Goal: Task Accomplishment & Management: Complete application form

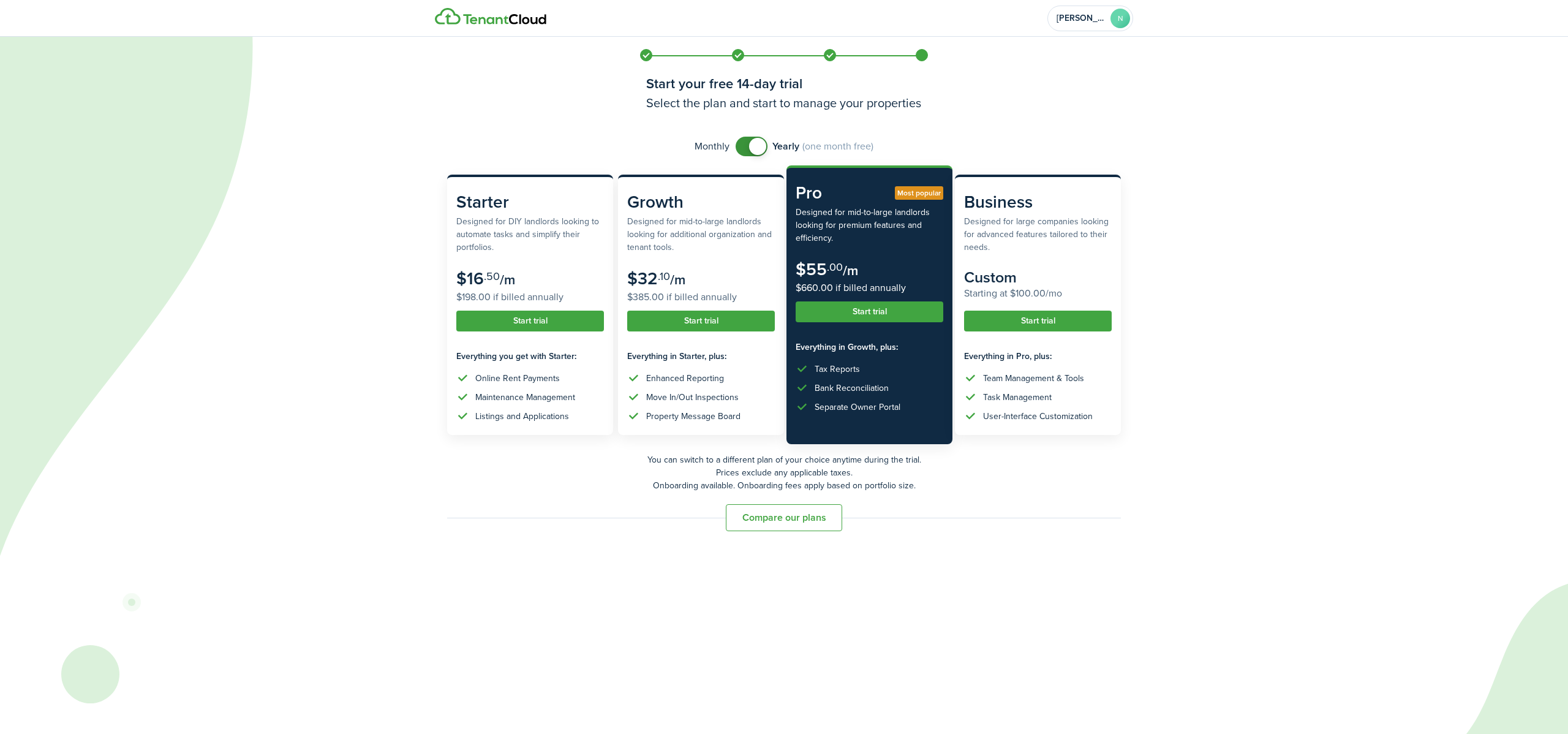
click at [548, 459] on icon at bounding box center [652, 367] width 1305 height 734
click at [546, 309] on button "Start trial" at bounding box center [530, 314] width 148 height 21
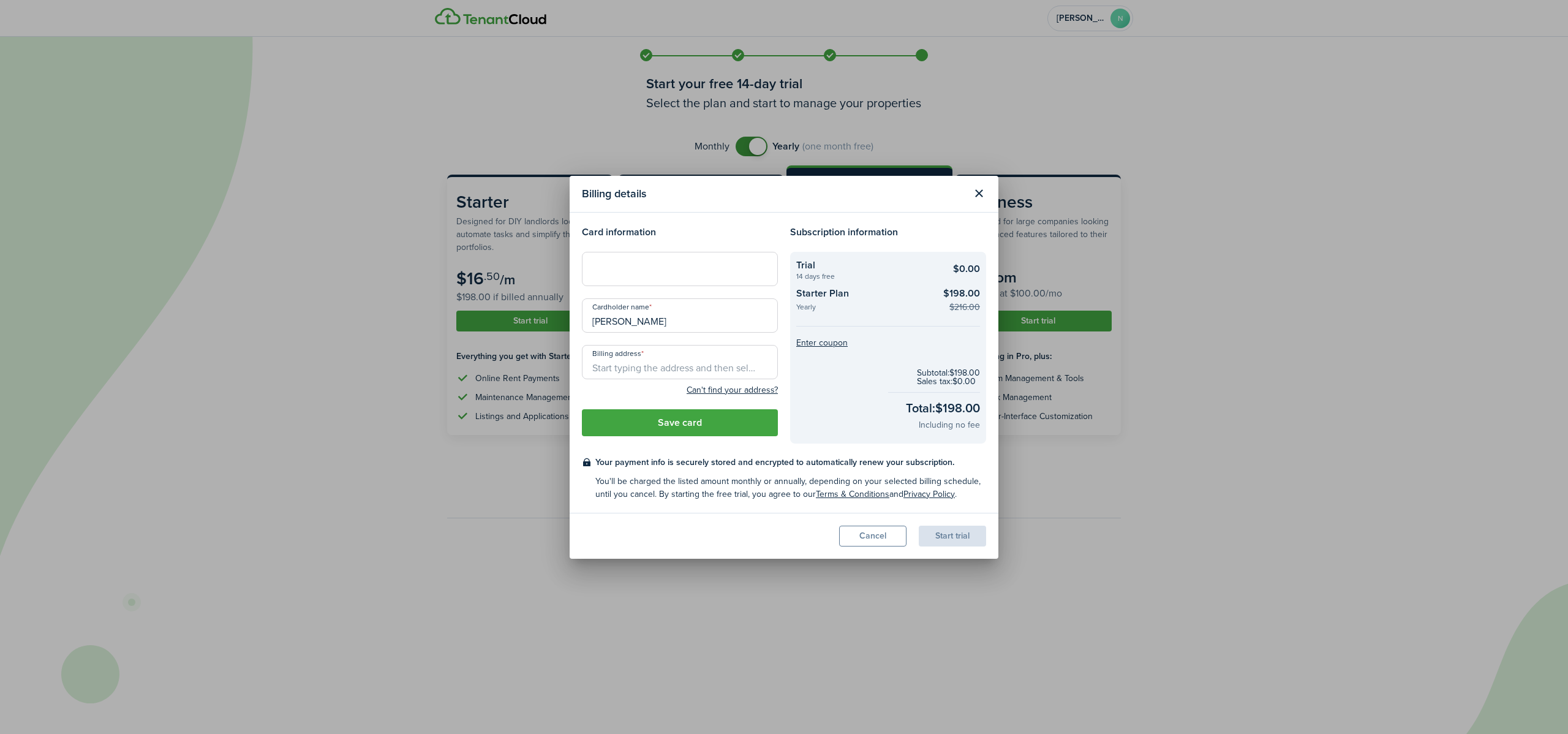
click at [0, 459] on com-1password-button at bounding box center [0, 734] width 0 height 0
click at [647, 312] on input "[PERSON_NAME]" at bounding box center [680, 316] width 196 height 34
click at [647, 283] on div at bounding box center [680, 269] width 196 height 34
click at [639, 324] on input "[PERSON_NAME]" at bounding box center [680, 316] width 196 height 34
type input "[PERSON_NAME]"
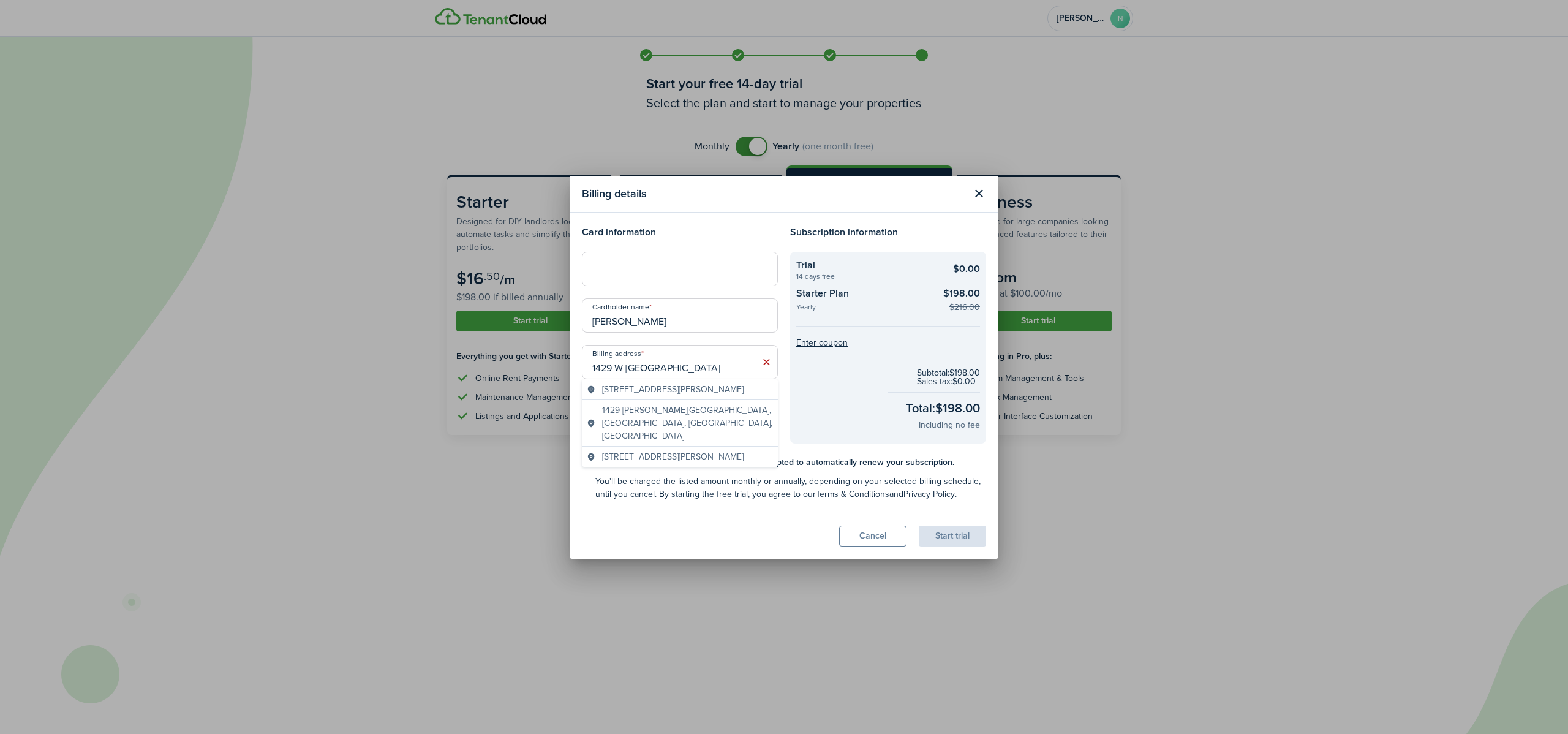
click at [661, 383] on span "[STREET_ADDRESS][PERSON_NAME]" at bounding box center [673, 389] width 141 height 13
type input "[STREET_ADDRESS]"
click at [842, 340] on button "Enter coupon" at bounding box center [823, 343] width 52 height 9
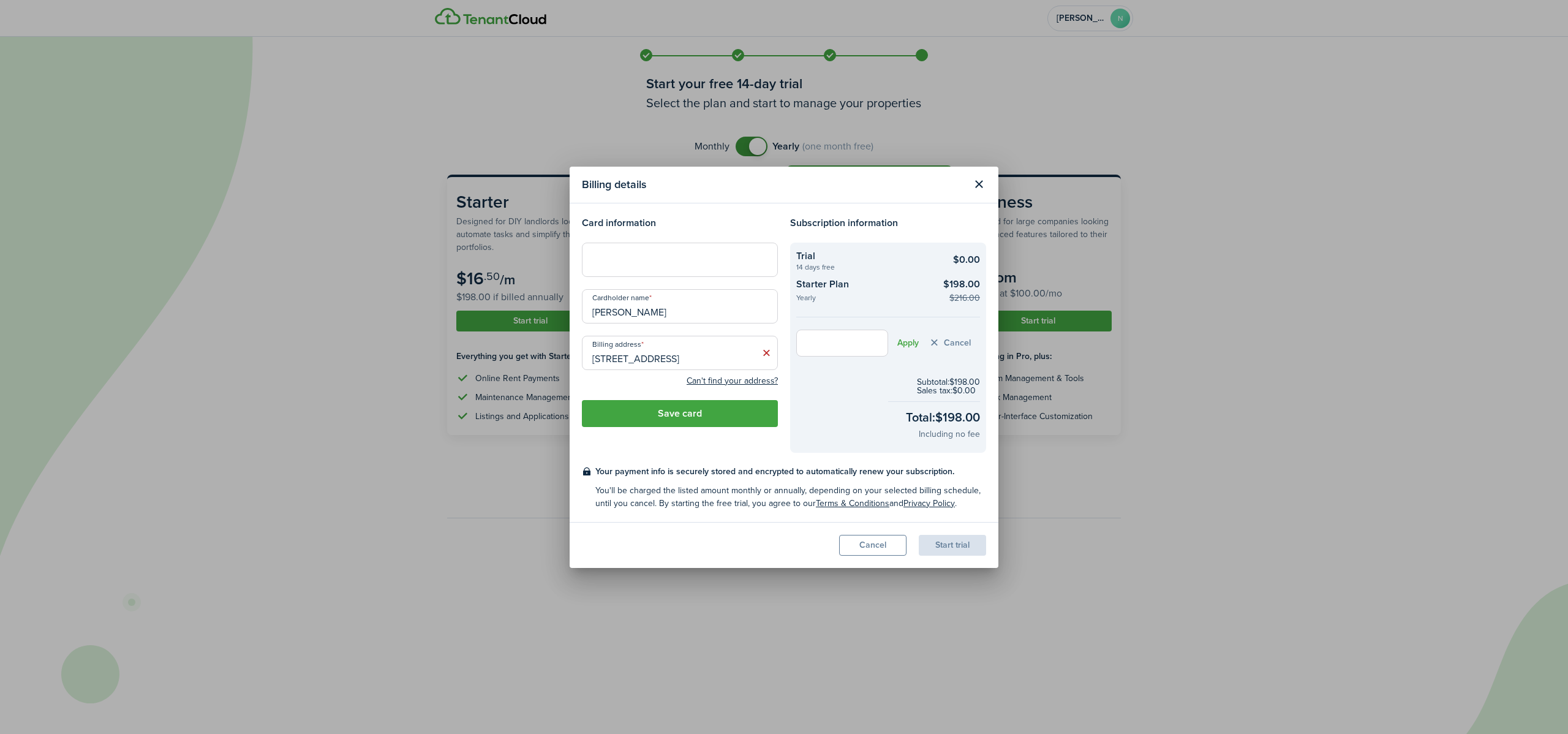
click at [836, 342] on input "text" at bounding box center [843, 343] width 92 height 27
type input "G2exclusive"
click at [901, 338] on button "Apply" at bounding box center [908, 343] width 21 height 10
click at [727, 414] on button "Save card" at bounding box center [680, 411] width 196 height 27
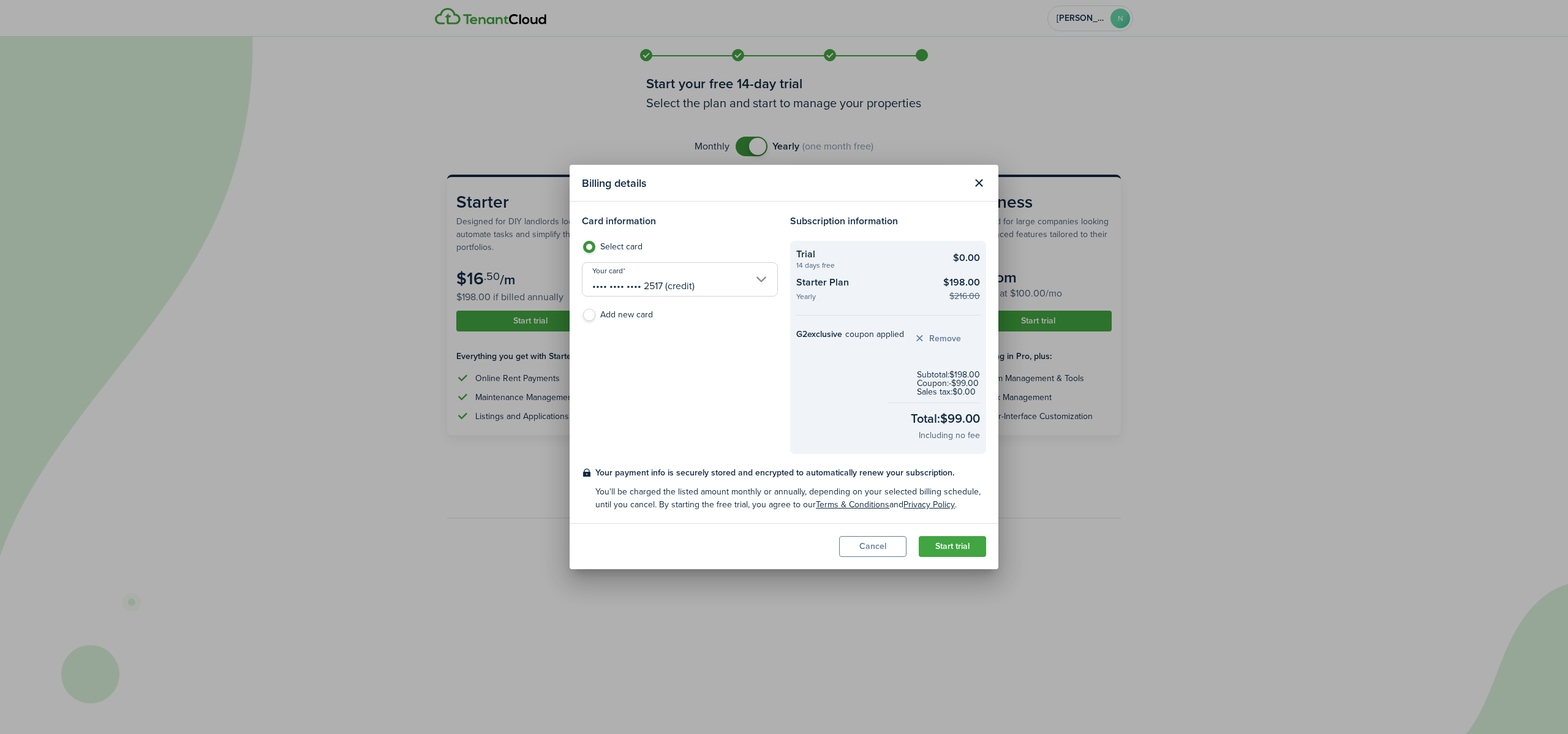
click at [917, 459] on button "Start trial" at bounding box center [953, 546] width 68 height 21
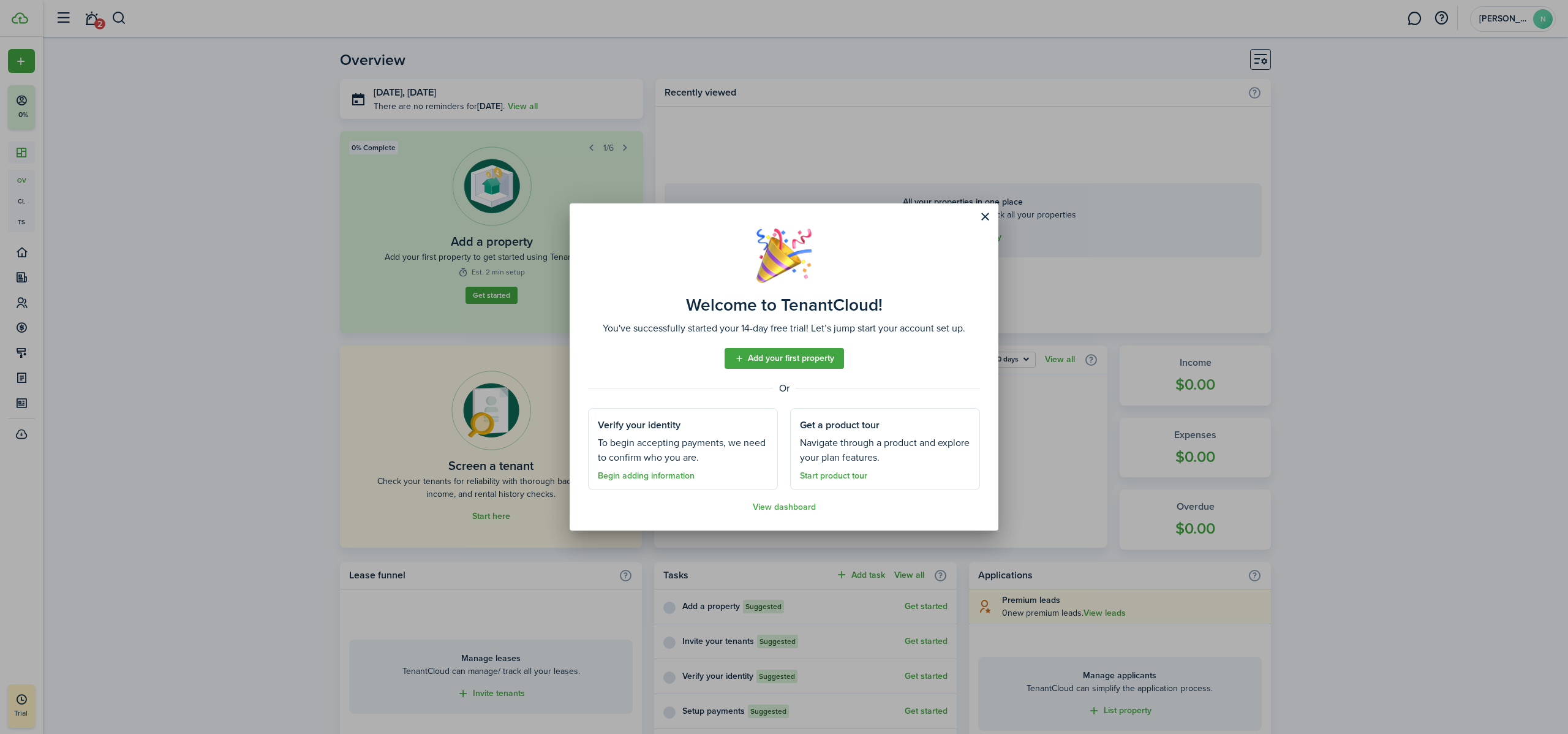
click at [820, 352] on link "Add your first property" at bounding box center [784, 358] width 119 height 21
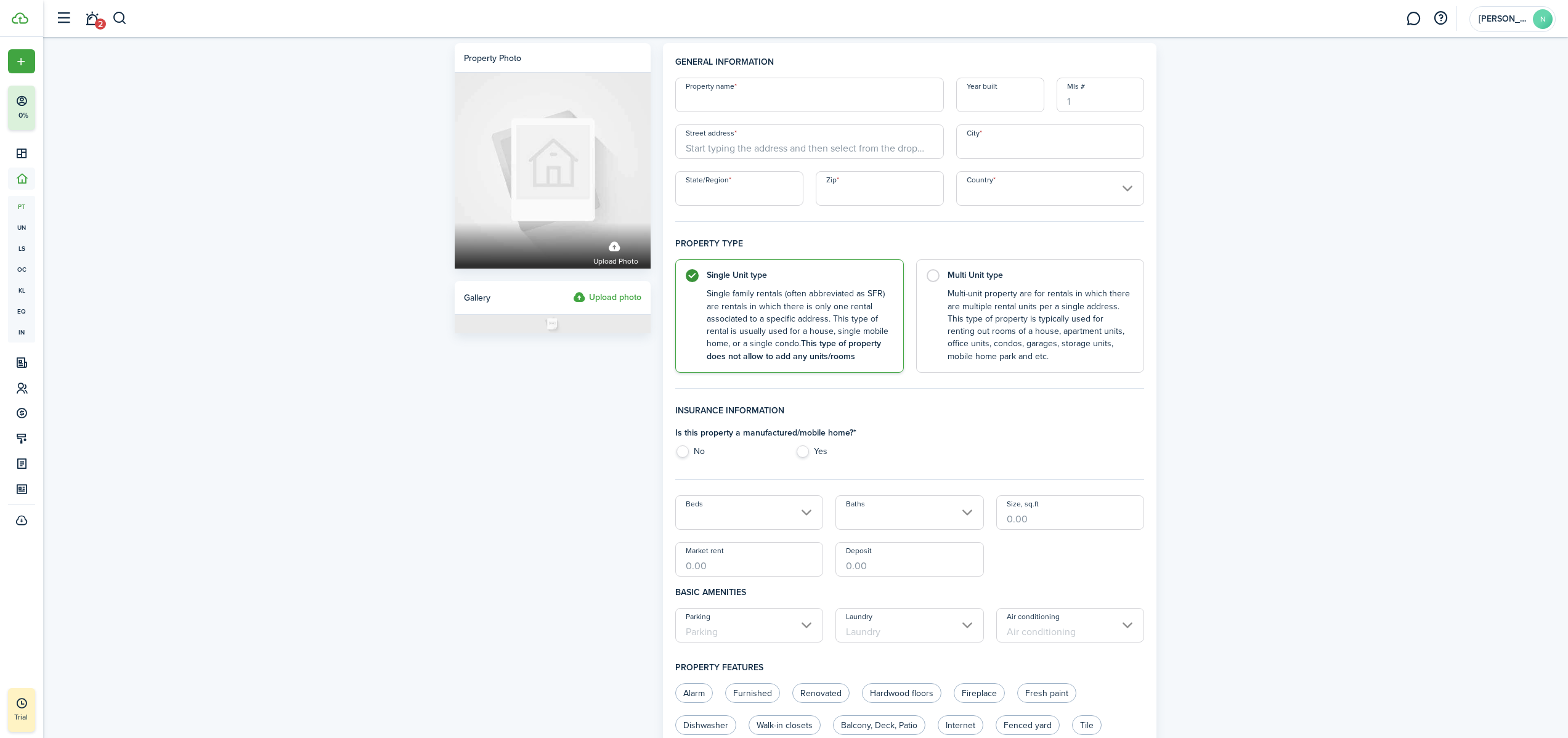
click at [858, 94] on input "Property name" at bounding box center [809, 95] width 269 height 34
type input "1429 Roscoe"
click at [922, 275] on label "Multi Unit type Multi-unit property are for rentals in which there are multiple…" at bounding box center [1030, 313] width 229 height 114
radio input "false"
radio input "true"
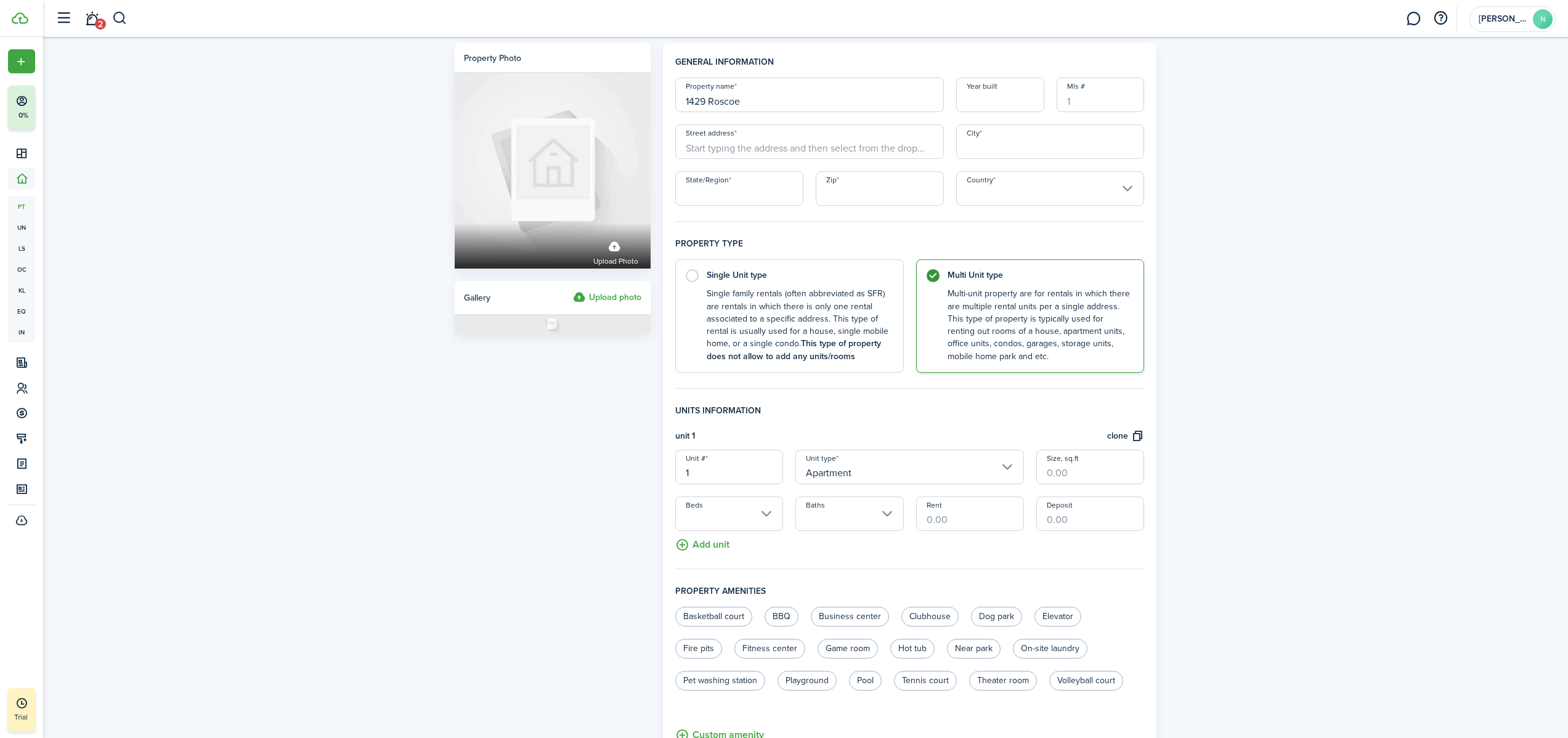
click at [922, 102] on input "Year built" at bounding box center [1000, 95] width 88 height 34
type input "1880s"
click at [922, 99] on input "Mls #" at bounding box center [1100, 95] width 88 height 34
click at [894, 150] on input "Street address" at bounding box center [809, 142] width 269 height 34
type input "1429 W [GEOGRAPHIC_DATA]"
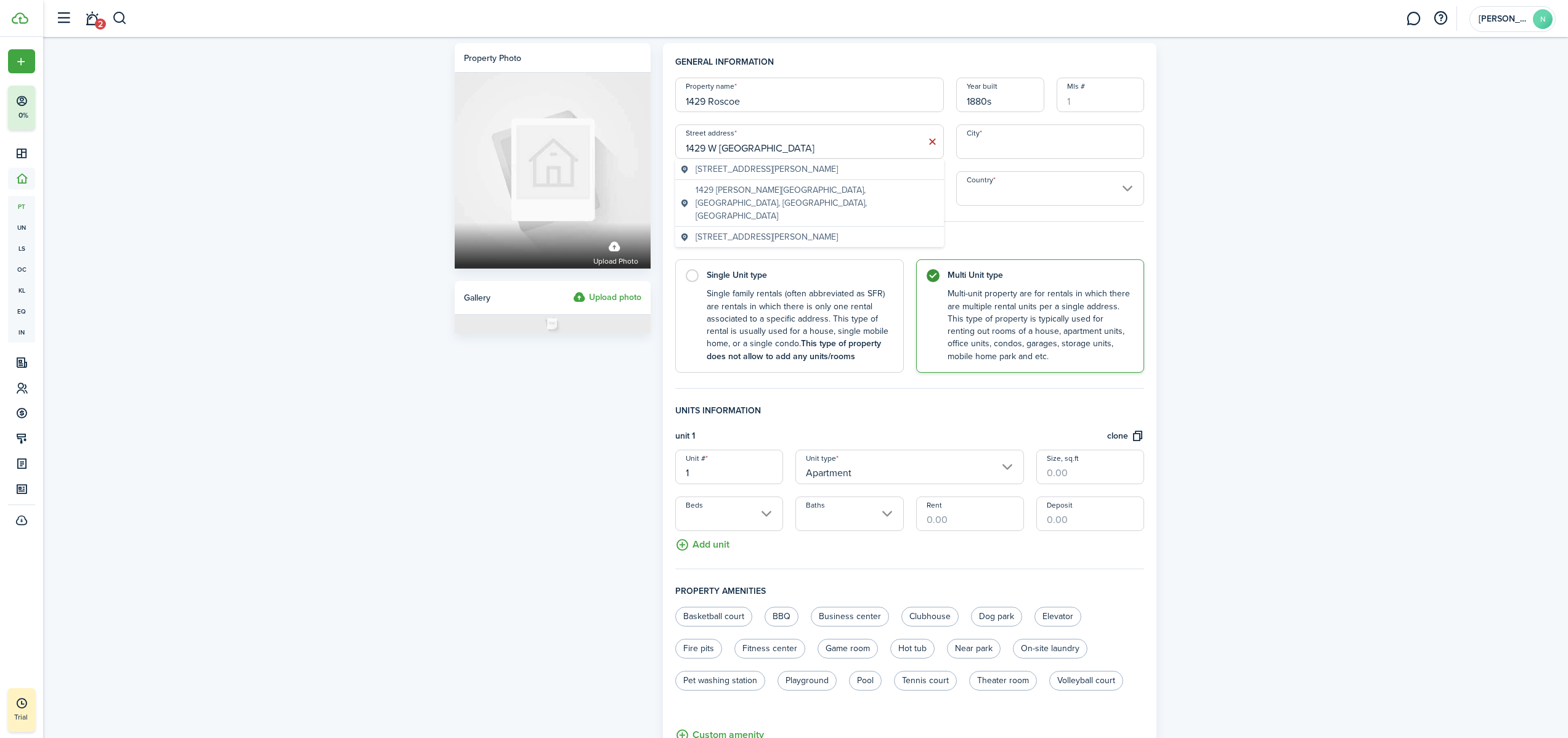
click at [823, 165] on span "[STREET_ADDRESS][PERSON_NAME]" at bounding box center [767, 169] width 142 height 13
type input "[GEOGRAPHIC_DATA]"
type input "IL"
type input "60657"
type input "[GEOGRAPHIC_DATA]"
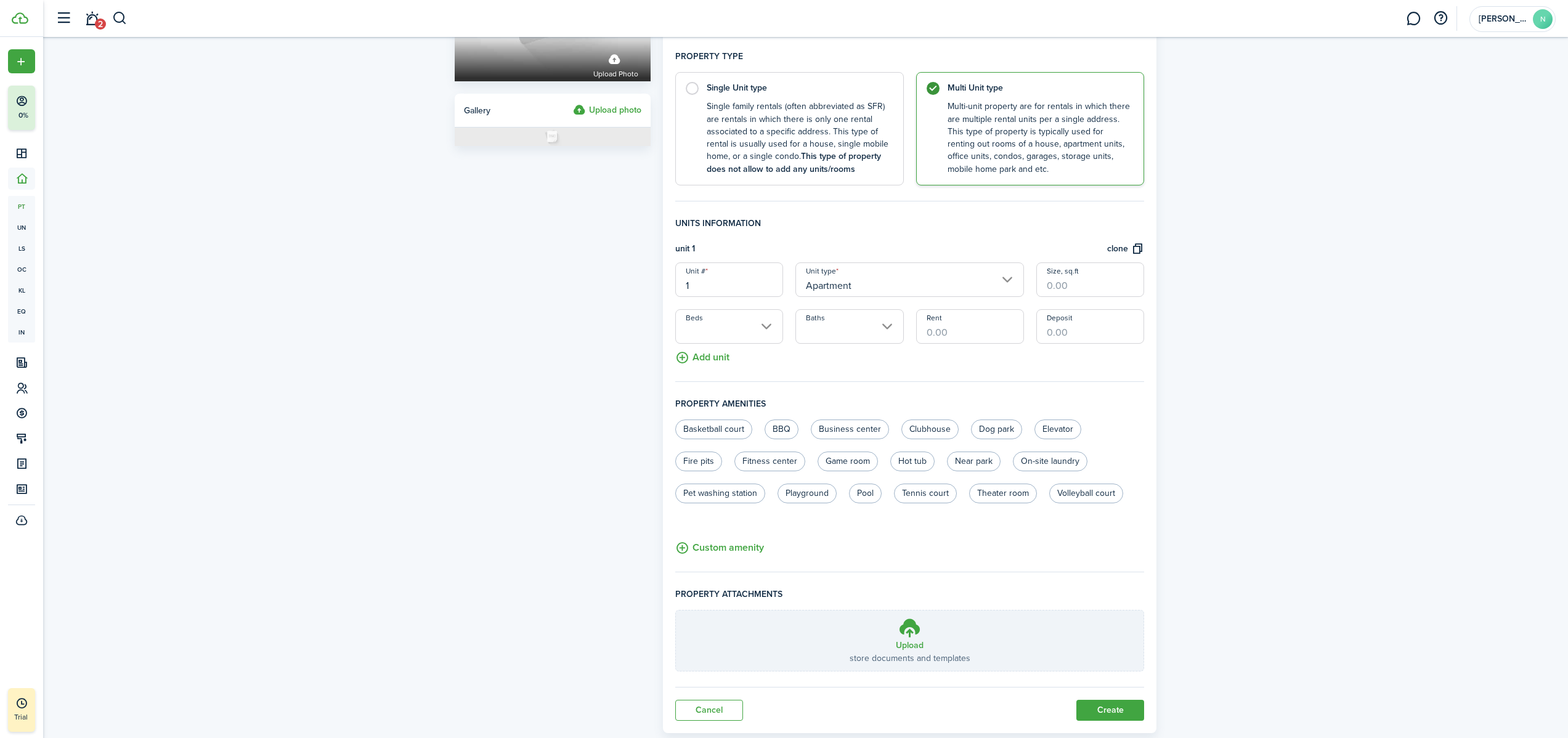
scroll to position [216, 0]
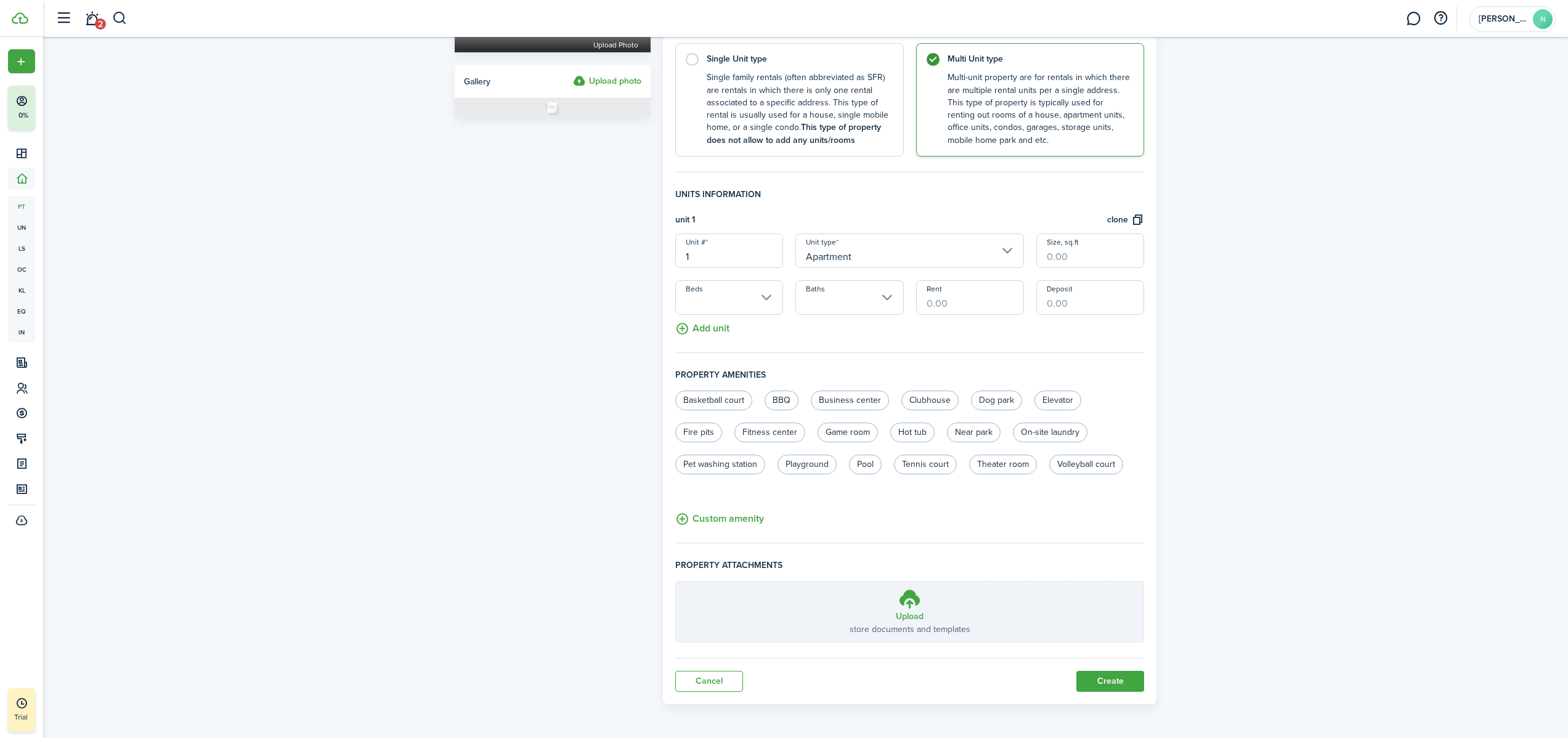
click at [724, 335] on button "Add unit" at bounding box center [702, 326] width 54 height 22
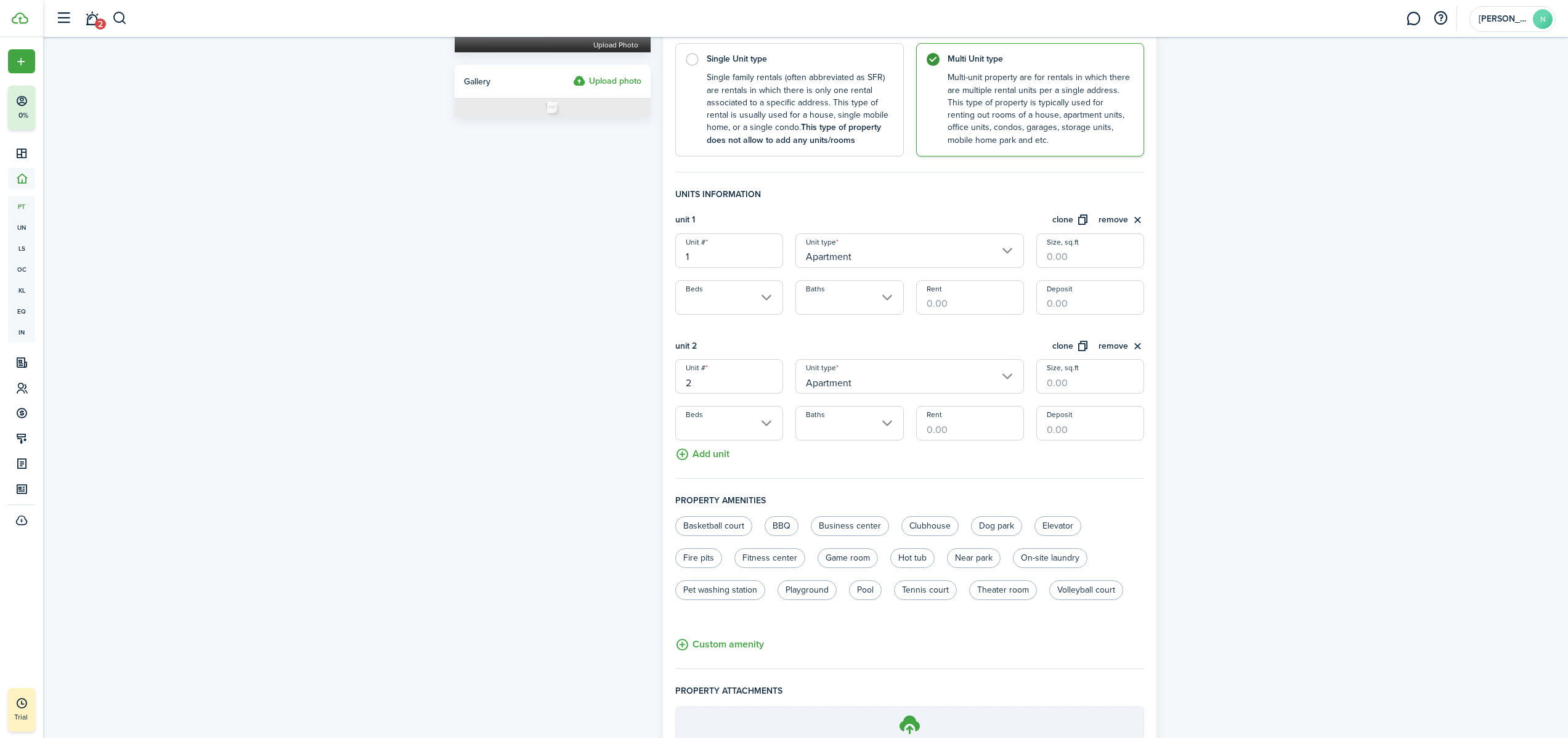
click at [728, 304] on input "Beds" at bounding box center [729, 298] width 108 height 34
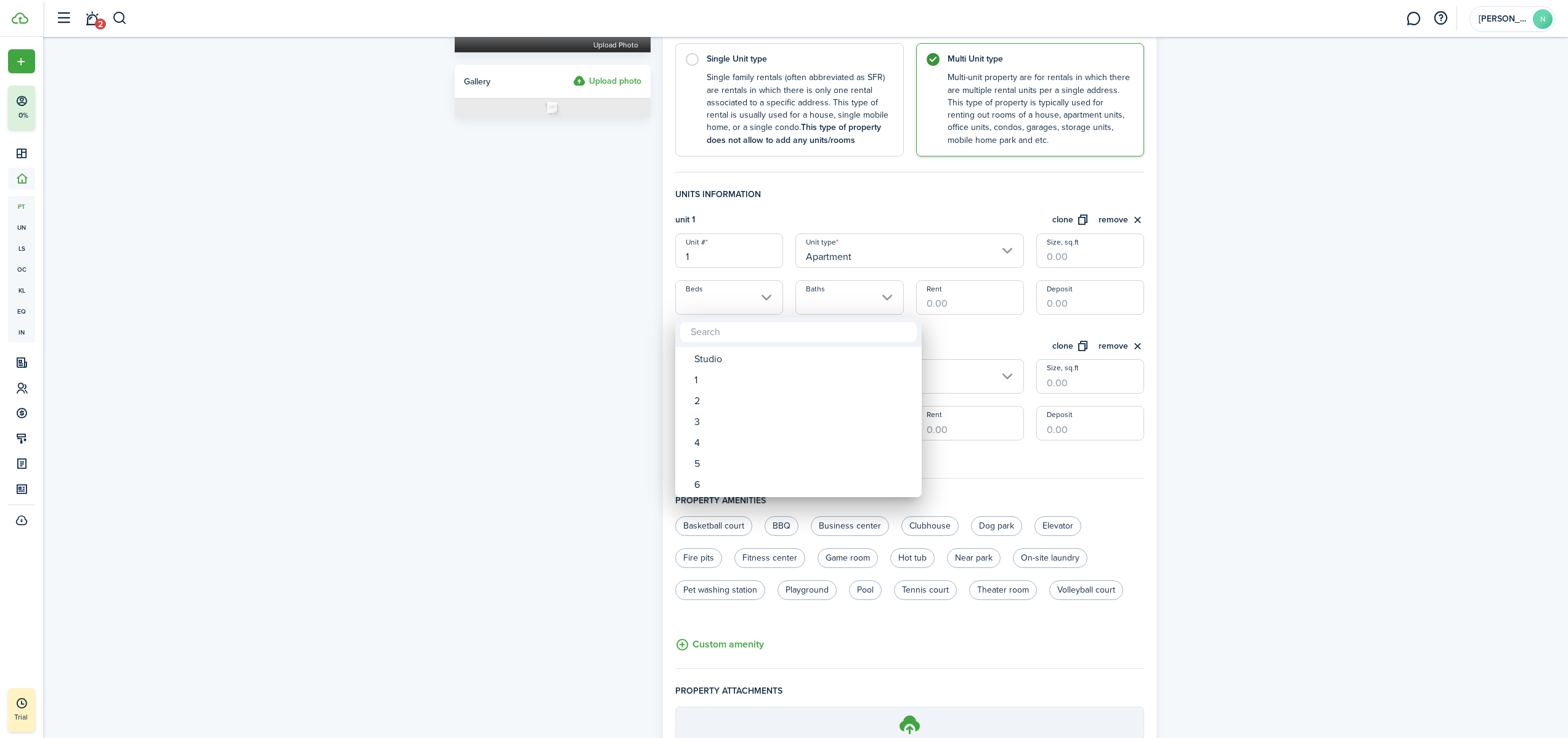
click at [922, 261] on div at bounding box center [784, 369] width 1765 height 935
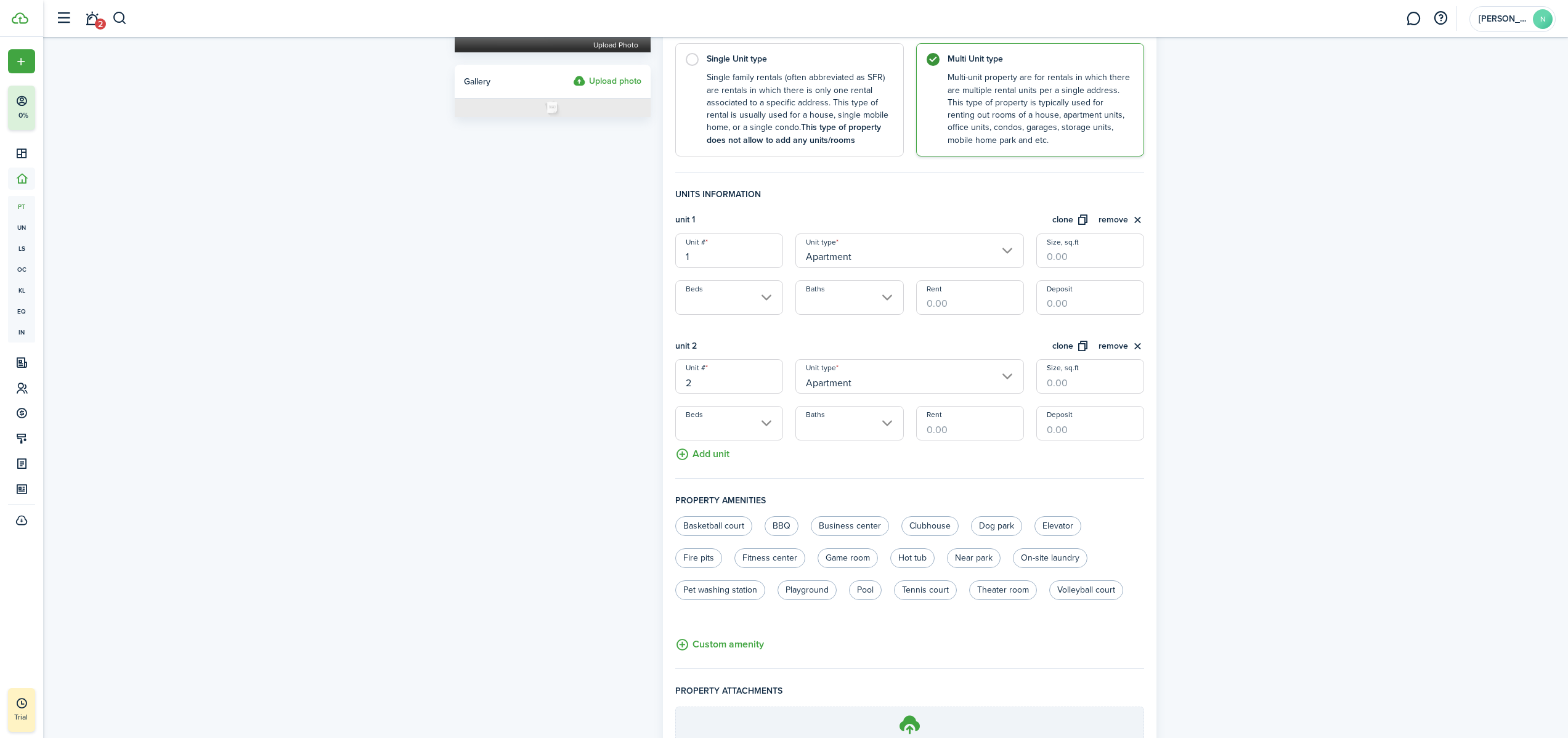
click at [922, 261] on input "Size, sq.ft" at bounding box center [1090, 251] width 108 height 34
click at [769, 298] on input "Beds" at bounding box center [729, 298] width 108 height 34
type input "2,100"
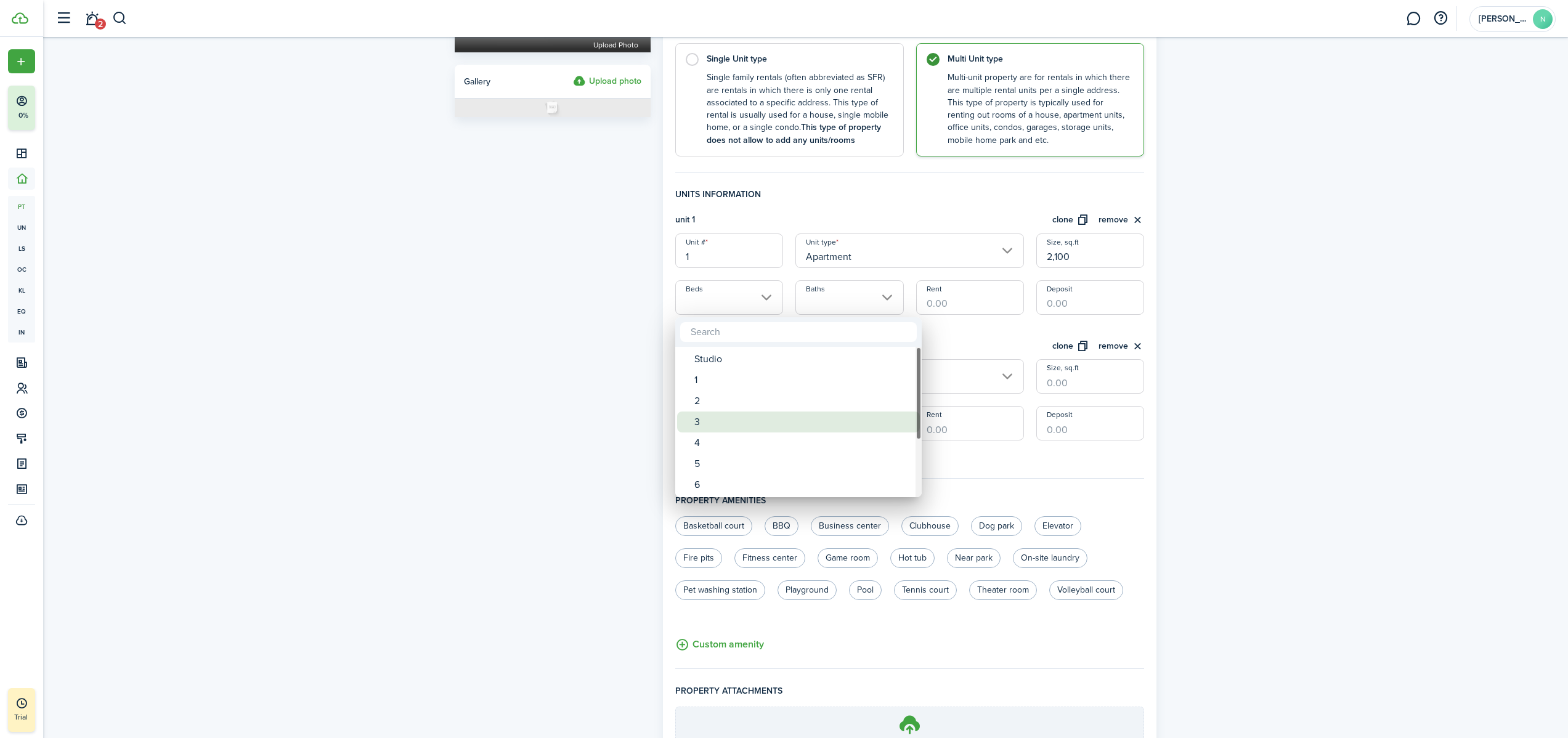
click at [733, 423] on div "3" at bounding box center [804, 421] width 218 height 21
type input "3"
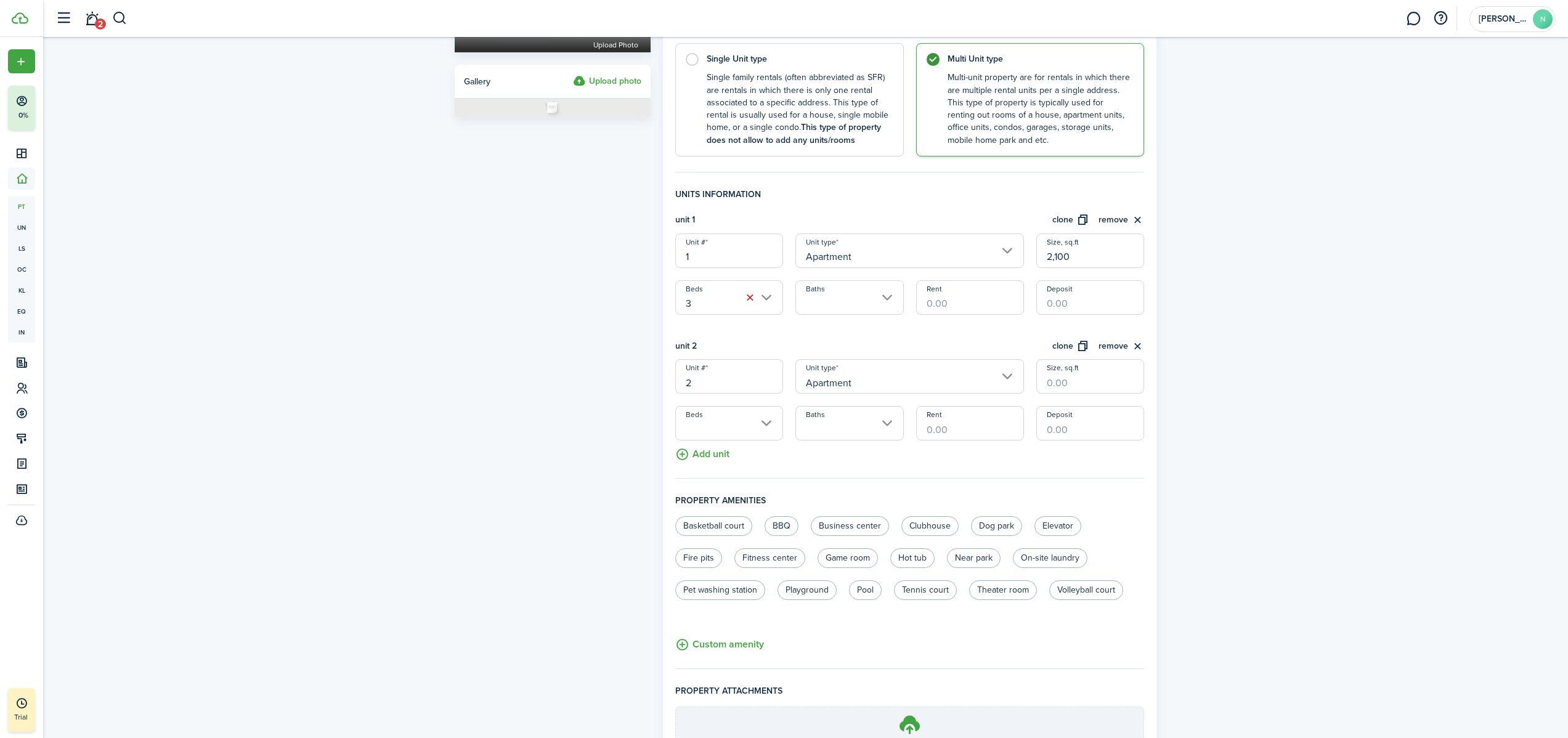
click at [836, 293] on input "Baths" at bounding box center [849, 298] width 108 height 34
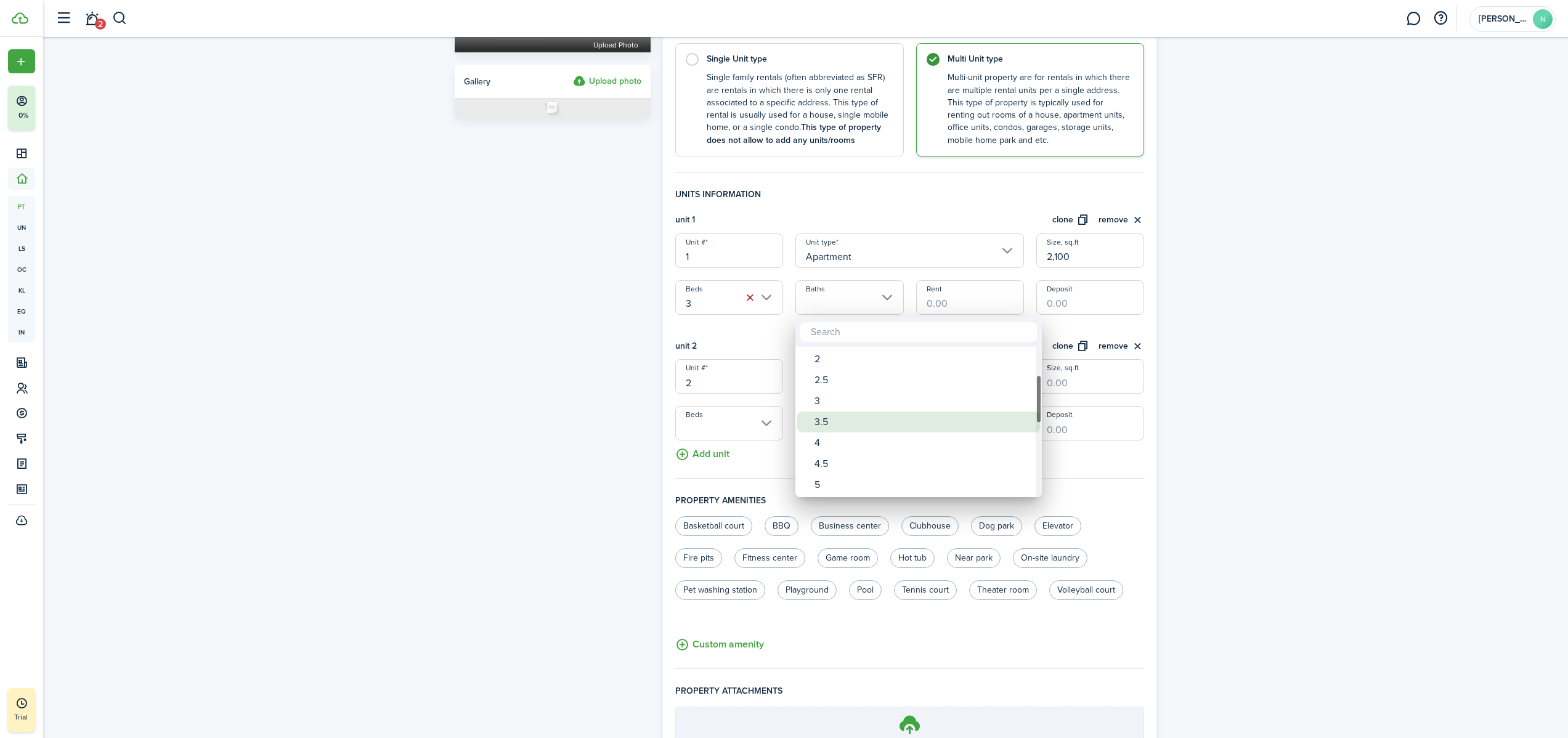
click at [872, 428] on div "3.5" at bounding box center [924, 421] width 218 height 21
type input "3.5"
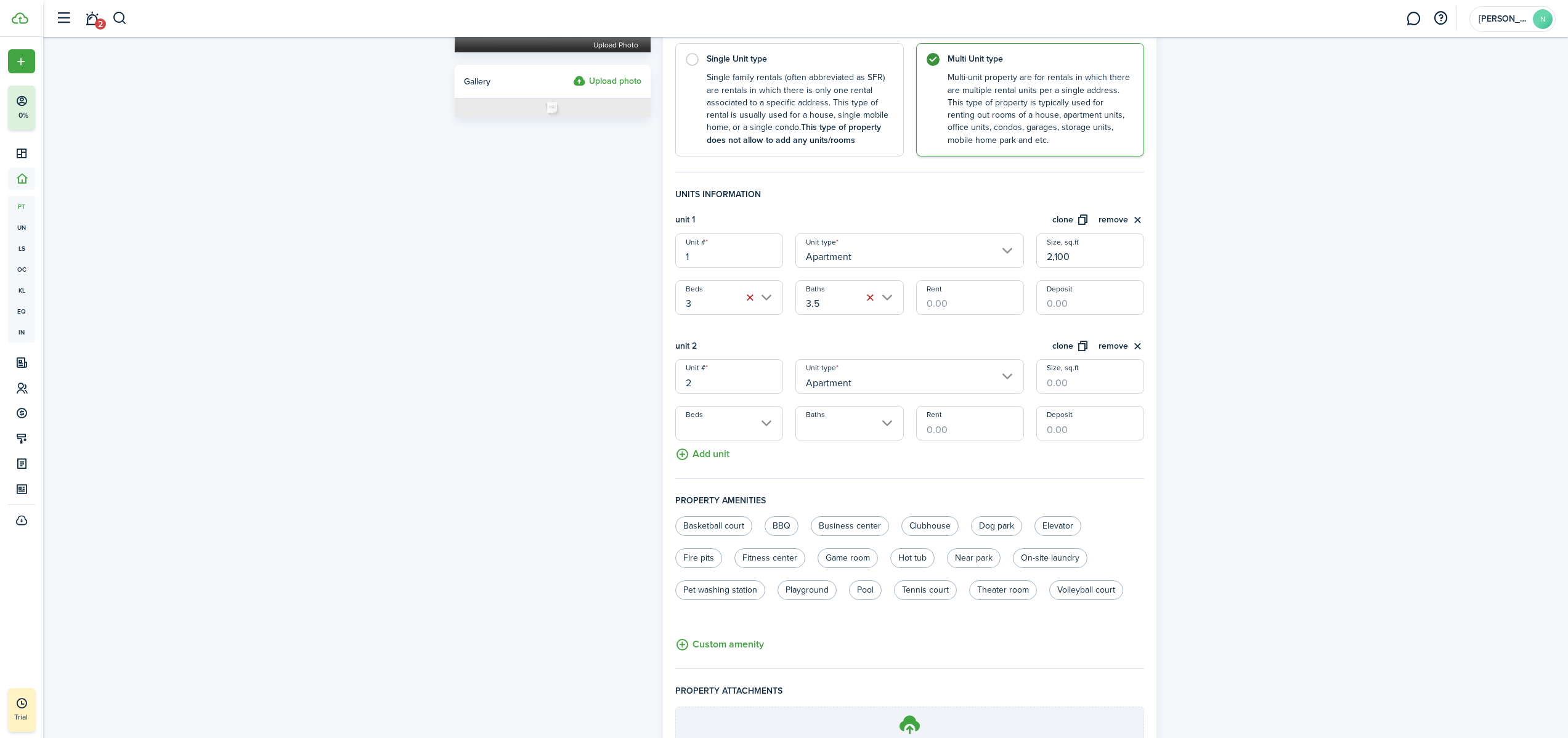
click at [922, 306] on input "Rent" at bounding box center [970, 298] width 108 height 34
type input "$6,000.00"
click at [922, 305] on div "Property photo Upload photo Gallery Upload photo General information Property n…" at bounding box center [806, 328] width 1525 height 1015
click at [922, 307] on input "Deposit" at bounding box center [1090, 298] width 108 height 34
type input "$1,000.00"
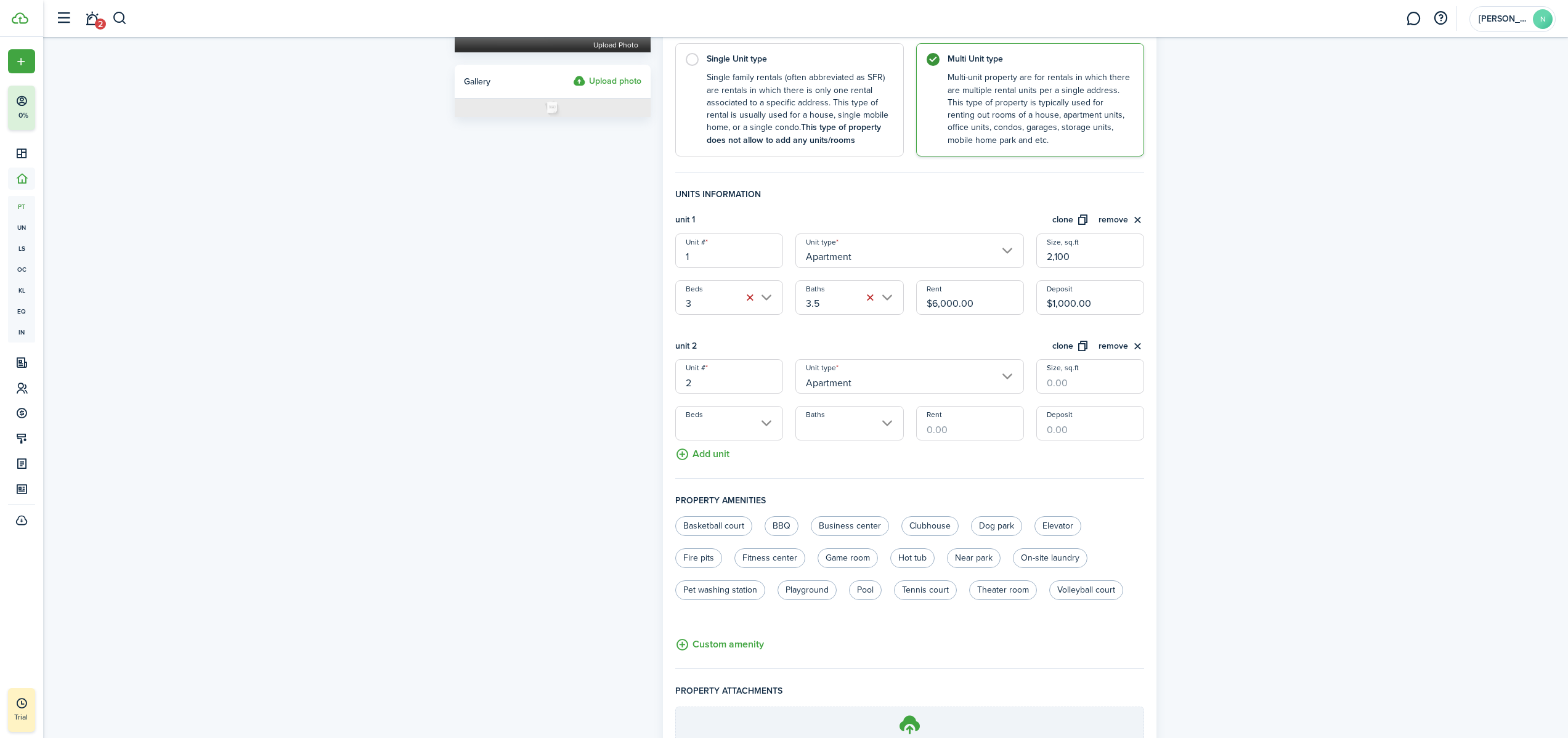
click at [922, 334] on div "Property photo Upload photo Gallery Upload photo General information Property n…" at bounding box center [806, 328] width 1525 height 1015
click at [922, 386] on input "Size, sq.ft" at bounding box center [1090, 376] width 108 height 34
click at [736, 437] on input "Beds" at bounding box center [729, 423] width 108 height 34
type input "2,200"
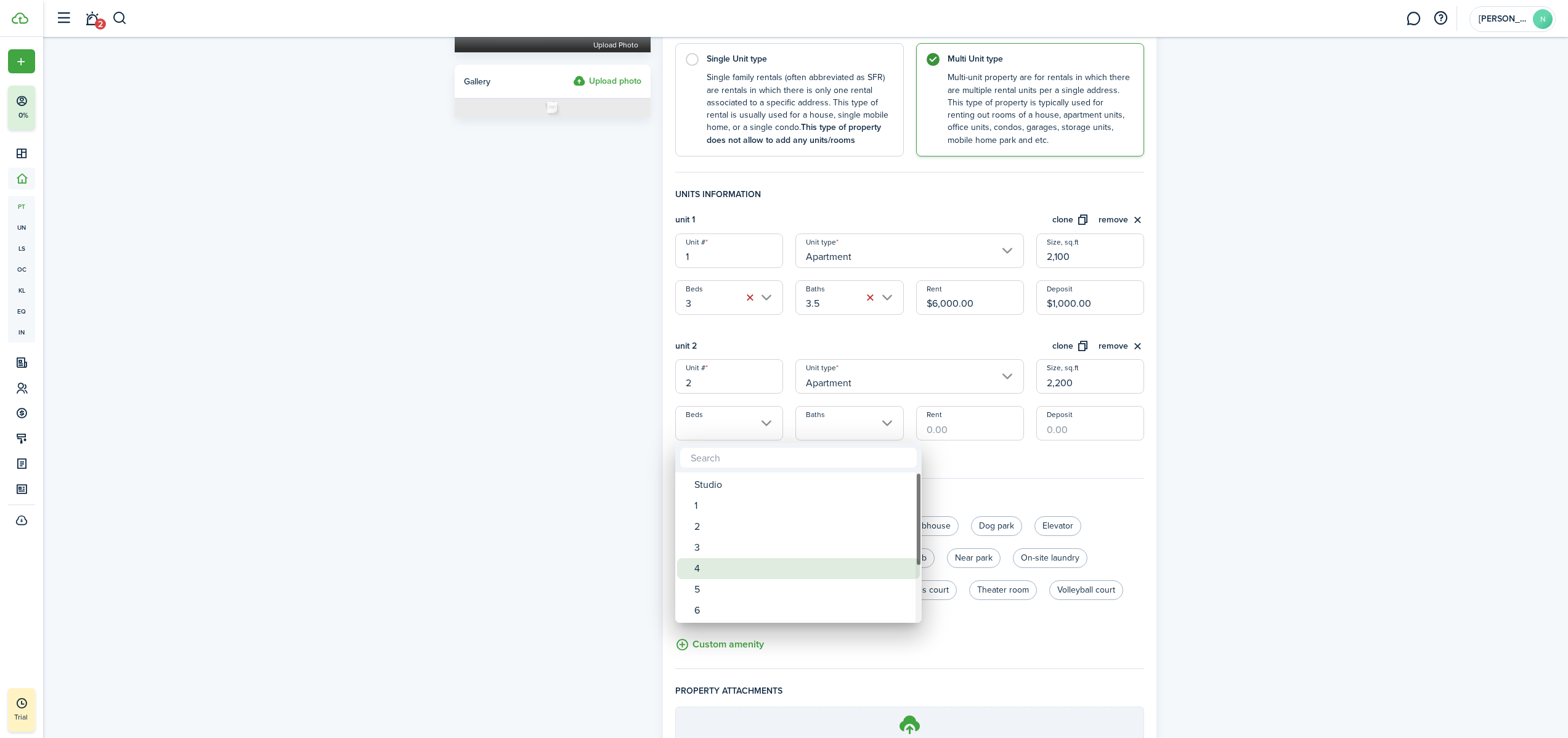
click at [741, 461] on div "4" at bounding box center [804, 568] width 218 height 21
type input "4"
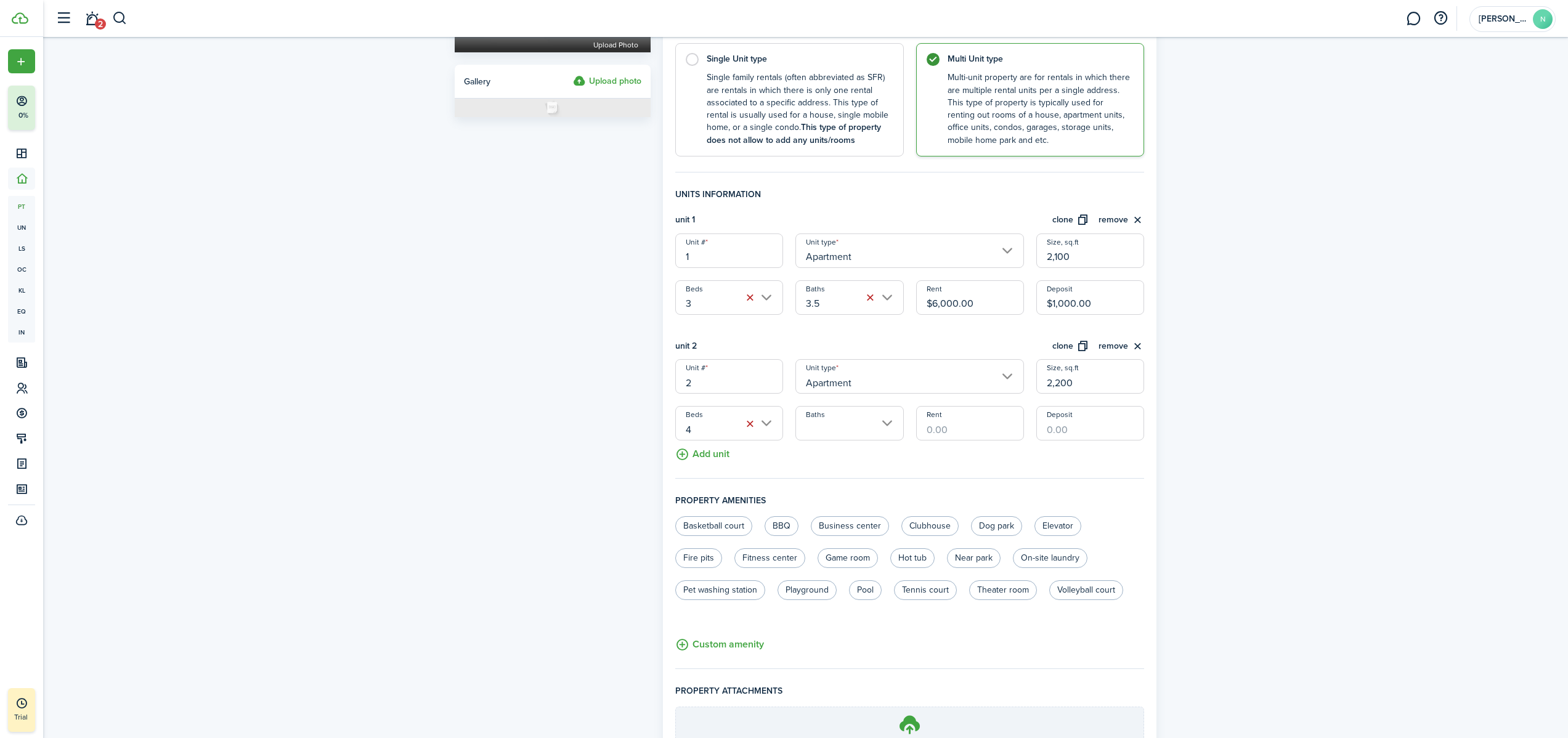
click at [842, 430] on input "Baths" at bounding box center [849, 423] width 108 height 34
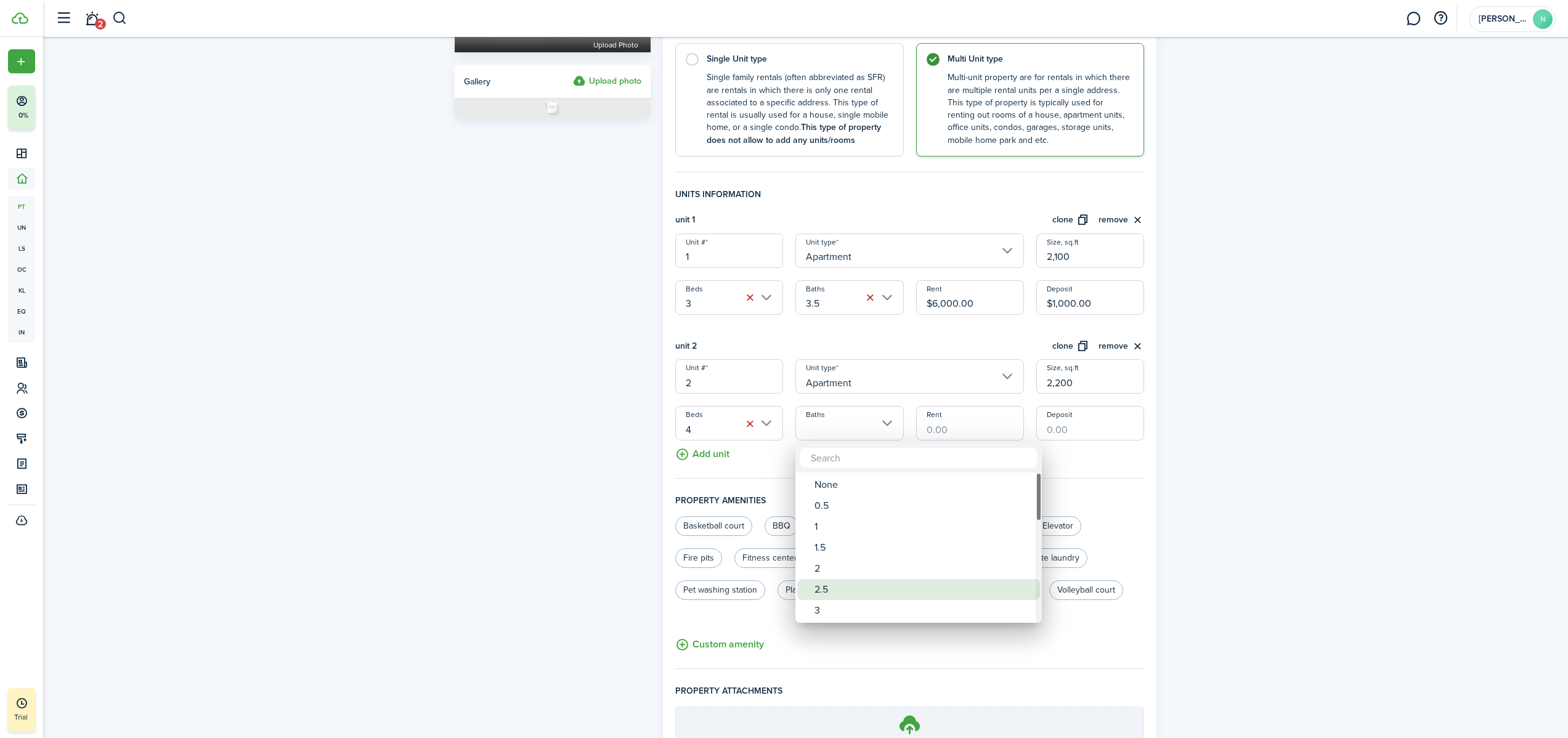
click at [856, 461] on div "2.5" at bounding box center [924, 589] width 218 height 21
type input "2.5"
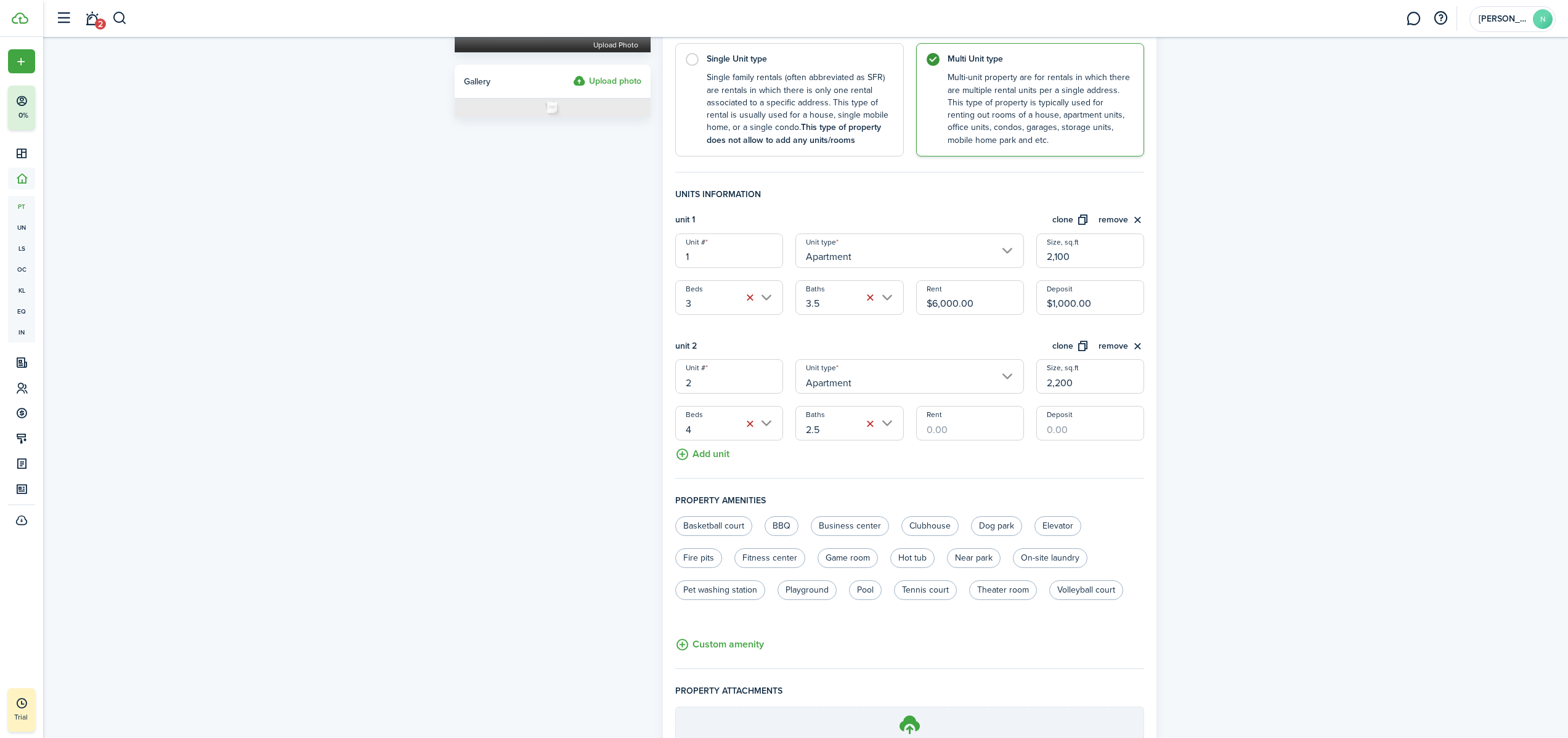
click at [922, 423] on input "Rent" at bounding box center [970, 423] width 108 height 34
type input "$6,500.00"
click at [922, 424] on input "Deposit" at bounding box center [1090, 423] width 108 height 34
type input "$1,000.00"
click at [922, 429] on div "Property photo Upload photo Gallery Upload photo General information Property n…" at bounding box center [806, 328] width 1525 height 1015
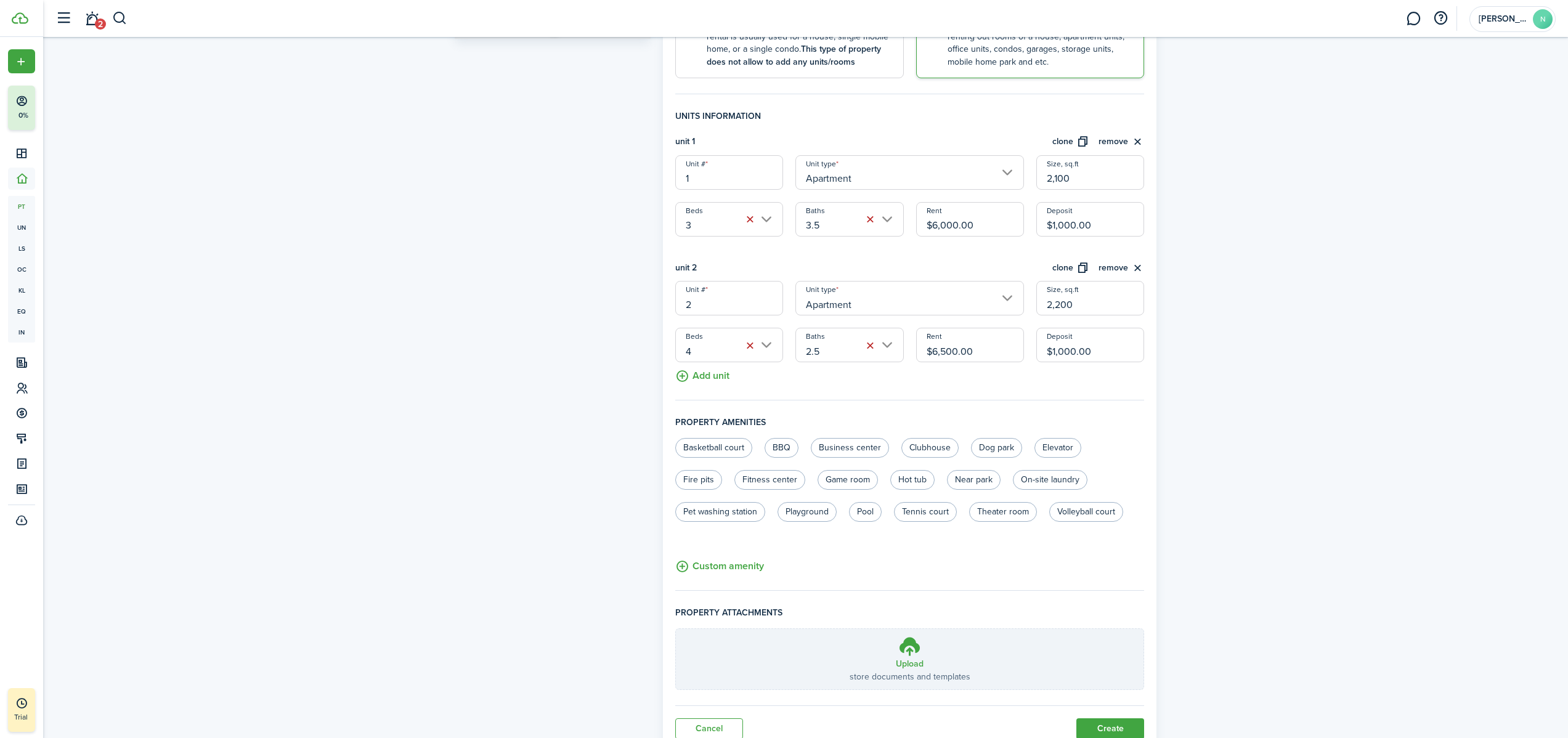
scroll to position [342, 0]
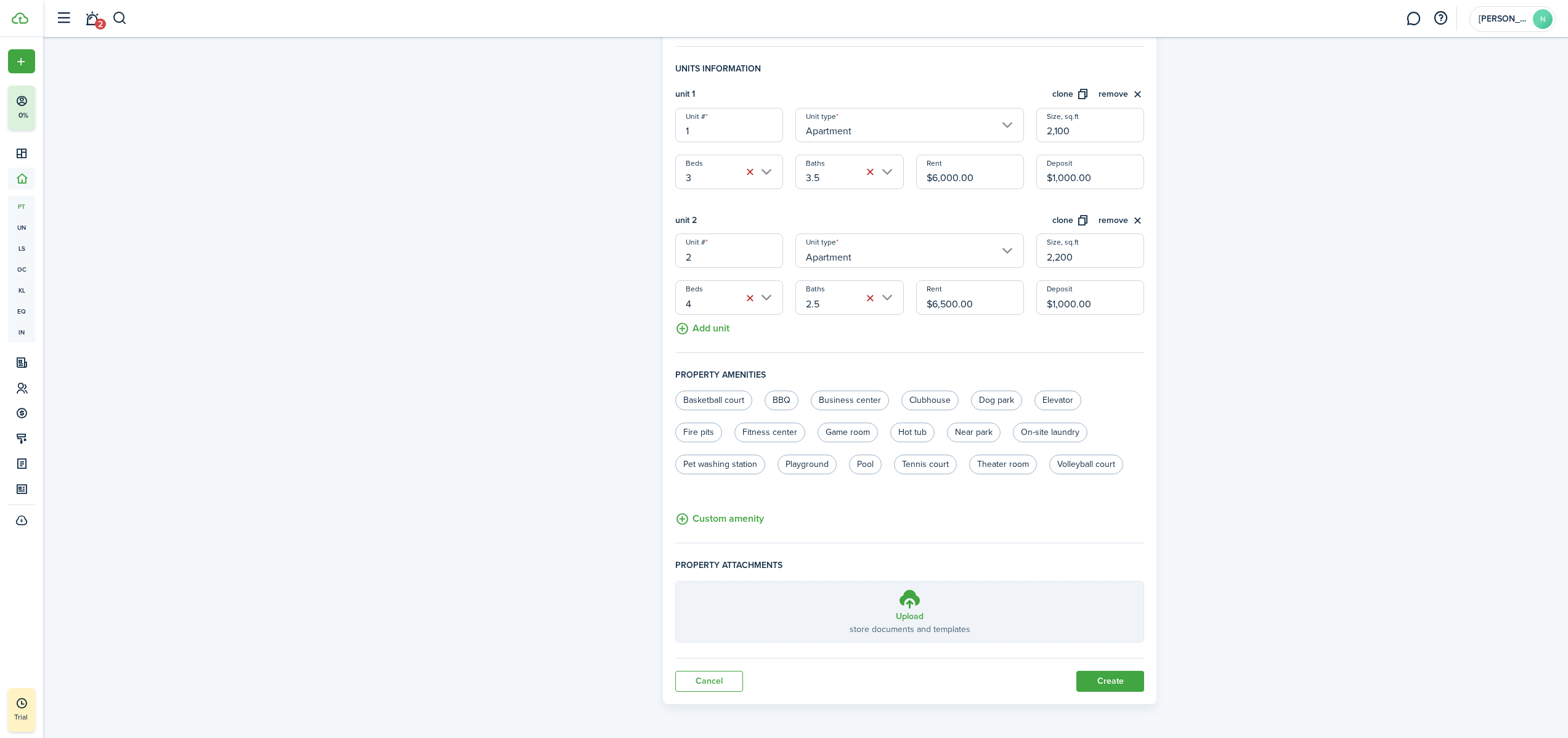
click at [707, 327] on button "Add unit" at bounding box center [702, 326] width 54 height 22
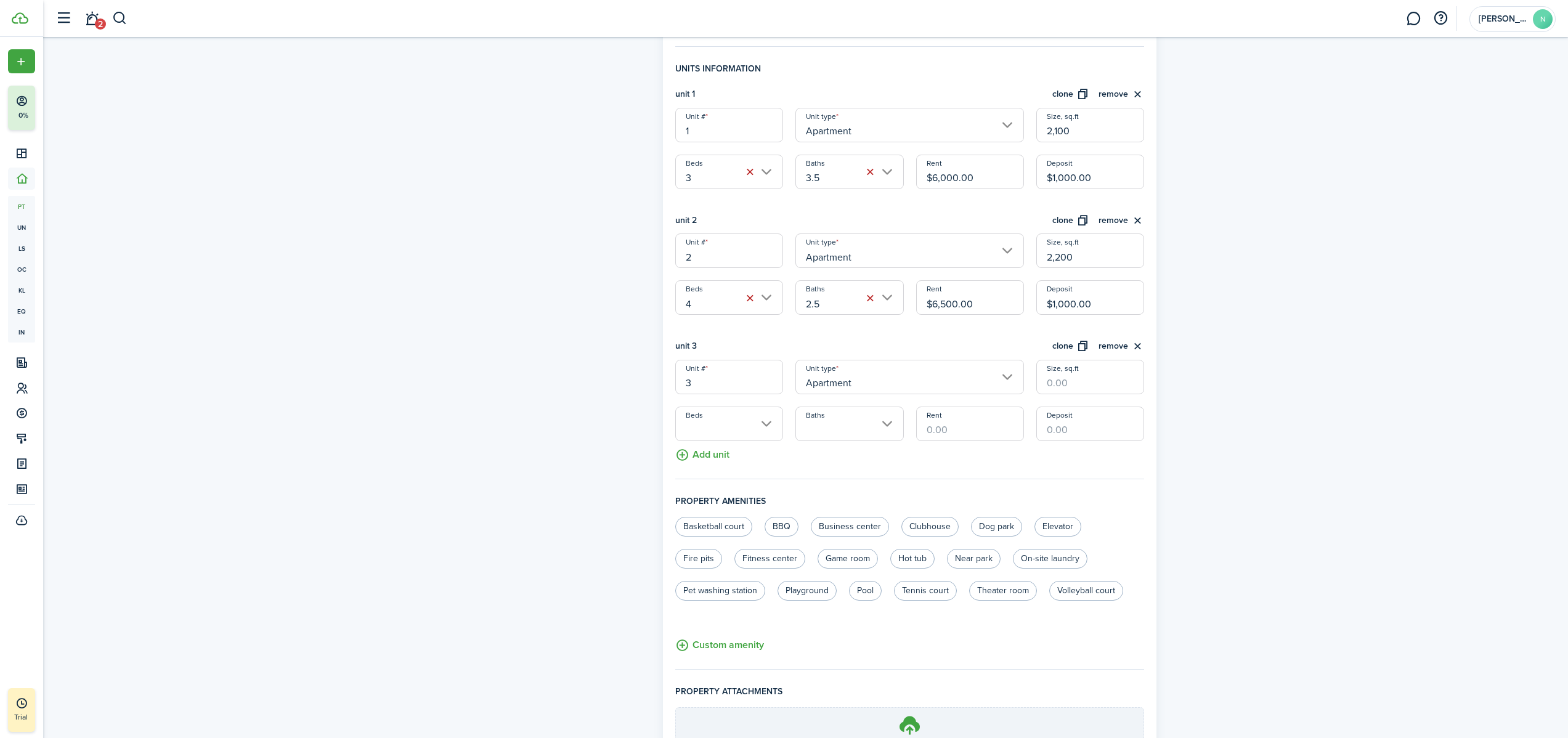
drag, startPoint x: 721, startPoint y: 385, endPoint x: 624, endPoint y: 378, distance: 97.3
click at [625, 379] on form "Property photo Upload photo Gallery Upload photo General information Property n…" at bounding box center [806, 265] width 715 height 1129
type input "Rear"
click at [922, 374] on input "Size, sq.ft" at bounding box center [1090, 377] width 108 height 34
click at [710, 424] on input "Beds" at bounding box center [729, 423] width 108 height 34
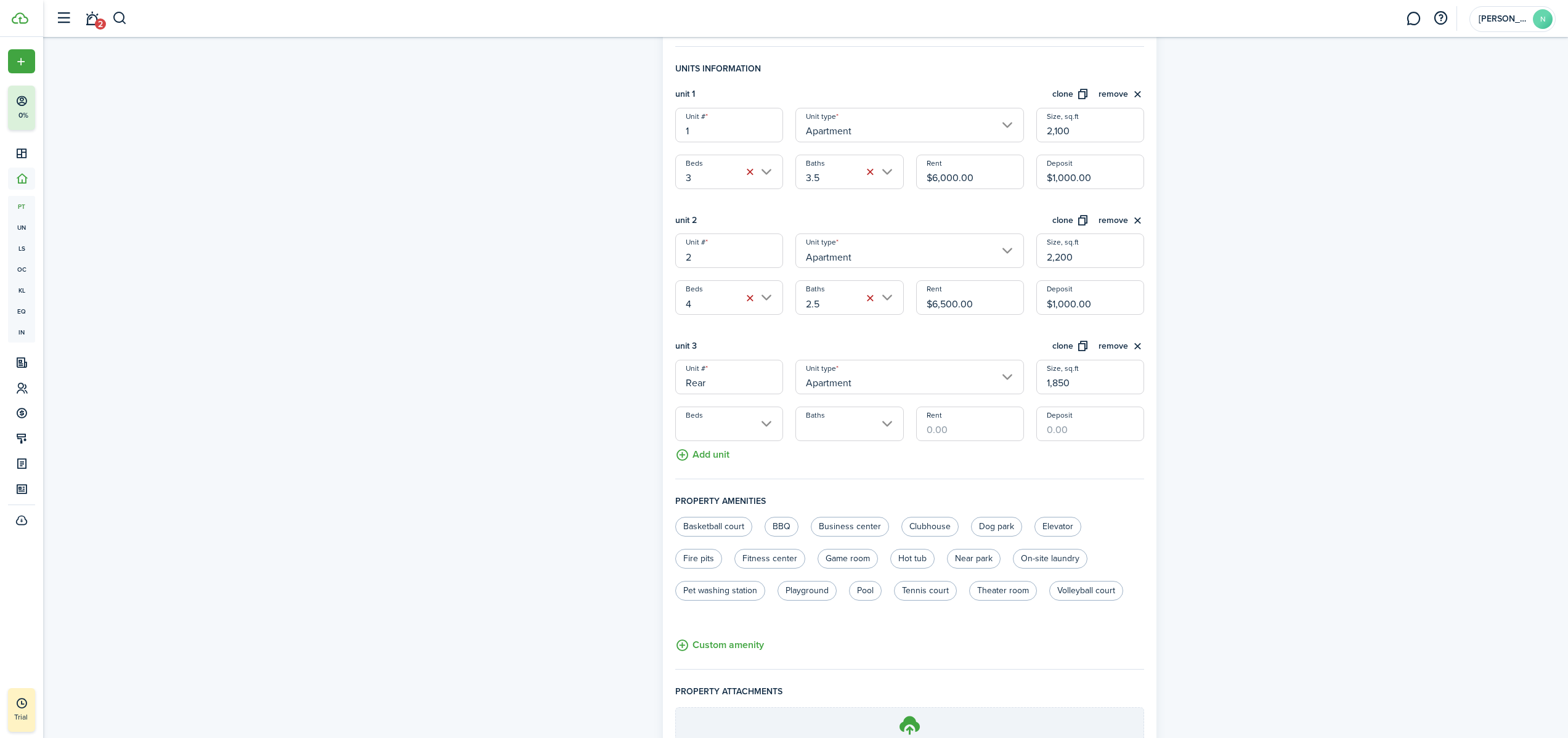
type input "1,850"
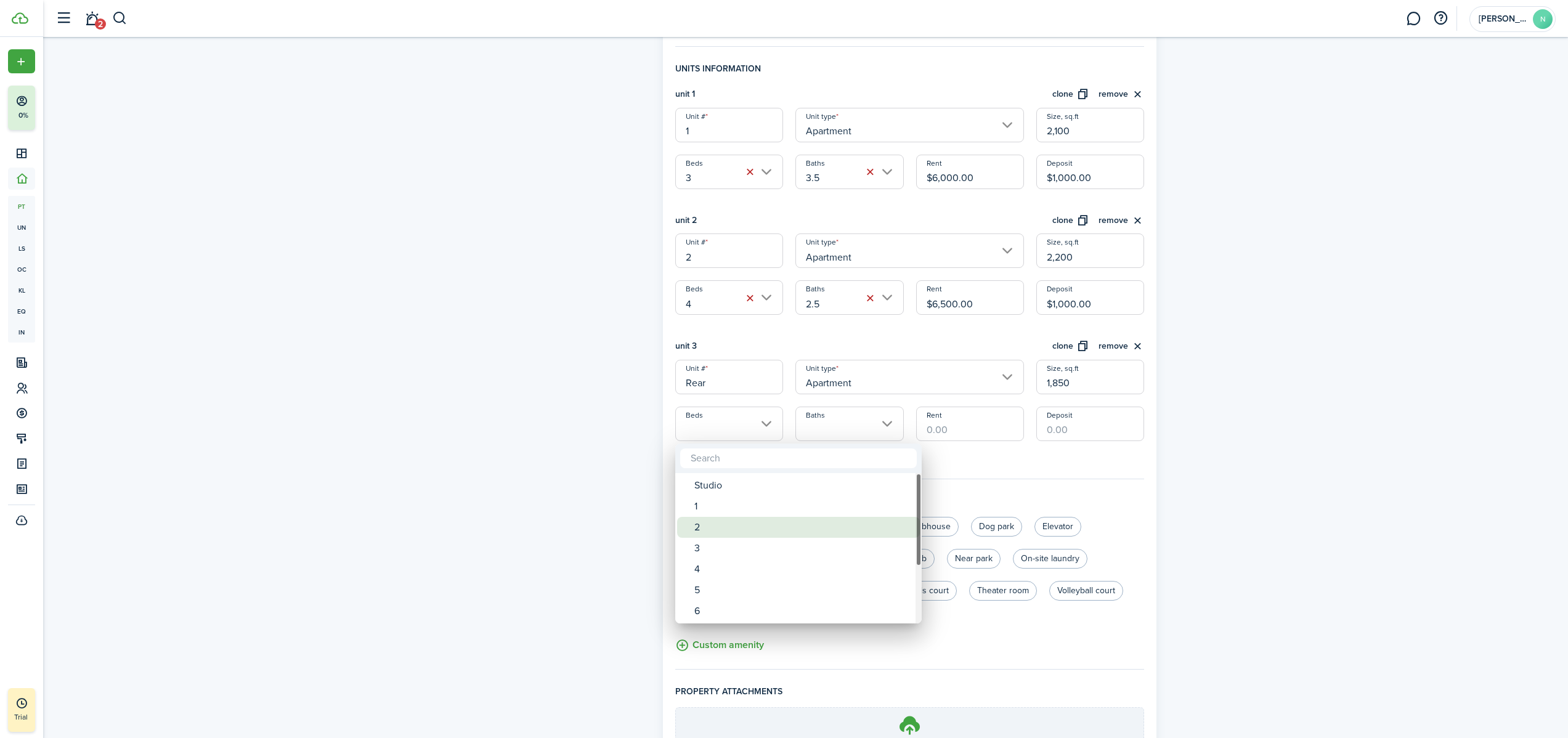
click at [738, 461] on div "2" at bounding box center [804, 527] width 218 height 21
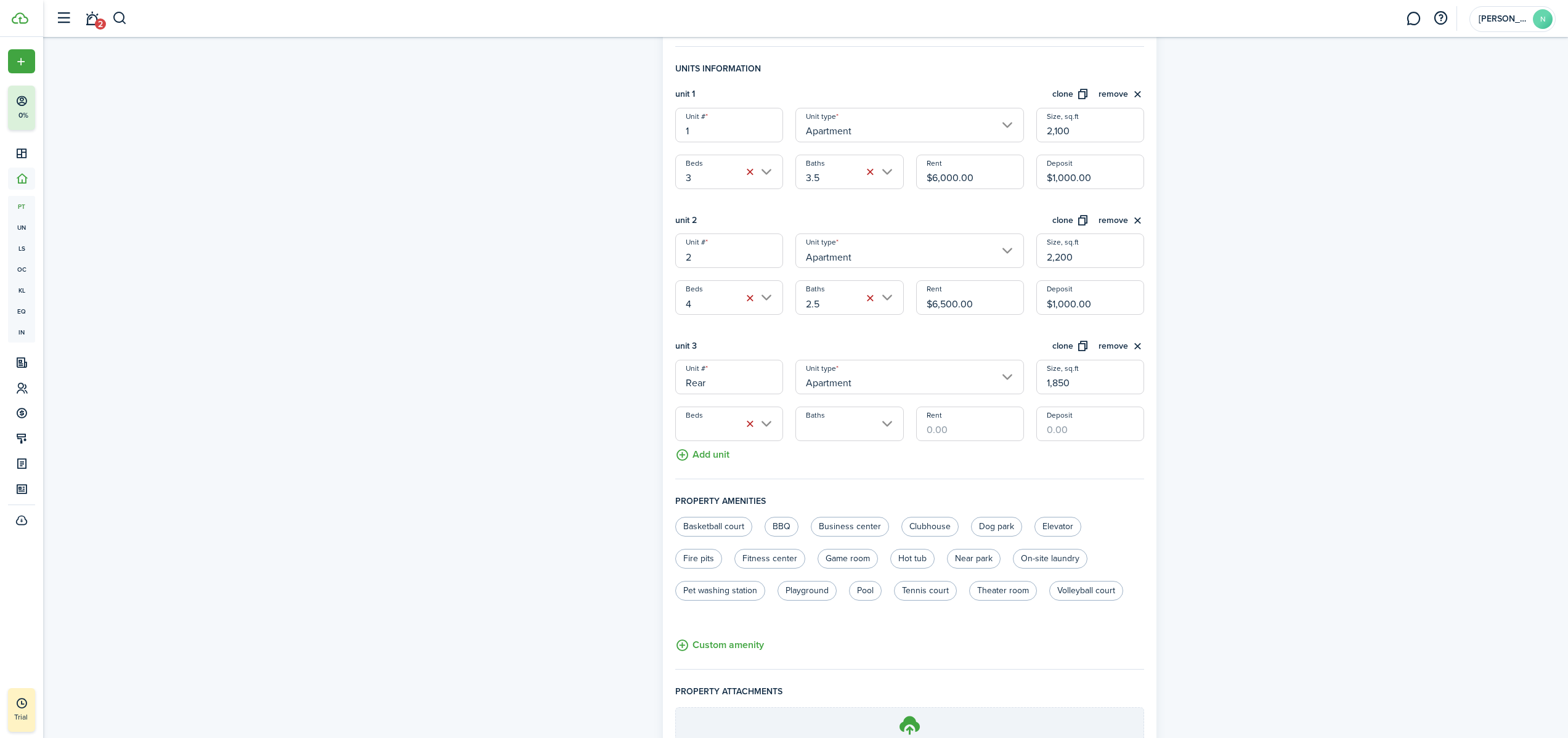
type input "2"
click at [863, 423] on input "Baths" at bounding box center [849, 423] width 108 height 34
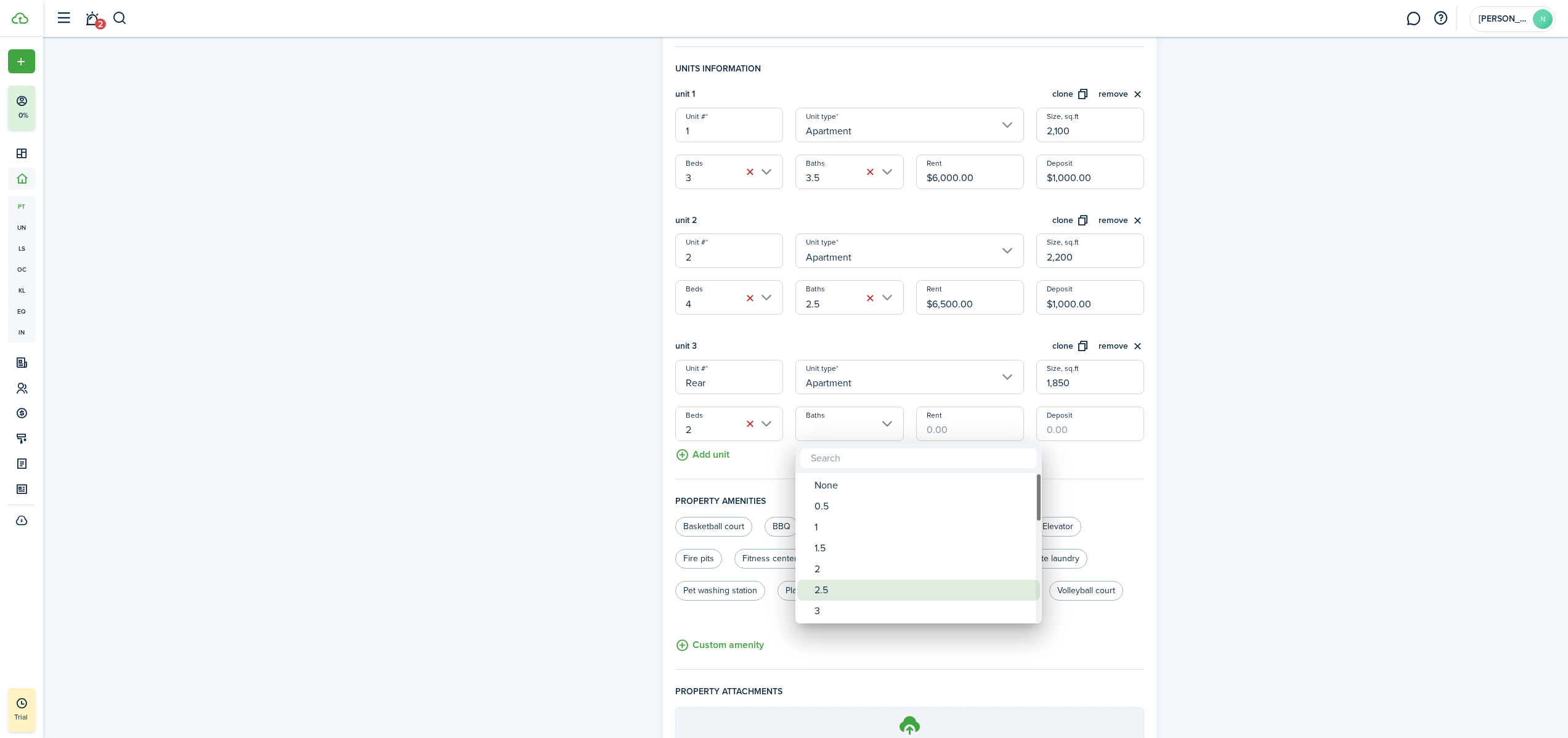
click at [842, 461] on div "2.5" at bounding box center [924, 590] width 218 height 21
type input "2.5"
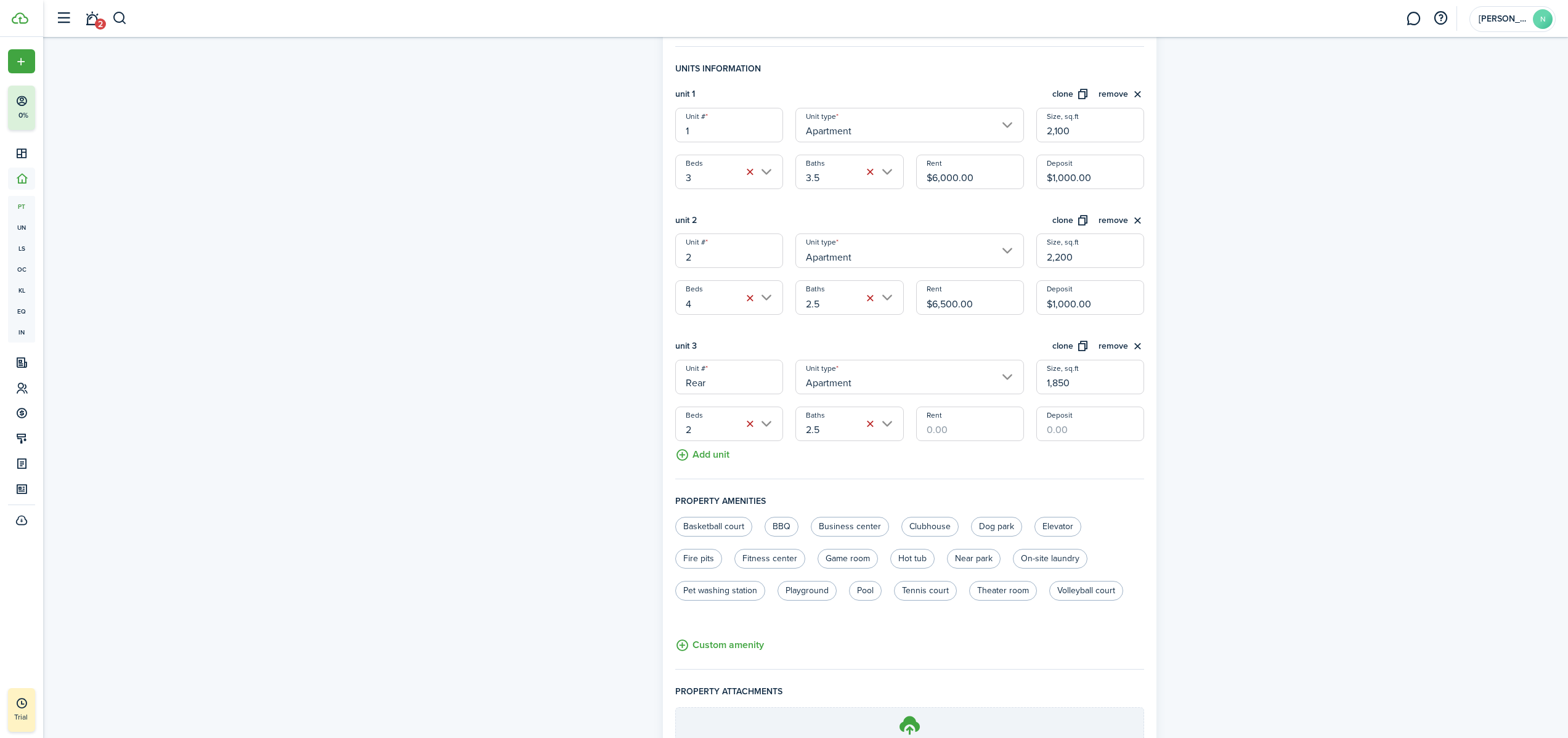
click at [922, 417] on input "Rent" at bounding box center [970, 423] width 108 height 34
type input "$4,500.00"
click at [922, 392] on div "Property photo Upload photo Gallery Upload photo General information Property n…" at bounding box center [806, 266] width 1525 height 1141
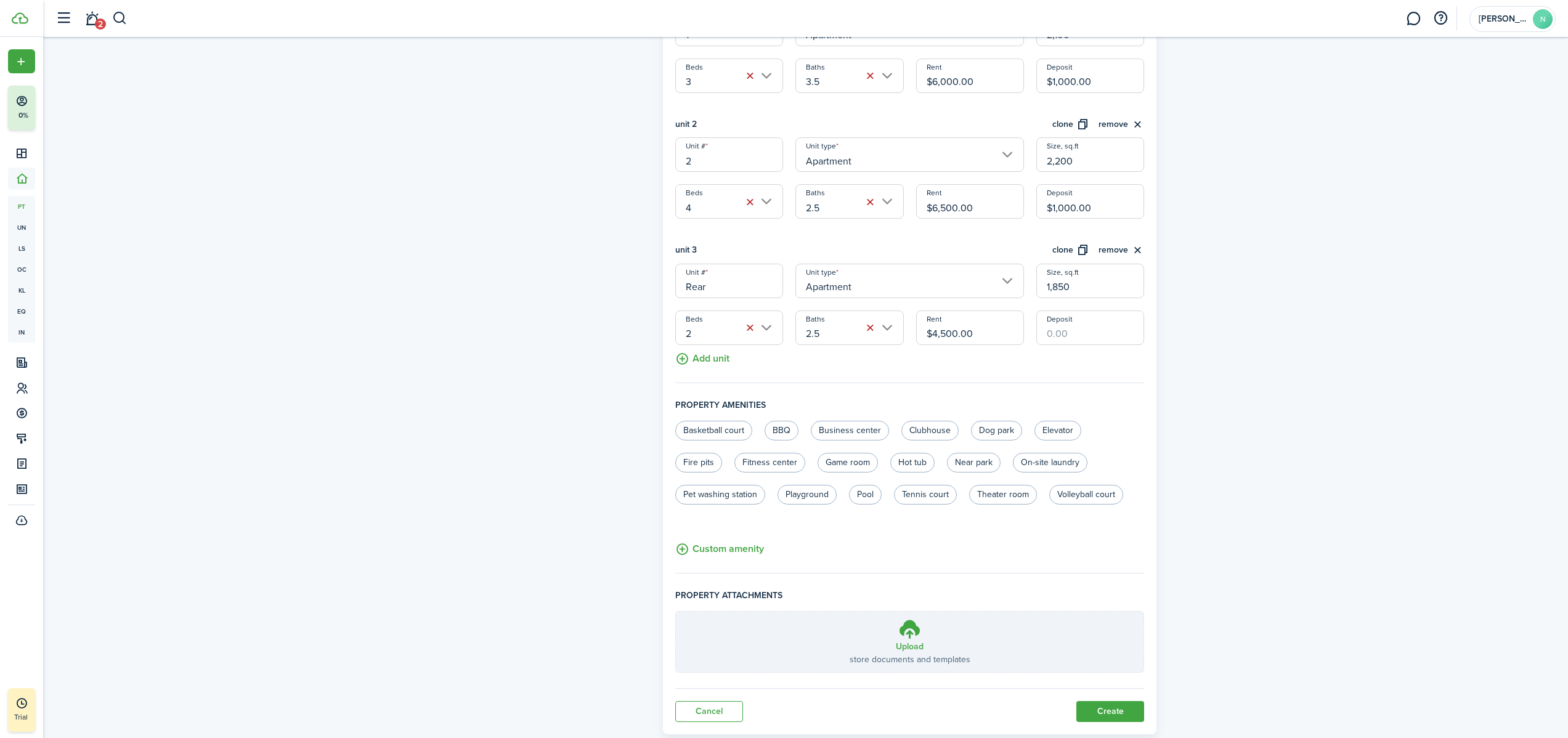
scroll to position [468, 0]
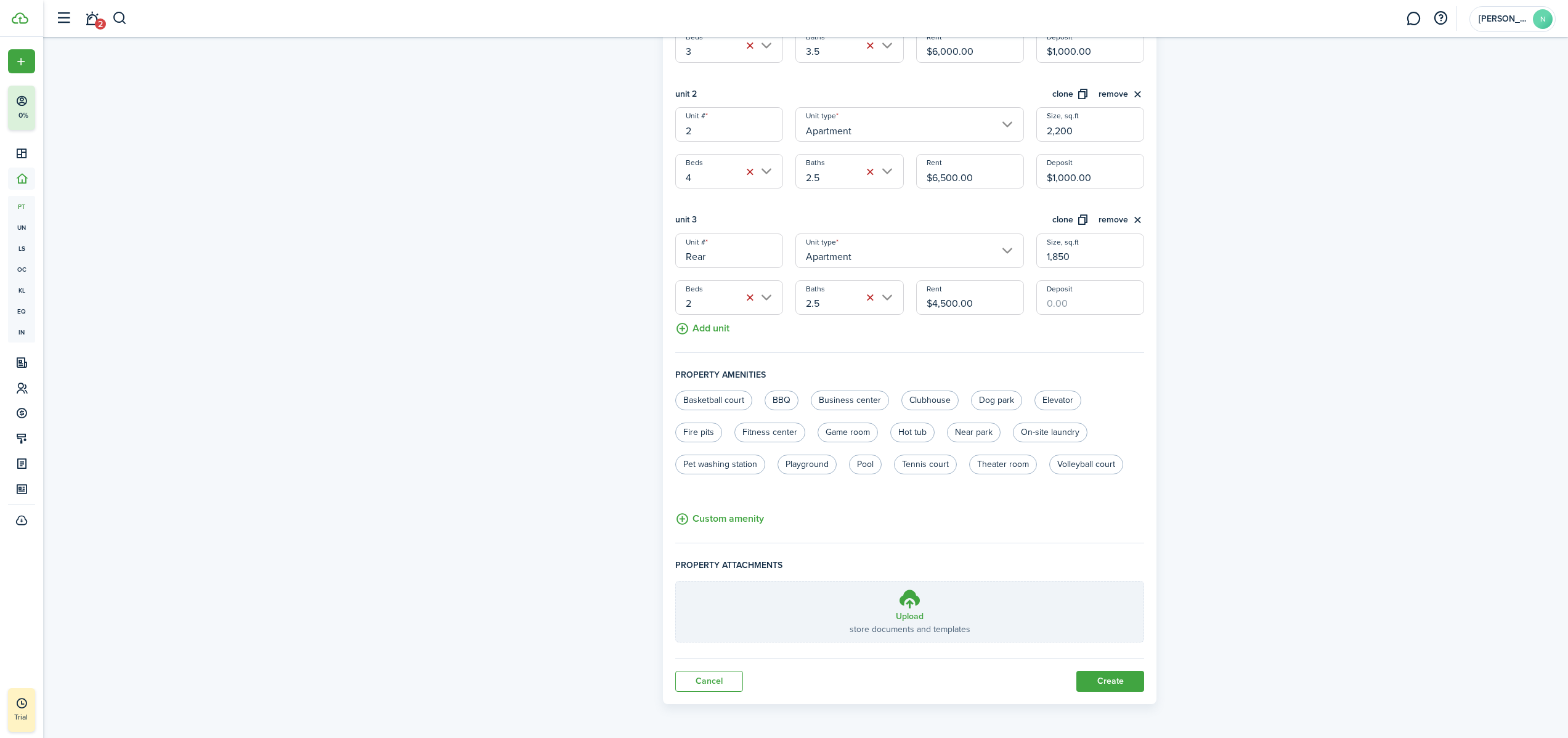
click at [922, 461] on button "Create" at bounding box center [1110, 681] width 68 height 21
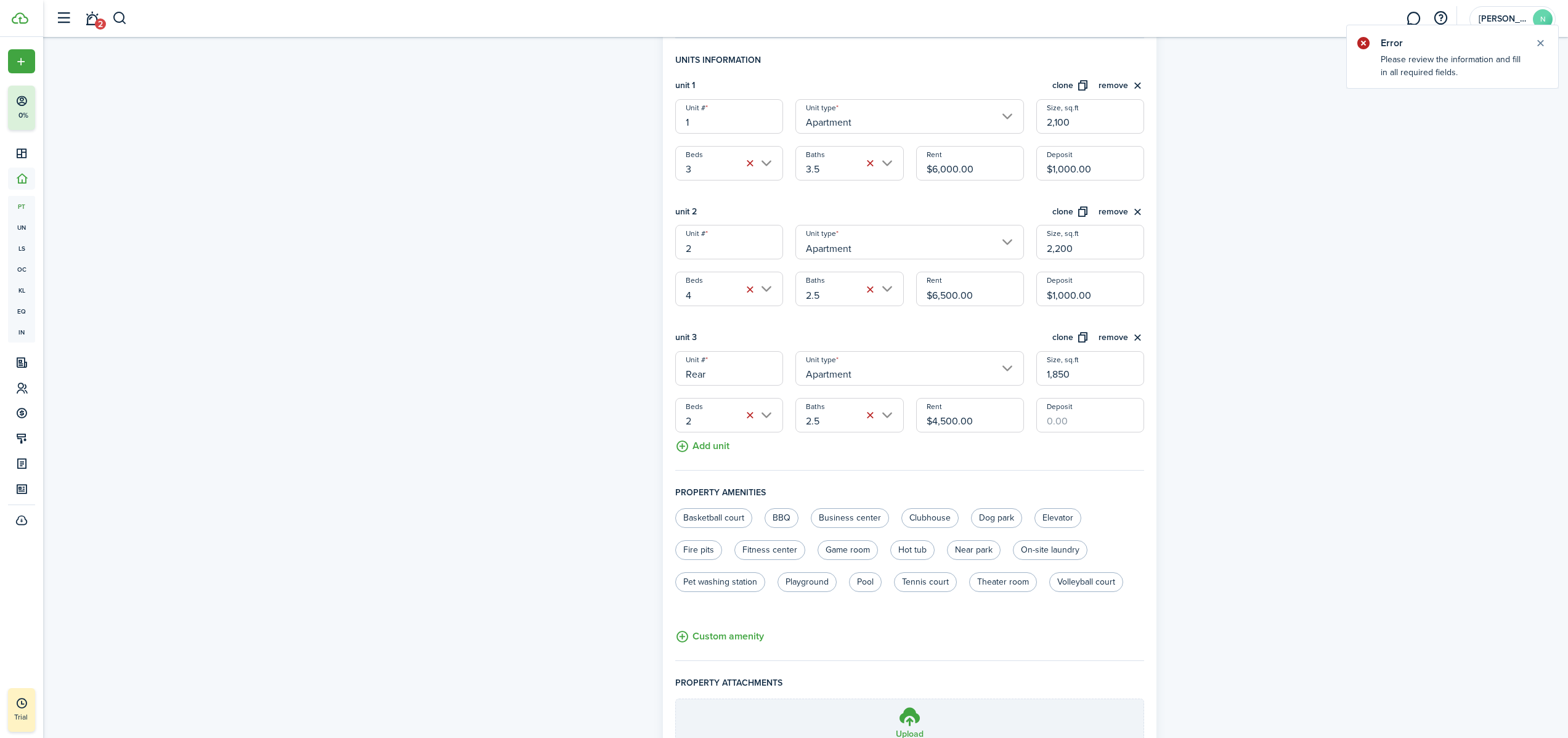
scroll to position [0, 0]
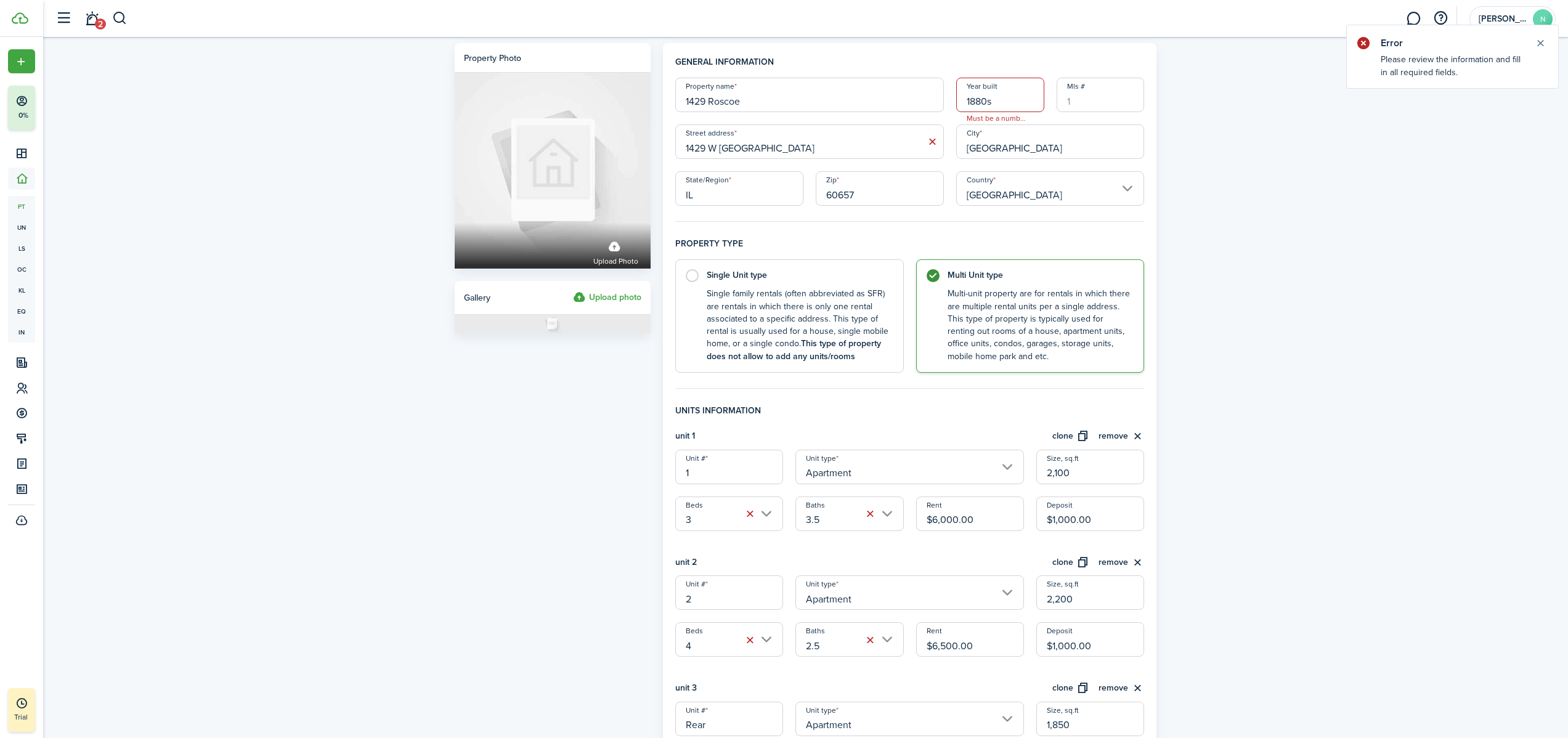
click at [922, 103] on input "1880s" at bounding box center [1000, 95] width 88 height 34
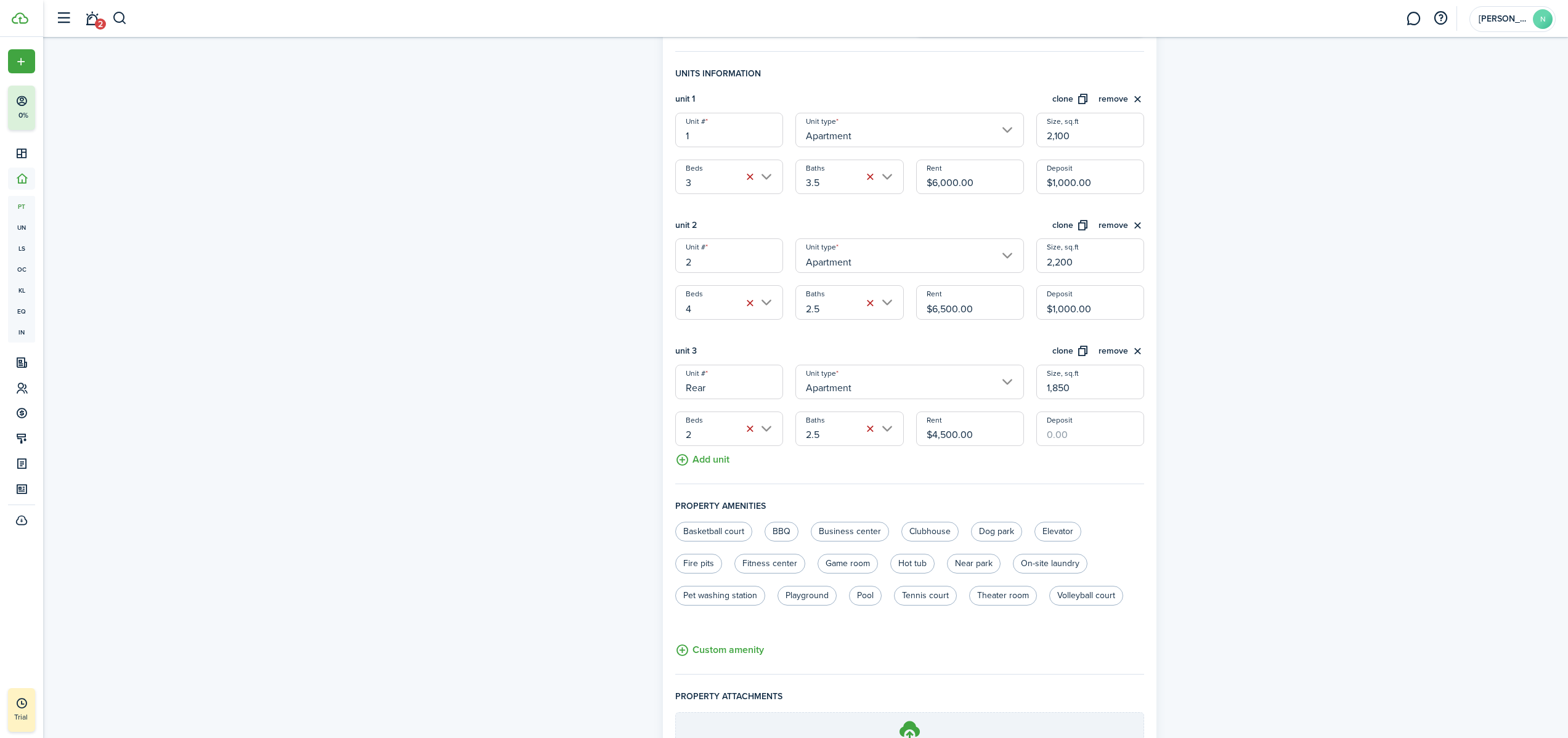
scroll to position [468, 0]
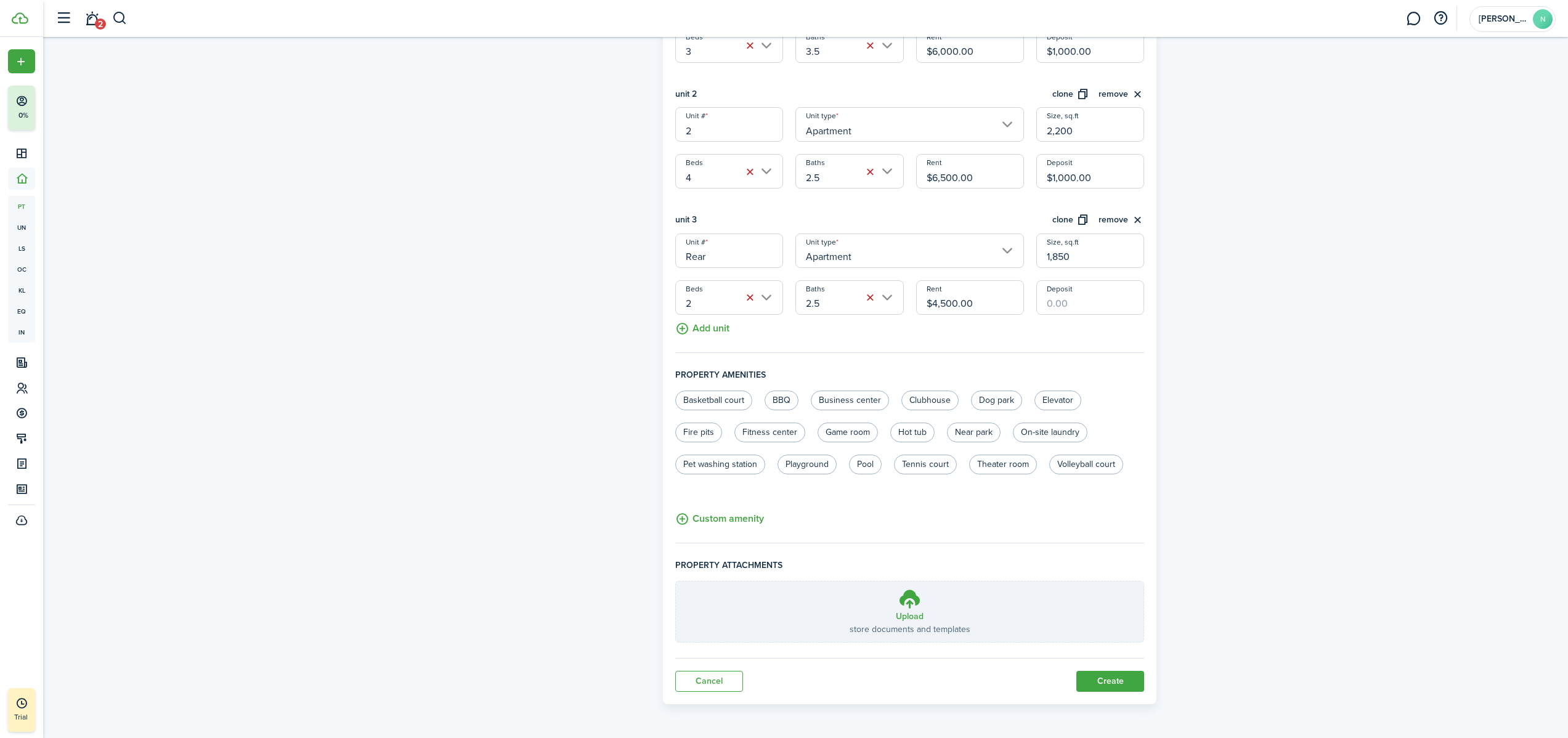
type input "1880"
click at [922, 461] on button "Create" at bounding box center [1110, 681] width 68 height 21
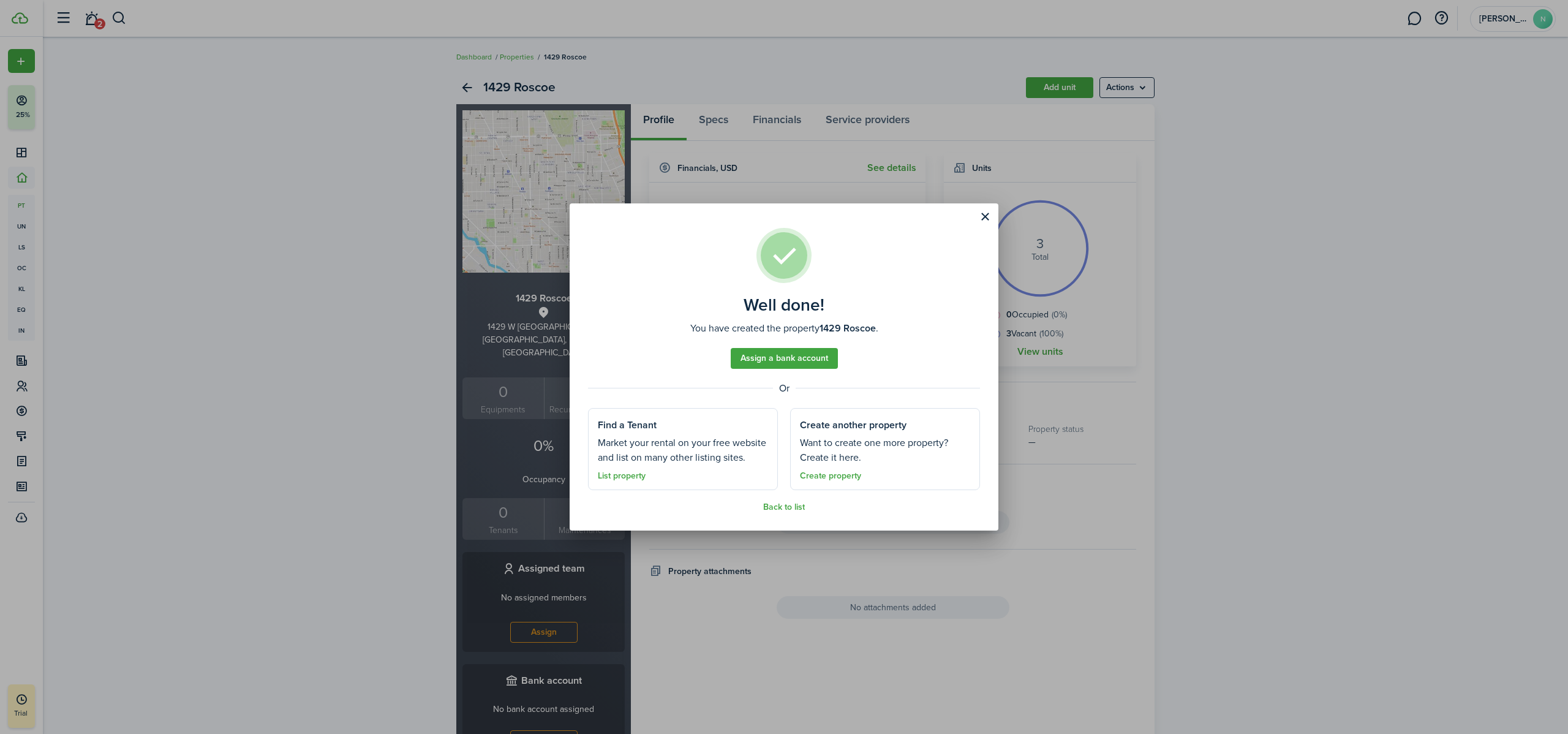
click at [778, 361] on link "Assign a bank account" at bounding box center [785, 358] width 107 height 21
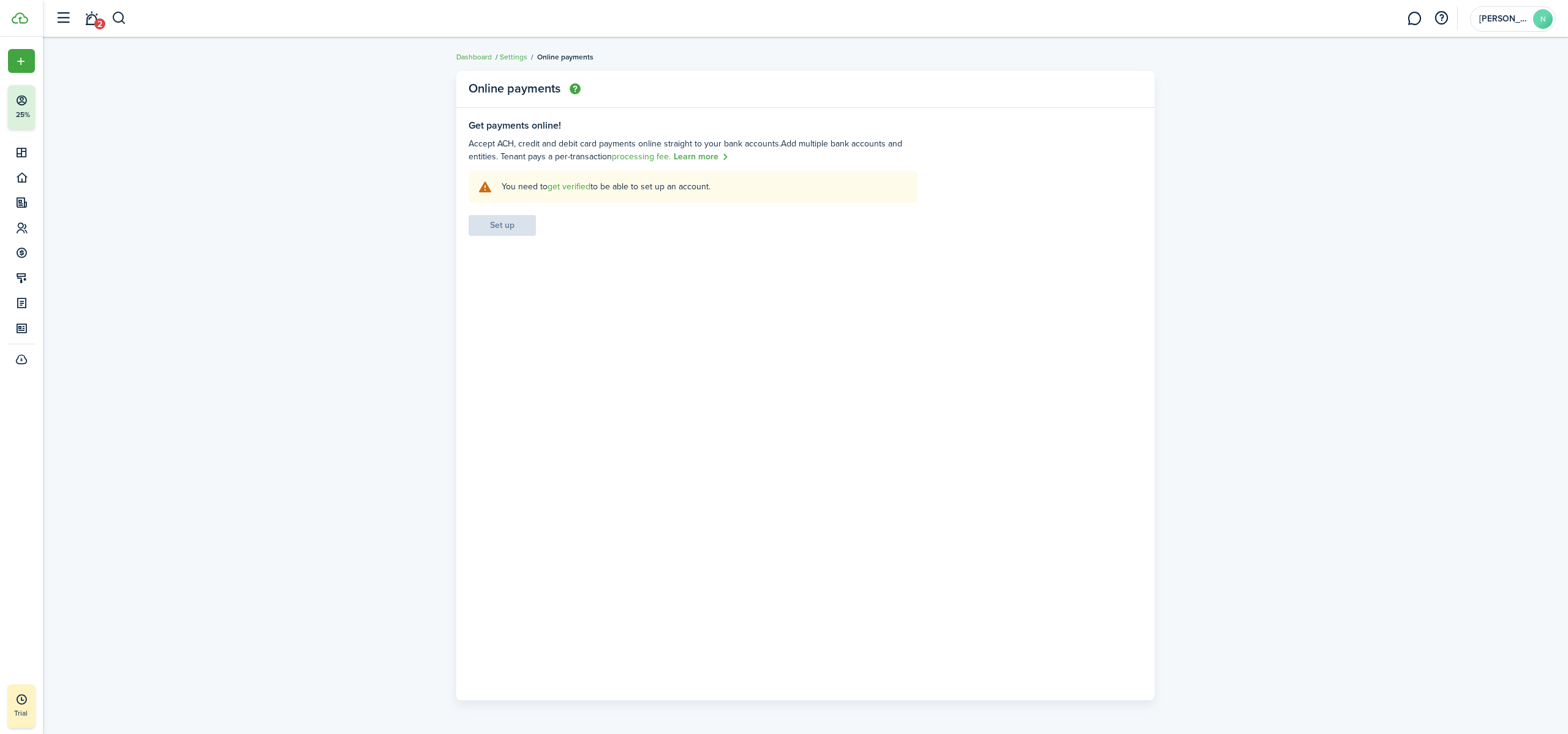
click at [576, 187] on link "get verified" at bounding box center [569, 186] width 43 height 13
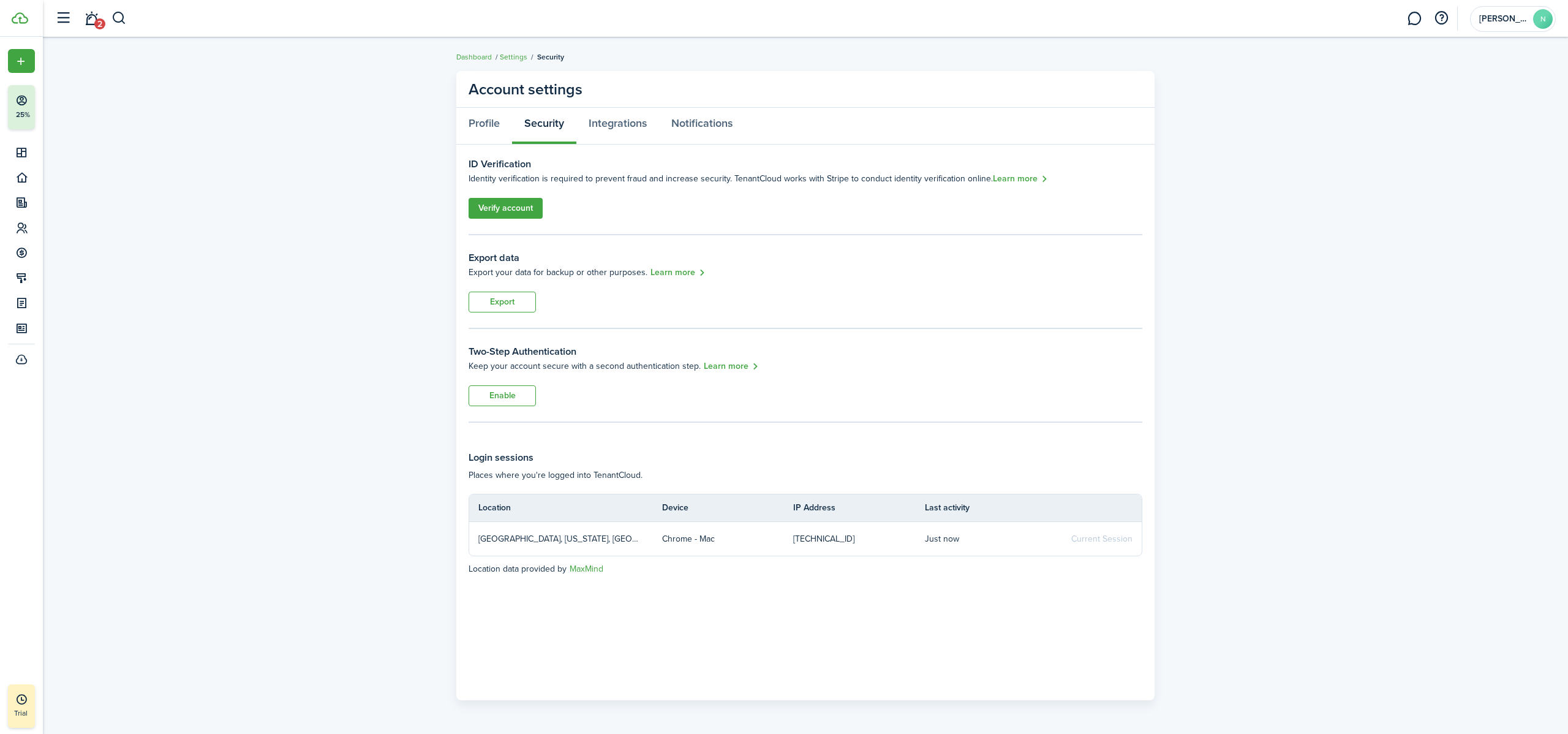
click at [511, 206] on link "Verify account" at bounding box center [505, 208] width 74 height 21
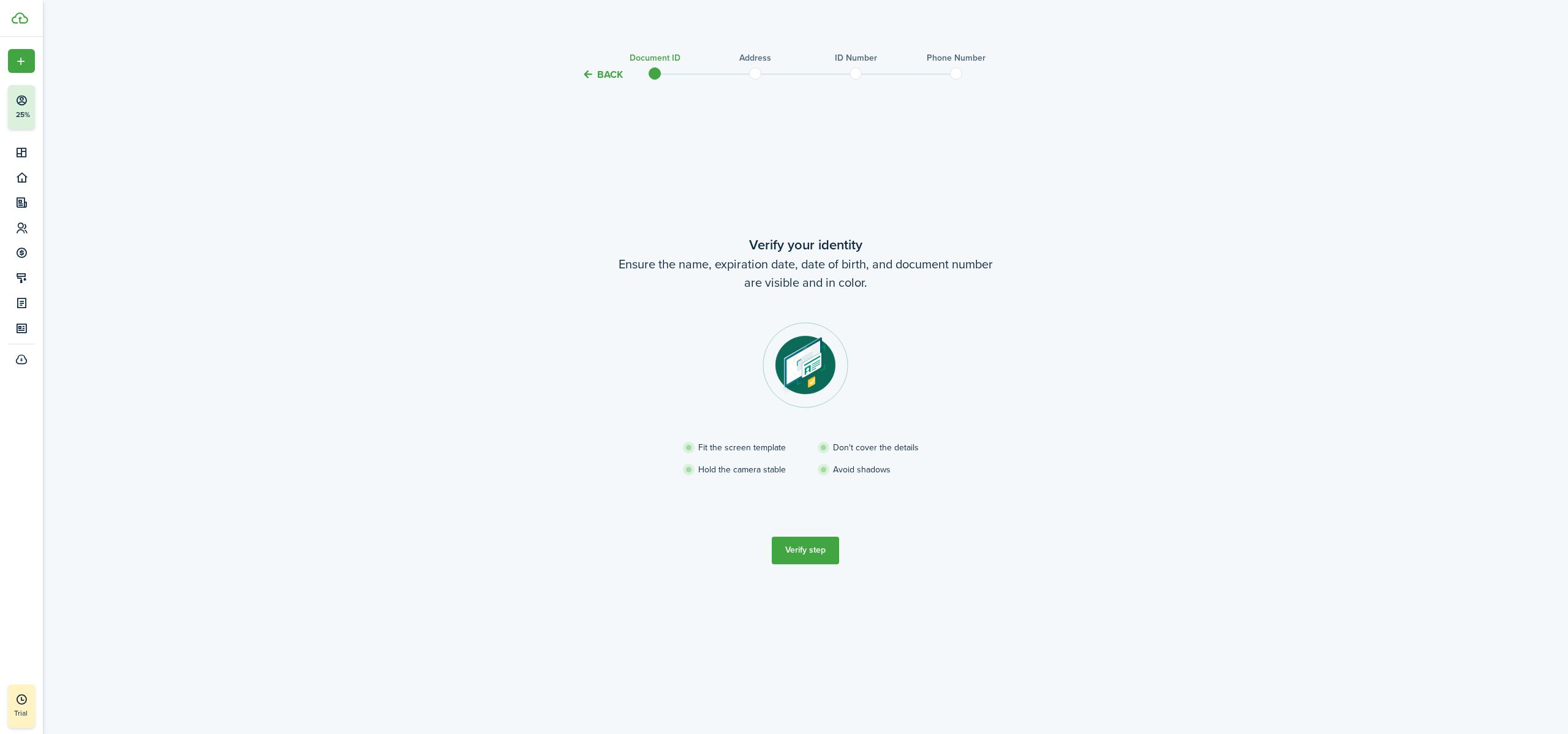
click at [817, 459] on button "Verify step" at bounding box center [805, 550] width 68 height 28
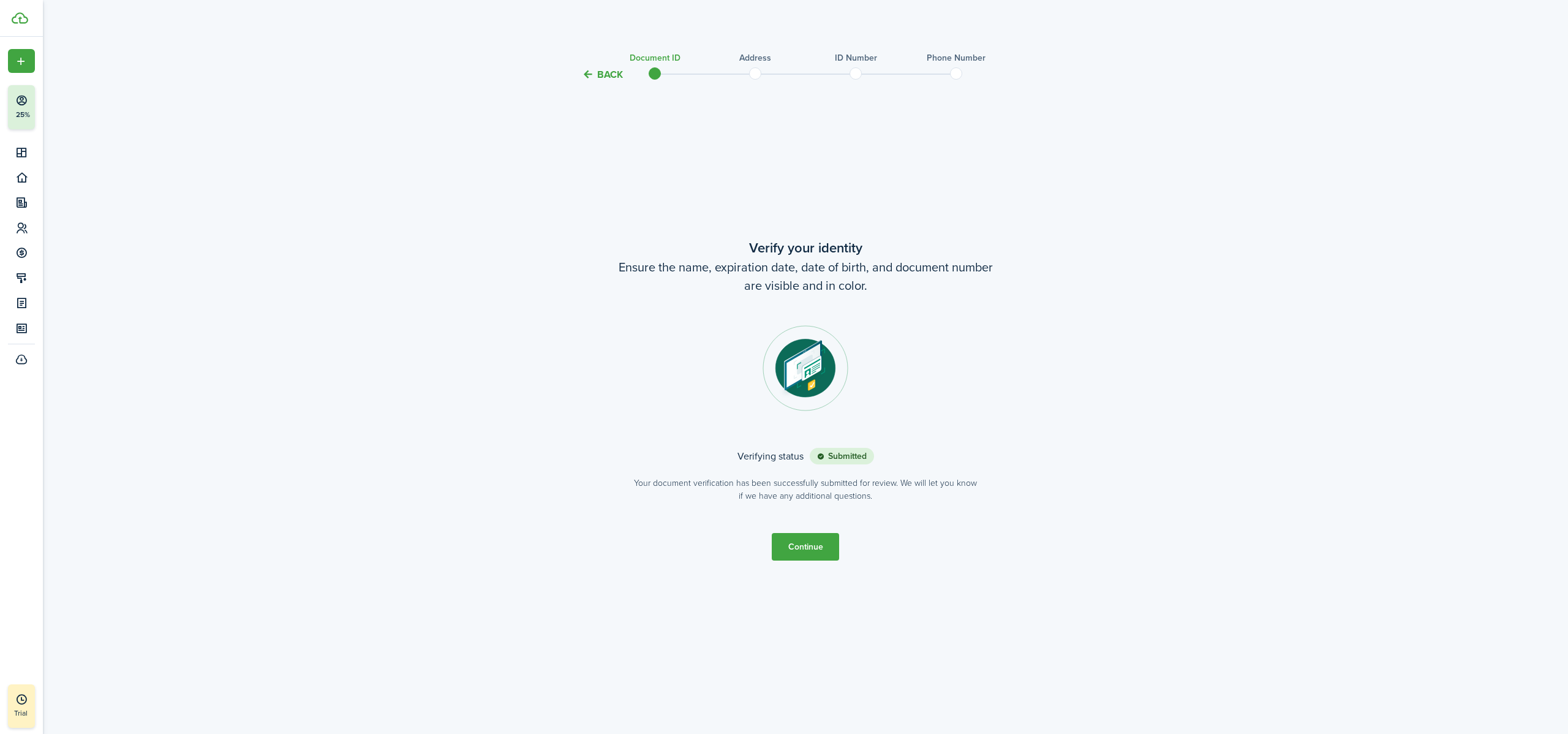
click at [814, 459] on button "Continue" at bounding box center [805, 547] width 68 height 28
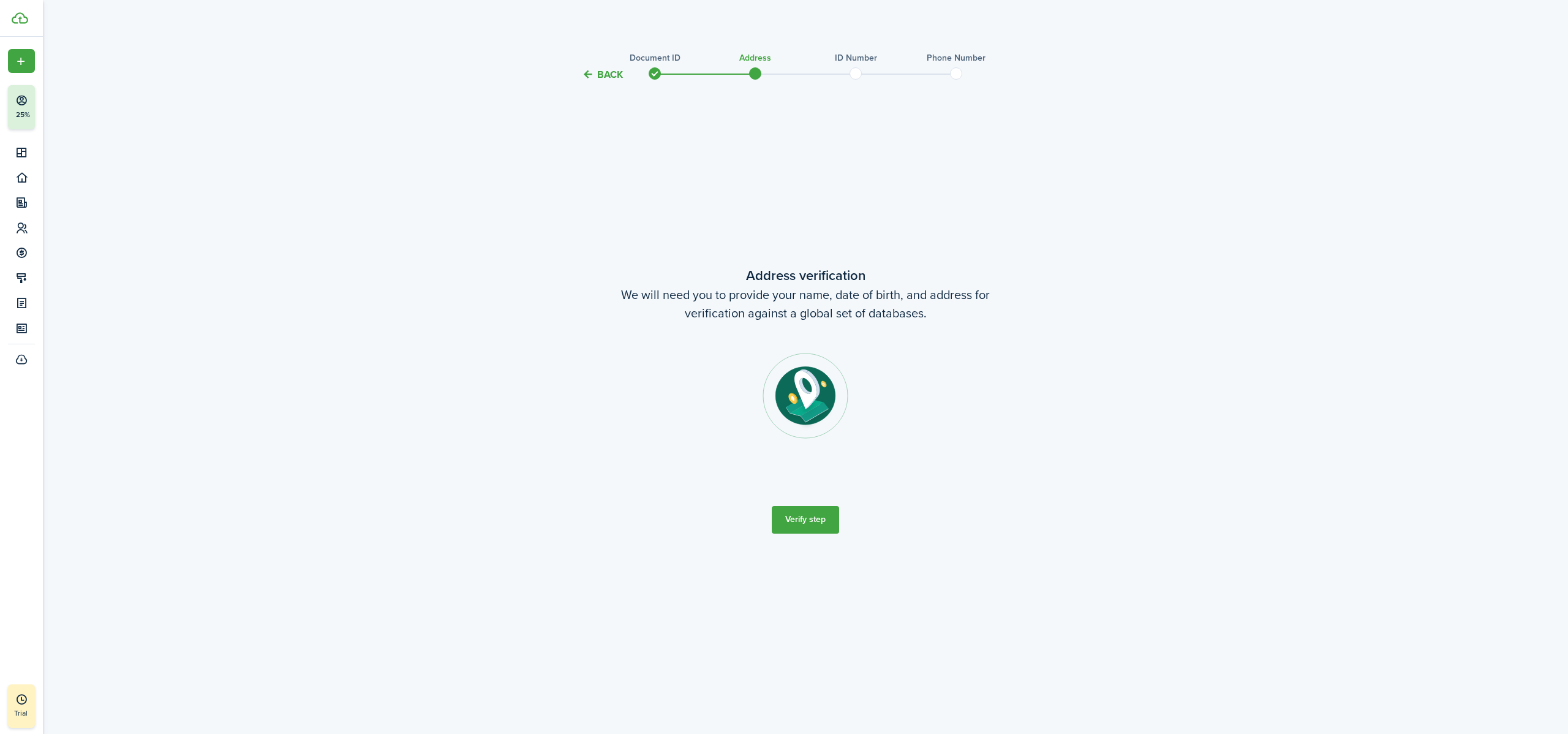
click at [811, 459] on button "Verify step" at bounding box center [805, 520] width 68 height 28
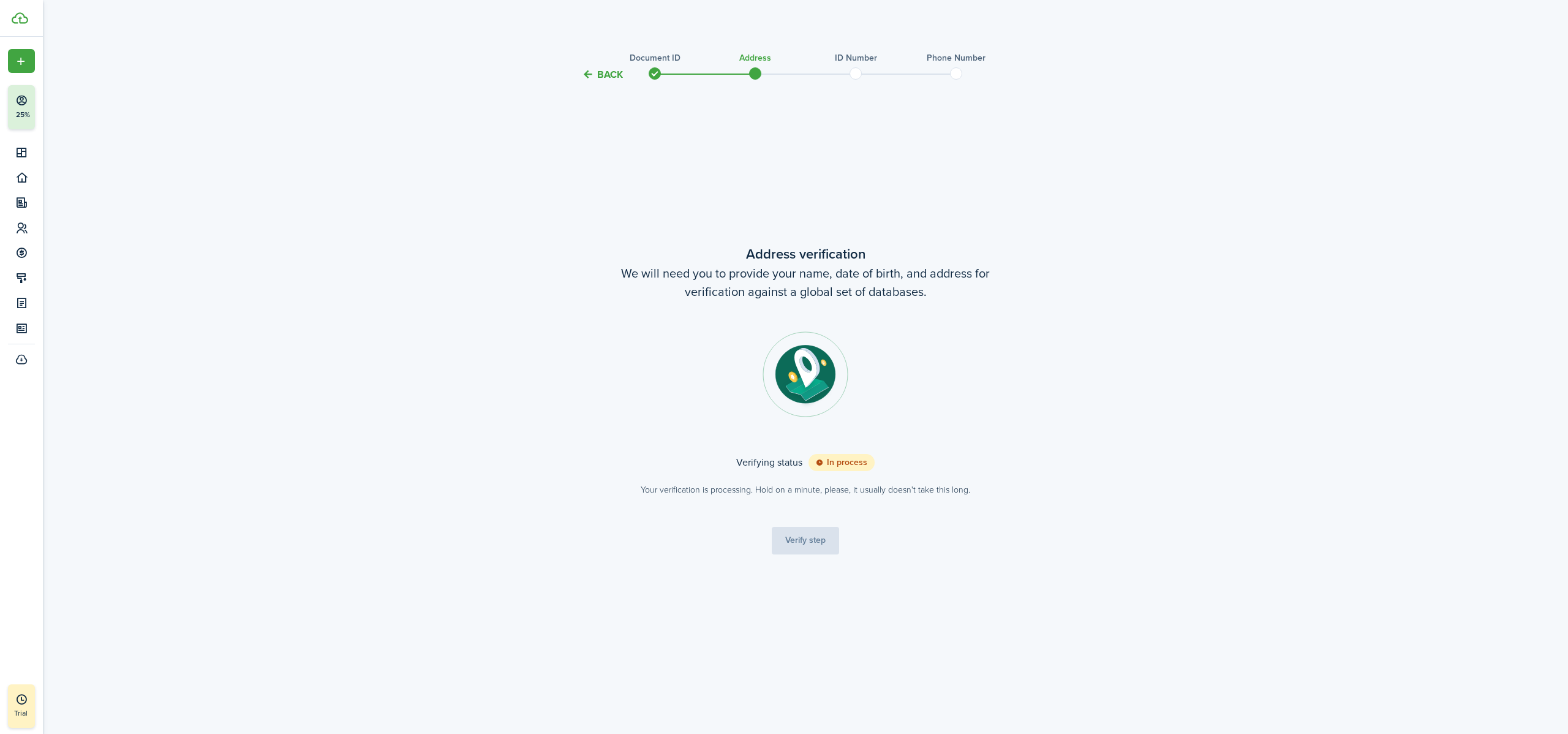
click at [853, 73] on span at bounding box center [855, 73] width 18 height 18
click at [825, 459] on button "Continue" at bounding box center [805, 547] width 68 height 28
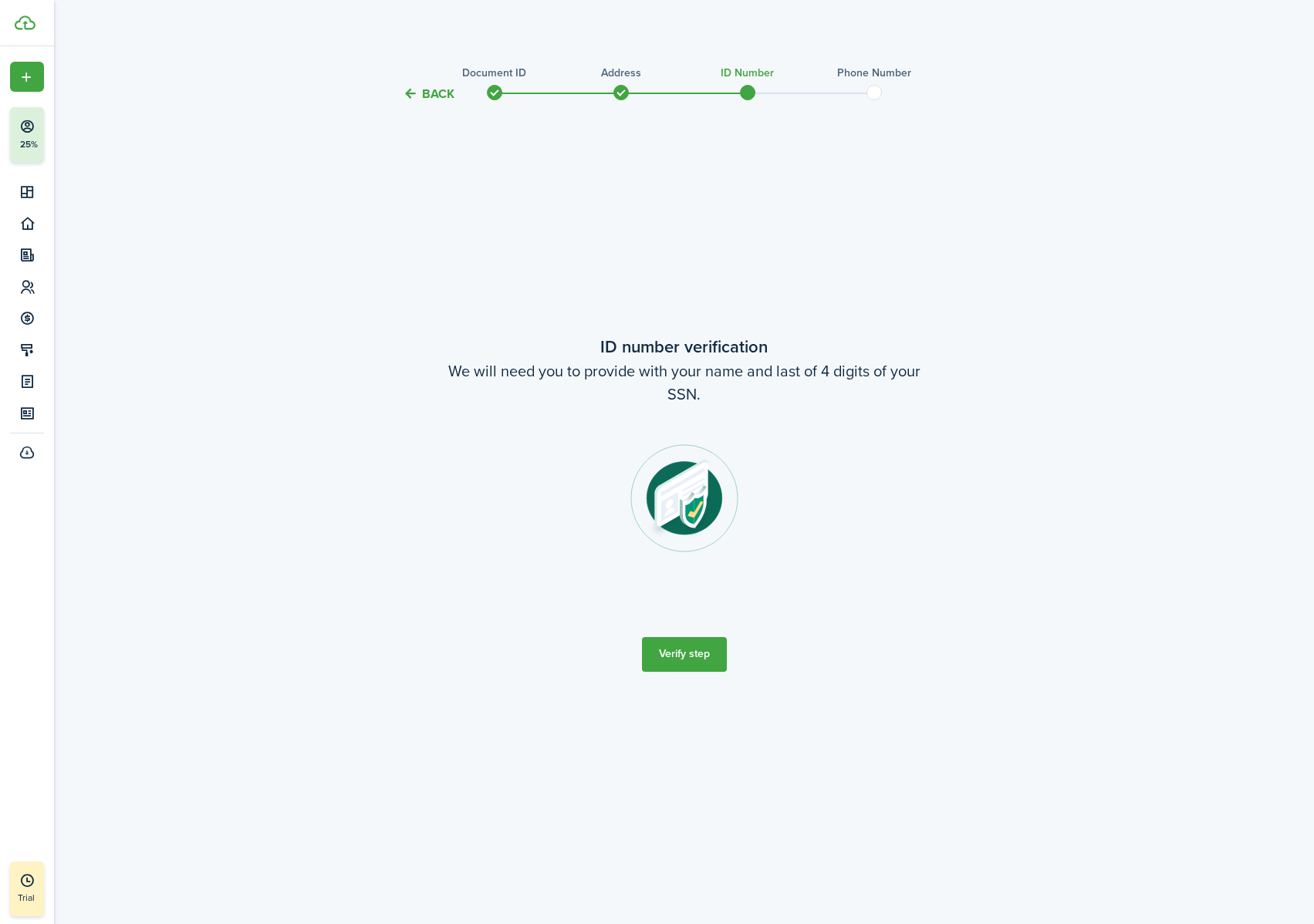
click at [695, 578] on button "Verify step" at bounding box center [684, 655] width 85 height 35
click at [691, 578] on button "Verify step" at bounding box center [684, 655] width 85 height 35
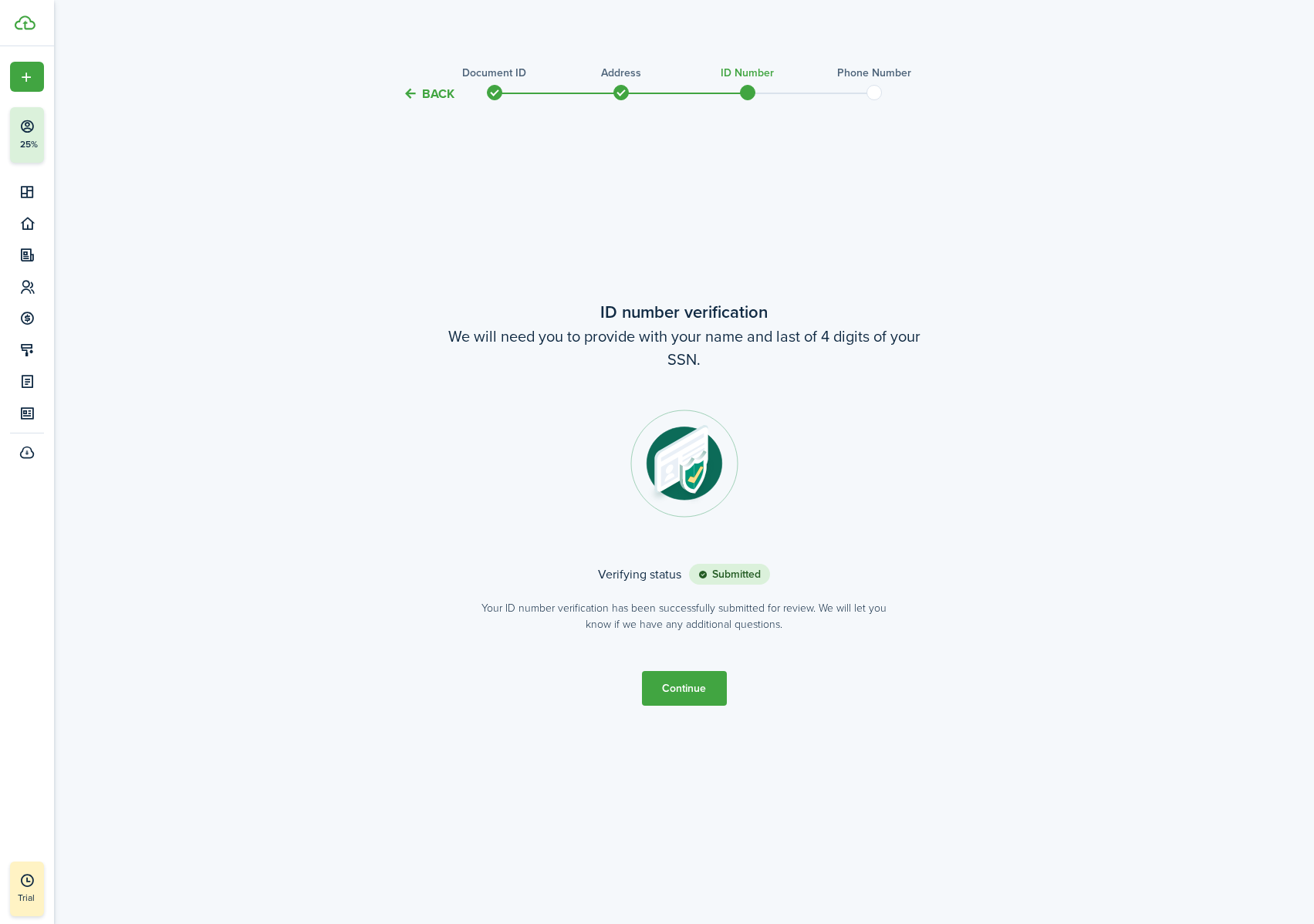
click at [665, 578] on button "Continue" at bounding box center [684, 688] width 85 height 35
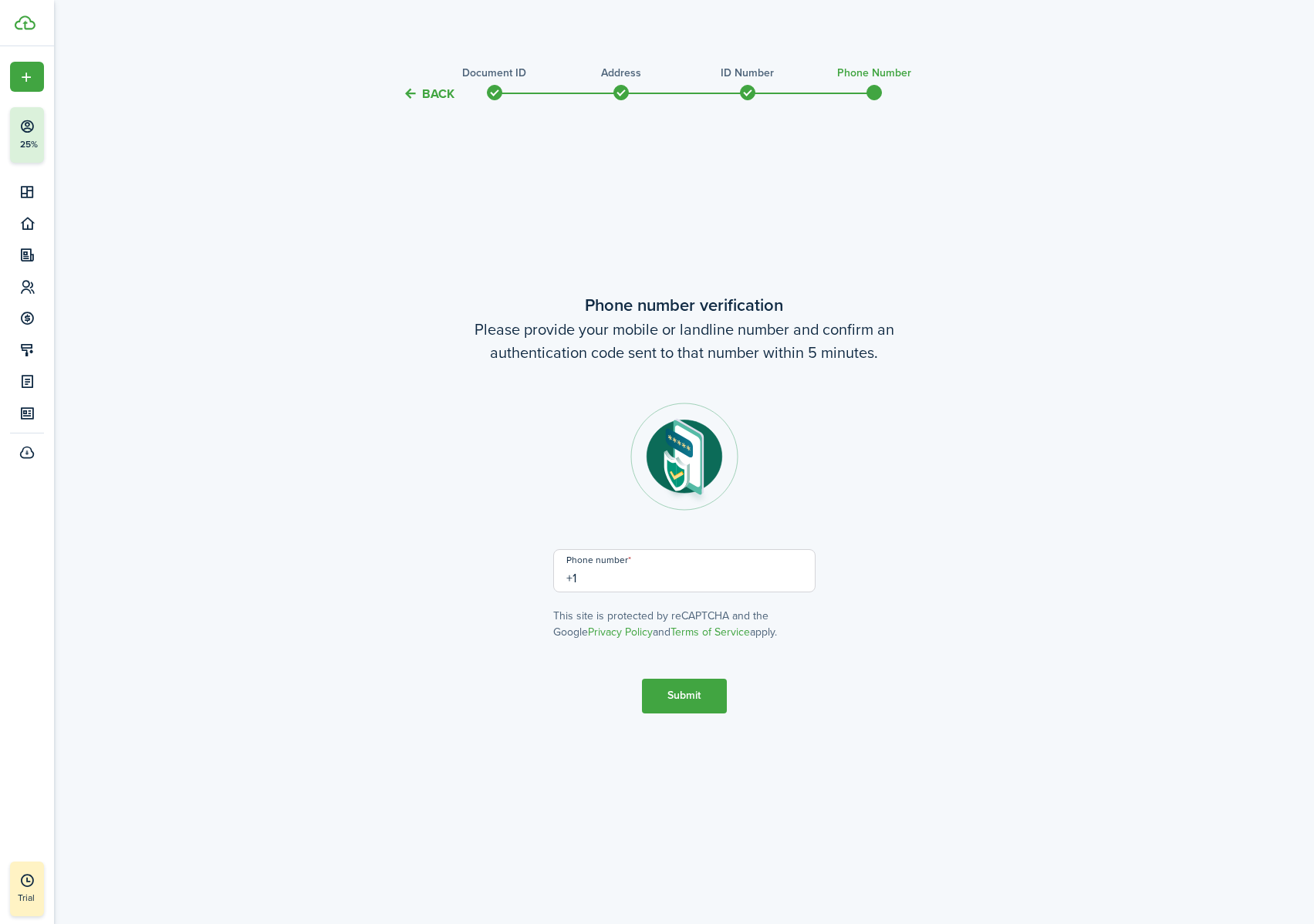
click at [659, 578] on input "+1" at bounding box center [684, 570] width 262 height 43
type input "[PHONE_NUMBER]"
click at [696, 578] on button "Submit" at bounding box center [684, 696] width 85 height 35
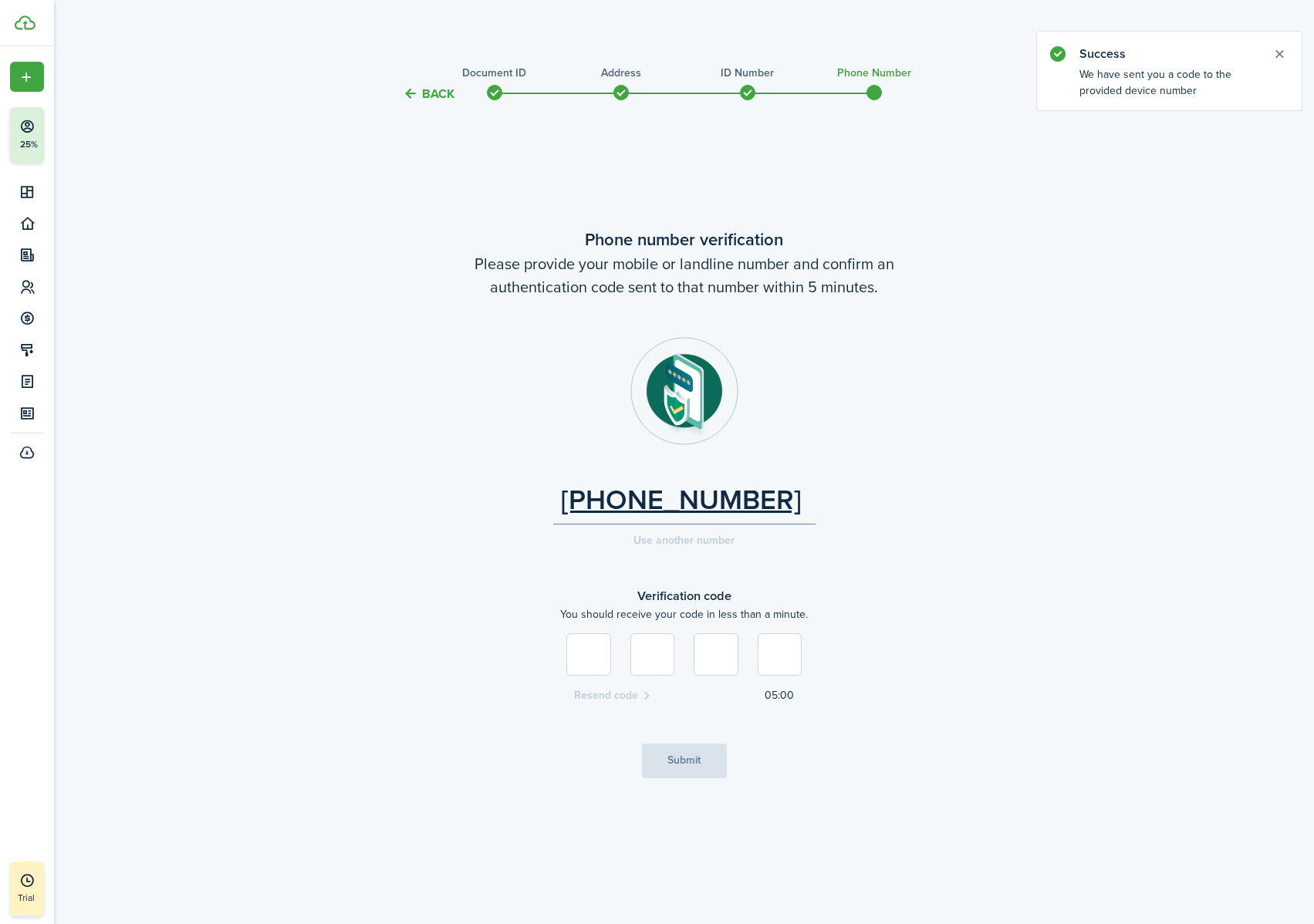
click at [0, 578] on div at bounding box center [0, 924] width 0 height 0
click at [602, 578] on input at bounding box center [588, 654] width 45 height 42
type input "5"
type input "8"
type input "4"
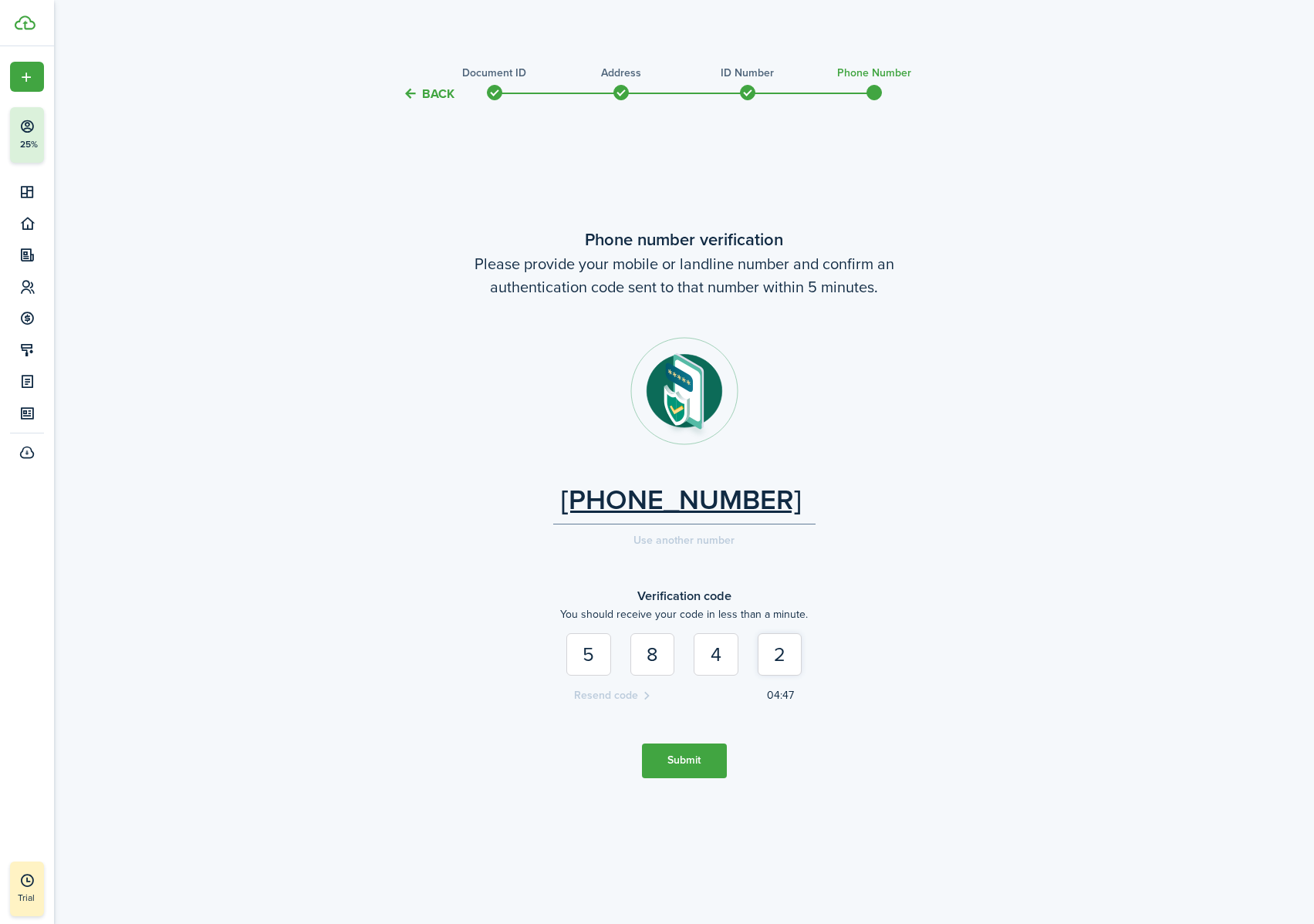
type input "2"
click at [669, 578] on button "Submit" at bounding box center [684, 760] width 85 height 35
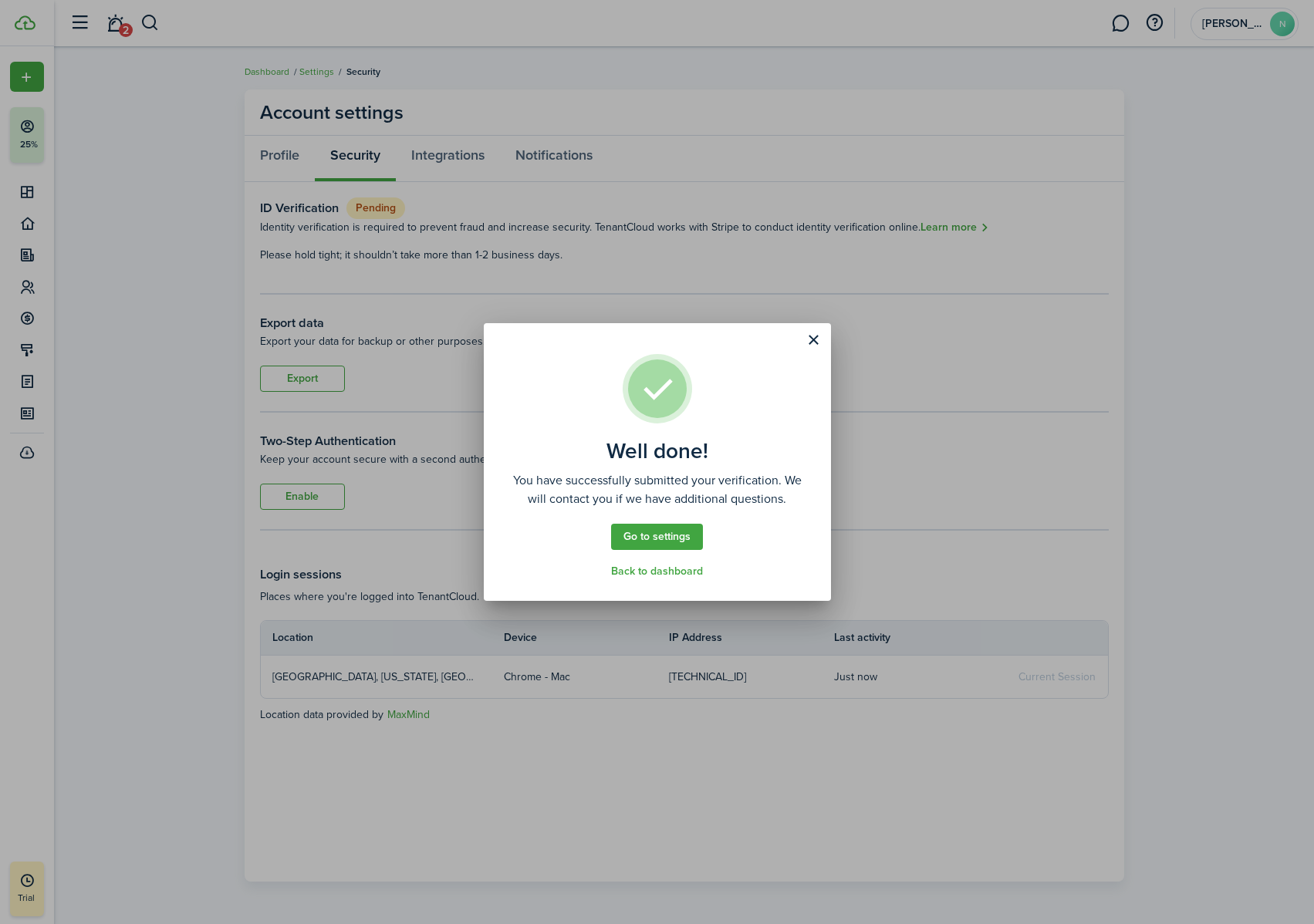
click at [686, 539] on link "Go to settings" at bounding box center [657, 536] width 91 height 26
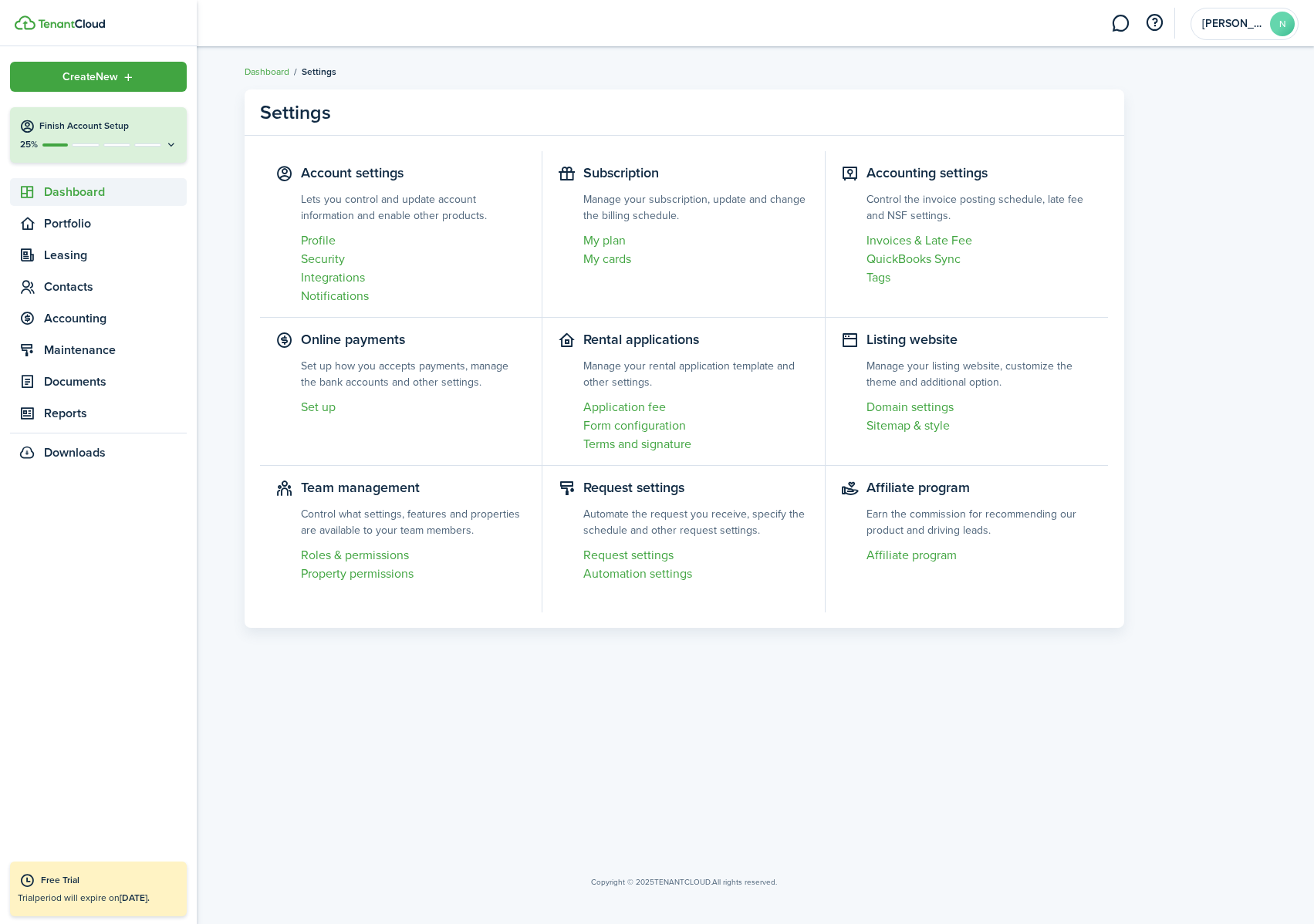
click at [90, 189] on span "Dashboard" at bounding box center [115, 191] width 143 height 18
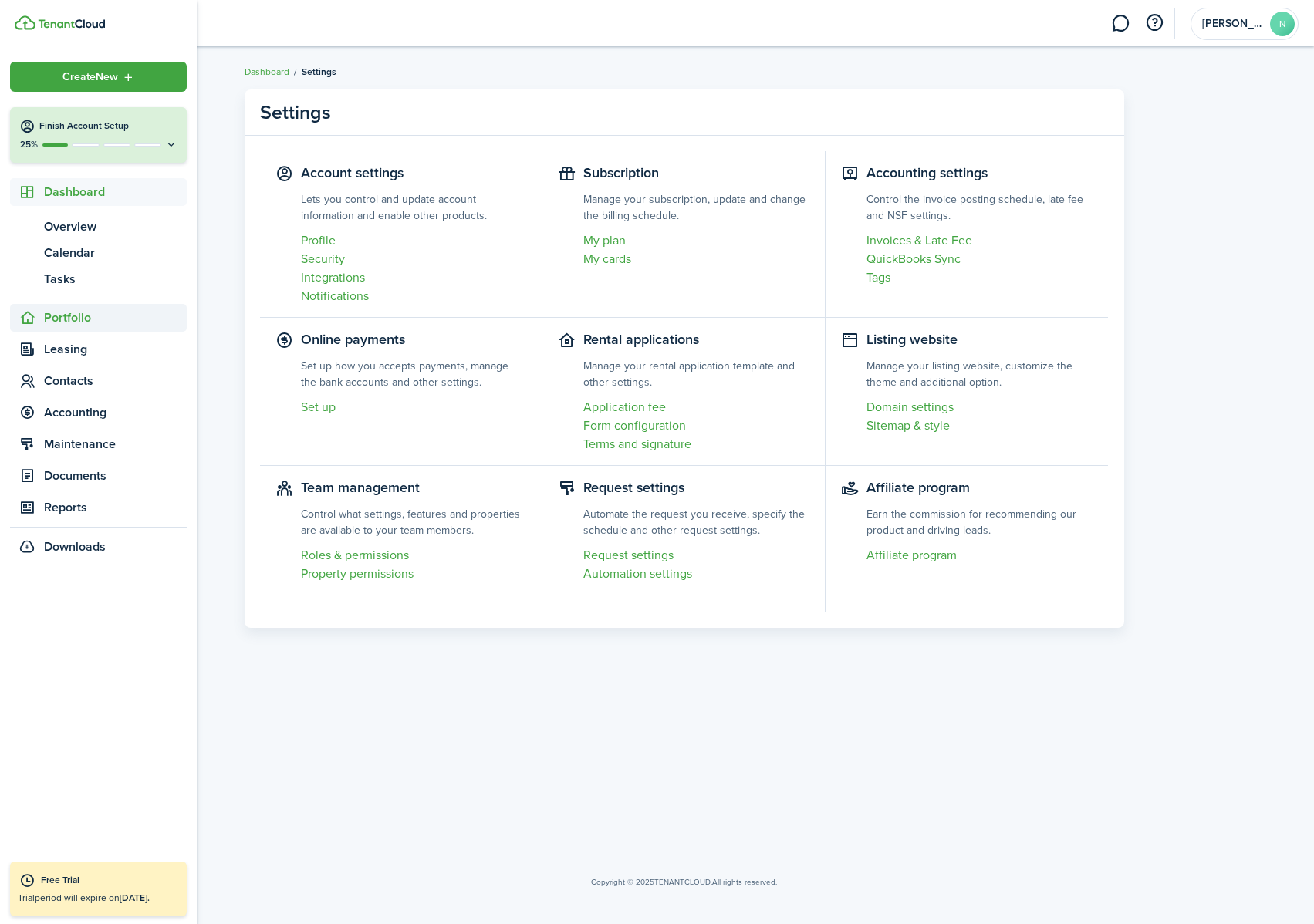
click at [82, 327] on span "Portfolio" at bounding box center [99, 317] width 176 height 28
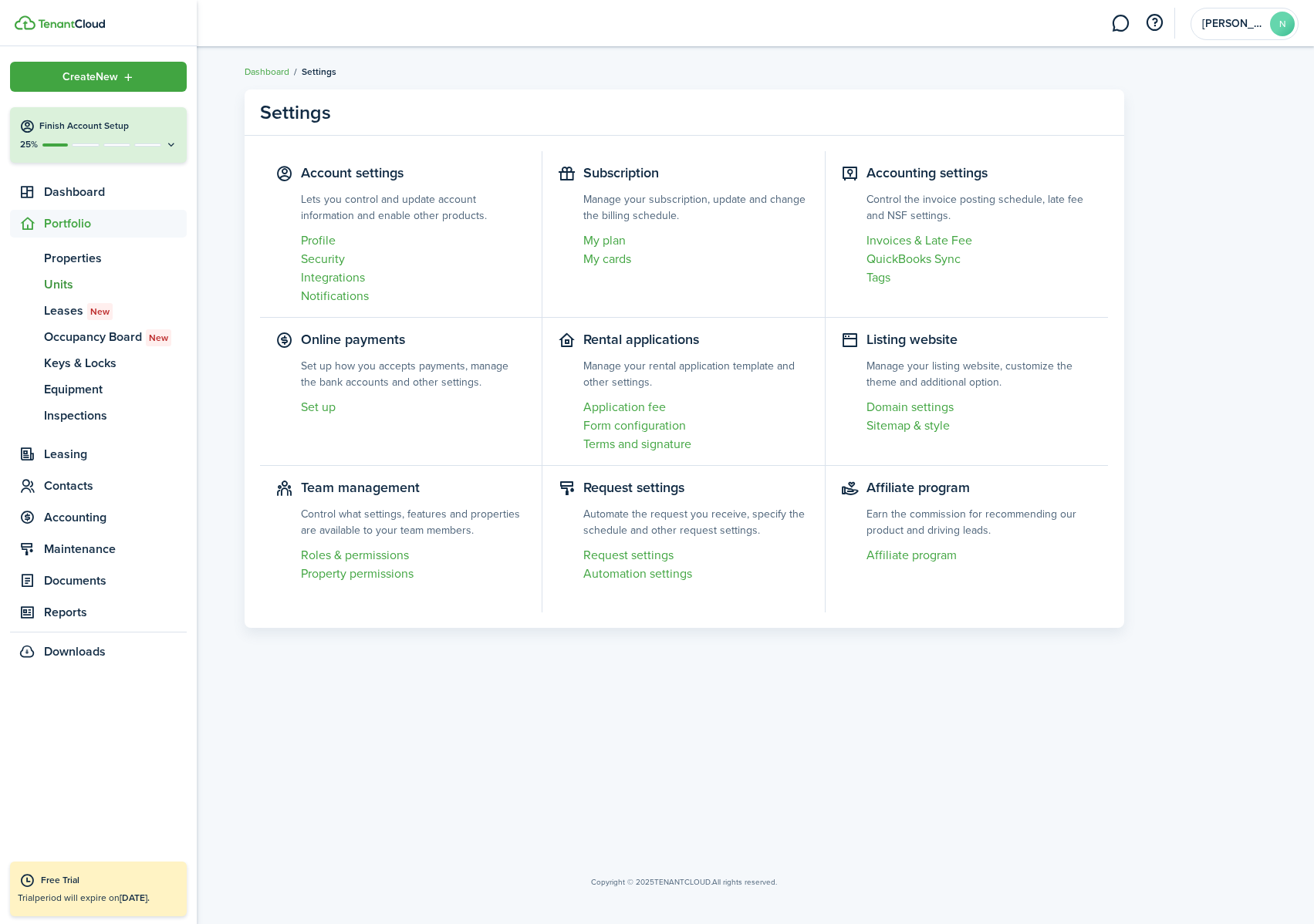
click at [68, 280] on span "Units" at bounding box center [115, 284] width 143 height 18
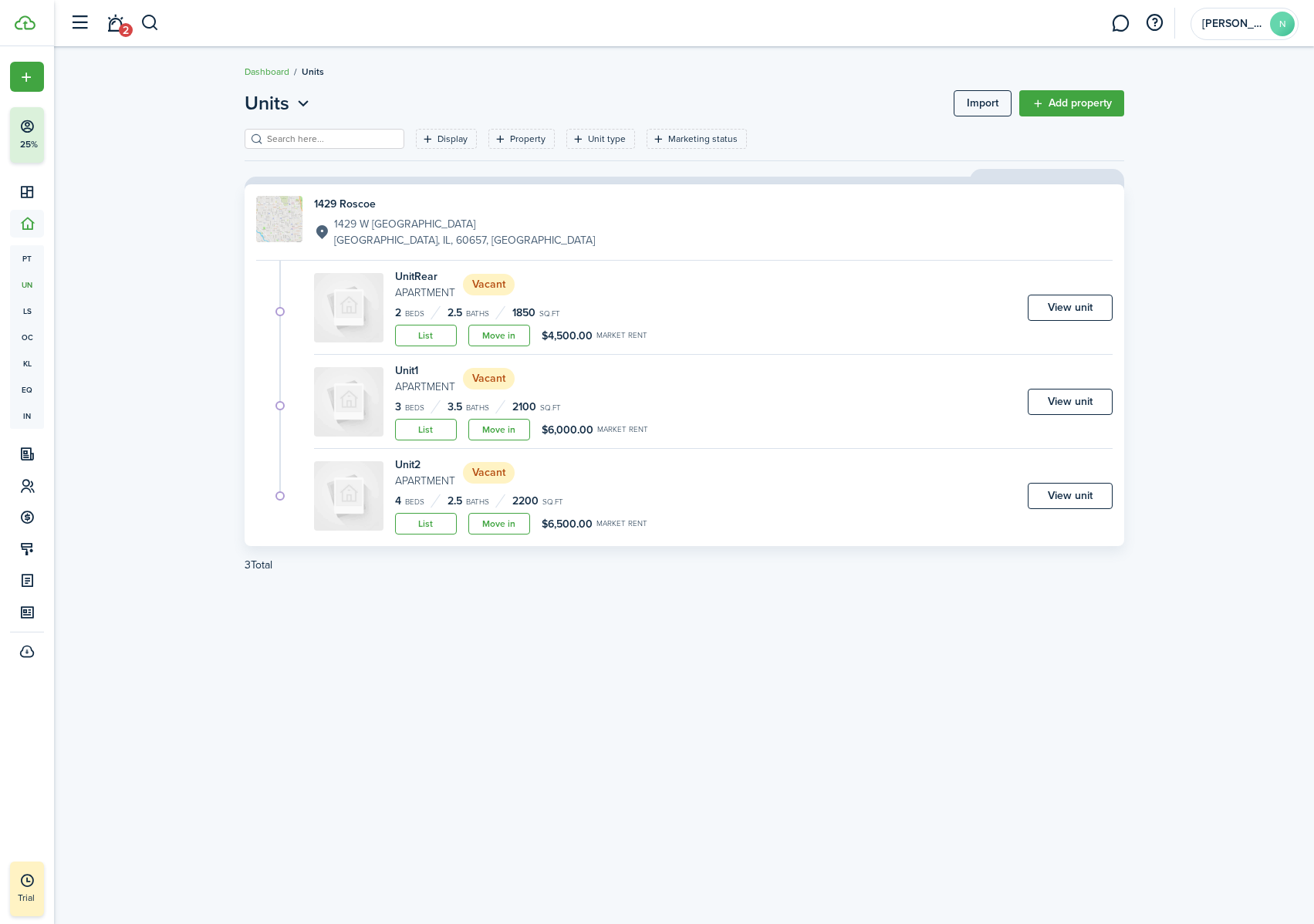
click at [1077, 406] on link "View unit" at bounding box center [1070, 401] width 85 height 26
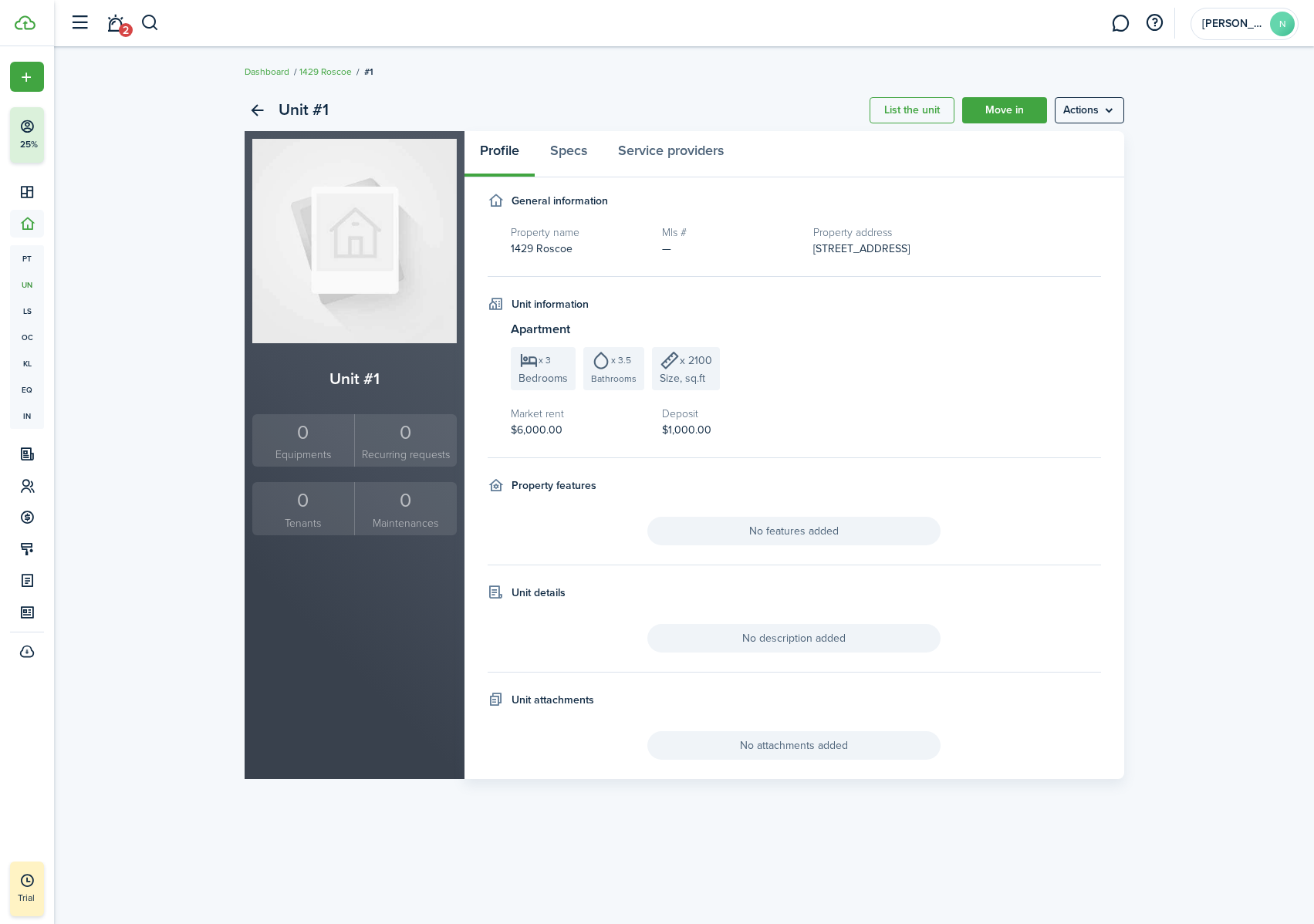
click at [1154, 265] on div "Unit #1 List the unit Move in Actions Unit #1 0 Equipments 0 Recurring requests…" at bounding box center [684, 434] width 1260 height 705
click at [1110, 104] on menu-btn "Actions" at bounding box center [1089, 110] width 69 height 26
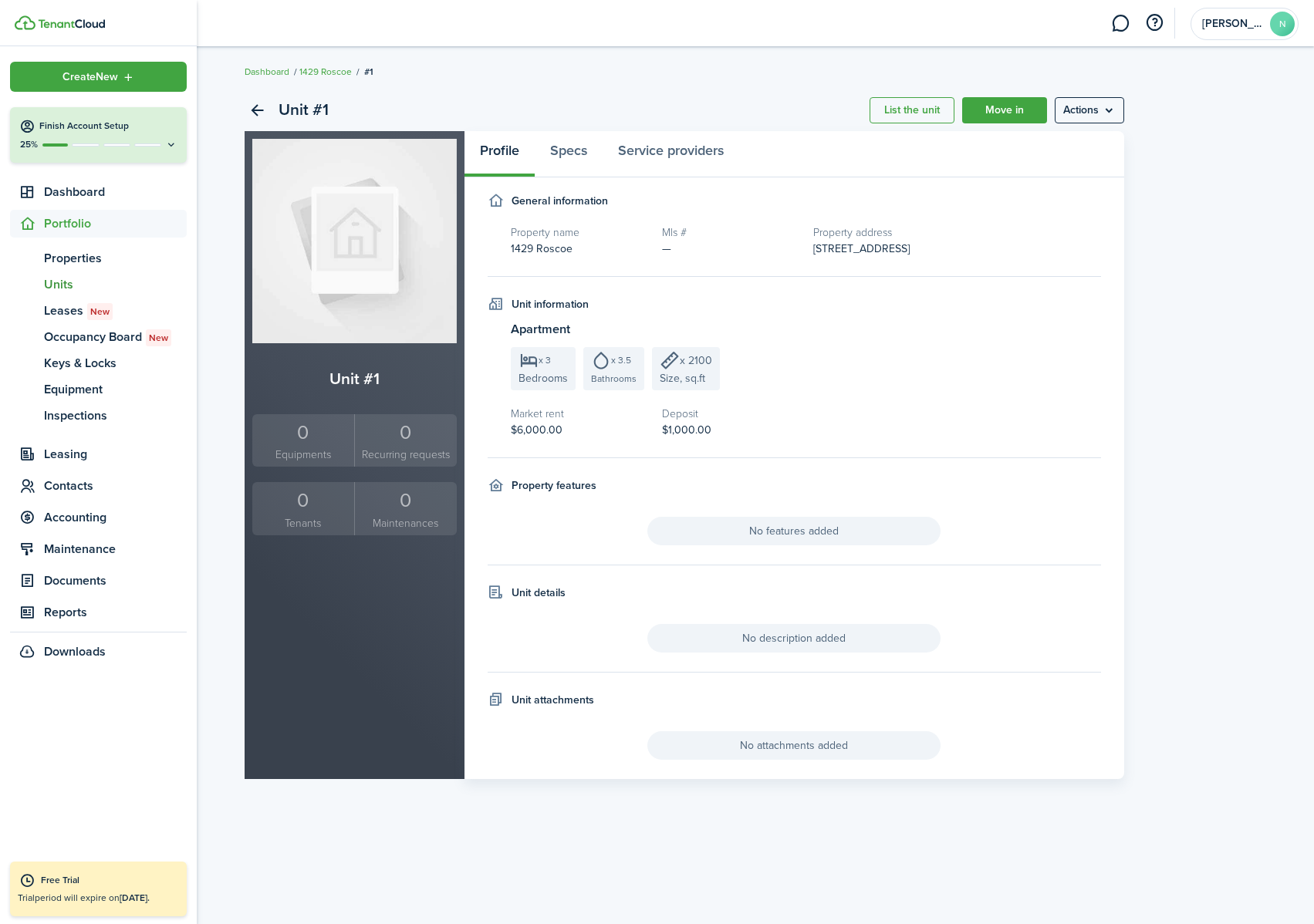
click at [83, 144] on div at bounding box center [85, 145] width 27 height 3
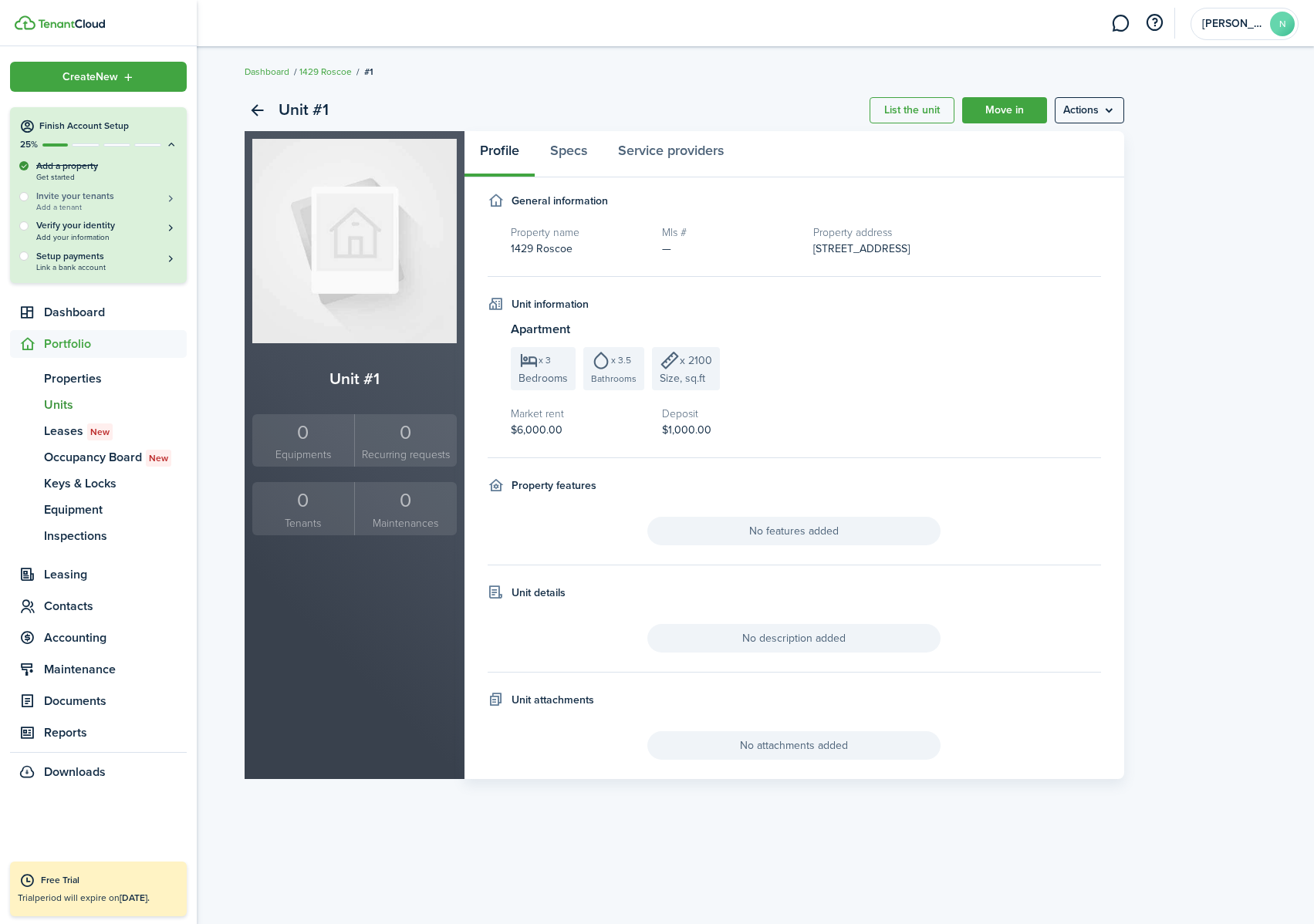
click at [90, 199] on h5 "Invite your tenants" at bounding box center [107, 196] width 141 height 13
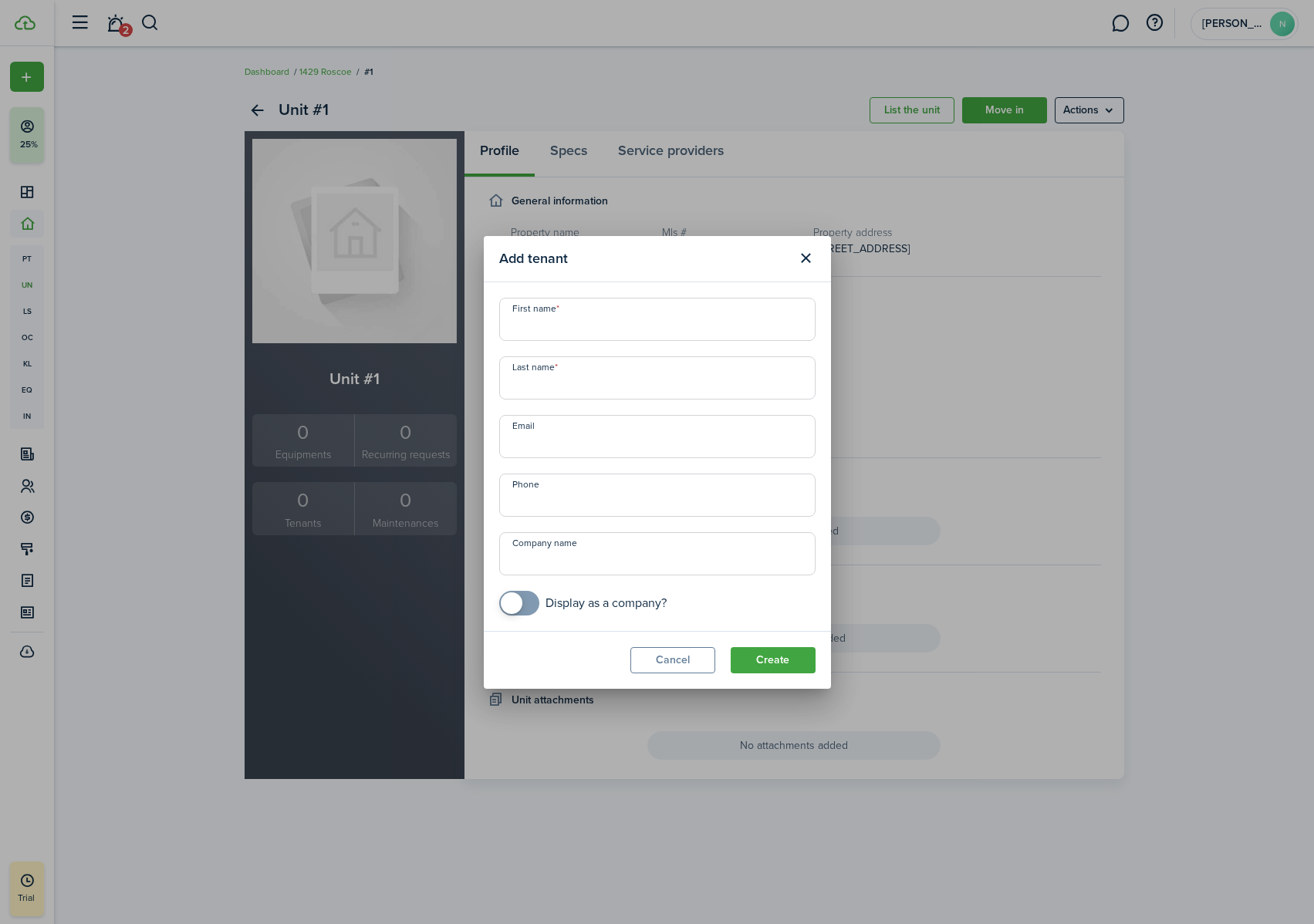
click at [638, 329] on input "First name" at bounding box center [657, 319] width 316 height 43
type input "[PERSON_NAME]"
type input "[EMAIL_ADDRESS][DOMAIN_NAME]"
click at [692, 513] on input "+1" at bounding box center [657, 495] width 316 height 43
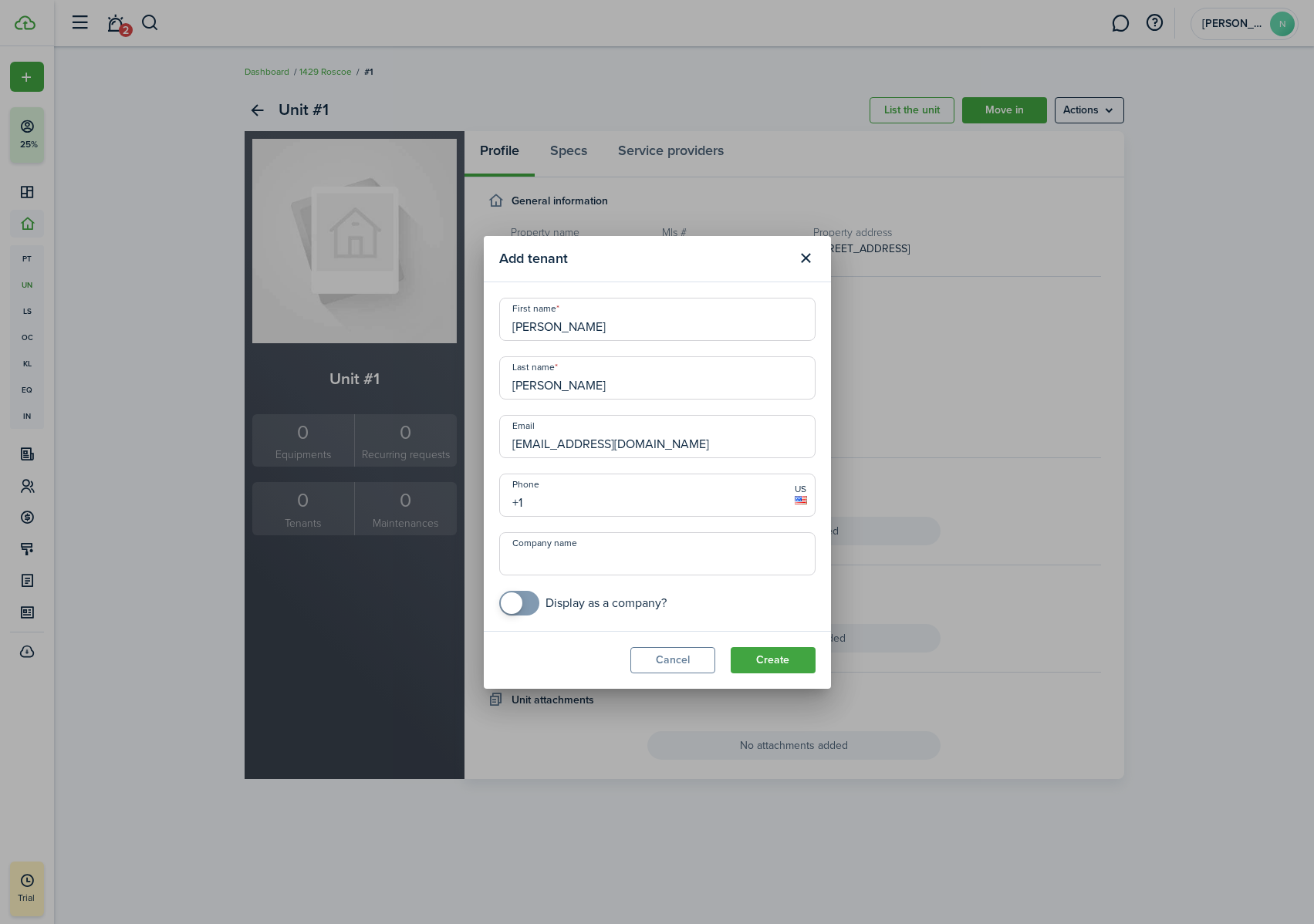
click at [567, 511] on input "+1" at bounding box center [657, 495] width 316 height 43
type input "[PHONE_NUMBER]"
checkbox input "true"
click at [527, 578] on span at bounding box center [518, 602] width 15 height 25
click at [560, 565] on input "Company name" at bounding box center [657, 554] width 316 height 43
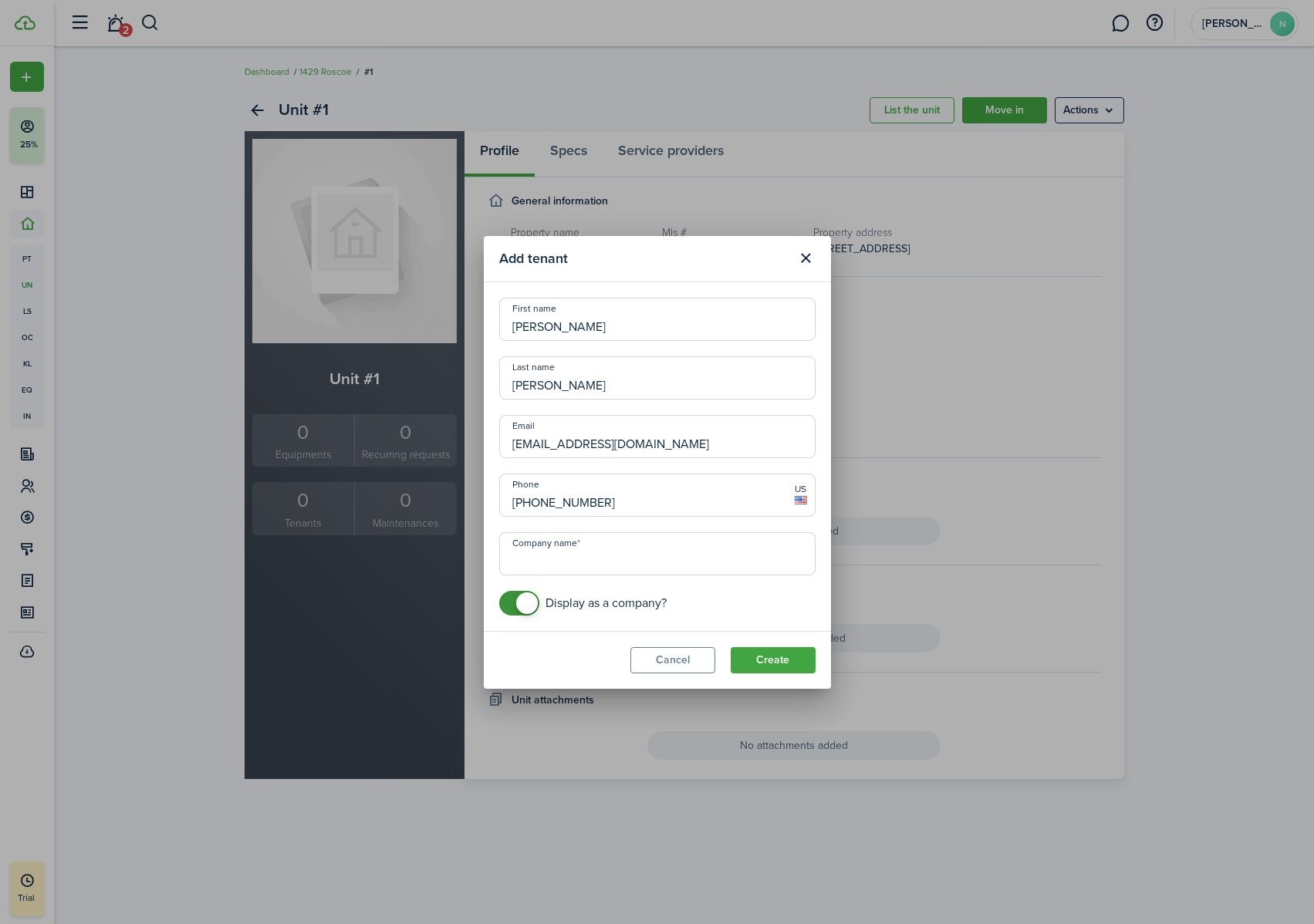
type input "L"
checkbox input "false"
click at [529, 578] on span at bounding box center [526, 602] width 21 height 21
click at [570, 578] on modal-footer "Cancel Create" at bounding box center [657, 659] width 347 height 58
click at [783, 578] on button "Create" at bounding box center [773, 659] width 85 height 26
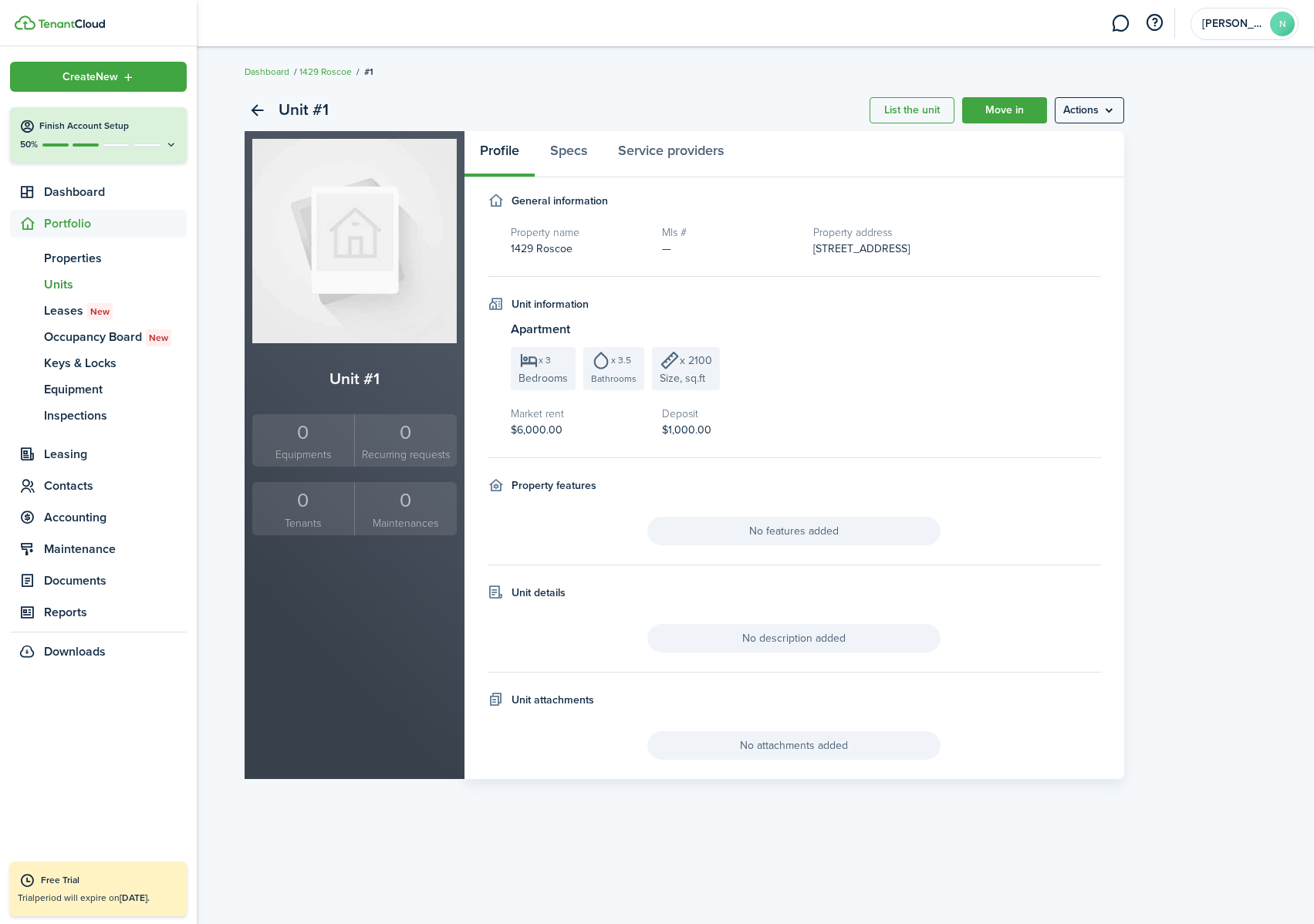
click at [79, 149] on div "50%" at bounding box center [98, 145] width 158 height 13
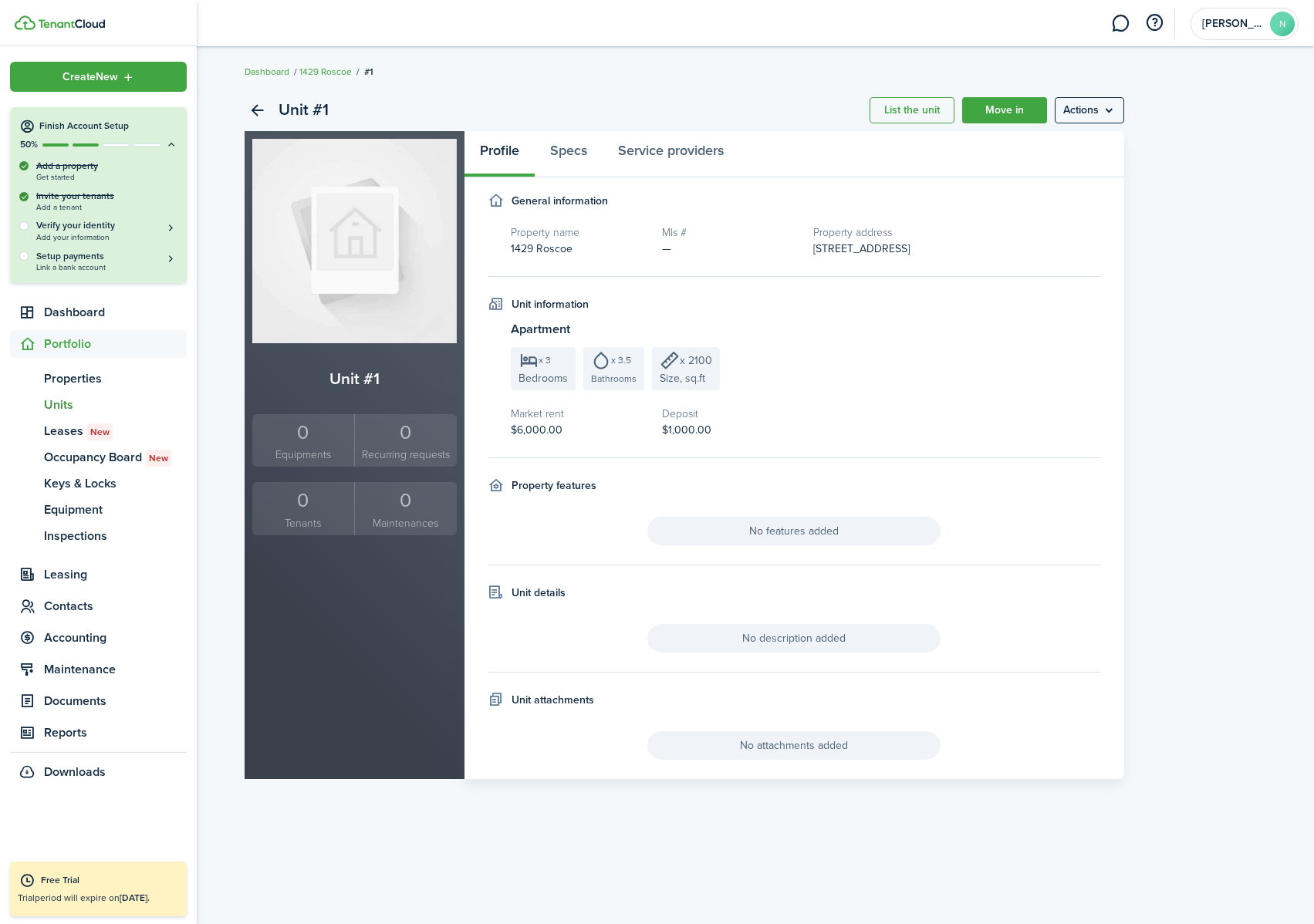
click at [87, 196] on div "Invite your tenants Add a tenant" at bounding box center [98, 201] width 158 height 22
click at [28, 206] on div "Invite your tenants Add a tenant" at bounding box center [98, 201] width 158 height 22
click at [97, 236] on span "Add your information" at bounding box center [107, 237] width 141 height 9
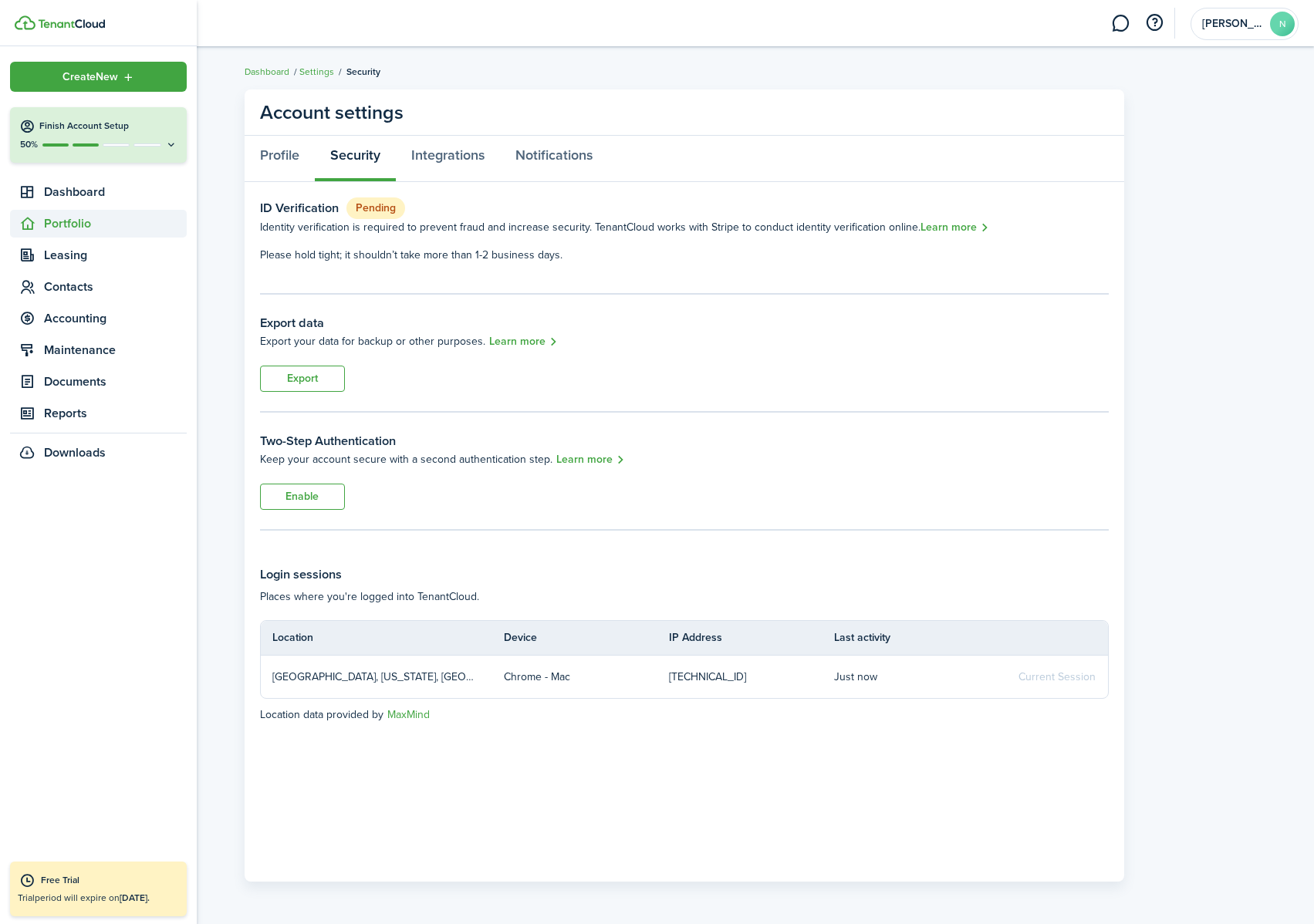
click at [92, 215] on span "Portfolio" at bounding box center [115, 223] width 143 height 18
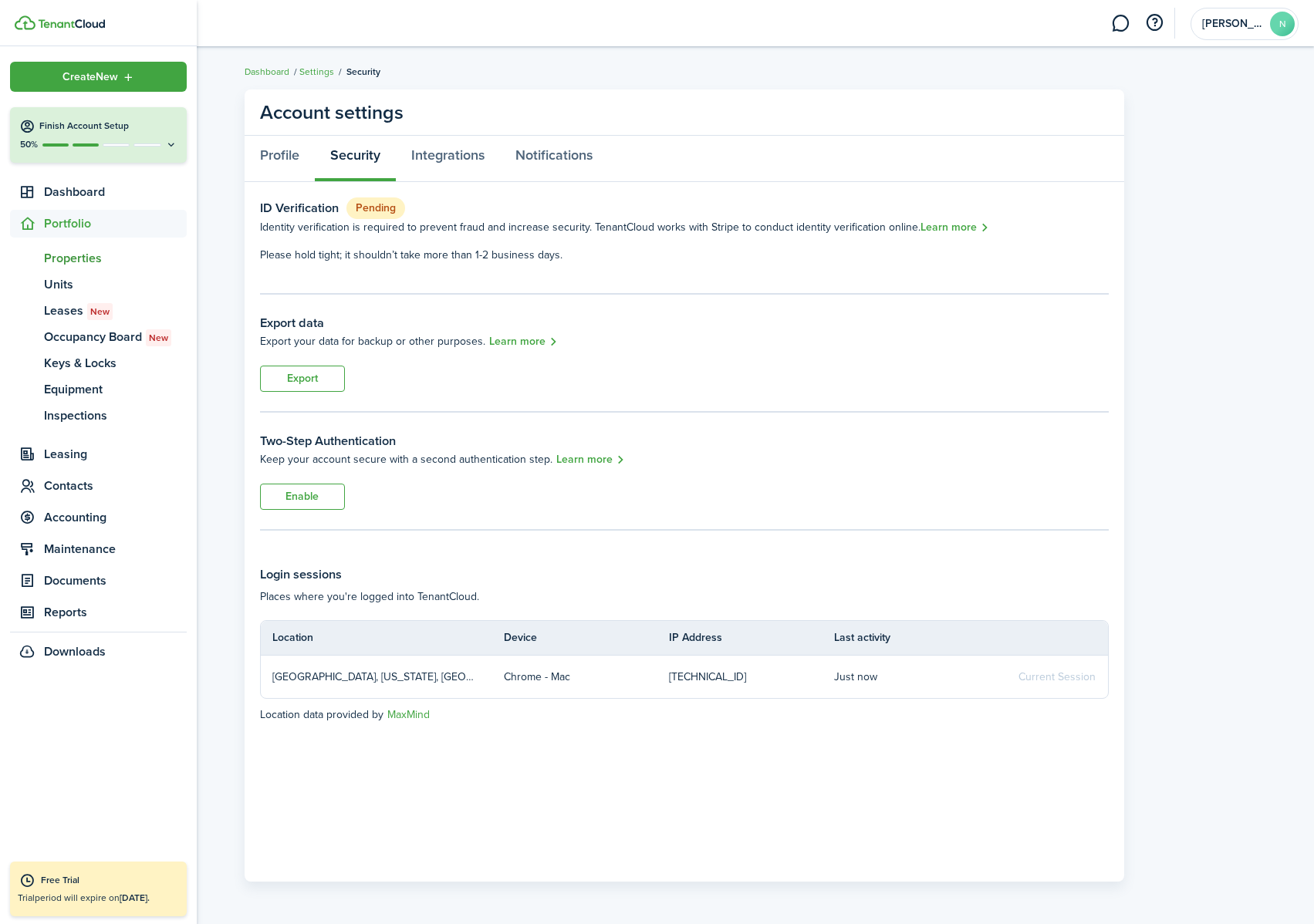
click at [95, 258] on span "Properties" at bounding box center [115, 257] width 143 height 18
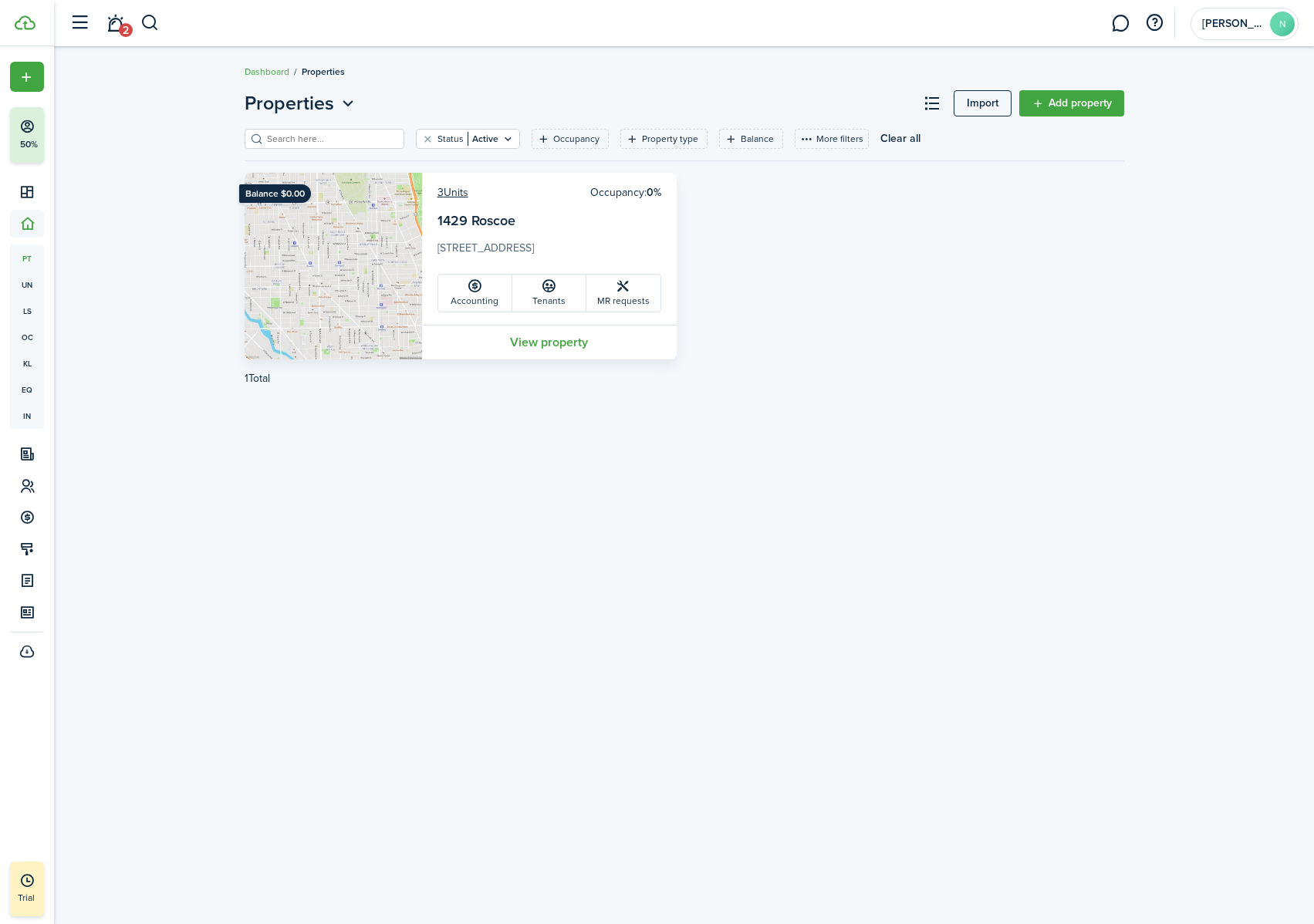
click at [548, 244] on card-description "[STREET_ADDRESS]" at bounding box center [548, 252] width 223 height 25
click at [549, 296] on link "Tenants" at bounding box center [548, 292] width 74 height 37
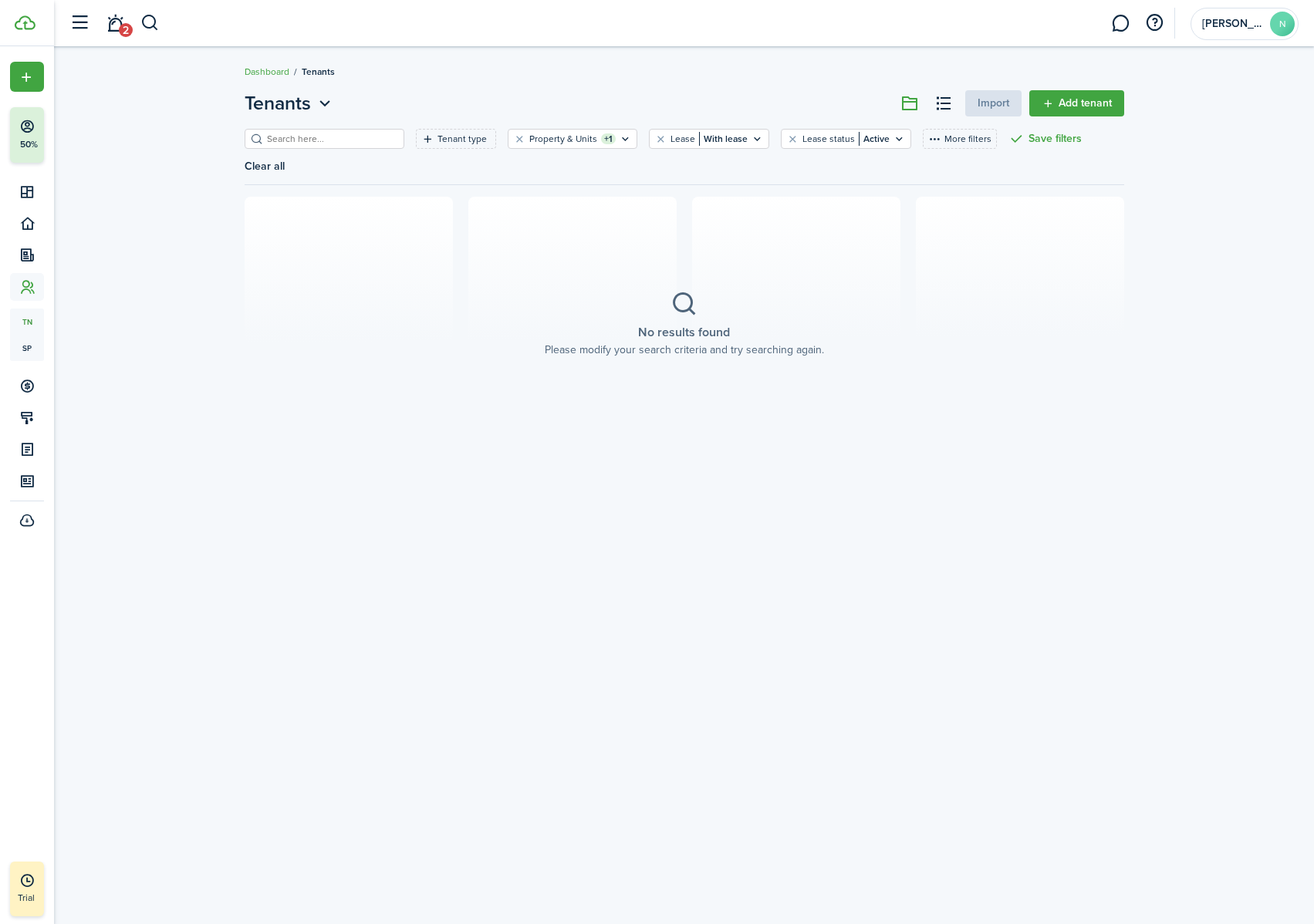
click at [1077, 102] on link "Add tenant" at bounding box center [1076, 103] width 95 height 26
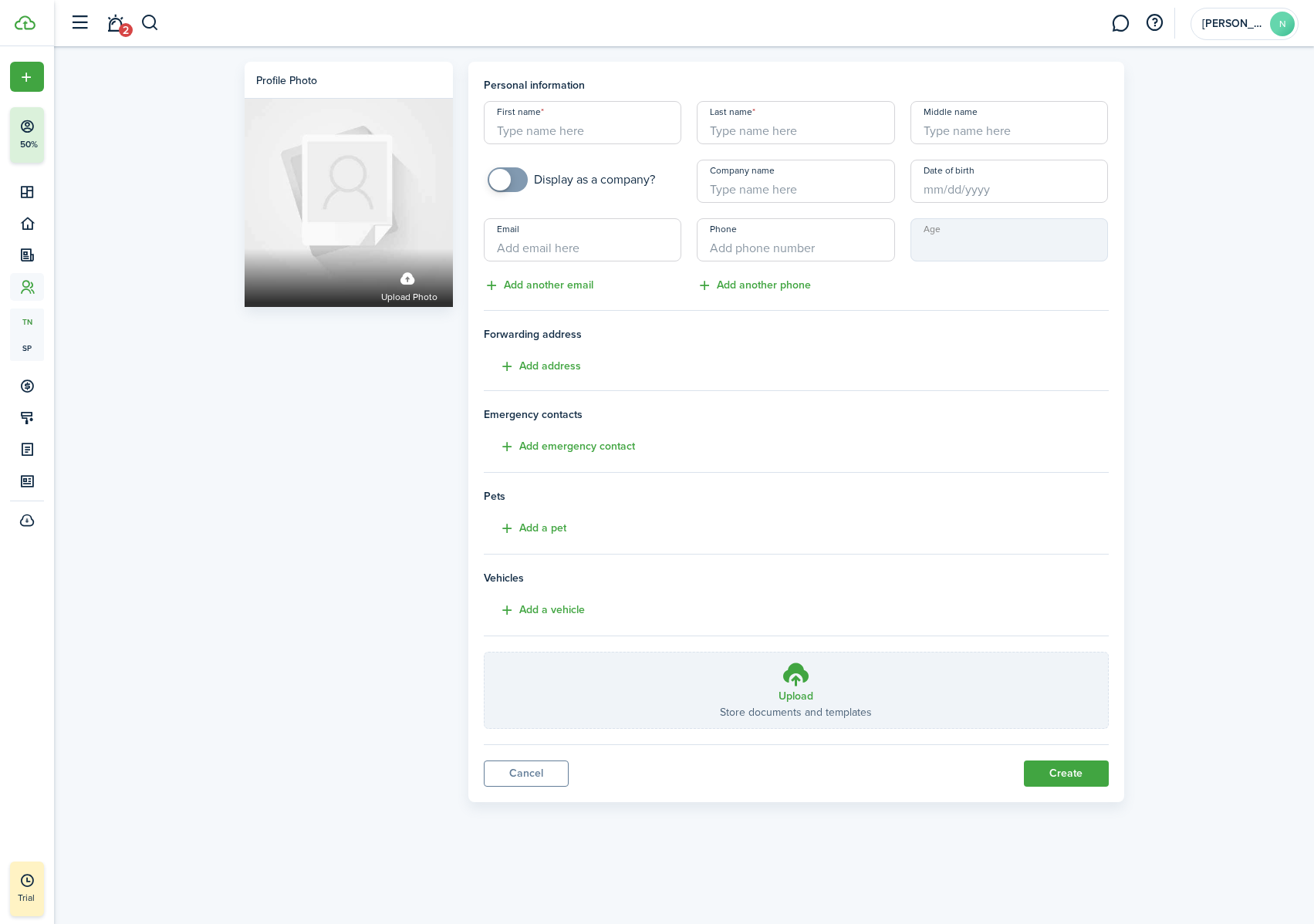
click at [587, 126] on input "First name" at bounding box center [582, 122] width 198 height 43
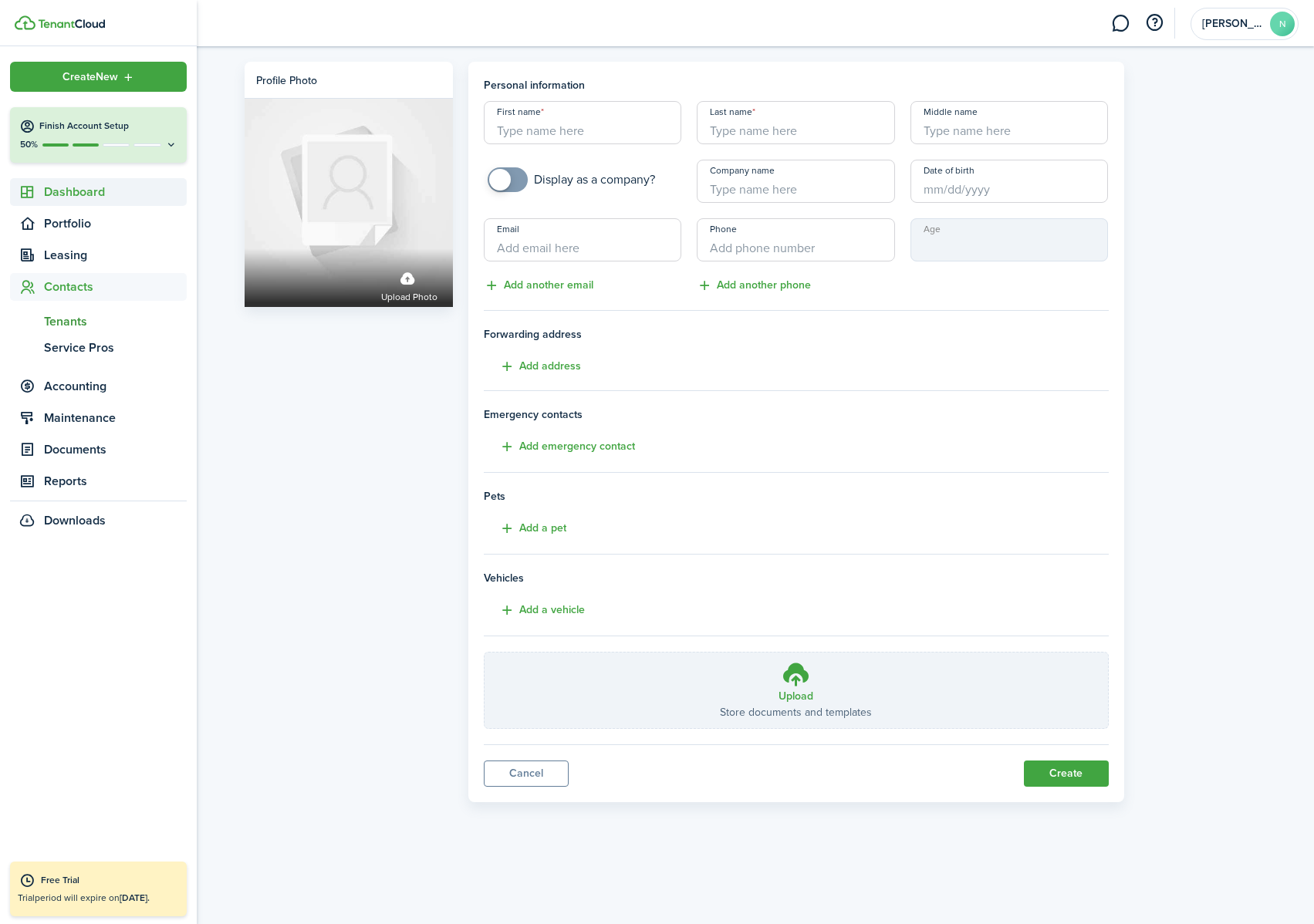
click at [84, 190] on span "Dashboard" at bounding box center [115, 191] width 143 height 18
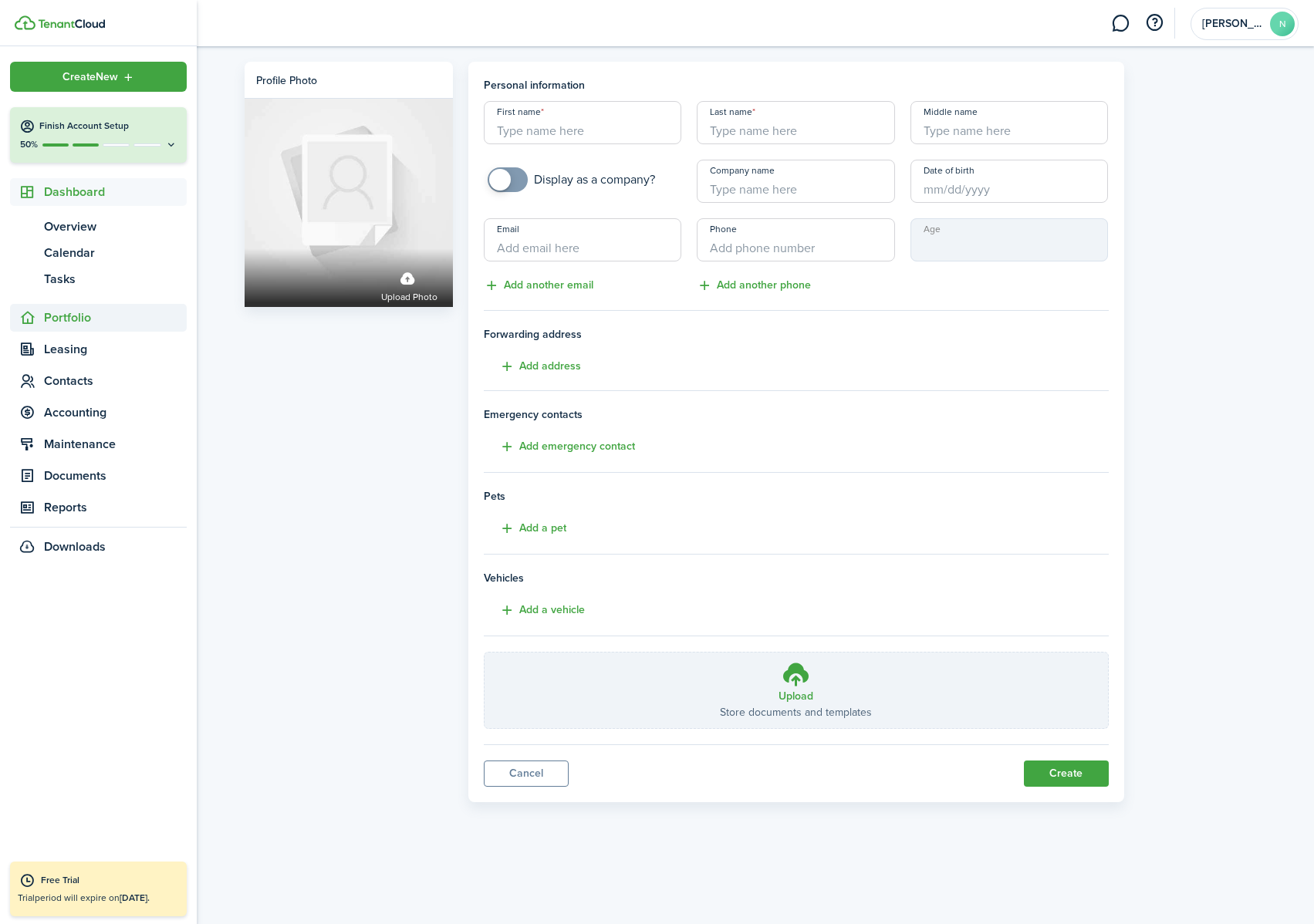
click at [64, 321] on span "Portfolio" at bounding box center [115, 317] width 143 height 18
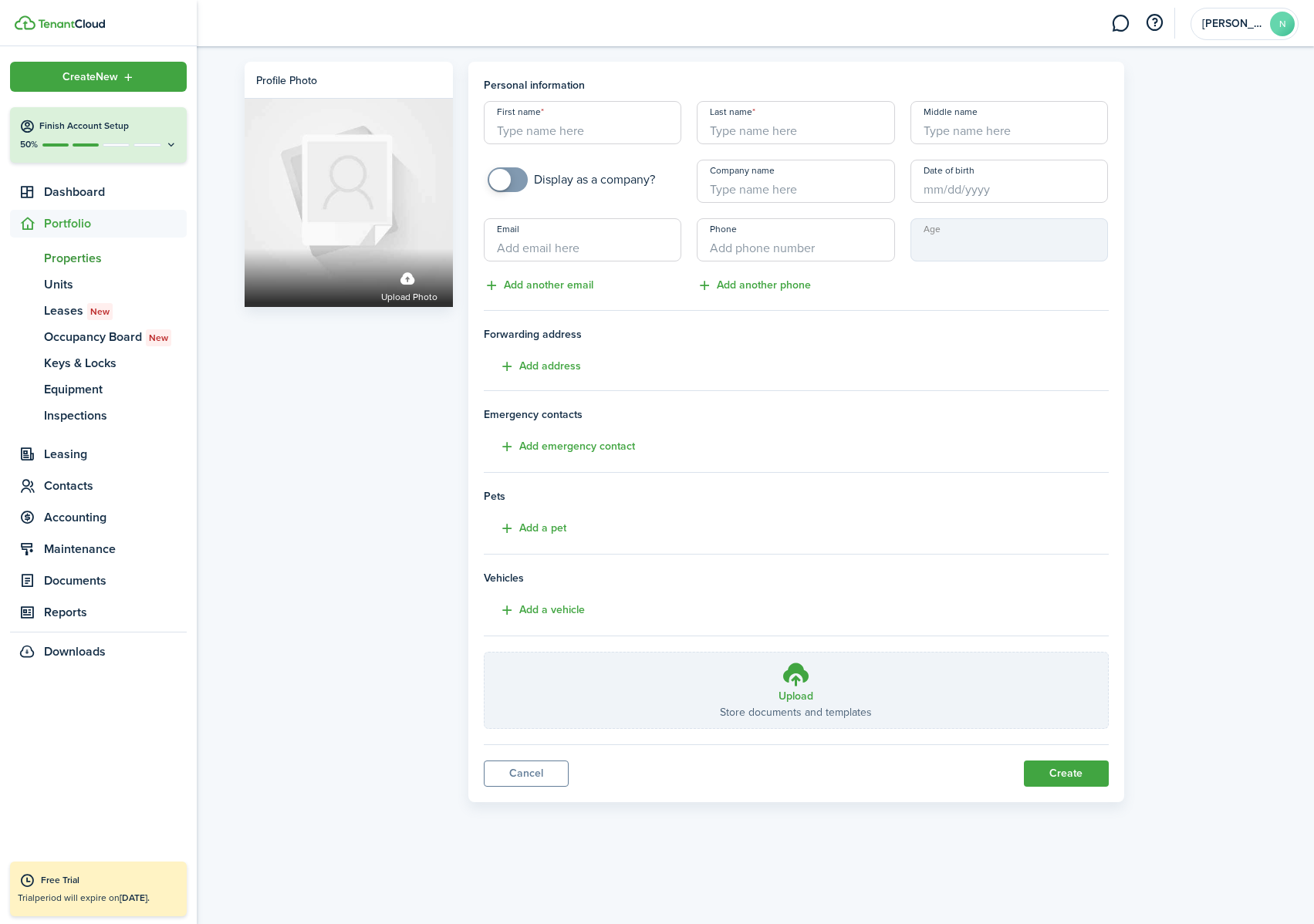
click at [66, 249] on span "Properties" at bounding box center [115, 257] width 143 height 18
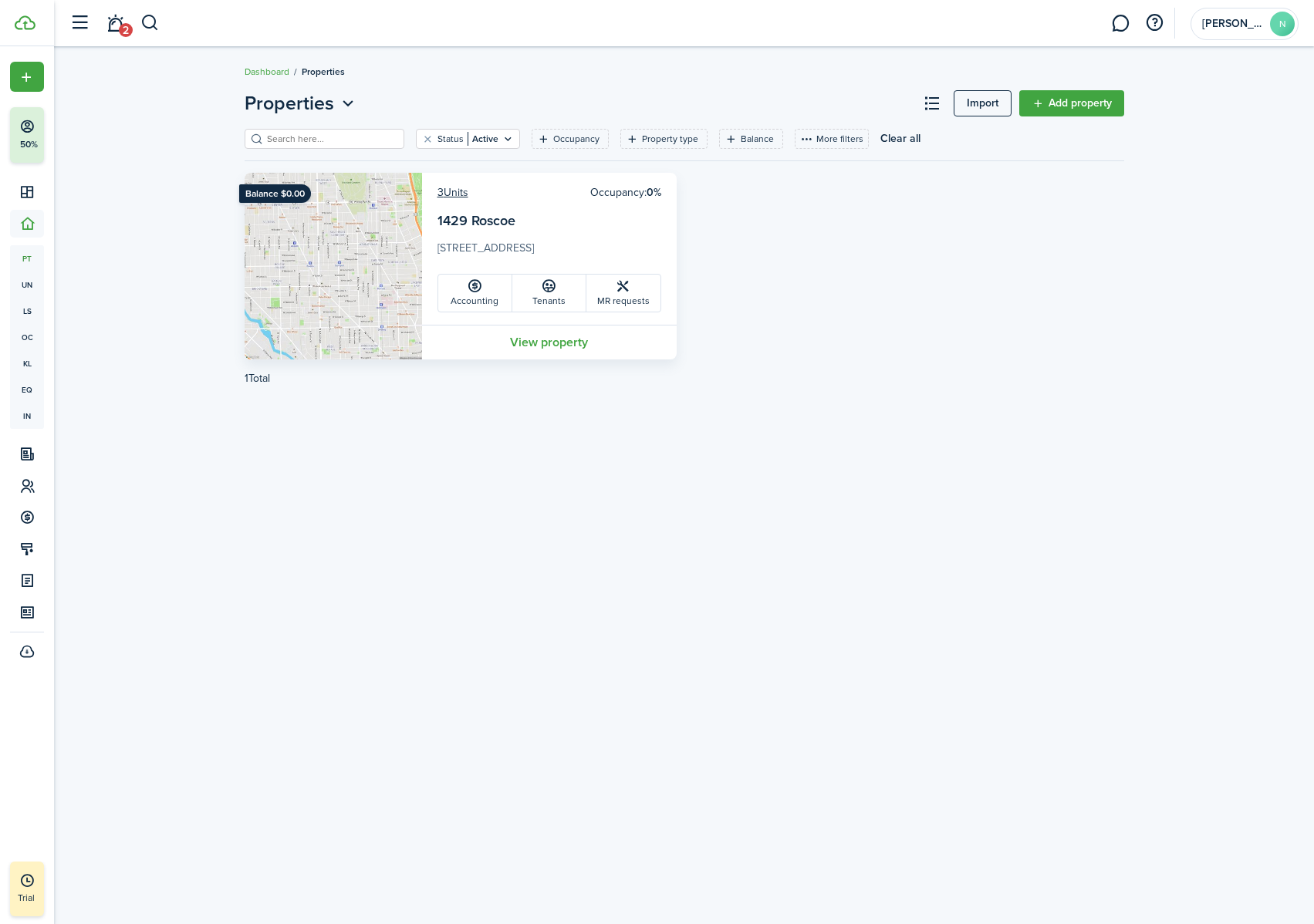
click at [550, 300] on link "Tenants" at bounding box center [548, 292] width 74 height 37
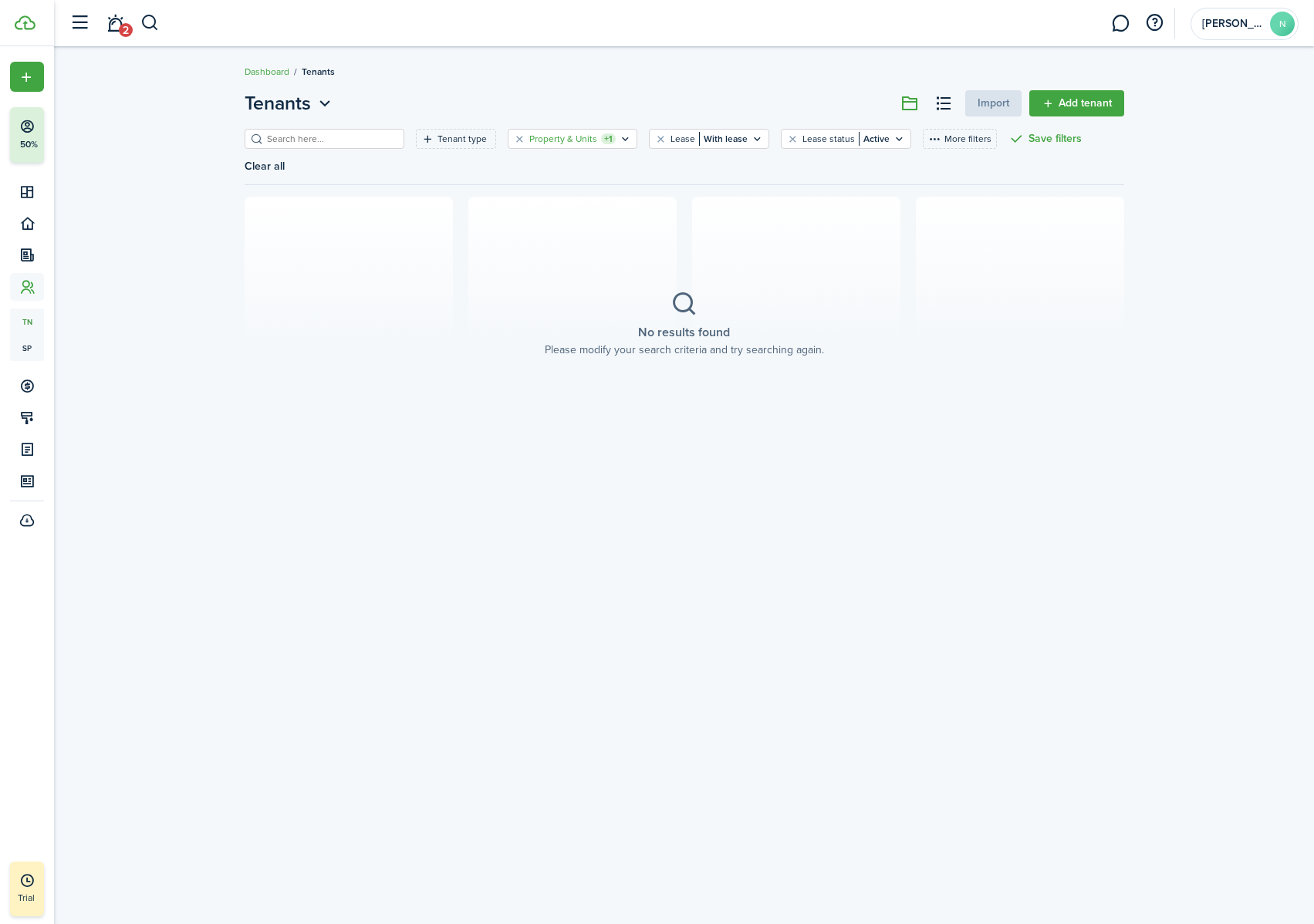
click at [618, 142] on icon "Open filter" at bounding box center [625, 139] width 13 height 13
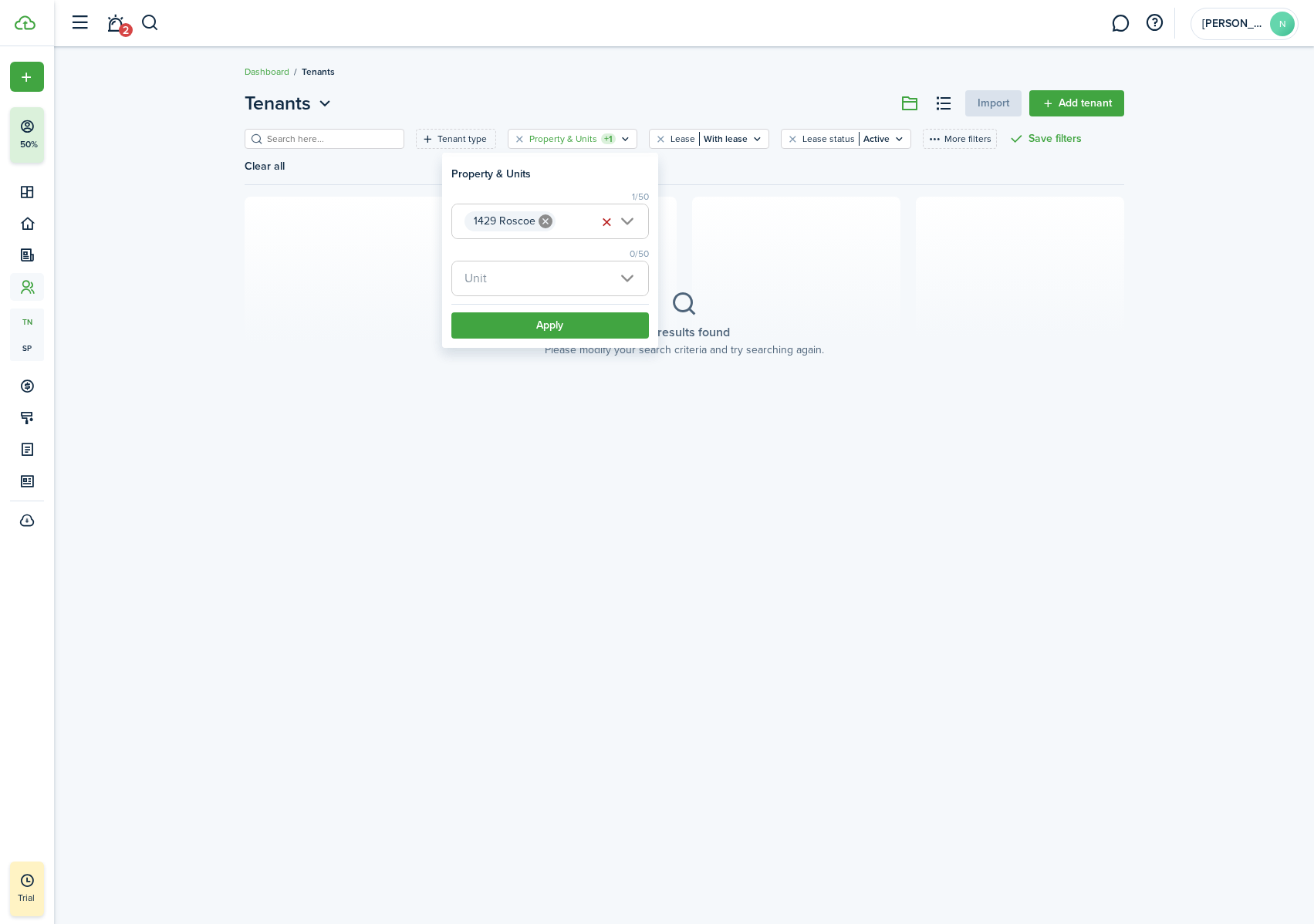
click at [630, 273] on span "Unit" at bounding box center [550, 278] width 196 height 34
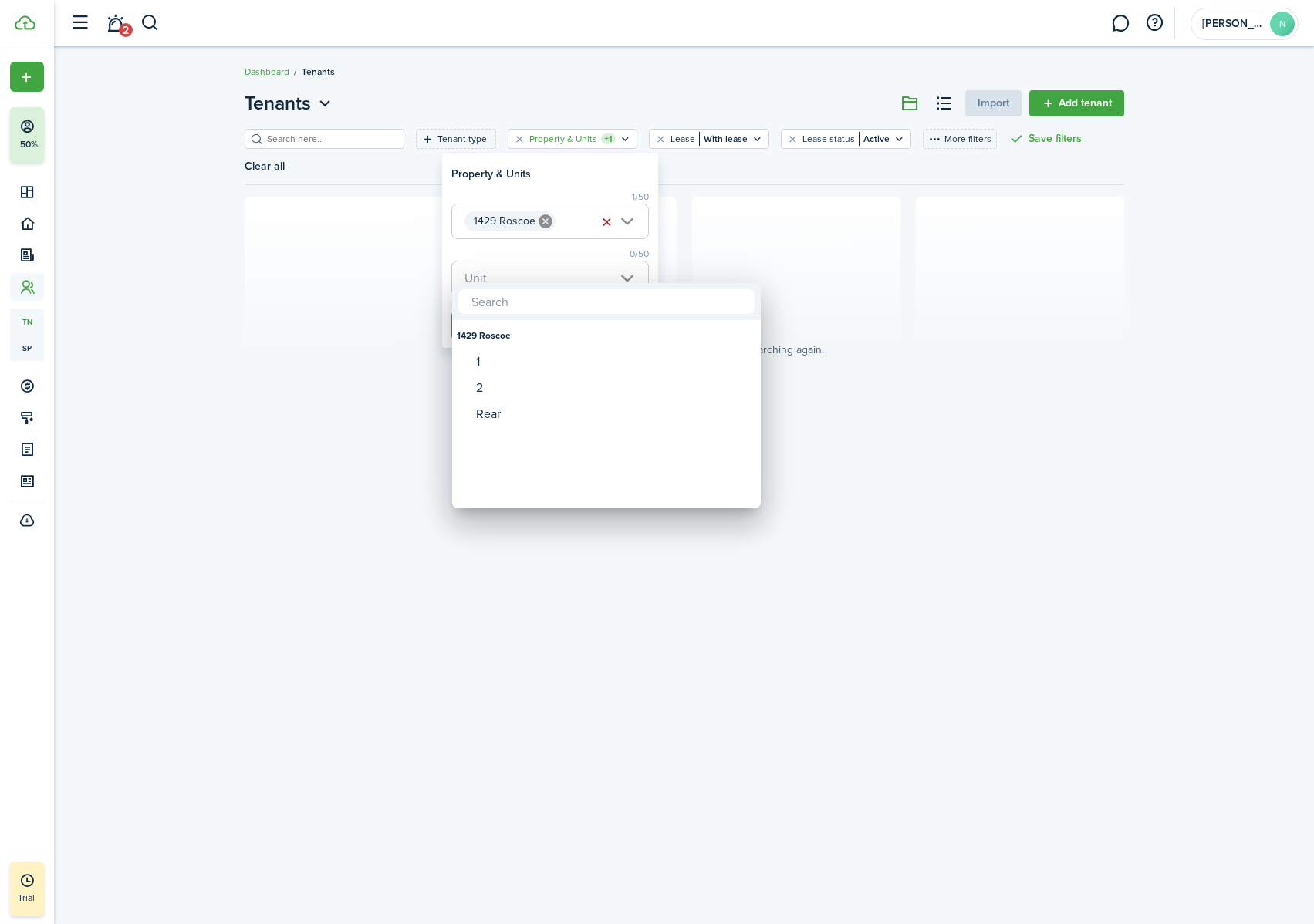
click at [630, 273] on div at bounding box center [657, 462] width 1560 height 1170
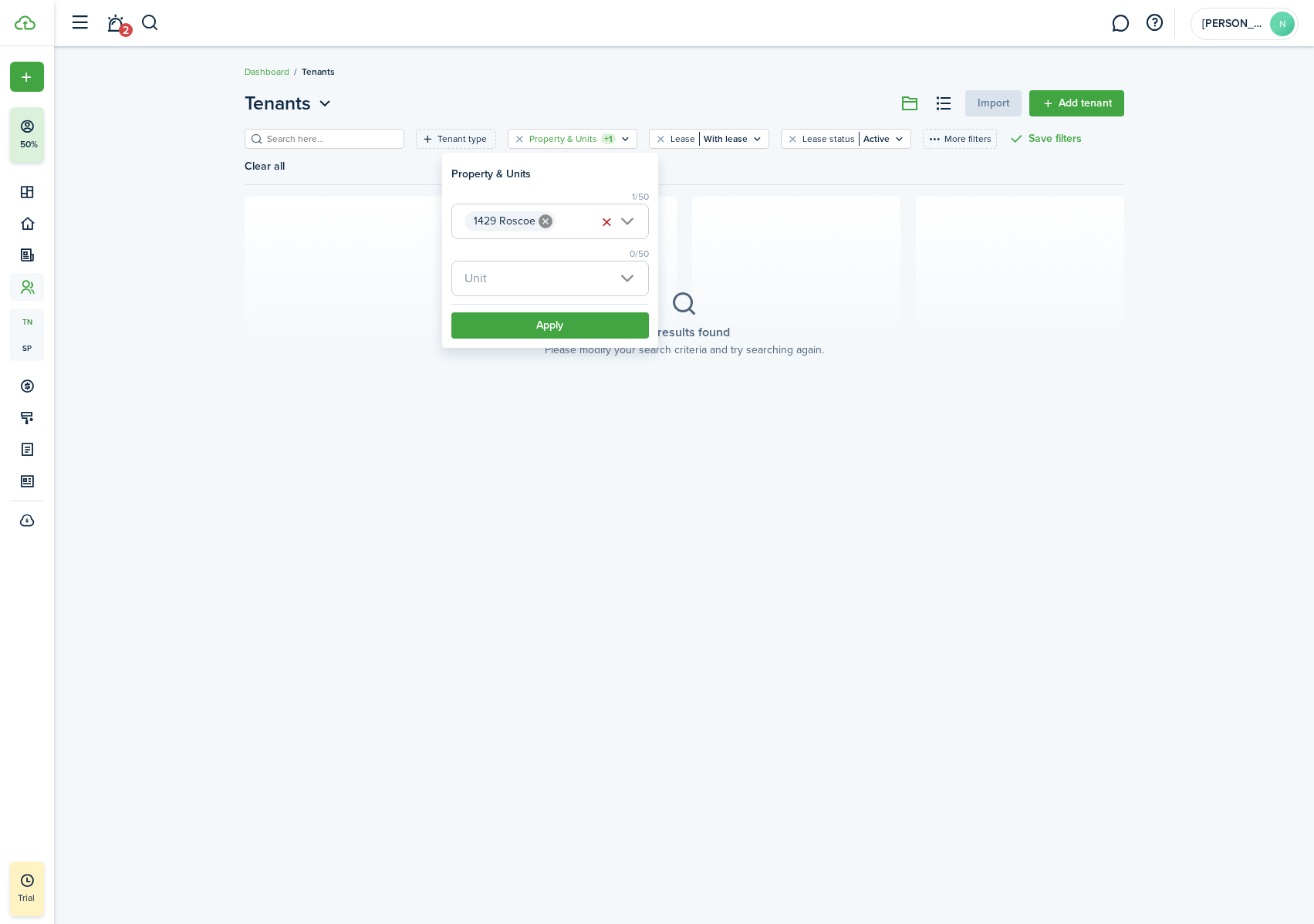
click at [757, 278] on div "No results found Please modify your search criteria and try searching again." at bounding box center [684, 323] width 302 height 91
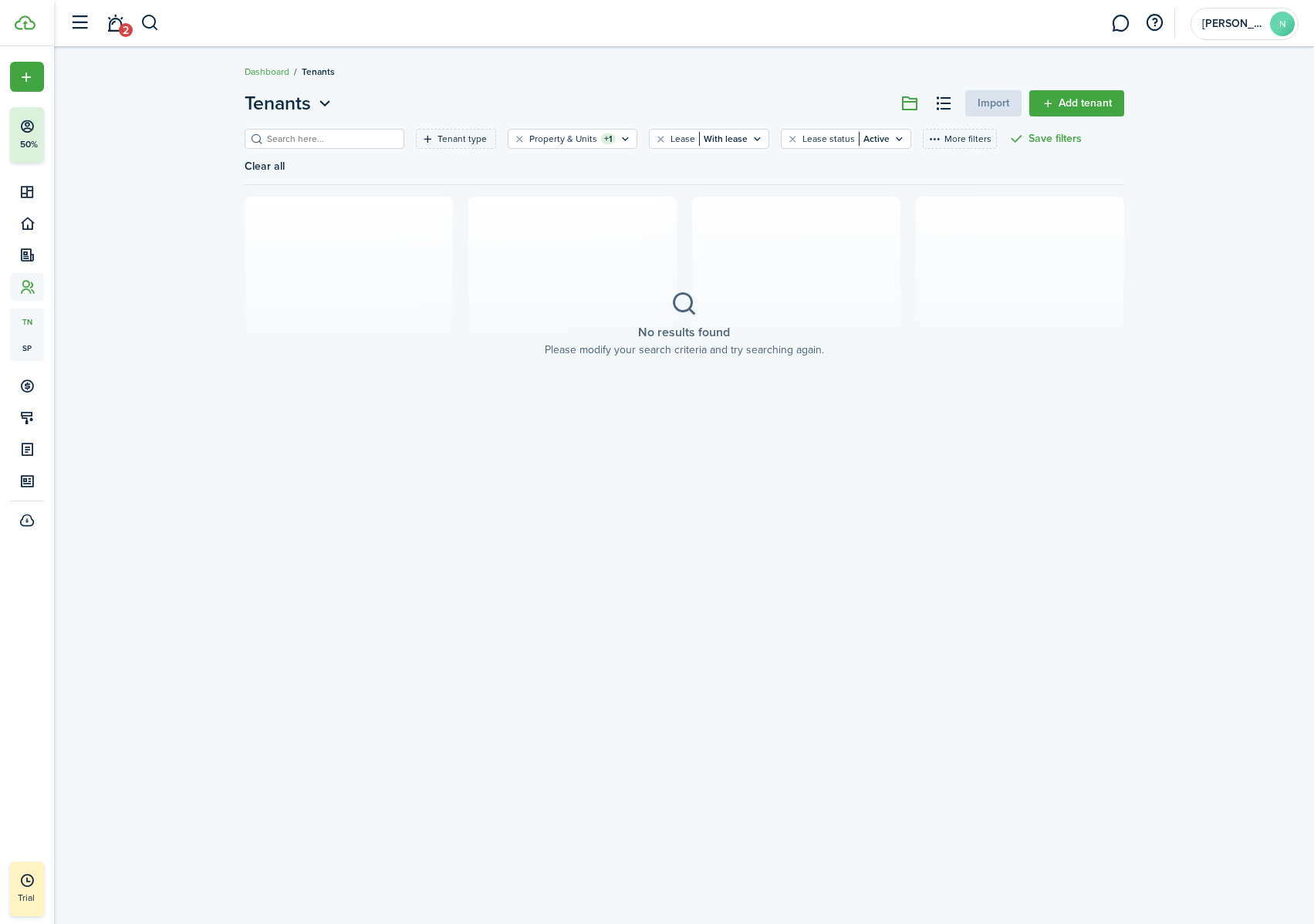
click at [1074, 111] on link "Add tenant" at bounding box center [1076, 103] width 95 height 26
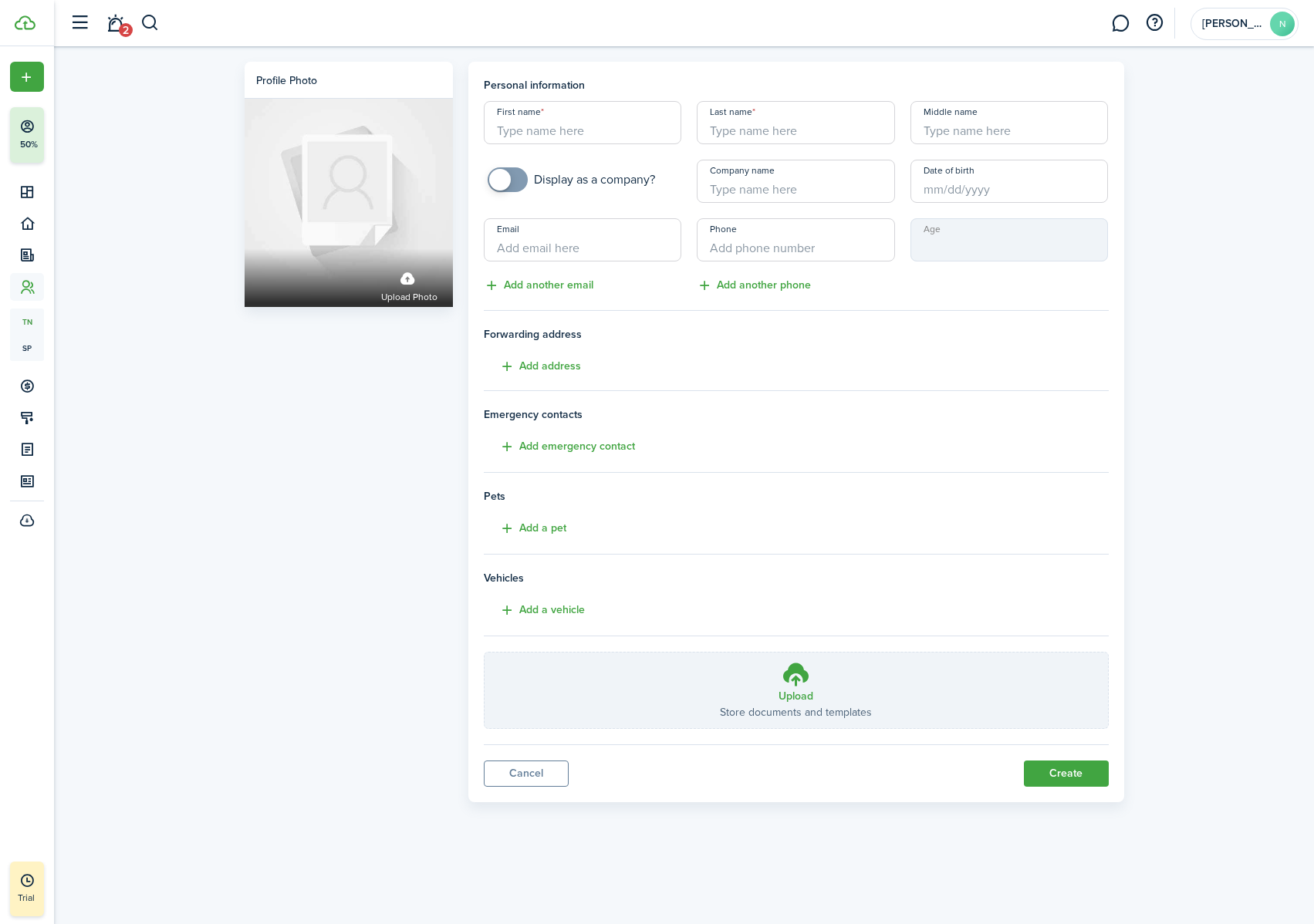
click at [545, 118] on input "First name" at bounding box center [582, 122] width 198 height 43
type input "[PERSON_NAME]"
click at [967, 191] on input "Date of birth" at bounding box center [1009, 181] width 198 height 43
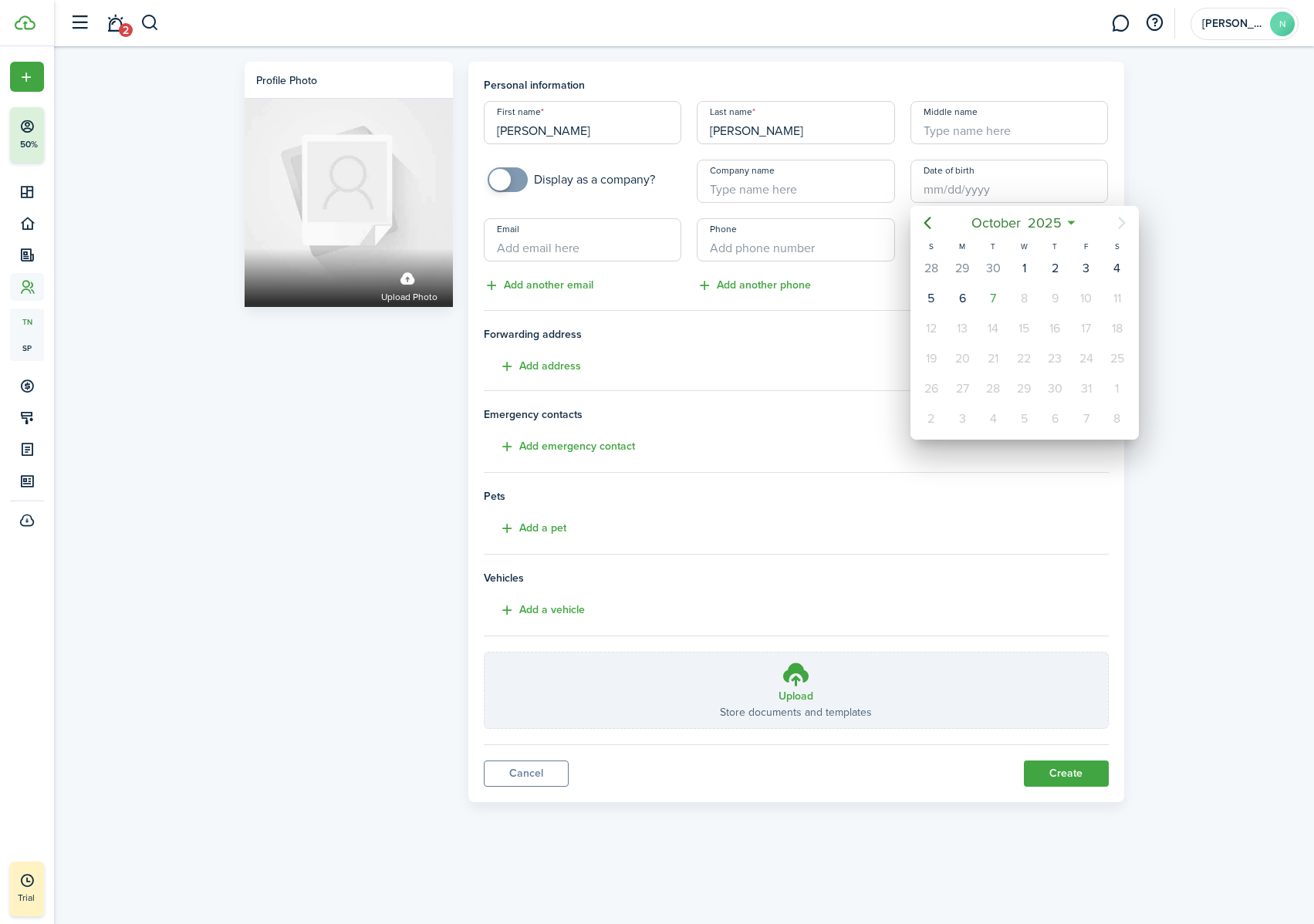
click at [581, 244] on div at bounding box center [657, 462] width 1560 height 1170
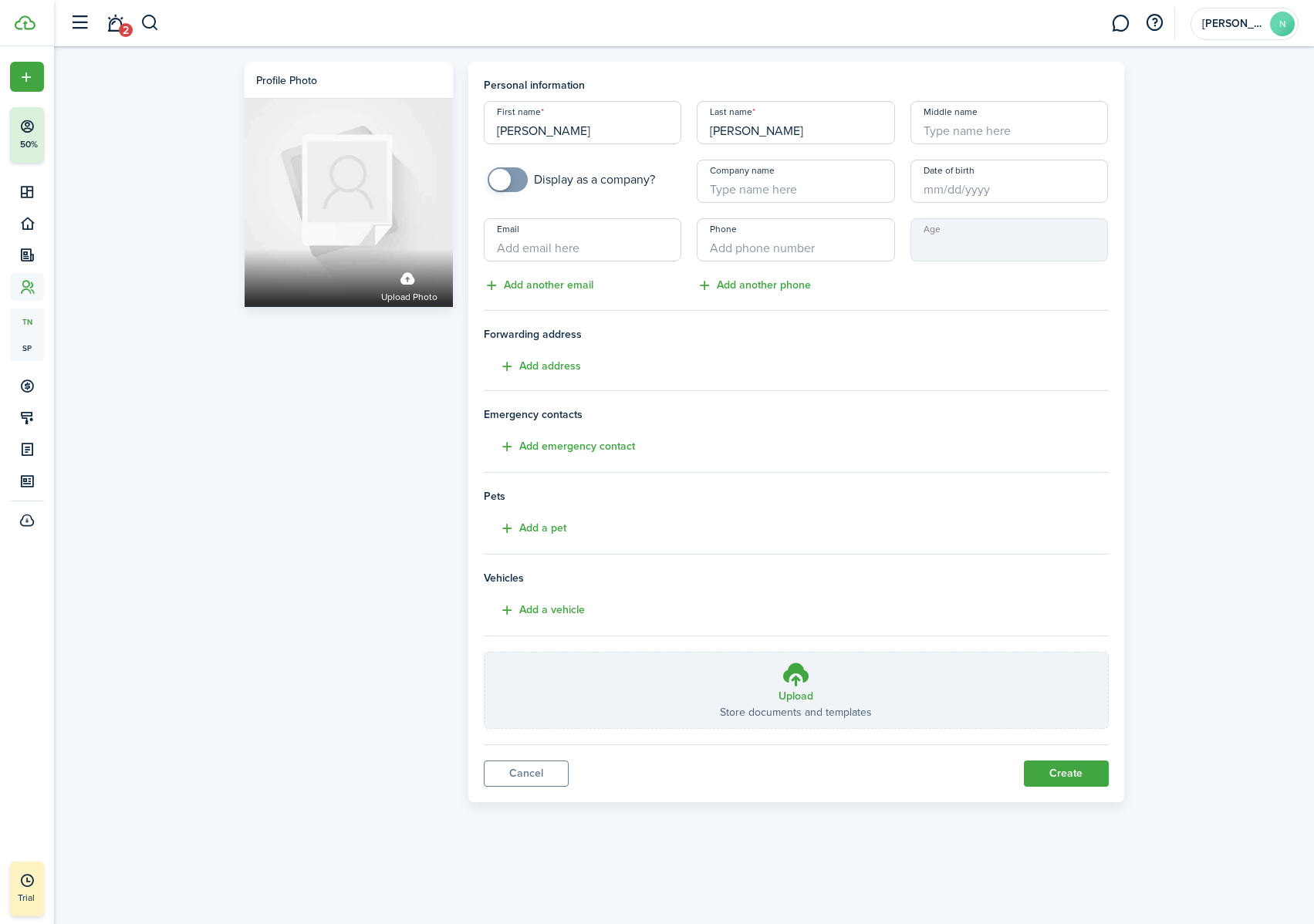
click at [566, 248] on input "Email" at bounding box center [582, 240] width 198 height 43
type input "[EMAIL_ADDRESS][DOMAIN_NAME]"
click at [847, 249] on input "+1" at bounding box center [795, 240] width 198 height 43
type input "[PHONE_NUMBER]"
click at [1154, 341] on div "Profile photo Upload photo Personal information First name [PERSON_NAME] Last n…" at bounding box center [684, 427] width 1260 height 764
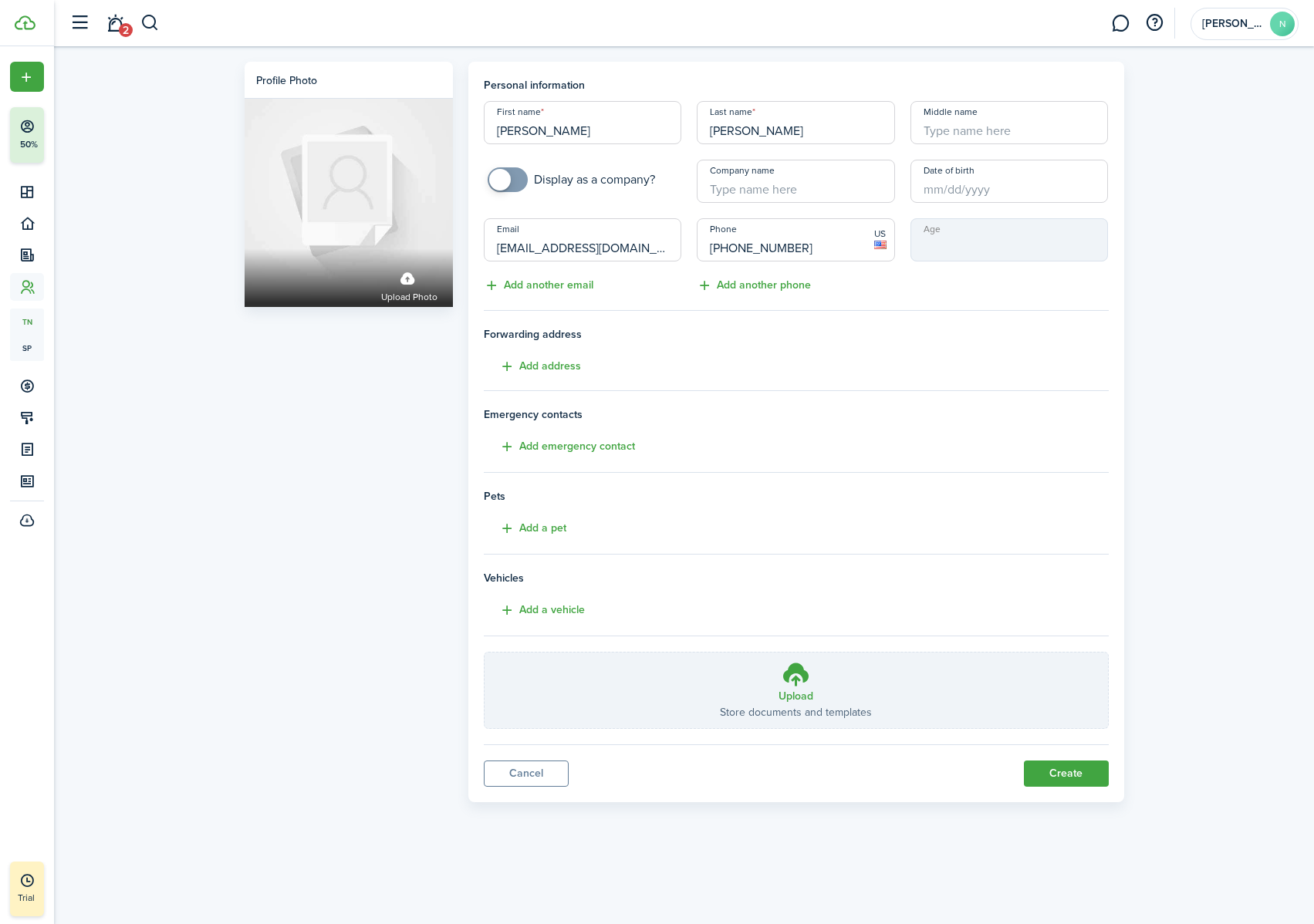
click at [979, 239] on mbsc-input "Age" at bounding box center [1009, 240] width 198 height 43
click at [1078, 578] on button "Create" at bounding box center [1066, 773] width 85 height 26
click at [614, 259] on input "[EMAIL_ADDRESS][DOMAIN_NAME]" at bounding box center [582, 240] width 198 height 43
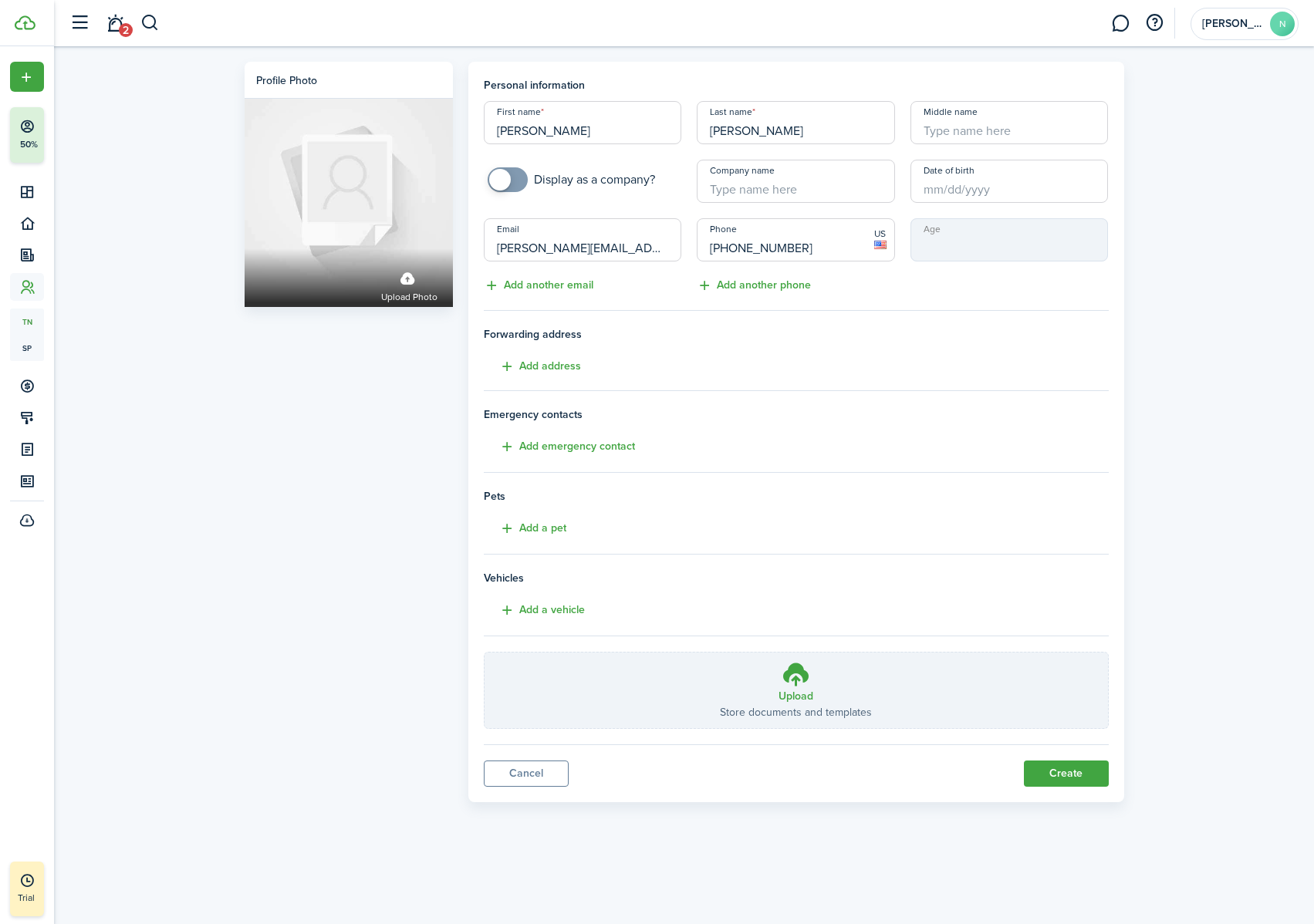
type input "[PERSON_NAME][EMAIL_ADDRESS][PERSON_NAME][DOMAIN_NAME]"
click at [1154, 513] on div "Profile photo Upload photo Personal information First name [PERSON_NAME] Last n…" at bounding box center [684, 427] width 1260 height 764
click at [1073, 578] on button "Create" at bounding box center [1066, 773] width 85 height 26
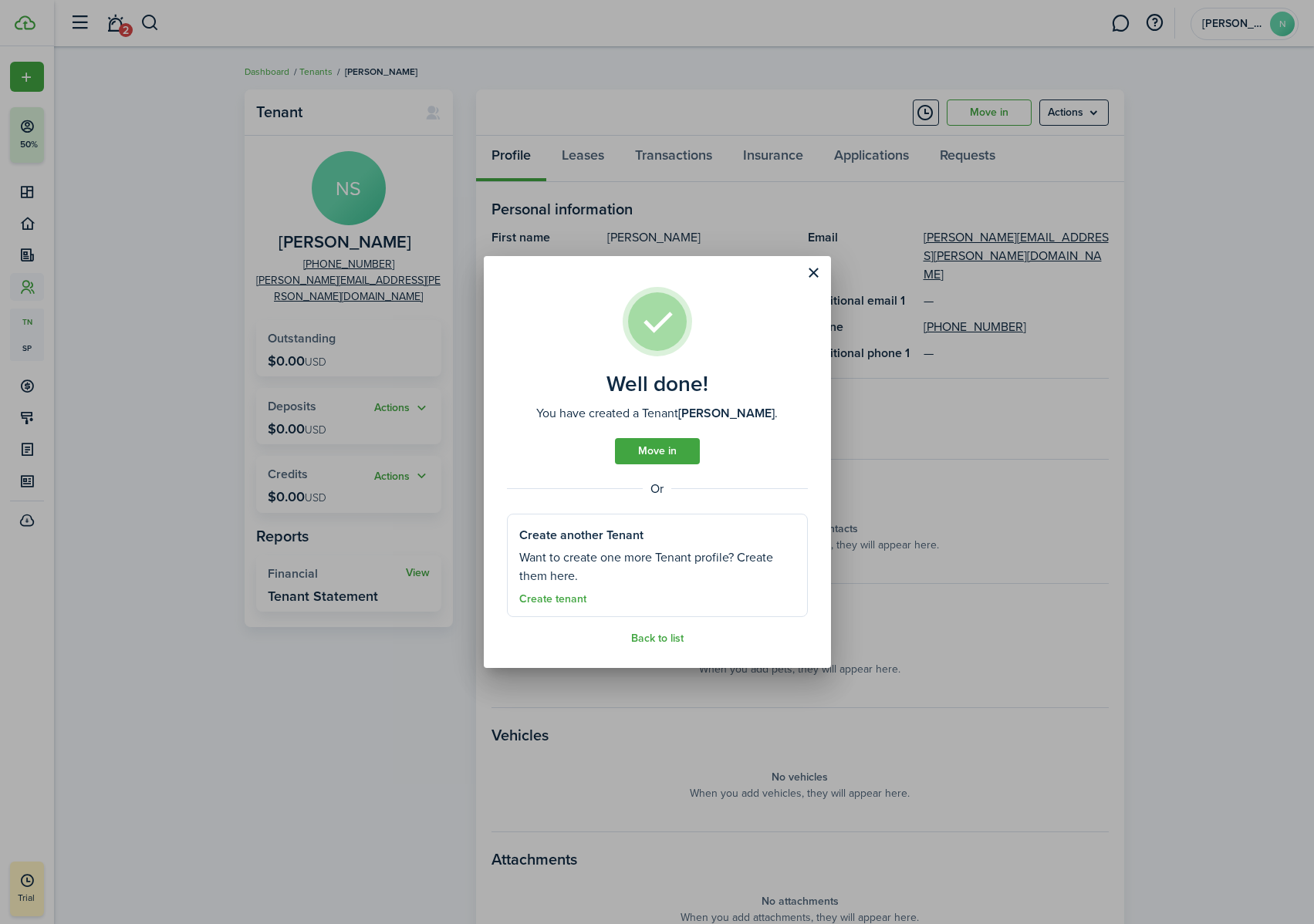
click at [660, 449] on link "Move in" at bounding box center [657, 450] width 85 height 26
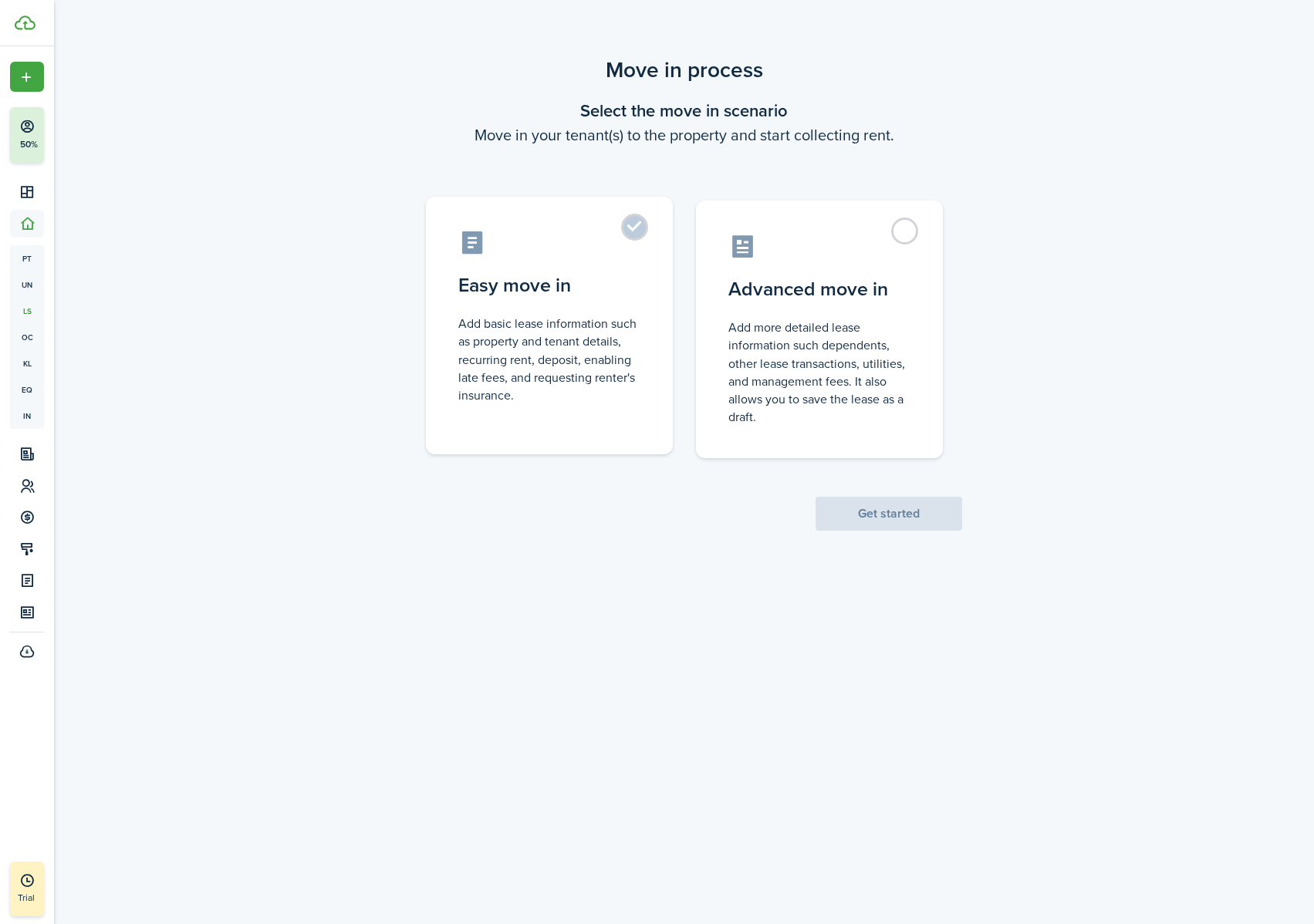
click at [556, 367] on control-radio-card-description "Add basic lease information such as property and tenant details, recurring rent…" at bounding box center [548, 359] width 182 height 90
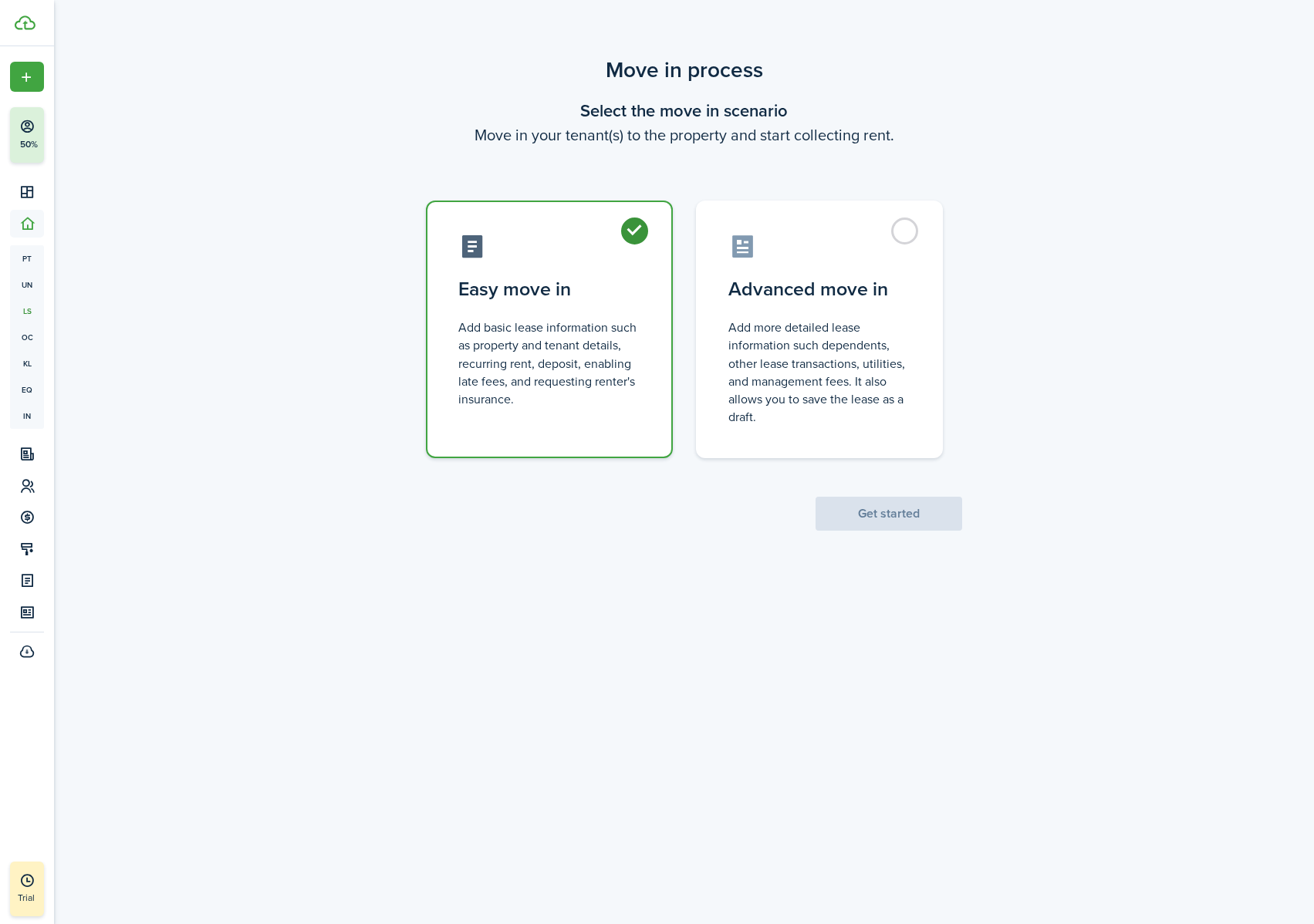
radio input "true"
click at [859, 501] on button "Get started" at bounding box center [889, 513] width 146 height 34
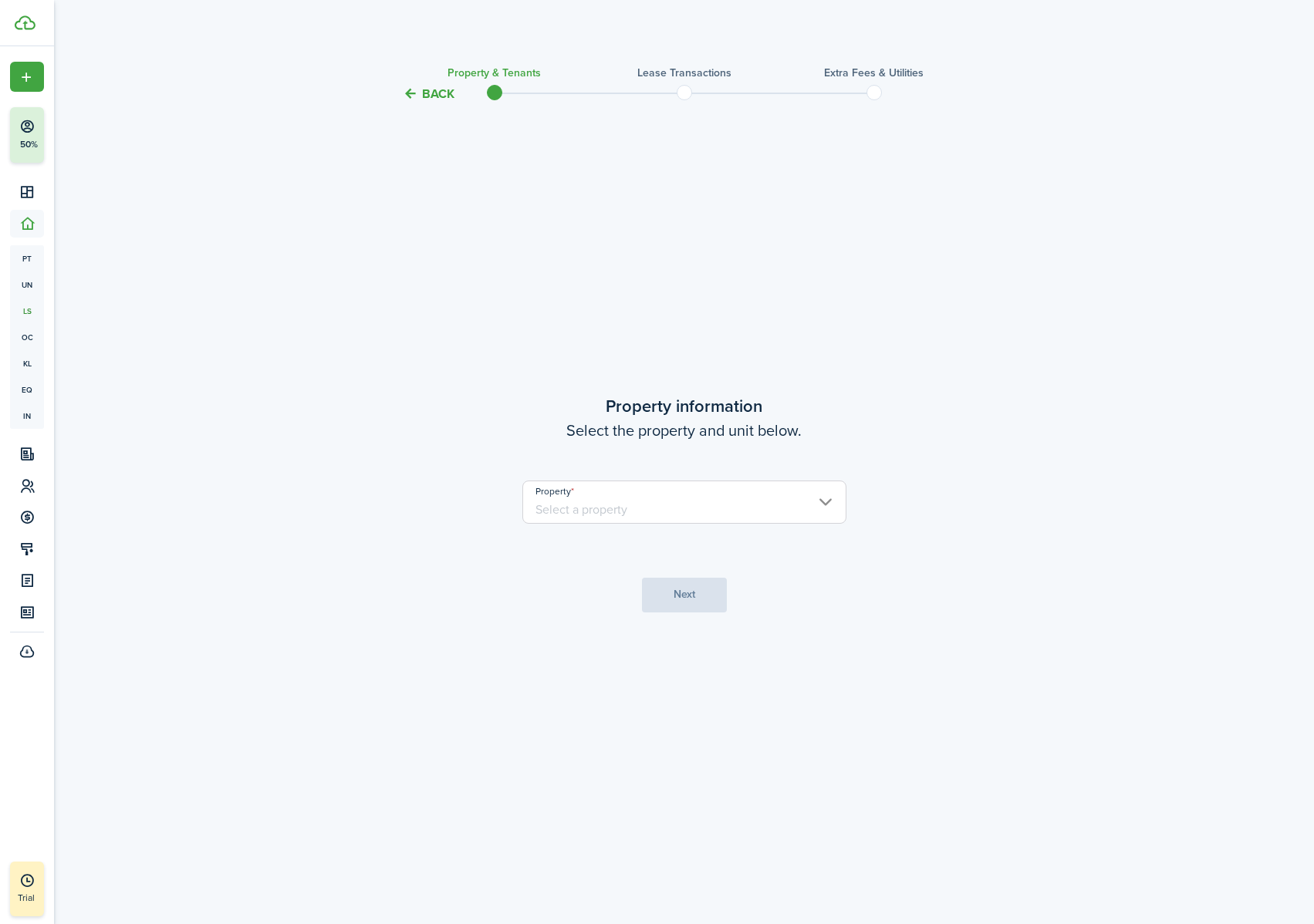
click at [789, 495] on input "Property" at bounding box center [684, 502] width 324 height 43
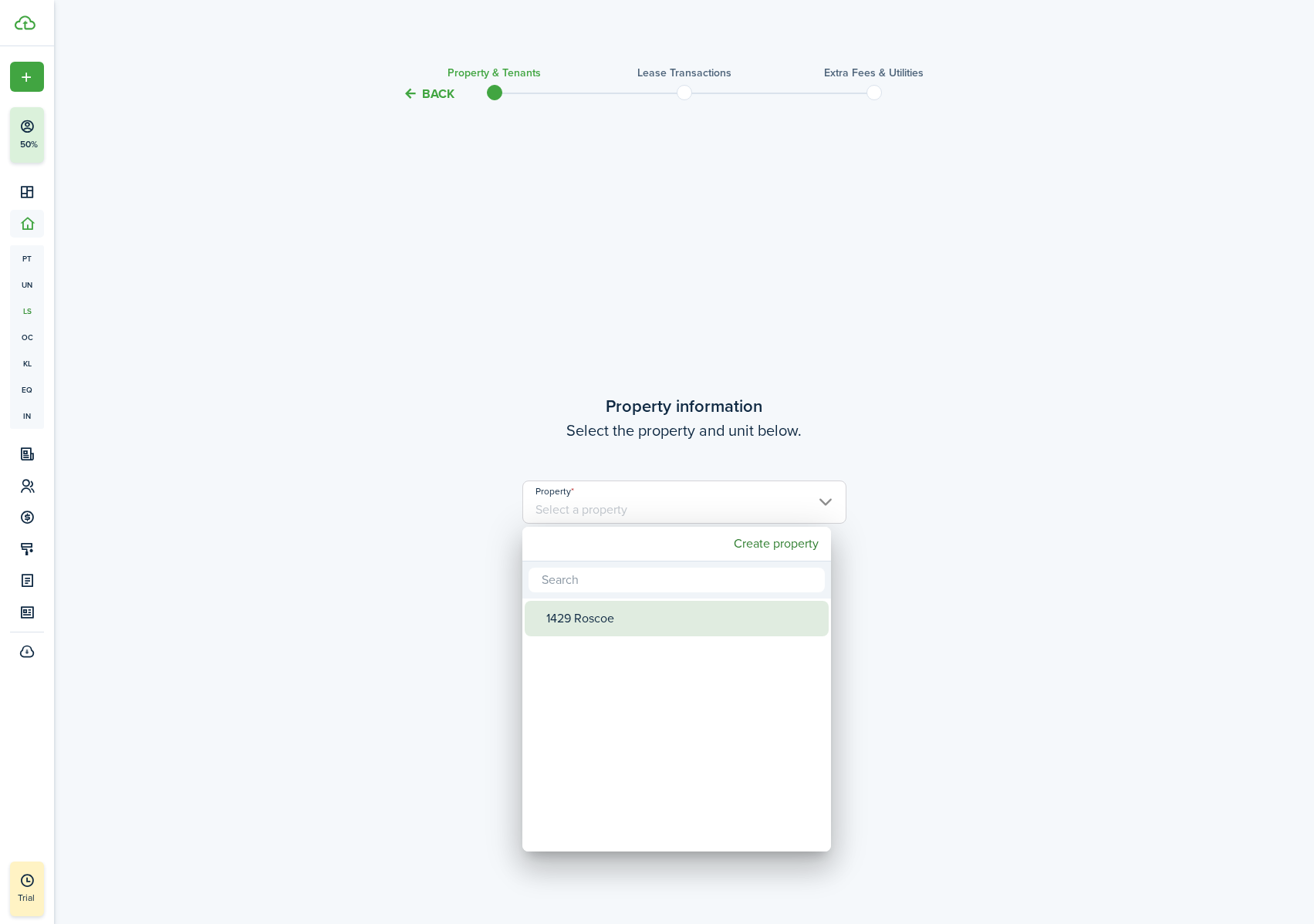
click at [641, 578] on div "1429 Roscoe" at bounding box center [683, 618] width 273 height 36
type input "1429 Roscoe"
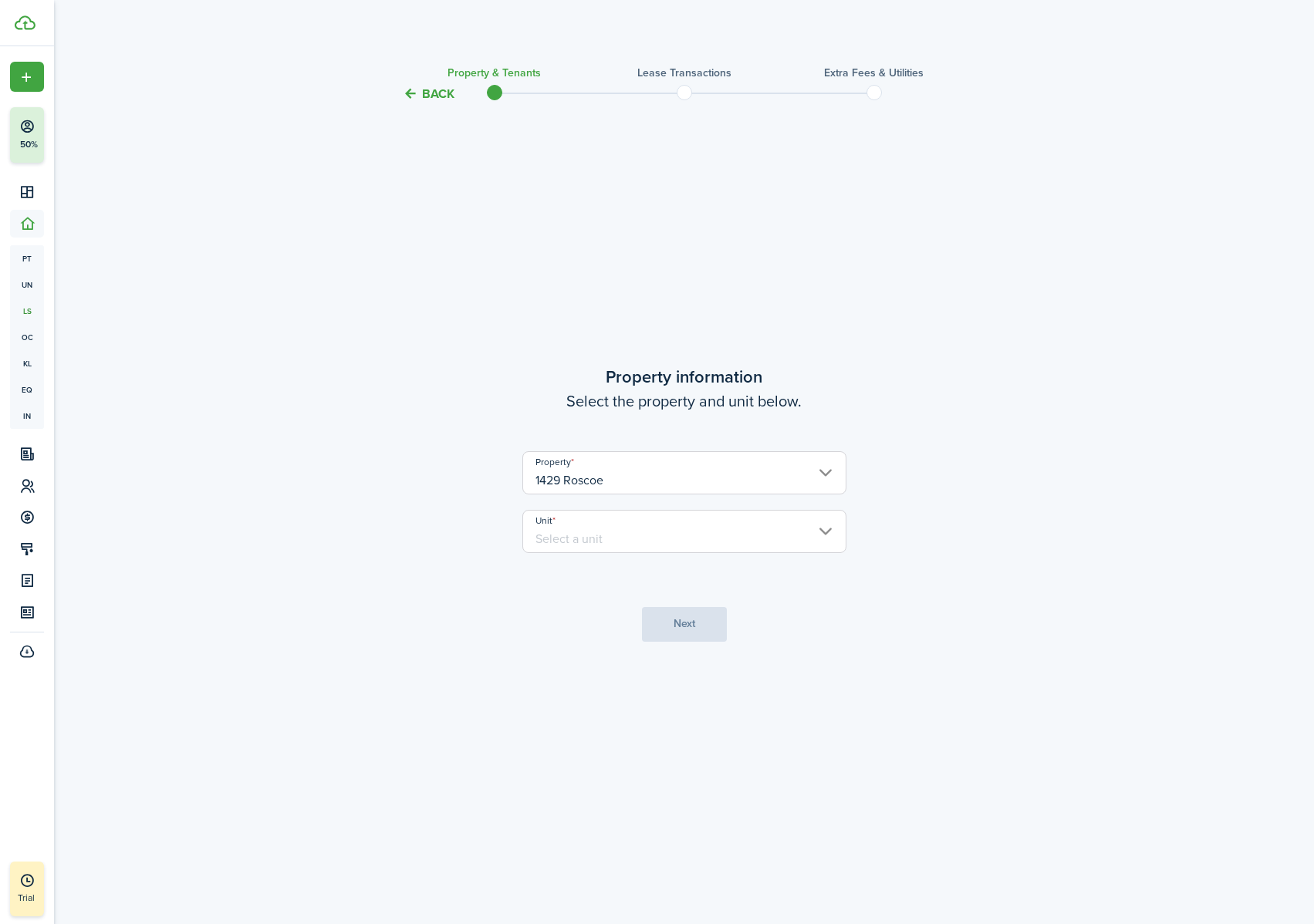
click at [688, 542] on input "Unit" at bounding box center [684, 531] width 324 height 43
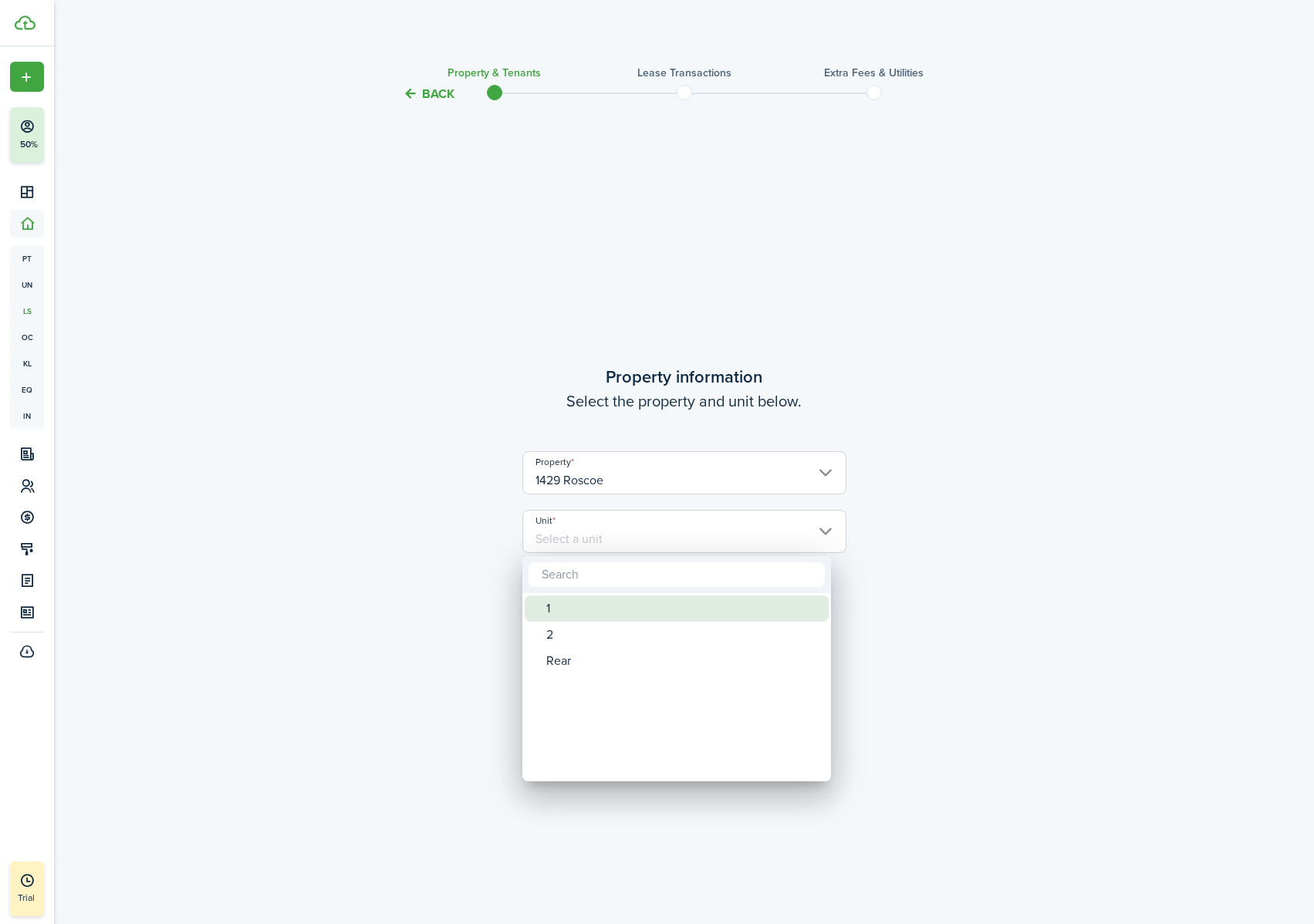
click at [646, 578] on div "1" at bounding box center [683, 608] width 273 height 26
type input "1"
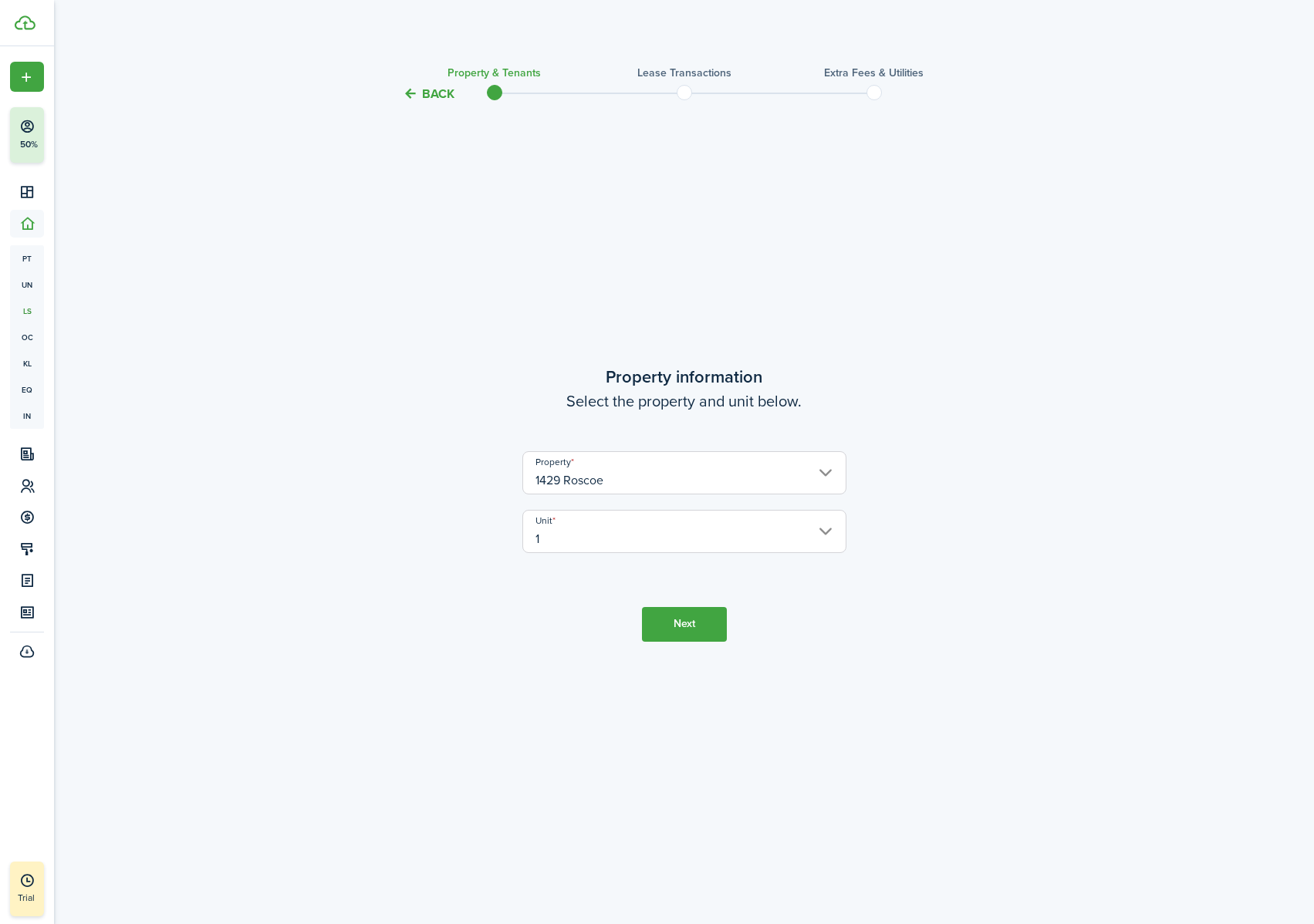
click at [707, 578] on button "Next" at bounding box center [684, 624] width 85 height 35
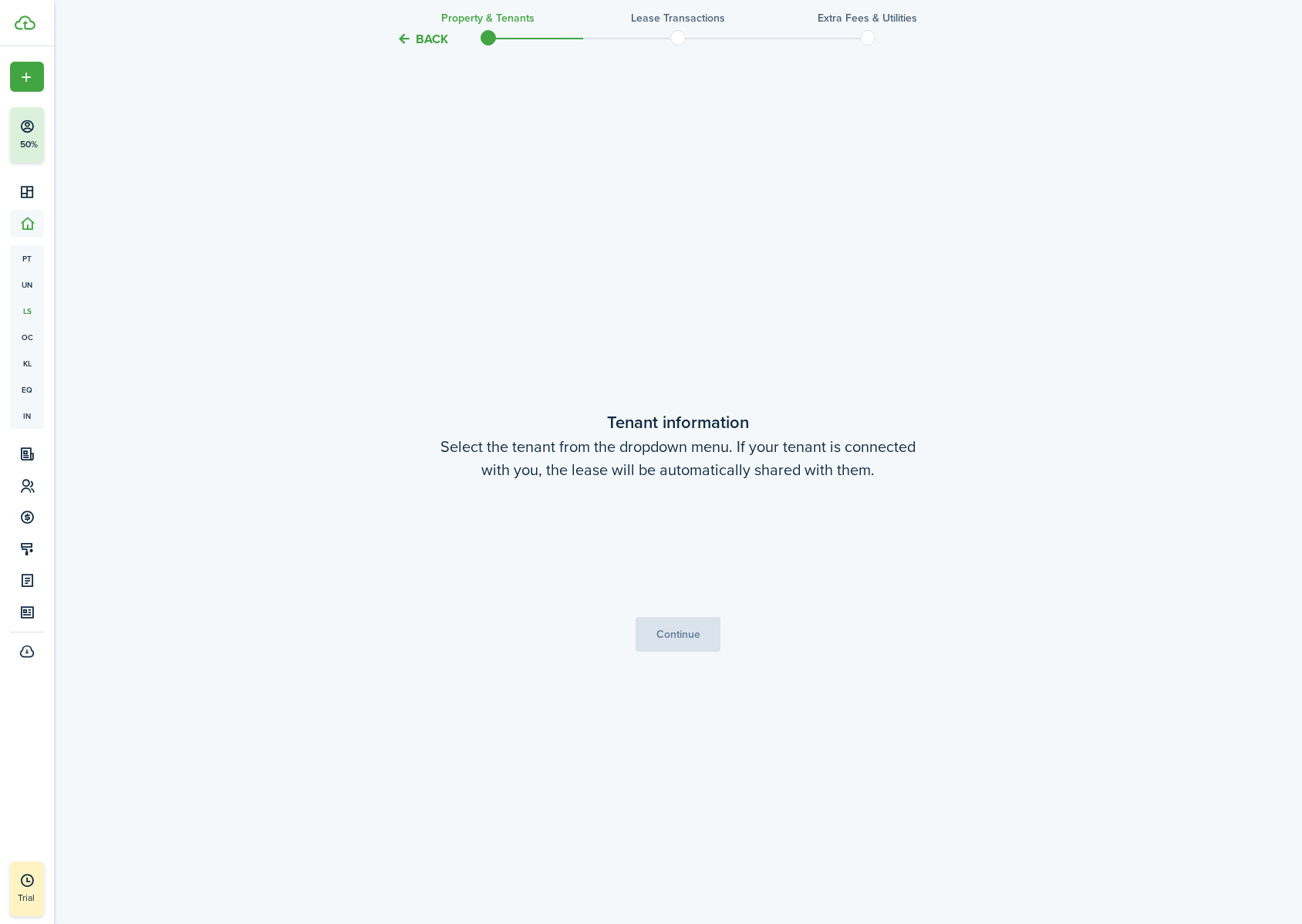
scroll to position [821, 0]
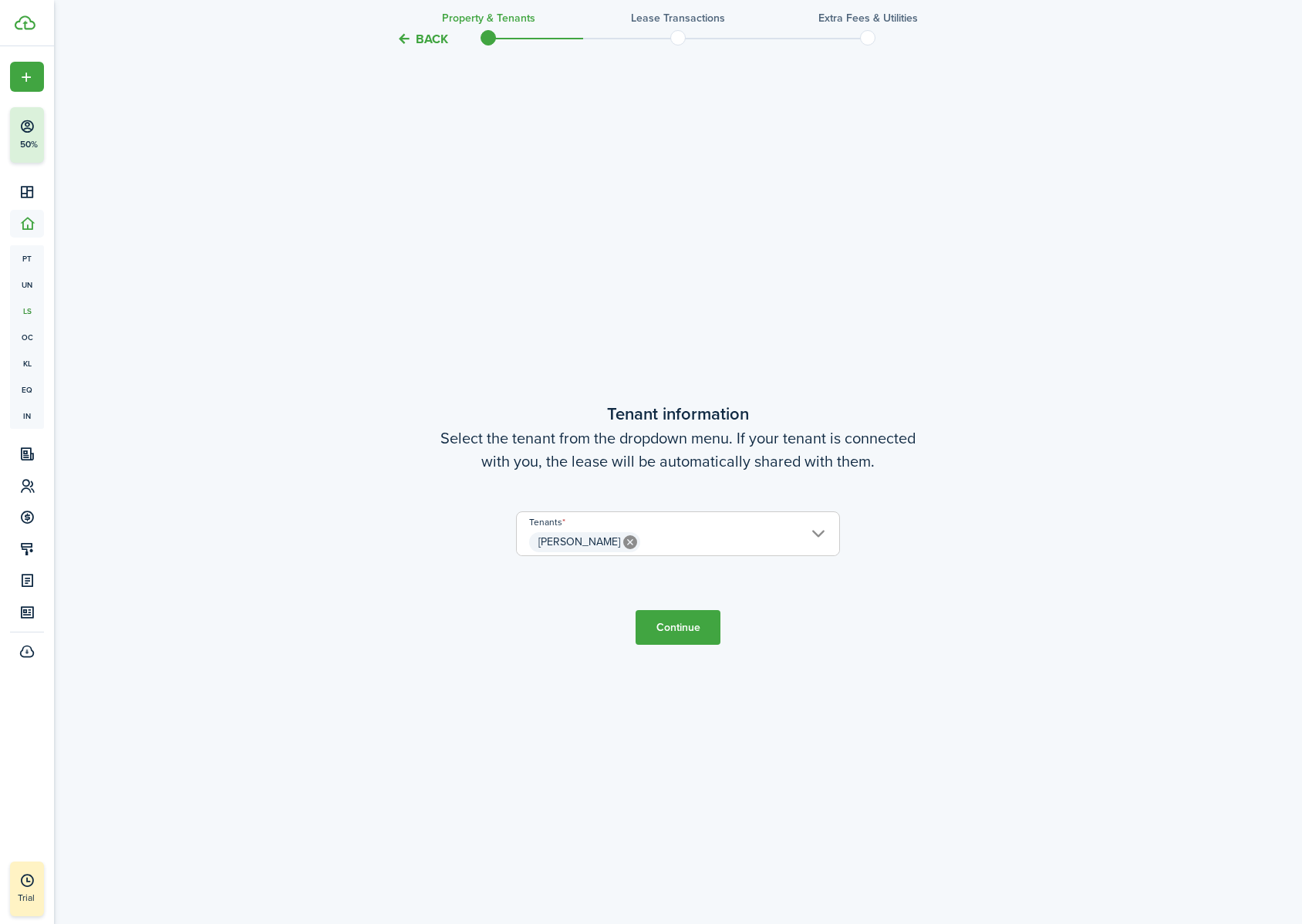
click at [717, 535] on span "[PERSON_NAME]" at bounding box center [678, 542] width 323 height 26
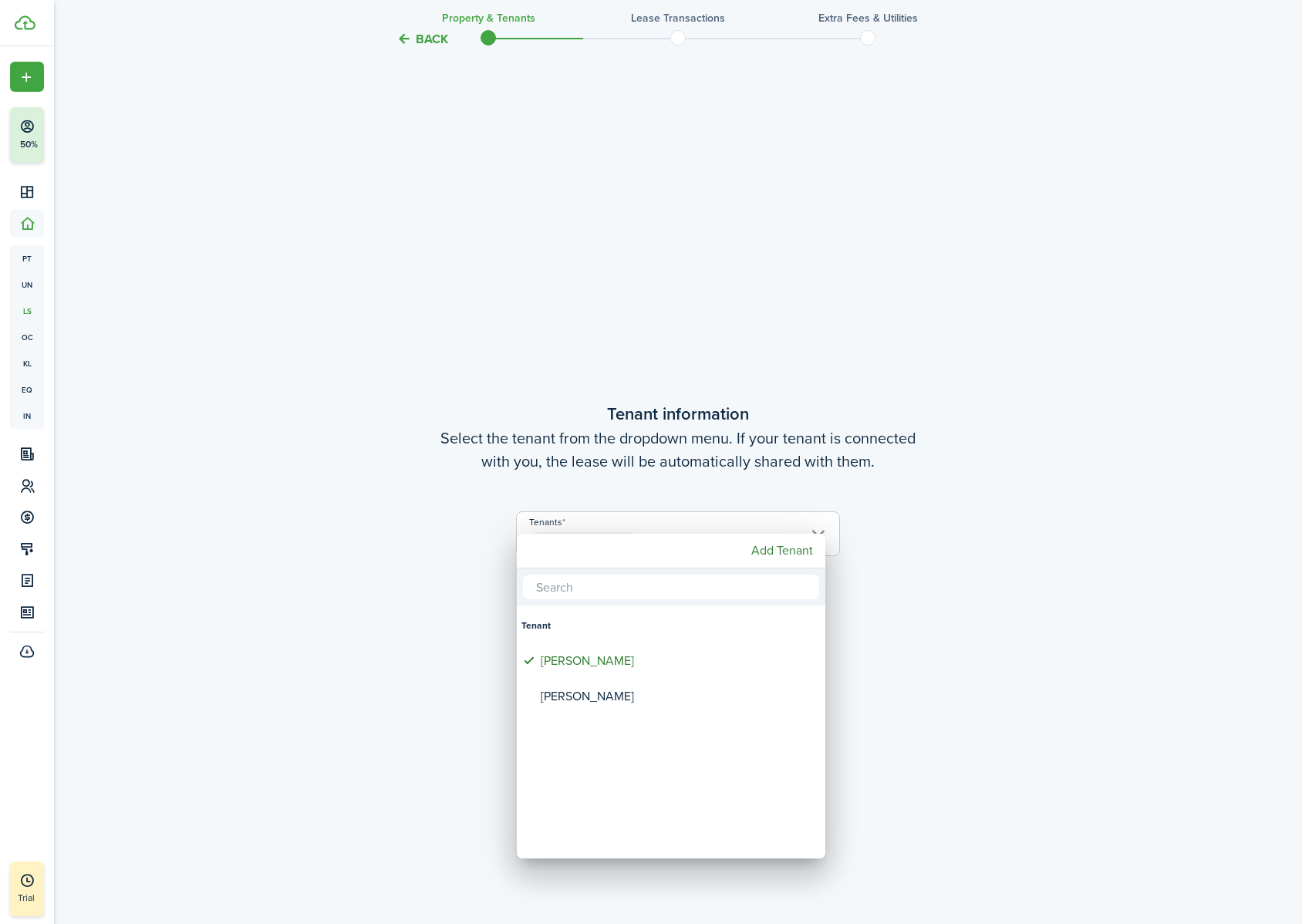
click at [922, 456] on div at bounding box center [651, 462] width 1549 height 1170
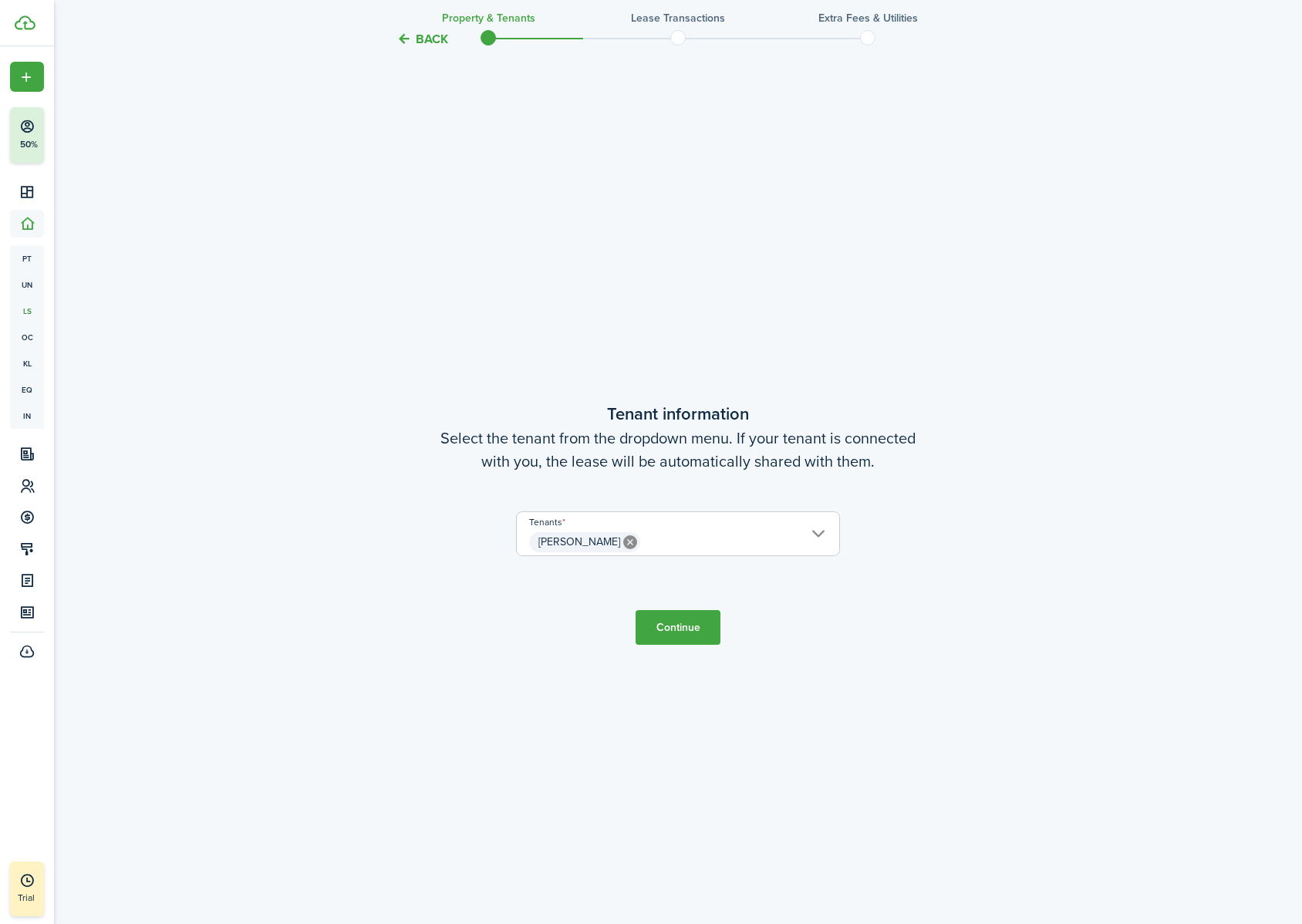
click at [693, 578] on button "Continue" at bounding box center [678, 628] width 85 height 35
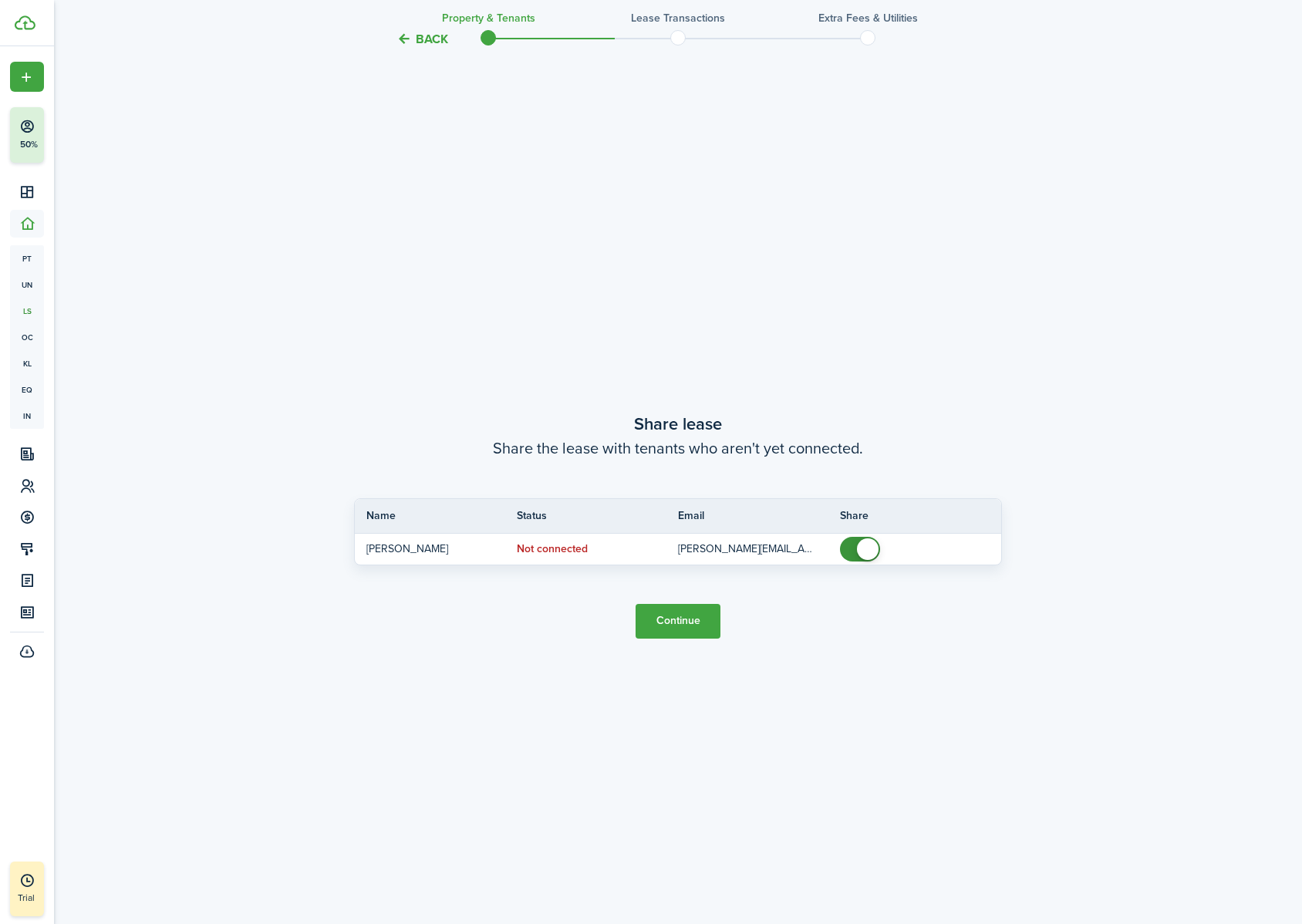
scroll to position [1744, 0]
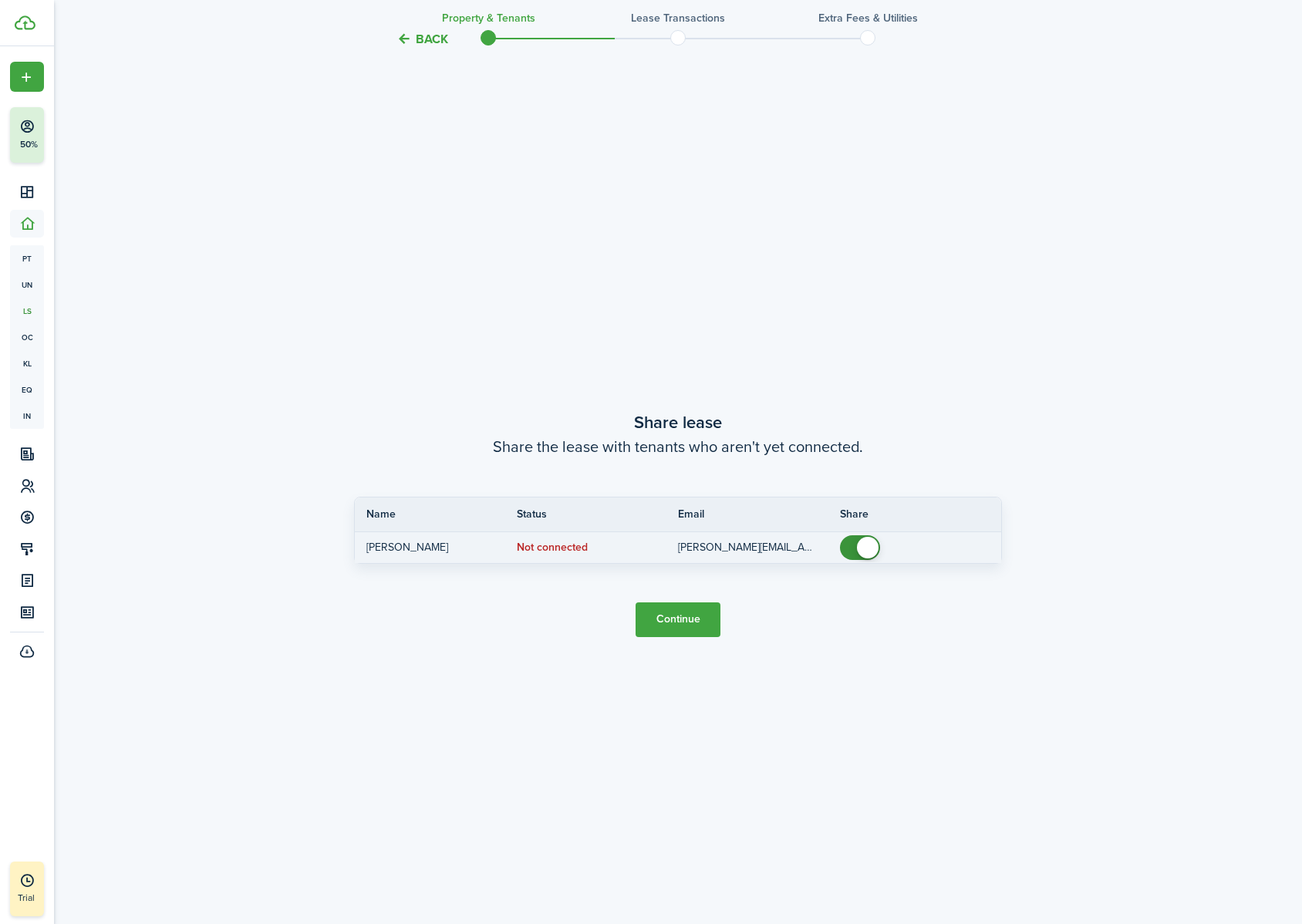
click at [563, 545] on status "Not connected" at bounding box center [552, 547] width 71 height 13
click at [668, 578] on button "Continue" at bounding box center [678, 620] width 85 height 35
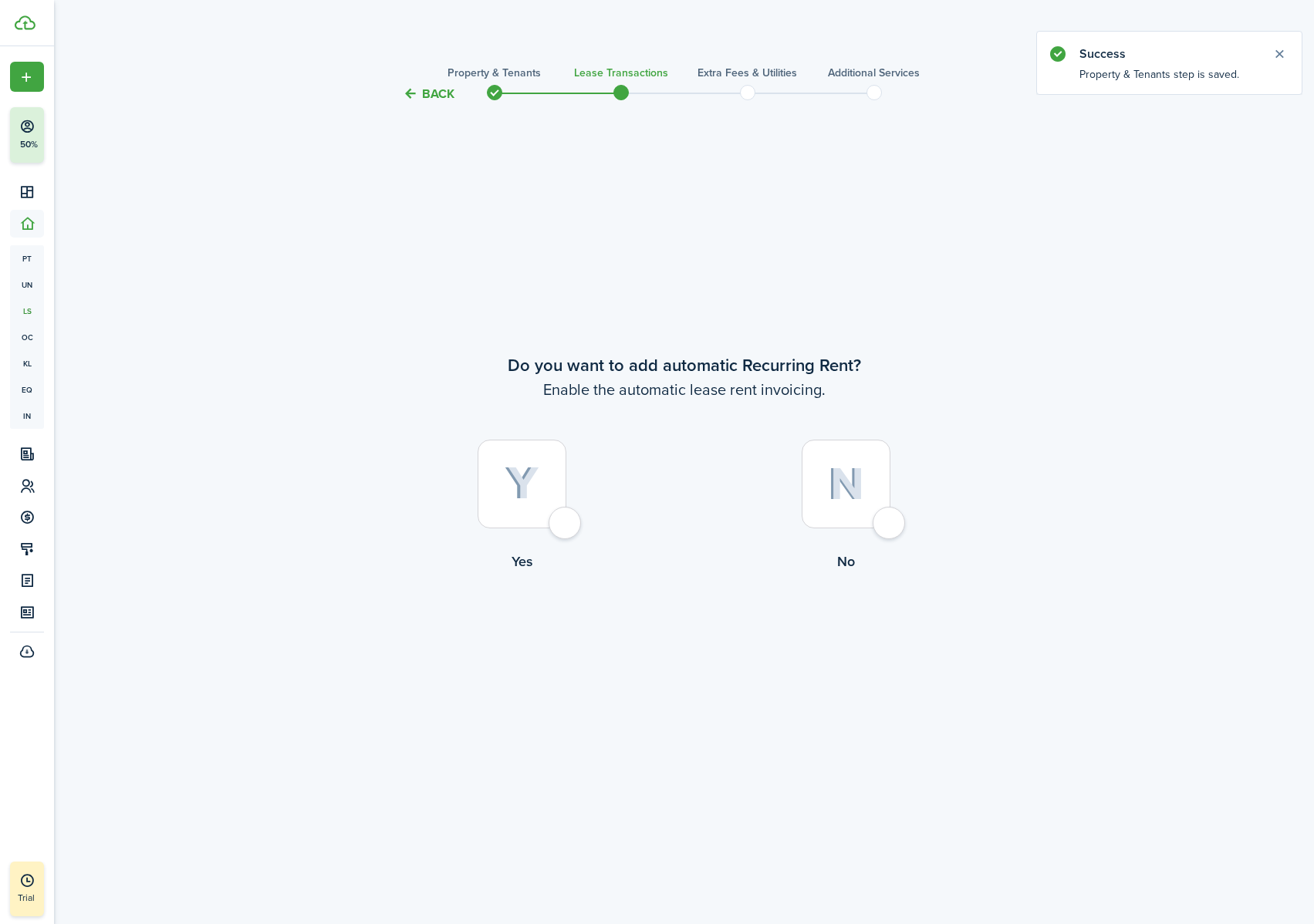
click at [544, 474] on div at bounding box center [522, 484] width 89 height 89
radio input "true"
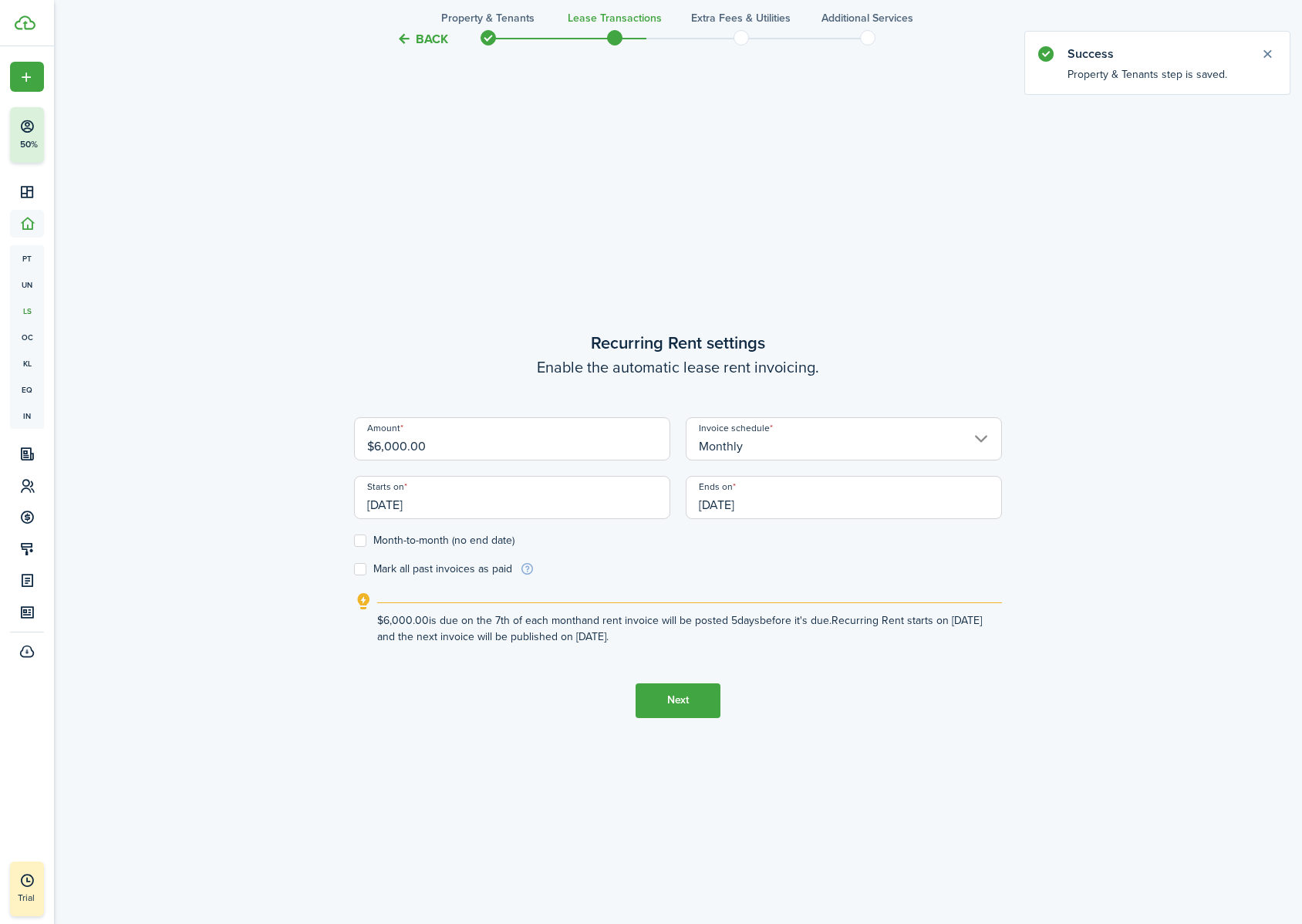
scroll to position [821, 0]
drag, startPoint x: 441, startPoint y: 450, endPoint x: 319, endPoint y: 442, distance: 122.3
click at [319, 442] on div "Back Property & Tenants Lease Transactions Extra fees & Utilities Additional Se…" at bounding box center [678, 109] width 895 height 1751
type input "$1.00"
click at [813, 578] on lease-wizard-rent-recurring "Recurring Rent settings Enable the automatic lease rent invoicing. Amount $1.00…" at bounding box center [677, 486] width 648 height 315
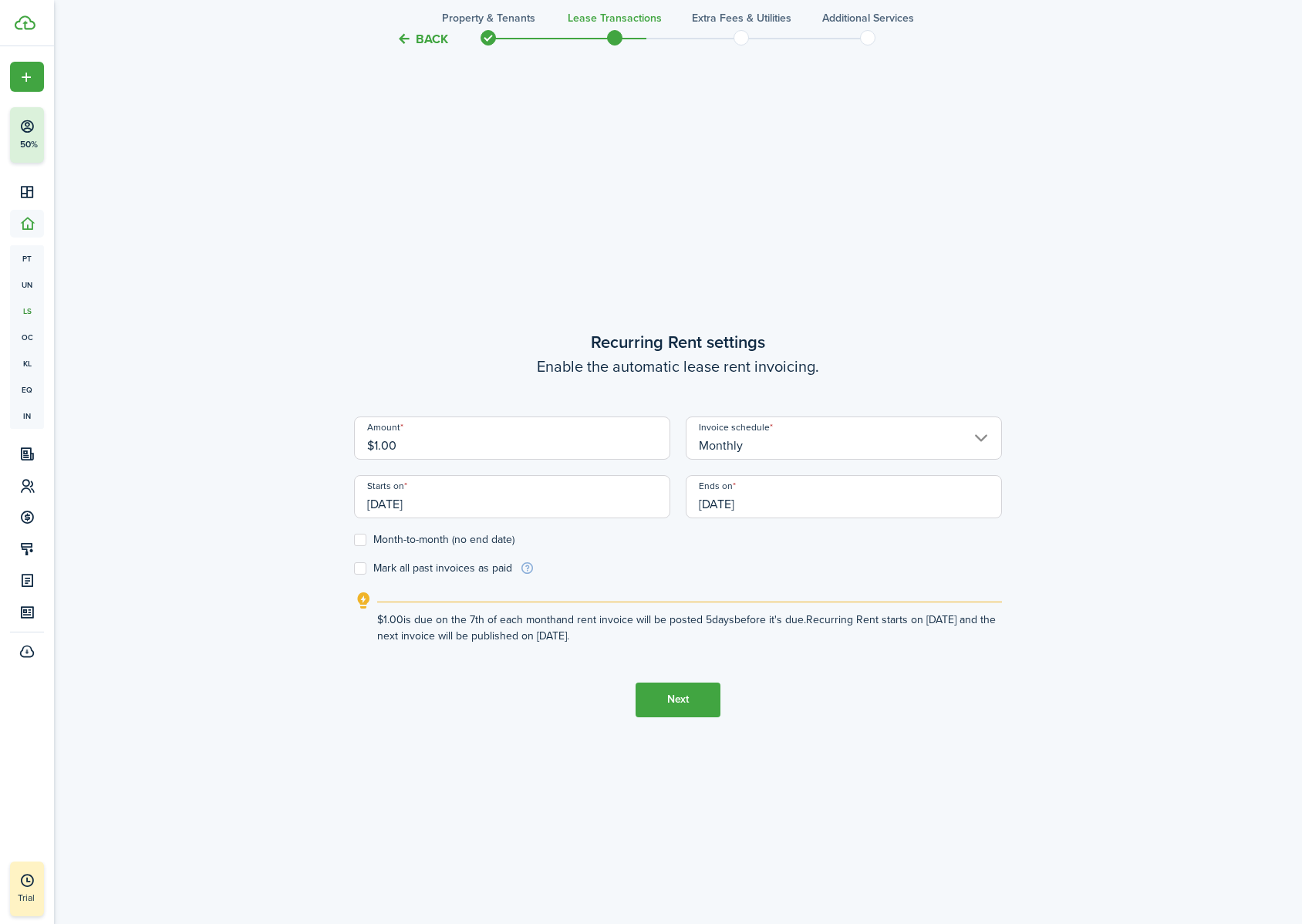
click at [719, 455] on input "Monthly" at bounding box center [844, 438] width 316 height 43
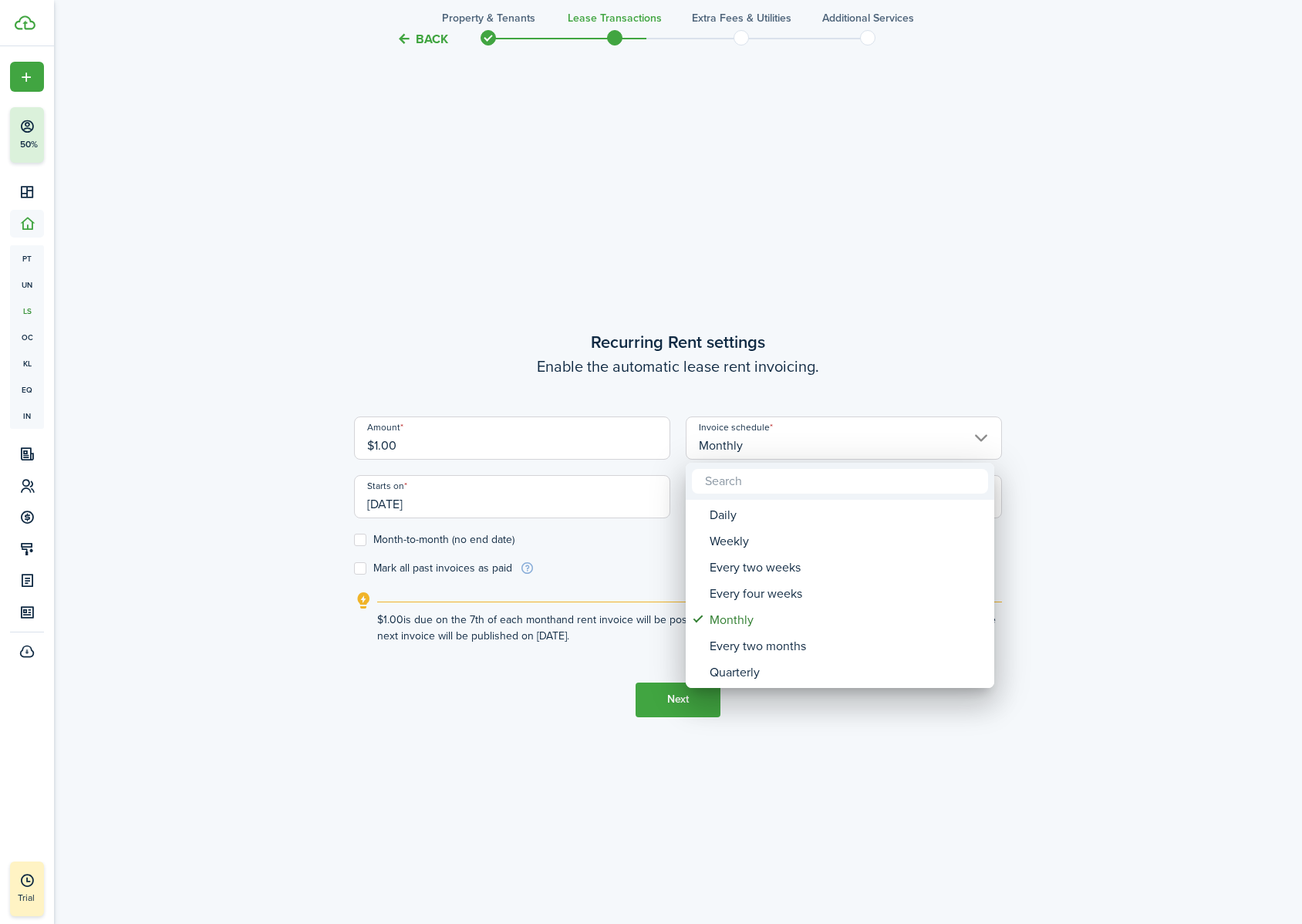
click at [569, 578] on div at bounding box center [651, 462] width 1549 height 1170
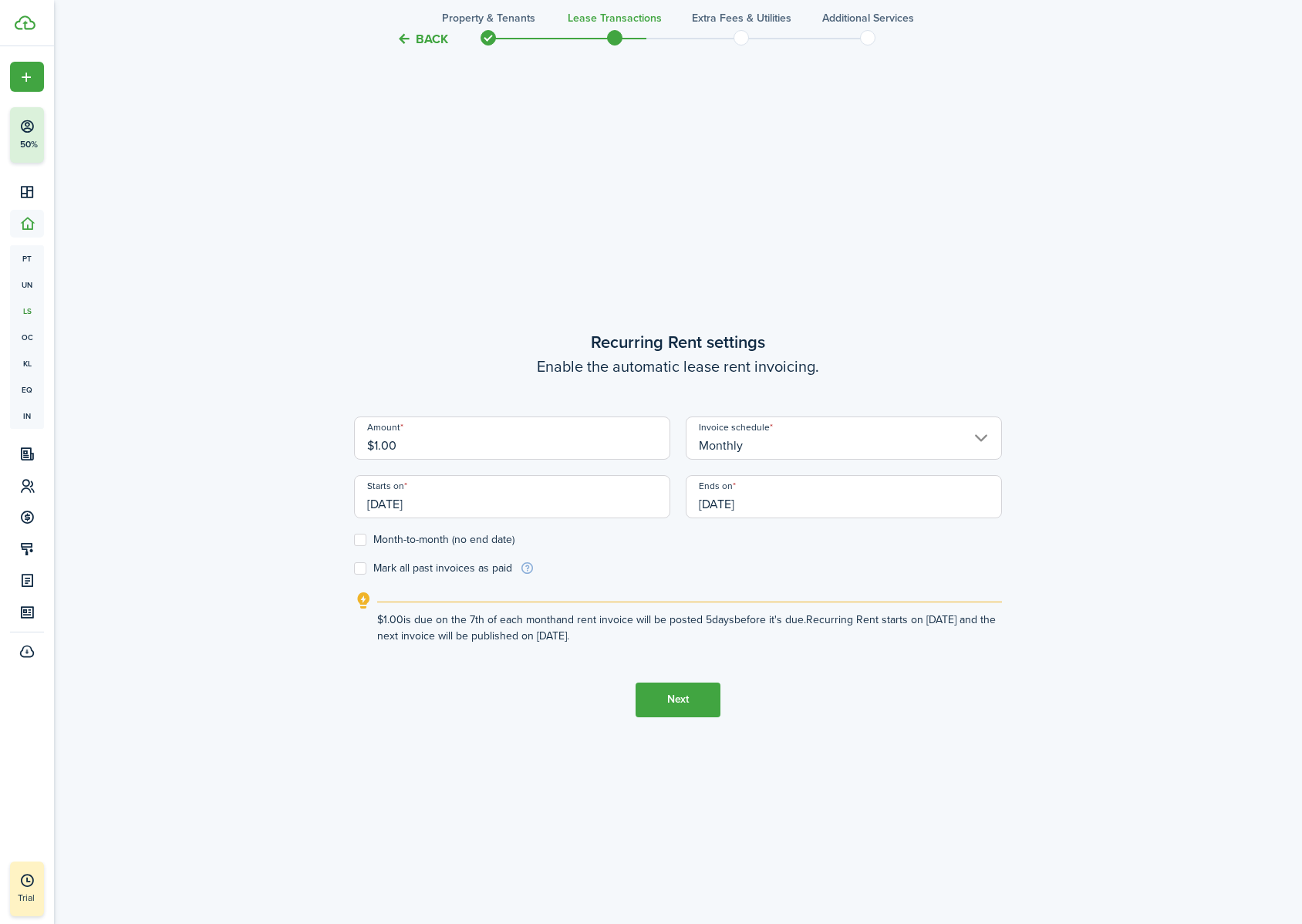
click at [428, 516] on input "[DATE]" at bounding box center [512, 497] width 316 height 43
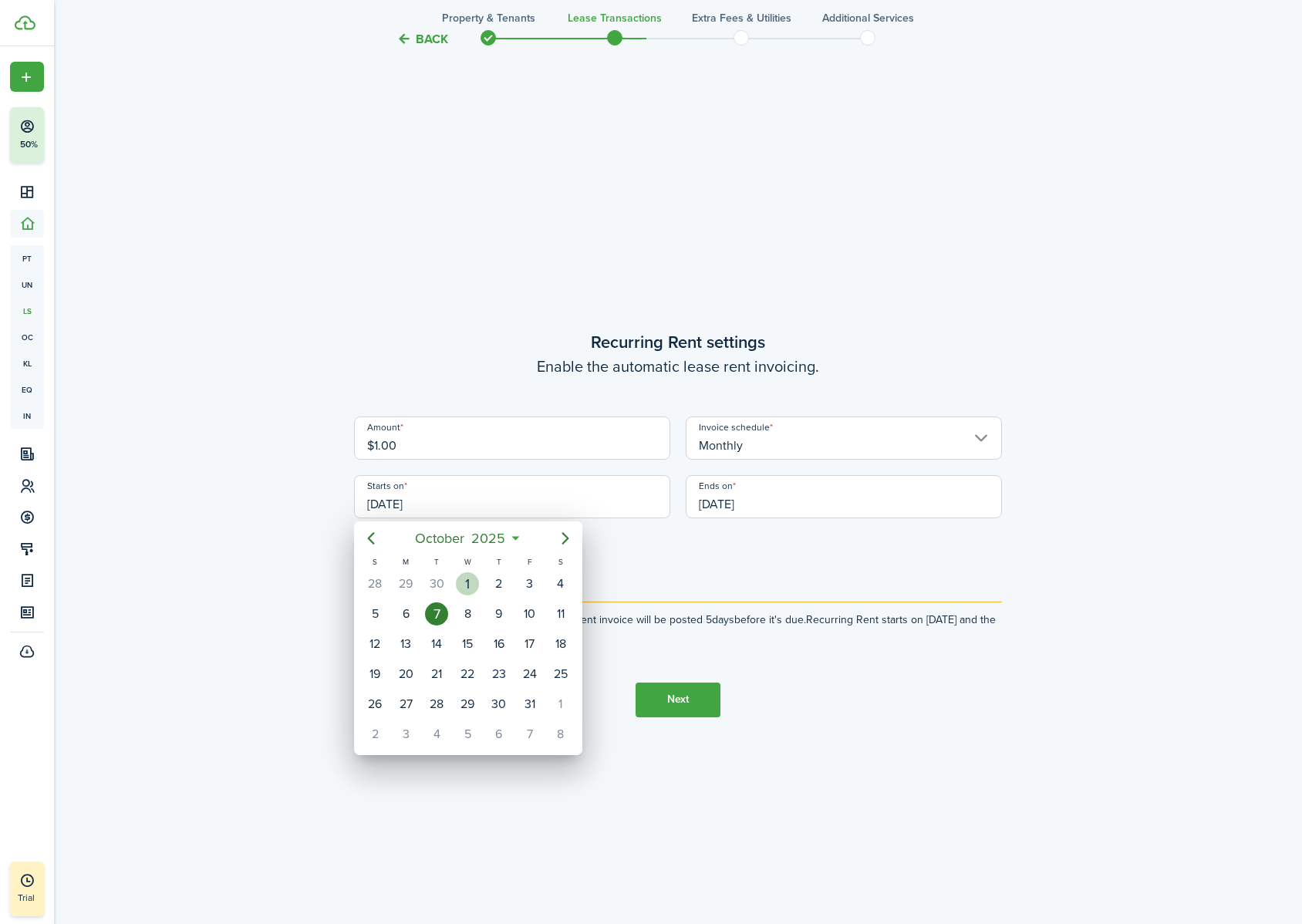
click at [467, 578] on div "1" at bounding box center [467, 583] width 23 height 23
type input "[DATE]"
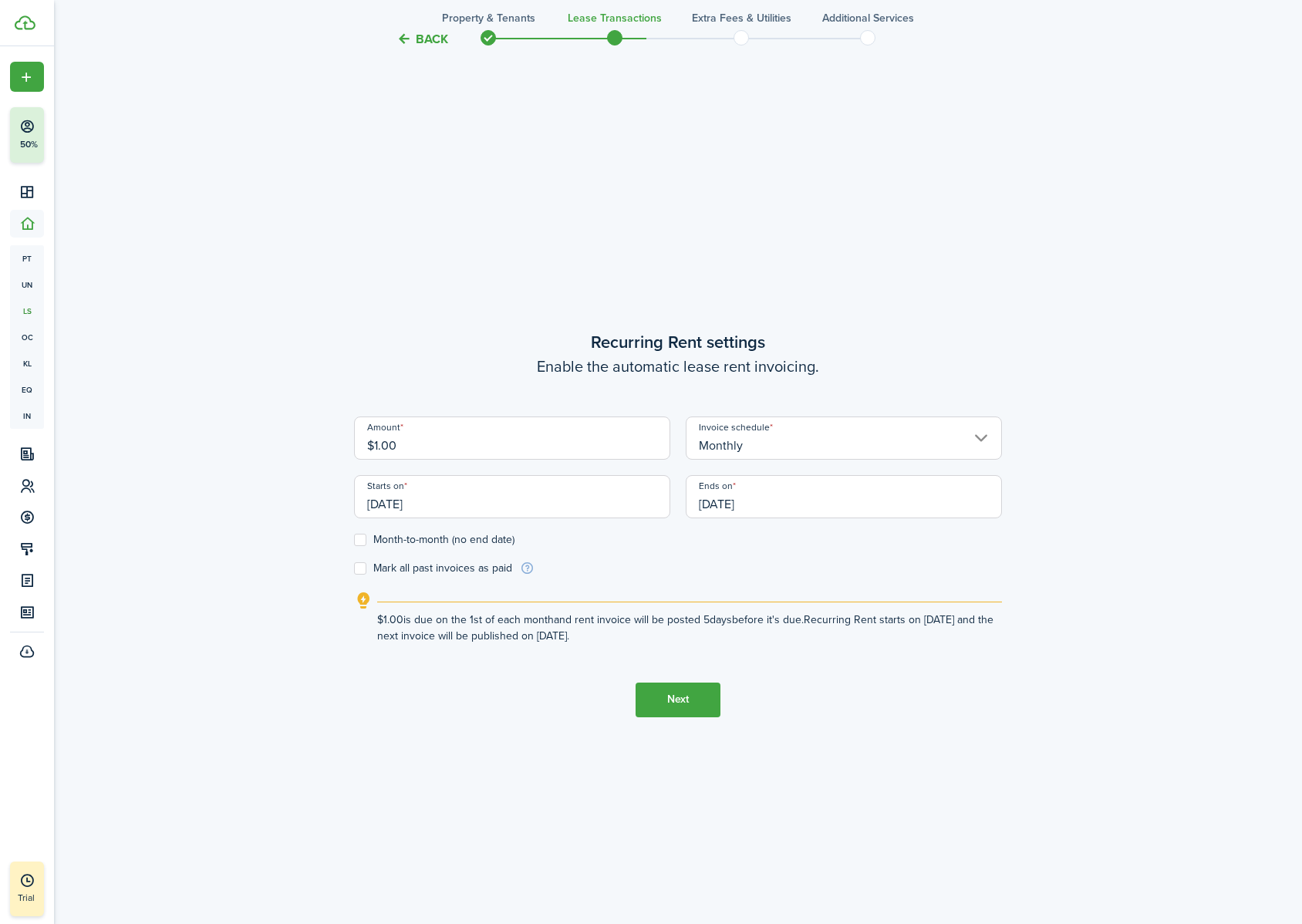
click at [740, 509] on input "[DATE]" at bounding box center [844, 497] width 316 height 43
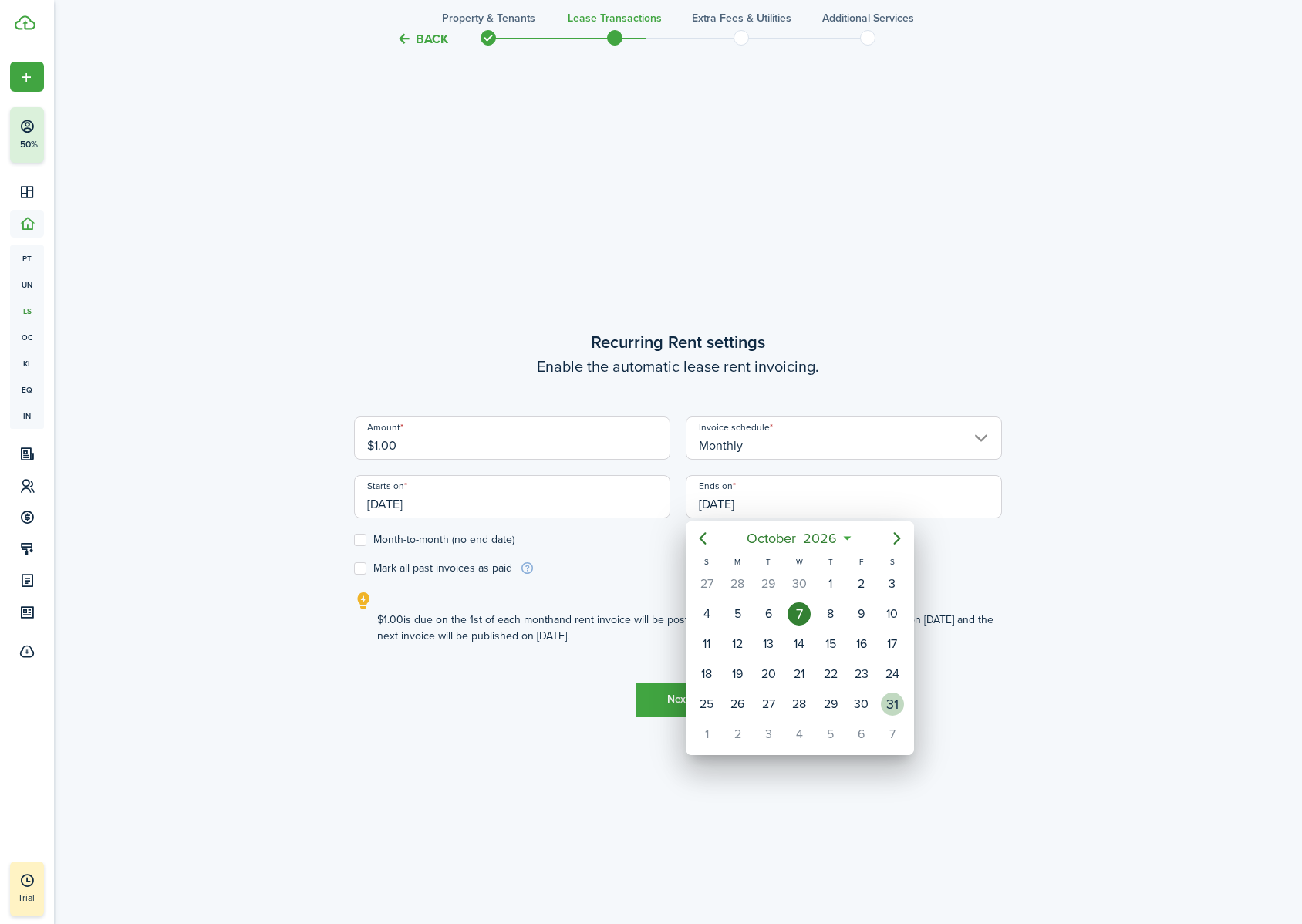
click at [890, 578] on div "31" at bounding box center [892, 703] width 23 height 23
type input "[DATE]"
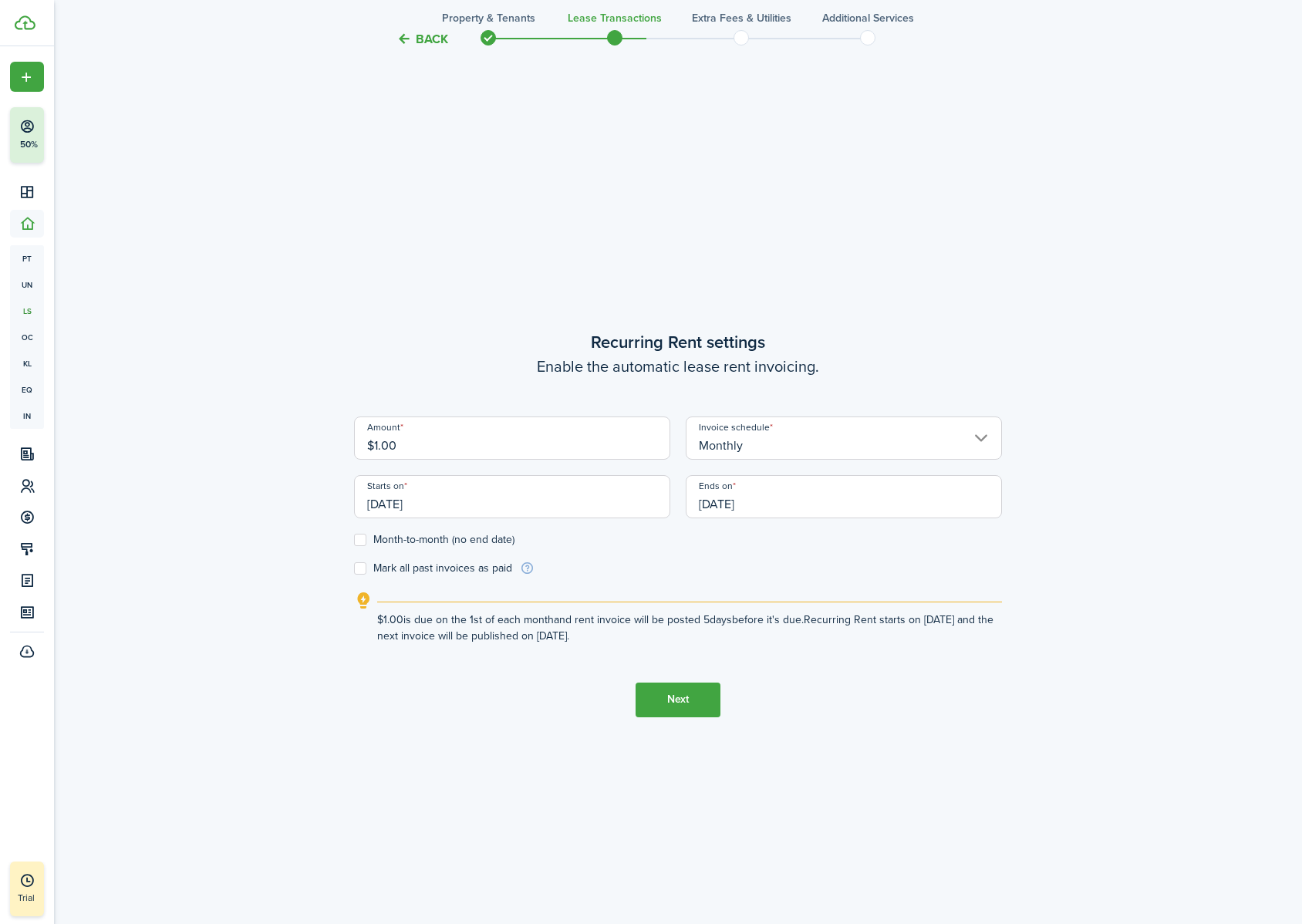
click at [394, 566] on label "Mark all past invoices as paid" at bounding box center [432, 568] width 158 height 13
click at [354, 567] on input "Mark all past invoices as paid" at bounding box center [353, 567] width 1 height 1
checkbox input "true"
click at [700, 578] on button "Next" at bounding box center [678, 700] width 85 height 35
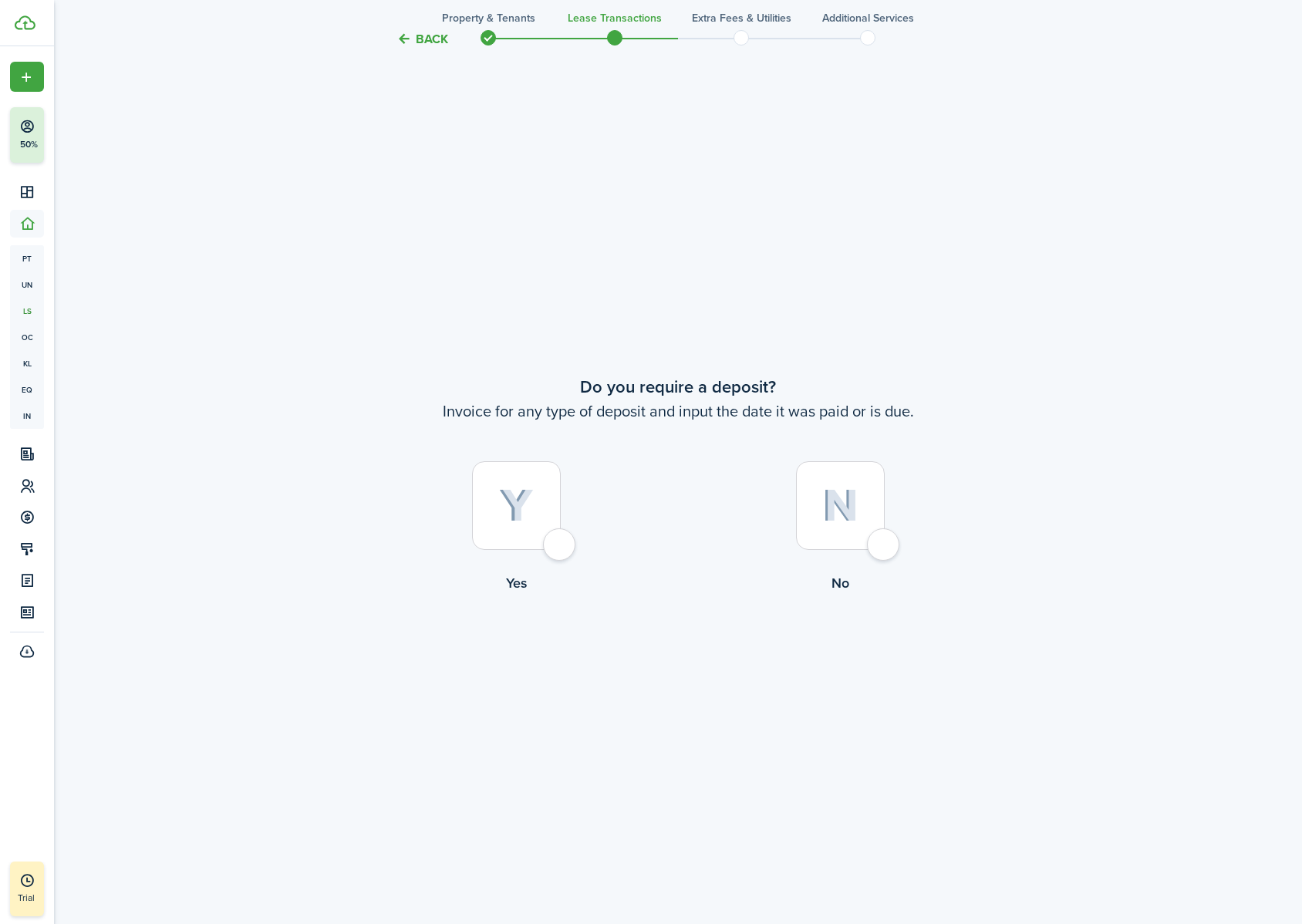
scroll to position [1744, 0]
click at [525, 516] on img at bounding box center [517, 504] width 35 height 34
radio input "true"
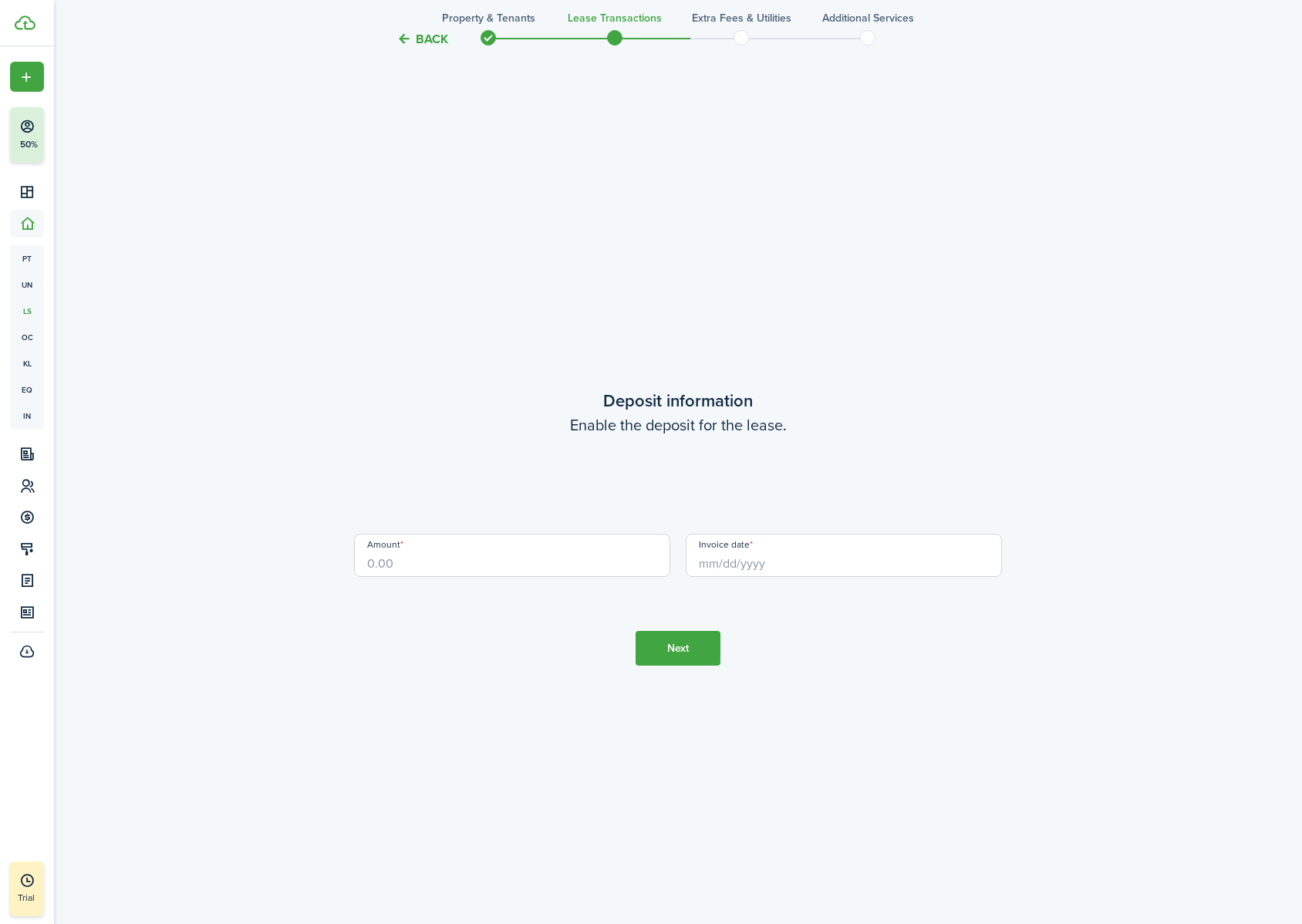
scroll to position [2668, 0]
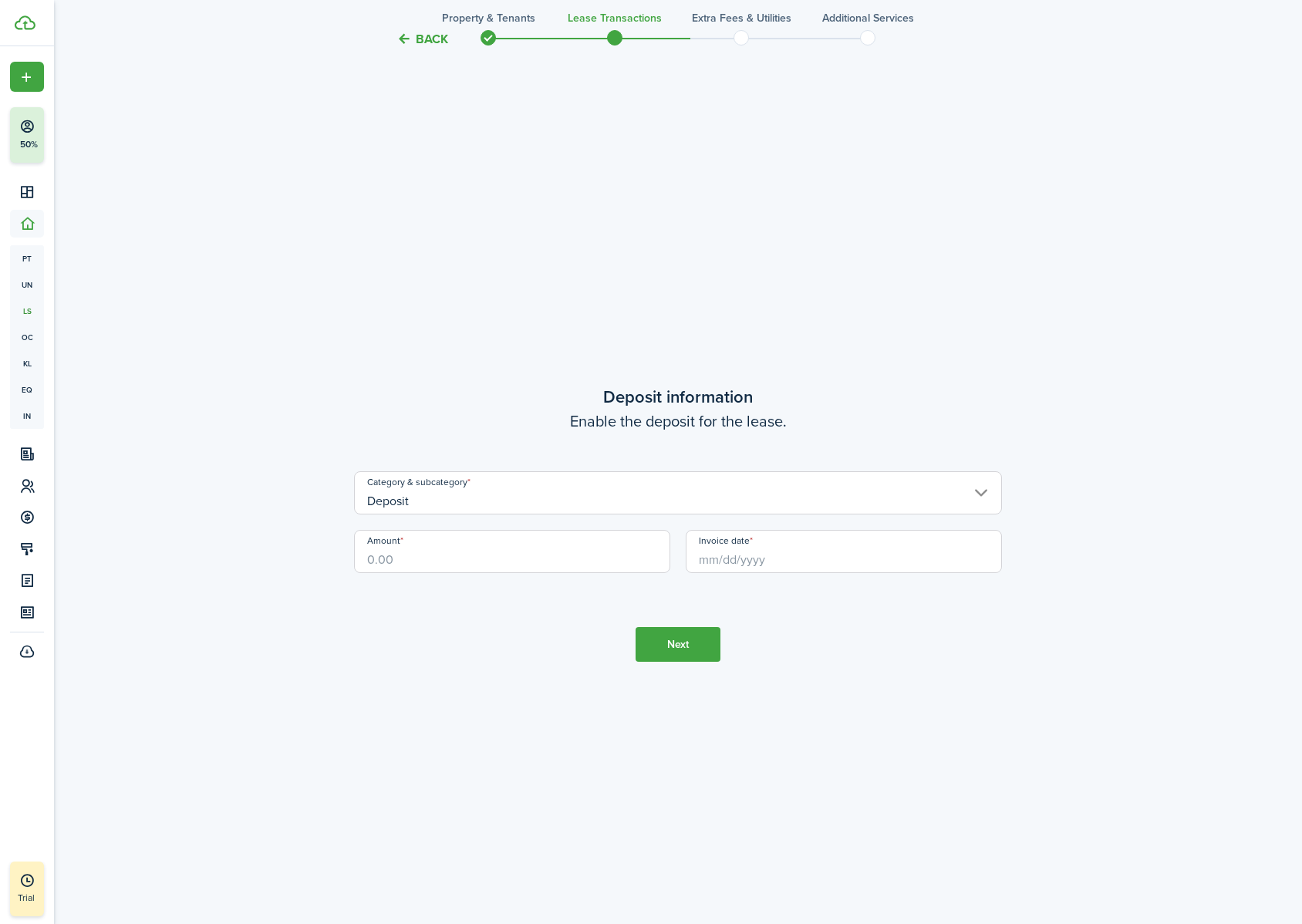
click at [515, 559] on input "Amount" at bounding box center [512, 551] width 316 height 43
click at [805, 569] on input "Invoice date" at bounding box center [844, 551] width 316 height 43
type input "$5.00"
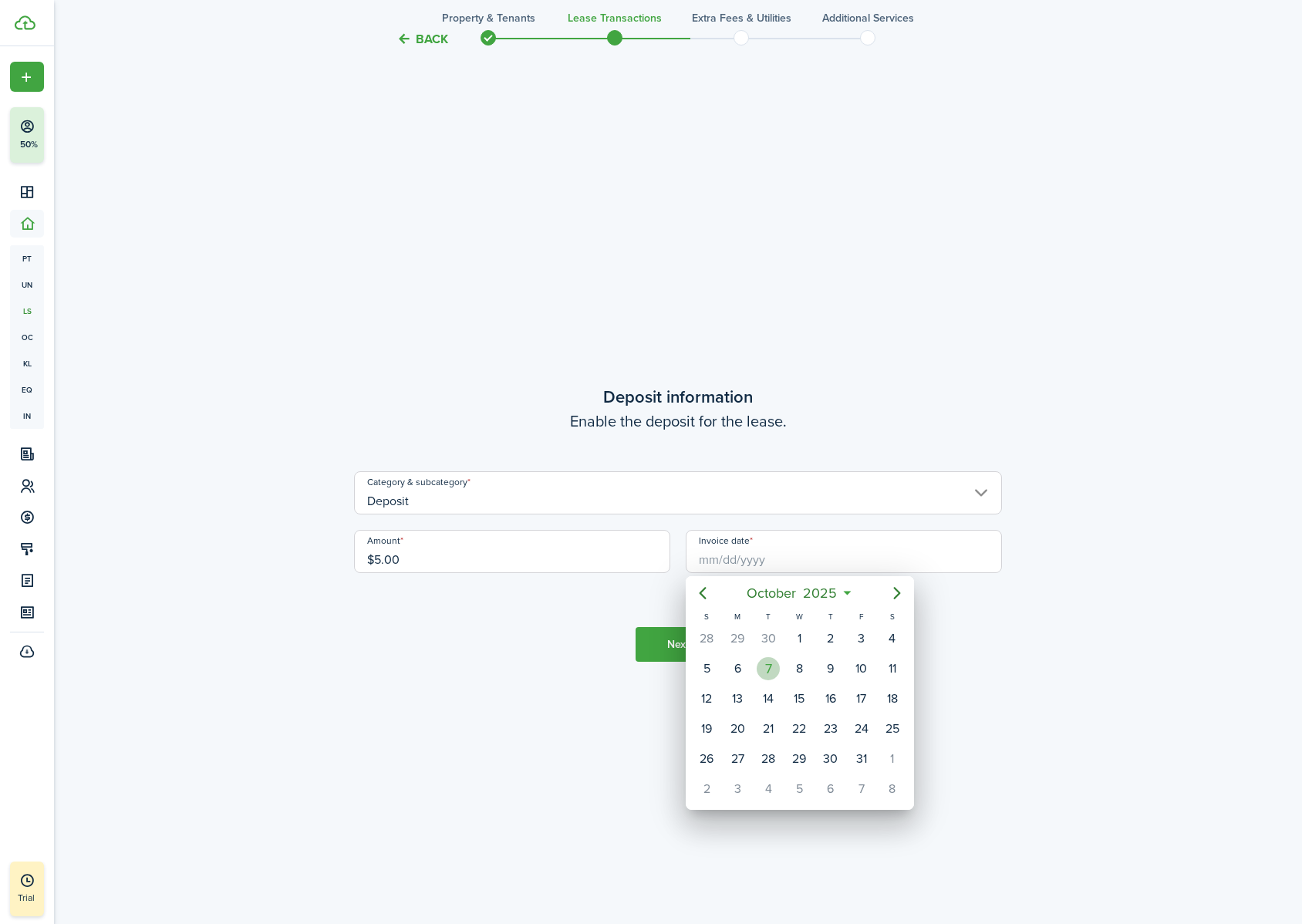
click at [769, 578] on div "7" at bounding box center [768, 668] width 23 height 23
type input "[DATE]"
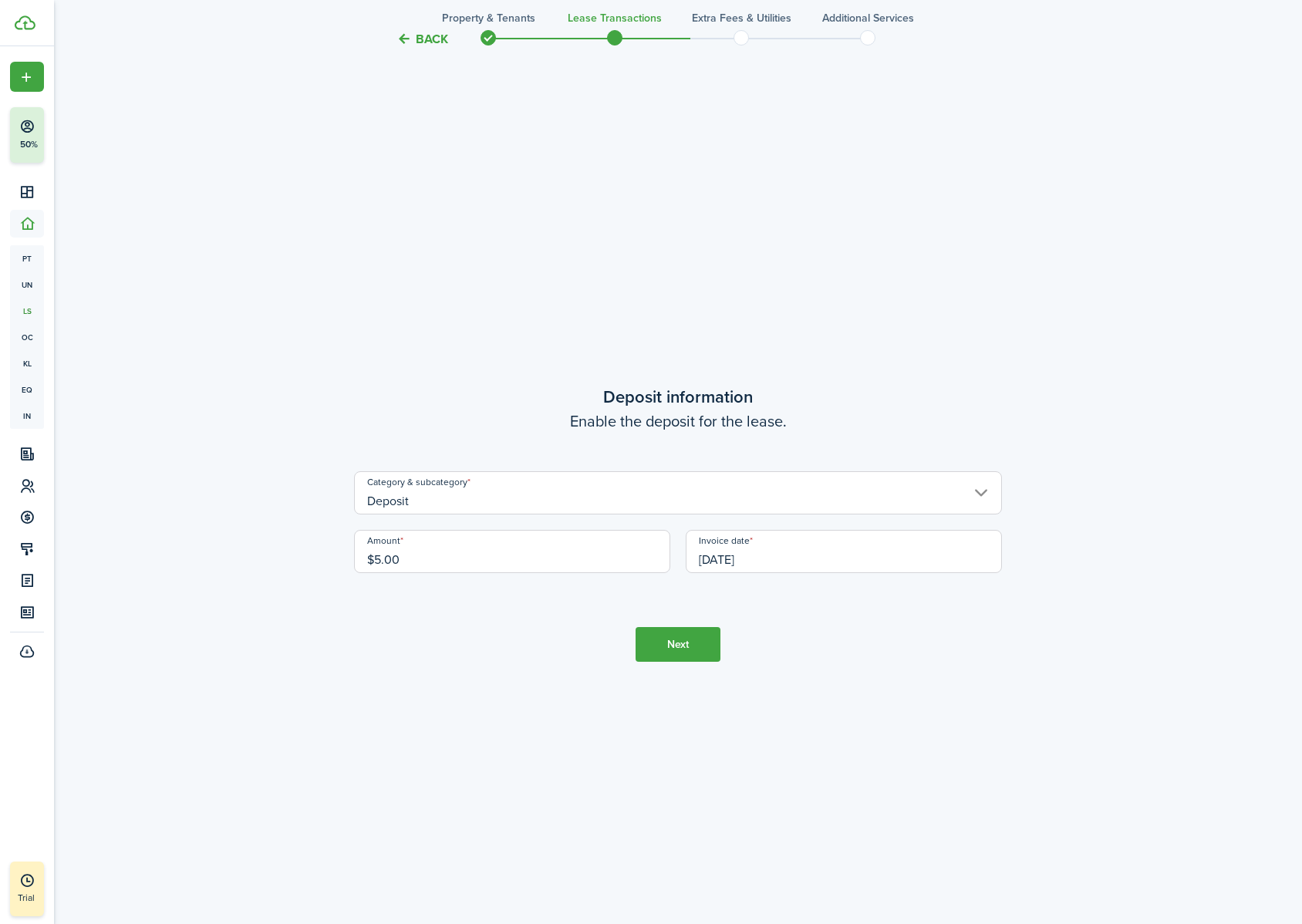
click at [686, 578] on button "Next" at bounding box center [678, 644] width 85 height 35
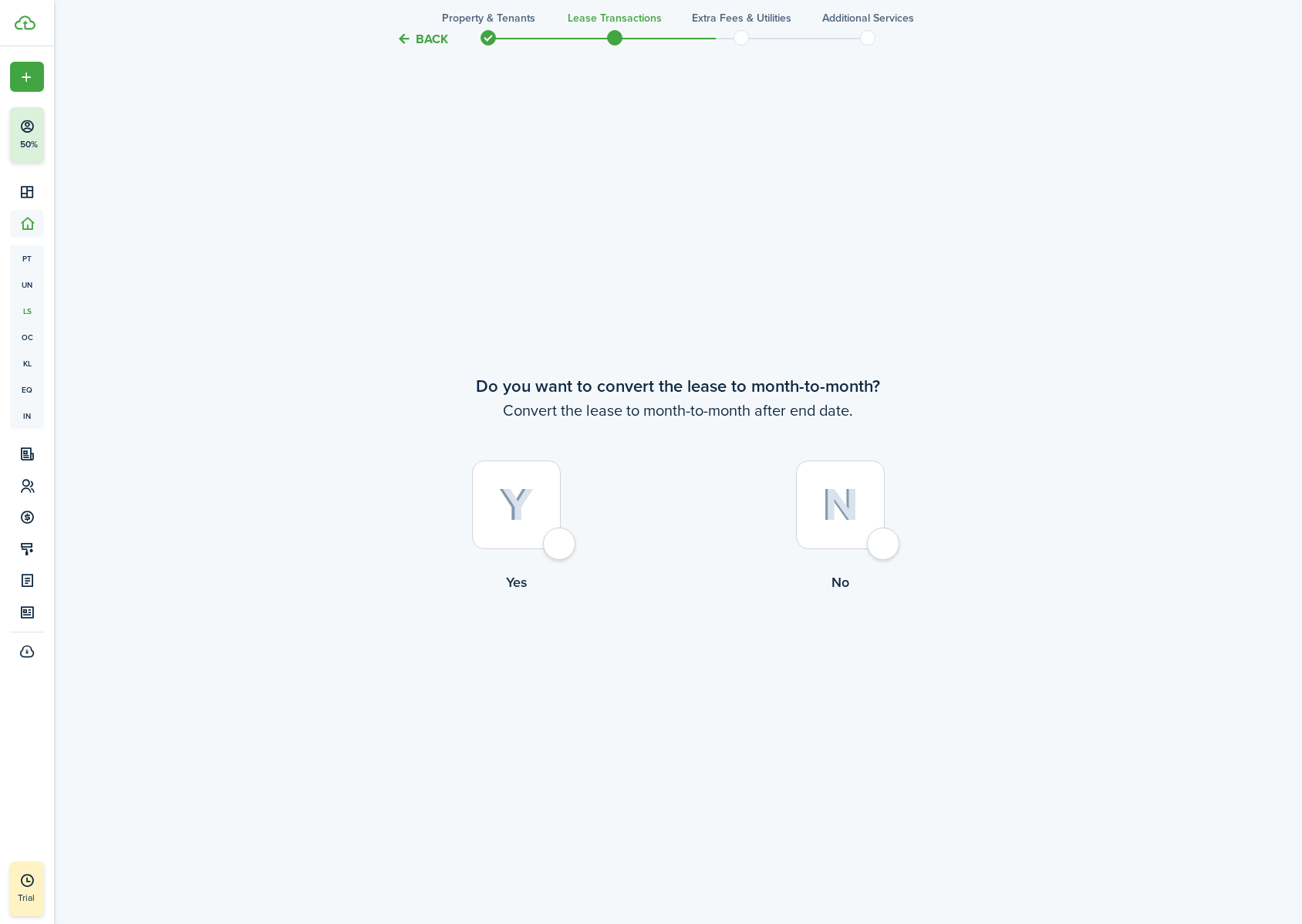
scroll to position [3591, 0]
click at [858, 526] on div at bounding box center [840, 504] width 89 height 89
radio input "true"
click at [707, 578] on button "Continue" at bounding box center [678, 655] width 85 height 35
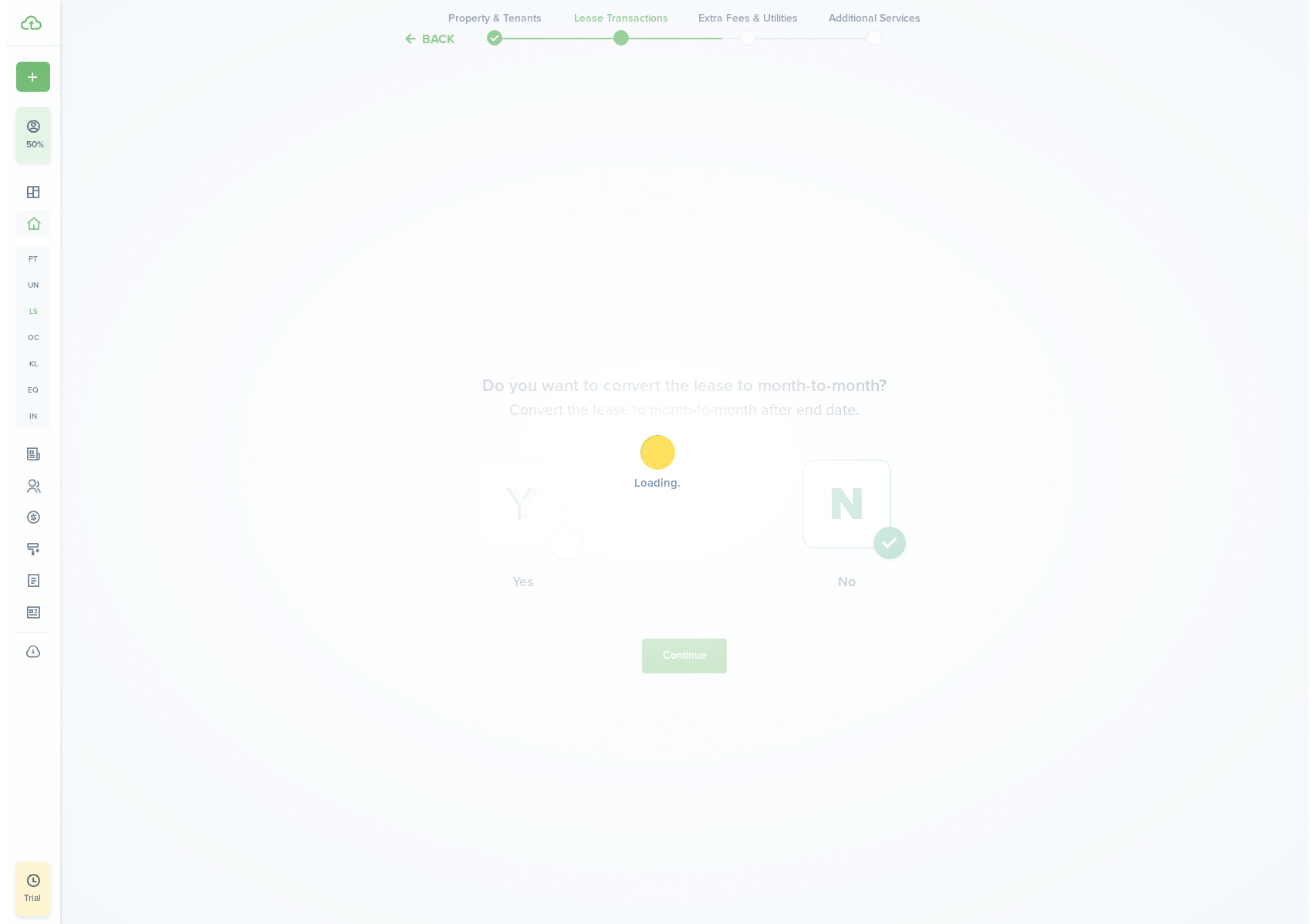
scroll to position [0, 0]
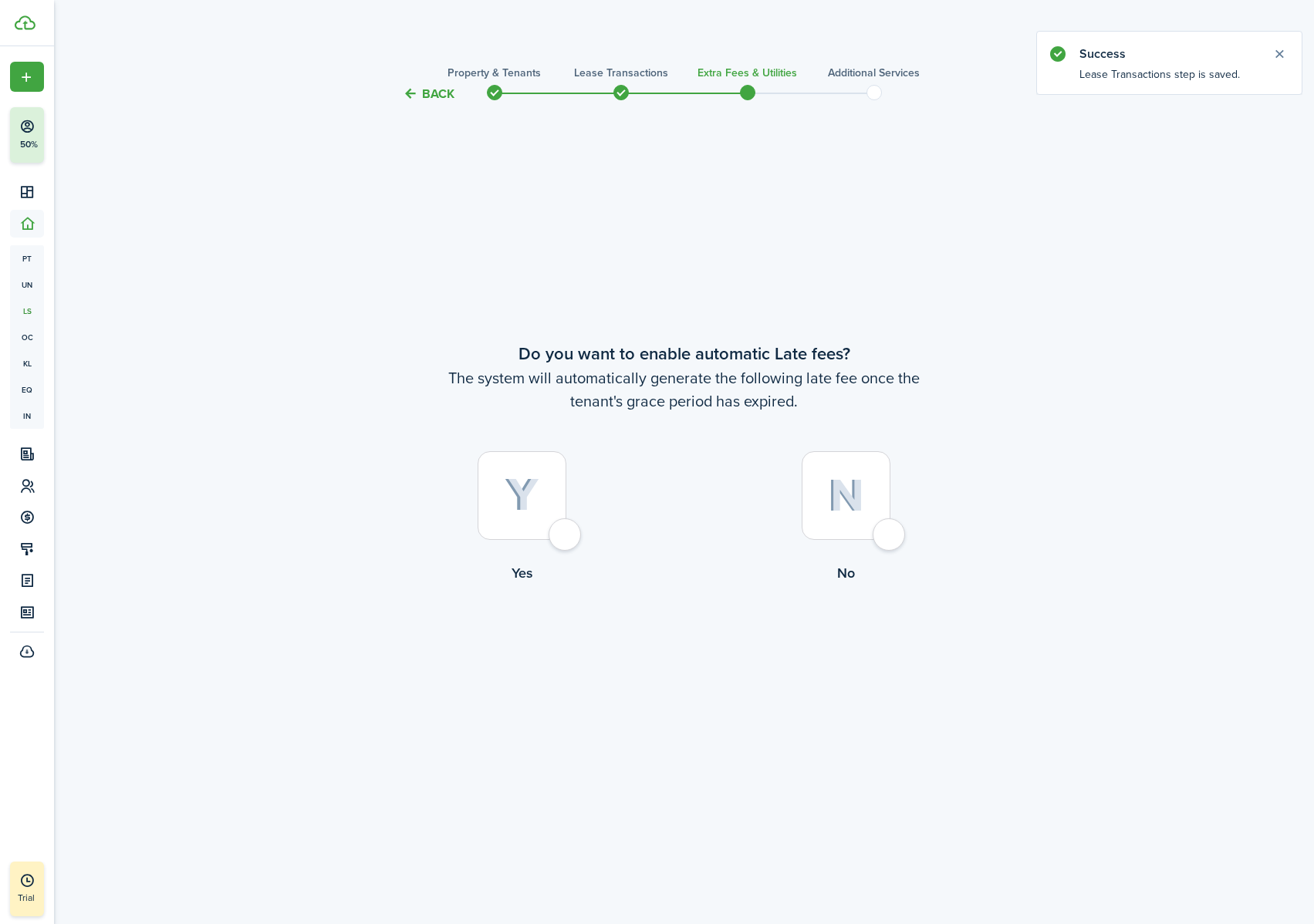
click at [511, 535] on div at bounding box center [522, 496] width 89 height 89
radio input "true"
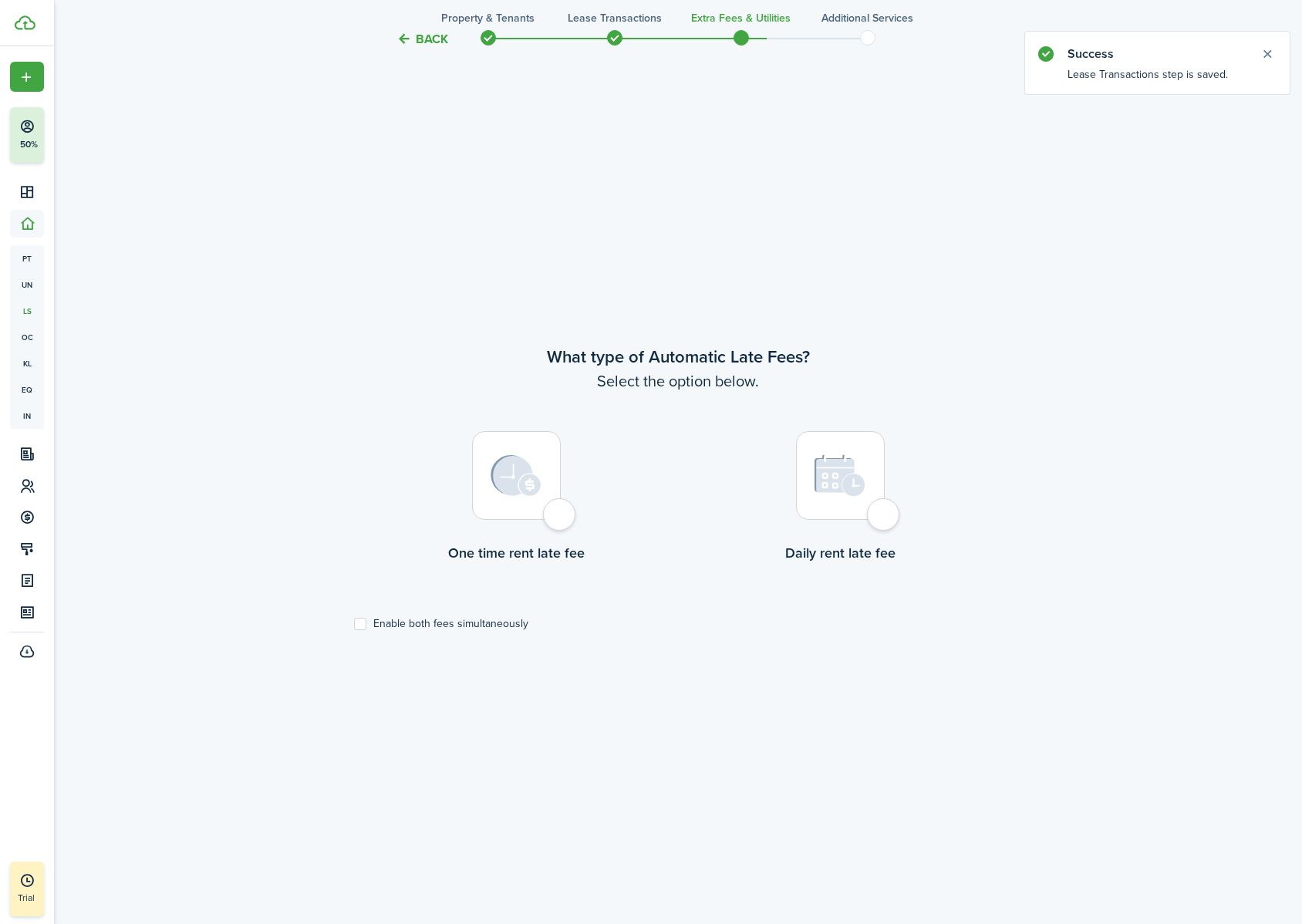
scroll to position [821, 0]
click at [857, 475] on img at bounding box center [840, 475] width 52 height 43
radio input "true"
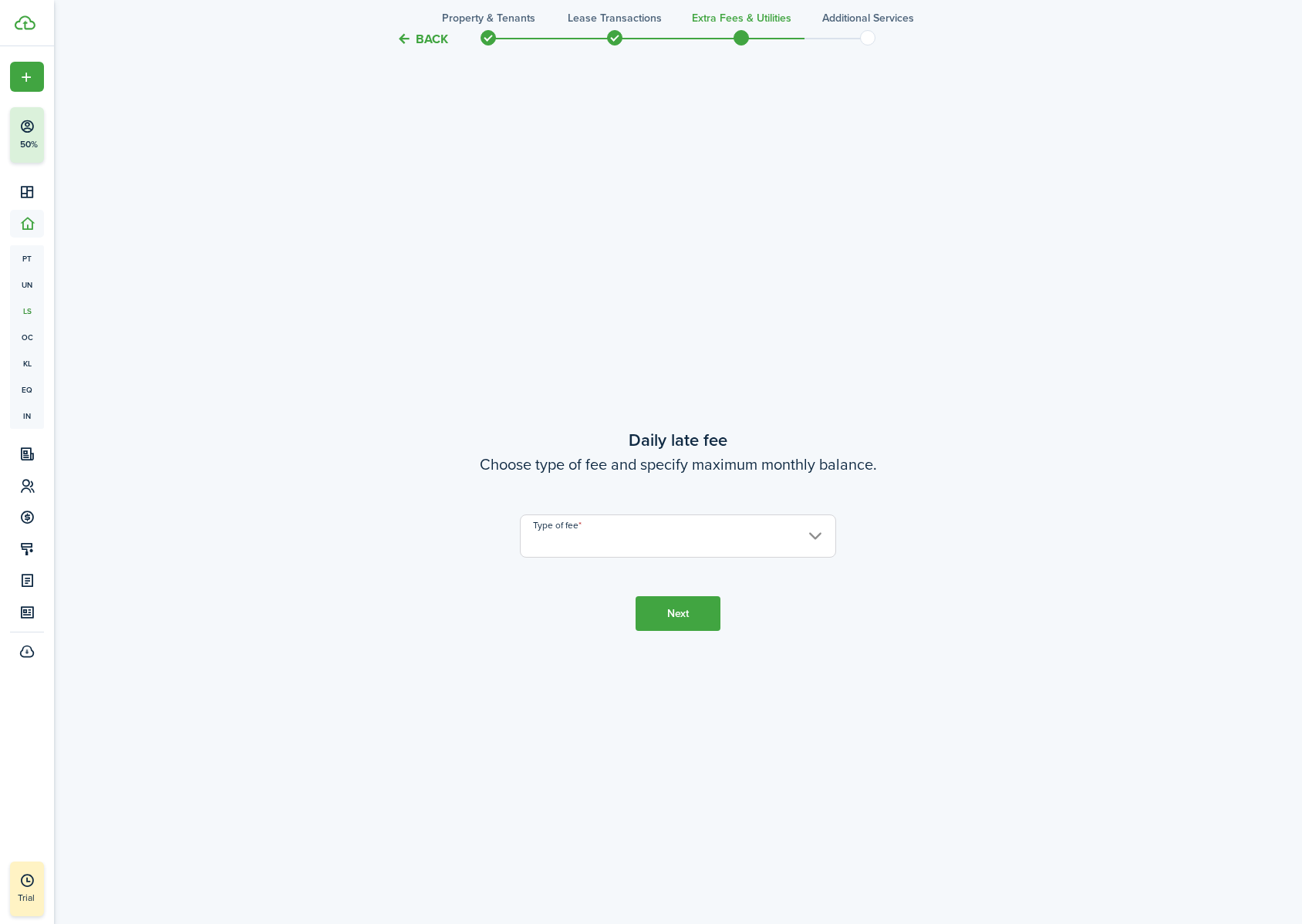
scroll to position [1744, 0]
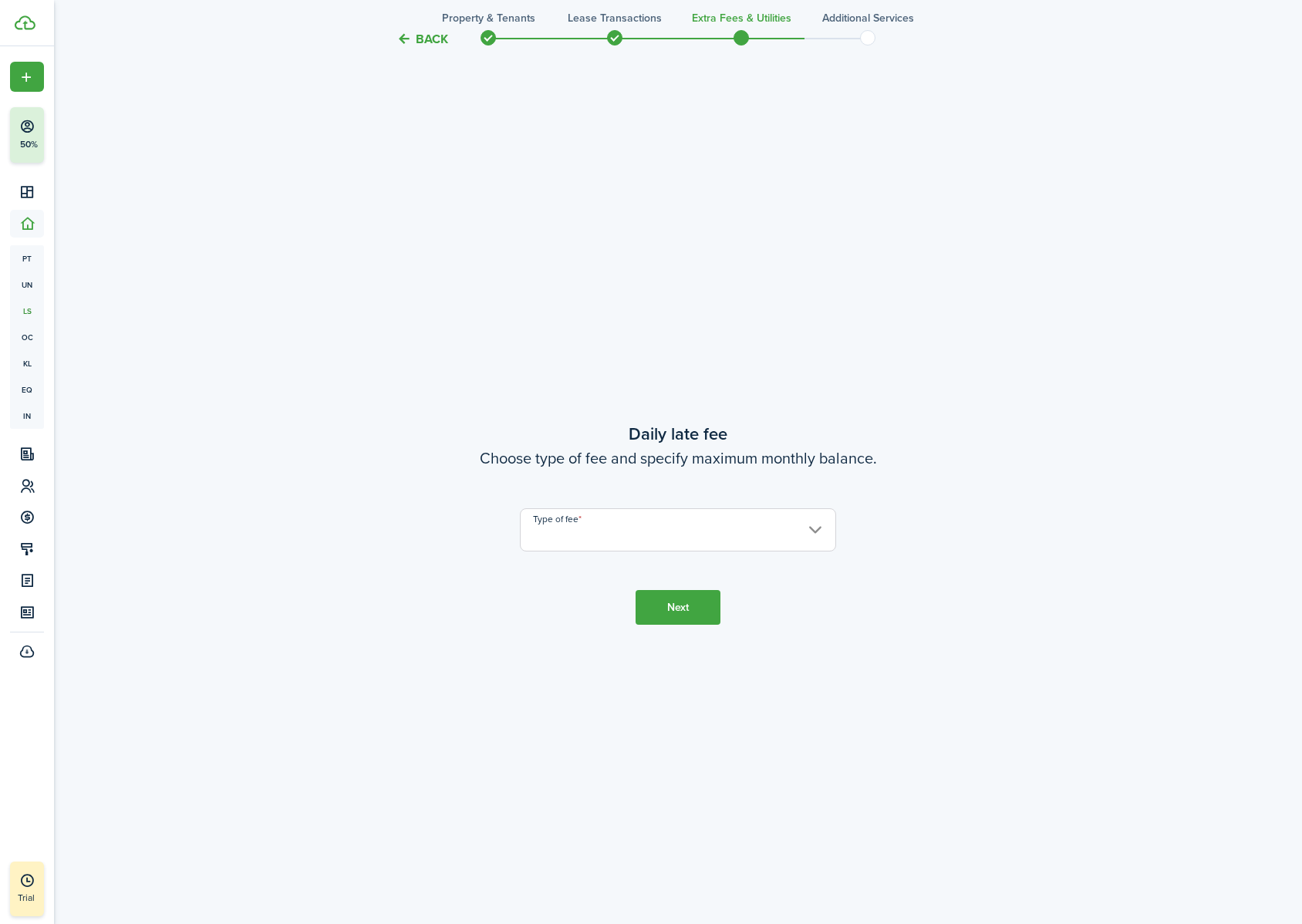
click at [817, 524] on input "Type of fee" at bounding box center [678, 529] width 316 height 43
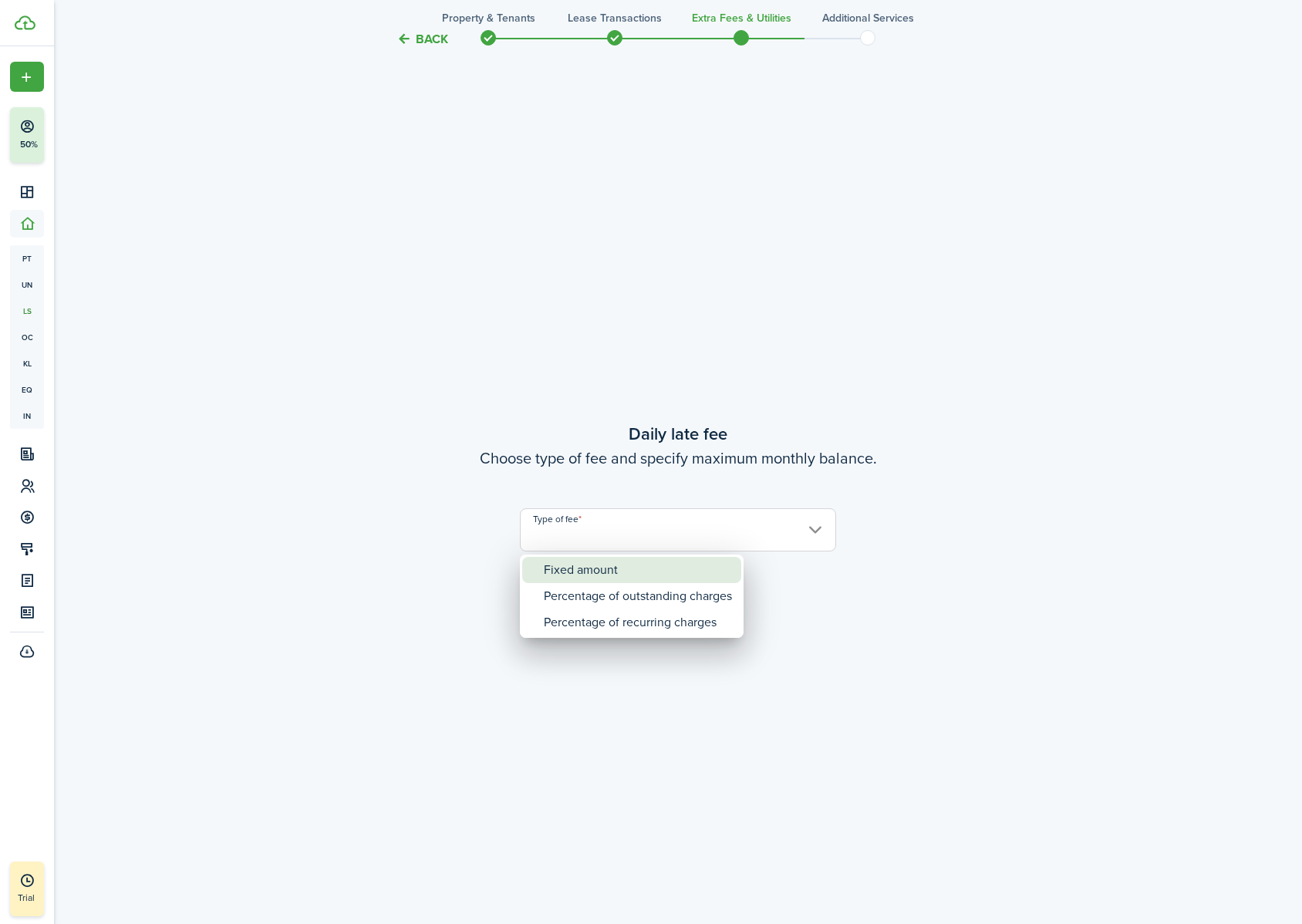
click at [625, 568] on div "Fixed amount" at bounding box center [637, 570] width 188 height 26
type input "Fixed amount"
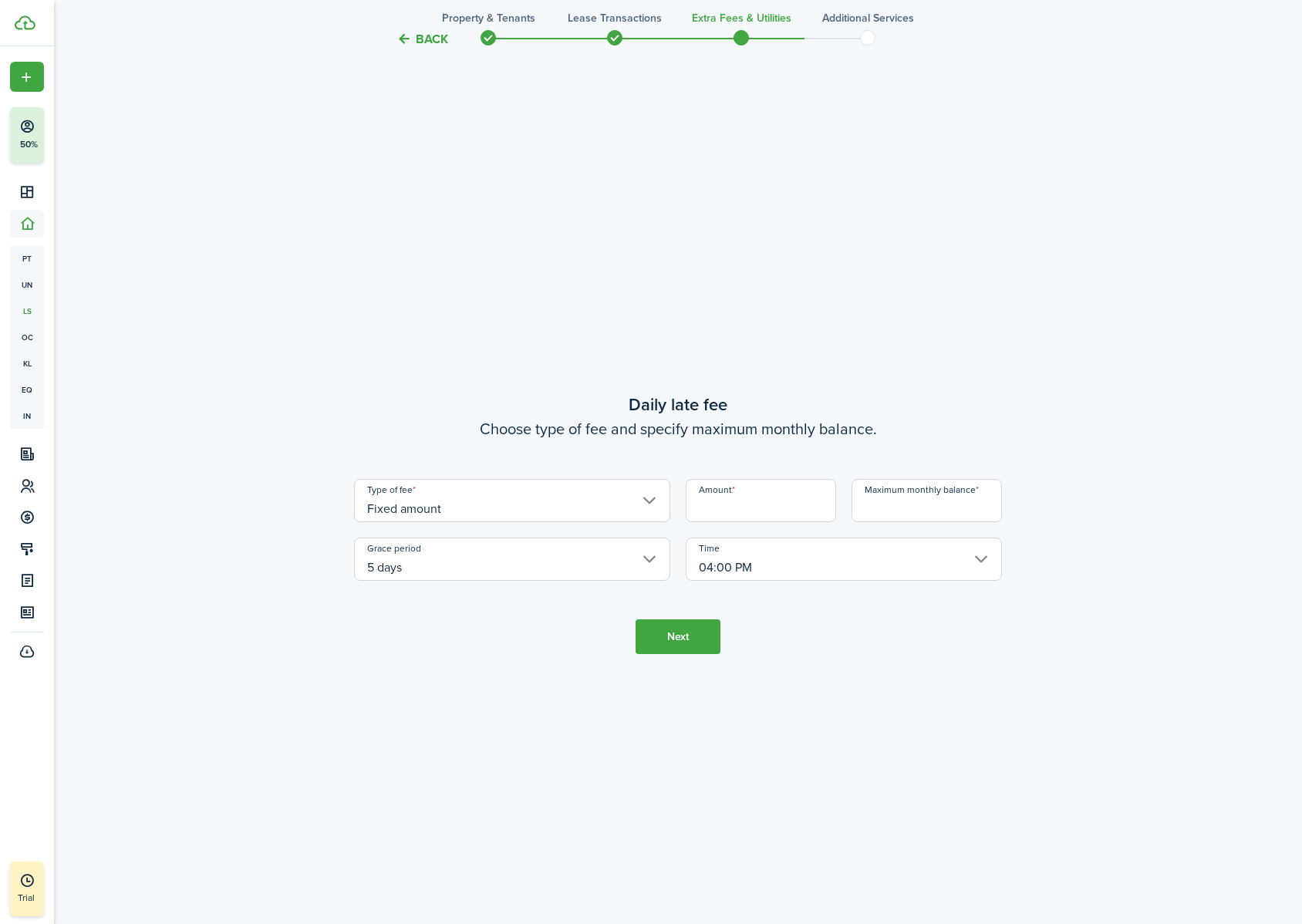
click at [731, 506] on input "Amount" at bounding box center [761, 501] width 150 height 43
type input "$310.00"
click at [918, 505] on input "Maximum monthly balance" at bounding box center [926, 501] width 150 height 43
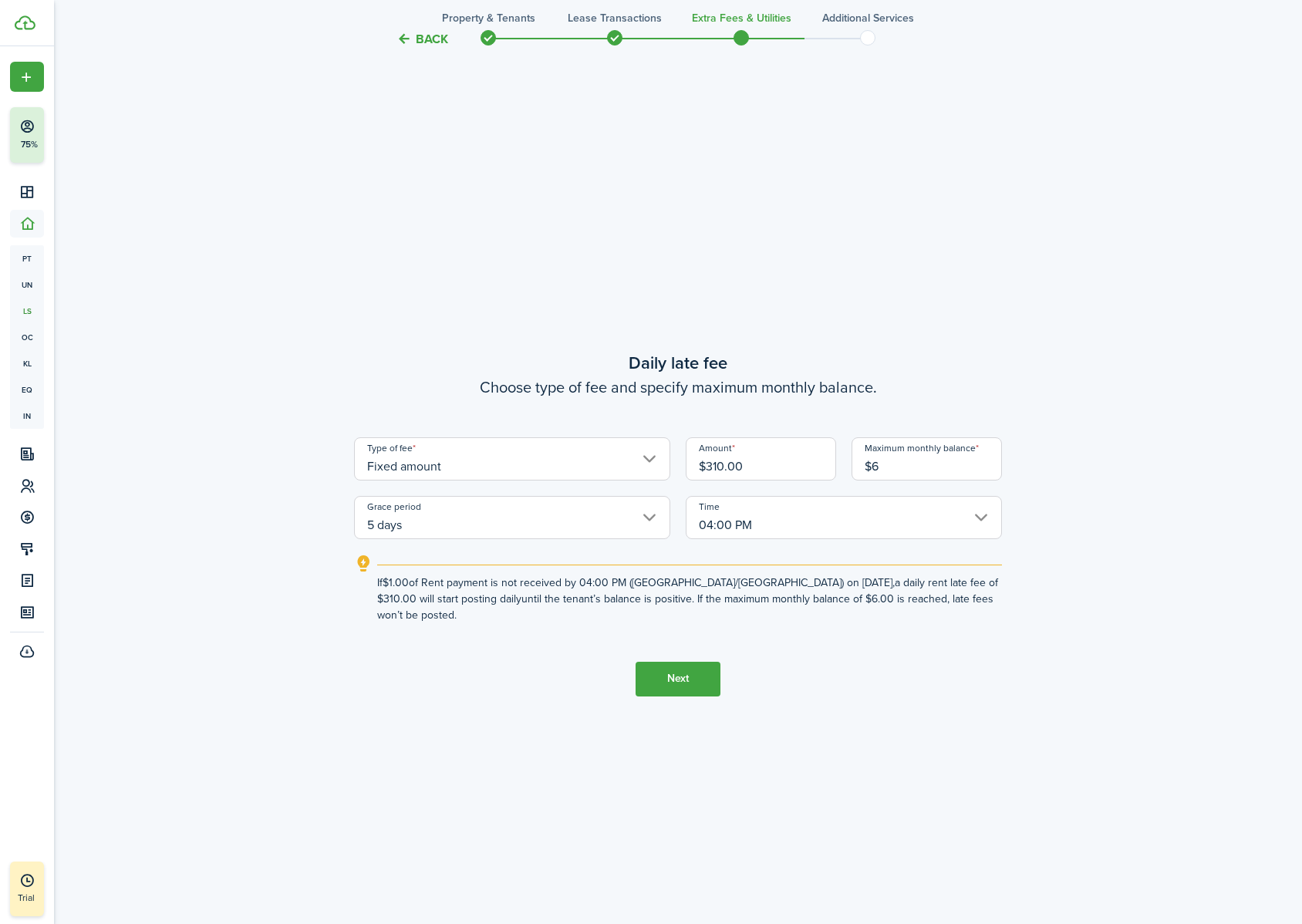
type input "$"
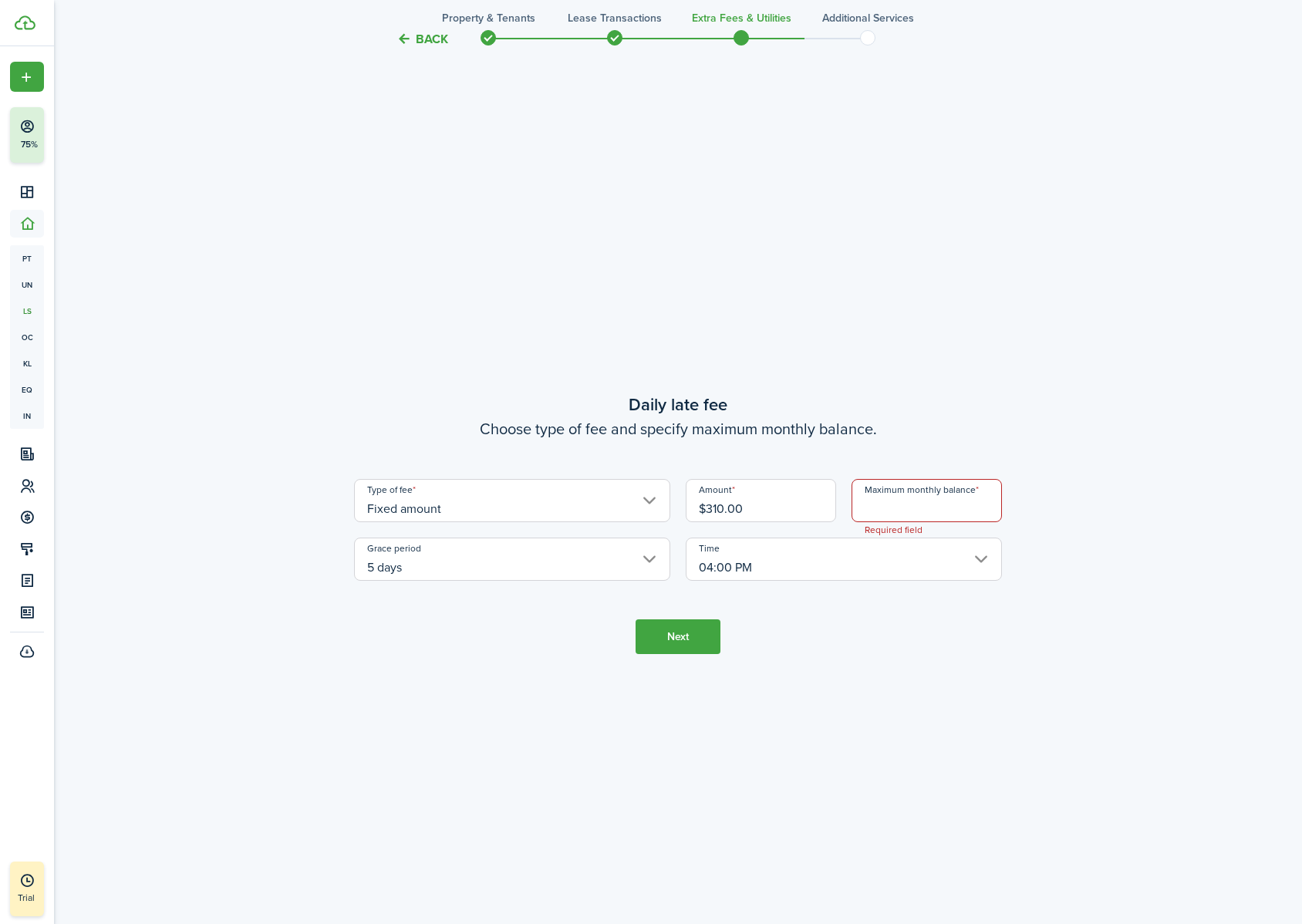
click at [955, 511] on input "Maximum monthly balance" at bounding box center [926, 501] width 150 height 43
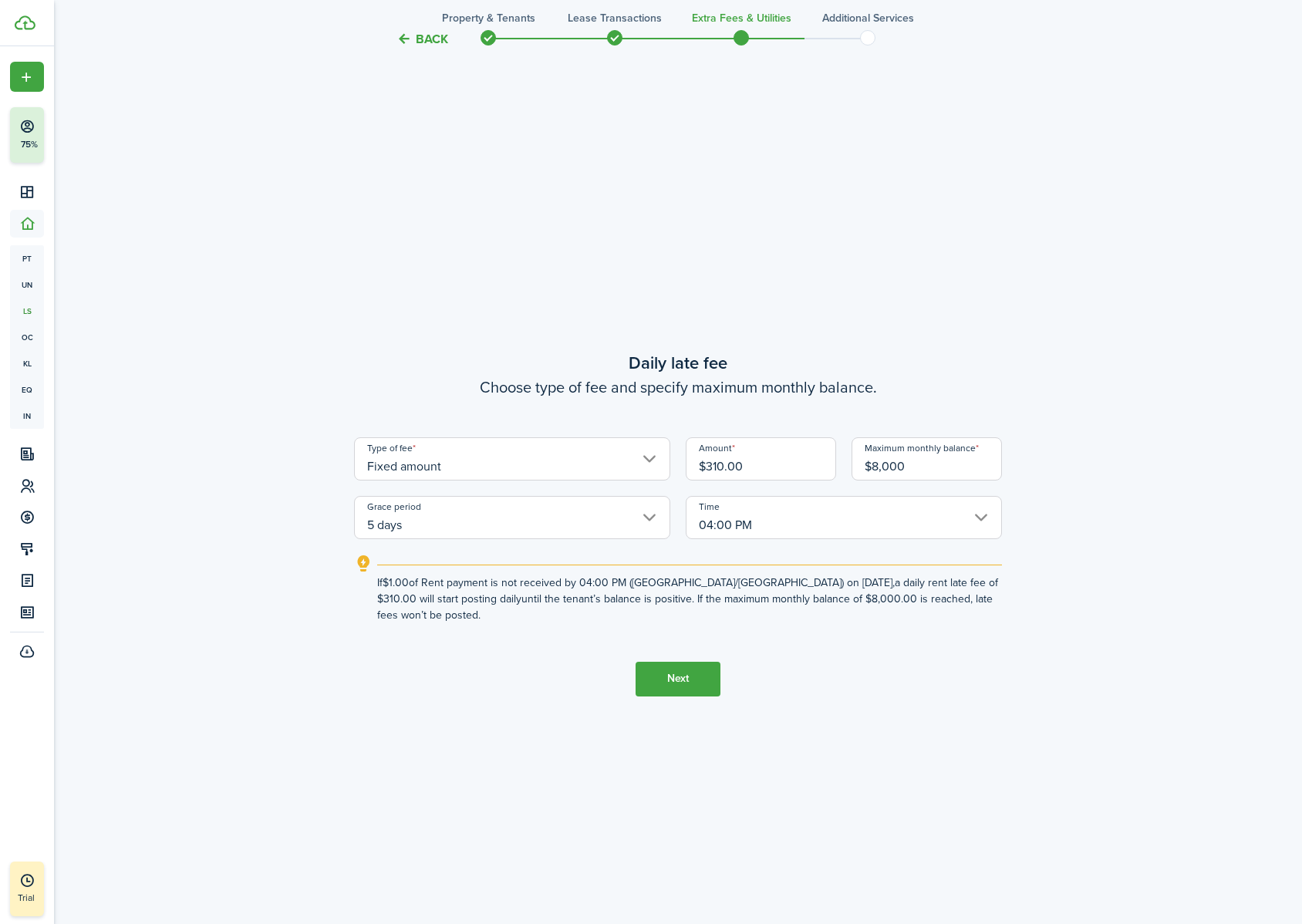
type input "$8,000.00"
drag, startPoint x: 756, startPoint y: 467, endPoint x: 666, endPoint y: 467, distance: 90.0
click at [666, 467] on div "Type of fee Fixed amount Amount $310.00 Maximum monthly balance $8,000.00 Grace…" at bounding box center [678, 488] width 664 height 102
type input "$2.00"
drag, startPoint x: 944, startPoint y: 465, endPoint x: 825, endPoint y: 465, distance: 119.0
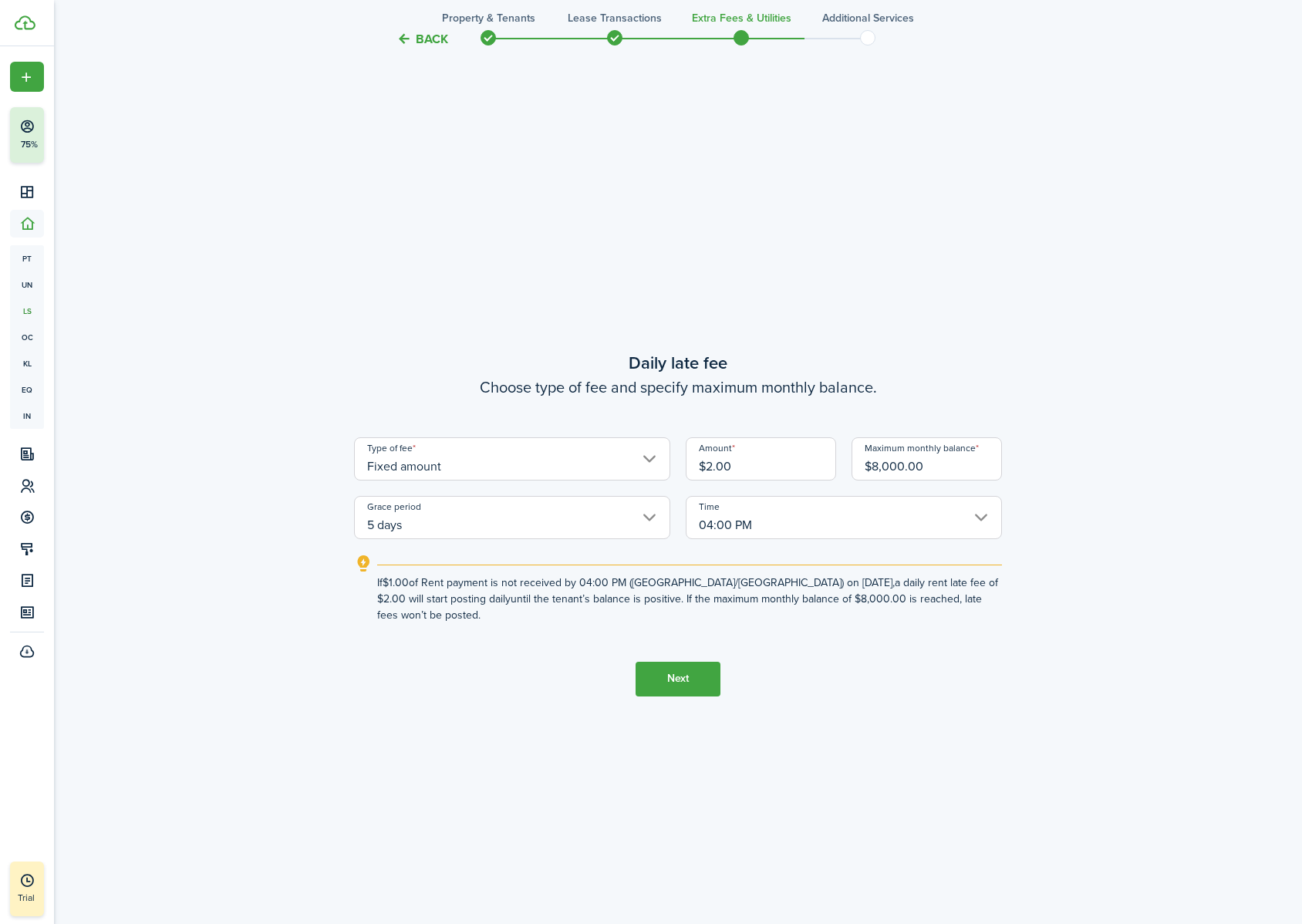
click at [825, 465] on div "Type of fee Fixed amount Amount $2.00 Maximum monthly balance $8,000.00 Grace p…" at bounding box center [678, 488] width 664 height 102
type input "$100.00"
click at [690, 578] on button "Next" at bounding box center [678, 679] width 85 height 35
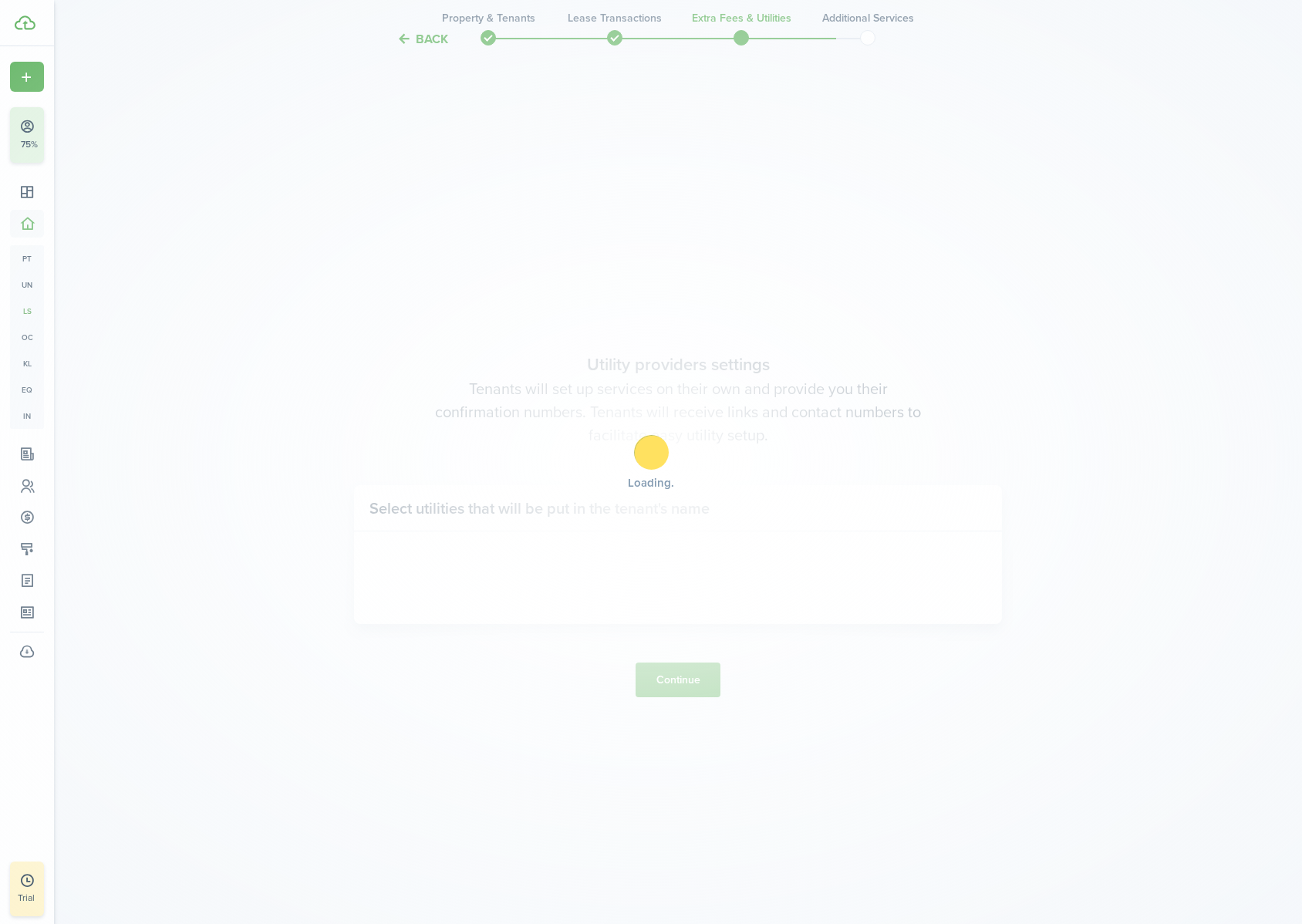
scroll to position [2668, 0]
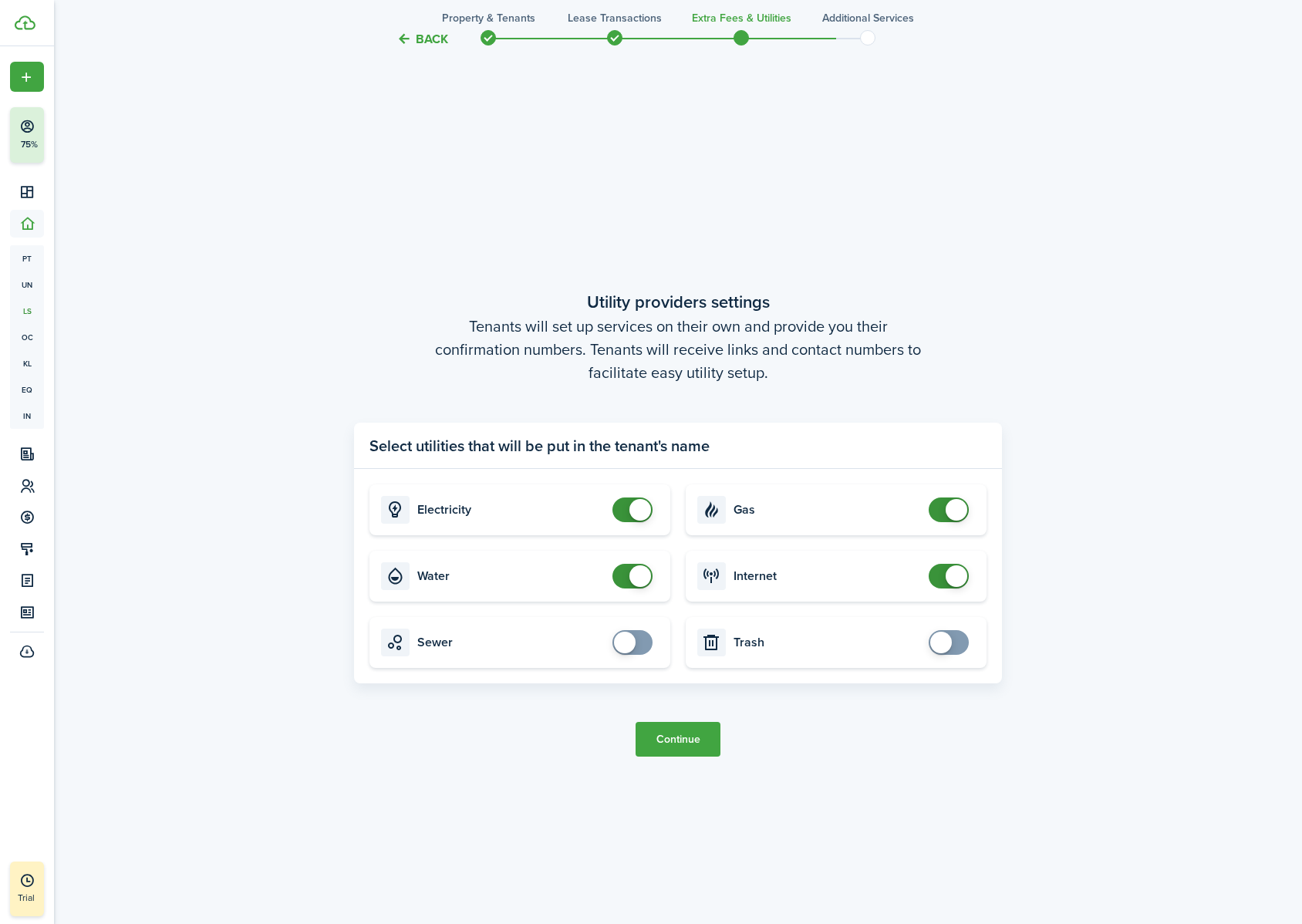
checkbox input "false"
click at [638, 578] on span at bounding box center [640, 575] width 21 height 21
click at [688, 578] on button "Continue" at bounding box center [678, 739] width 85 height 35
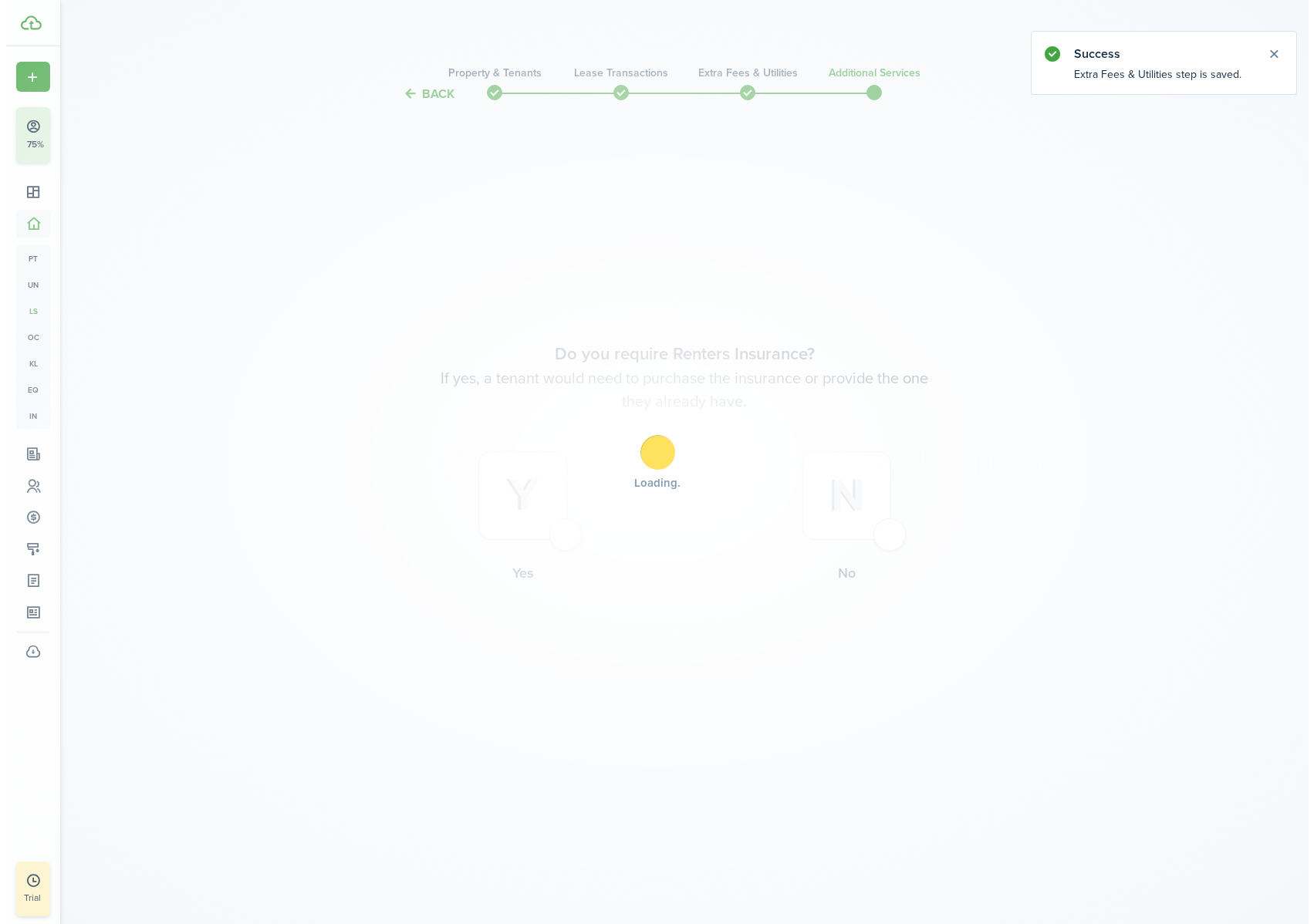
scroll to position [0, 0]
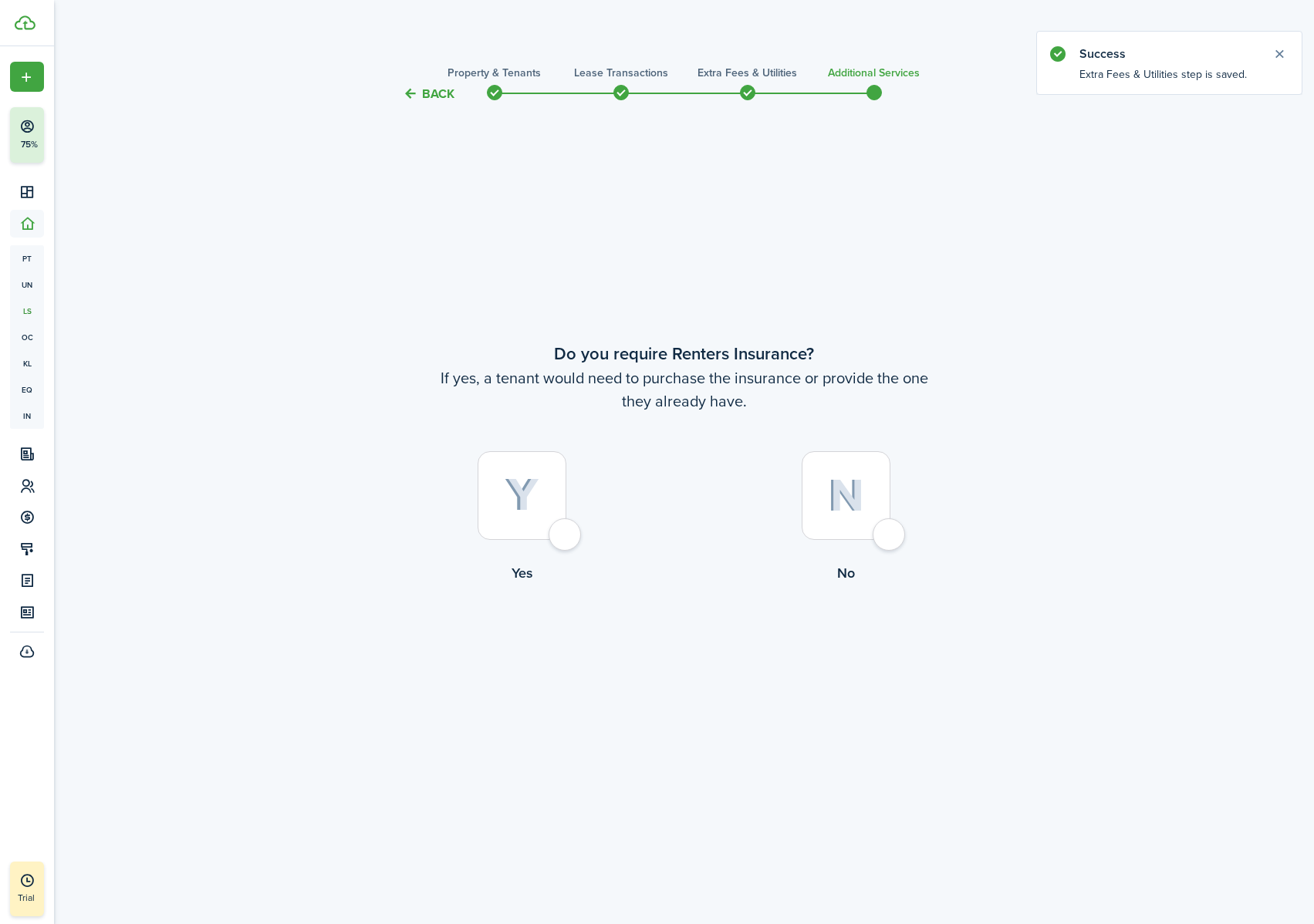
click at [512, 534] on div at bounding box center [522, 496] width 89 height 89
radio input "true"
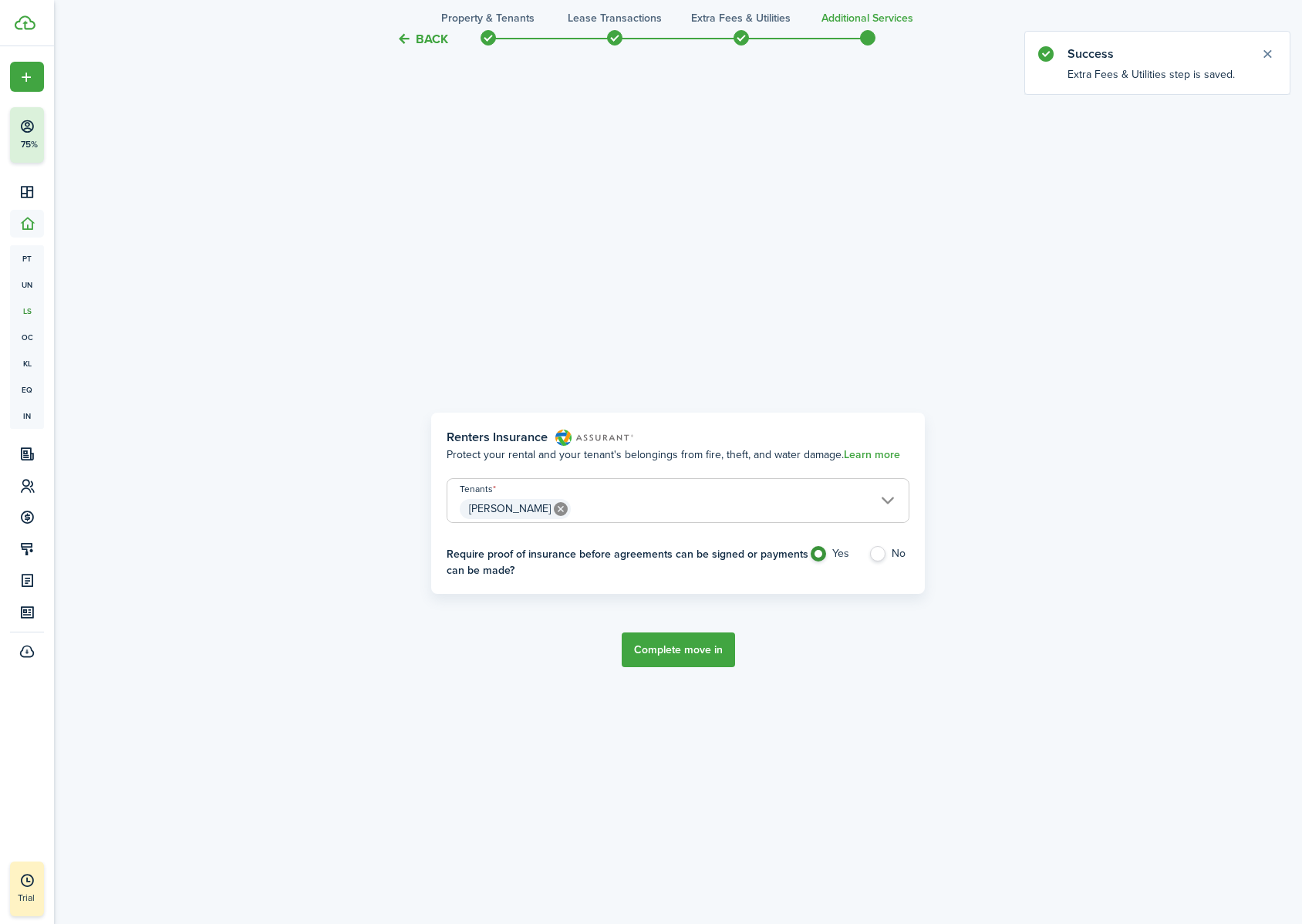
scroll to position [821, 0]
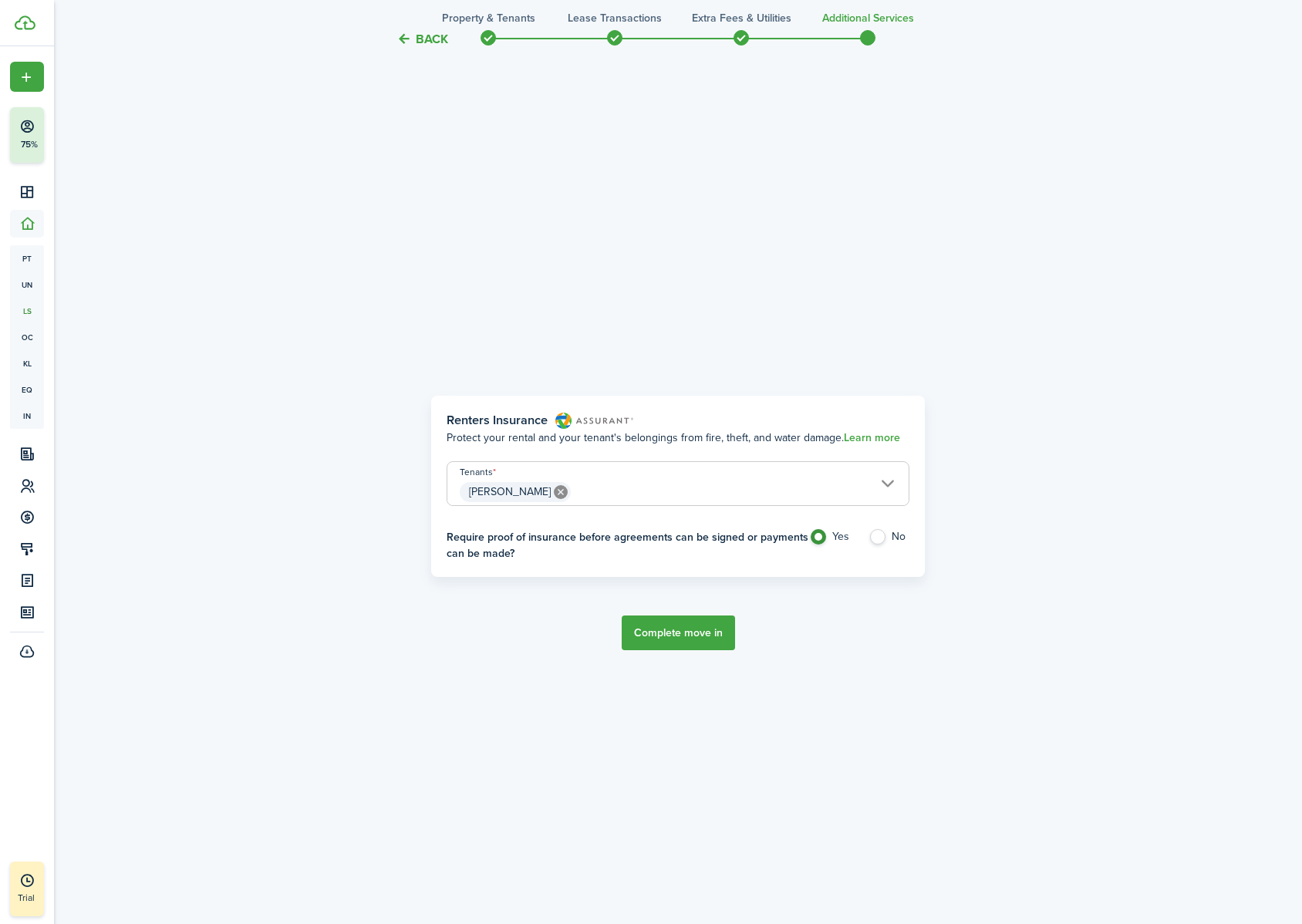
click at [882, 540] on label "No" at bounding box center [889, 540] width 41 height 23
radio input "false"
radio input "true"
click at [865, 485] on span "[PERSON_NAME]" at bounding box center [678, 492] width 461 height 26
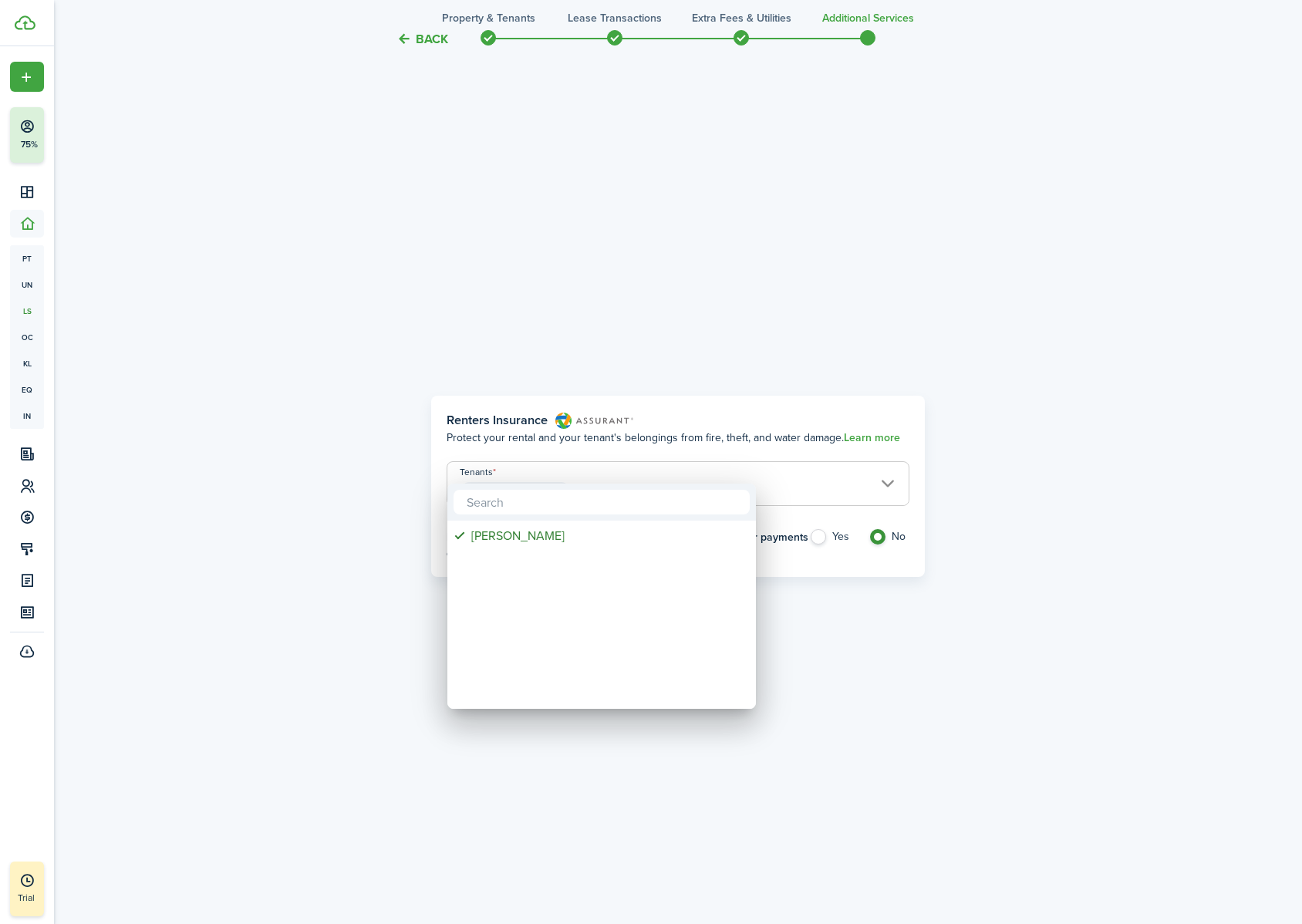
click at [981, 520] on div at bounding box center [651, 462] width 1549 height 1170
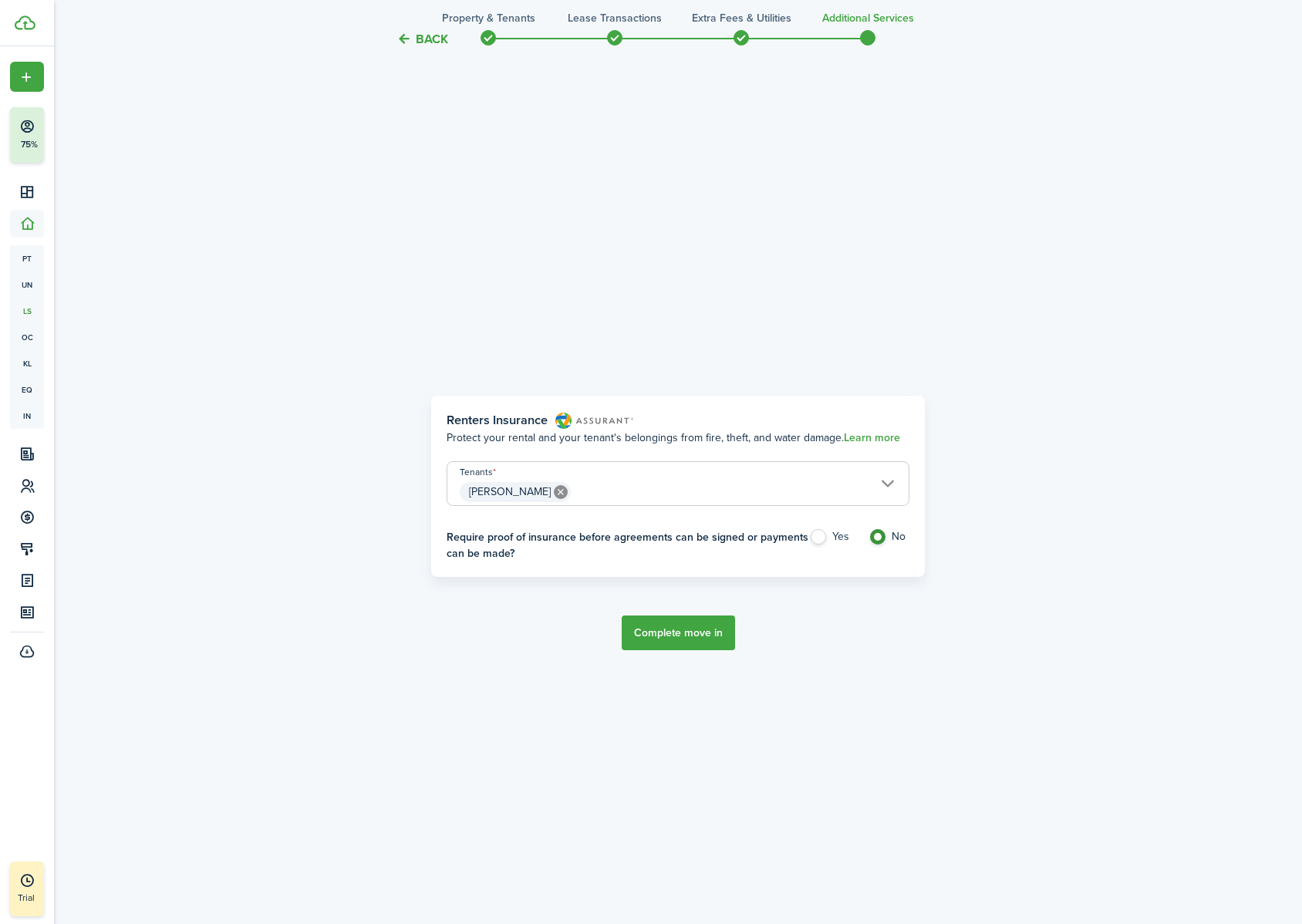
click at [679, 578] on button "Complete move in" at bounding box center [678, 632] width 114 height 35
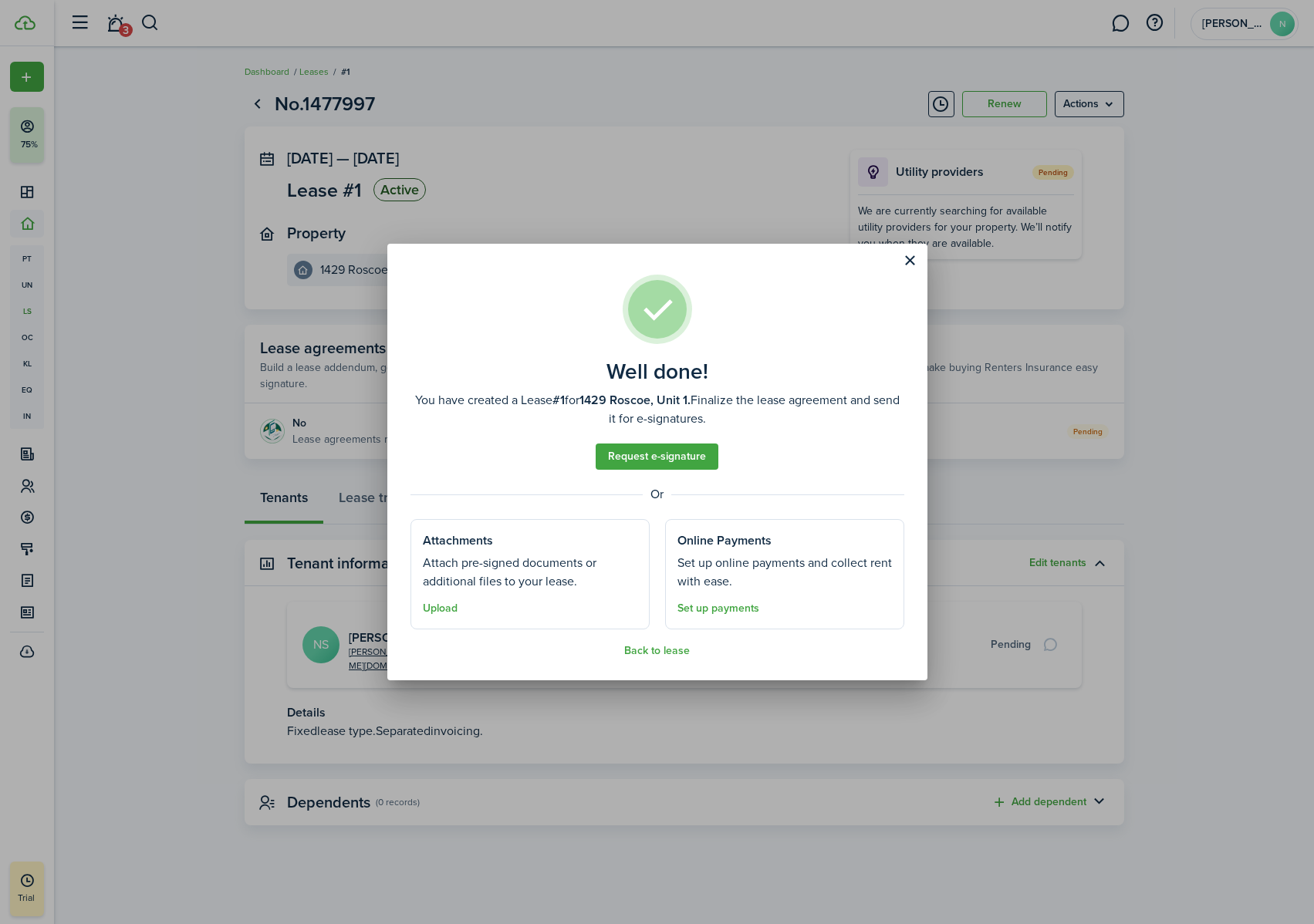
click at [750, 578] on link "Set up payments" at bounding box center [718, 609] width 82 height 13
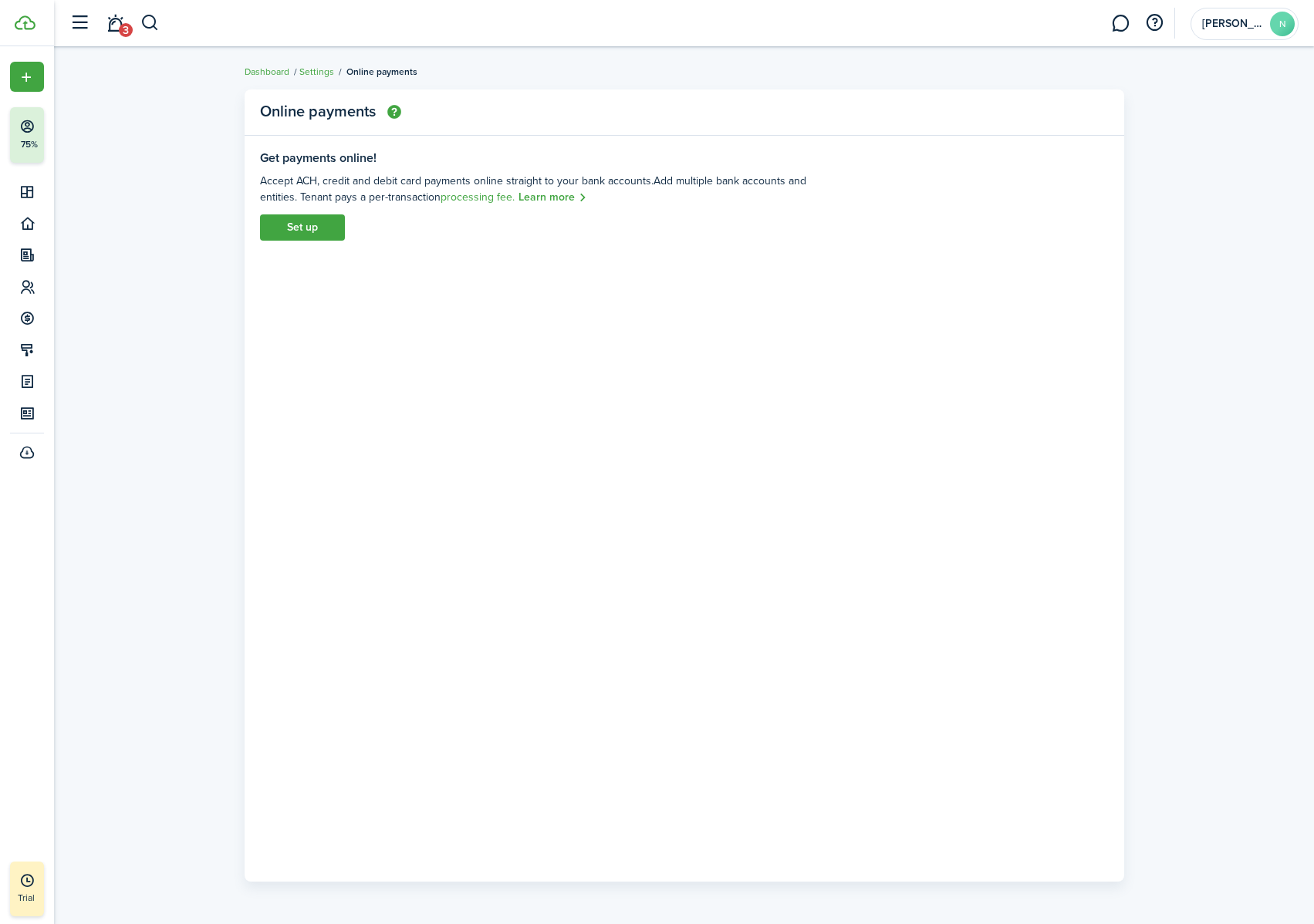
click at [310, 231] on link "Set up" at bounding box center [302, 227] width 85 height 26
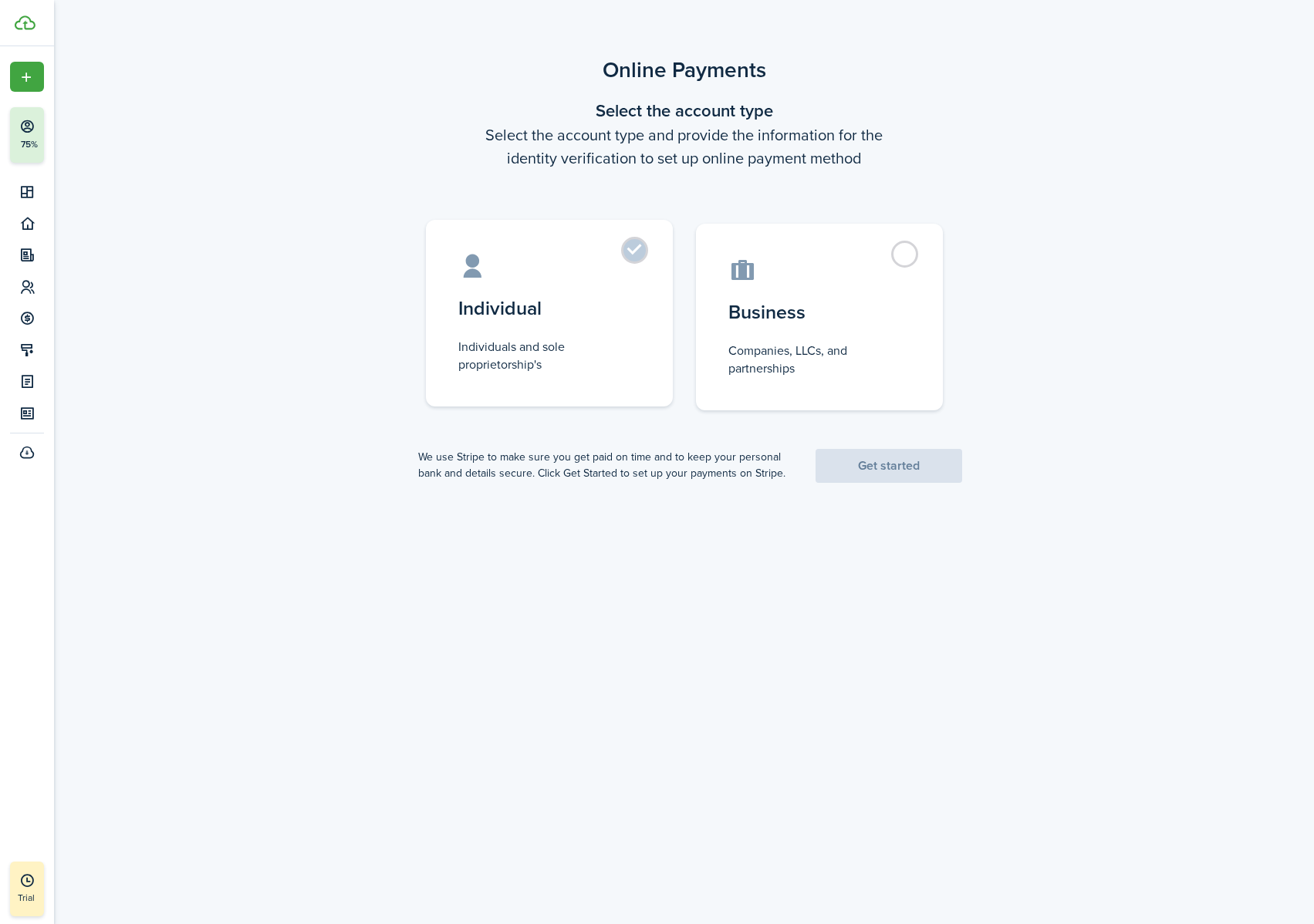
click at [622, 252] on label "Individual Individuals and sole proprietorship's" at bounding box center [549, 313] width 247 height 187
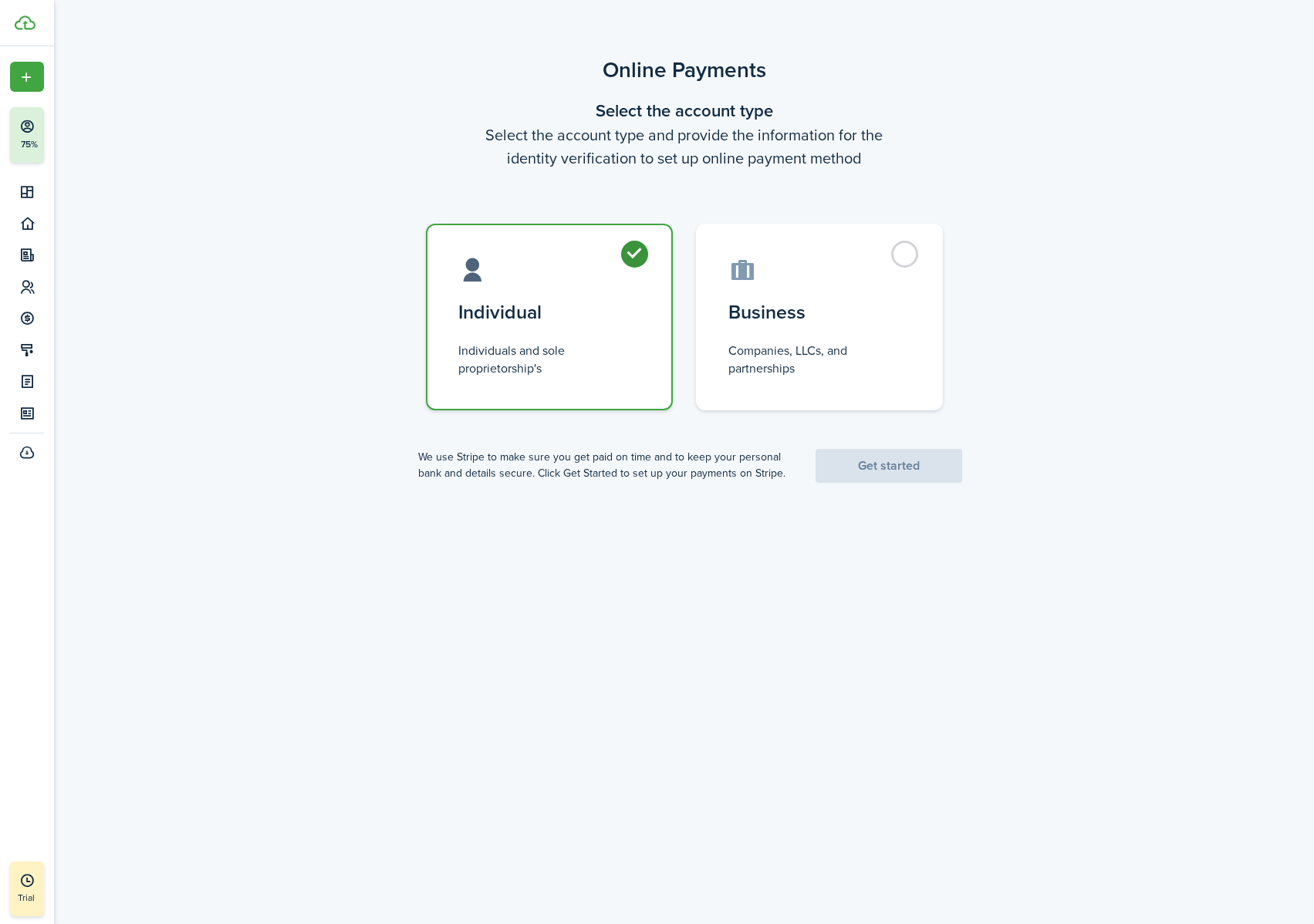
radio input "true"
click at [915, 473] on link "Get started" at bounding box center [889, 466] width 146 height 34
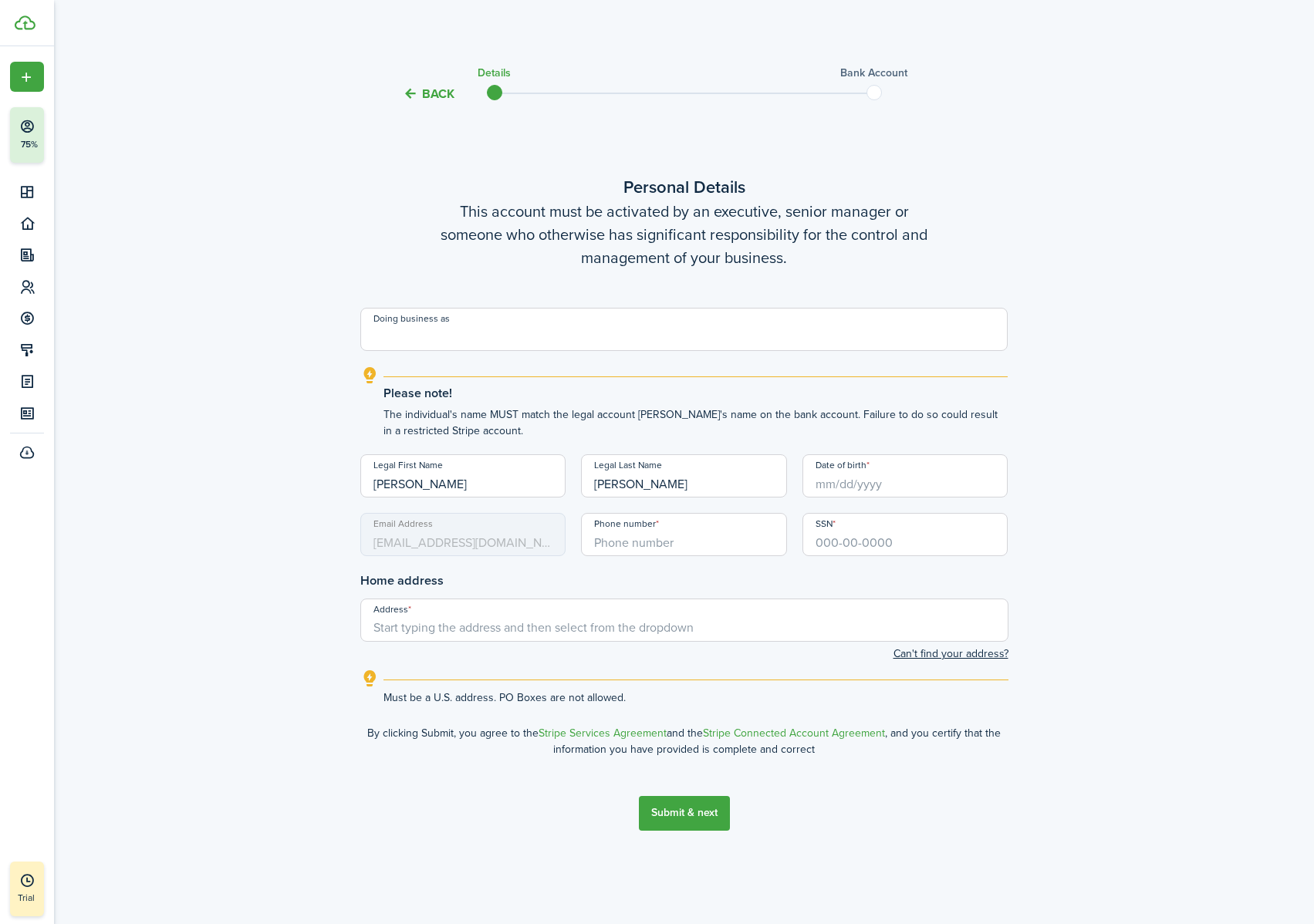
click at [571, 334] on input "Doing business as" at bounding box center [684, 329] width 648 height 43
click at [903, 477] on input "Date of birth" at bounding box center [905, 476] width 206 height 43
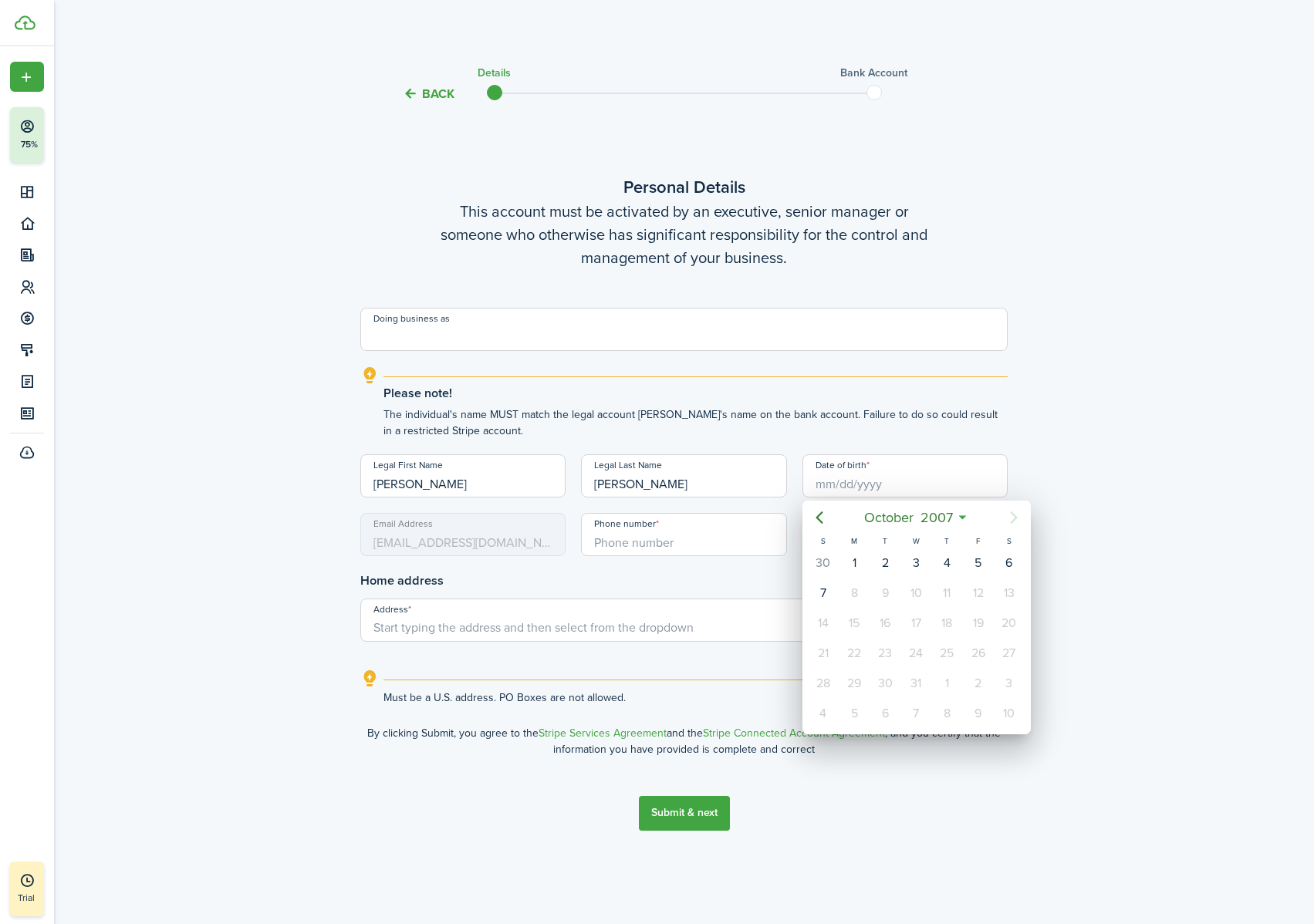
click at [892, 485] on div at bounding box center [657, 462] width 1560 height 1170
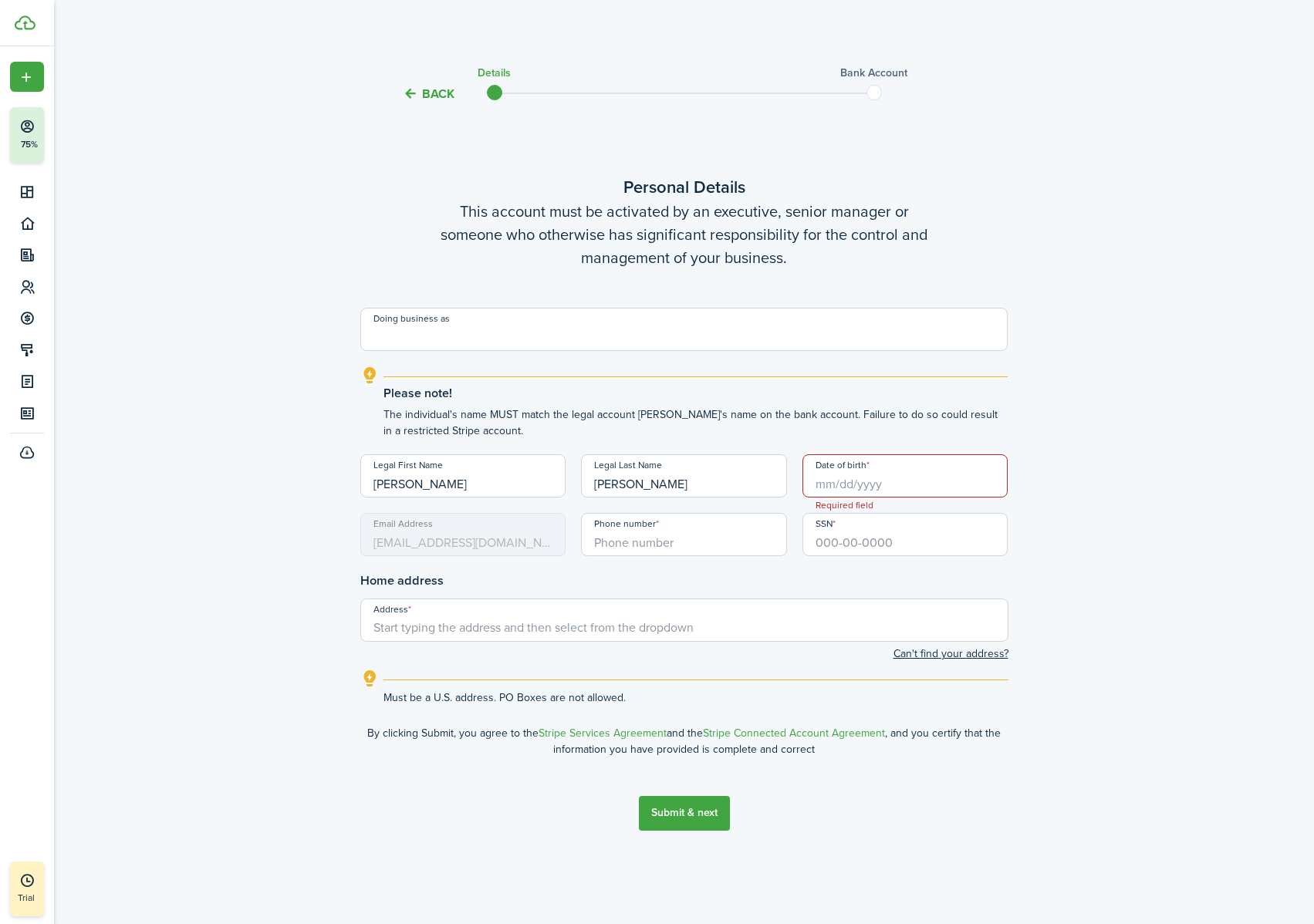
click at [856, 489] on input "Date of birth" at bounding box center [905, 476] width 206 height 43
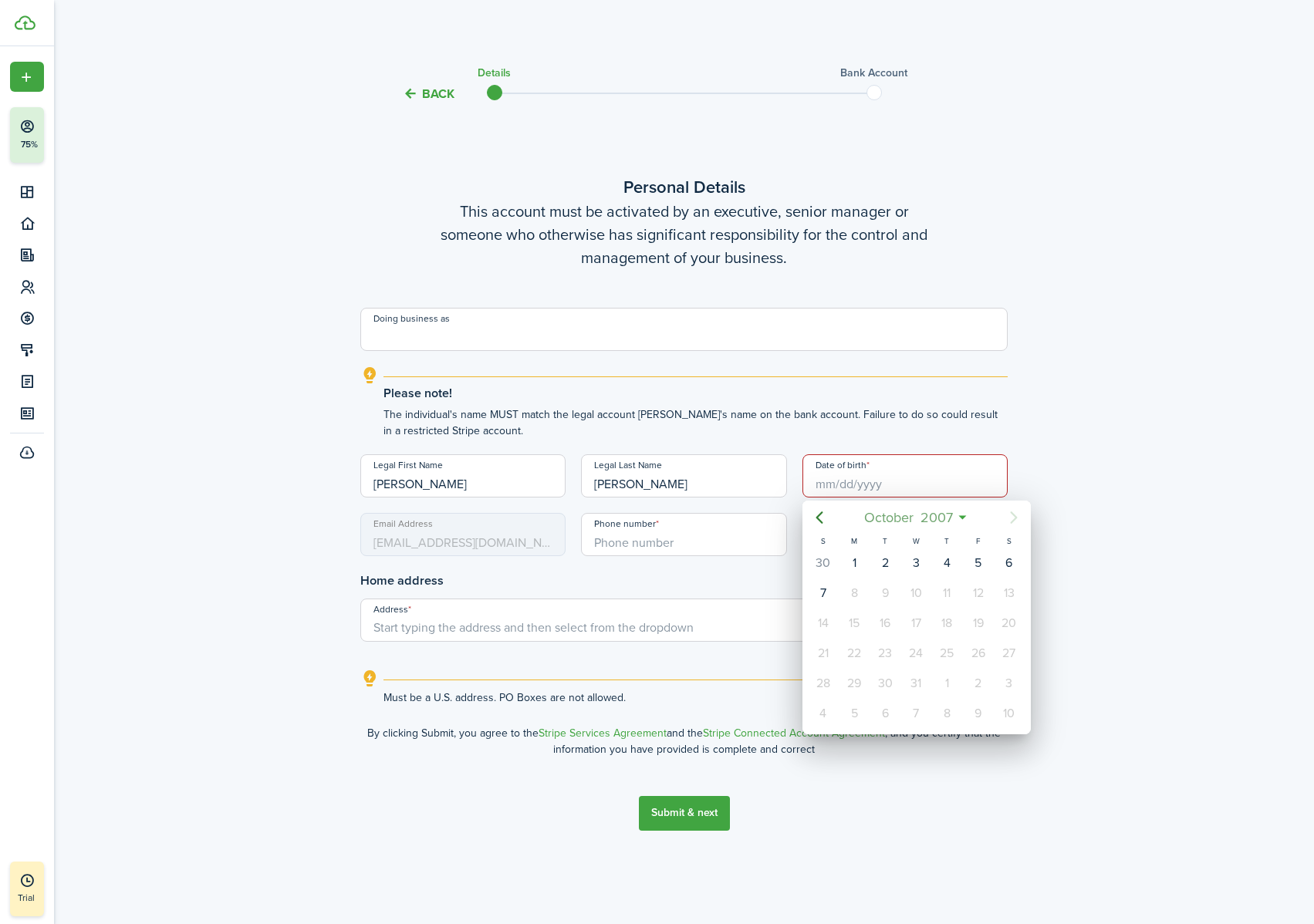
click at [908, 520] on span "October" at bounding box center [888, 517] width 56 height 28
click at [986, 560] on div "Mar" at bounding box center [988, 558] width 56 height 25
click at [952, 517] on mbsc-button "[DATE]" at bounding box center [908, 517] width 96 height 28
click at [909, 520] on span "2007" at bounding box center [908, 517] width 39 height 28
click at [816, 524] on icon "Previous page" at bounding box center [819, 516] width 18 height 18
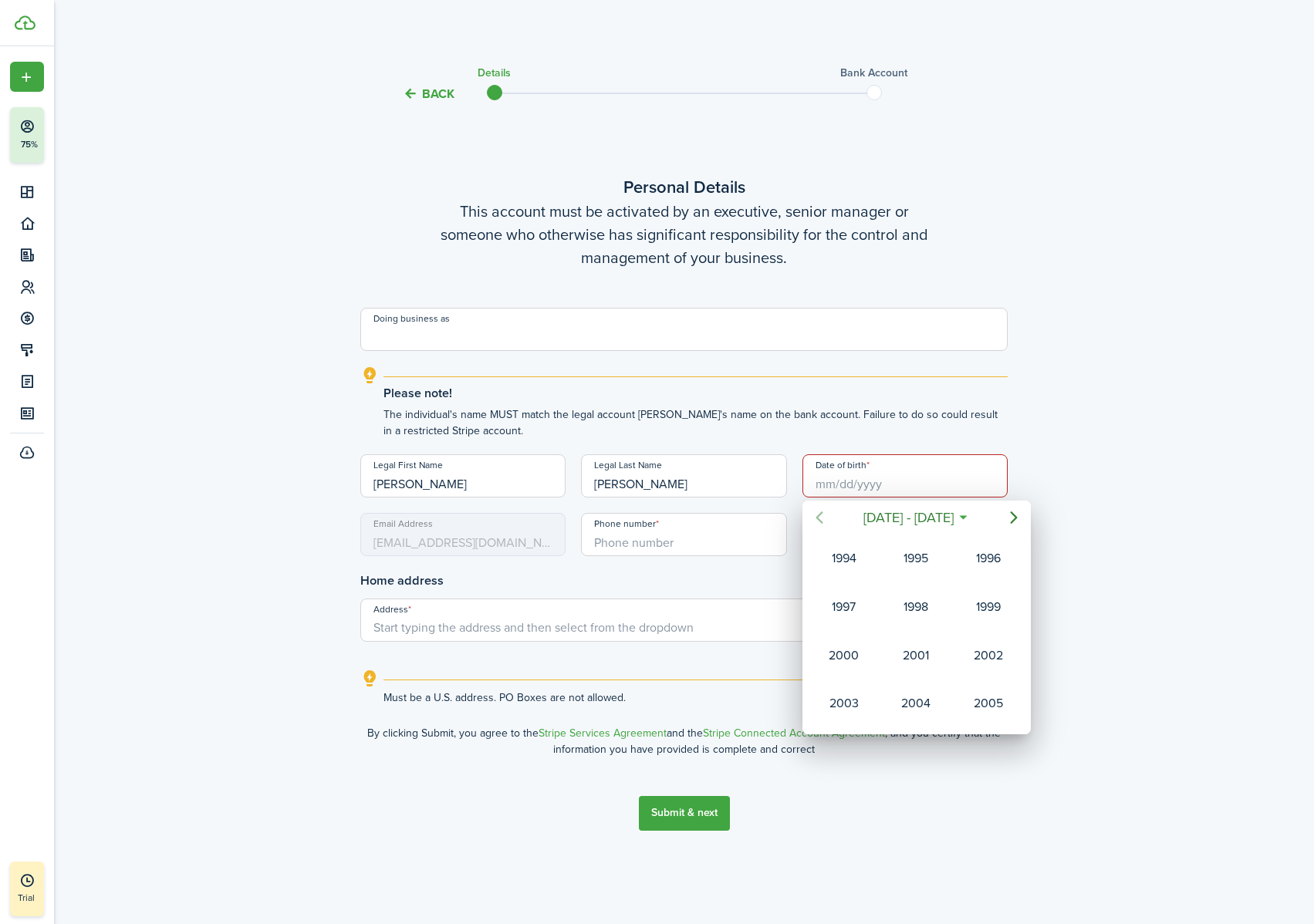
click at [816, 524] on icon "Previous page" at bounding box center [819, 516] width 18 height 18
click at [931, 578] on div "1986" at bounding box center [916, 606] width 56 height 25
click at [979, 570] on div "Mar" at bounding box center [988, 558] width 62 height 46
click at [821, 578] on div "9" at bounding box center [823, 623] width 23 height 23
type input "[DATE]"
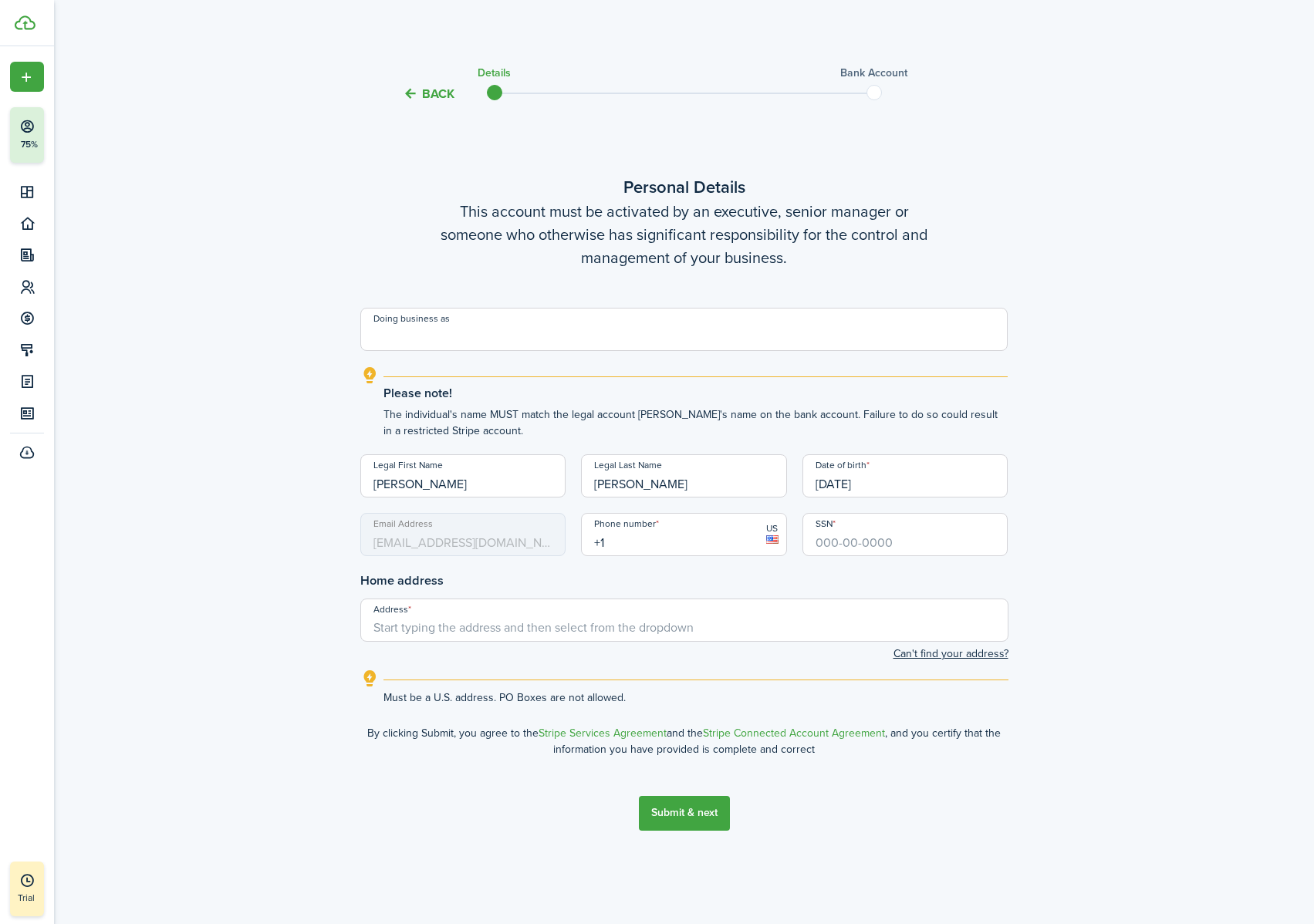
click at [720, 551] on input "+1" at bounding box center [684, 534] width 206 height 43
type input "[PHONE_NUMBER]"
click at [948, 551] on input "SSN" at bounding box center [905, 534] width 206 height 43
type input "026-68-3306"
click at [1111, 534] on div "Back Details Bank account Personal Details This account must be activated by an…" at bounding box center [684, 467] width 895 height 827
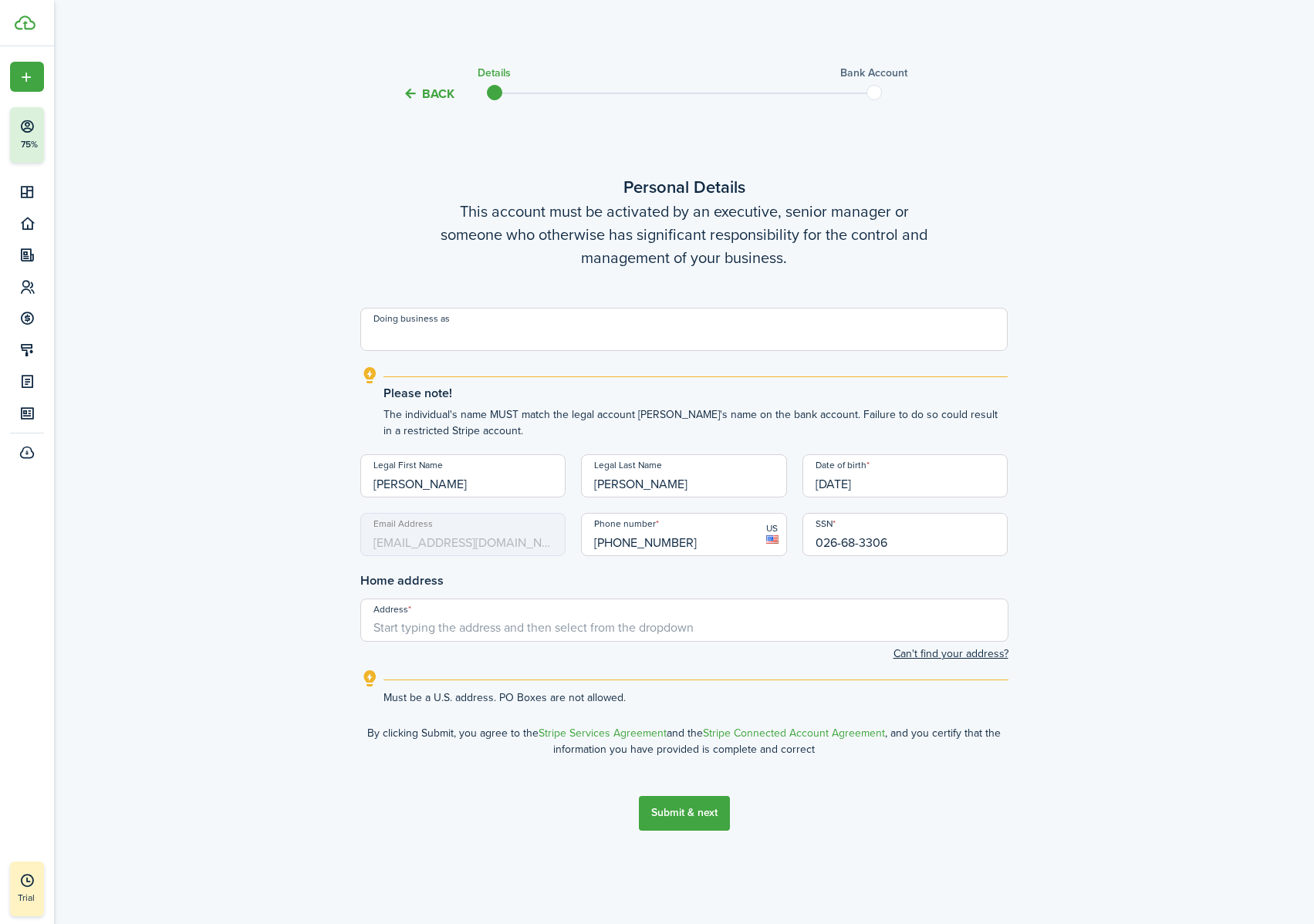
click at [767, 578] on input "Address" at bounding box center [684, 620] width 648 height 43
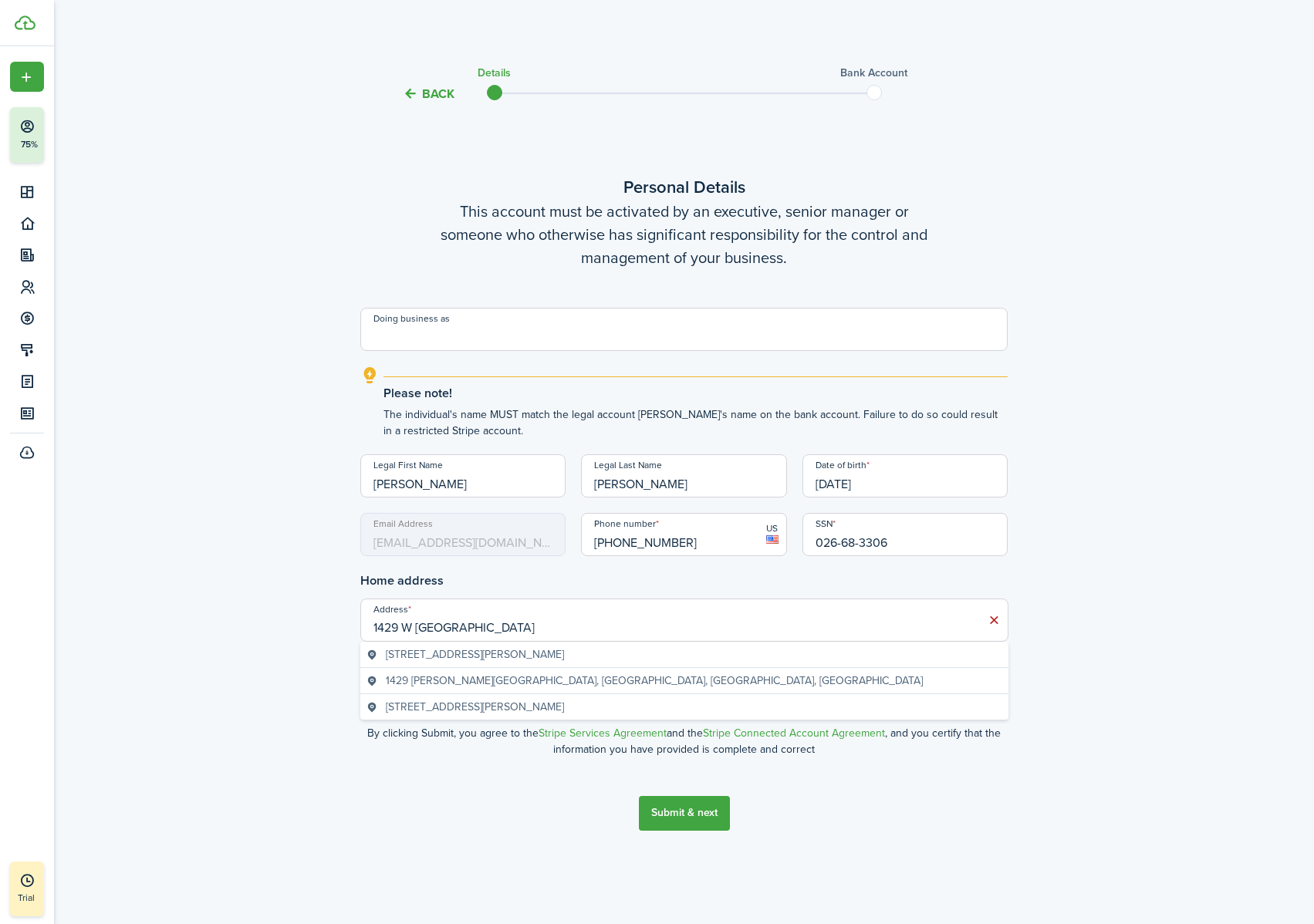
click at [610, 578] on geo-item "[STREET_ADDRESS][PERSON_NAME]" at bounding box center [684, 654] width 636 height 16
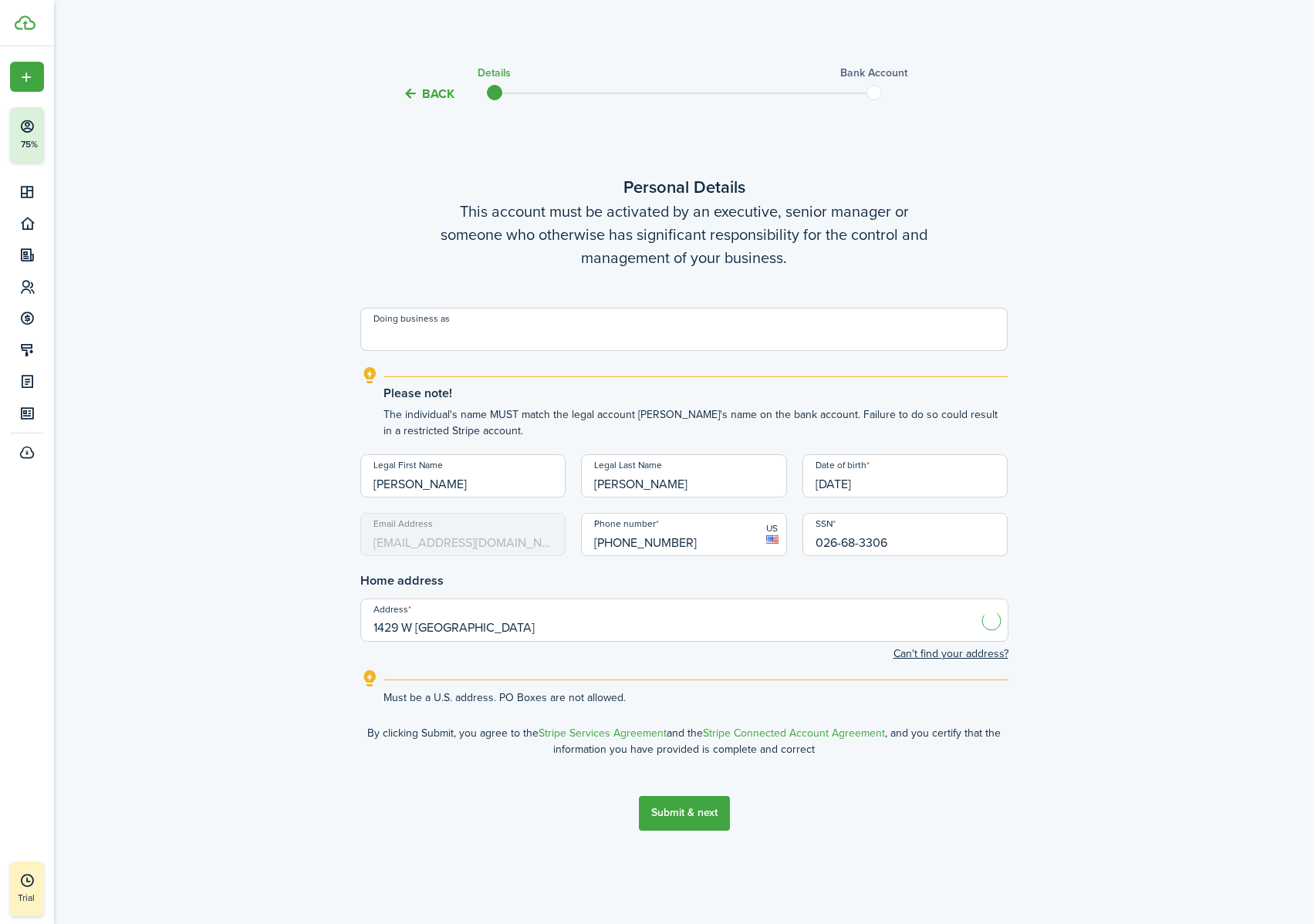
type input "[STREET_ADDRESS]"
click at [1116, 563] on div "Back Details Bank account Personal Details This account must be activated by an…" at bounding box center [684, 467] width 895 height 827
click at [697, 578] on button "Submit & next" at bounding box center [684, 813] width 91 height 35
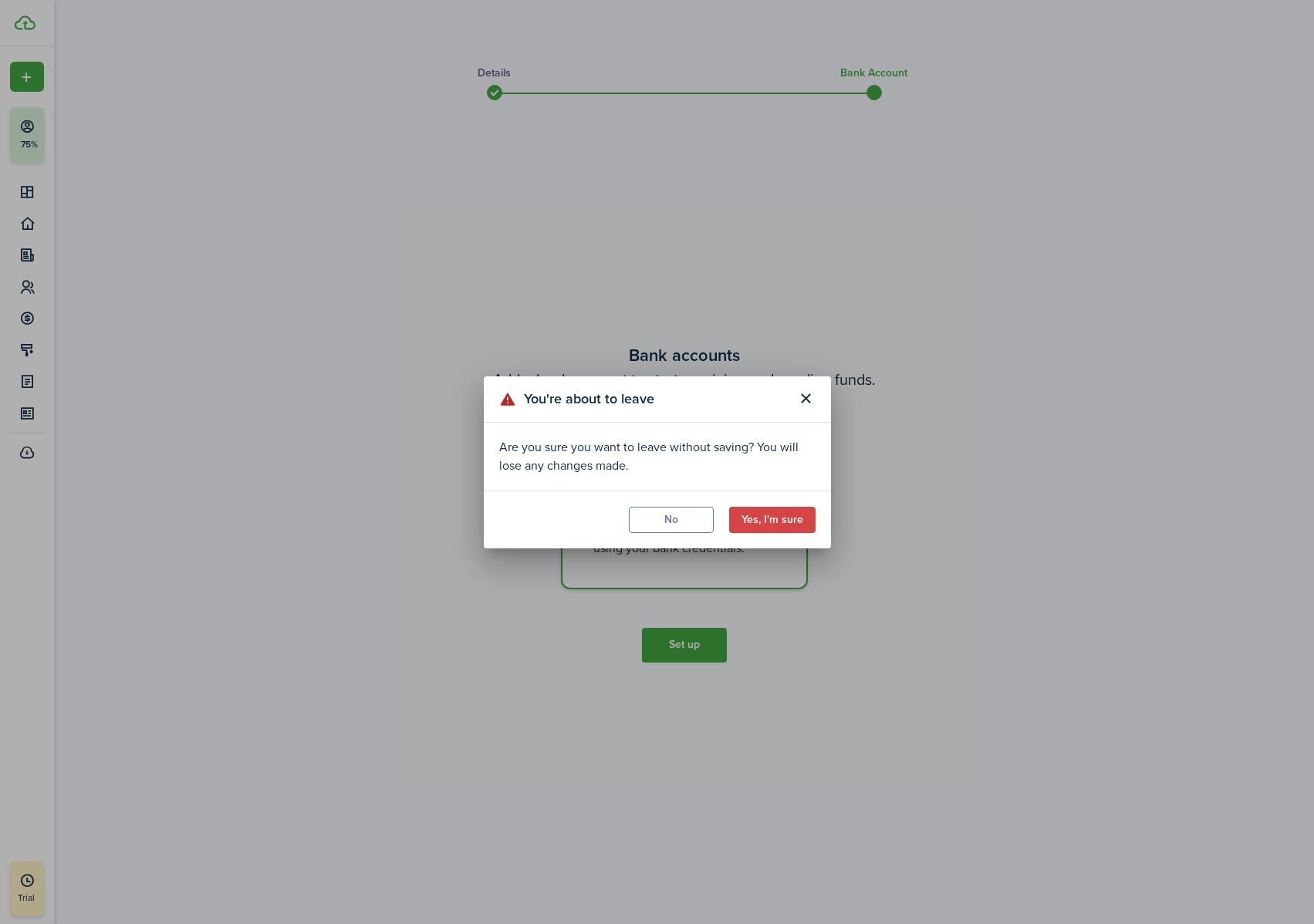
click at [781, 511] on button "Yes, I'm sure" at bounding box center [772, 520] width 87 height 26
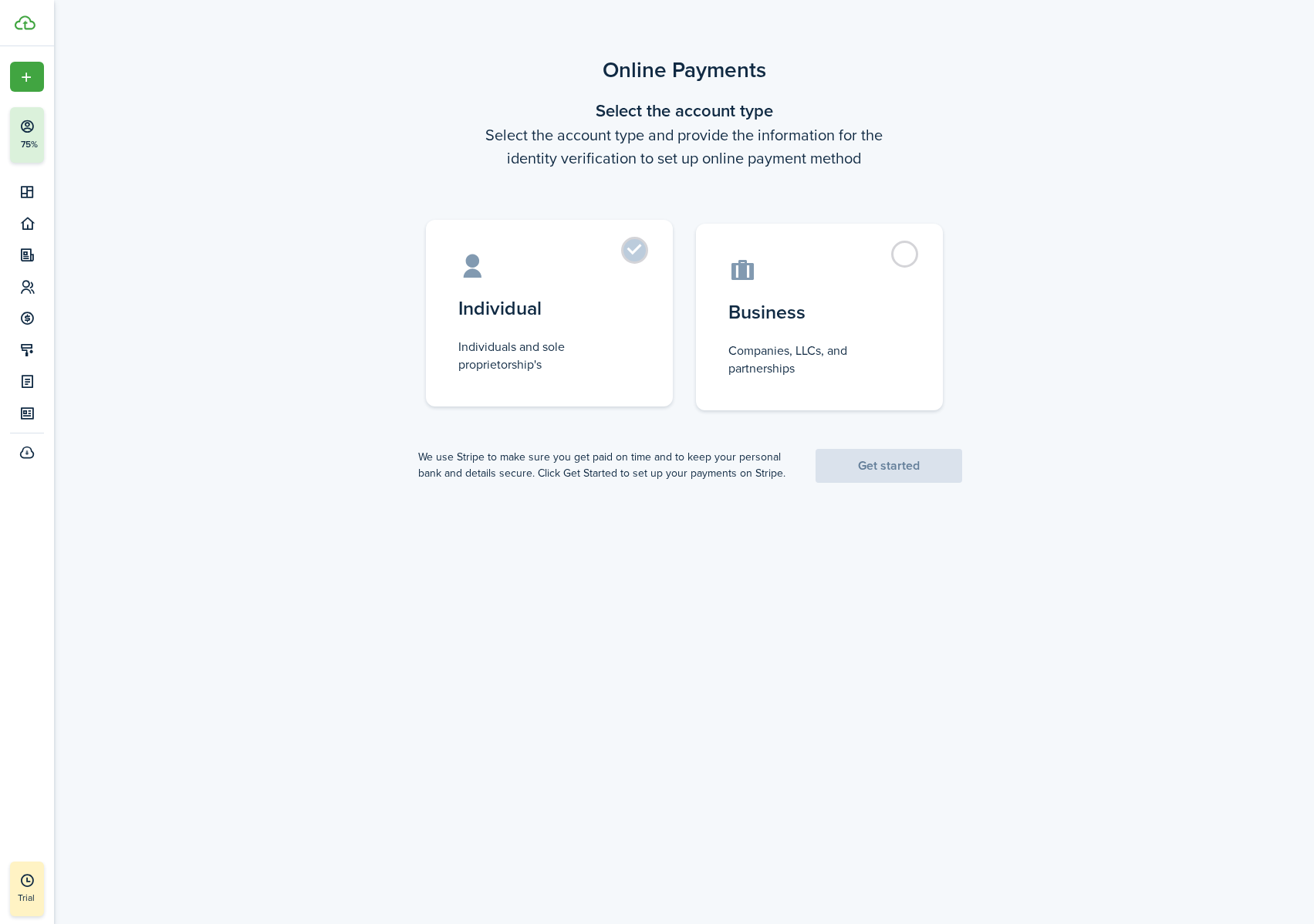
click at [575, 317] on control-radio-card-title "Individual" at bounding box center [548, 308] width 182 height 28
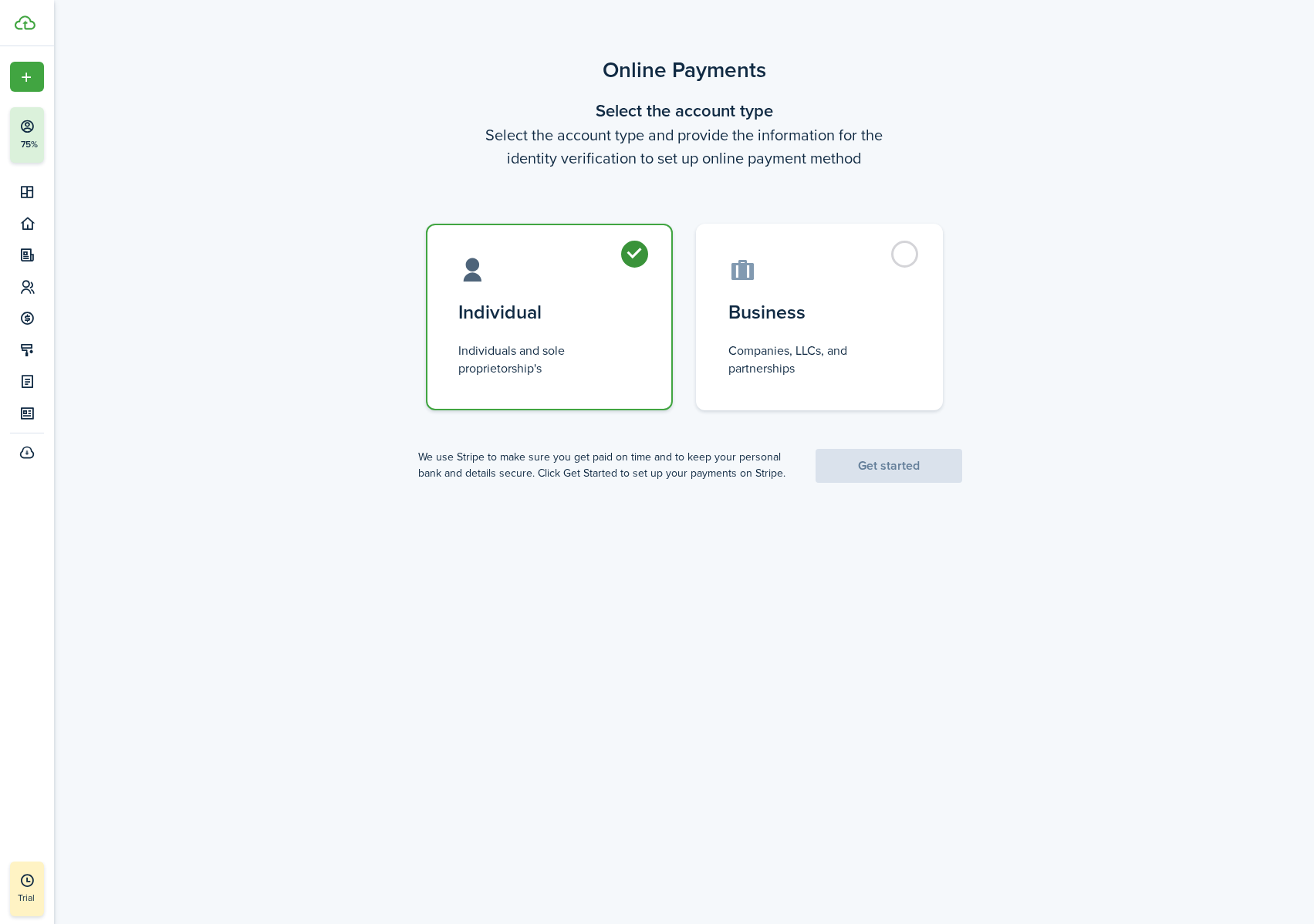
radio input "true"
click at [938, 477] on link "Get started" at bounding box center [889, 466] width 146 height 34
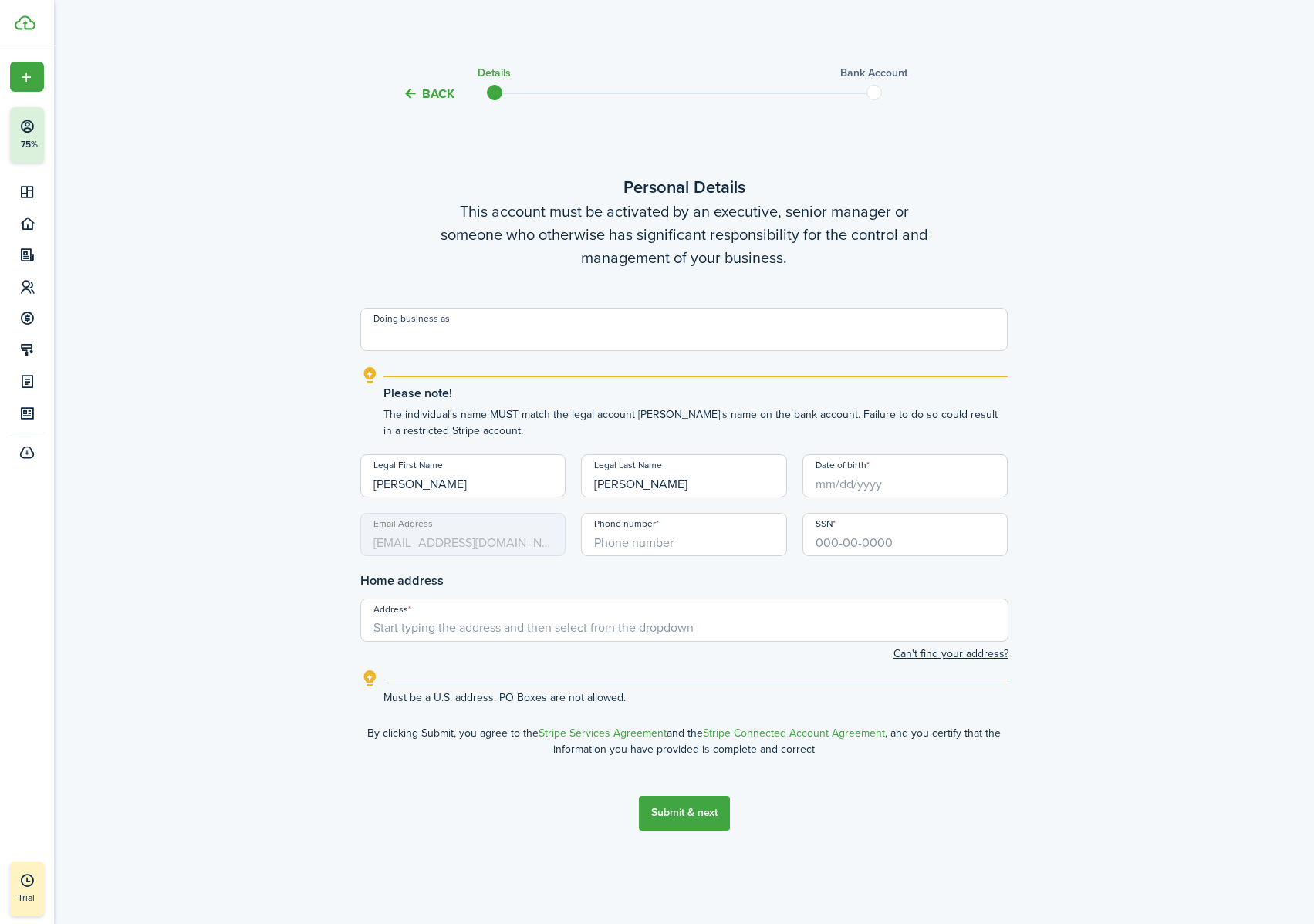
click at [503, 491] on input "[PERSON_NAME]" at bounding box center [463, 476] width 206 height 43
type input "[PERSON_NAME]"
click at [502, 341] on input "Doing business as" at bounding box center [684, 329] width 648 height 43
click at [847, 482] on input "Date of birth" at bounding box center [905, 476] width 206 height 43
type input "Lite Properties"
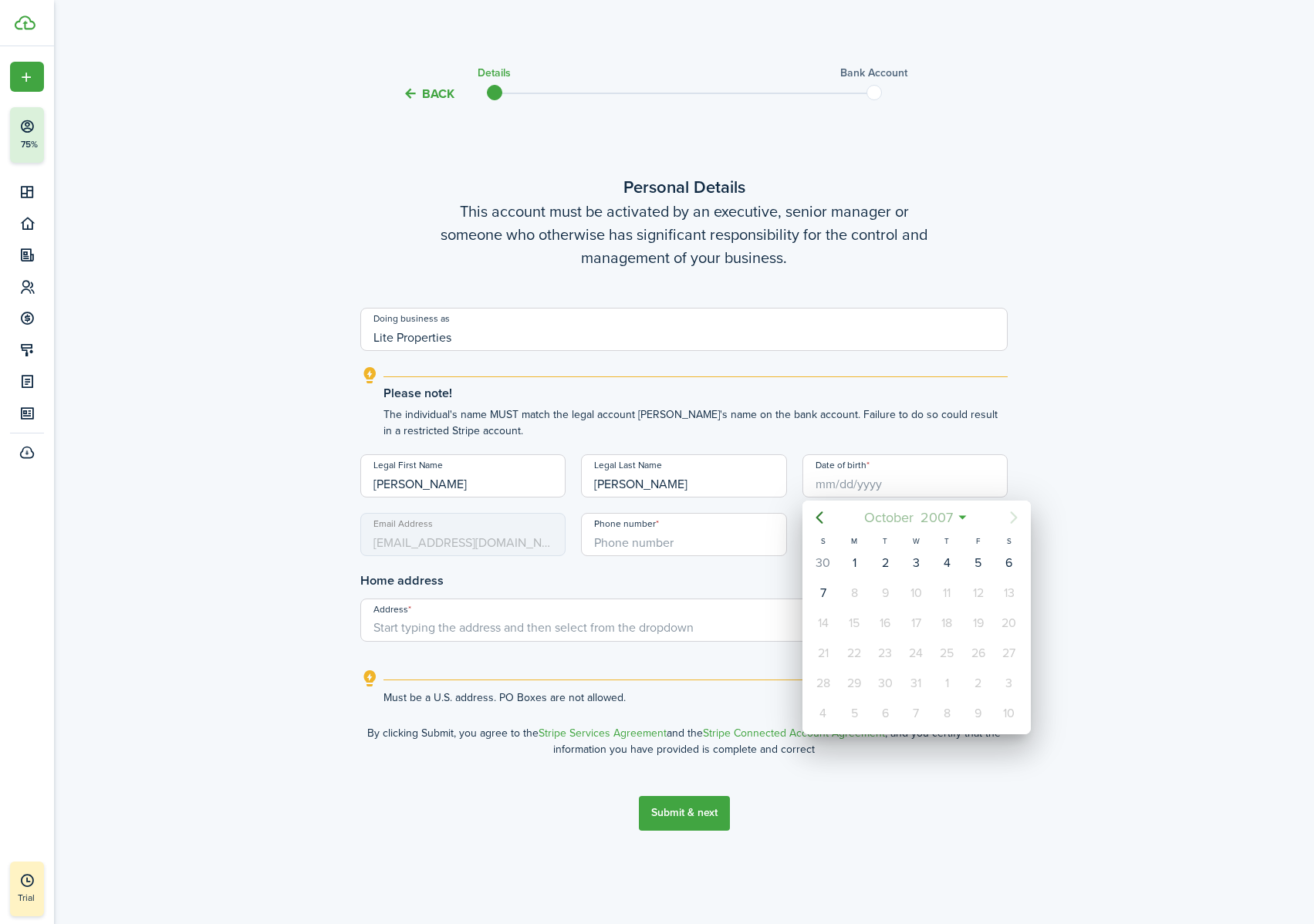
click at [948, 518] on span "2007" at bounding box center [936, 517] width 39 height 28
click at [979, 546] on div "Mar" at bounding box center [988, 558] width 56 height 25
click at [978, 578] on div "9" at bounding box center [978, 593] width 23 height 23
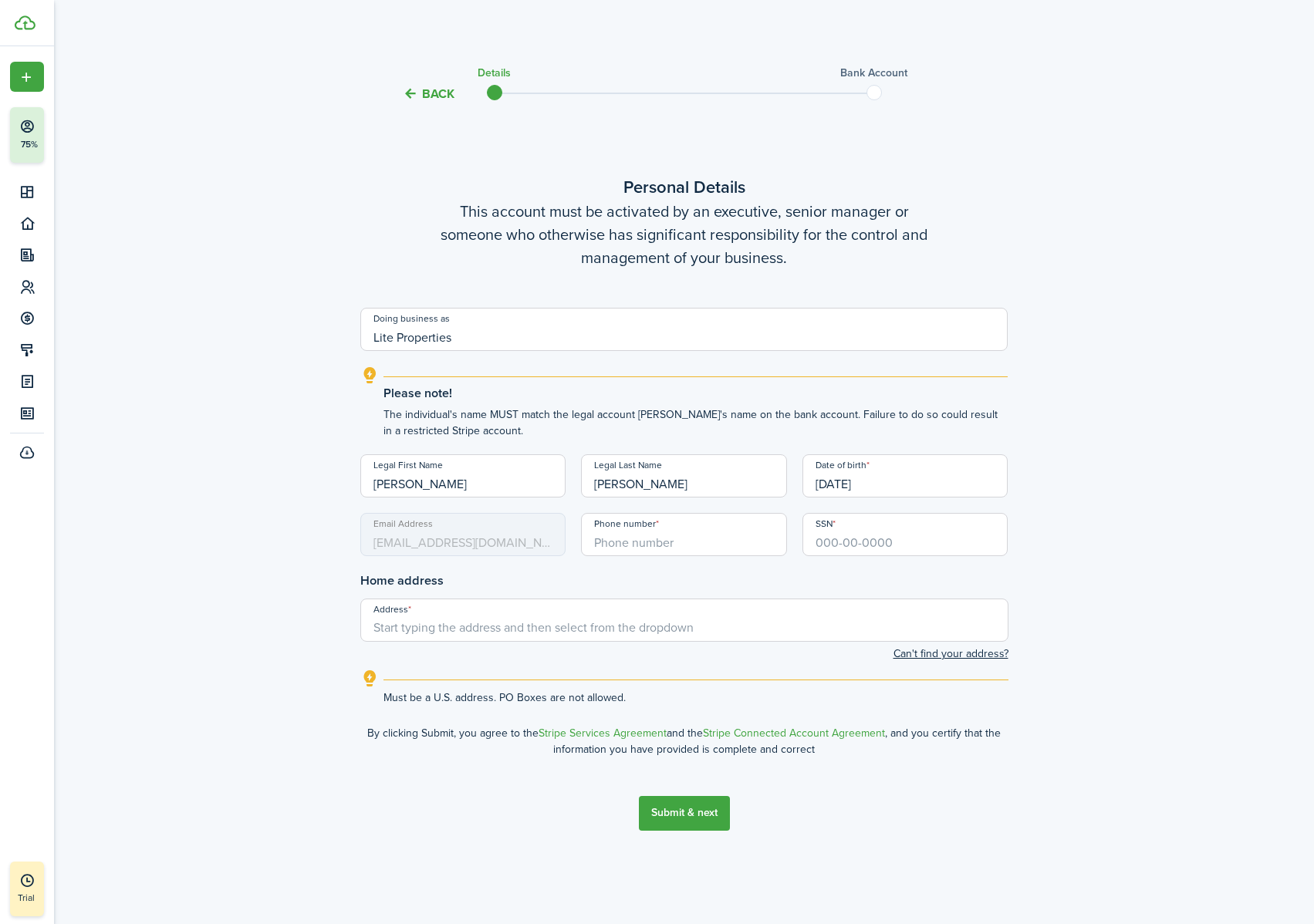
click at [921, 541] on input "SSN" at bounding box center [905, 534] width 206 height 43
click at [874, 493] on input "[DATE]" at bounding box center [905, 476] width 206 height 43
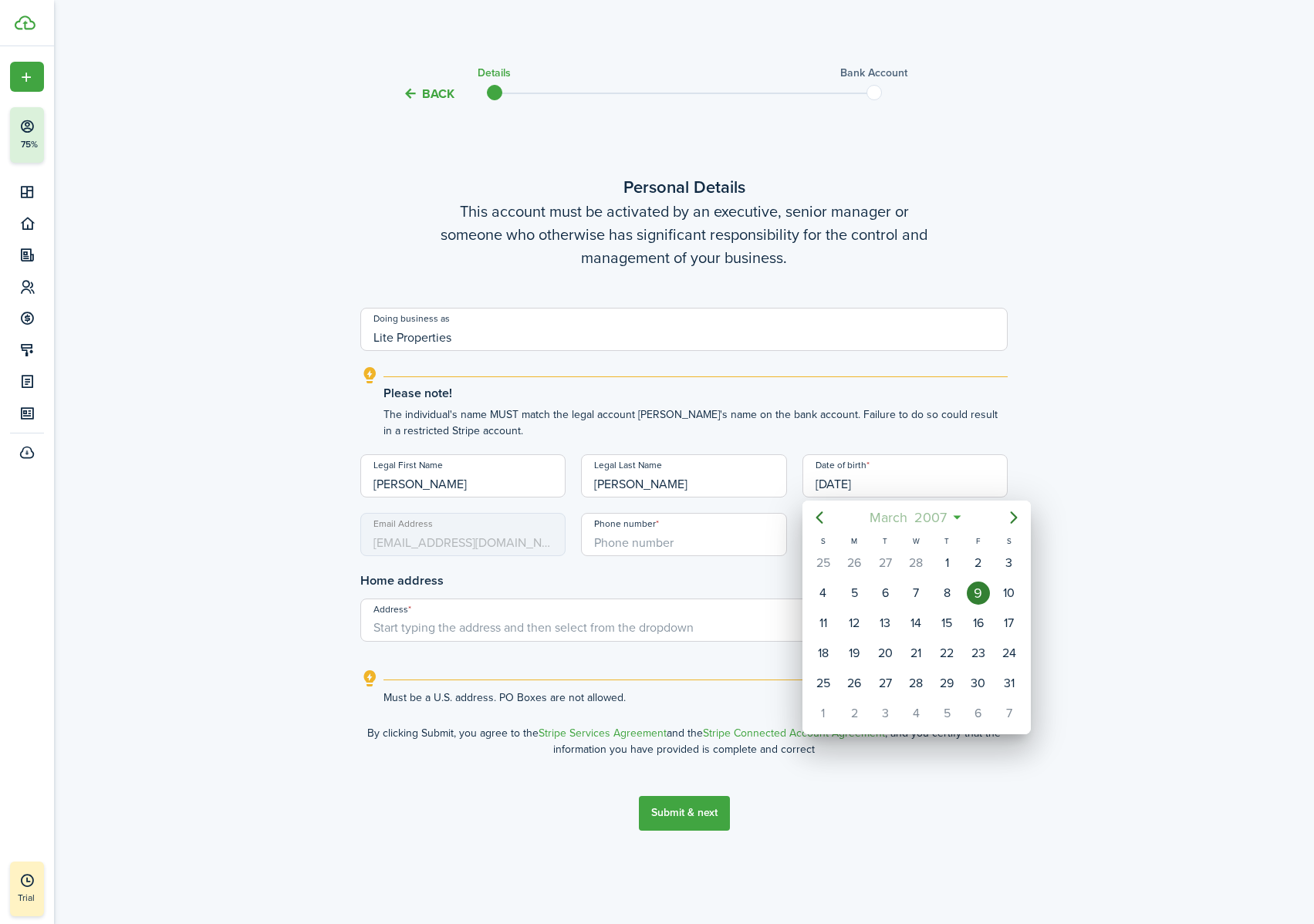
click at [908, 520] on span "March" at bounding box center [889, 517] width 45 height 28
click at [919, 518] on span "2007" at bounding box center [908, 517] width 39 height 28
click at [823, 521] on icon "Previous page" at bounding box center [819, 516] width 18 height 18
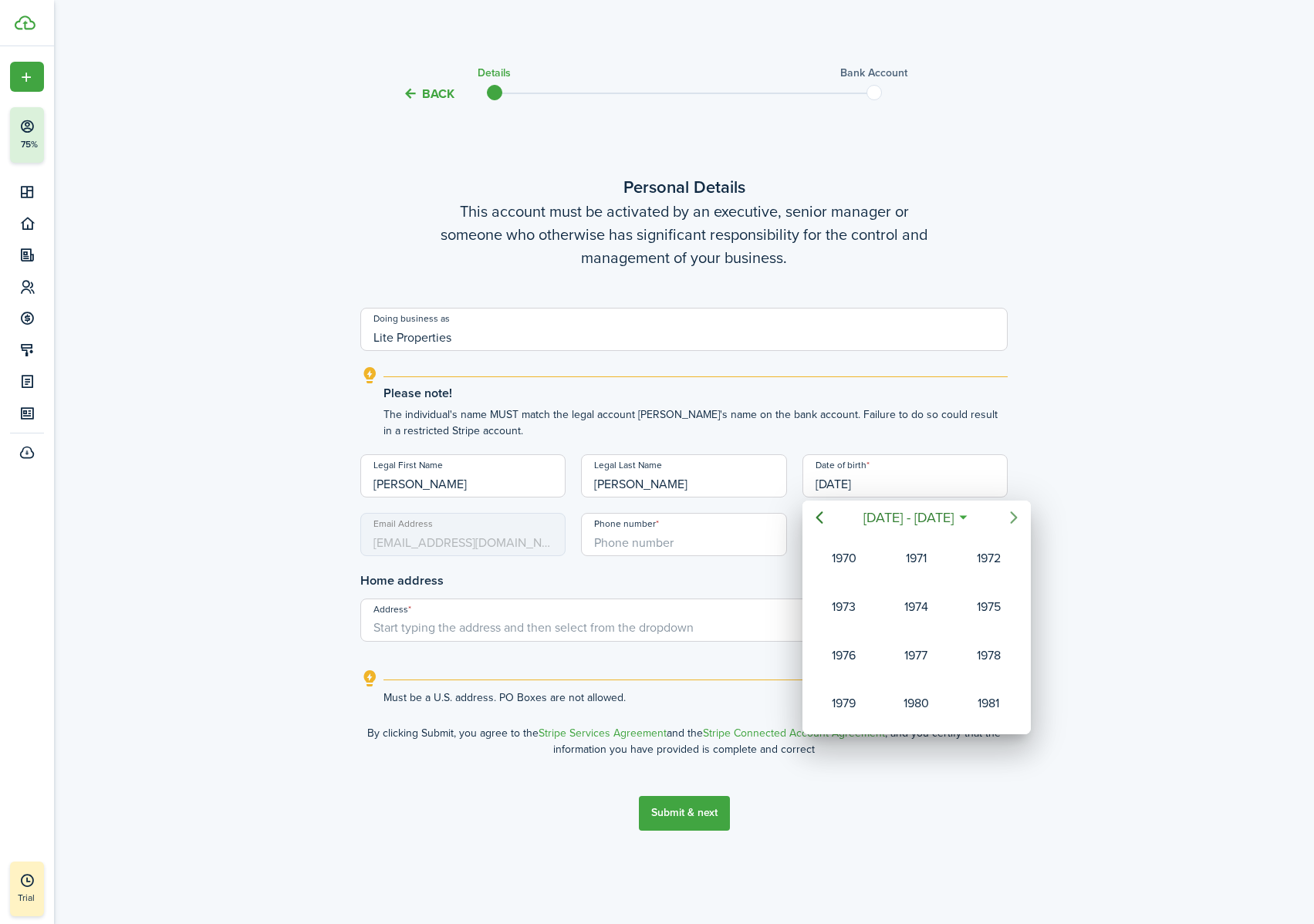
click at [1008, 521] on icon "Next page" at bounding box center [1013, 516] width 18 height 18
click at [895, 578] on div "1986" at bounding box center [916, 606] width 56 height 25
click at [988, 558] on div "Mar" at bounding box center [988, 558] width 56 height 25
click at [983, 578] on div "9" at bounding box center [978, 593] width 23 height 23
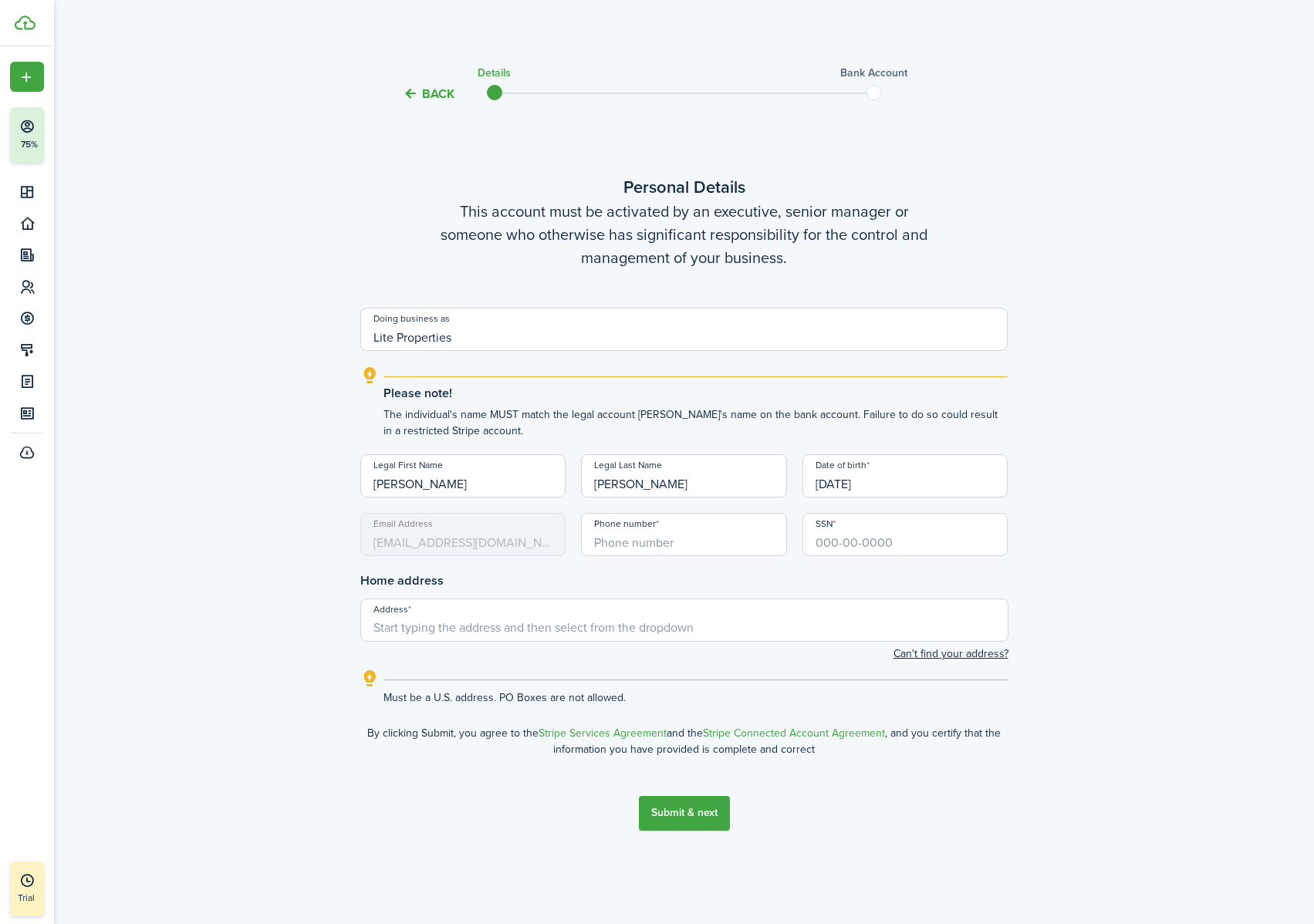
click at [859, 481] on input "[DATE]" at bounding box center [905, 476] width 206 height 43
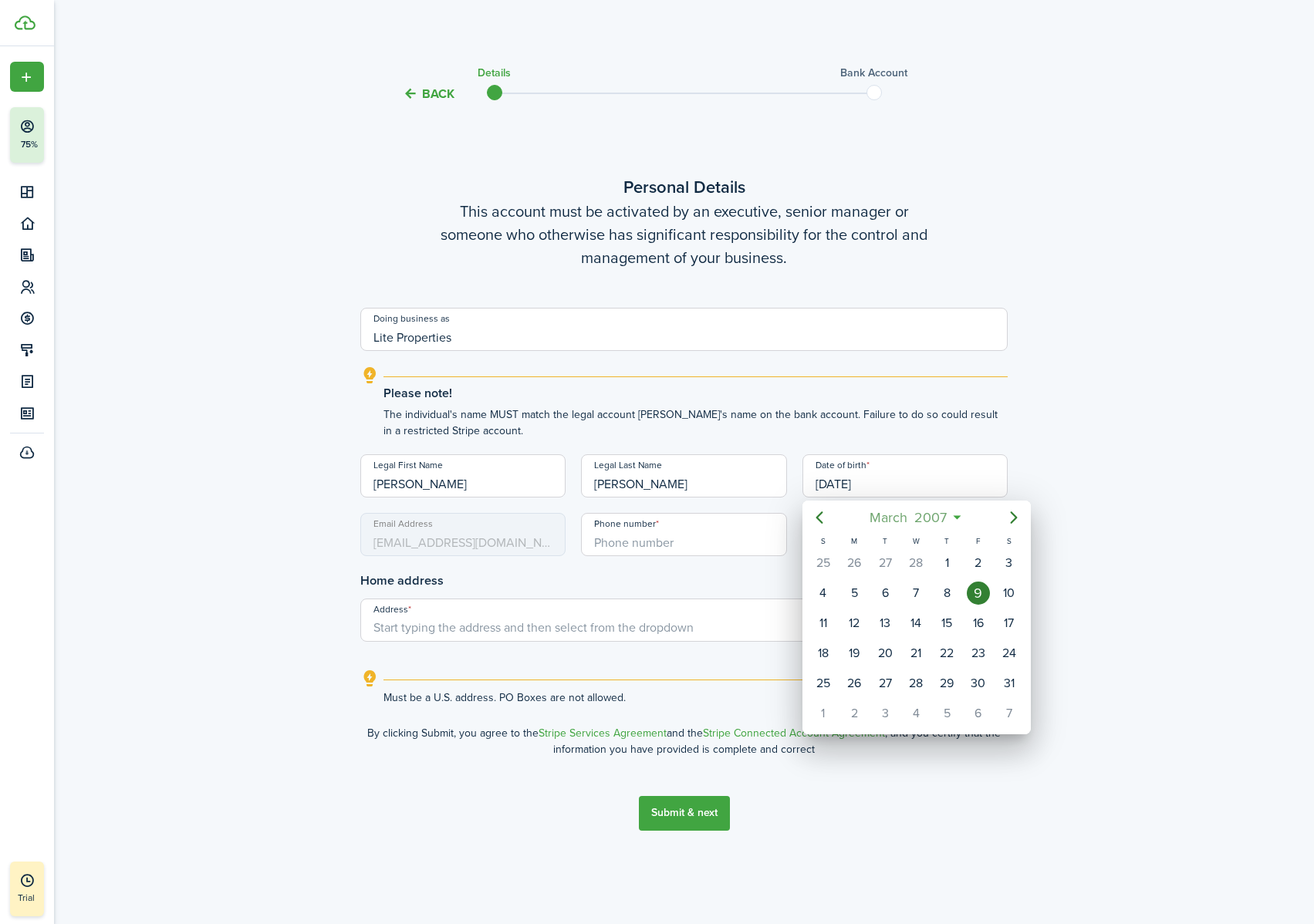
click at [901, 504] on span "March" at bounding box center [889, 517] width 45 height 28
click at [911, 510] on span "2007" at bounding box center [908, 517] width 39 height 28
click at [810, 510] on icon "Previous page" at bounding box center [819, 516] width 18 height 18
click at [925, 578] on div "1986" at bounding box center [916, 606] width 56 height 25
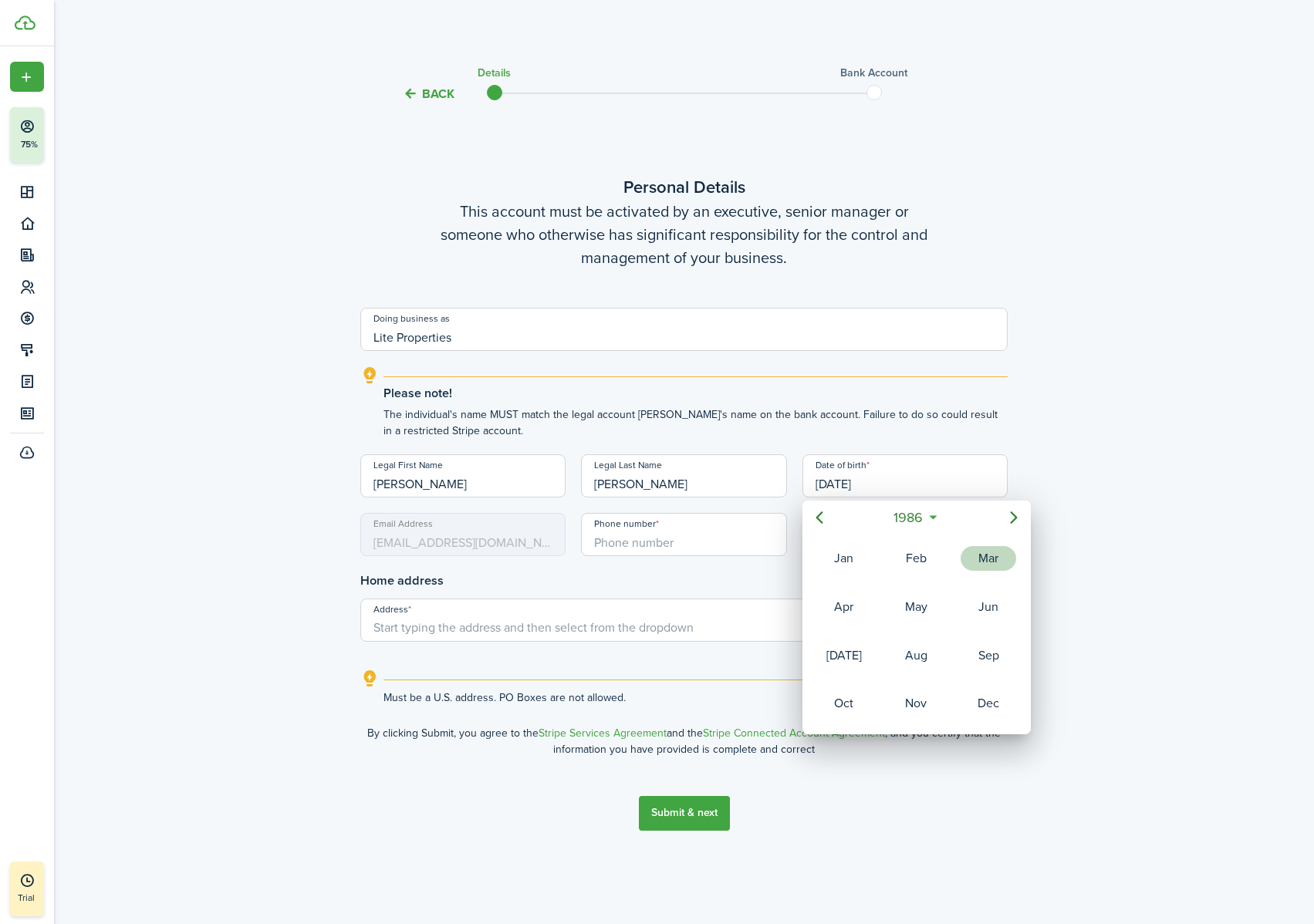
click at [972, 562] on div "Mar" at bounding box center [988, 558] width 56 height 25
click at [826, 578] on div "9" at bounding box center [823, 623] width 23 height 23
type input "[DATE]"
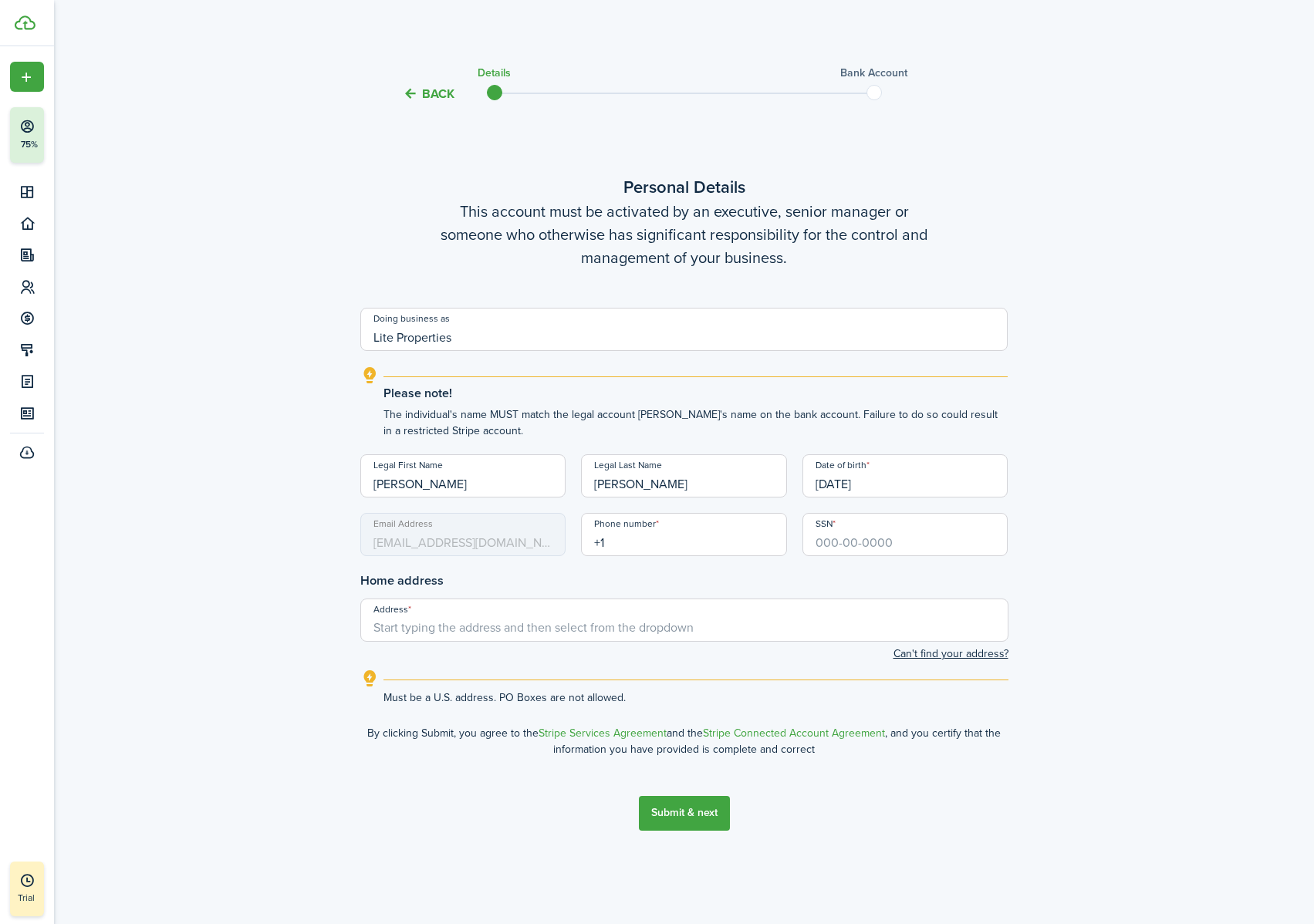
click at [704, 539] on input "+1" at bounding box center [684, 534] width 206 height 43
type input "[PHONE_NUMBER]"
click at [859, 545] on input "SSN" at bounding box center [905, 534] width 206 height 43
type input "026-68-3306"
click at [1064, 576] on div "Back Details Bank account Personal Details This account must be activated by an…" at bounding box center [684, 467] width 895 height 827
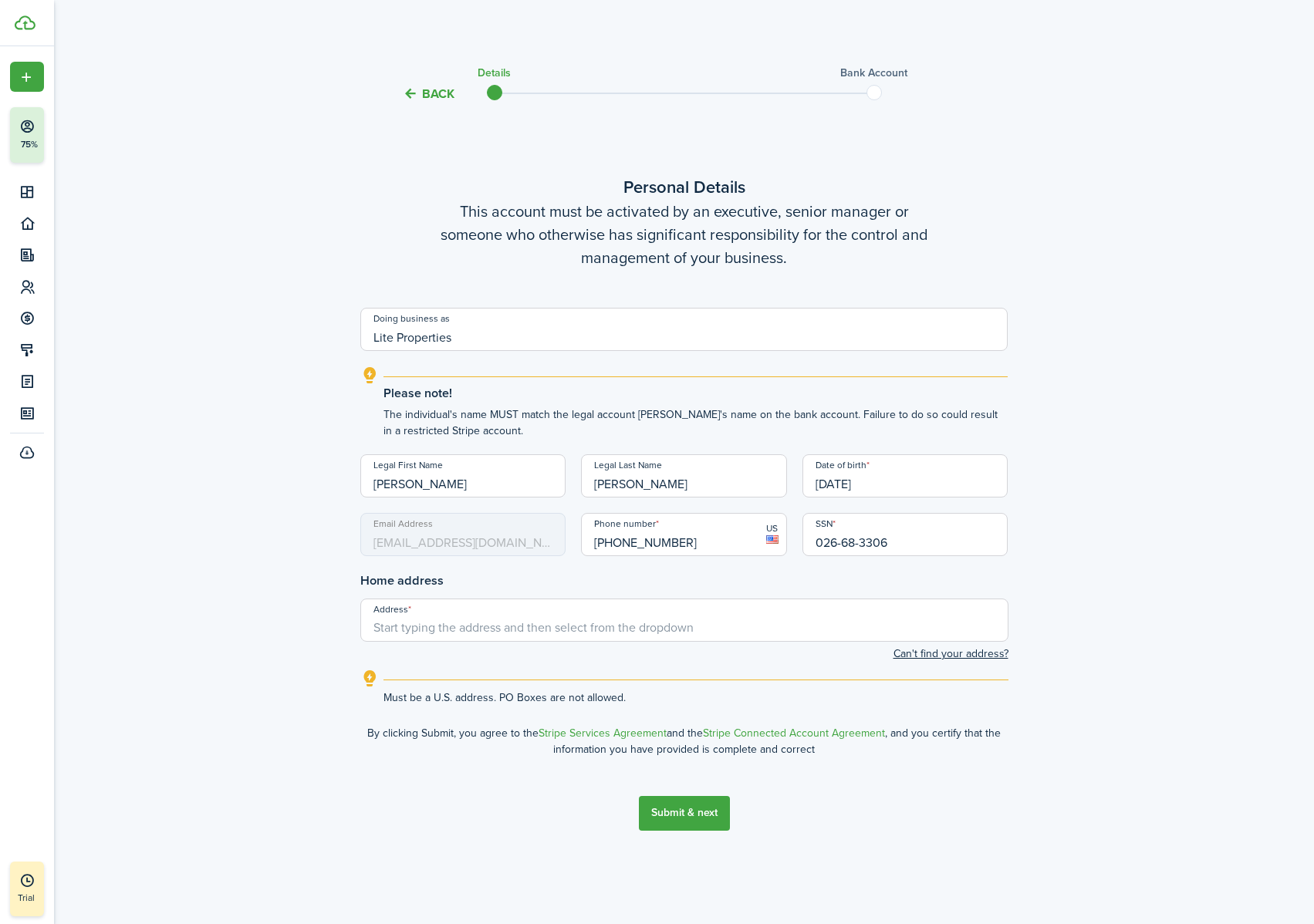
click at [495, 578] on input "Address" at bounding box center [684, 620] width 648 height 43
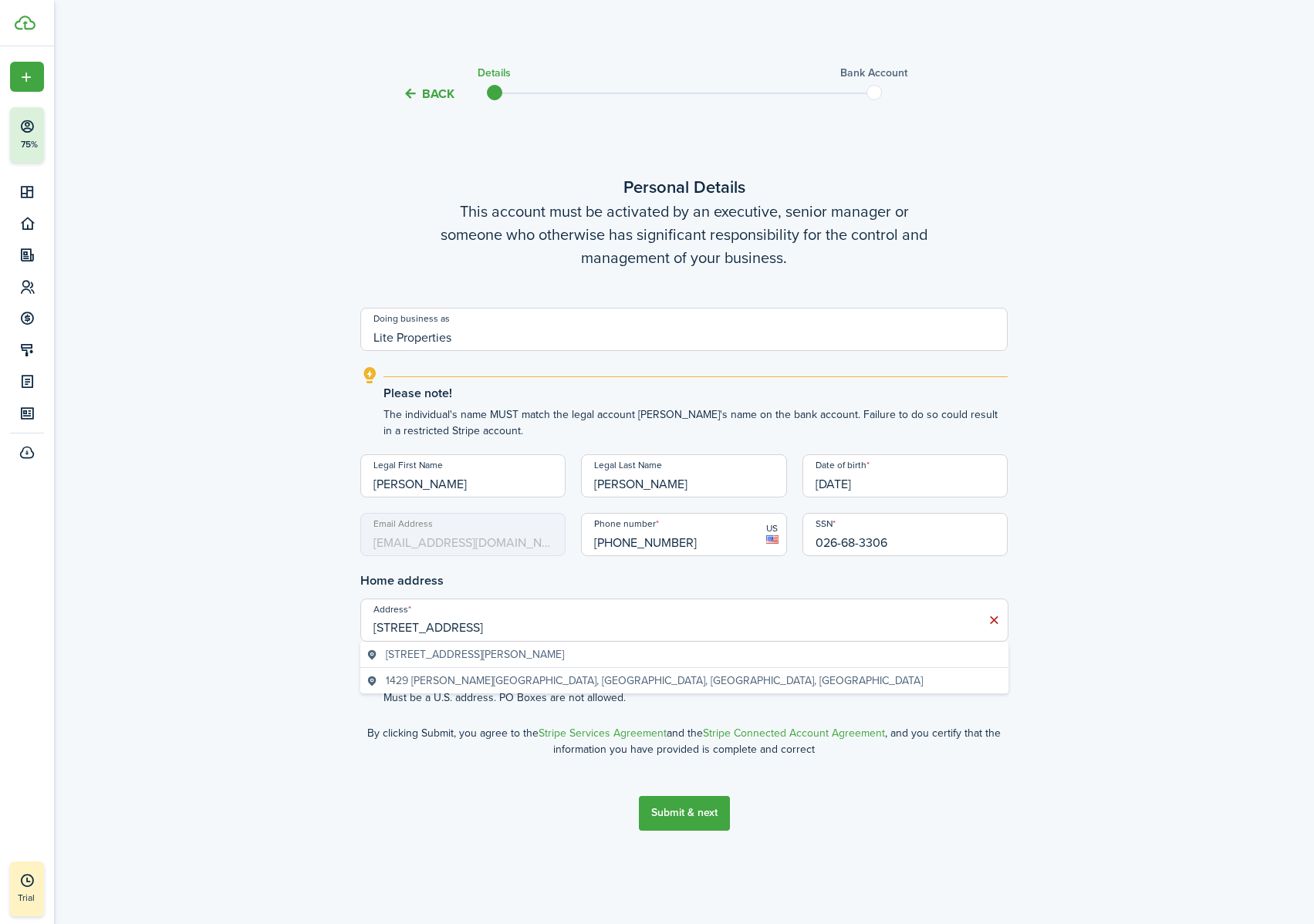
click at [535, 578] on input "[STREET_ADDRESS]" at bounding box center [684, 620] width 648 height 43
click at [535, 578] on div "[STREET_ADDRESS][PERSON_NAME]" at bounding box center [684, 654] width 648 height 26
type input "[STREET_ADDRESS]"
click at [700, 578] on button "Submit & next" at bounding box center [684, 813] width 91 height 35
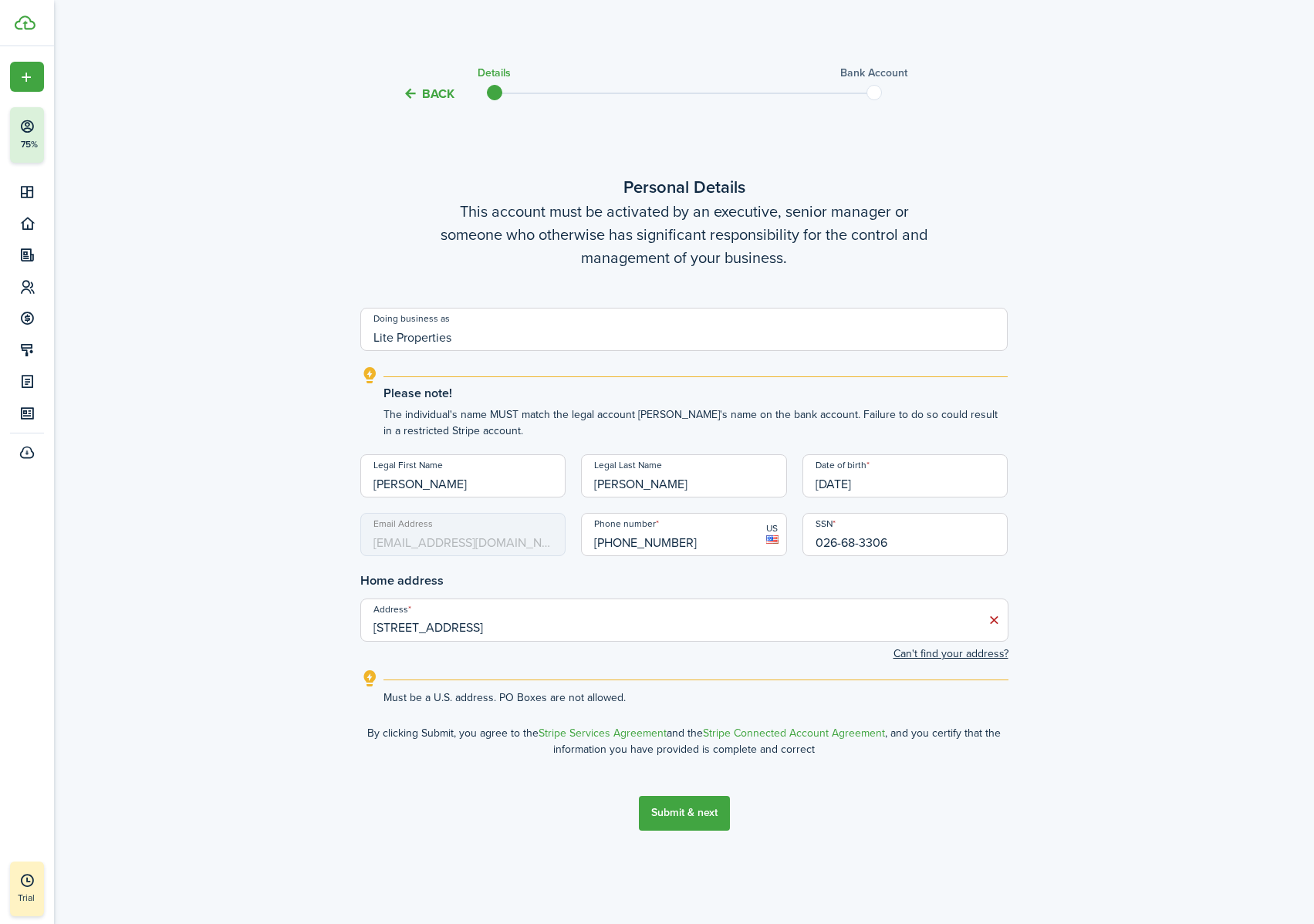
click at [1154, 466] on div "Back Details Bank account Personal Details This account must be activated by an…" at bounding box center [684, 467] width 1260 height 843
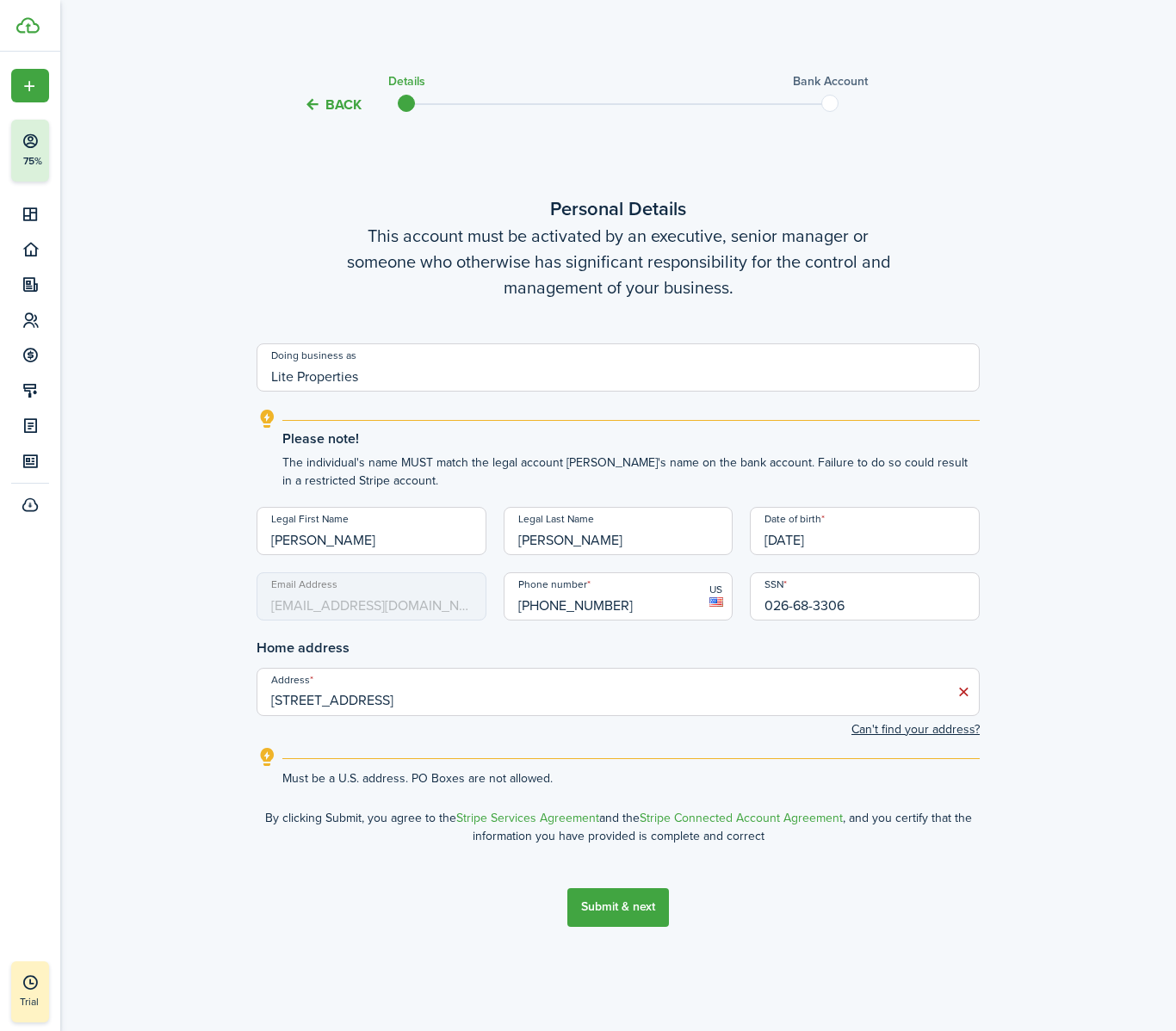
click at [687, 361] on input "Lite Properties" at bounding box center [617, 367] width 723 height 48
click at [756, 644] on tc-wizard-step "Personal Details This account must be activated by an executive, senior manager…" at bounding box center [617, 560] width 723 height 846
click at [627, 644] on button "Submit & next" at bounding box center [617, 907] width 102 height 39
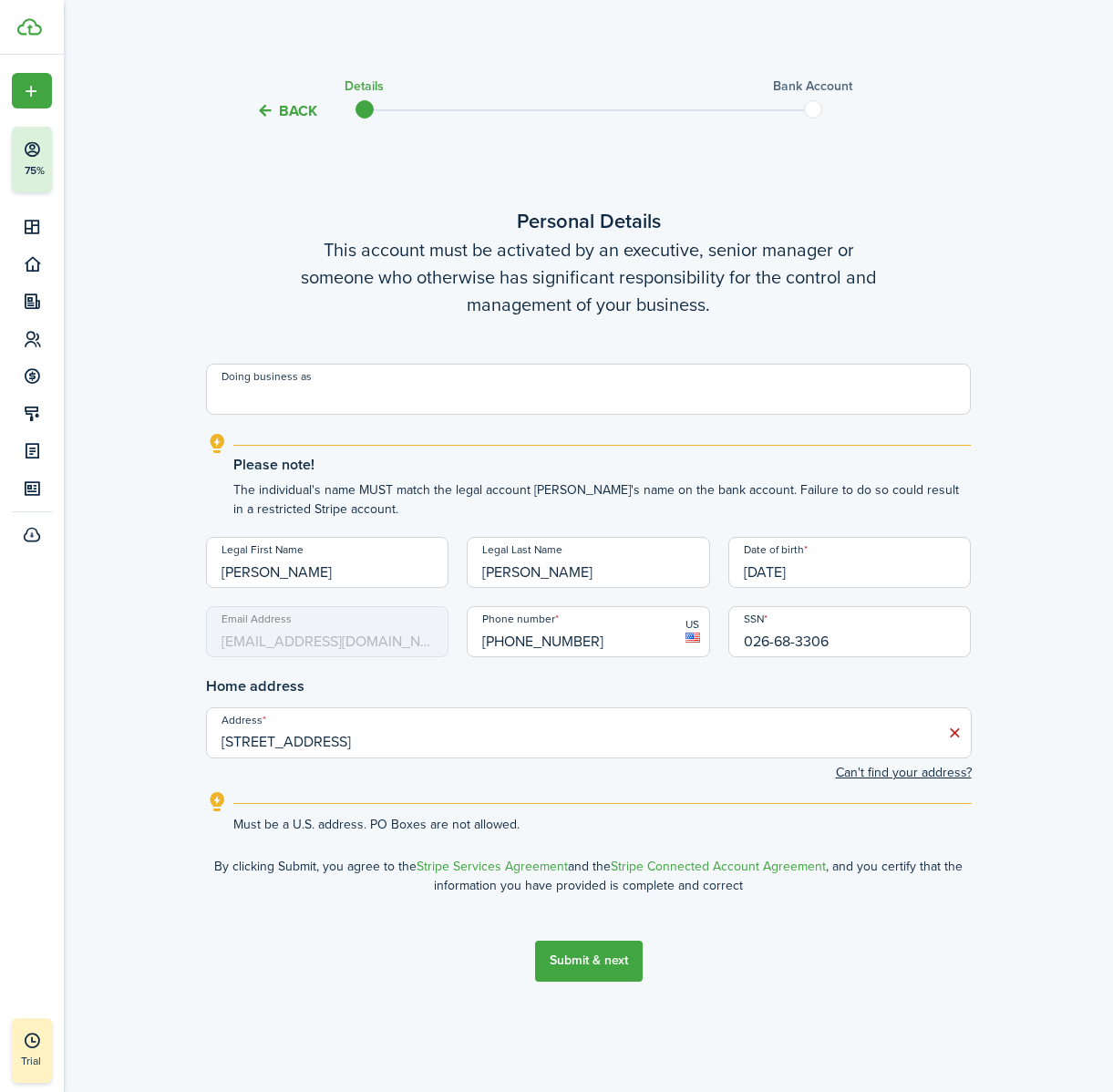
click at [275, 112] on button "Back" at bounding box center [286, 111] width 61 height 19
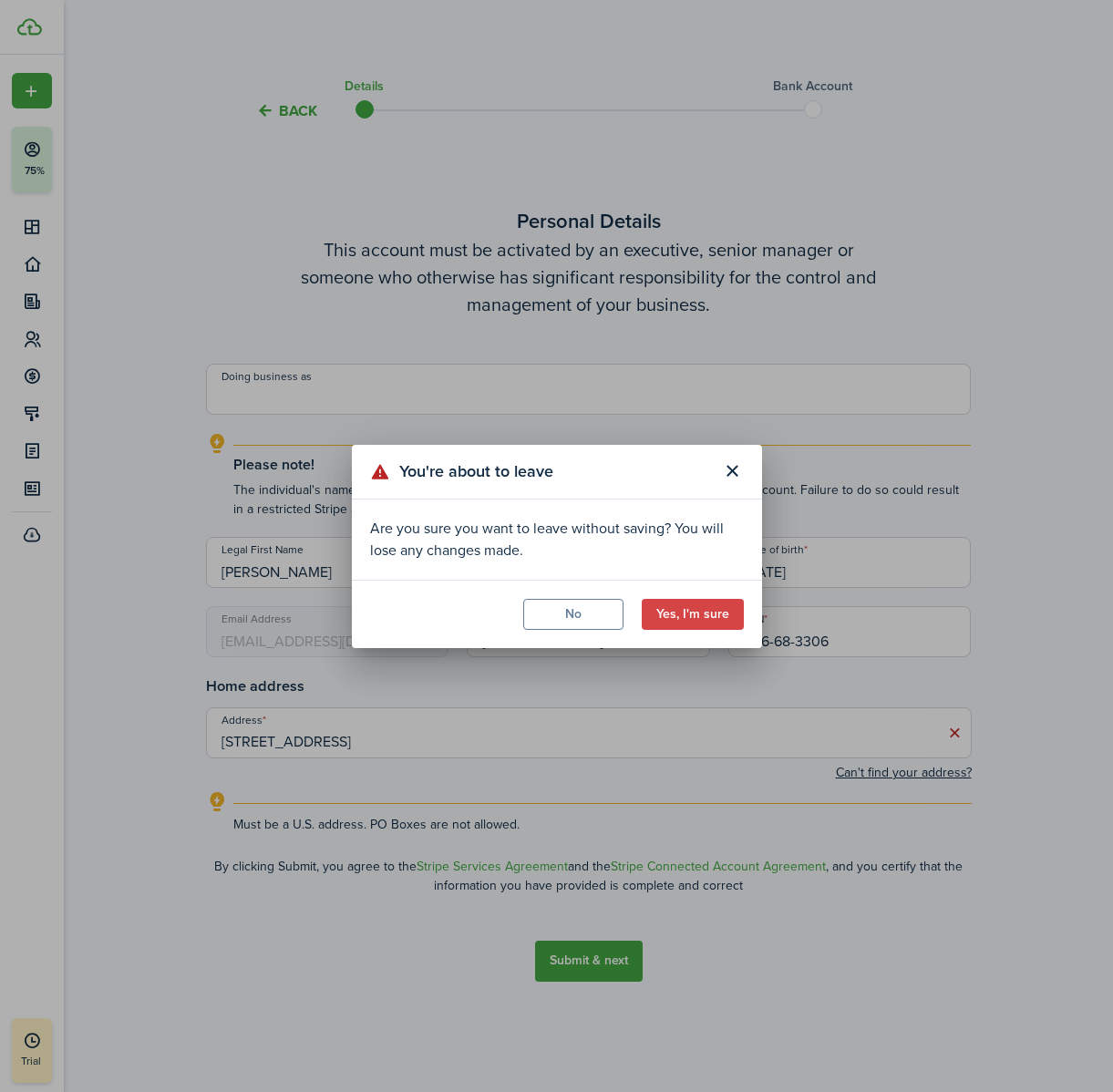
click at [688, 618] on button "Yes, I'm sure" at bounding box center [692, 614] width 102 height 31
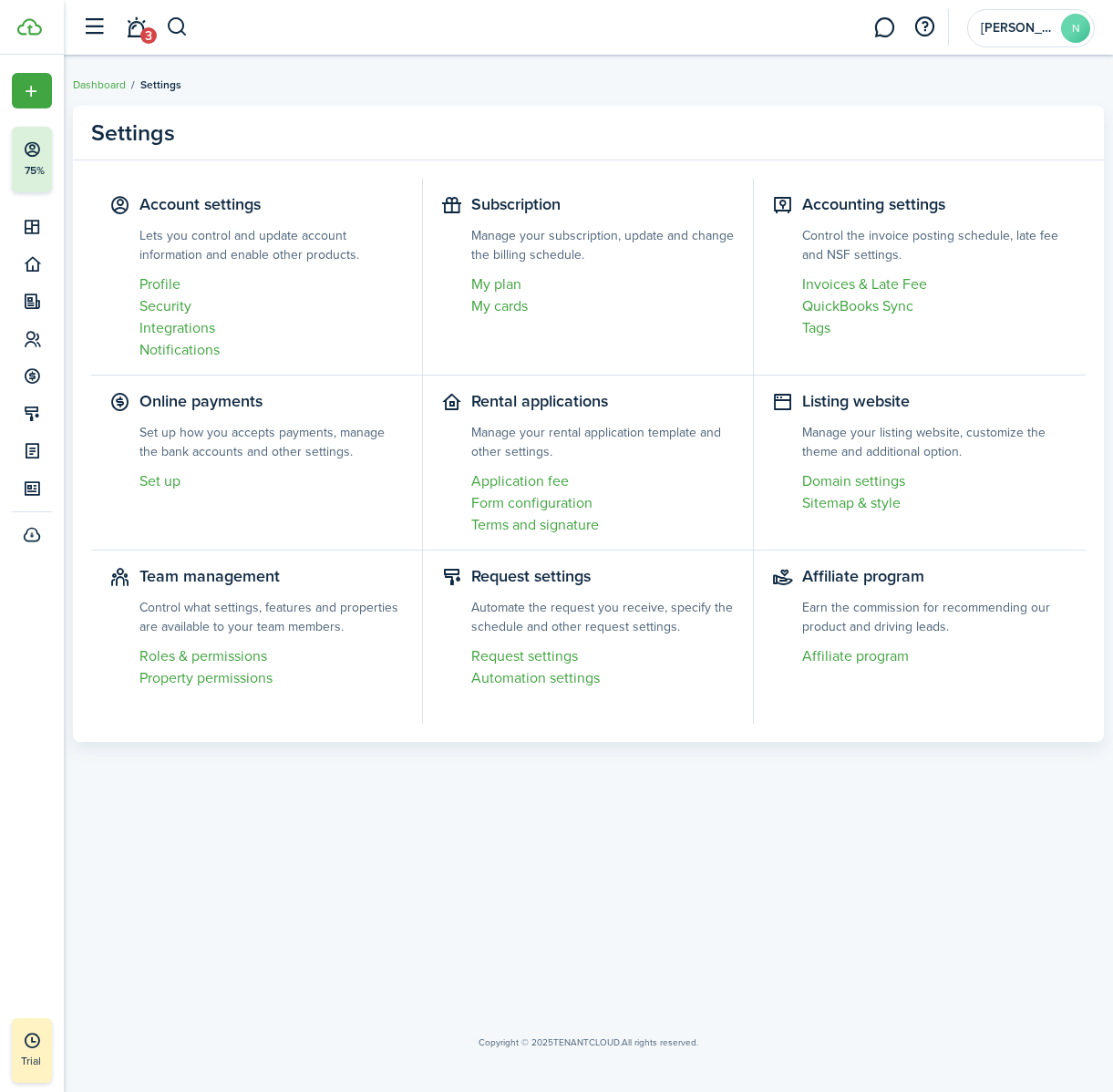
click at [137, 35] on link "3" at bounding box center [135, 27] width 35 height 46
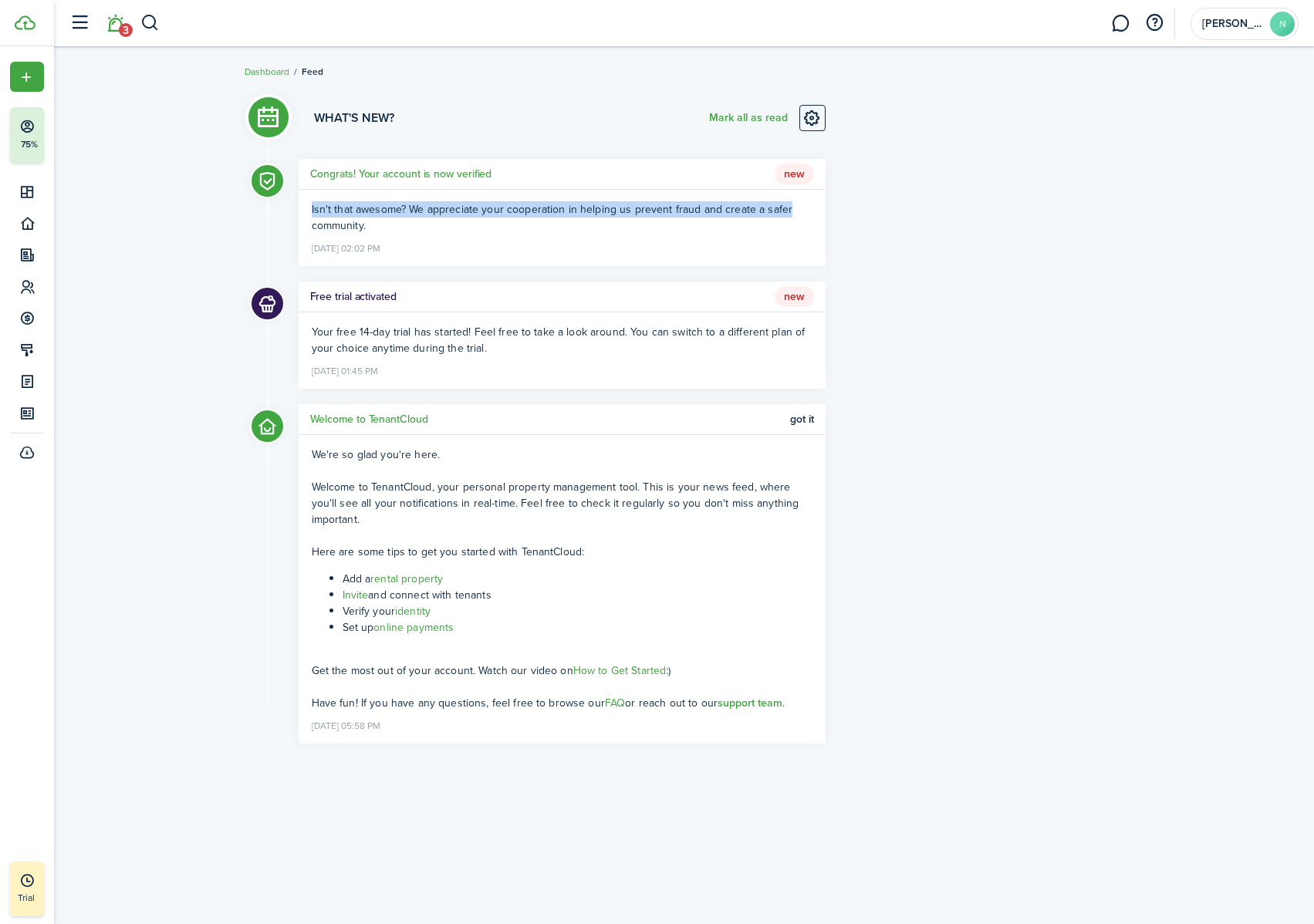
drag, startPoint x: 1311, startPoint y: 201, endPoint x: 1507, endPoint y: 174, distance: 197.9
click at [1154, 174] on html "Create New Finish Account Setup 75% Dashboard Portfolio Leasing Contacts Accoun…" at bounding box center [657, 462] width 1314 height 924
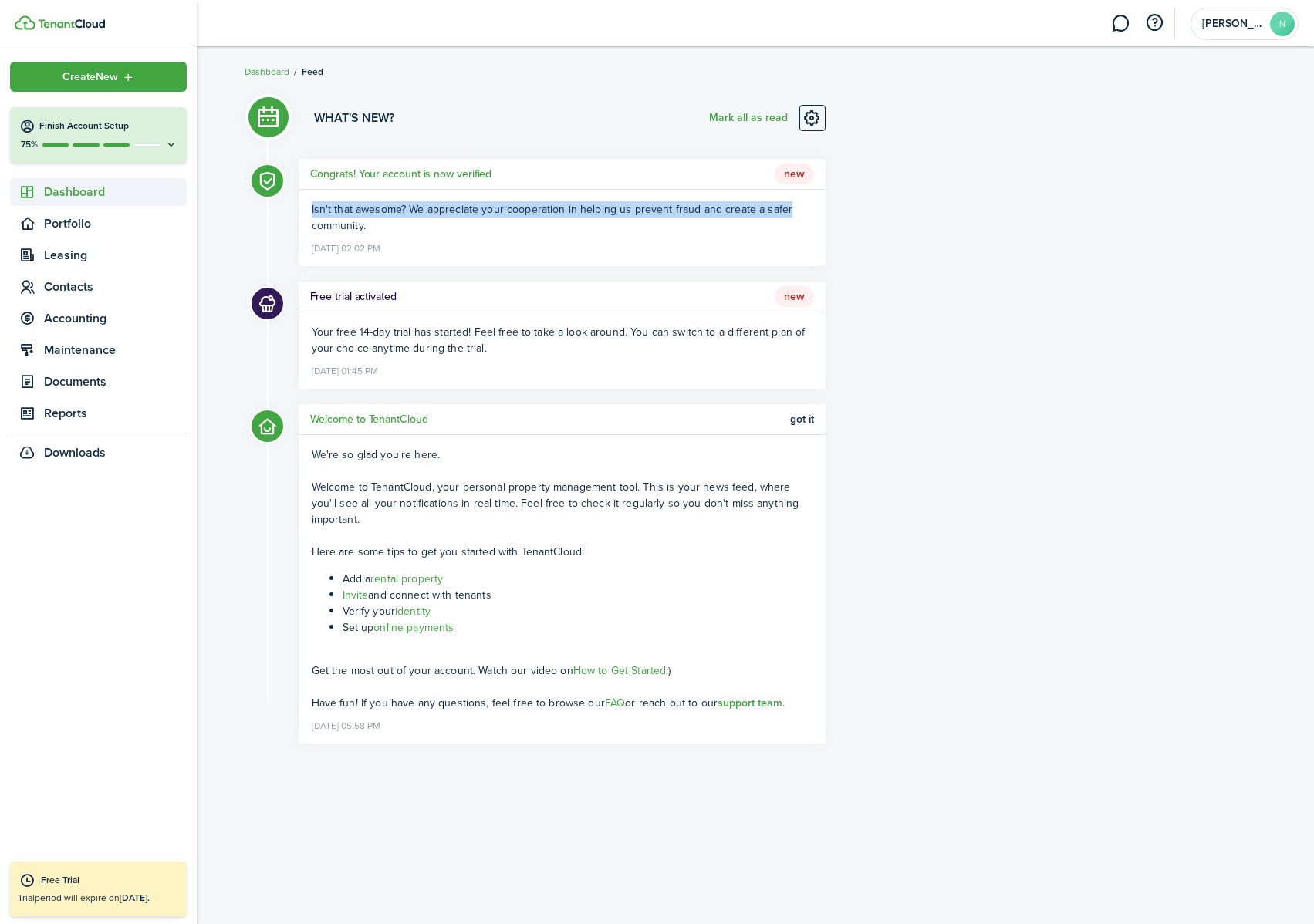
click at [91, 188] on span "Dashboard" at bounding box center [115, 191] width 143 height 18
click at [91, 234] on span "Overview" at bounding box center [115, 226] width 143 height 18
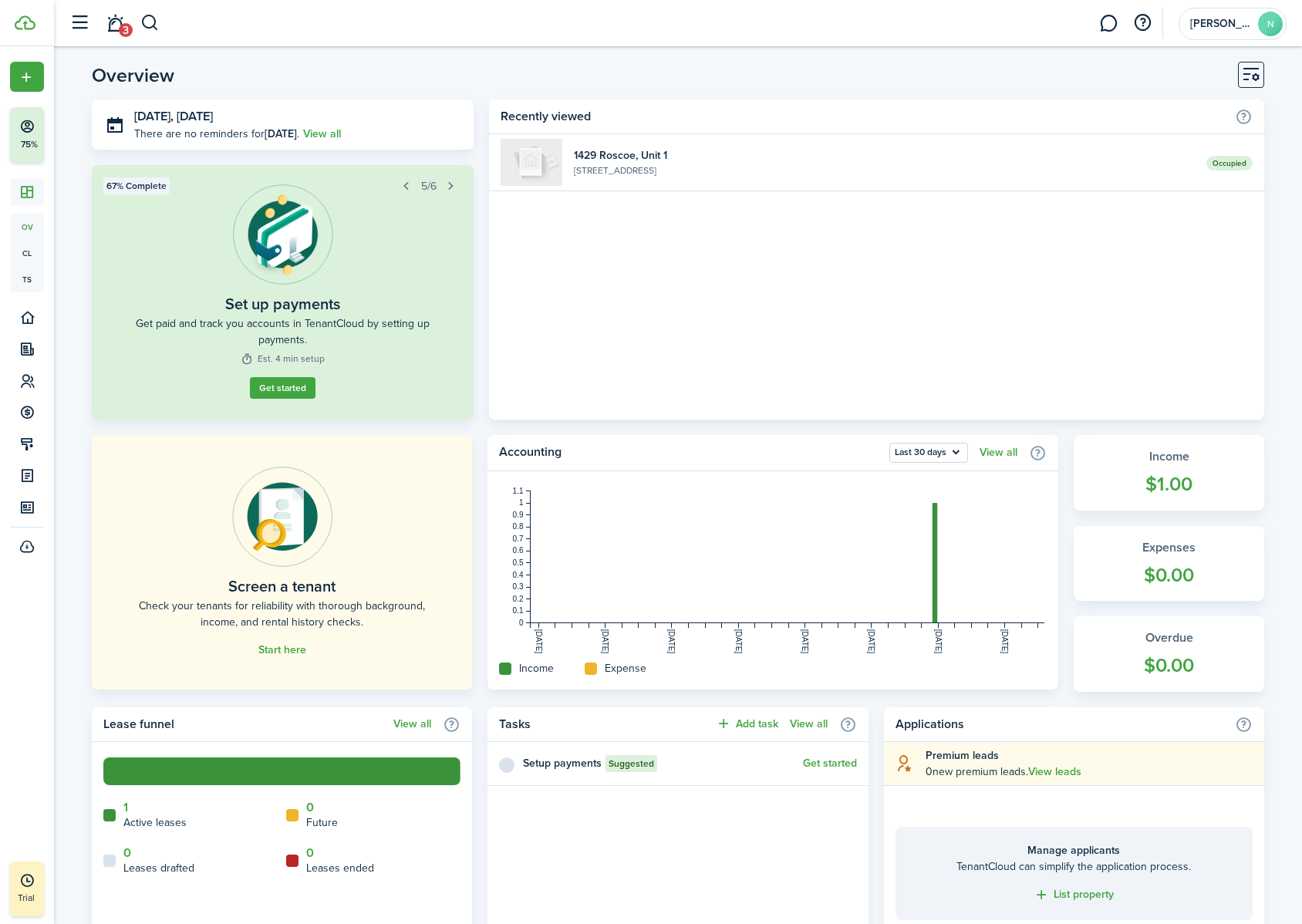
click at [287, 391] on link "Get started" at bounding box center [282, 388] width 65 height 21
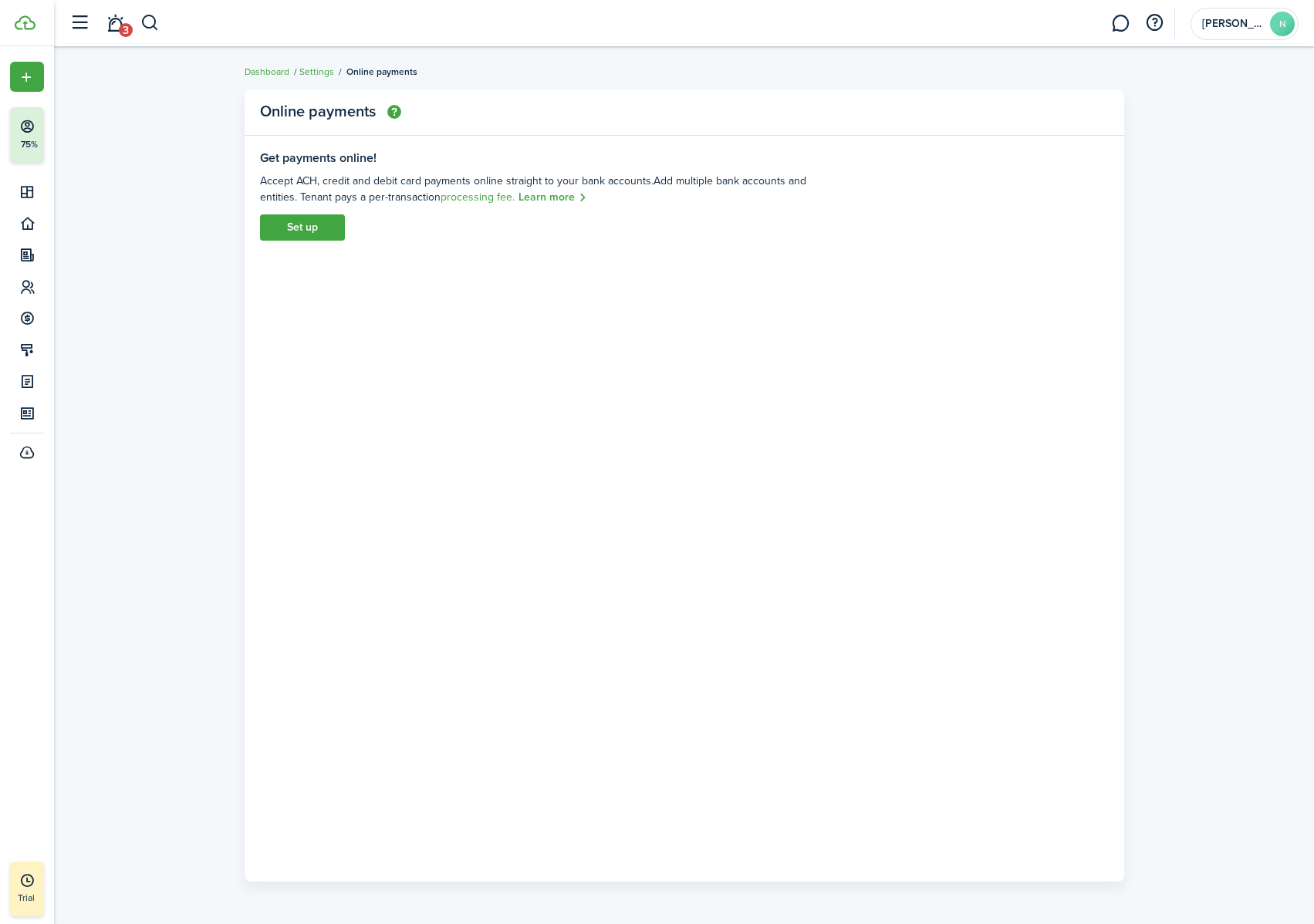
click at [326, 215] on link "Set up" at bounding box center [302, 227] width 85 height 26
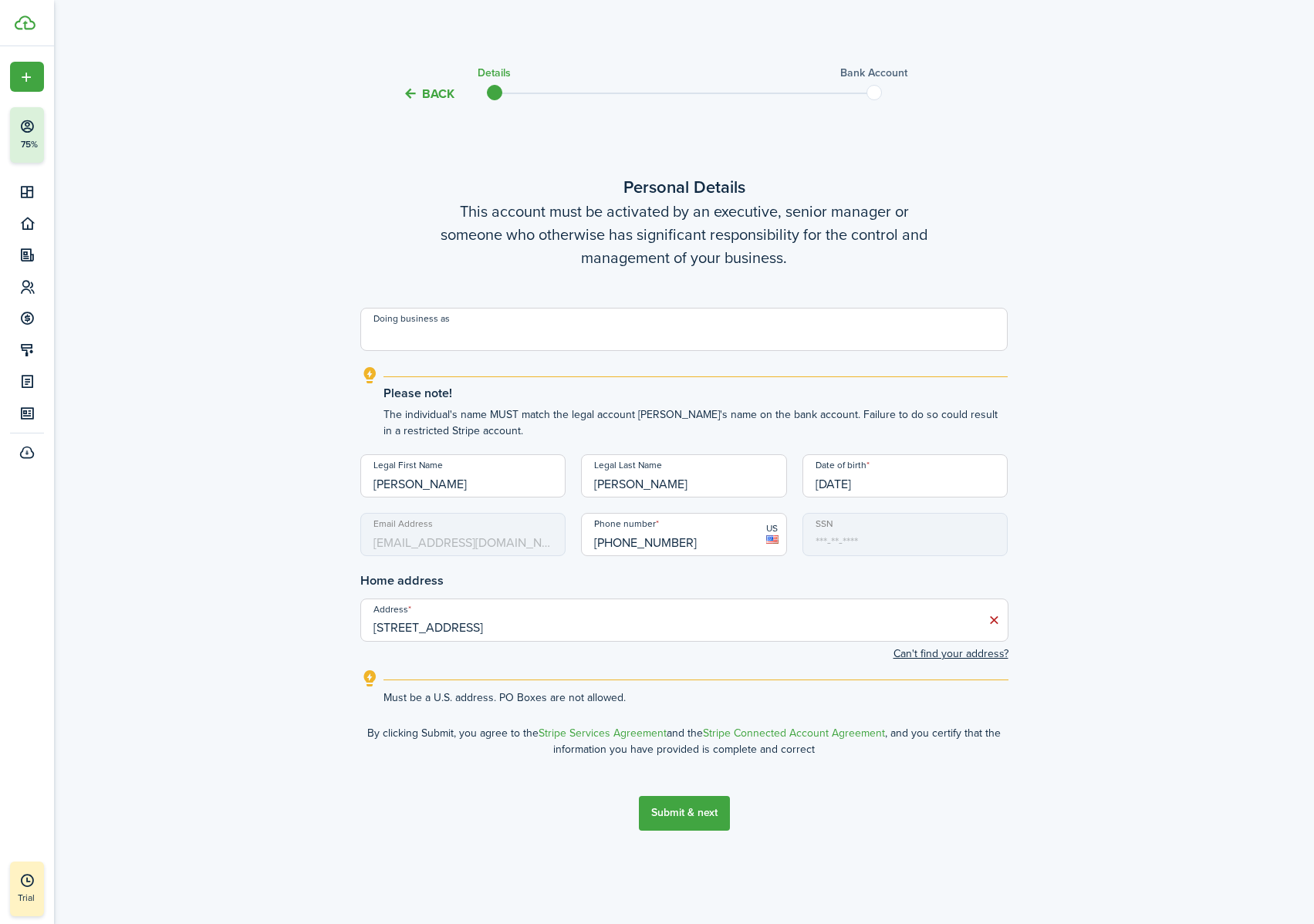
click at [409, 474] on input "[PERSON_NAME]" at bounding box center [463, 476] width 206 height 43
click at [409, 479] on input "[PERSON_NAME]" at bounding box center [463, 476] width 206 height 43
type input "[PERSON_NAME]"
click at [704, 578] on button "Submit & next" at bounding box center [684, 813] width 91 height 35
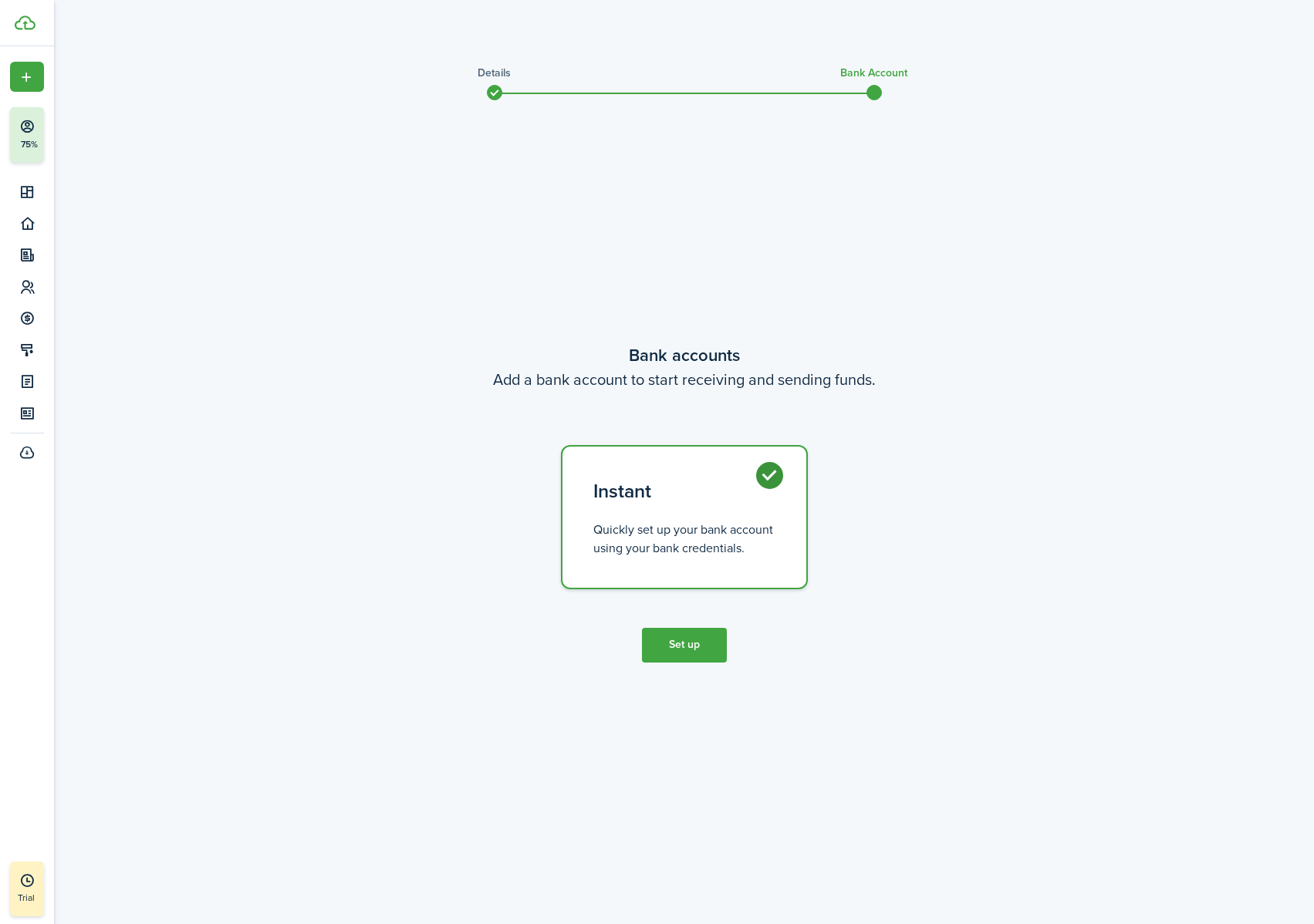
click at [690, 578] on button "Set up" at bounding box center [684, 645] width 85 height 35
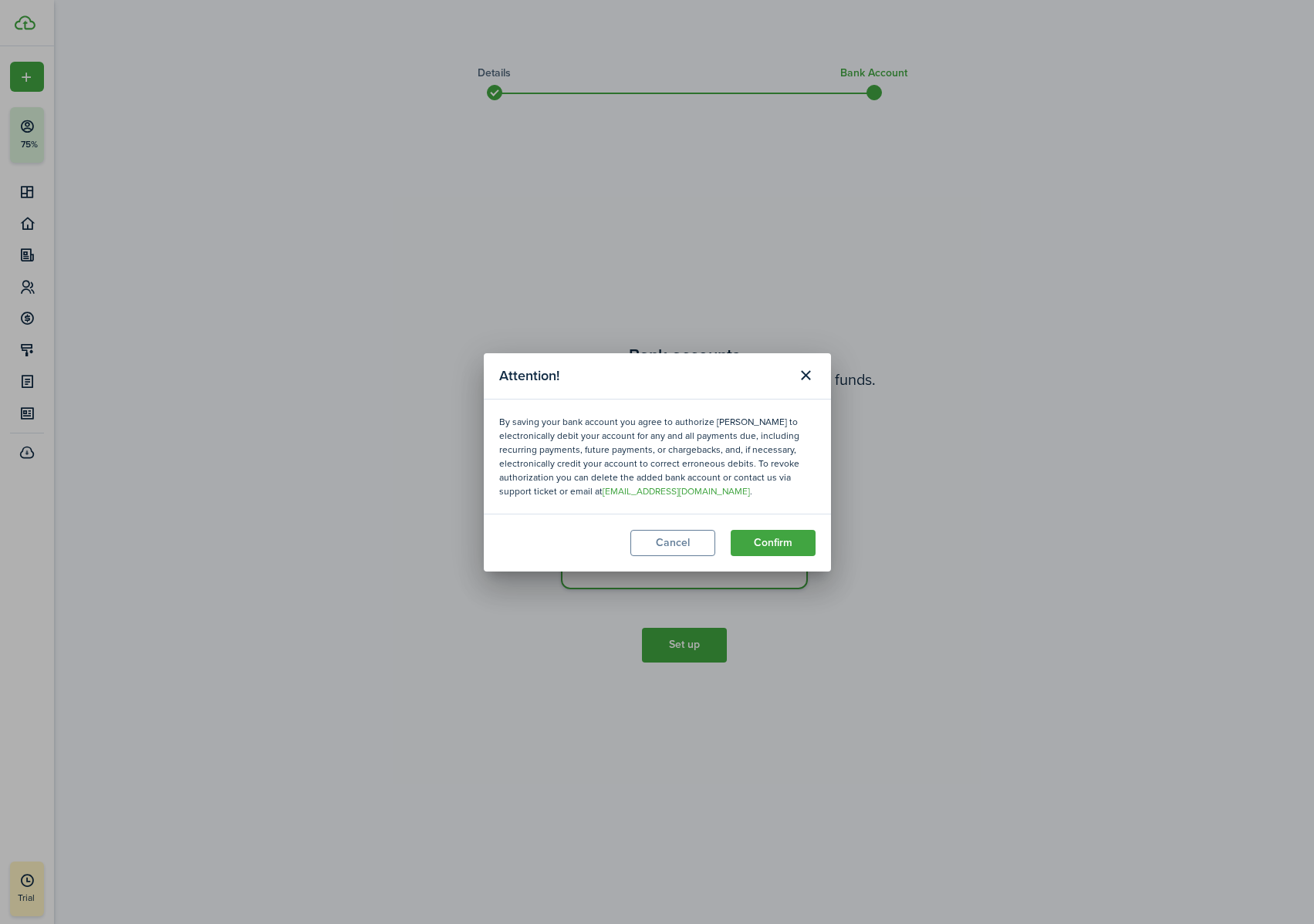
click at [770, 547] on button "Confirm" at bounding box center [773, 543] width 85 height 26
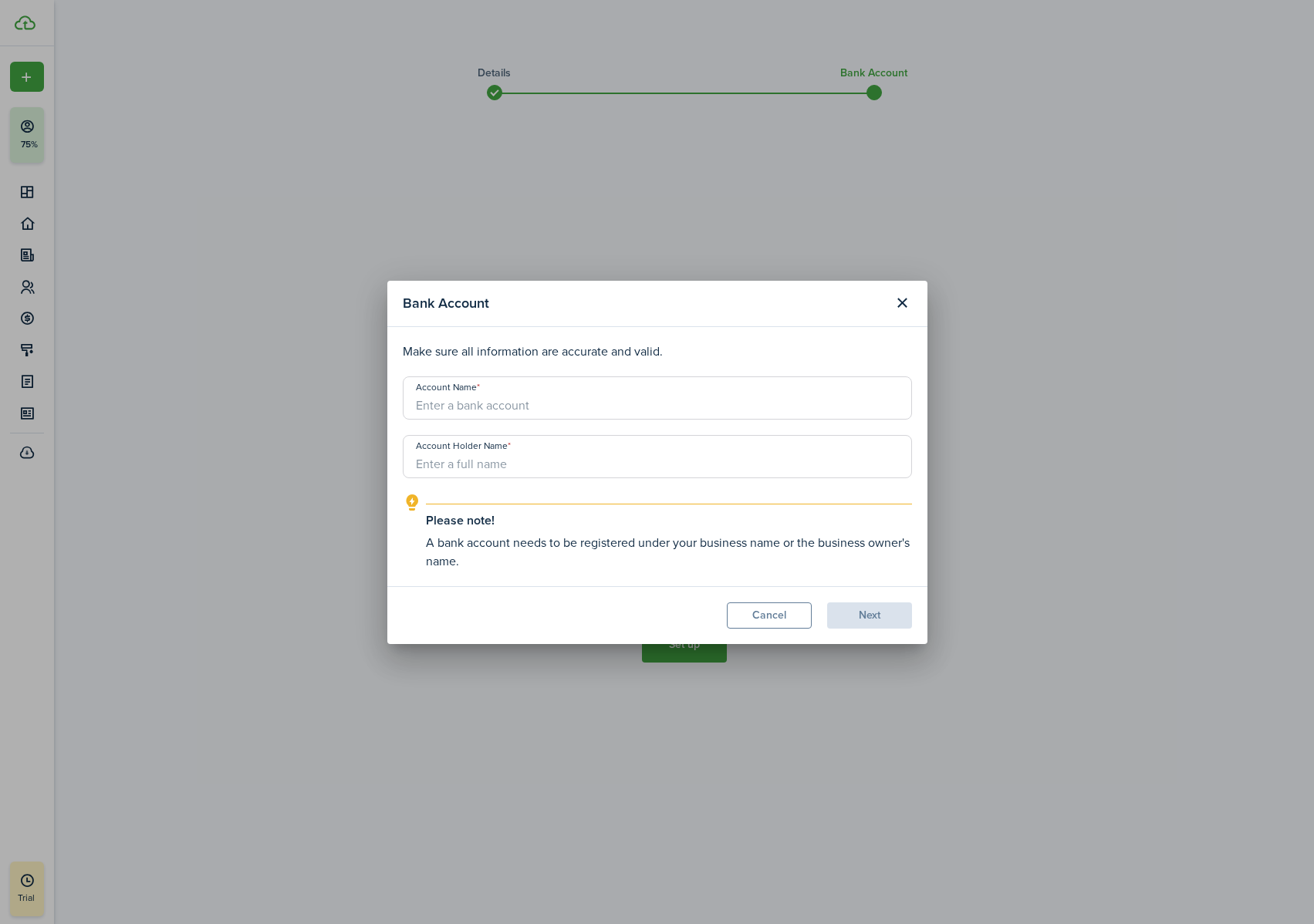
click at [601, 412] on input "Account Name" at bounding box center [657, 398] width 509 height 43
click at [506, 400] on input "Account Name" at bounding box center [657, 398] width 509 height 43
type input "[PERSON_NAME] Personal Chase Checking"
click at [504, 461] on input "Account Holder Name" at bounding box center [657, 456] width 509 height 43
type input "[PERSON_NAME]"
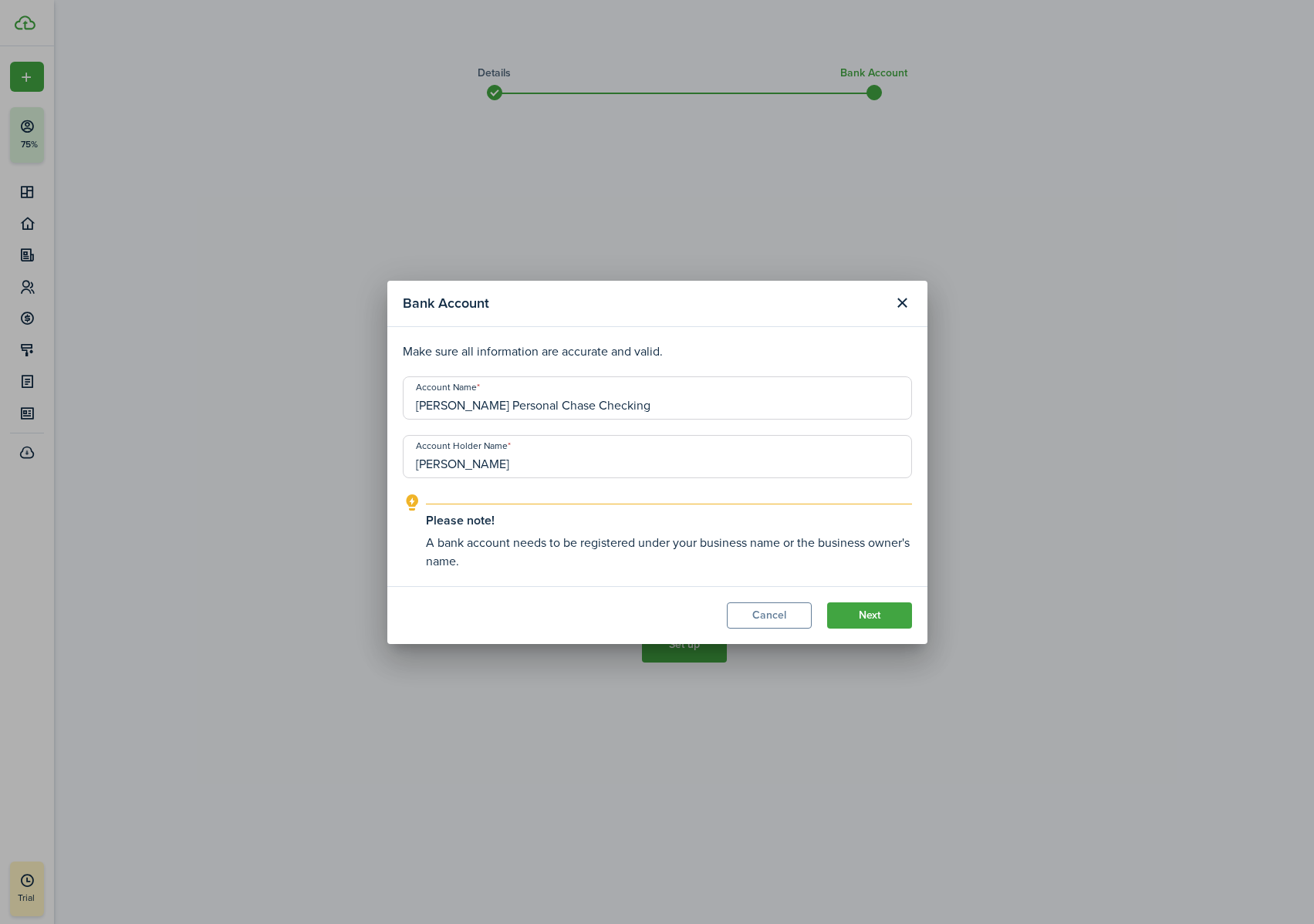
click at [892, 578] on button "Next" at bounding box center [869, 615] width 85 height 26
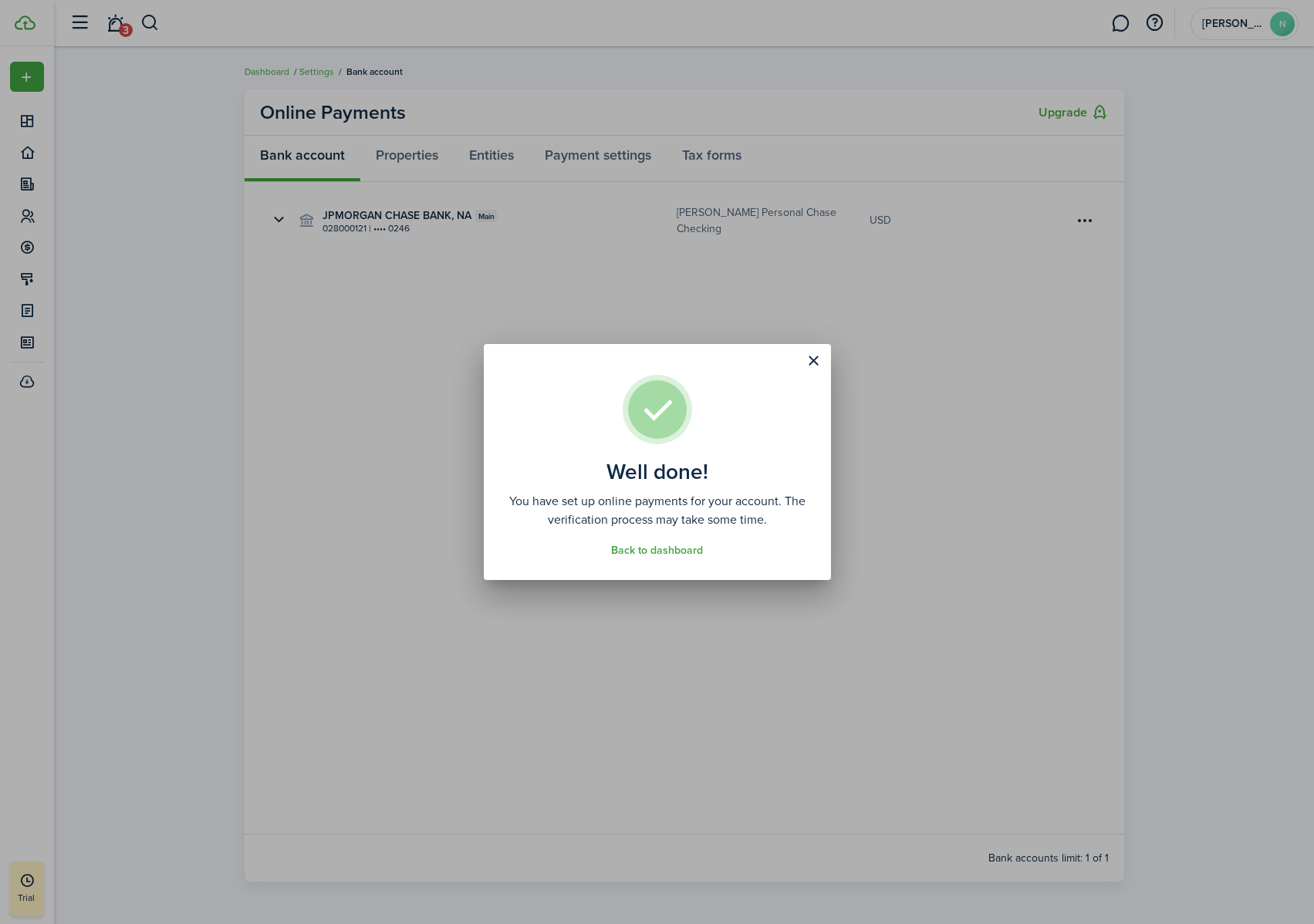
click at [819, 358] on button "Close modal" at bounding box center [813, 361] width 26 height 26
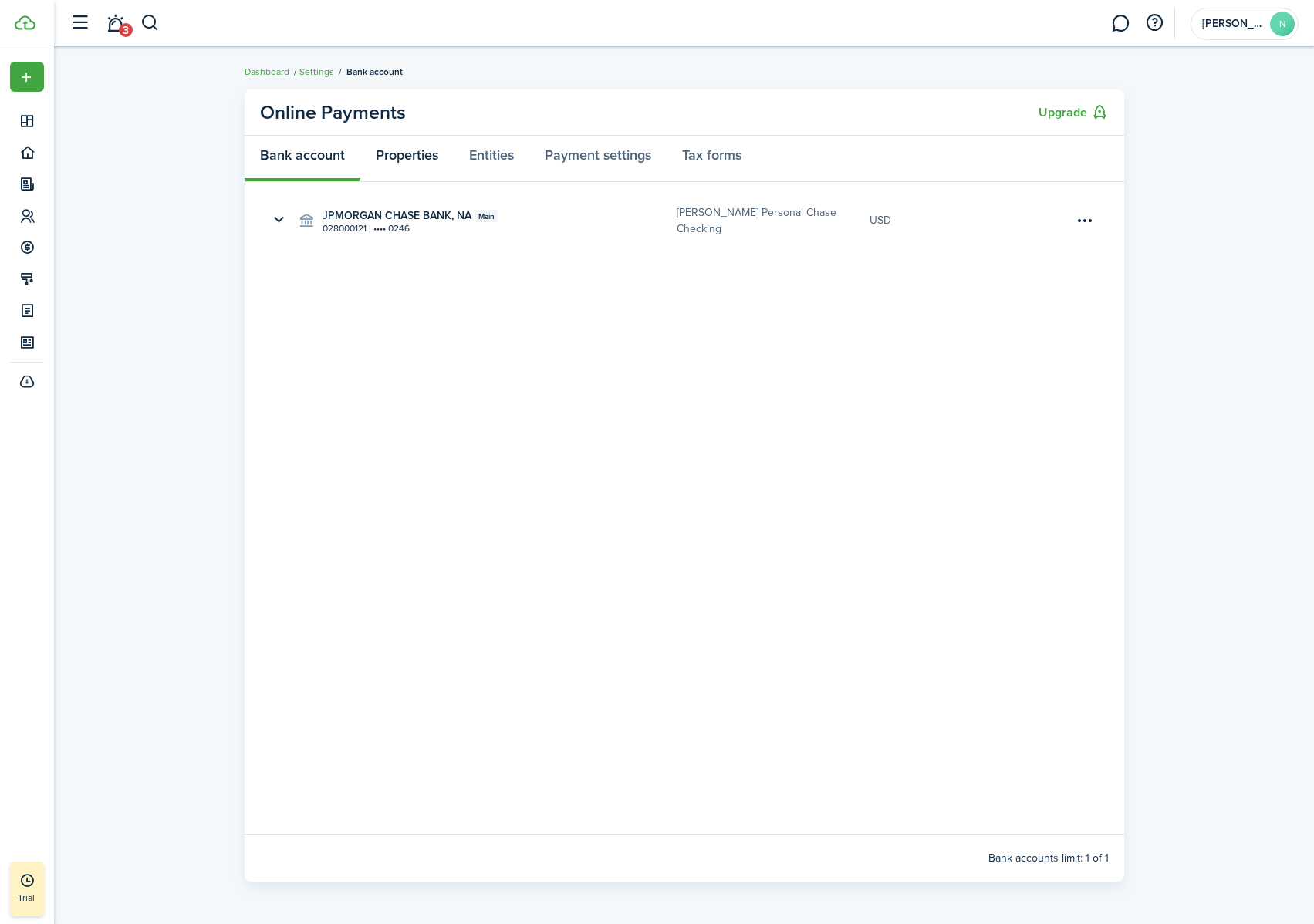
click at [408, 156] on link "Properties" at bounding box center [406, 159] width 93 height 46
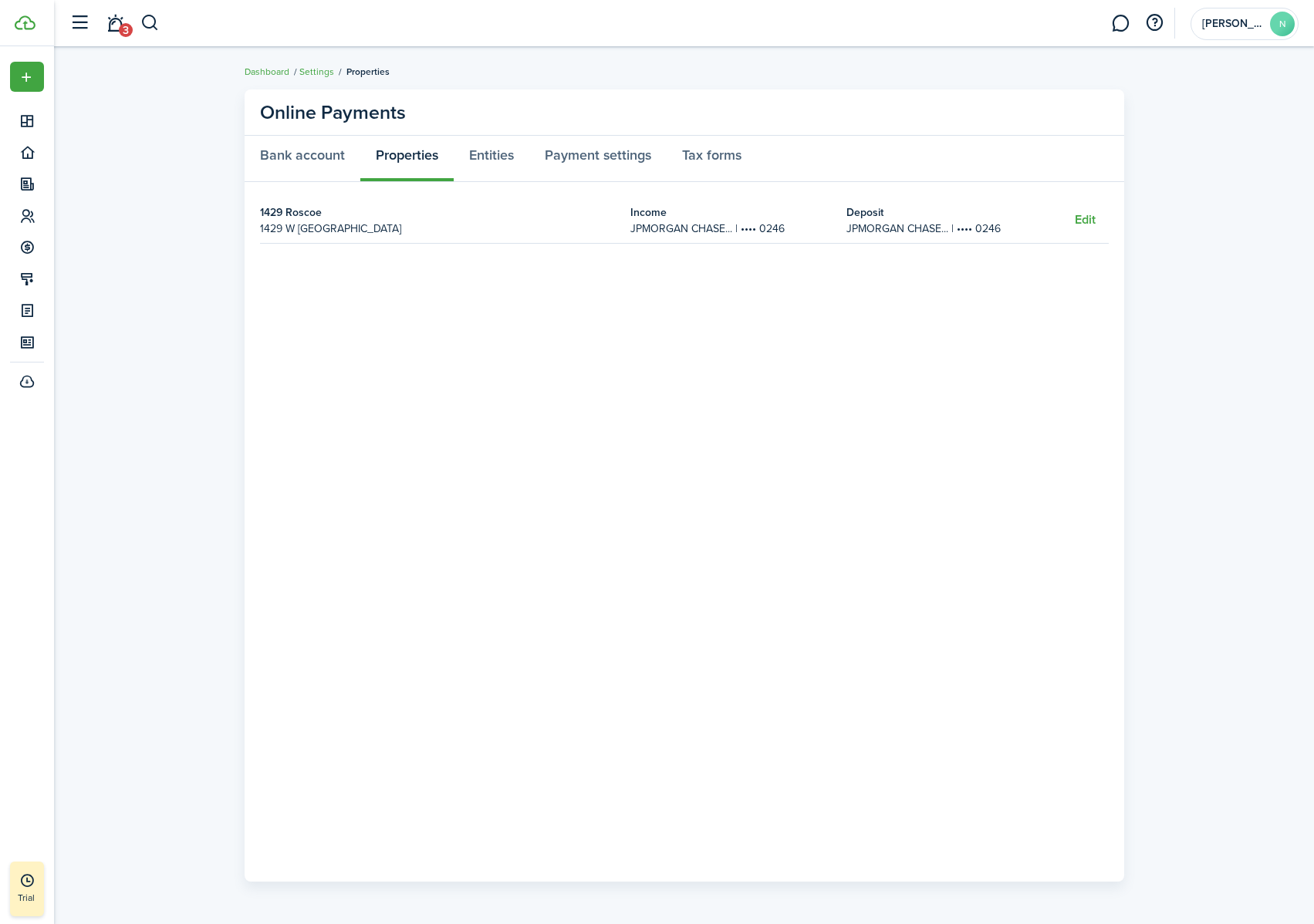
click at [326, 210] on strong "1429 Roscoe" at bounding box center [437, 212] width 355 height 16
click at [311, 222] on address "1429 W [GEOGRAPHIC_DATA]" at bounding box center [437, 229] width 355 height 16
click at [717, 215] on strong "Income" at bounding box center [731, 212] width 200 height 16
click at [517, 149] on link "Entities" at bounding box center [491, 159] width 76 height 46
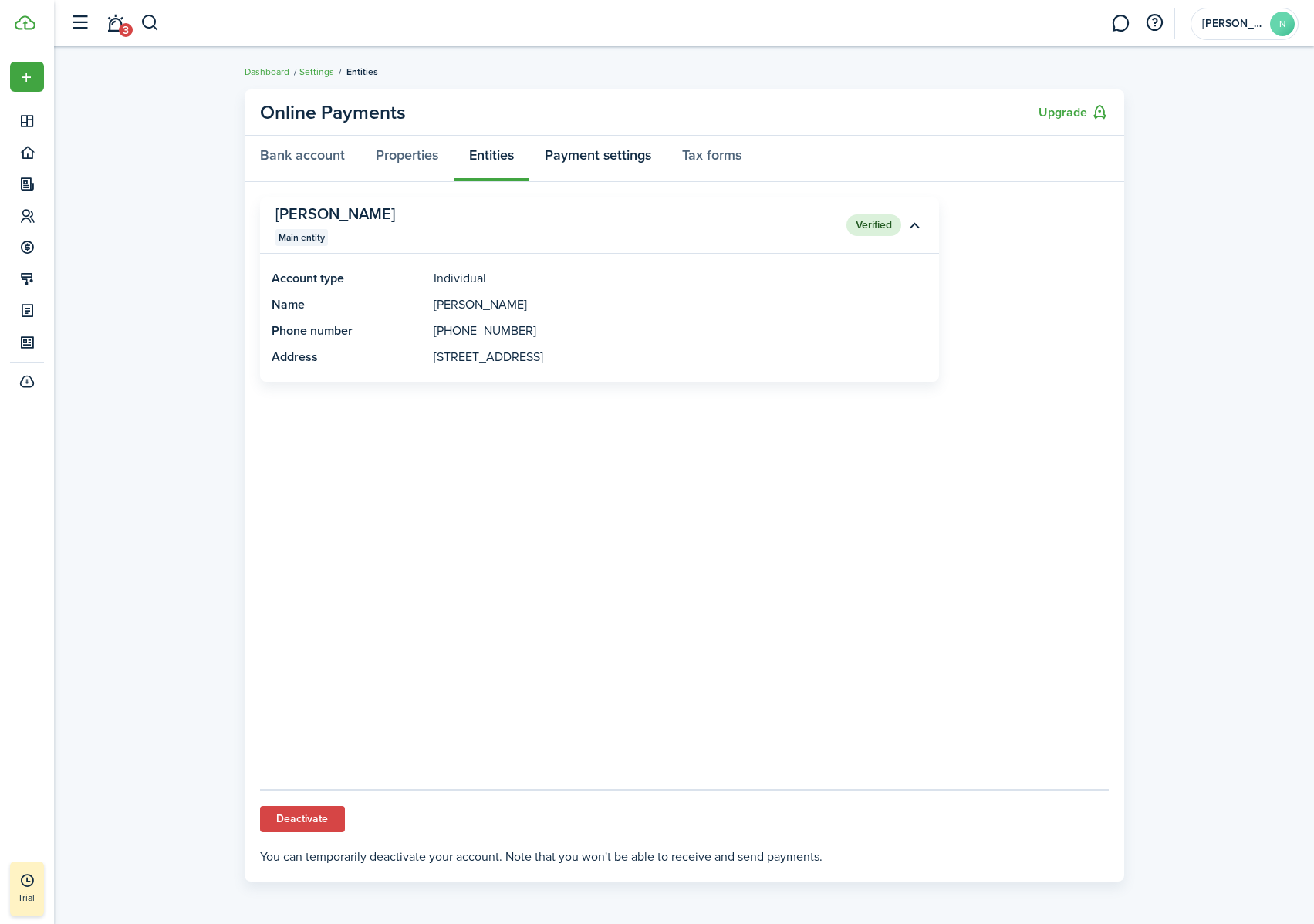
click at [587, 159] on link "Payment settings" at bounding box center [598, 159] width 138 height 46
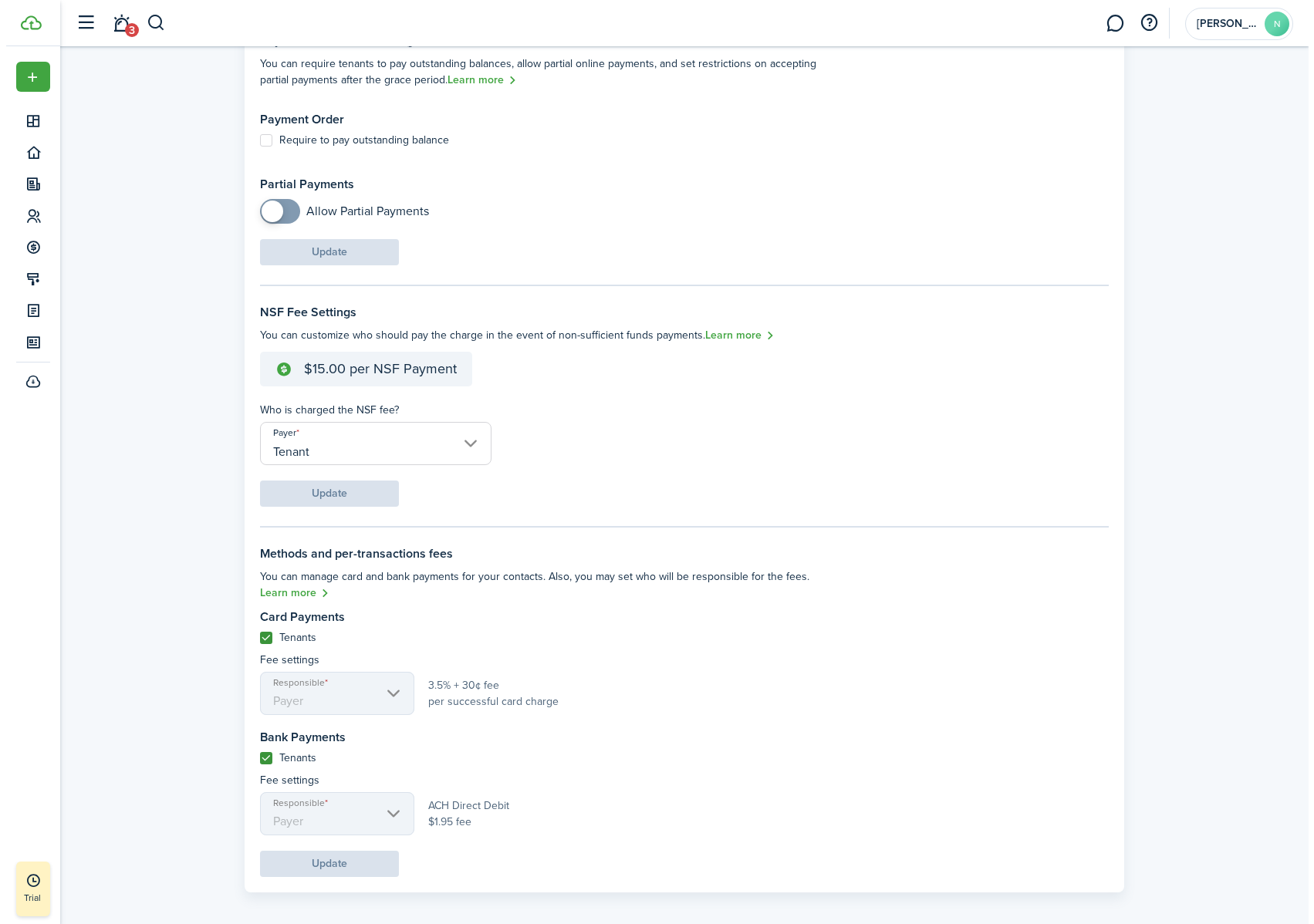
scroll to position [174, 0]
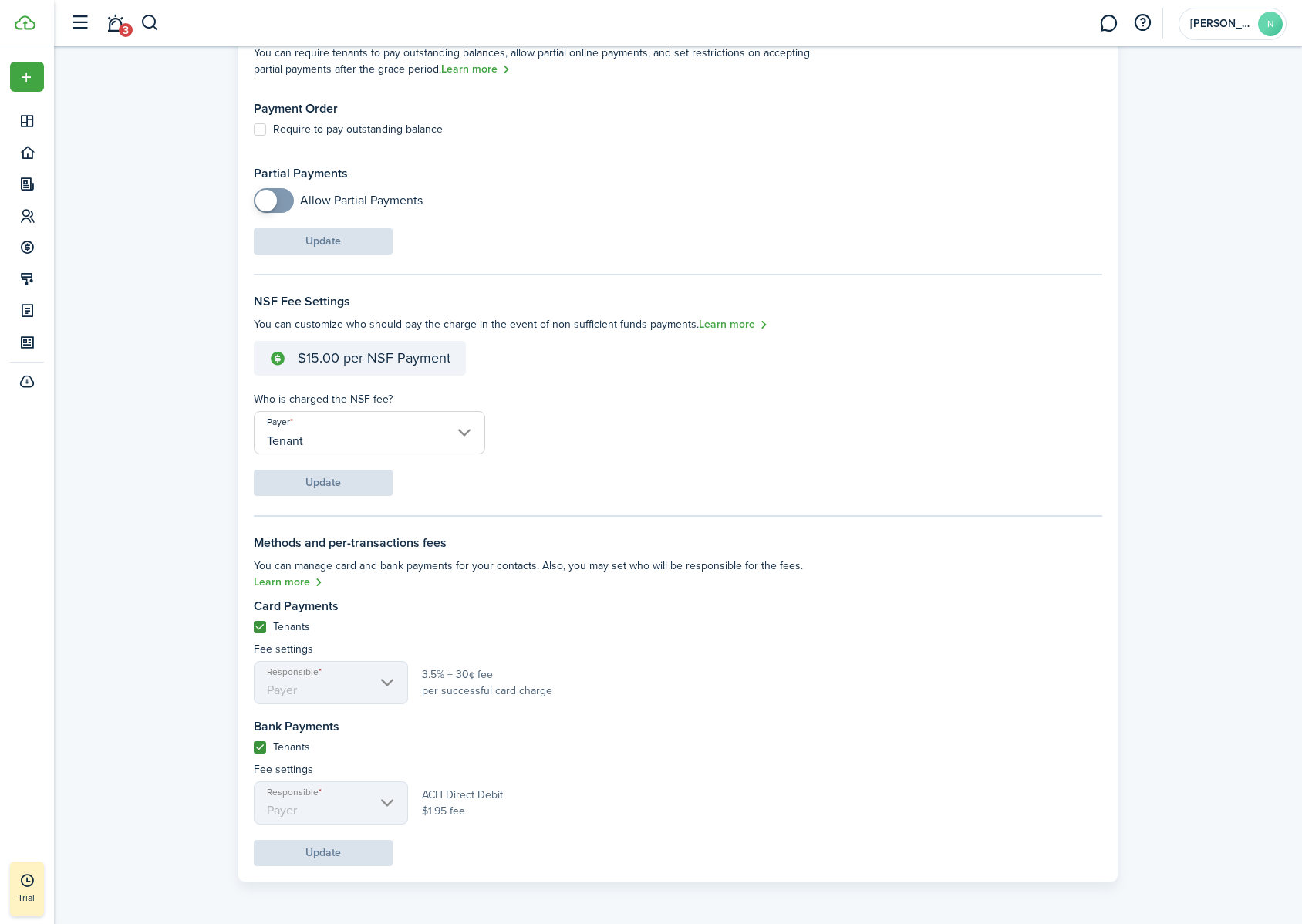
click at [261, 578] on label "Tenants" at bounding box center [281, 748] width 56 height 13
click at [254, 578] on input "Tenants" at bounding box center [253, 746] width 1 height 1
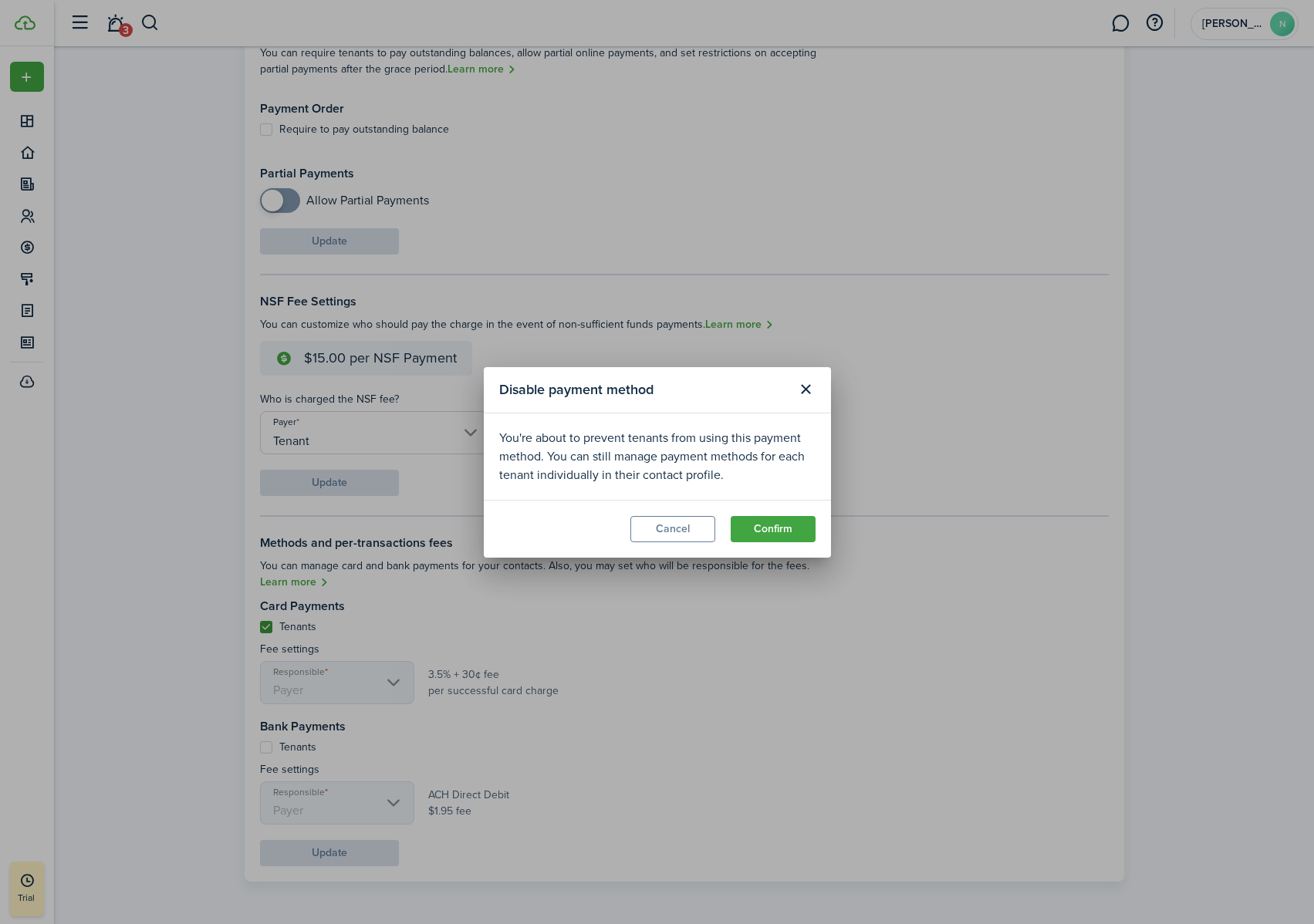
click at [673, 535] on button "Cancel" at bounding box center [673, 528] width 85 height 26
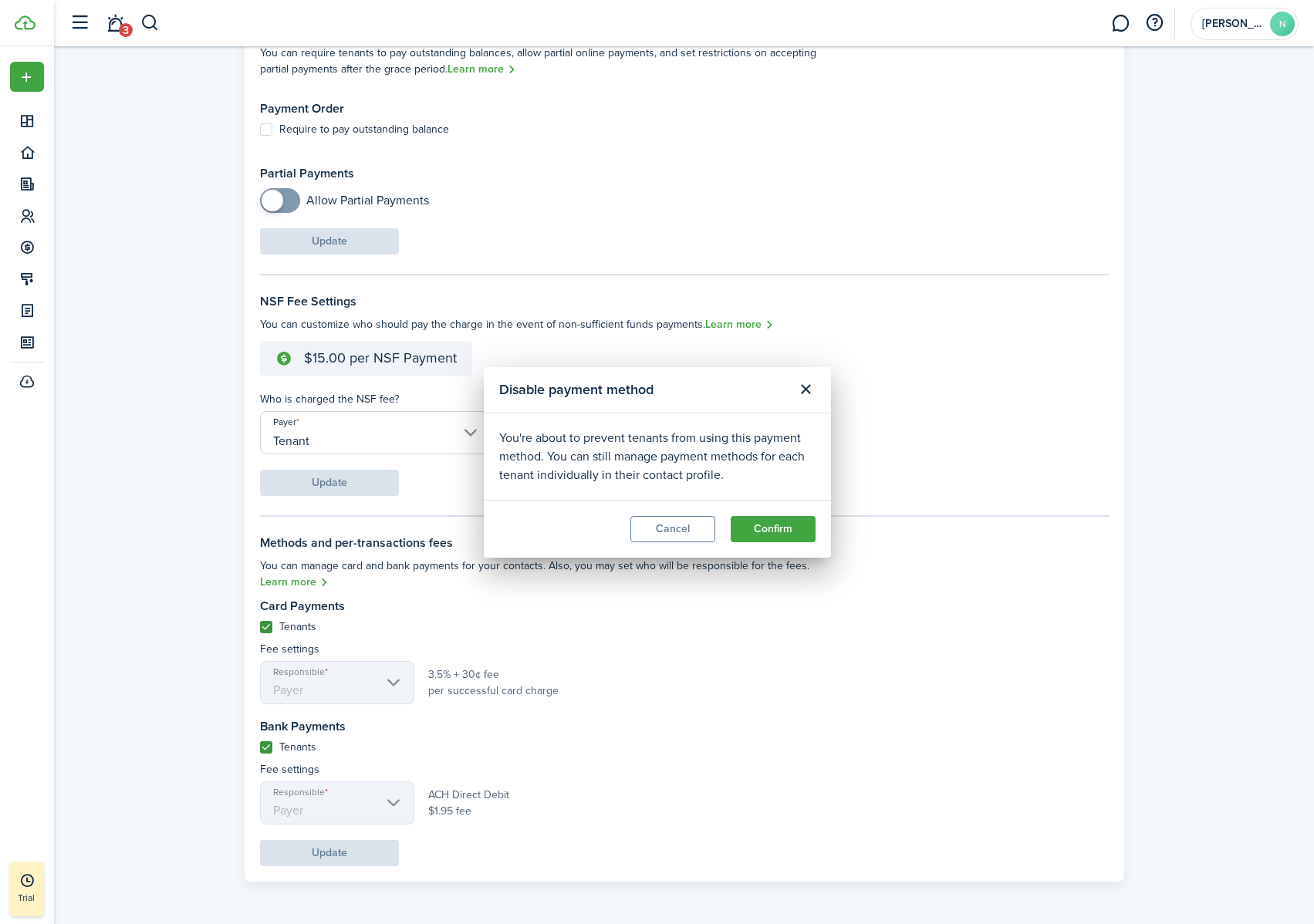
checkbox input "true"
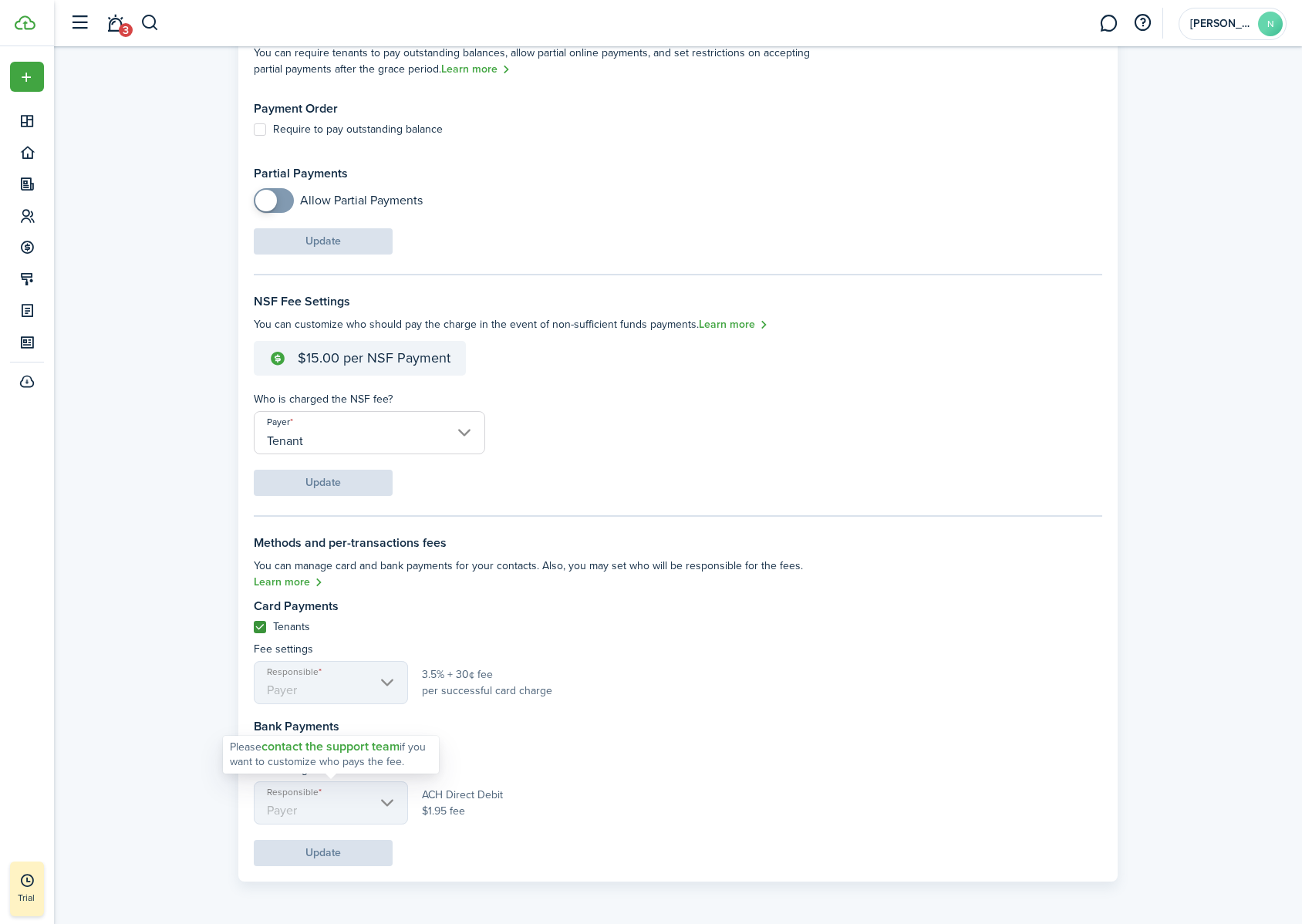
click at [386, 578] on mbsc-scroller "Responsible Payer" at bounding box center [331, 802] width 154 height 43
click at [462, 578] on span "ACH Direct Debit $1.95 fee" at bounding box center [463, 802] width 81 height 33
click at [263, 578] on settings-fieldset-body "Card Payments Tenants Fee settings Responsible Payer 3.5% + 30¢ fee per success…" at bounding box center [536, 711] width 565 height 225
click at [333, 578] on button "contact the support team" at bounding box center [331, 746] width 138 height 14
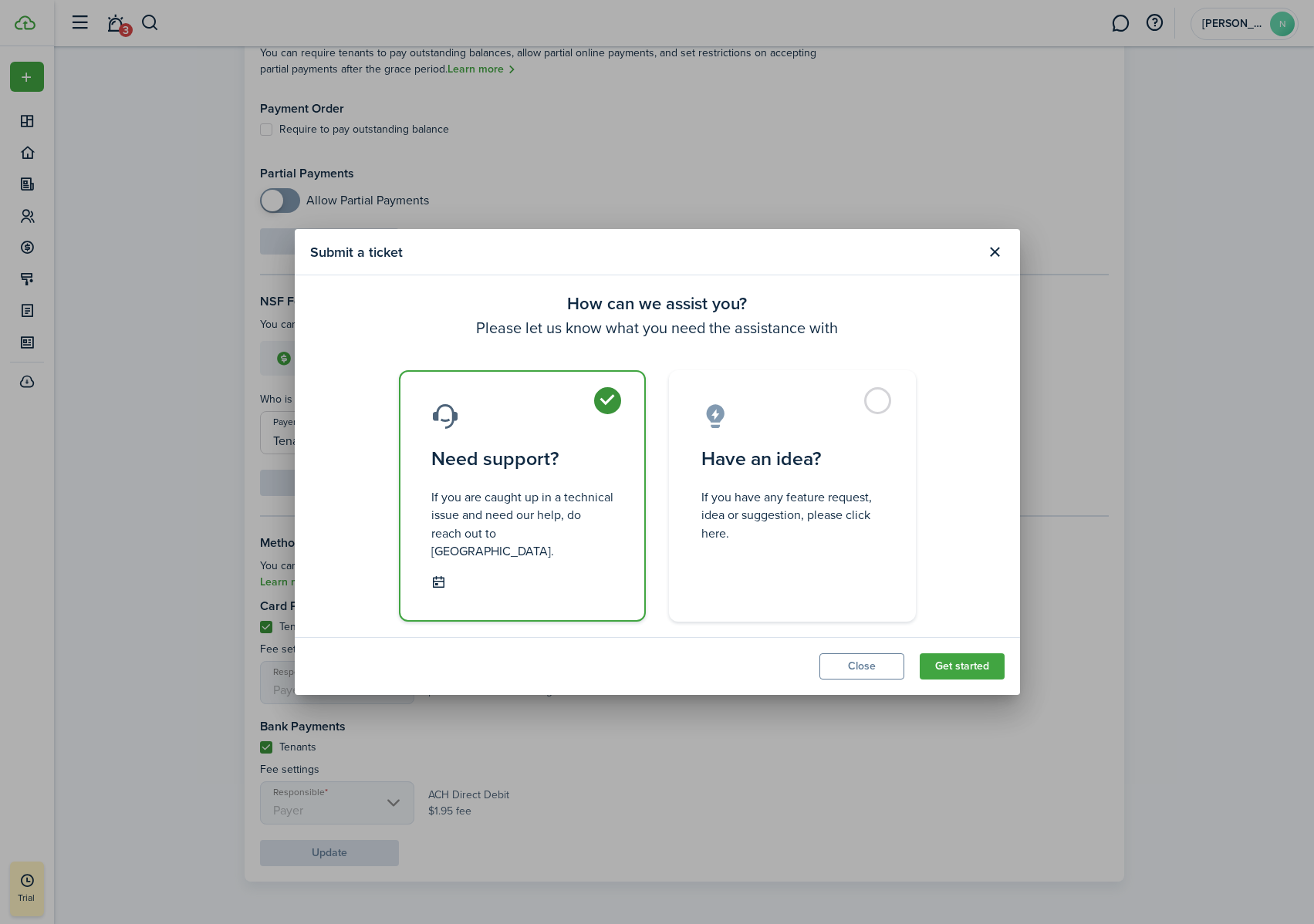
click at [941, 578] on button "Get started" at bounding box center [962, 666] width 85 height 26
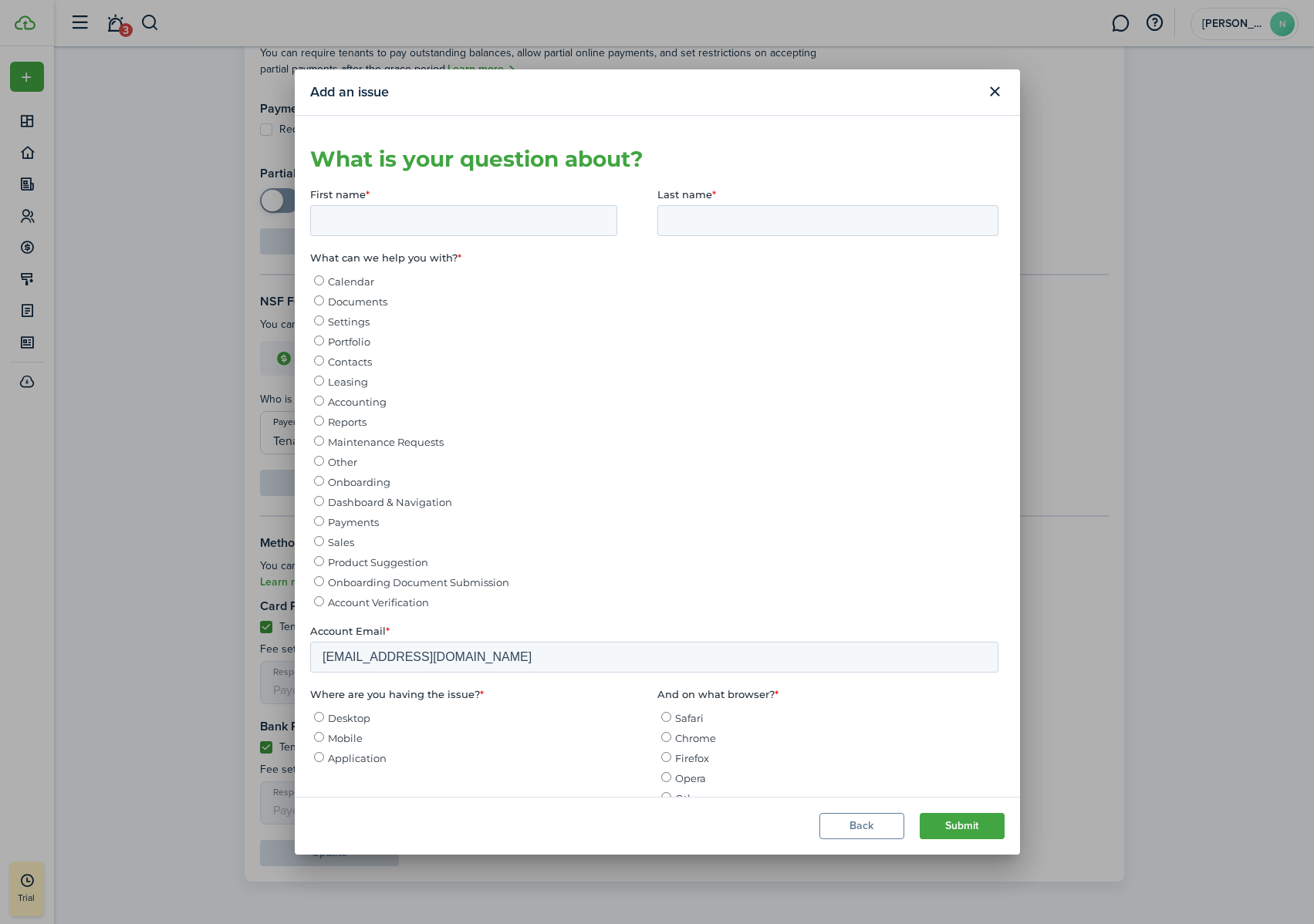
scroll to position [0, 0]
click at [1154, 422] on div "Add an issue Back Submit" at bounding box center [657, 462] width 1314 height 924
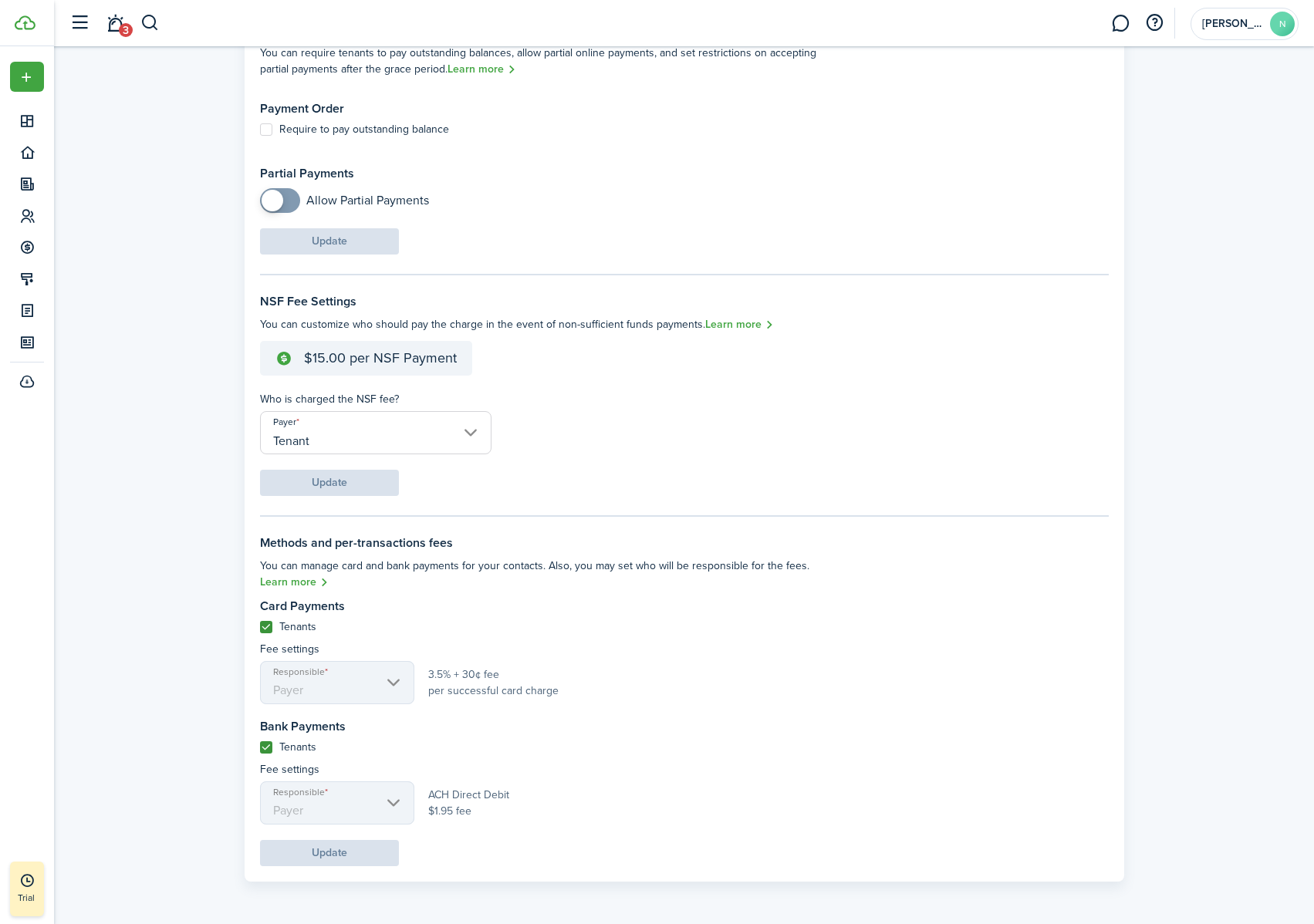
click at [1154, 422] on div "Add an issue Back Submit" at bounding box center [657, 462] width 1314 height 924
click at [300, 575] on link "Learn more" at bounding box center [288, 582] width 69 height 17
click at [331, 578] on button "contact the support team" at bounding box center [331, 746] width 138 height 14
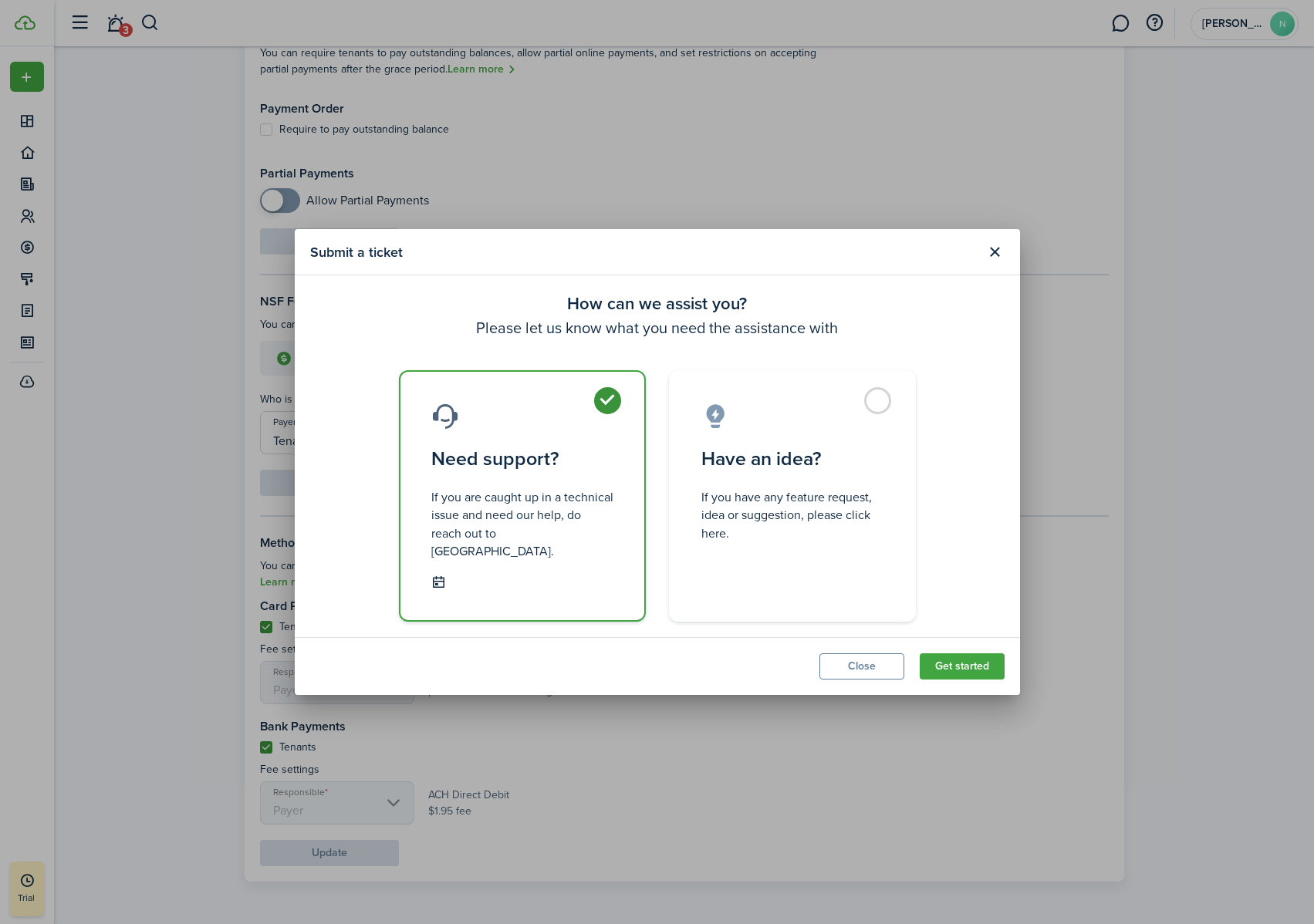
click at [973, 578] on button "Get started" at bounding box center [962, 666] width 85 height 26
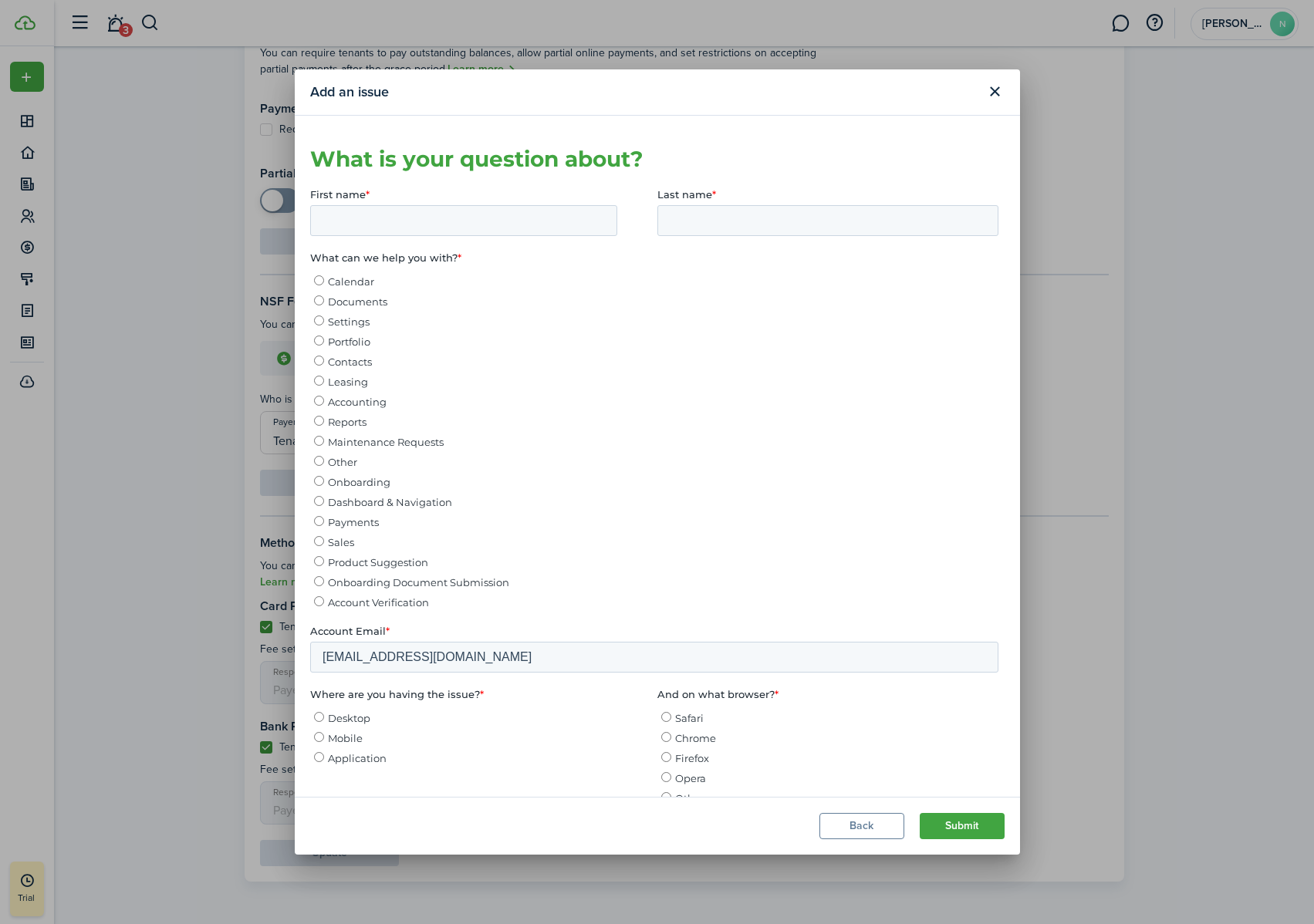
click at [385, 222] on input "First name *" at bounding box center [463, 219] width 307 height 31
type input "[PERSON_NAME]"
click at [351, 524] on span "Payments" at bounding box center [352, 521] width 51 height 13
click at [324, 524] on input "Payments" at bounding box center [318, 520] width 10 height 10
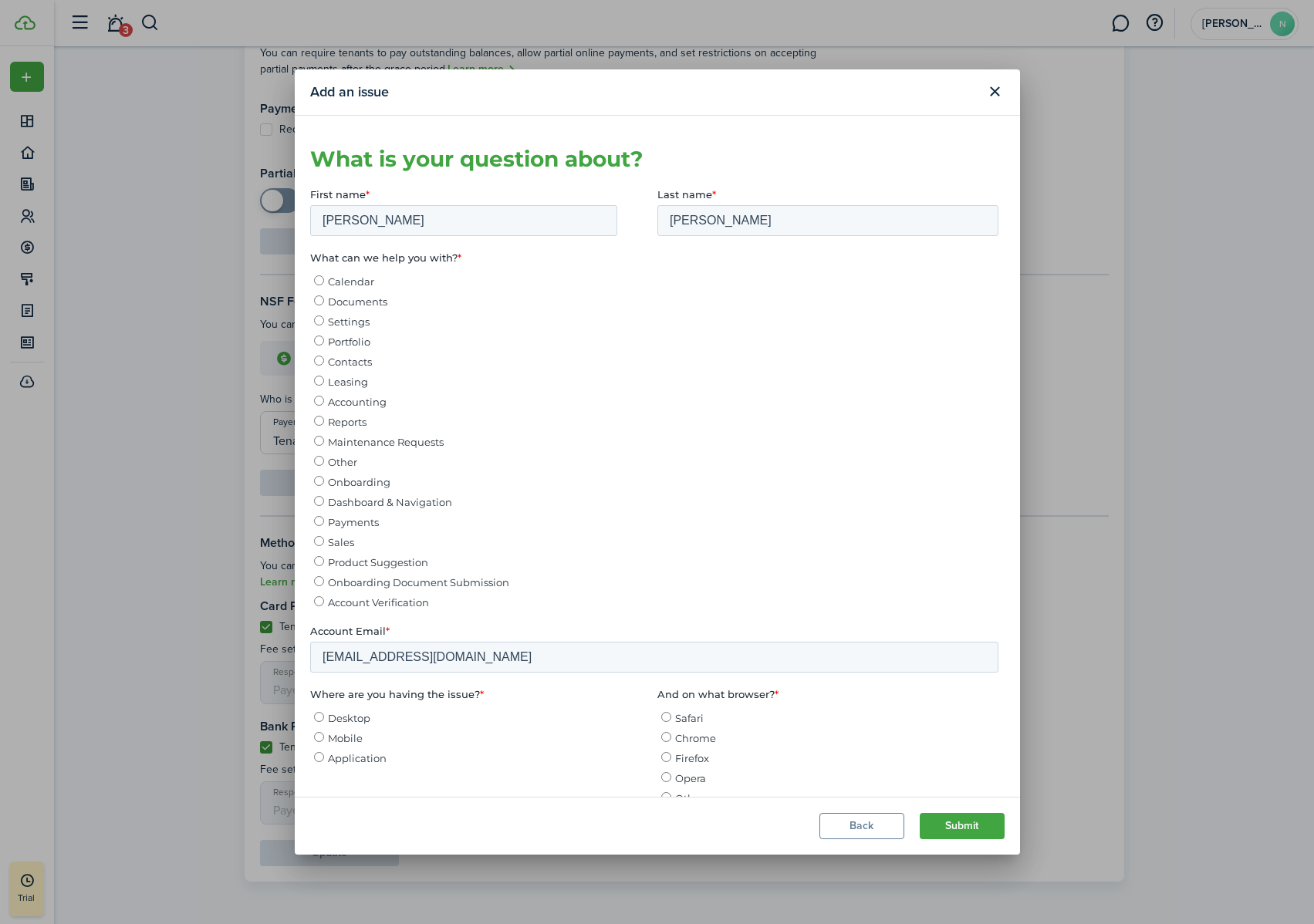
radio input "true"
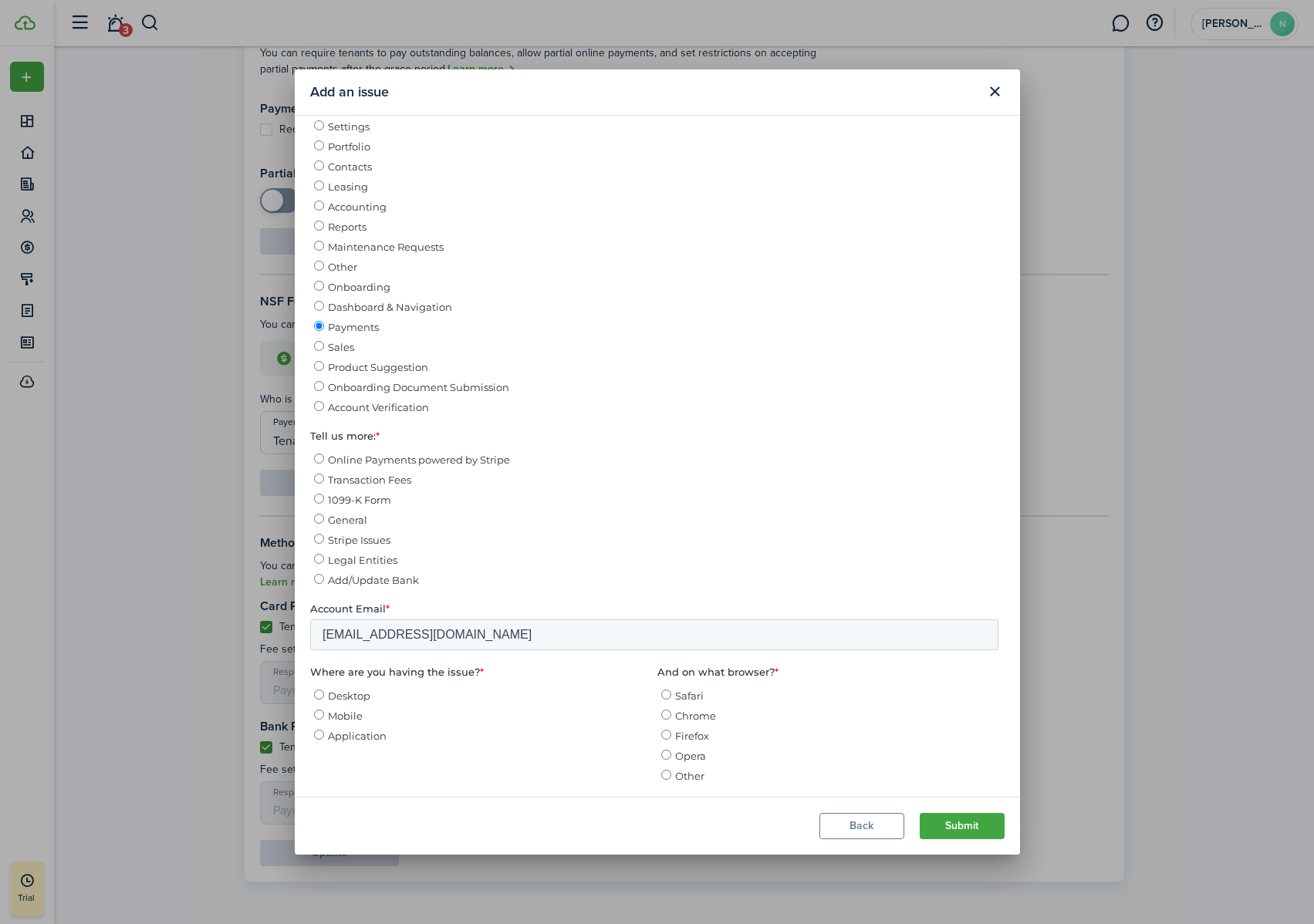
scroll to position [218, 0]
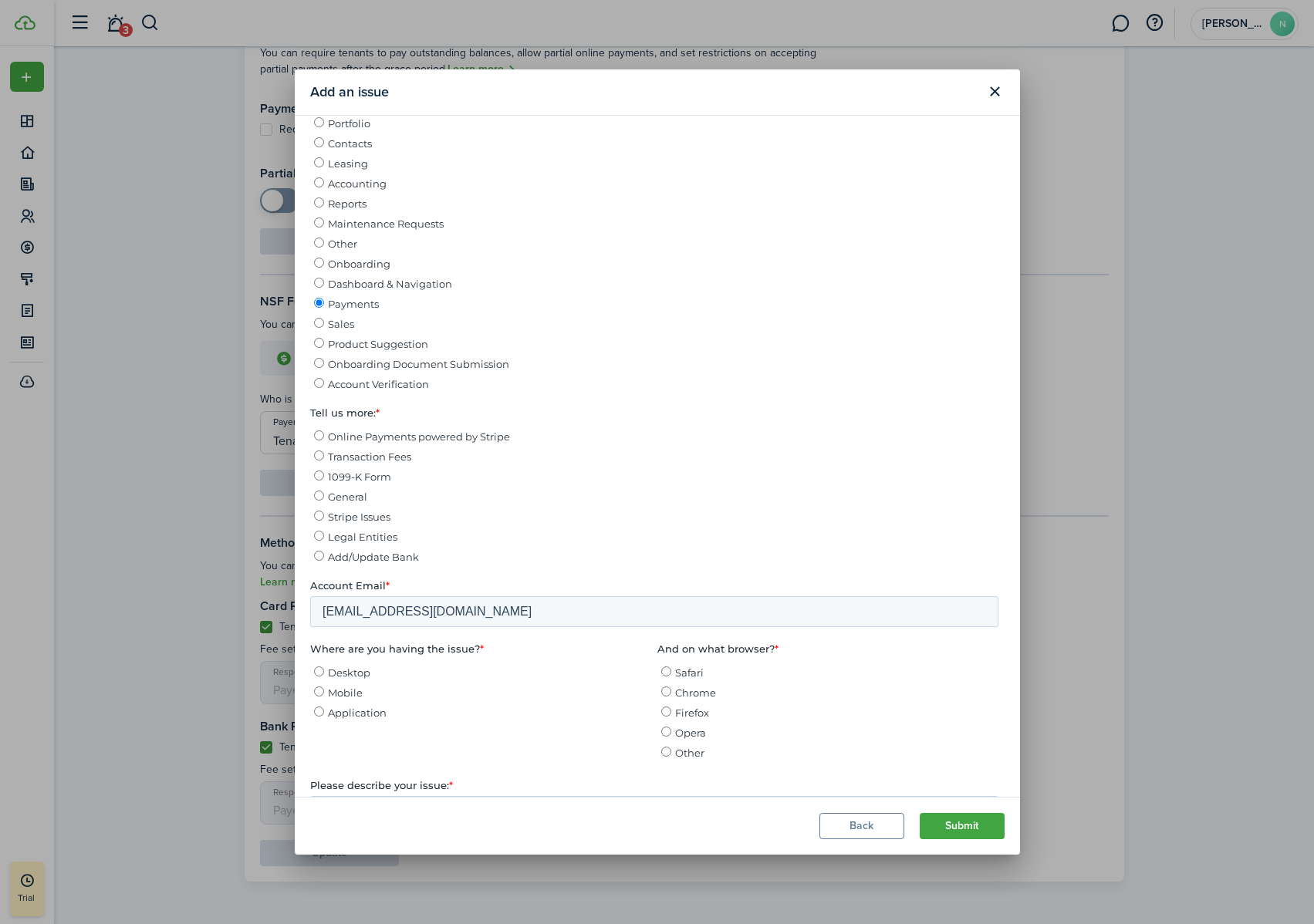
click at [379, 456] on span "Transaction Fees" at bounding box center [368, 457] width 83 height 13
click at [324, 456] on input "Transaction Fees" at bounding box center [318, 455] width 10 height 10
radio input "true"
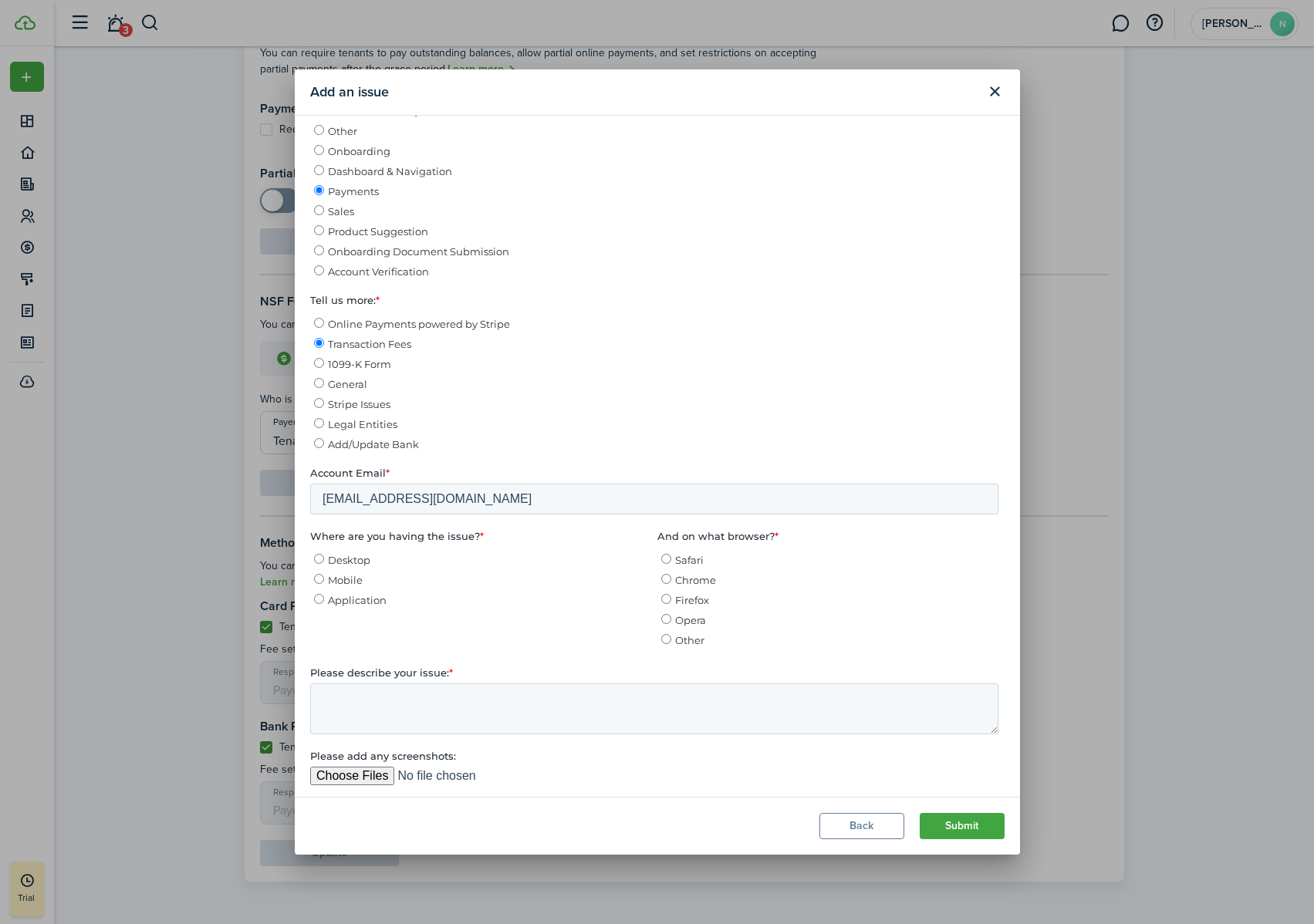
scroll to position [333, 0]
click at [350, 554] on span "Desktop" at bounding box center [347, 558] width 42 height 13
click at [324, 554] on input "Desktop" at bounding box center [318, 556] width 10 height 10
radio input "true"
click at [692, 575] on span "Chrome" at bounding box center [694, 578] width 41 height 13
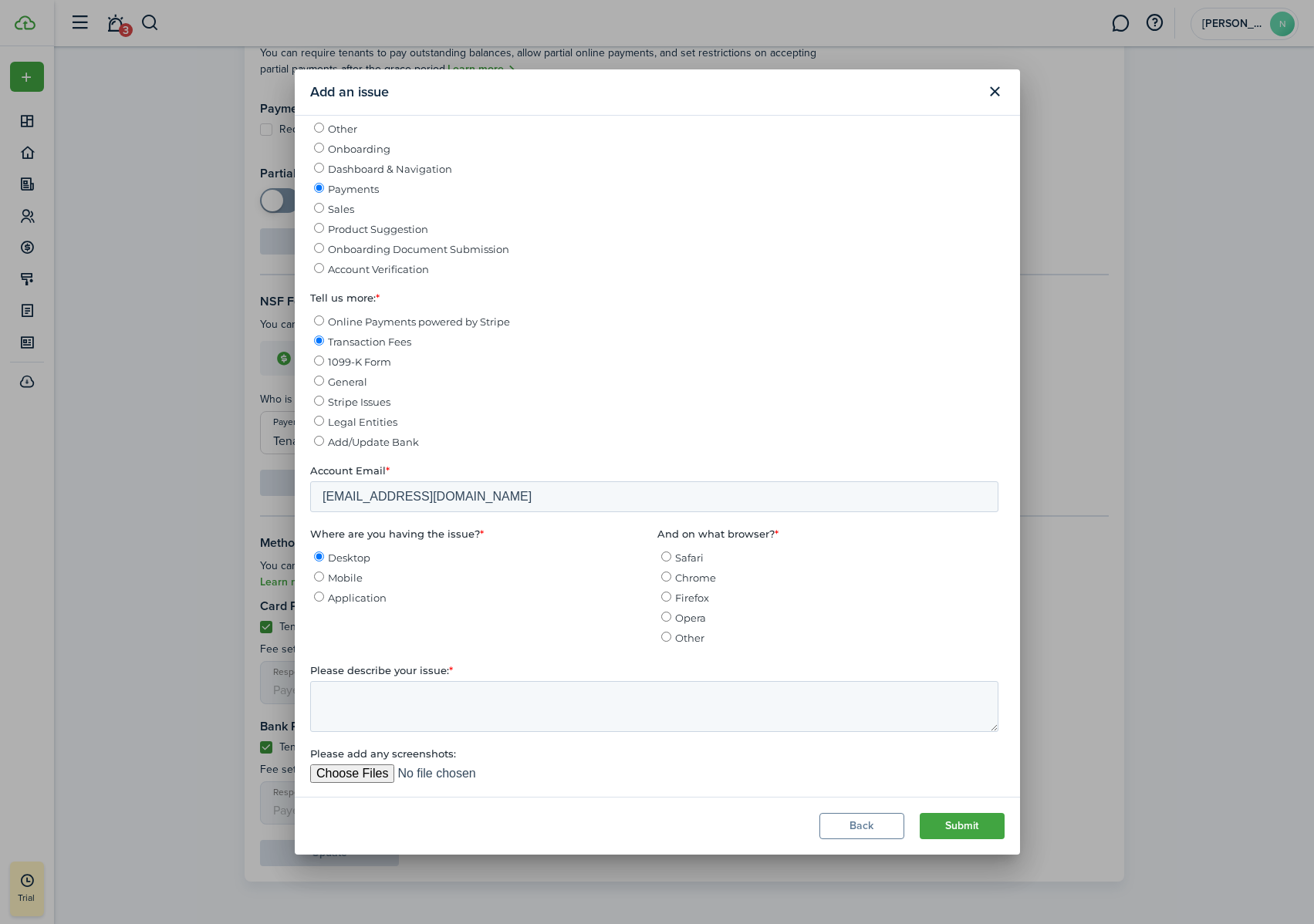
click at [670, 575] on input "Chrome" at bounding box center [665, 576] width 10 height 10
radio input "true"
click at [592, 578] on textarea "Please describe your issue: *" at bounding box center [653, 706] width 688 height 51
type textarea "I just want to cover ACH fees (as landlord) for tenants"
click at [948, 578] on button "Submit" at bounding box center [962, 825] width 85 height 26
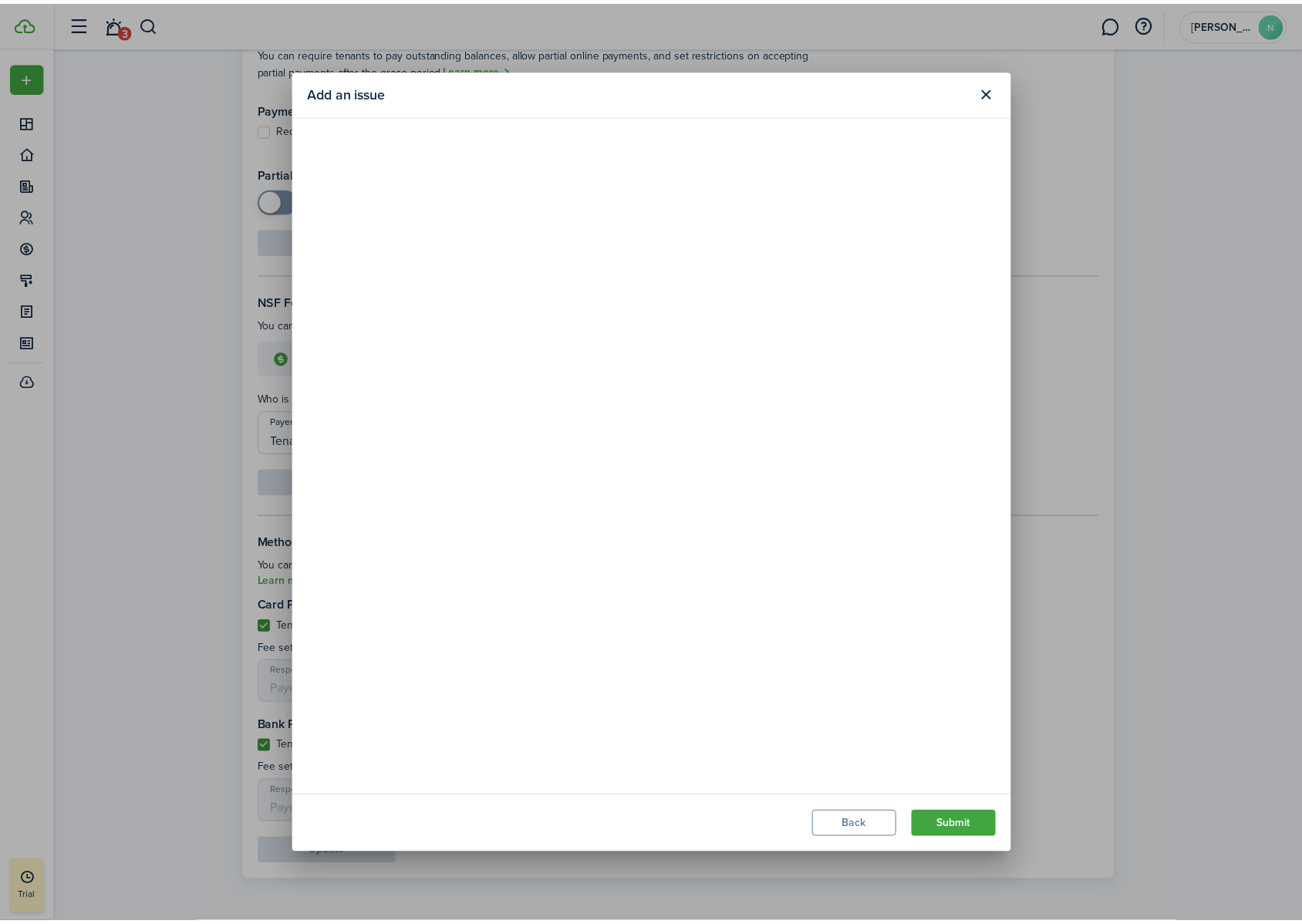
scroll to position [0, 0]
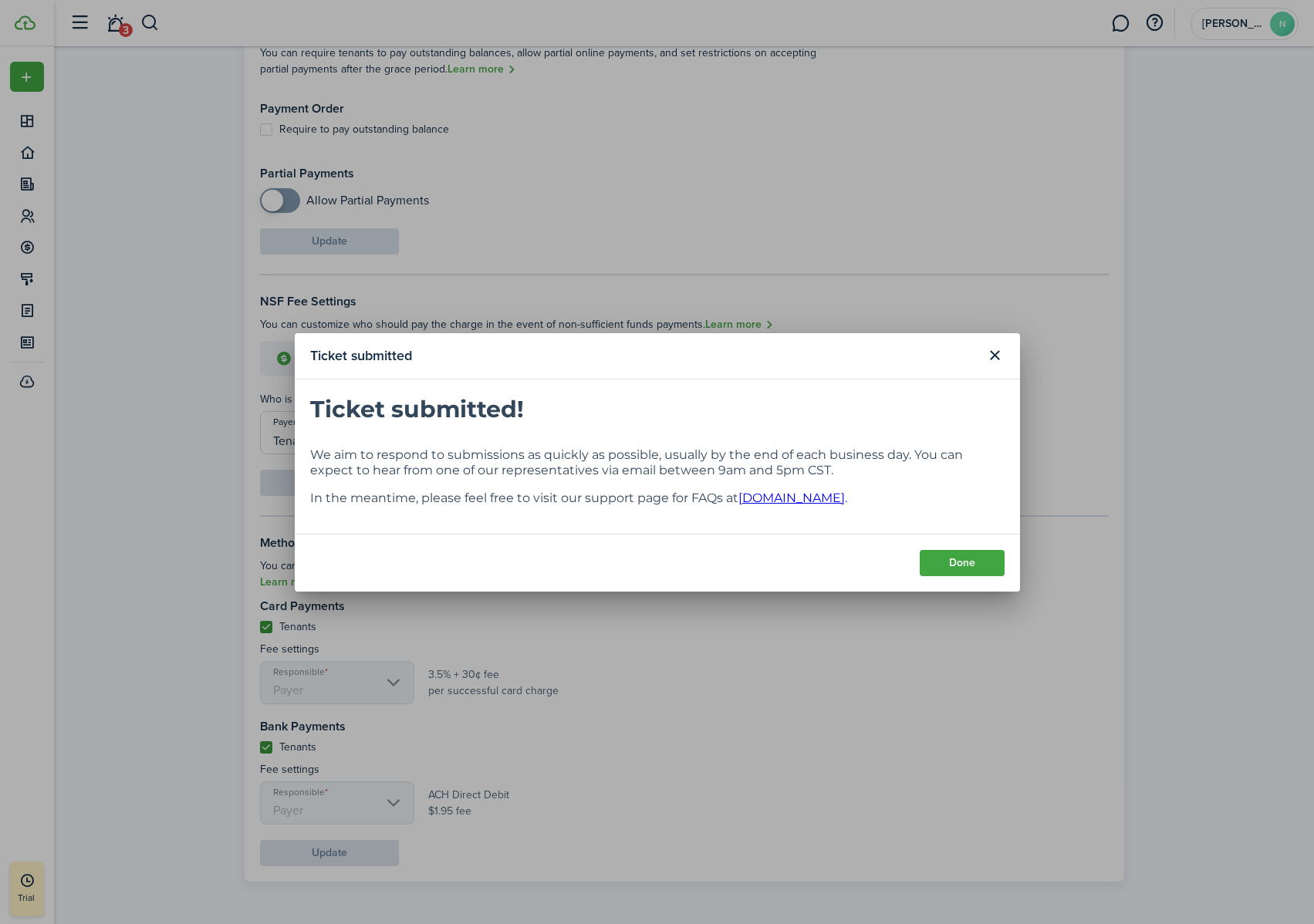
click at [978, 566] on button "Done" at bounding box center [962, 563] width 85 height 26
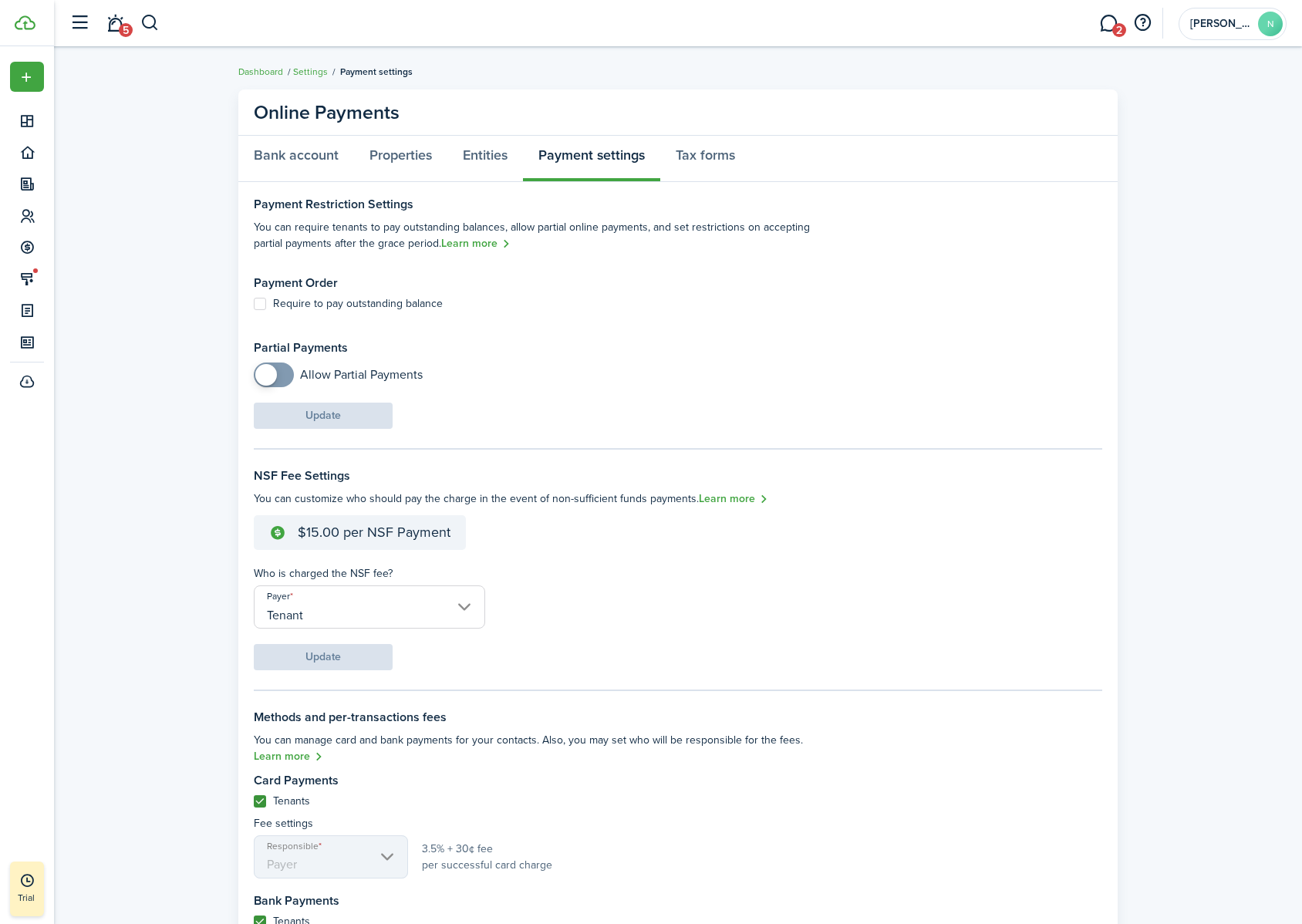
click at [68, 307] on stripe-connect-account-settings "Online Payments Bank account Properties Entities Payment settings Tax forms Pay…" at bounding box center [678, 572] width 1248 height 981
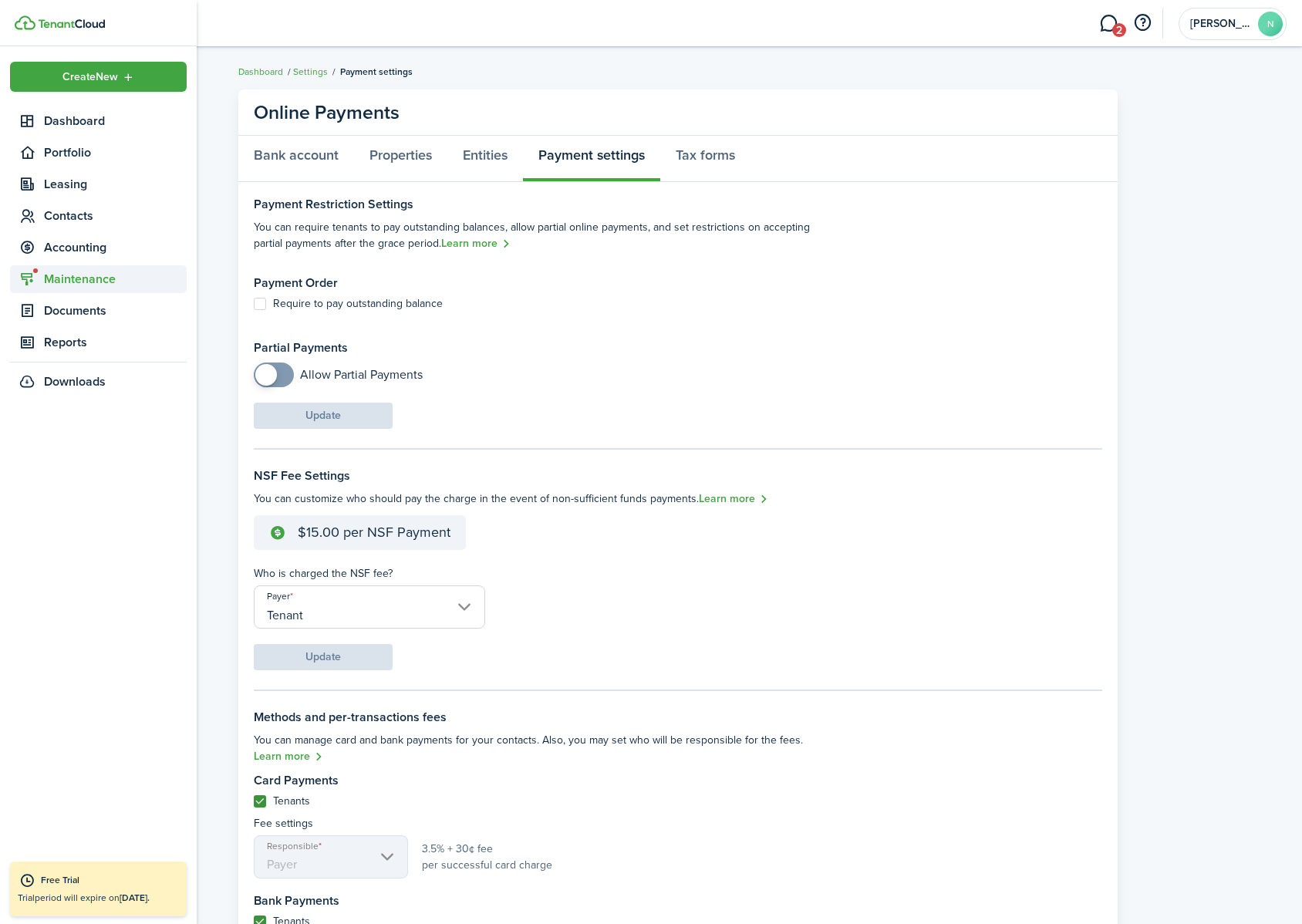
click at [66, 273] on span "Maintenance" at bounding box center [115, 279] width 143 height 18
click at [84, 317] on span "Requests" at bounding box center [103, 313] width 118 height 18
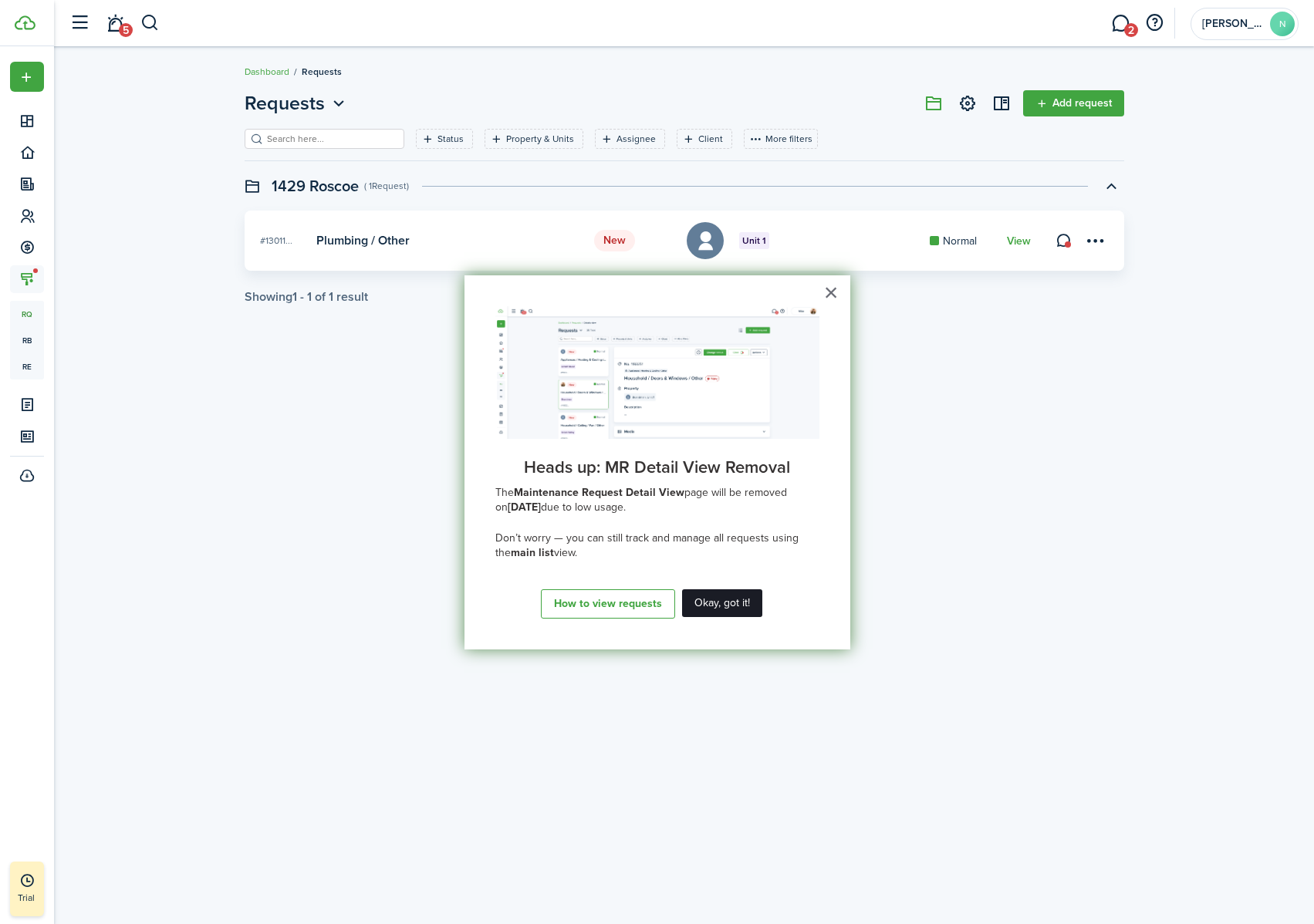
click at [726, 578] on button "Okay, got it!" at bounding box center [722, 602] width 80 height 28
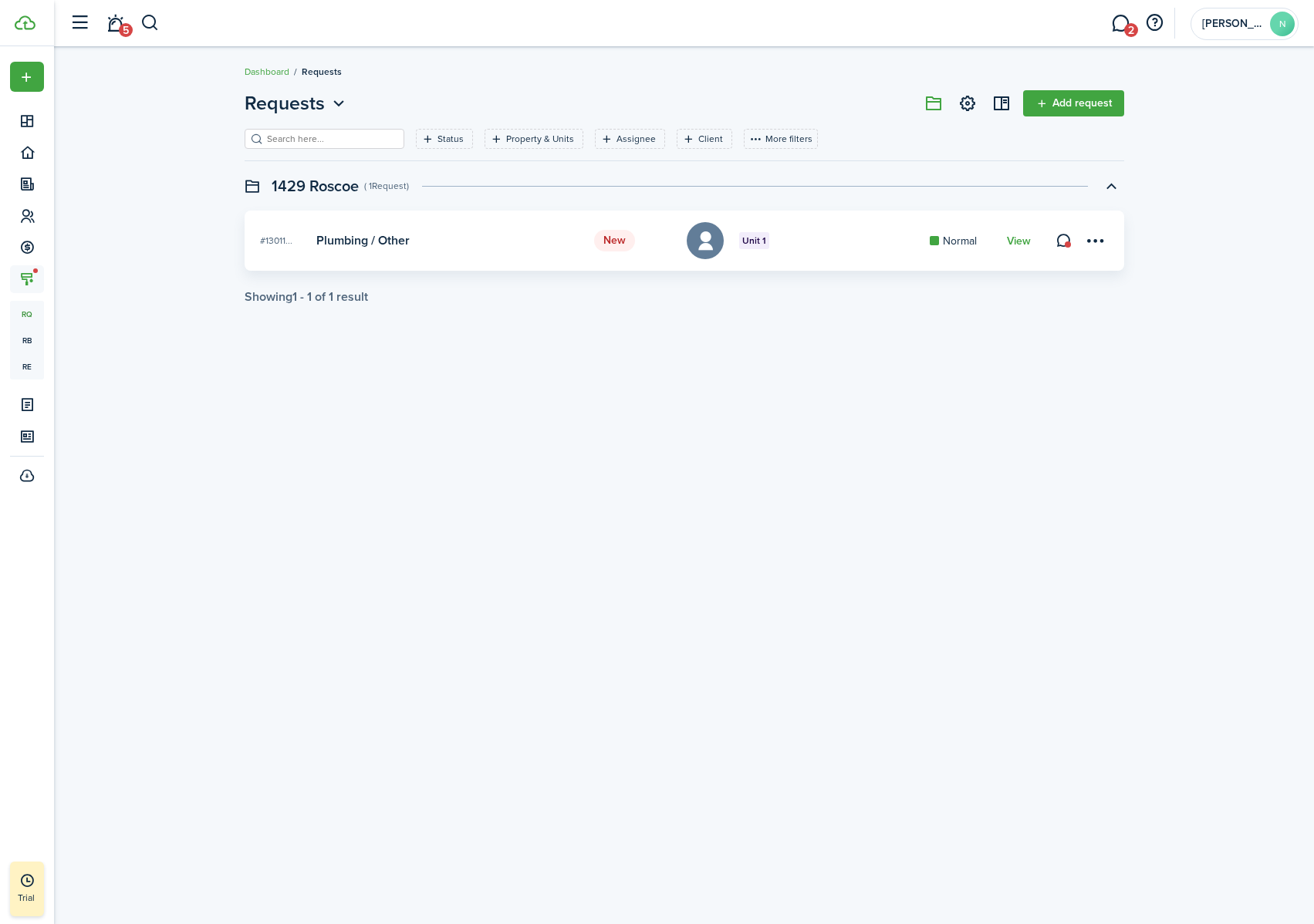
click at [572, 239] on card-title "Plumbing / Other" at bounding box center [448, 240] width 263 height 14
click at [665, 222] on card "New #13011... Unit 1 Plumbing / Other Normal View" at bounding box center [684, 241] width 879 height 60
click at [977, 235] on card-mark "Normal" at bounding box center [960, 241] width 62 height 16
click at [1025, 242] on link "View" at bounding box center [1018, 242] width 24 height 13
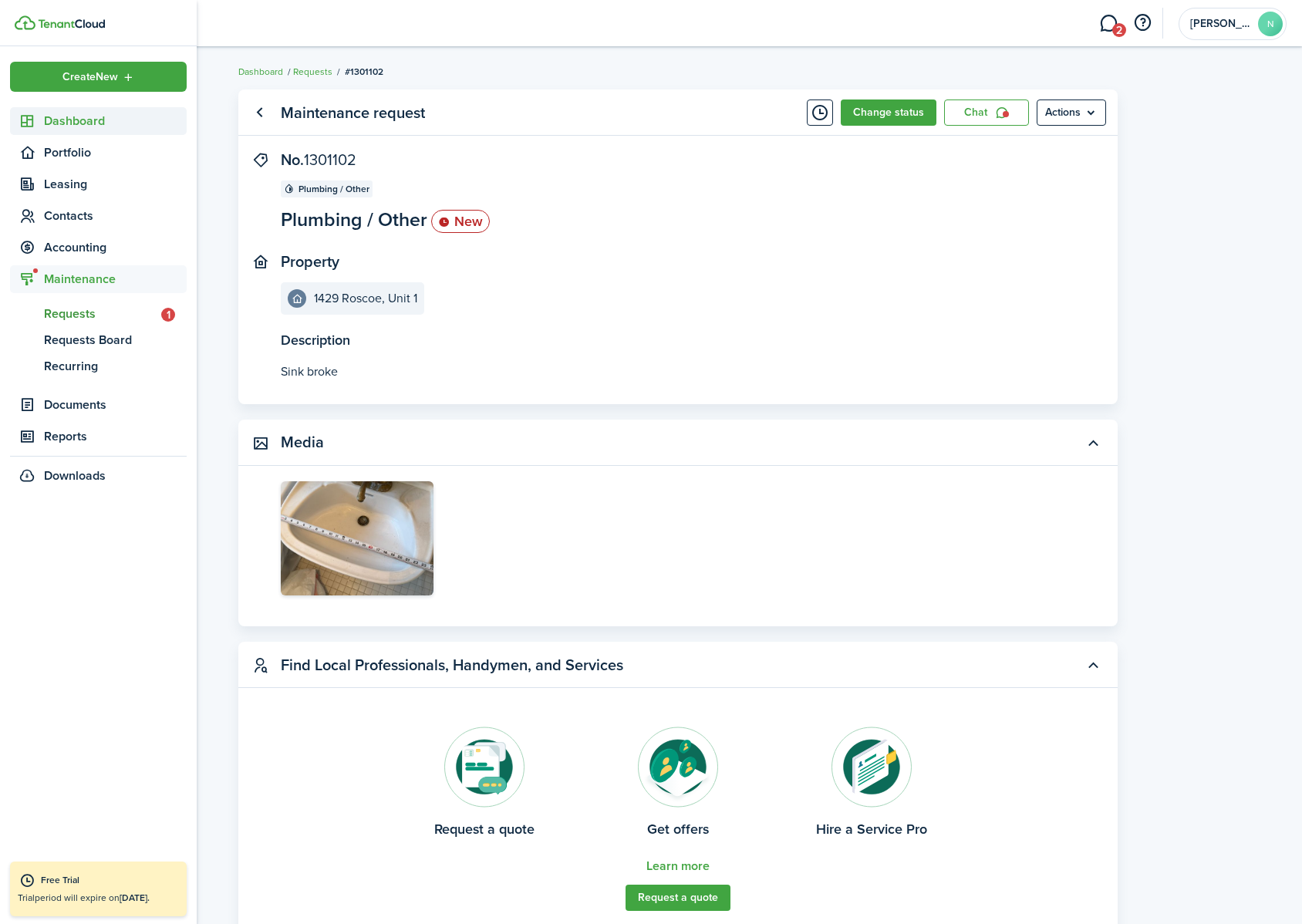
click at [68, 124] on span "Dashboard" at bounding box center [115, 121] width 143 height 18
click at [28, 118] on icon at bounding box center [27, 121] width 16 height 15
click at [52, 127] on span "Dashboard" at bounding box center [115, 121] width 143 height 18
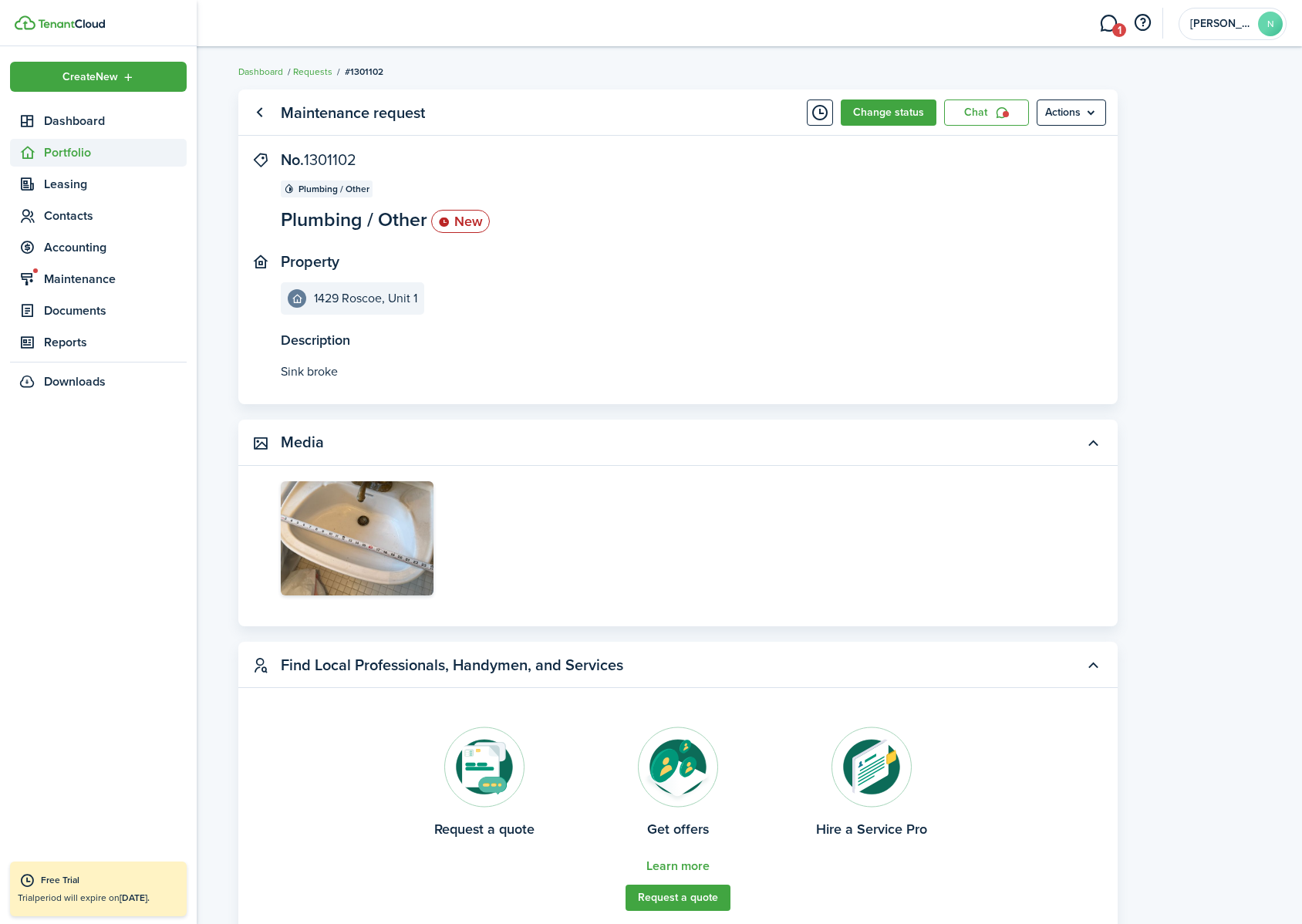
click at [76, 156] on span "Portfolio" at bounding box center [115, 152] width 143 height 18
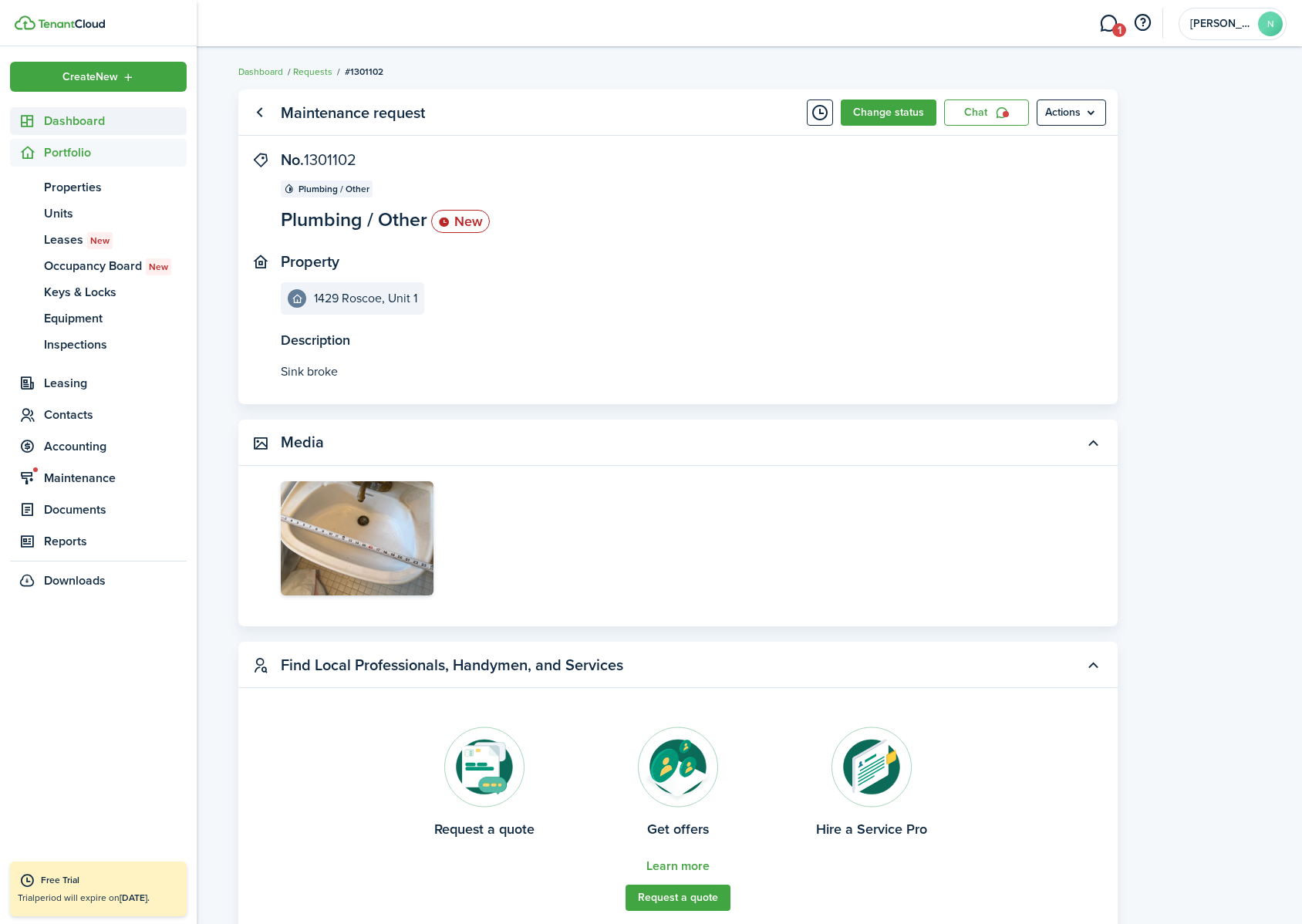
click at [75, 118] on span "Dashboard" at bounding box center [115, 121] width 143 height 18
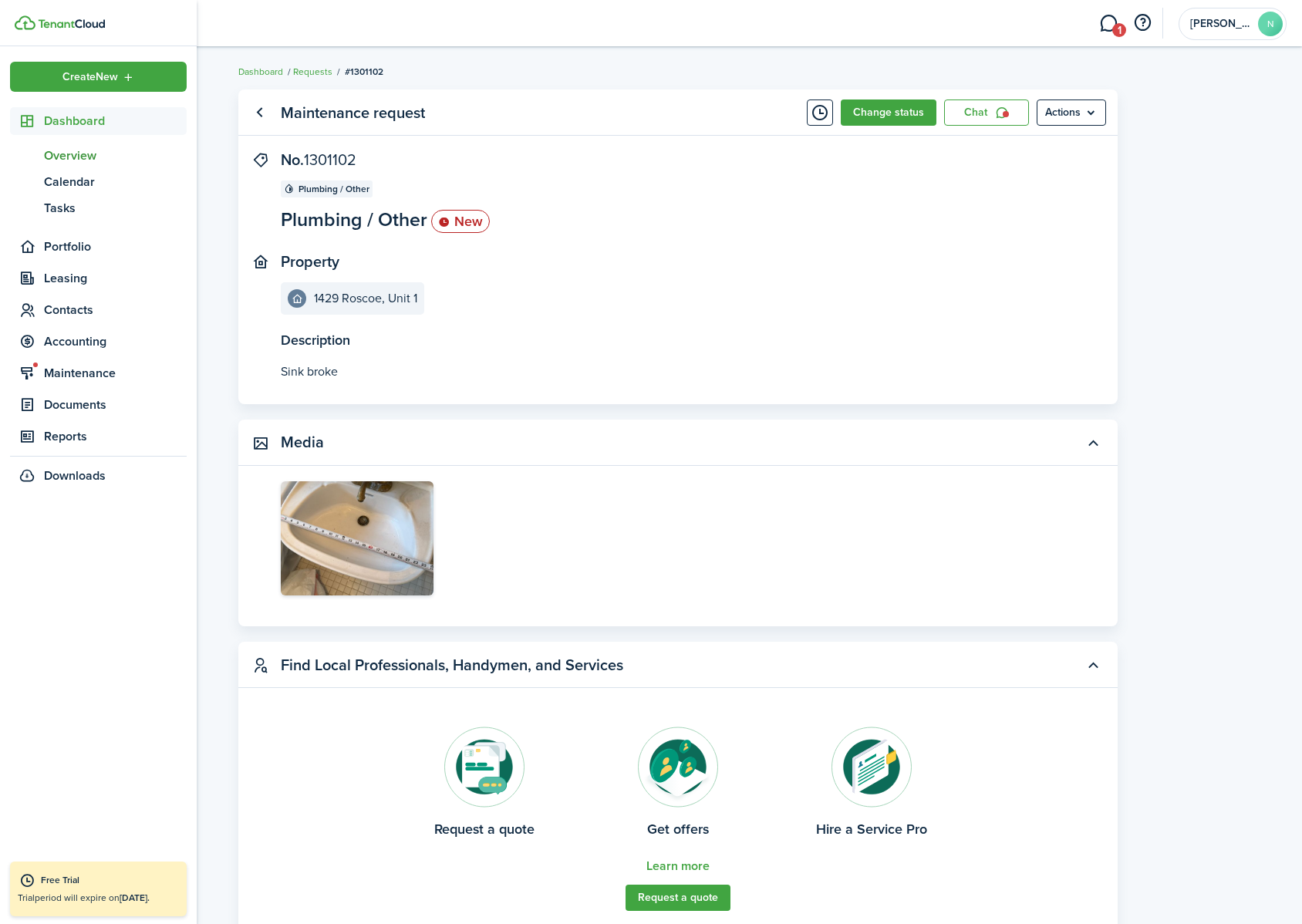
click at [75, 152] on span "Overview" at bounding box center [115, 155] width 143 height 18
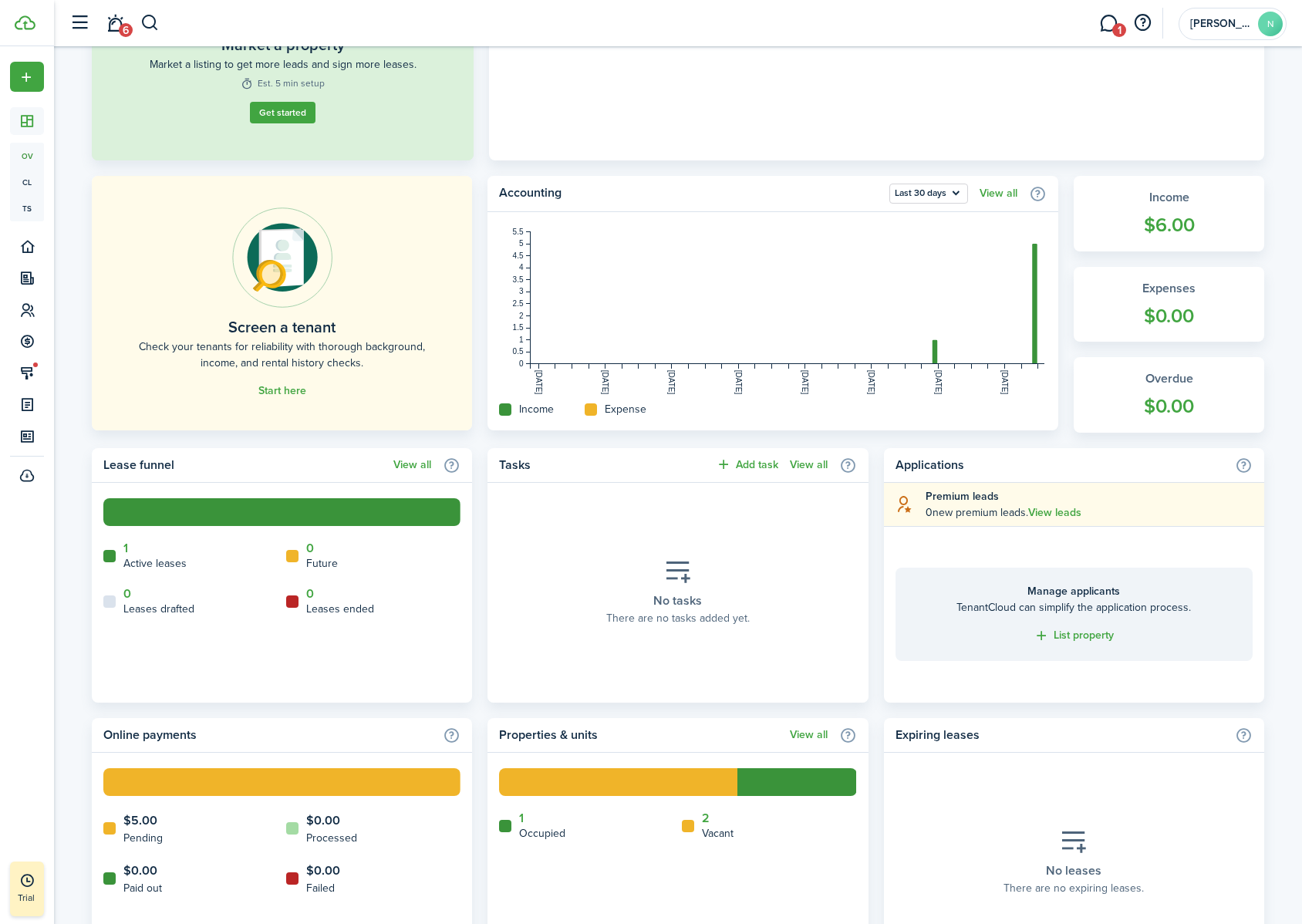
scroll to position [278, 0]
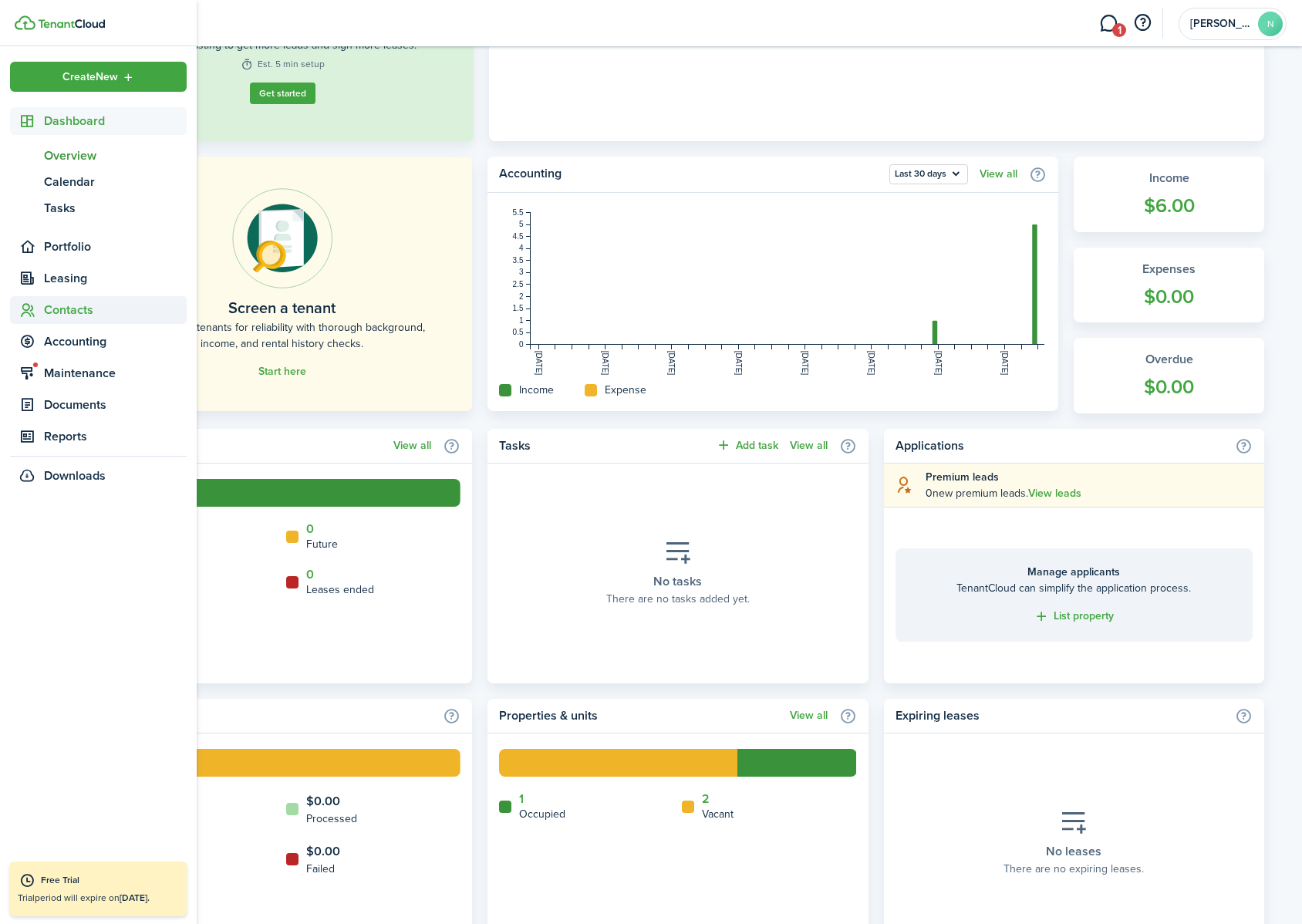
click at [73, 310] on span "Contacts" at bounding box center [115, 309] width 143 height 18
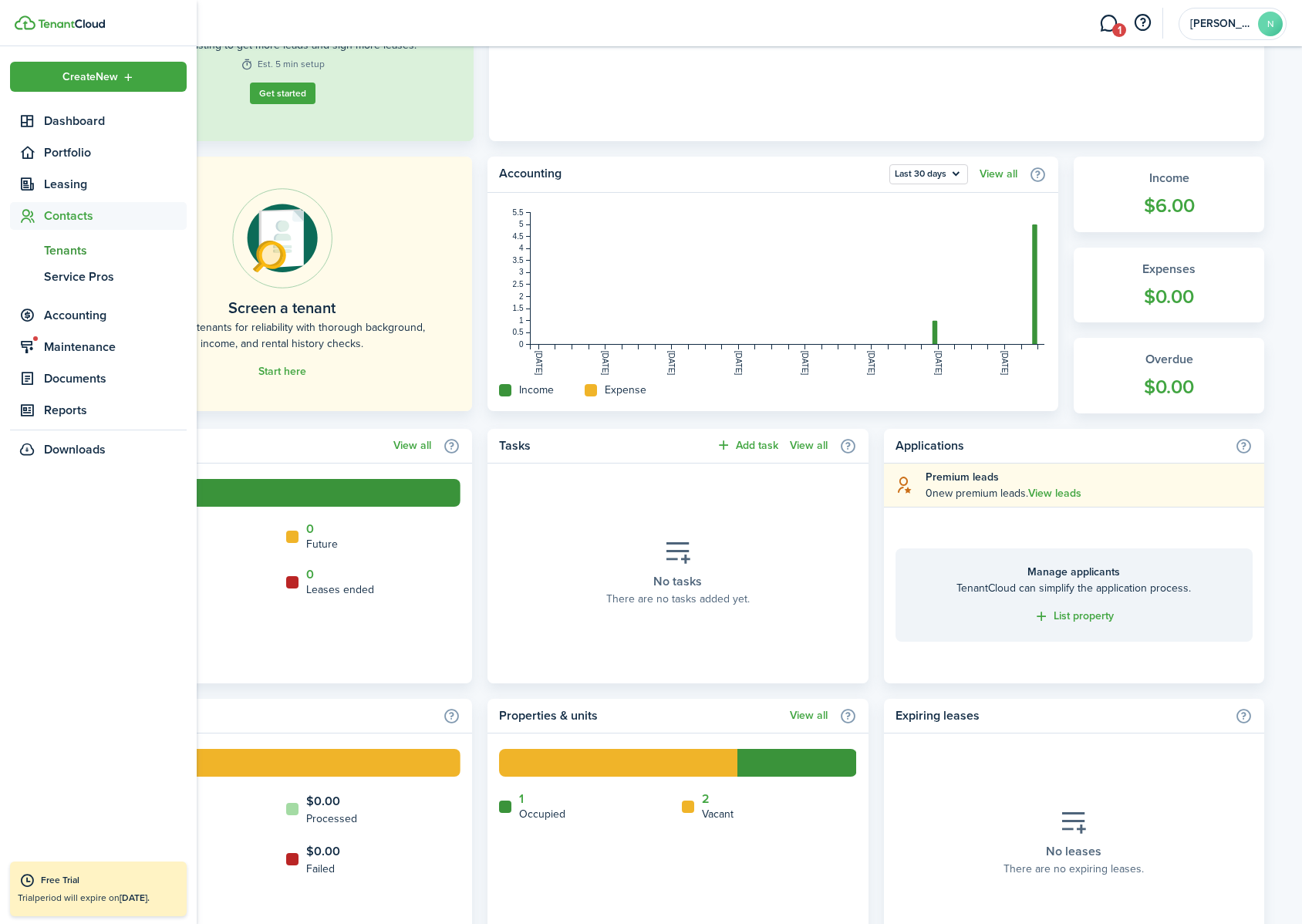
click at [83, 251] on span "Tenants" at bounding box center [115, 250] width 143 height 18
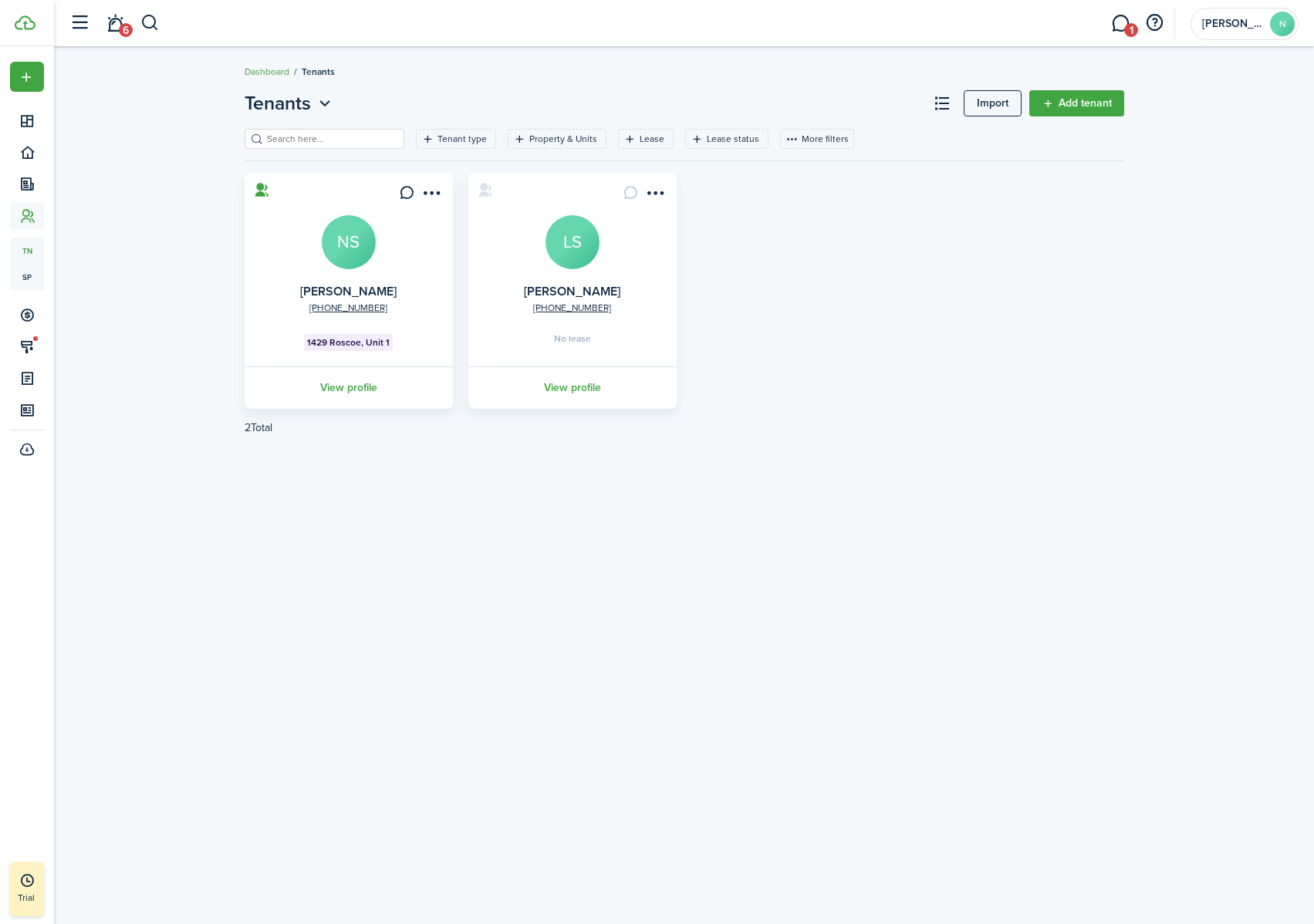
click at [343, 240] on avatar-text "NS" at bounding box center [349, 242] width 54 height 54
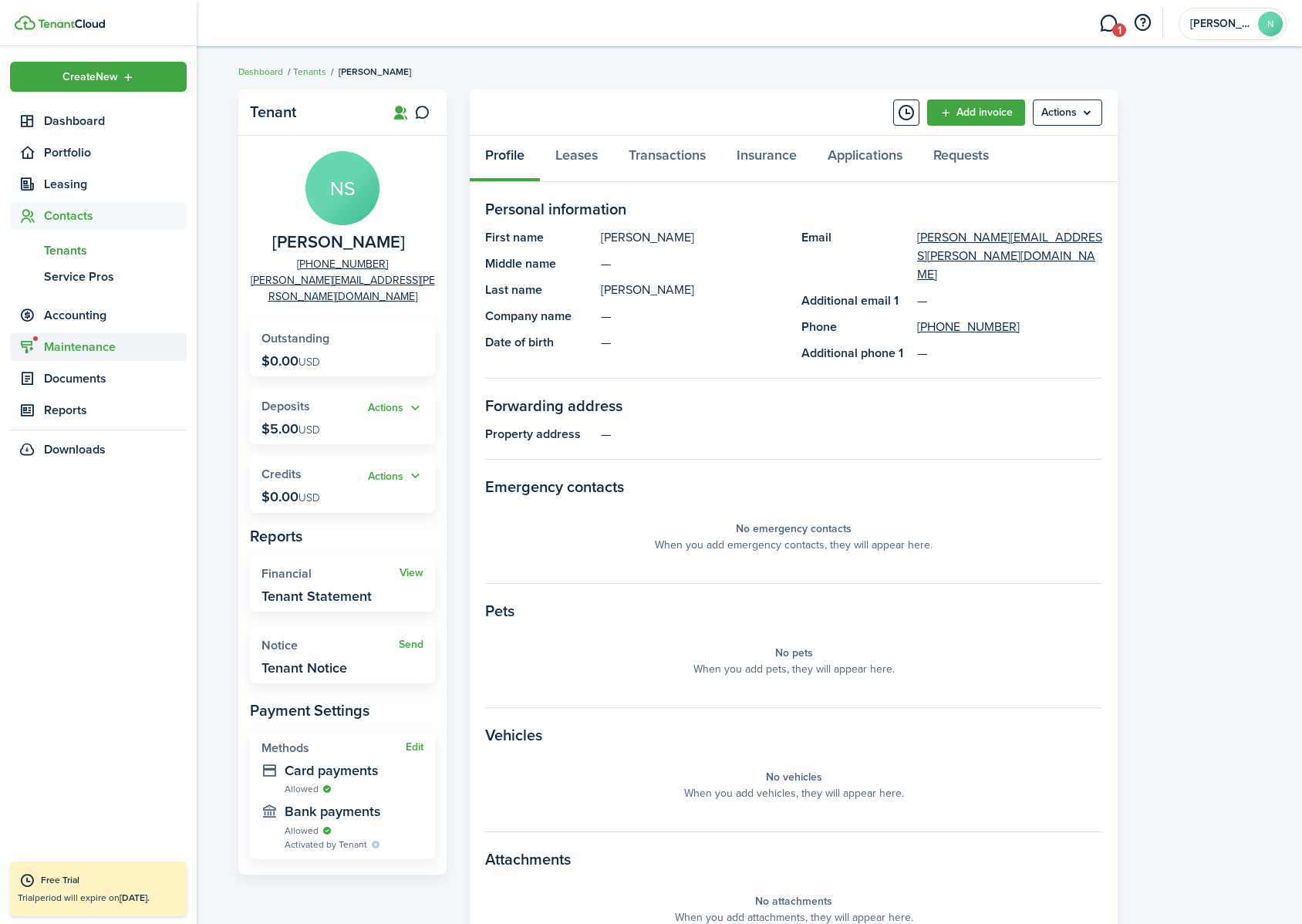
click at [51, 354] on span "Maintenance" at bounding box center [115, 346] width 143 height 18
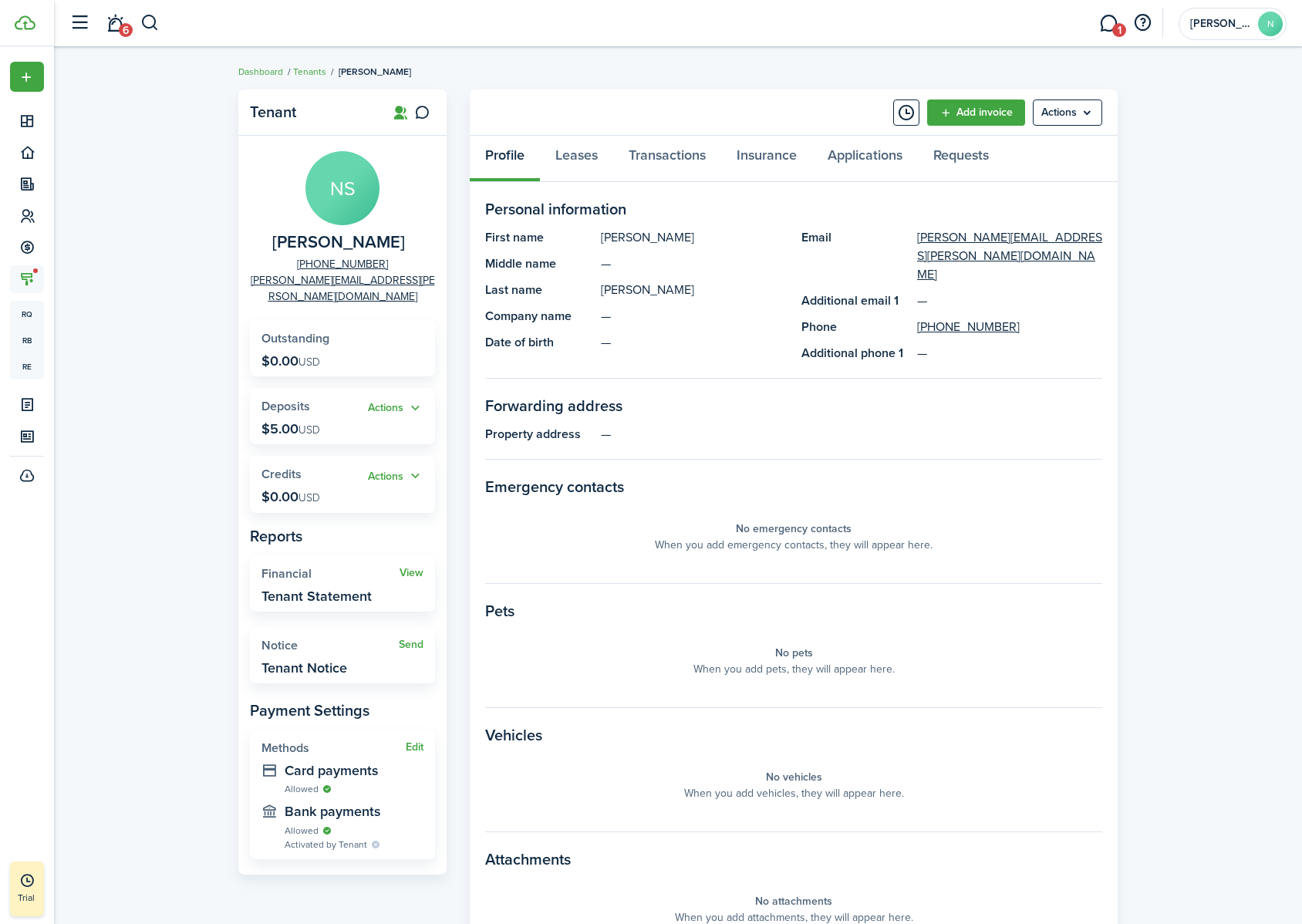
click at [1108, 32] on link "1" at bounding box center [1108, 23] width 29 height 39
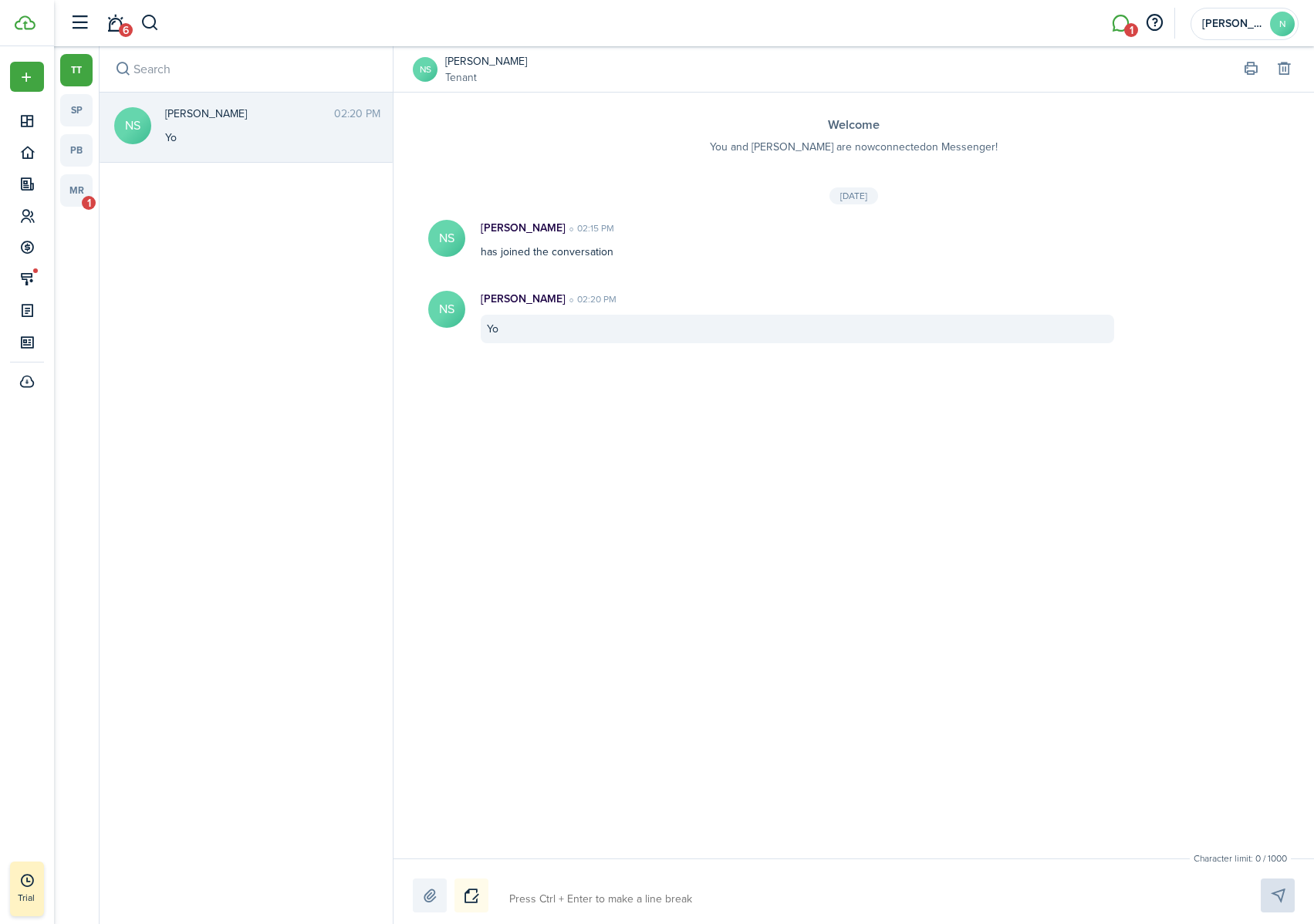
click at [610, 578] on textarea at bounding box center [866, 899] width 726 height 26
type textarea "S"
type textarea "Su"
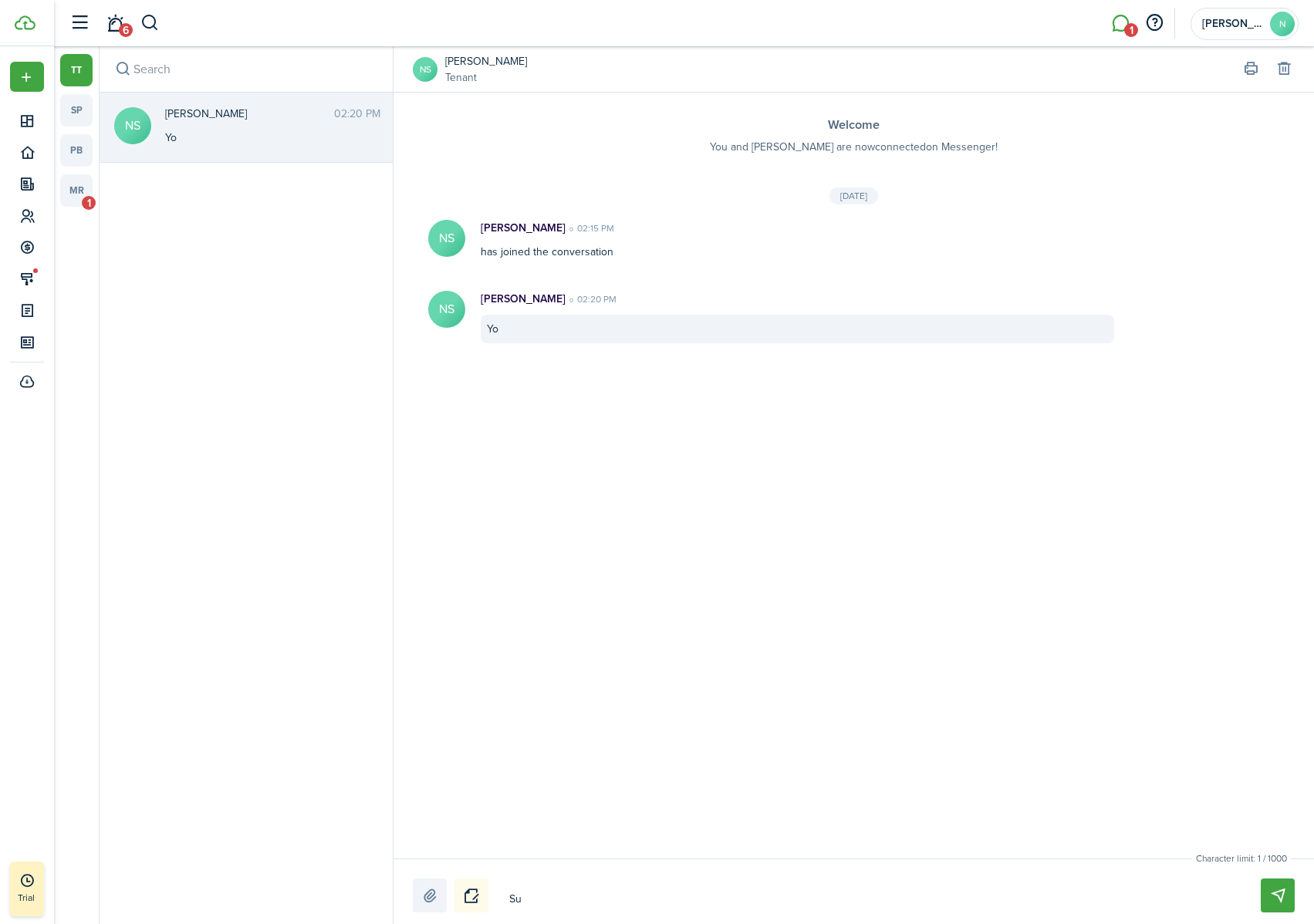
type textarea "Sup"
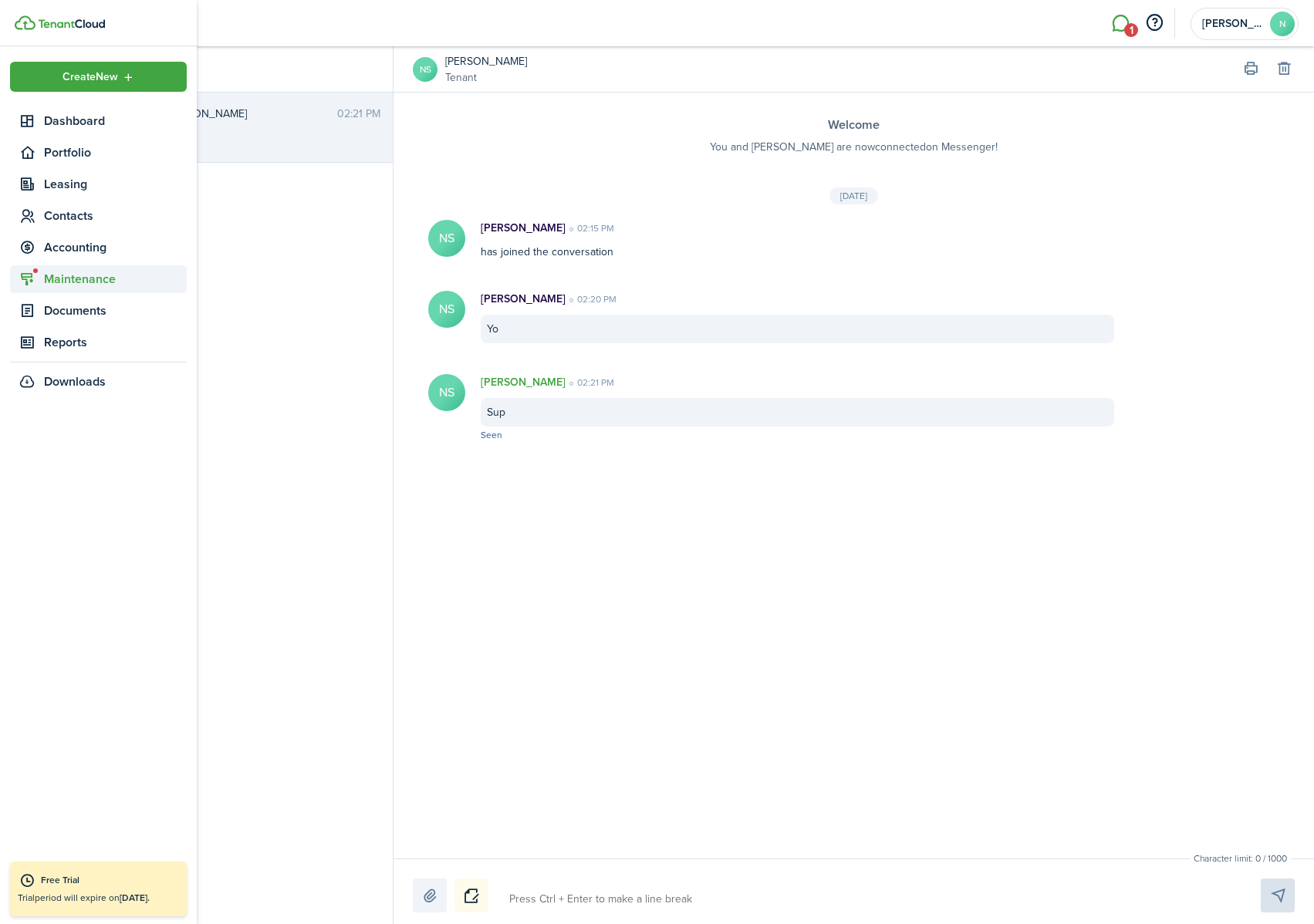
click at [114, 285] on span "Maintenance" at bounding box center [115, 279] width 143 height 18
click at [73, 315] on span "Requests" at bounding box center [103, 313] width 118 height 18
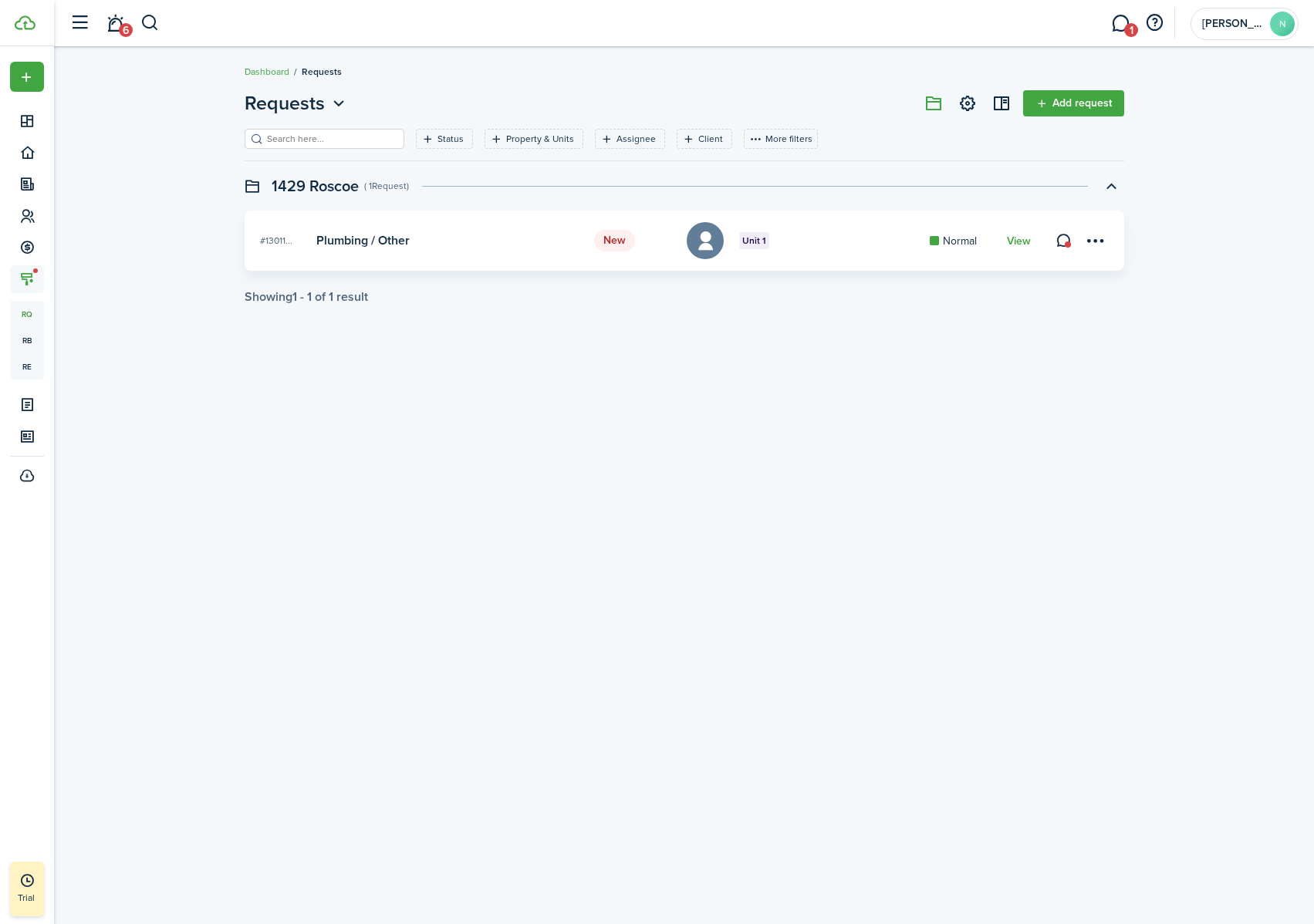
click at [1088, 103] on link "Add request" at bounding box center [1073, 103] width 101 height 26
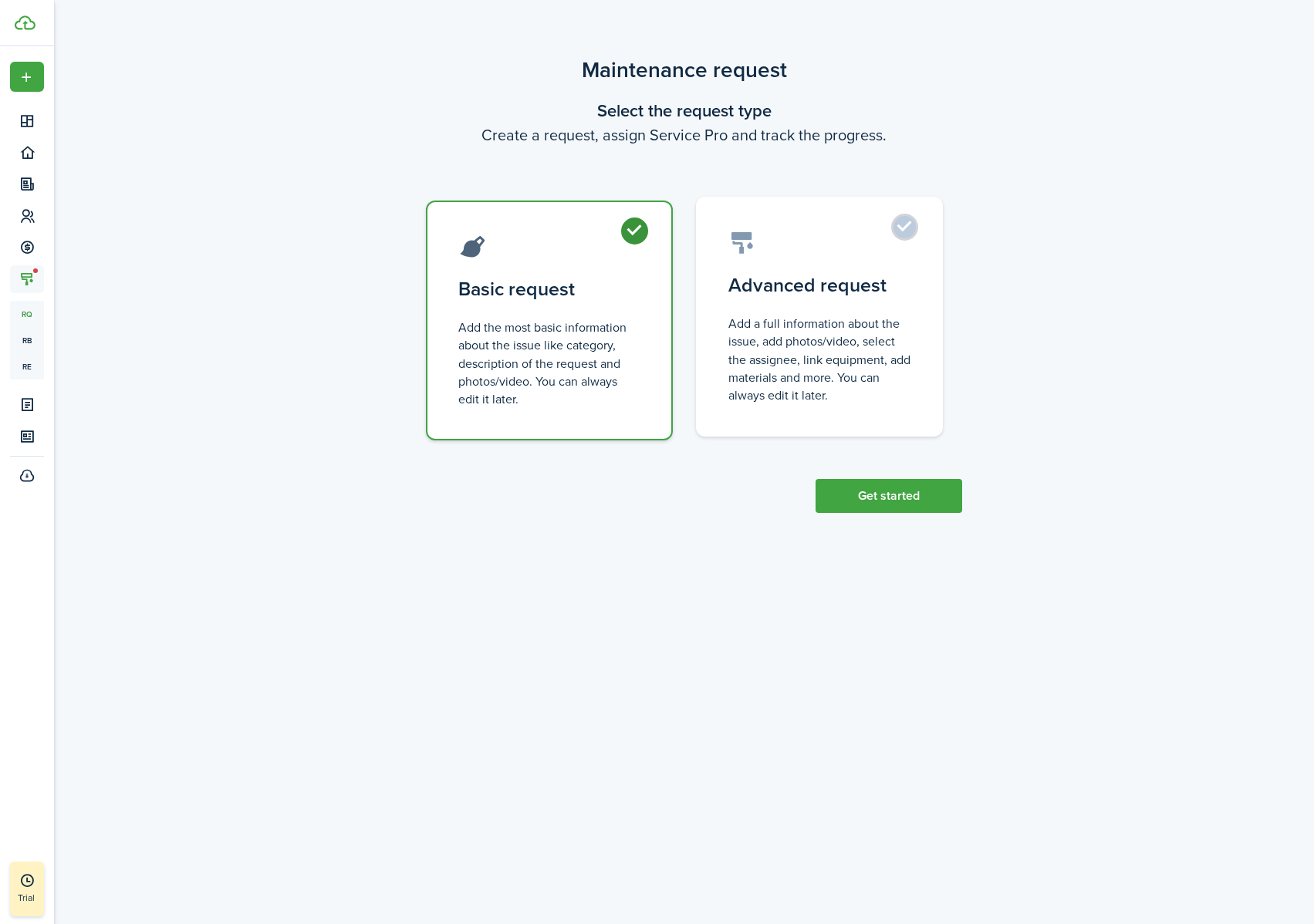
click at [887, 322] on control-radio-card-description "Add a full information about the issue, add photos/video, select the assignee, …" at bounding box center [819, 359] width 182 height 90
radio input "false"
radio input "true"
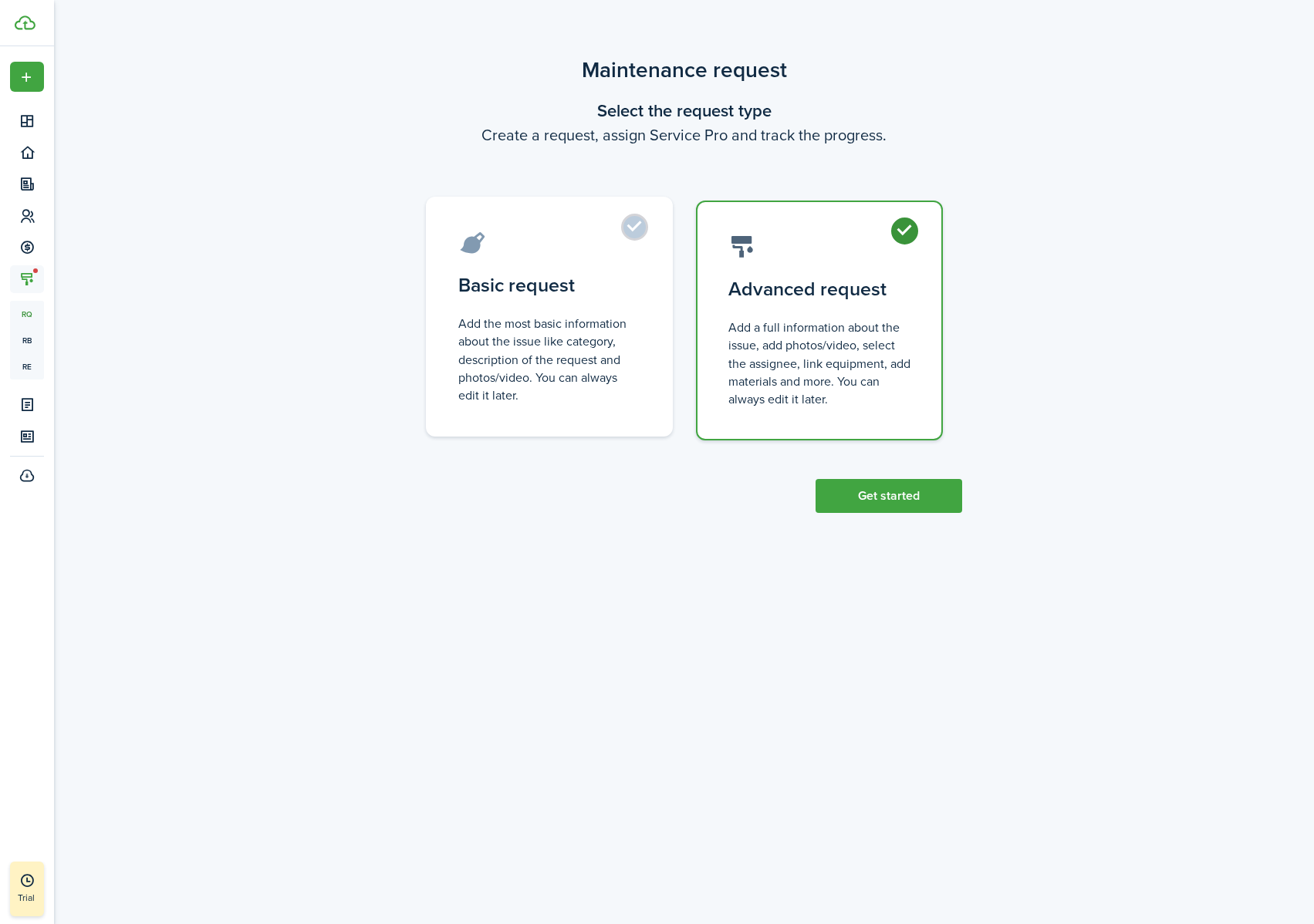
click at [612, 327] on control-radio-card-description "Add the most basic information about the issue like category, description of th…" at bounding box center [548, 359] width 182 height 90
radio input "true"
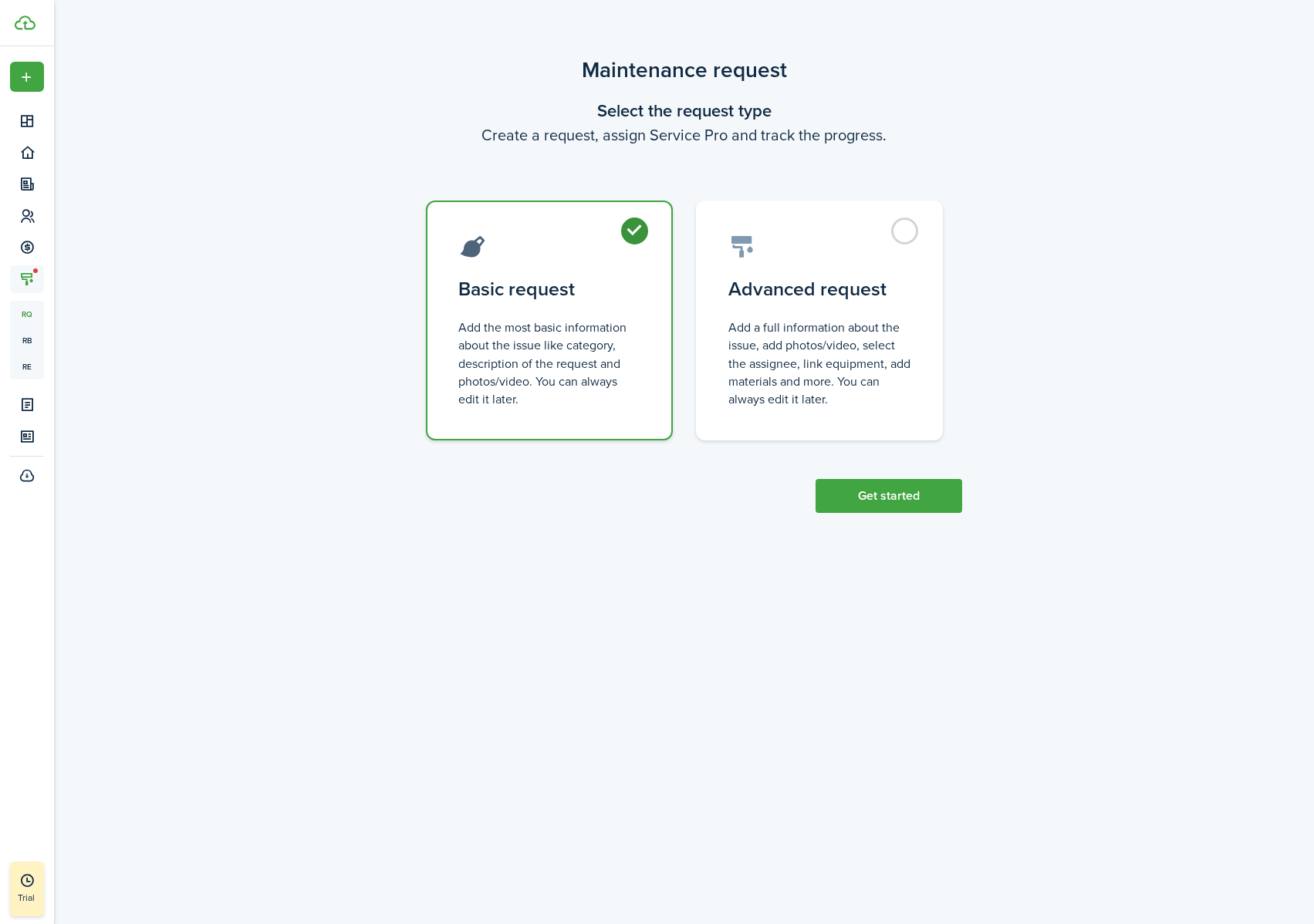
click at [870, 483] on button "Get started" at bounding box center [889, 496] width 146 height 34
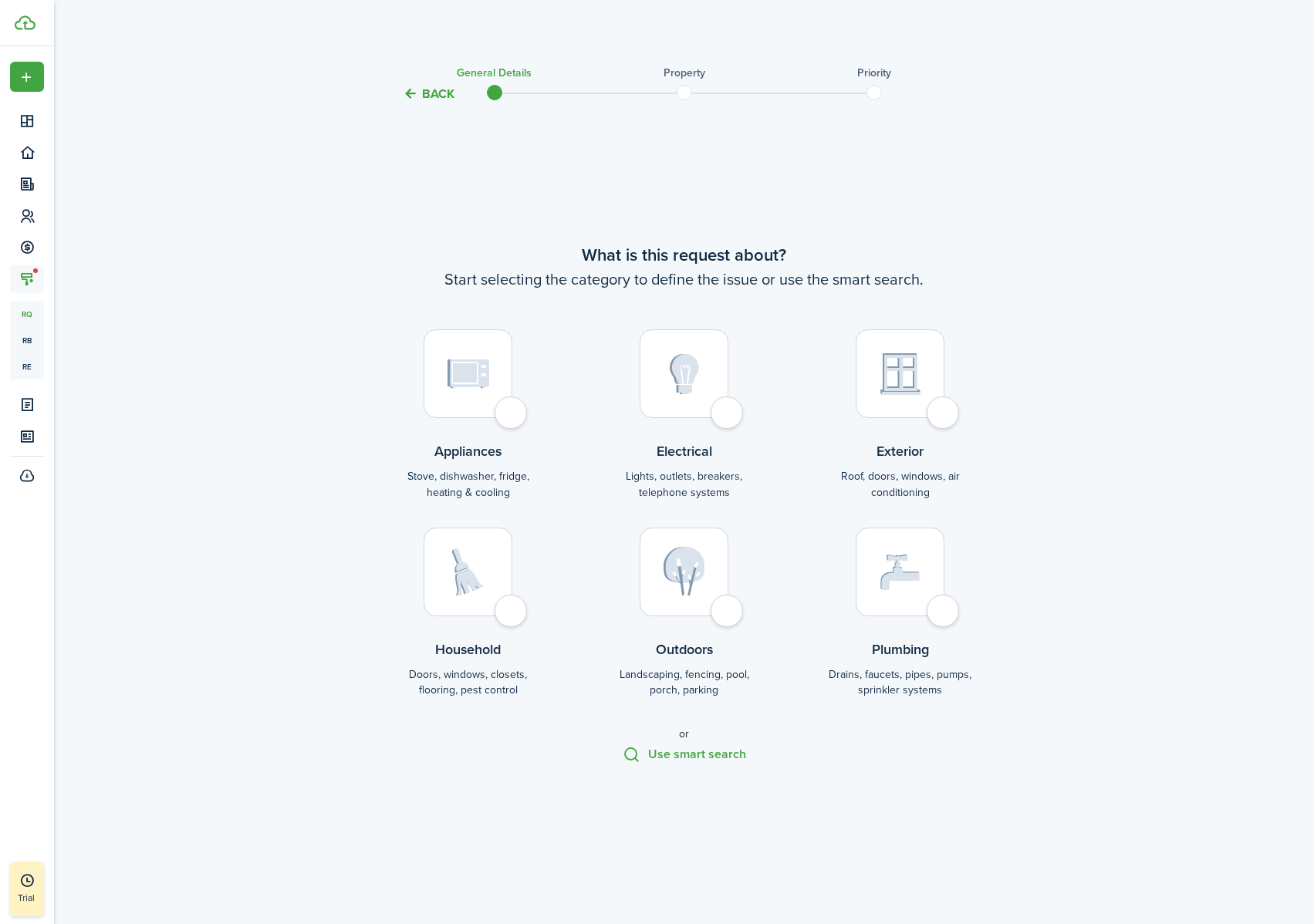
click at [918, 386] on img at bounding box center [900, 373] width 40 height 41
radio input "true"
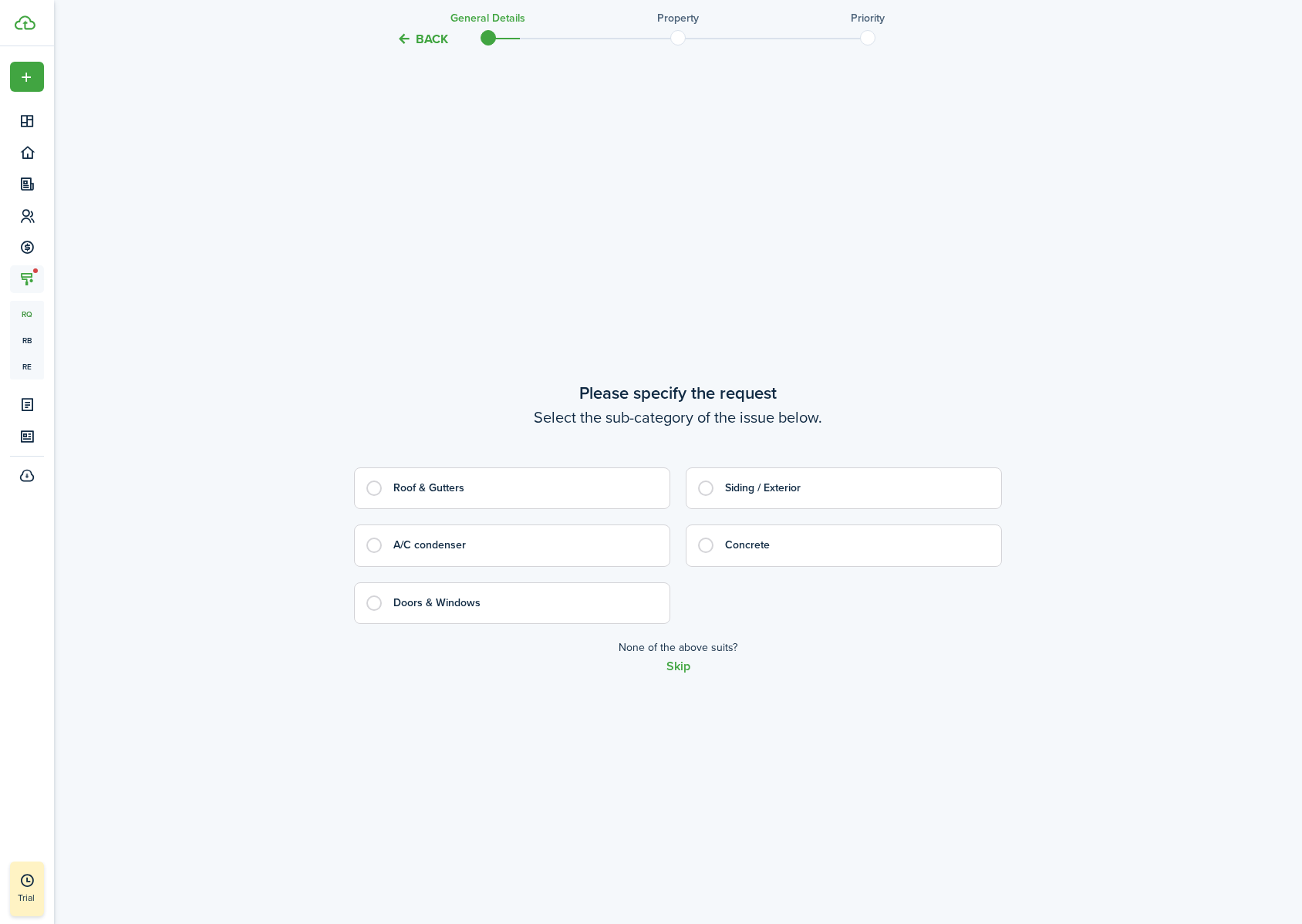
scroll to position [821, 0]
click at [512, 539] on control-radio-card-title "A/C condenser" at bounding box center [524, 541] width 261 height 15
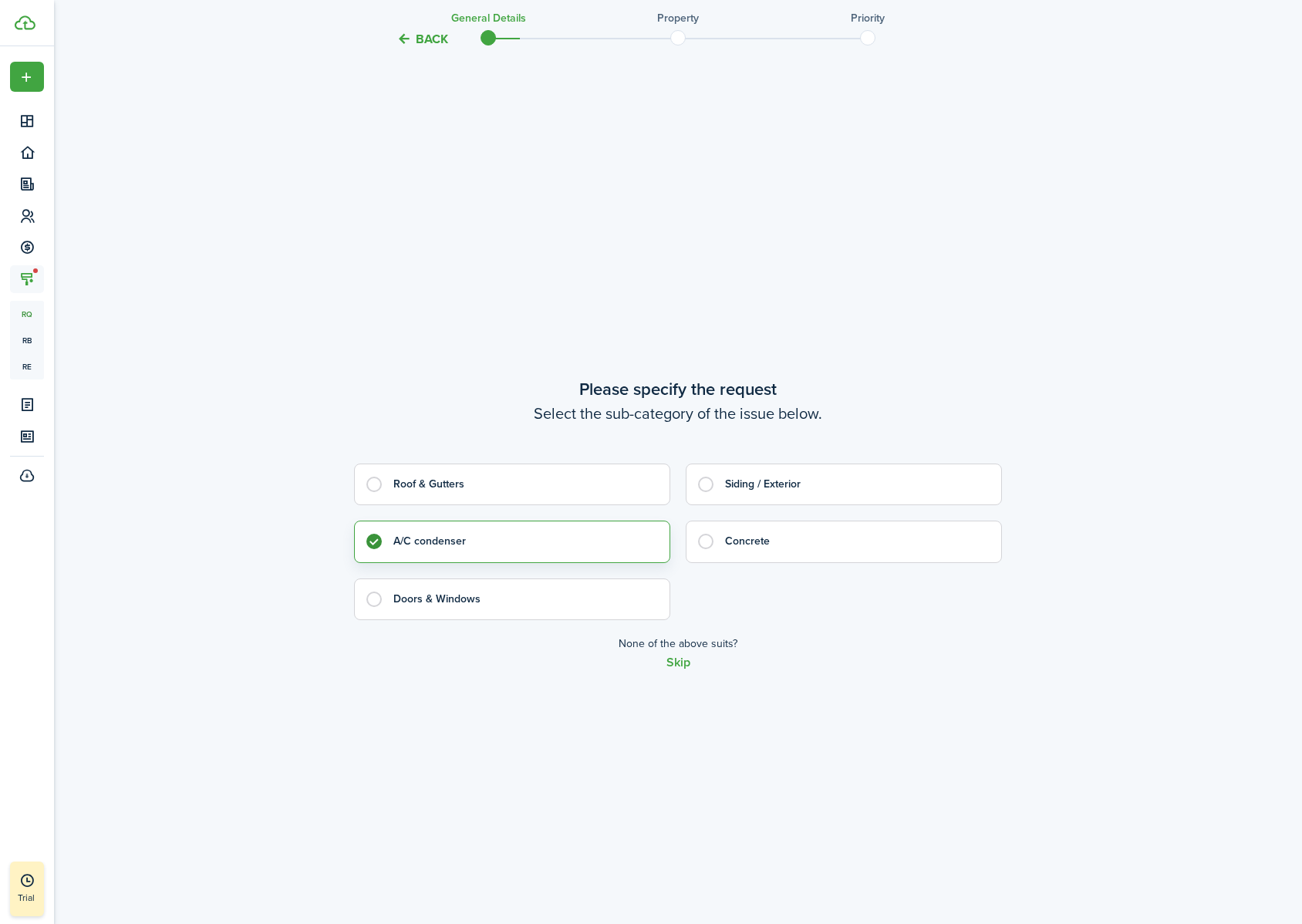
radio input "true"
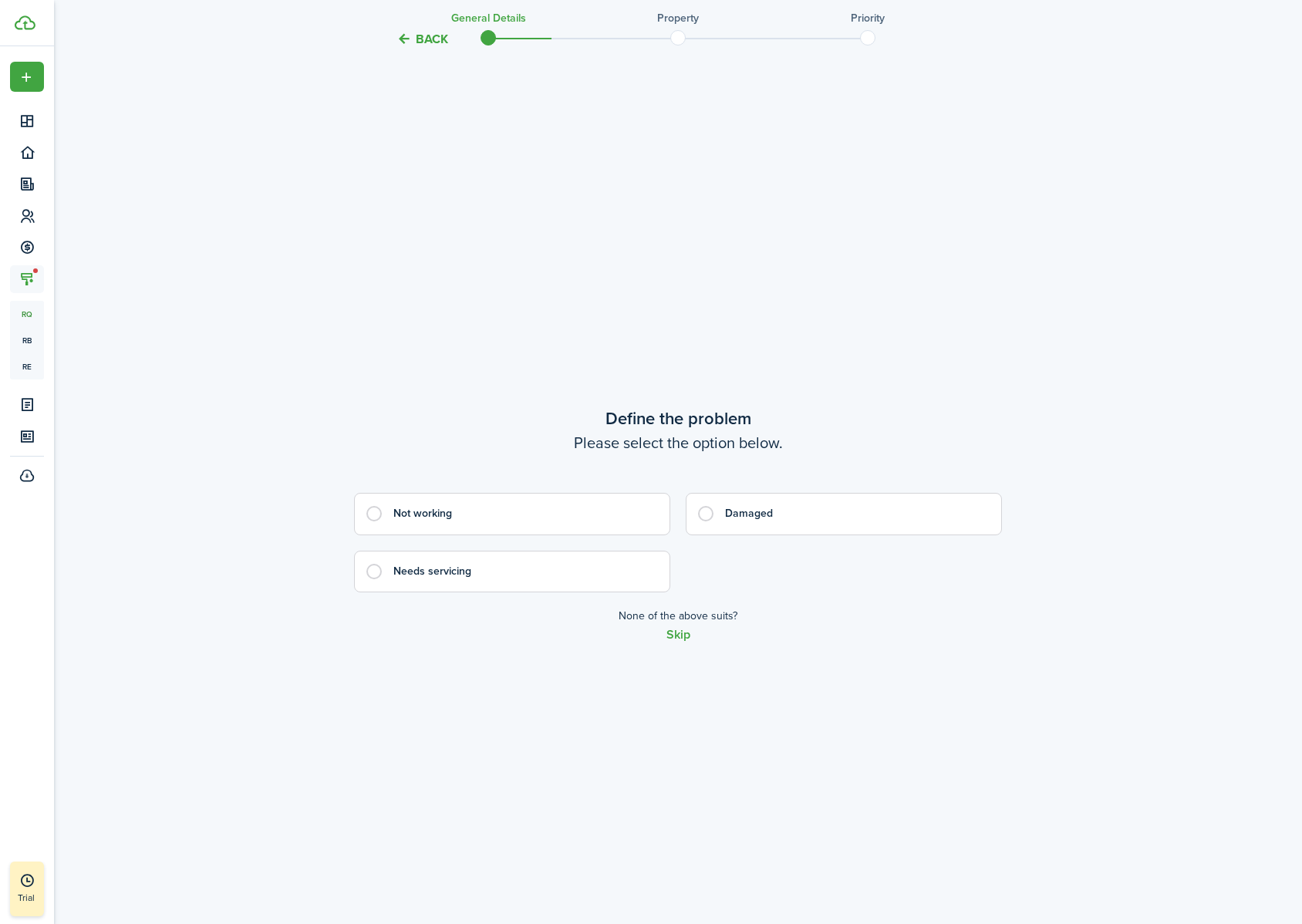
scroll to position [1744, 0]
click at [557, 567] on control-radio-card-title "Needs servicing" at bounding box center [524, 570] width 261 height 15
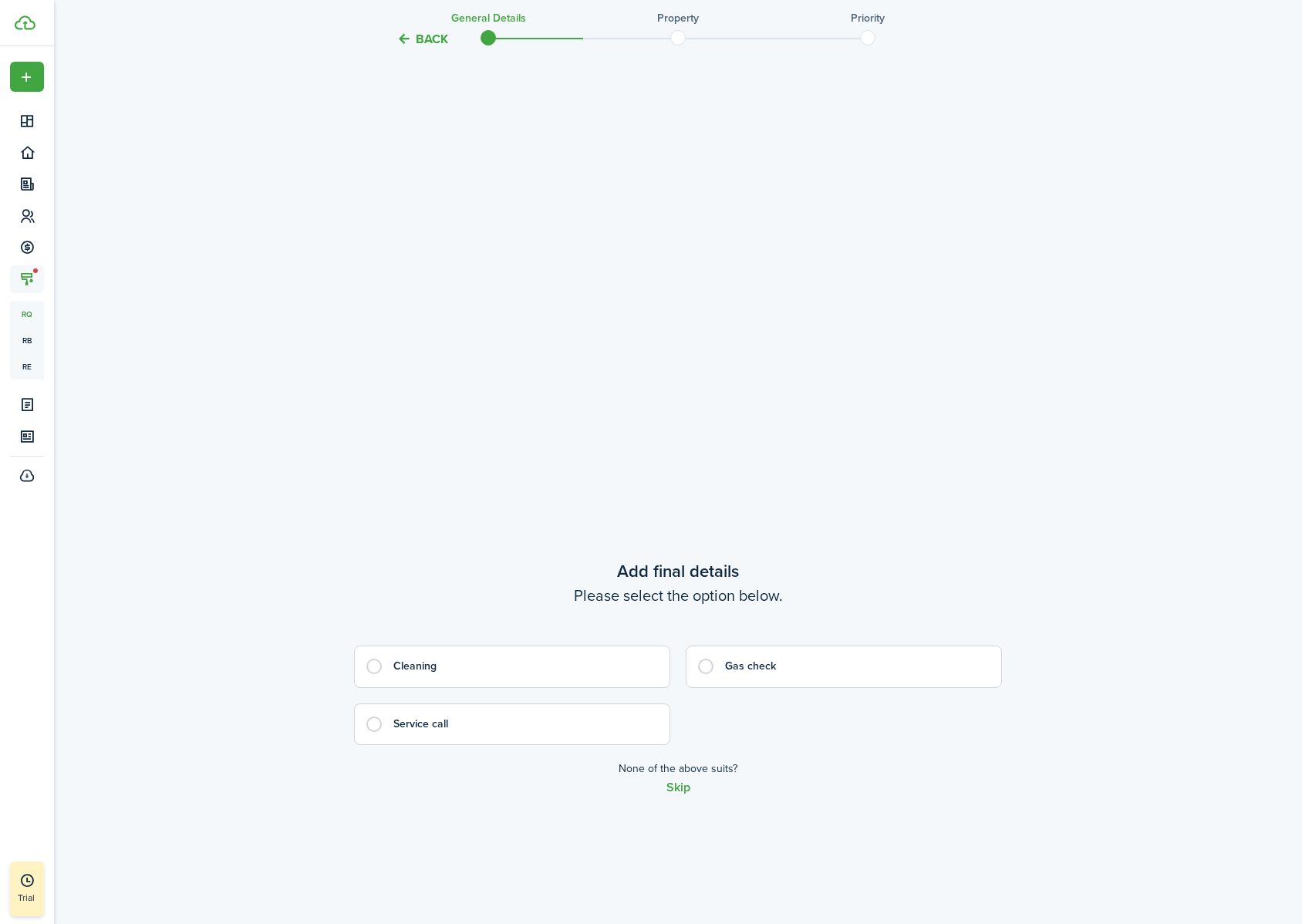
click at [447, 39] on button "Back" at bounding box center [422, 39] width 52 height 16
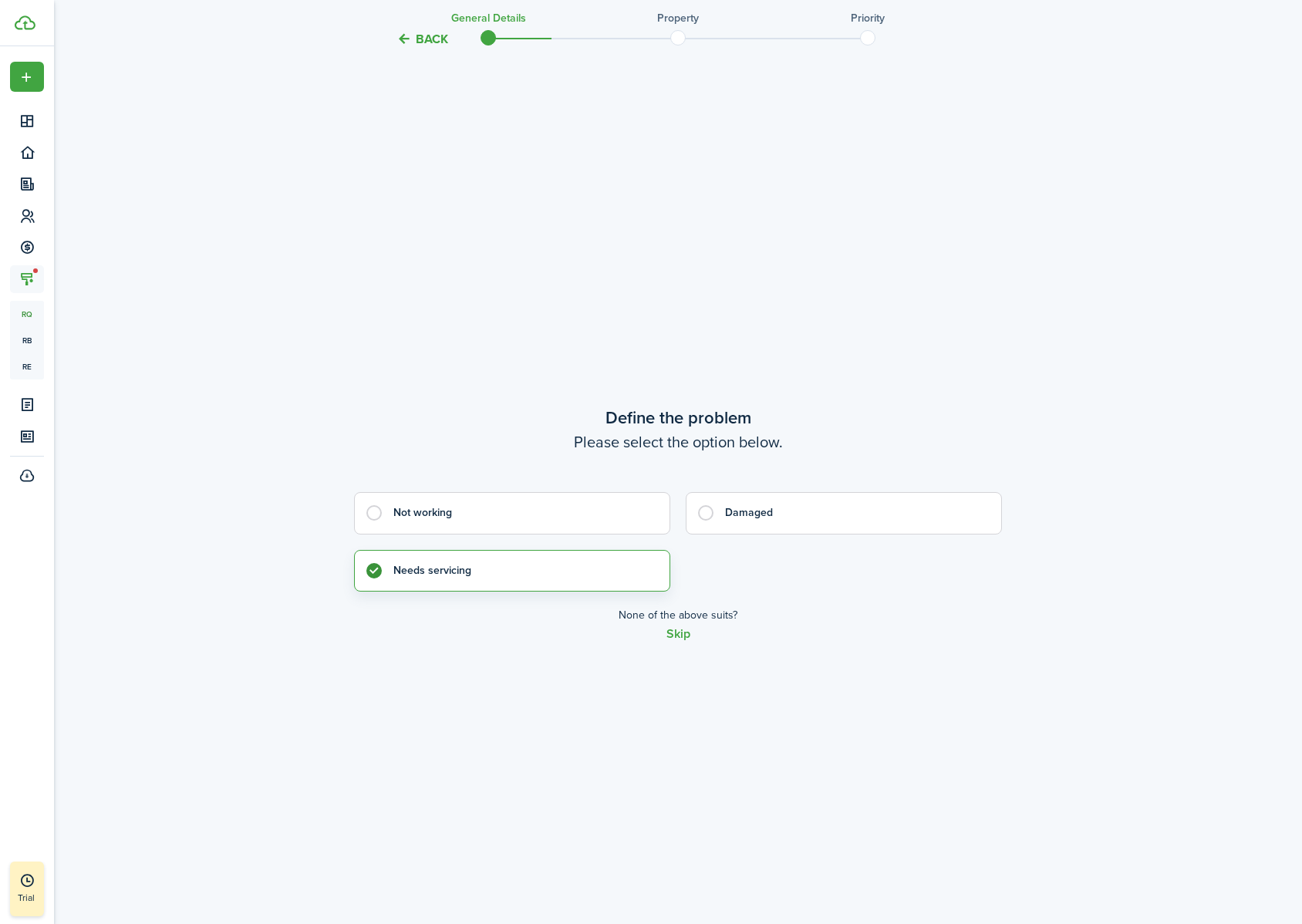
scroll to position [1847, 0]
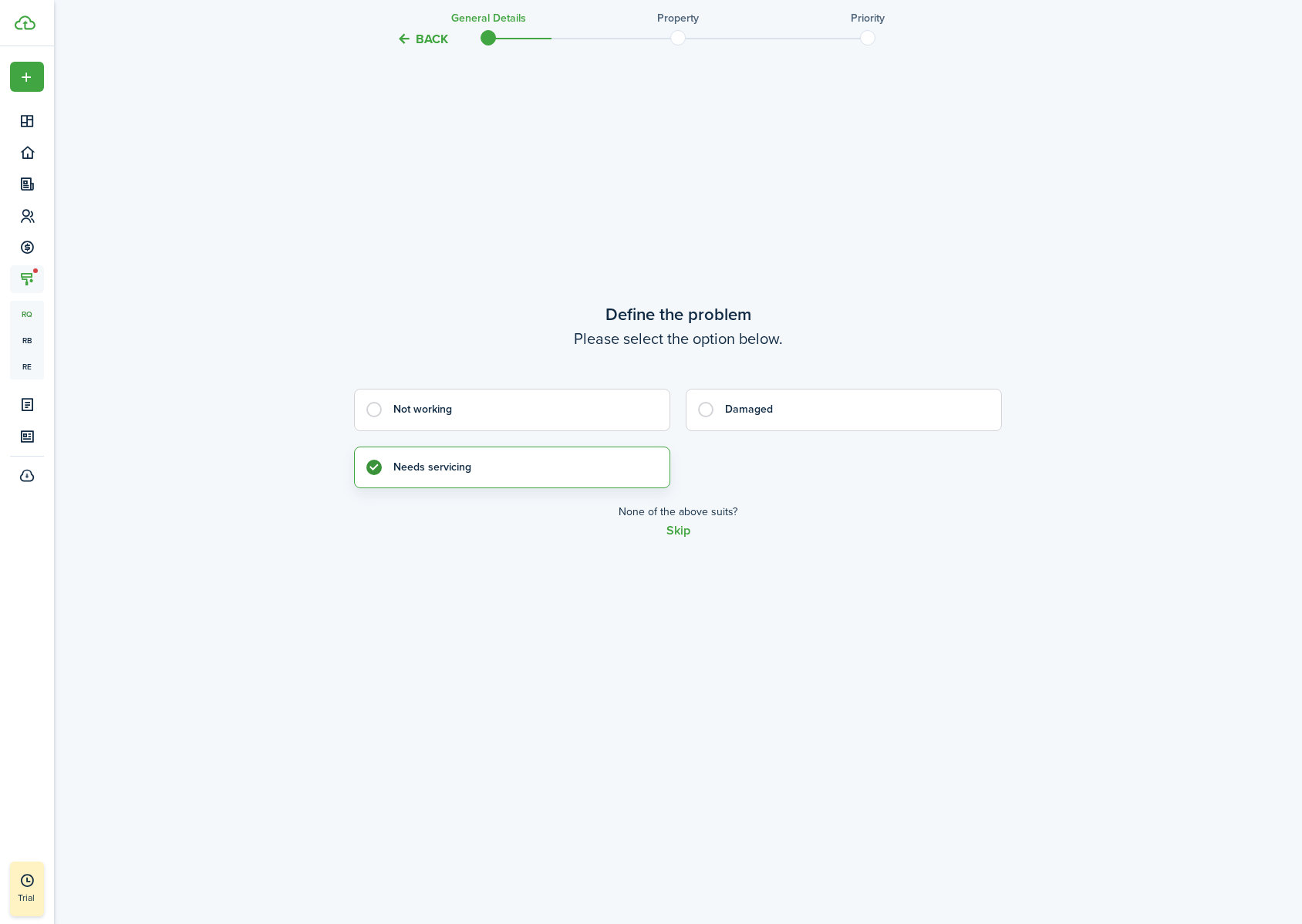
click at [583, 472] on control-radio-card-title "Needs servicing" at bounding box center [524, 466] width 261 height 15
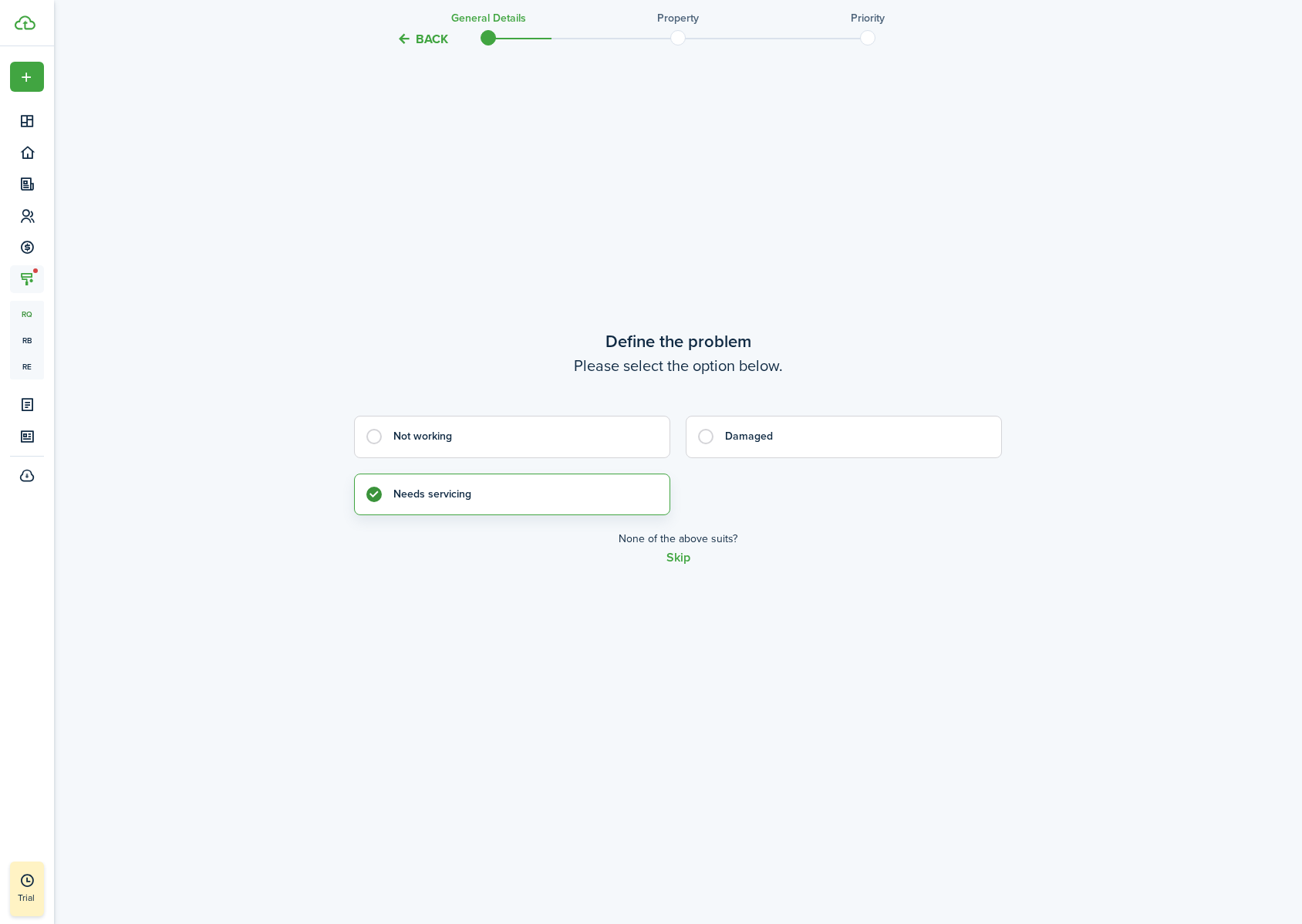
click at [672, 555] on button "Skip" at bounding box center [678, 557] width 24 height 14
radio input "false"
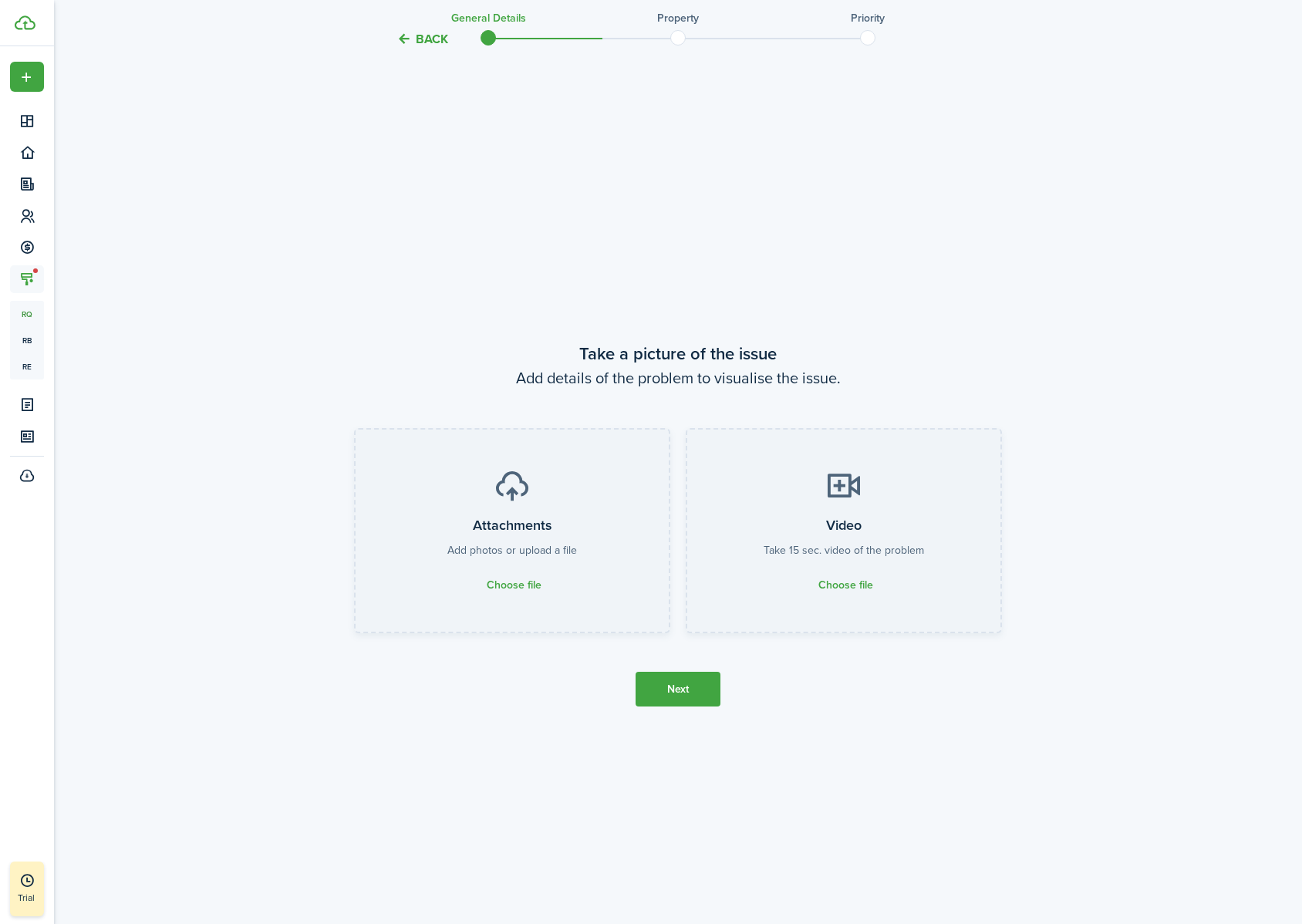
scroll to position [2668, 0]
click at [684, 578] on button "Next" at bounding box center [678, 688] width 85 height 35
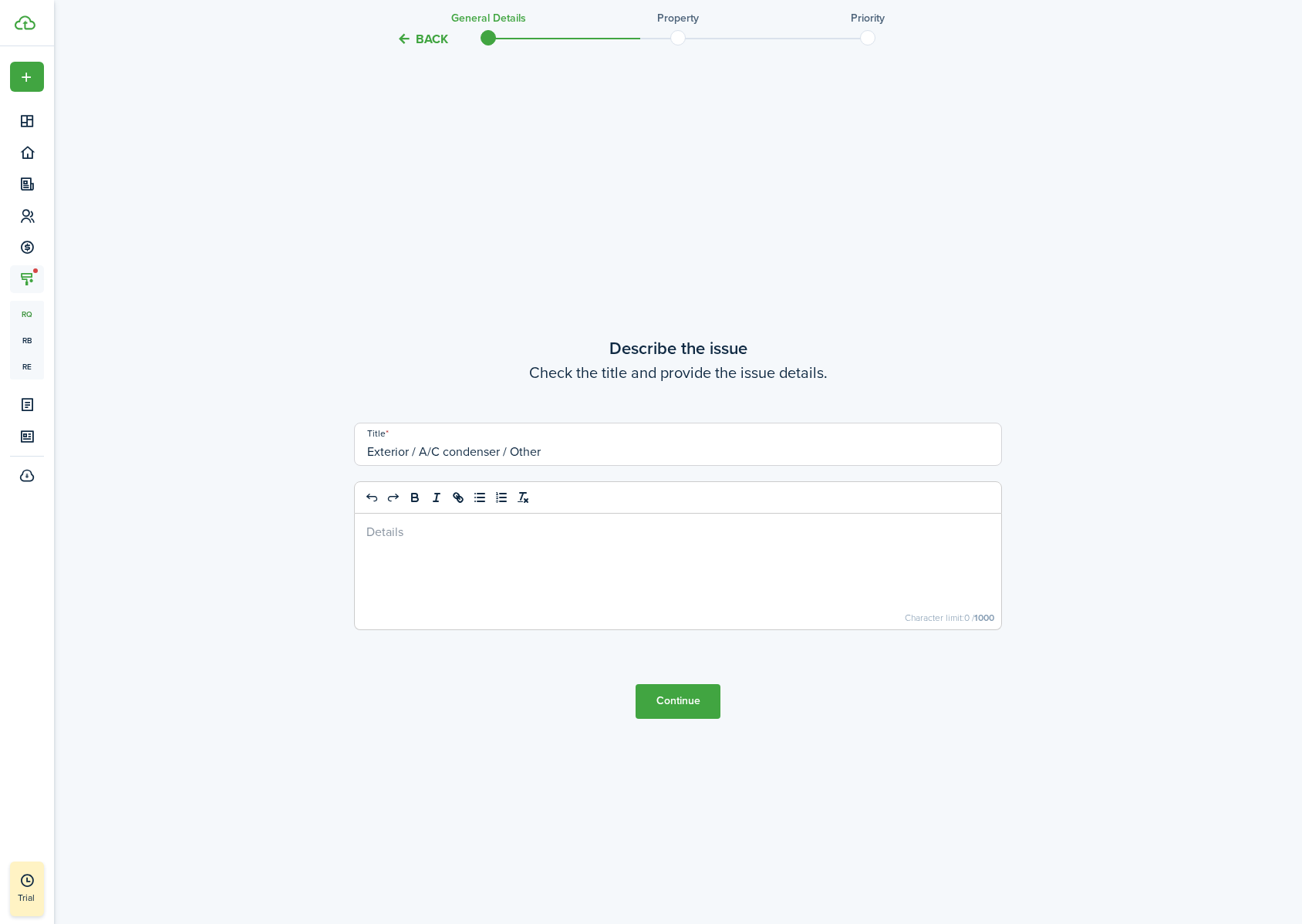
scroll to position [3591, 0]
click at [597, 561] on div at bounding box center [677, 567] width 646 height 116
click at [692, 578] on button "Continue" at bounding box center [678, 698] width 85 height 35
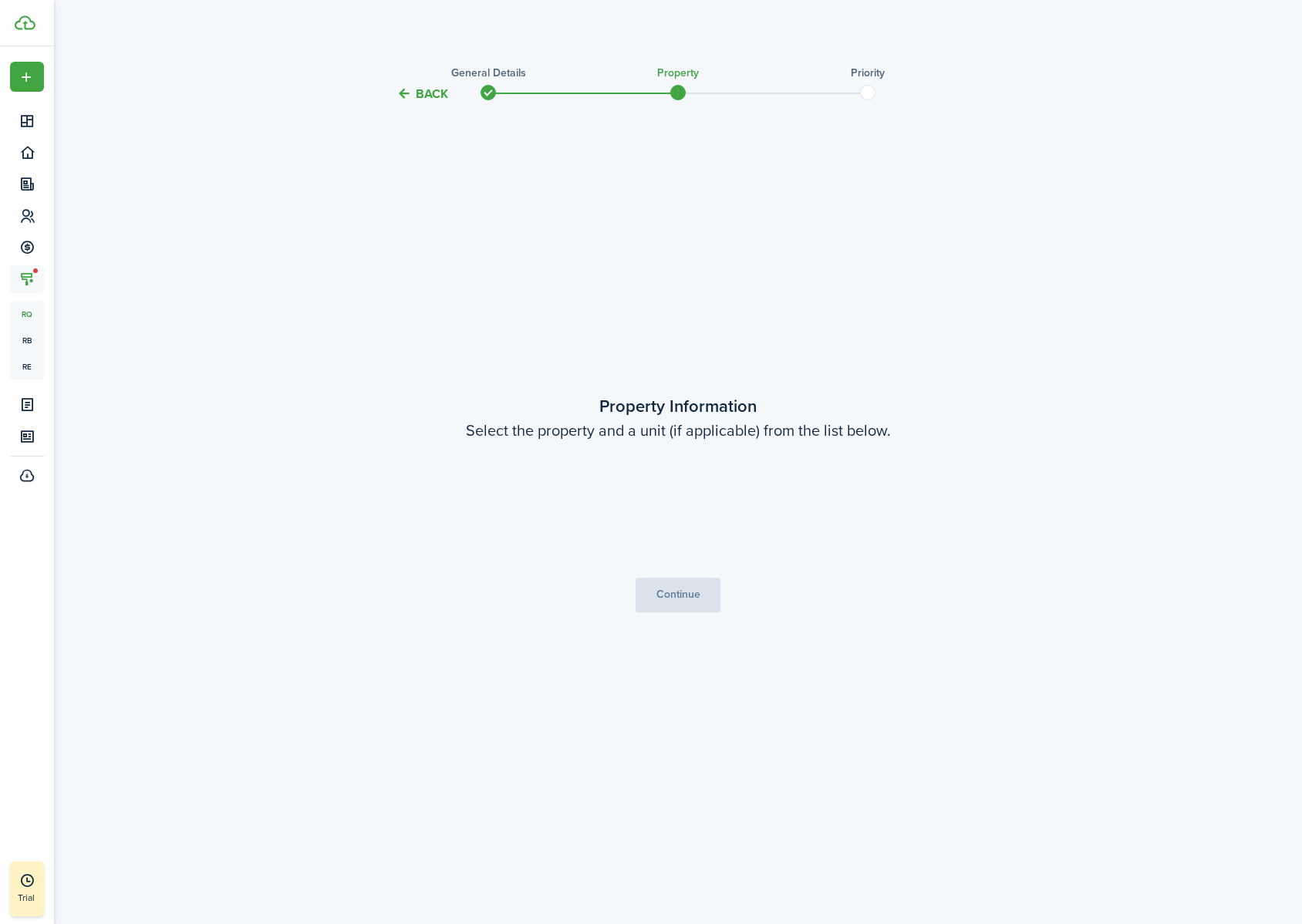
scroll to position [0, 0]
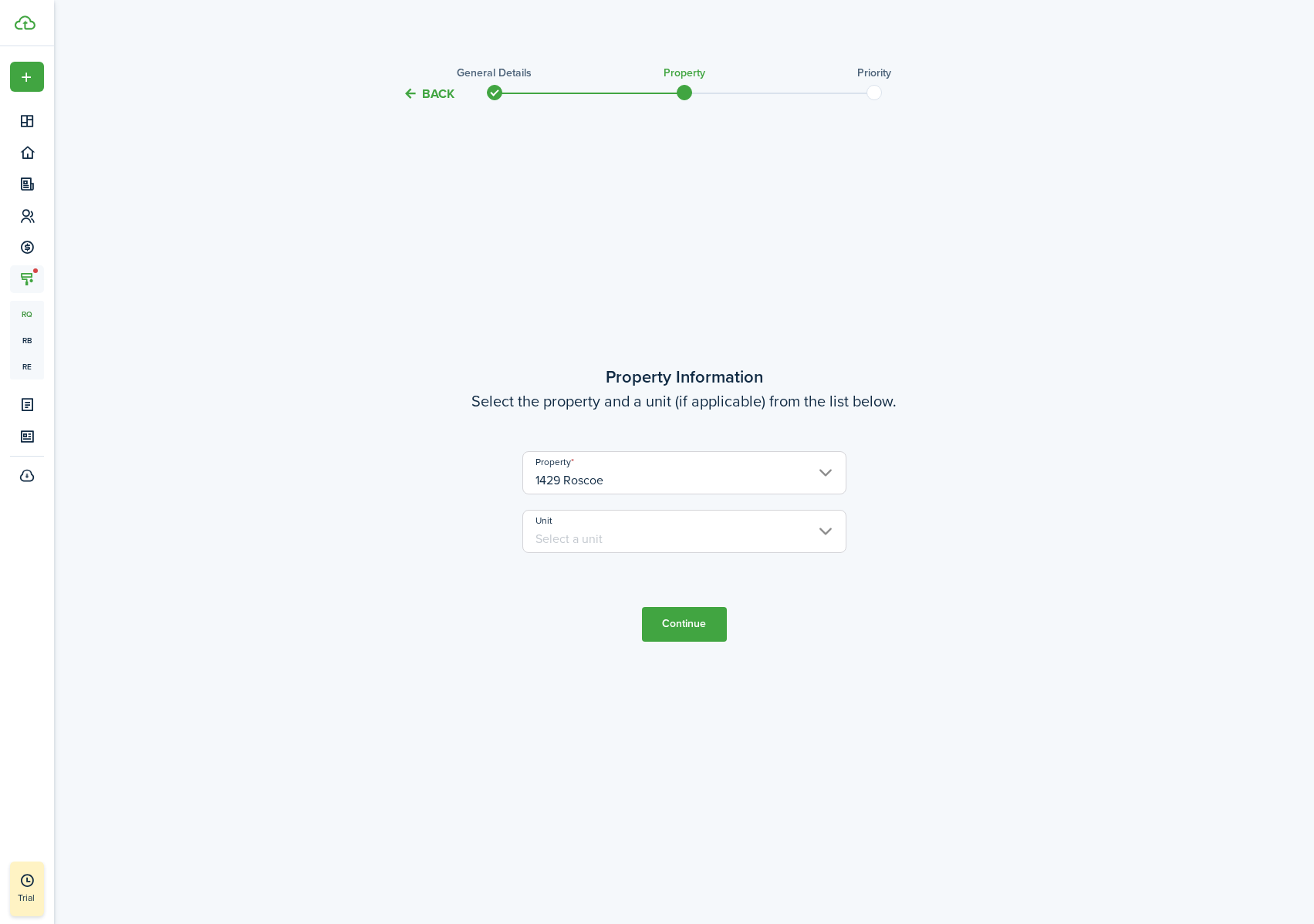
click at [702, 528] on input "Unit" at bounding box center [684, 531] width 324 height 43
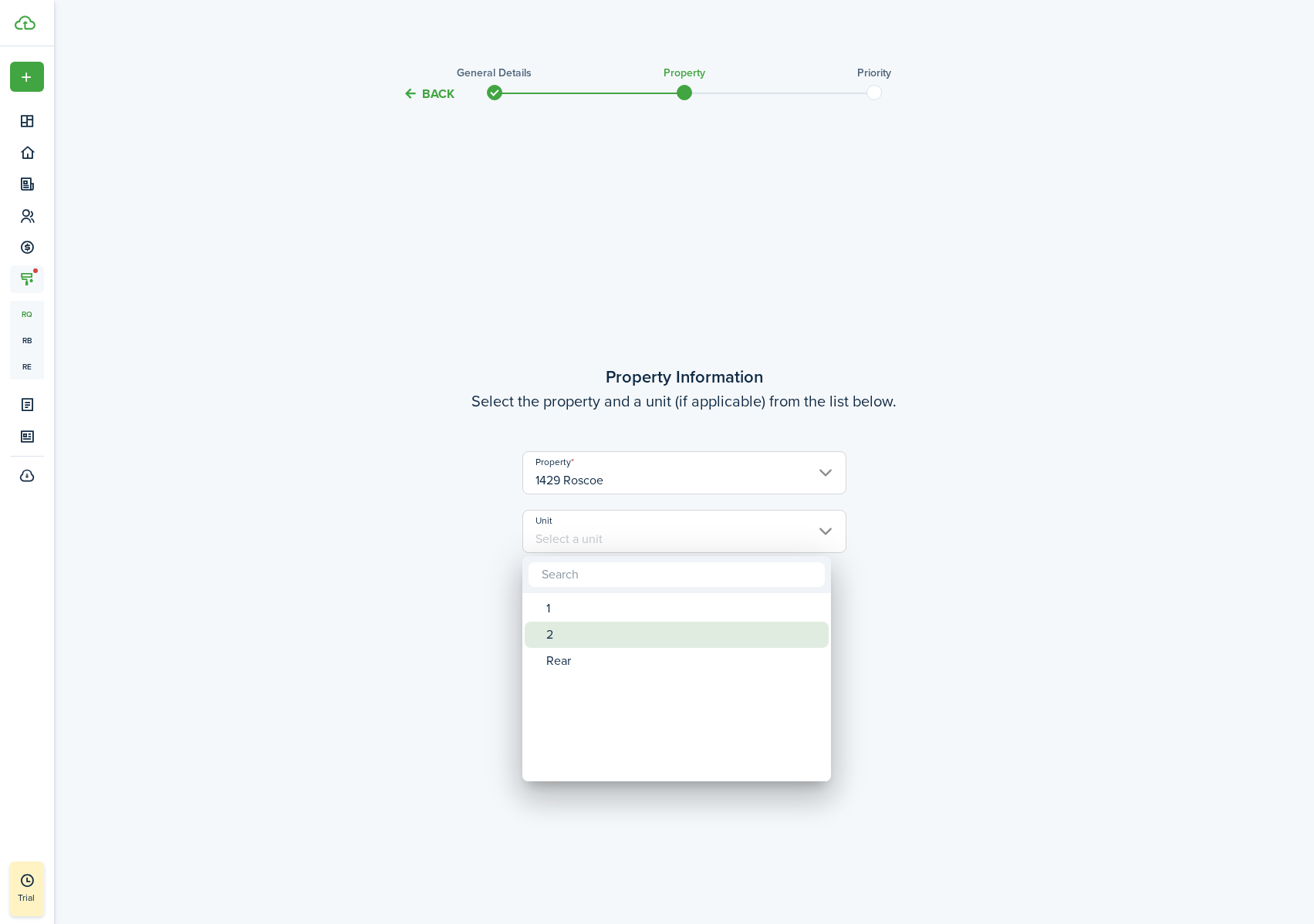
click at [614, 578] on div "2" at bounding box center [683, 634] width 273 height 26
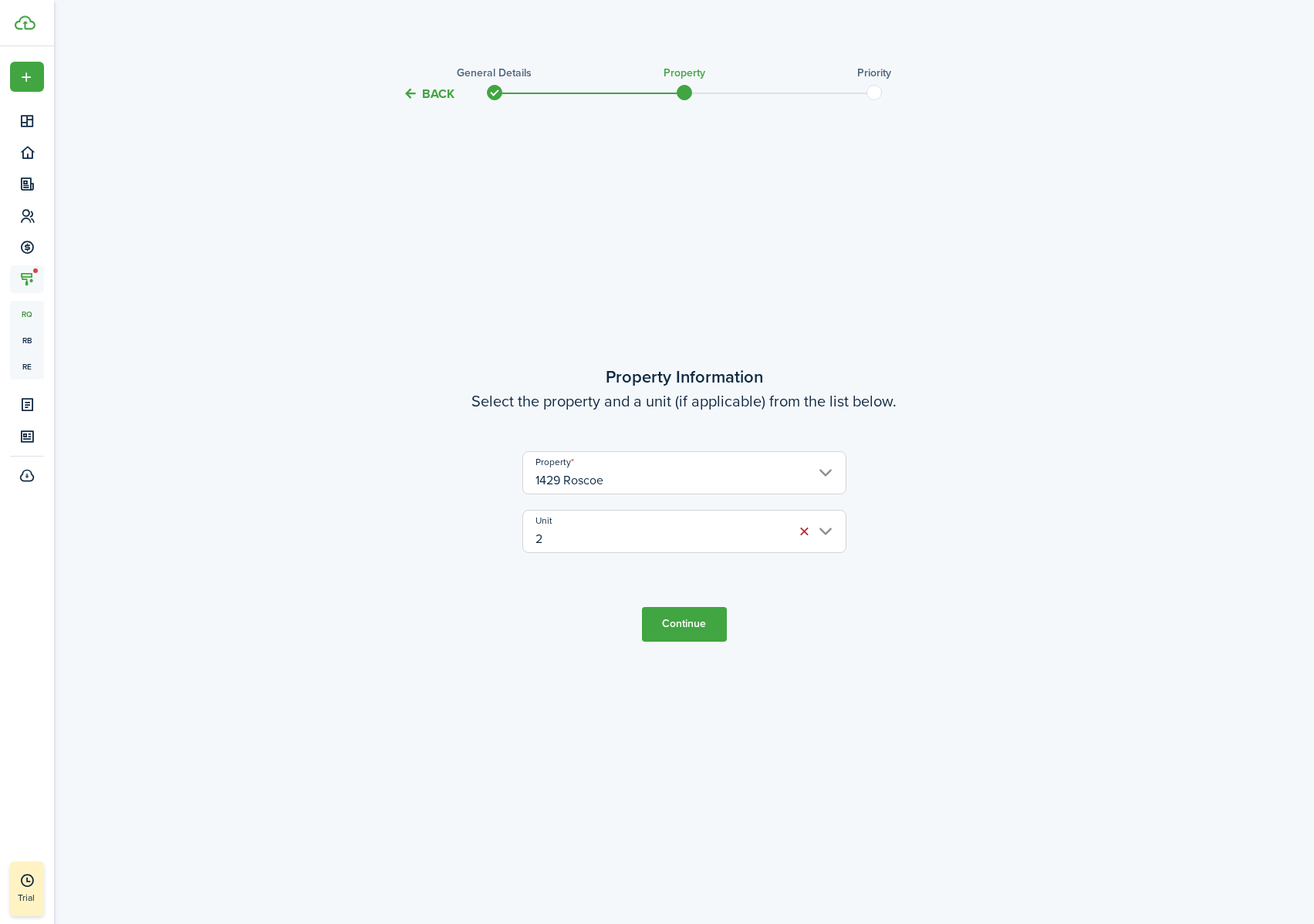
click at [669, 535] on input "2" at bounding box center [684, 531] width 324 height 43
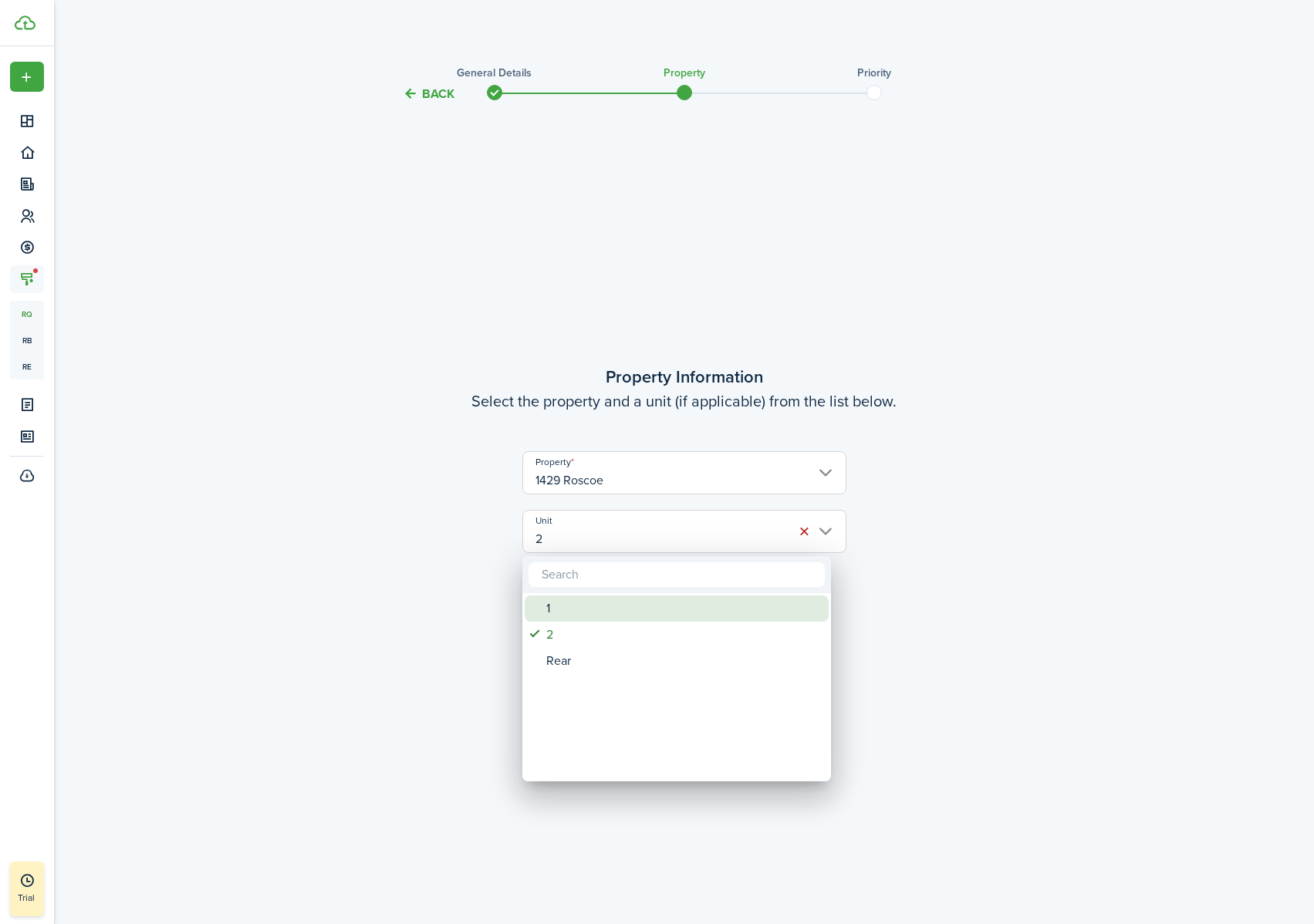
click at [605, 578] on div "1" at bounding box center [683, 608] width 273 height 26
type input "1"
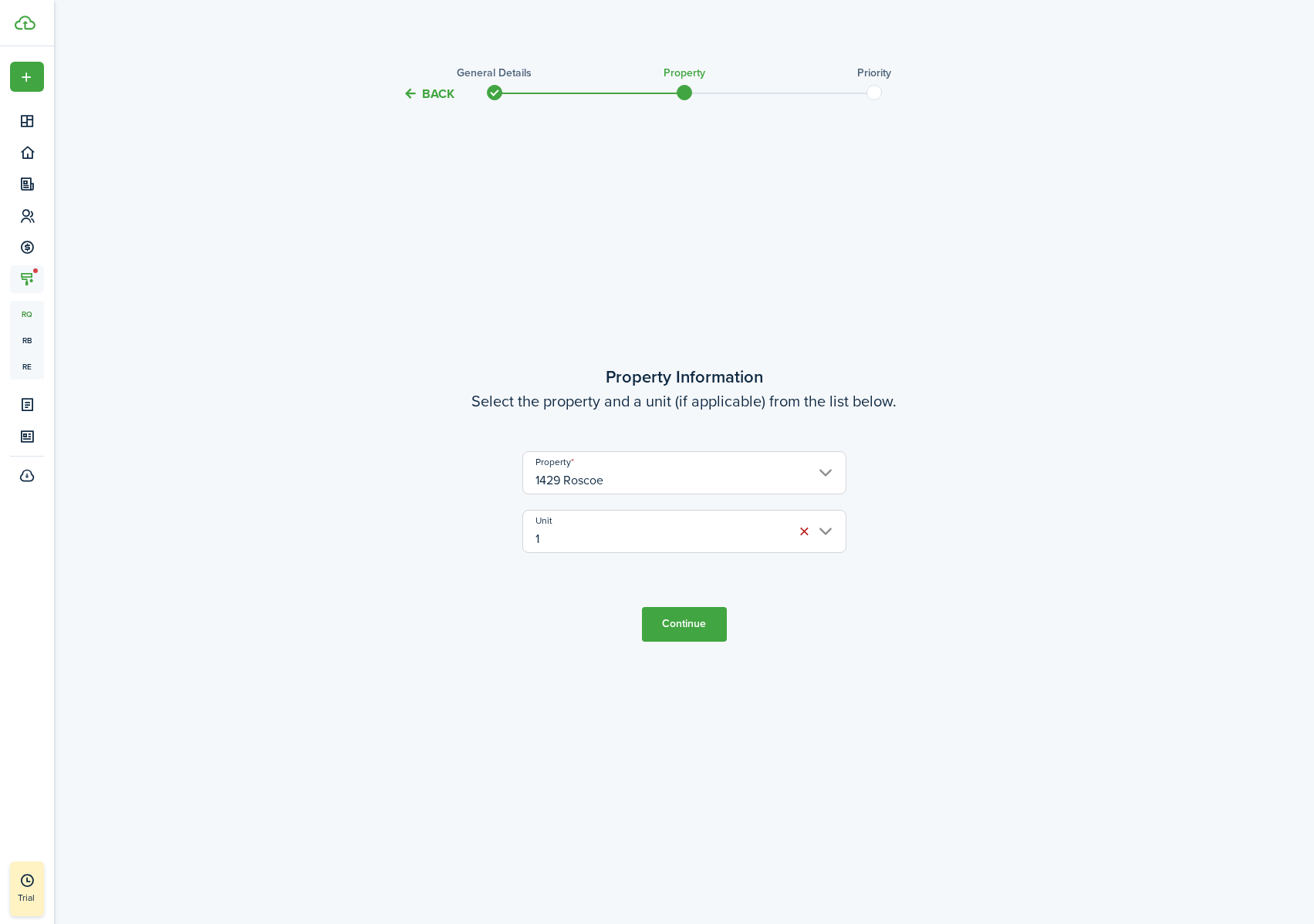
click at [690, 578] on button "Continue" at bounding box center [684, 624] width 85 height 35
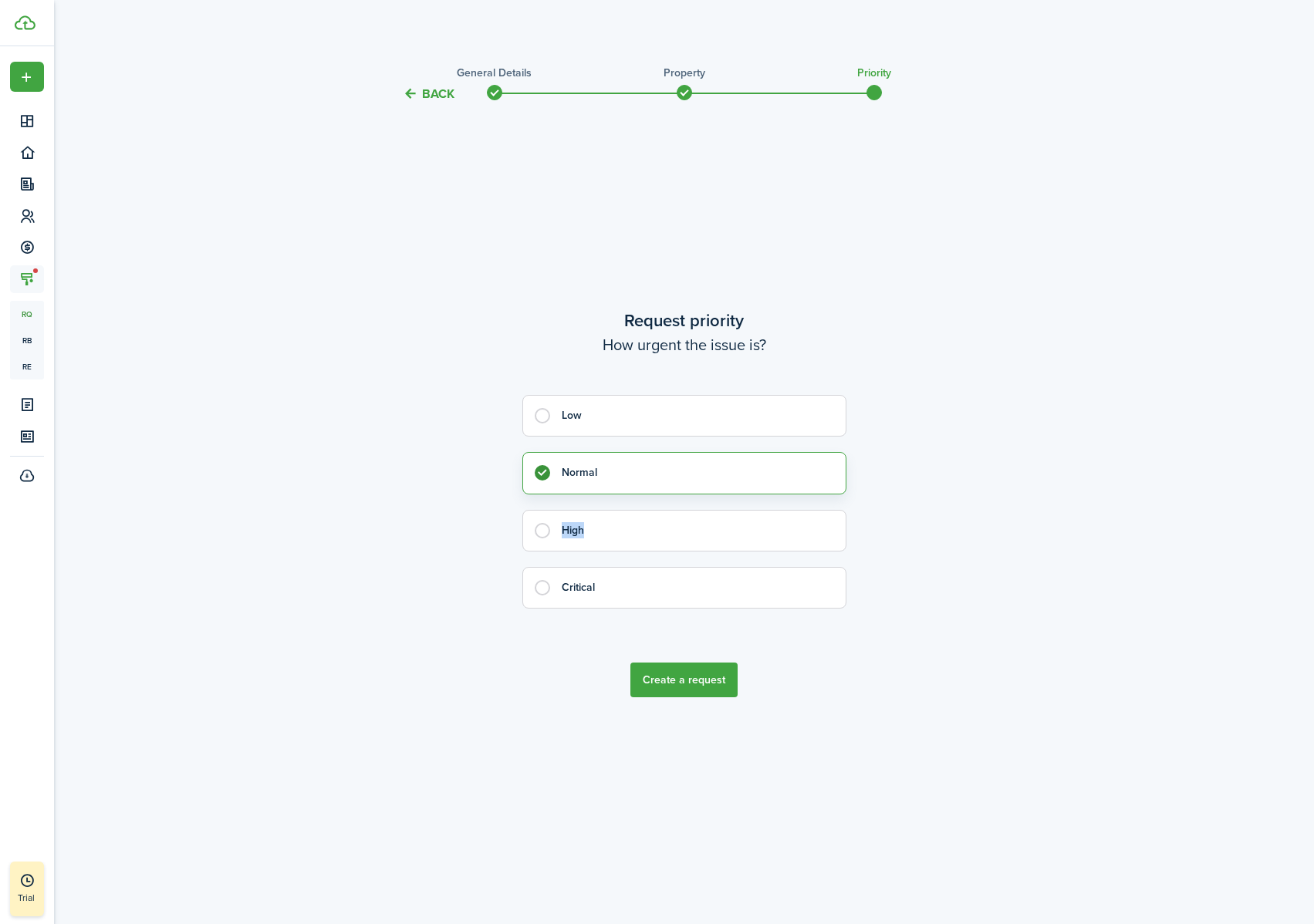
drag, startPoint x: 702, startPoint y: 538, endPoint x: 940, endPoint y: 500, distance: 241.0
click at [940, 501] on maintenance-wizard-priority "Request priority How urgent the issue is? Low Normal High Critical" at bounding box center [684, 466] width 648 height 316
click at [730, 578] on button "Create a request" at bounding box center [684, 680] width 107 height 35
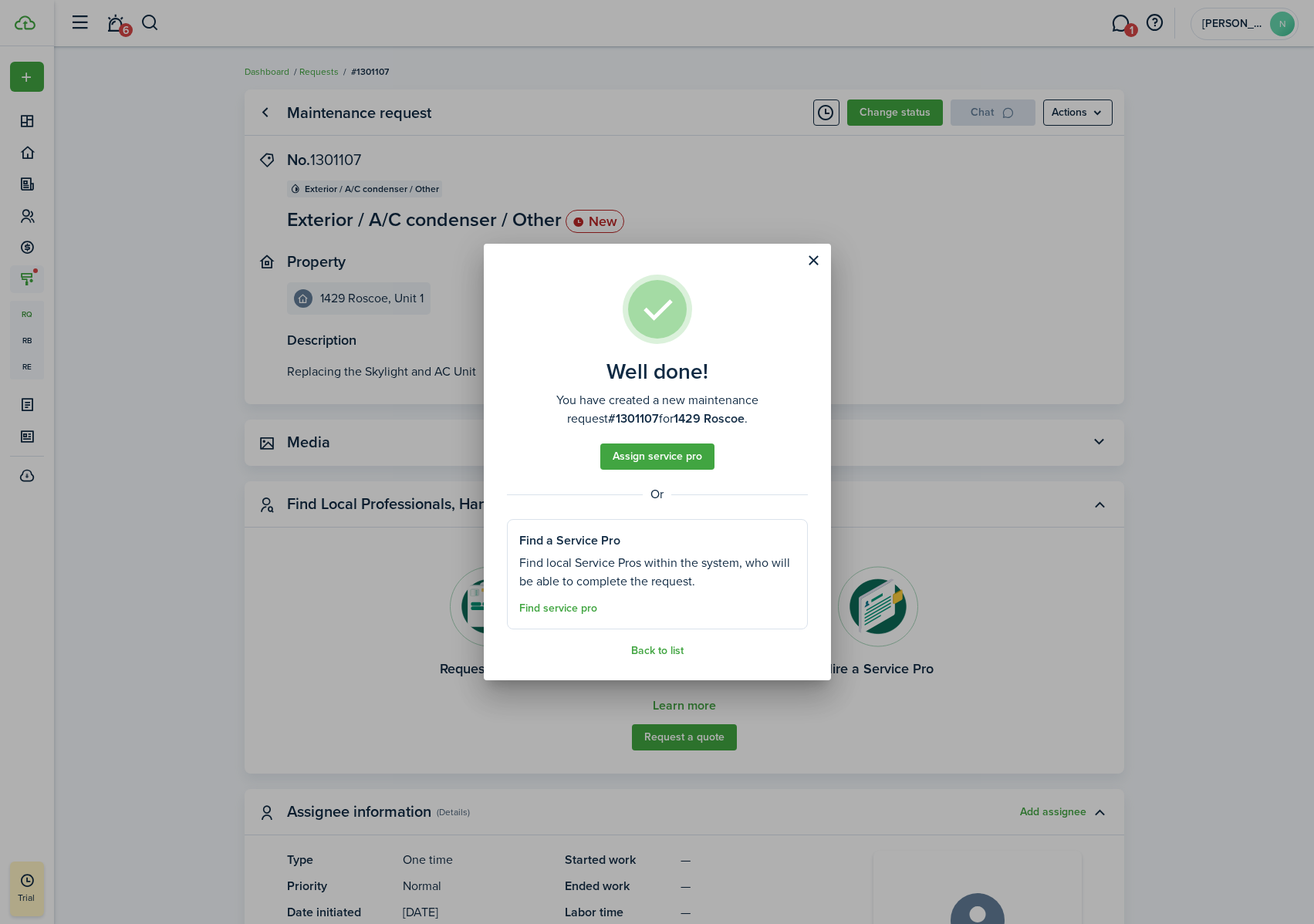
click at [813, 257] on button "Close modal" at bounding box center [813, 261] width 26 height 26
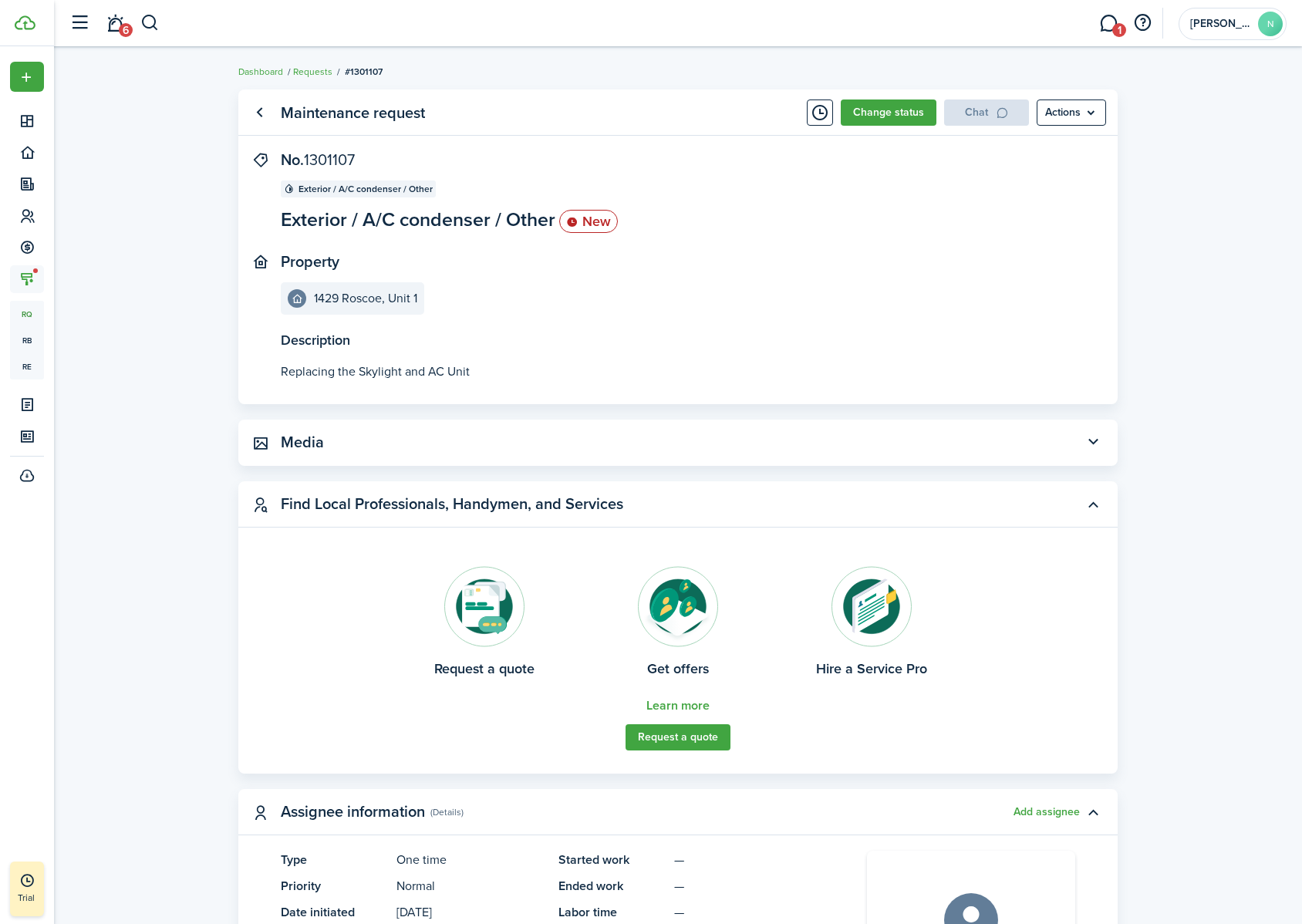
click at [825, 114] on button "Timeline" at bounding box center [820, 112] width 26 height 26
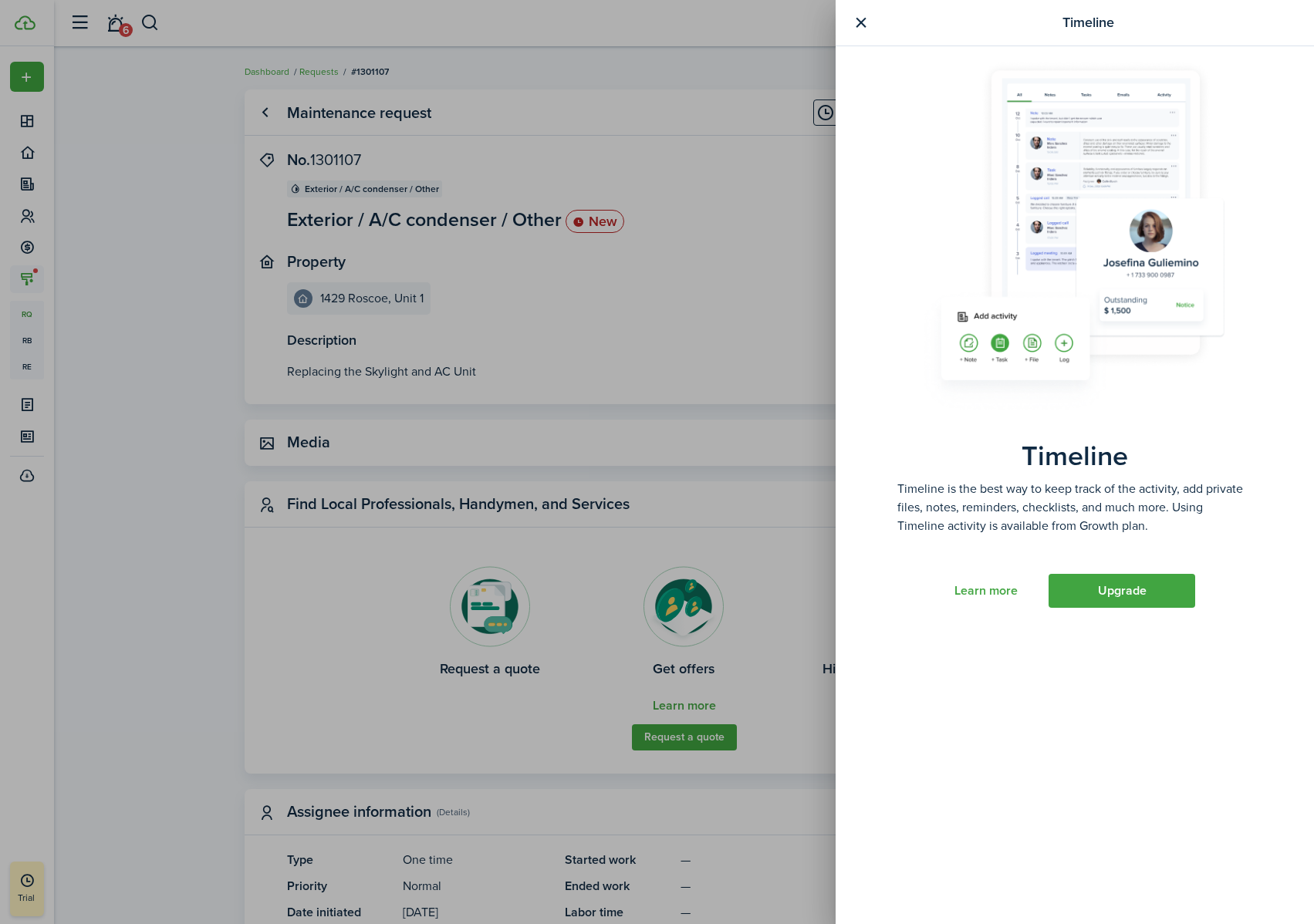
click at [673, 265] on div "Timeline Timeline Timeline is the best way to keep track of the activity, add p…" at bounding box center [657, 462] width 1314 height 924
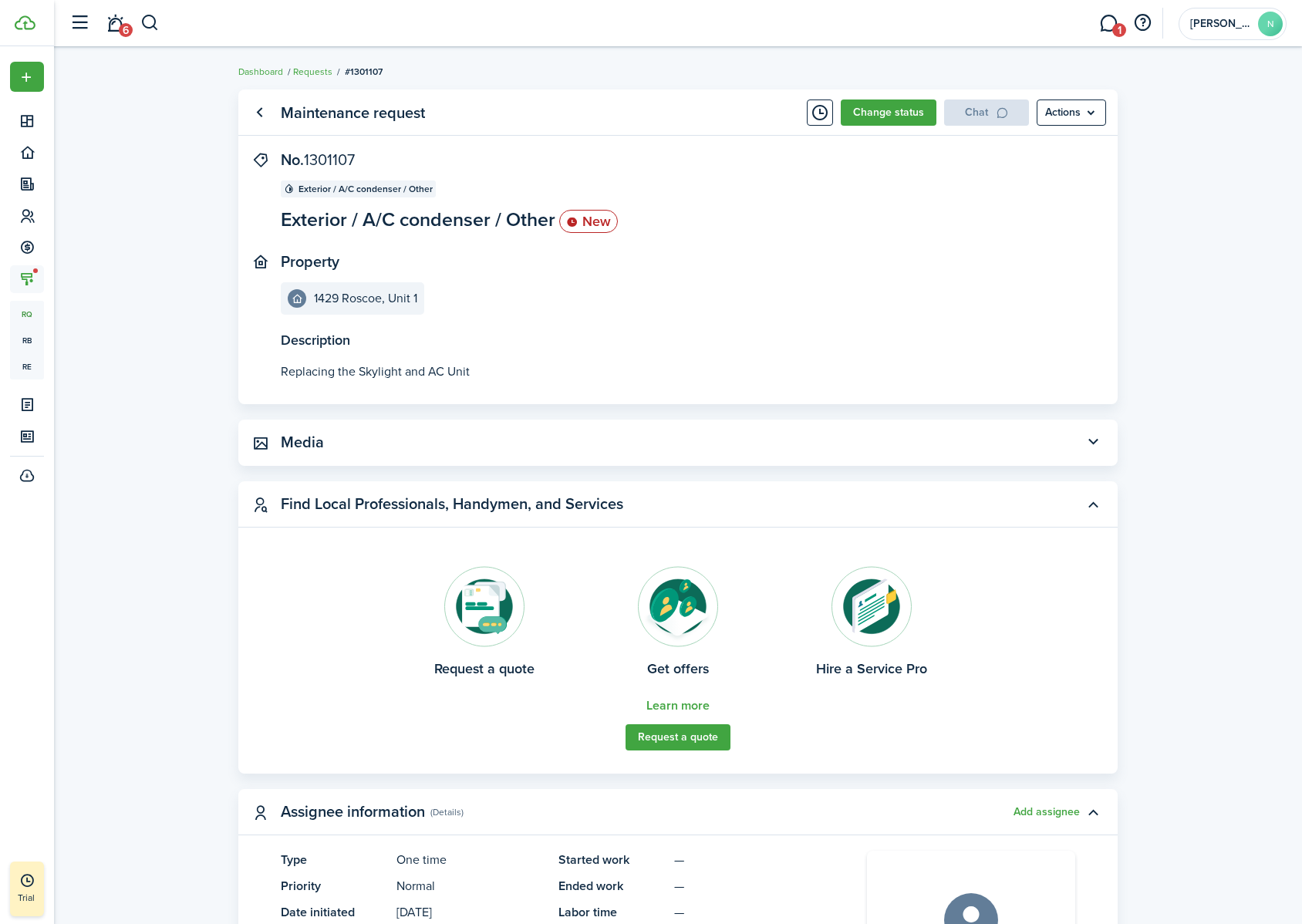
click at [880, 116] on button "Change status" at bounding box center [889, 112] width 95 height 26
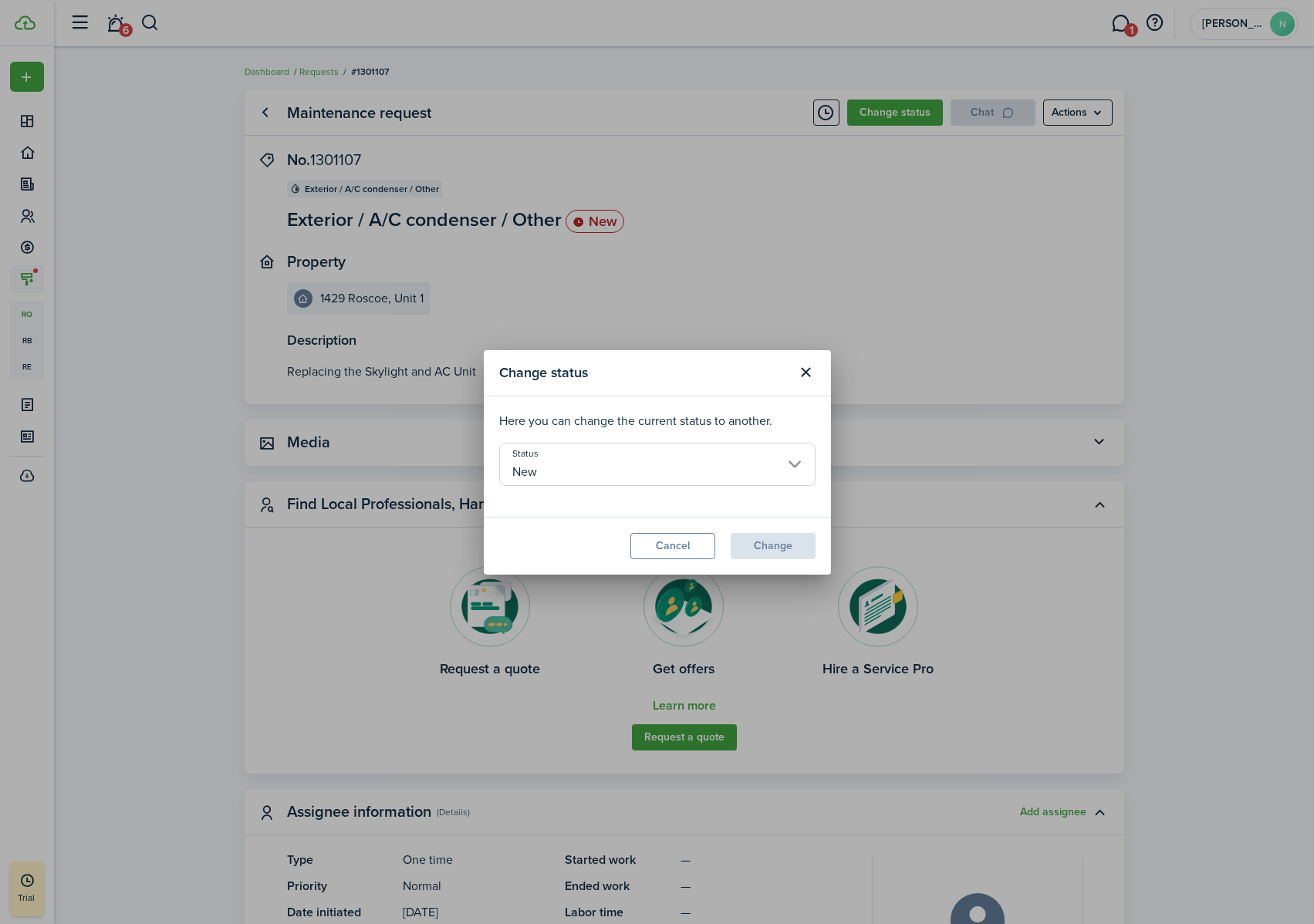
click at [657, 475] on input "New" at bounding box center [657, 464] width 316 height 43
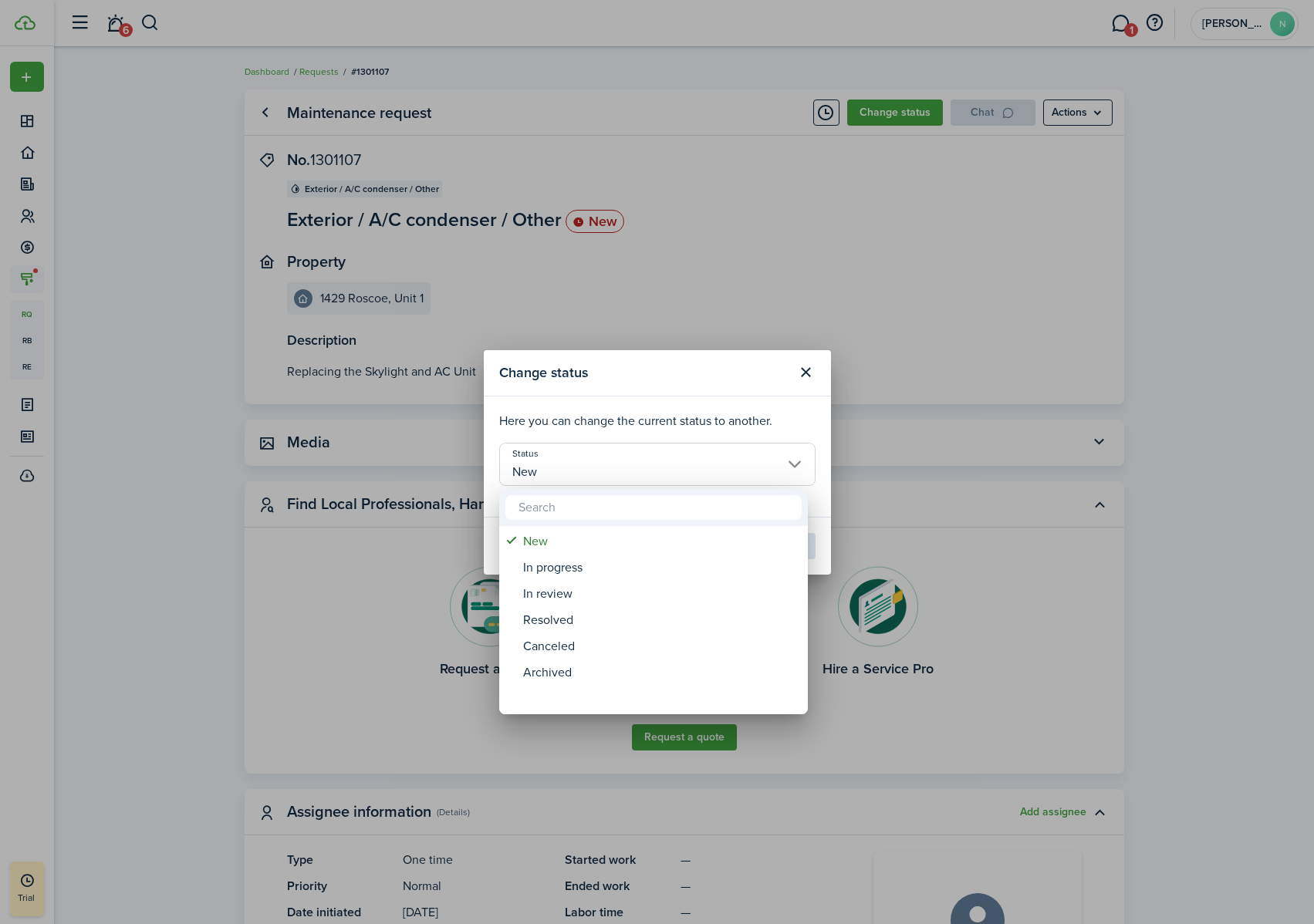
click at [691, 365] on div at bounding box center [657, 462] width 1560 height 1170
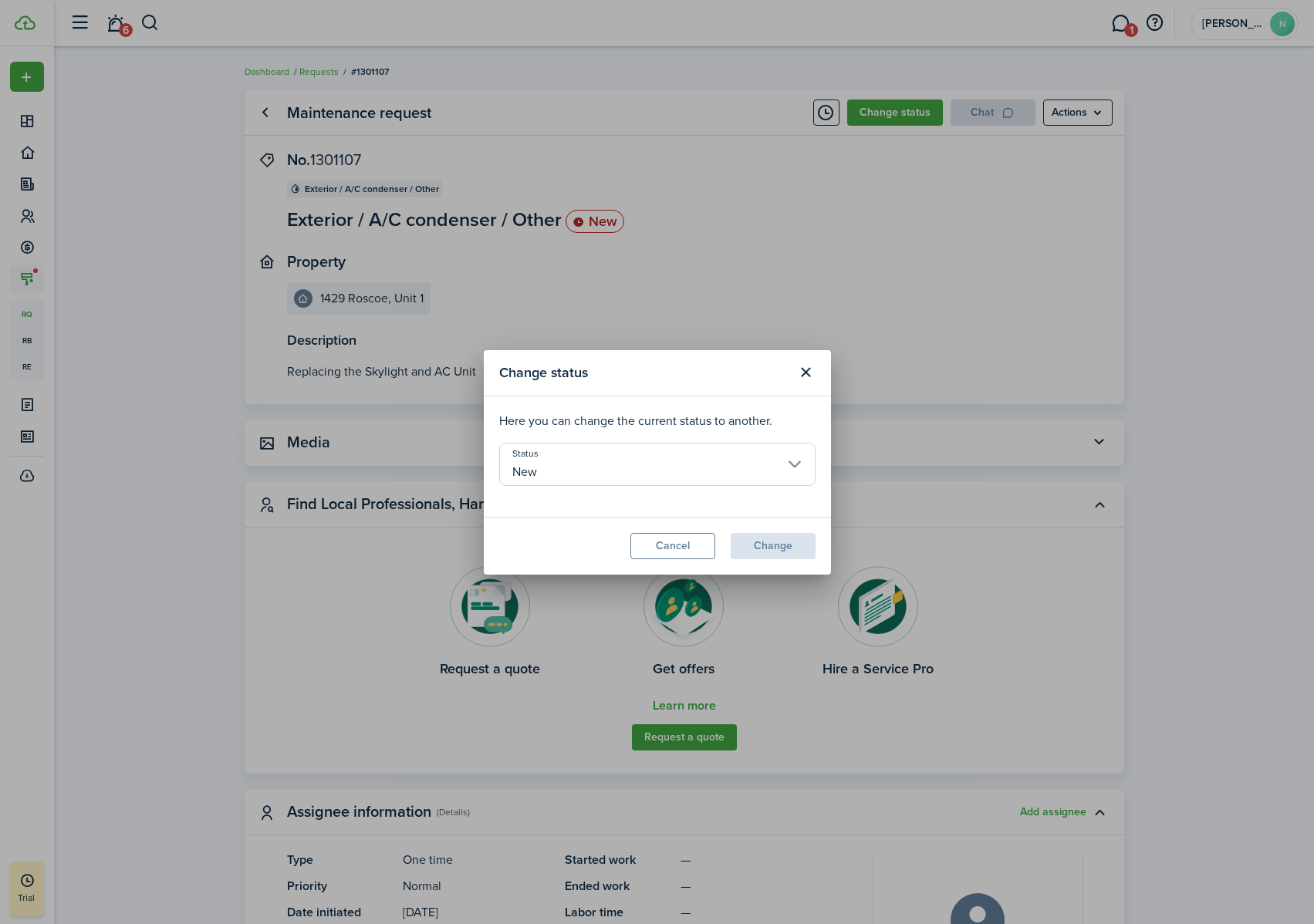
click at [812, 377] on button "Close modal" at bounding box center [806, 372] width 26 height 26
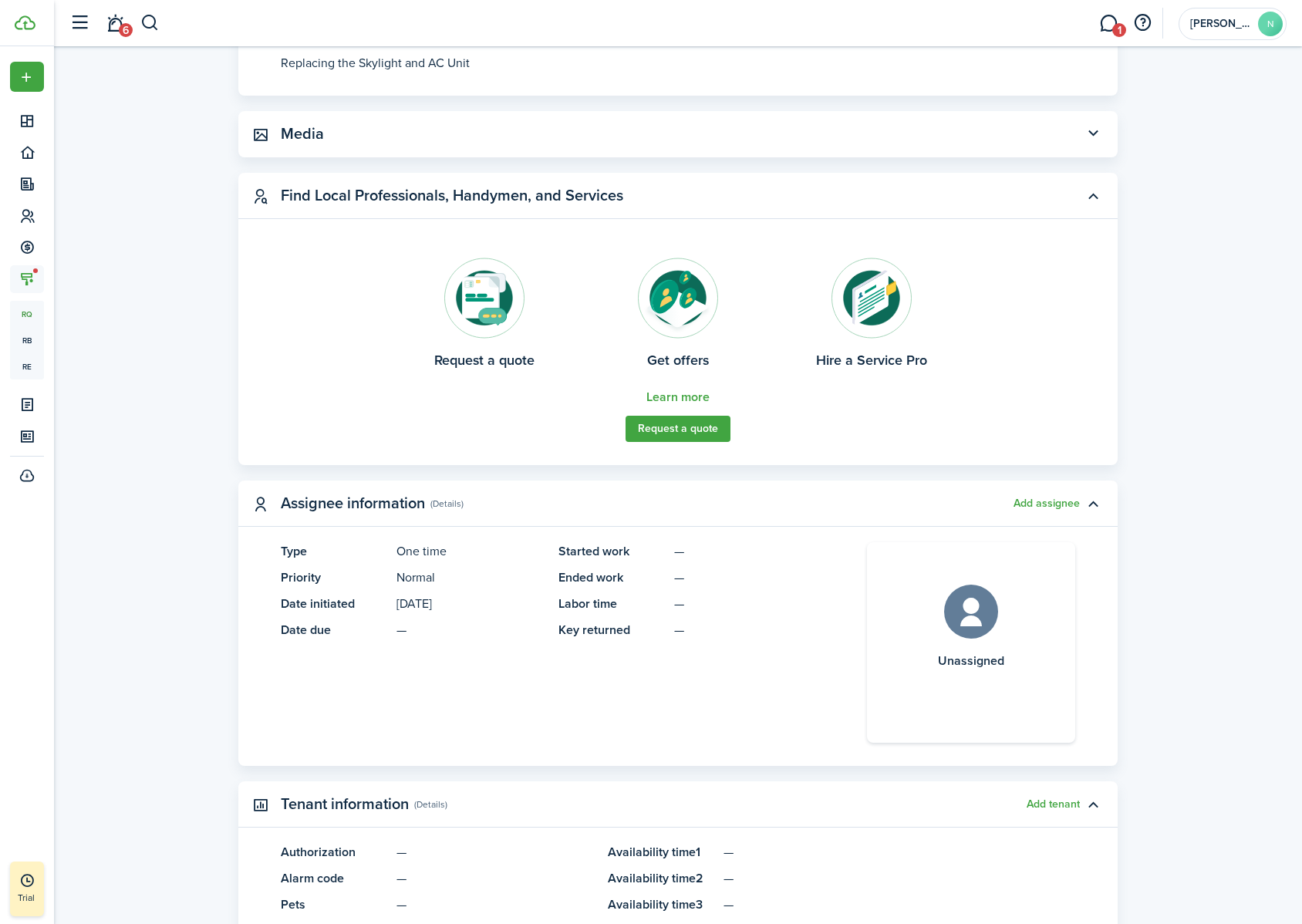
scroll to position [315, 0]
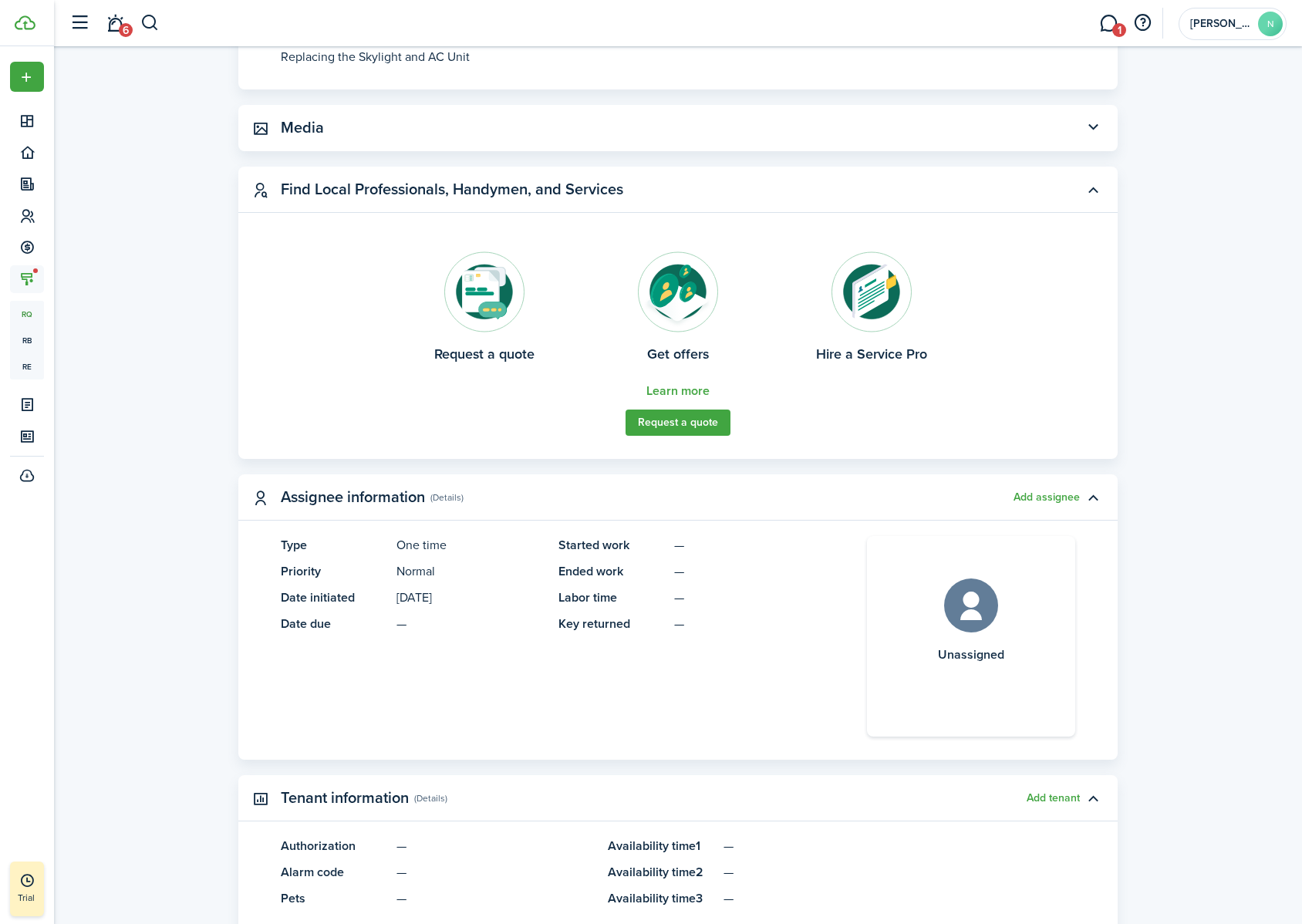
click at [1030, 501] on button "Add assignee" at bounding box center [1046, 497] width 66 height 13
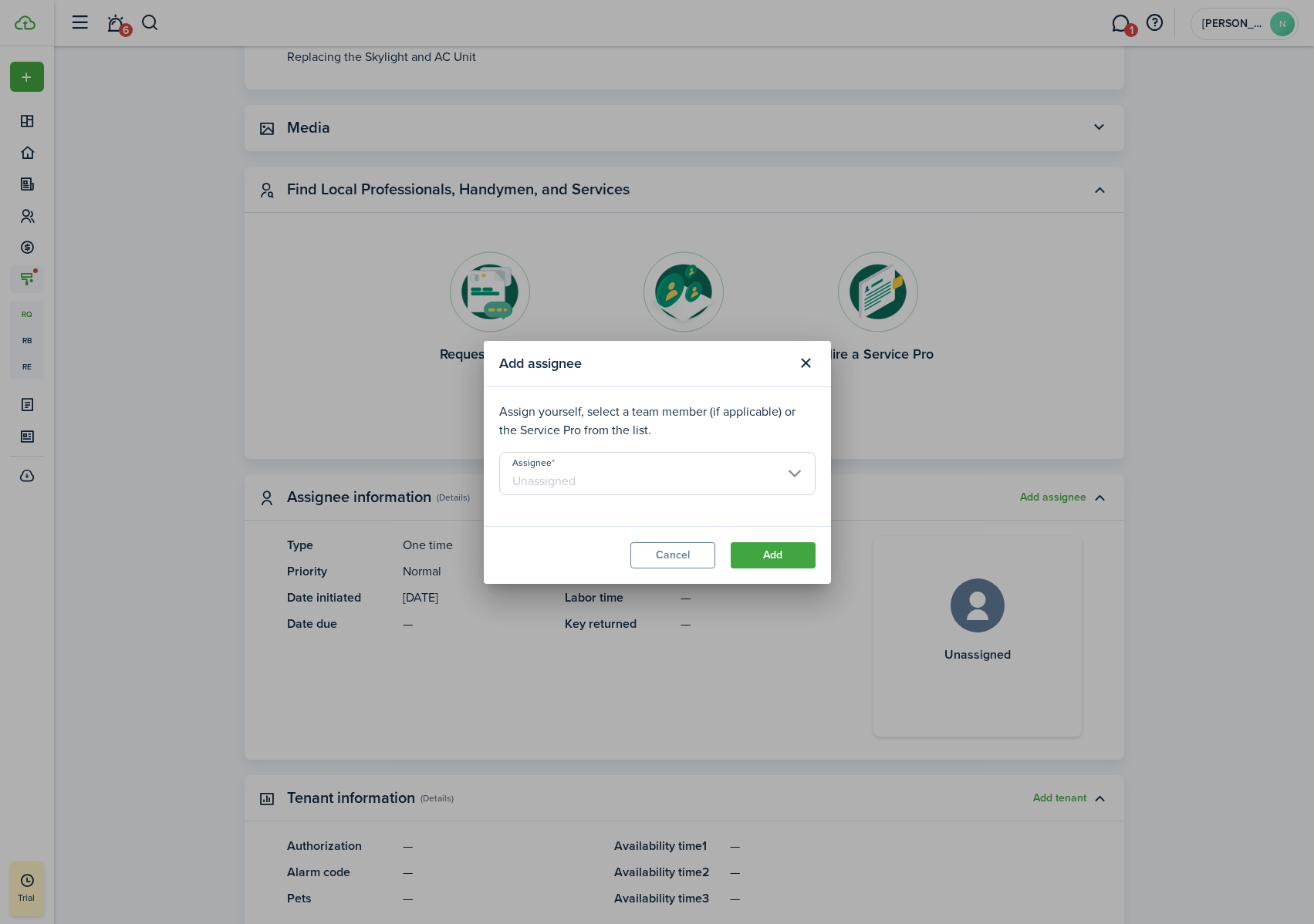
click at [717, 477] on input "Assignee" at bounding box center [657, 474] width 316 height 43
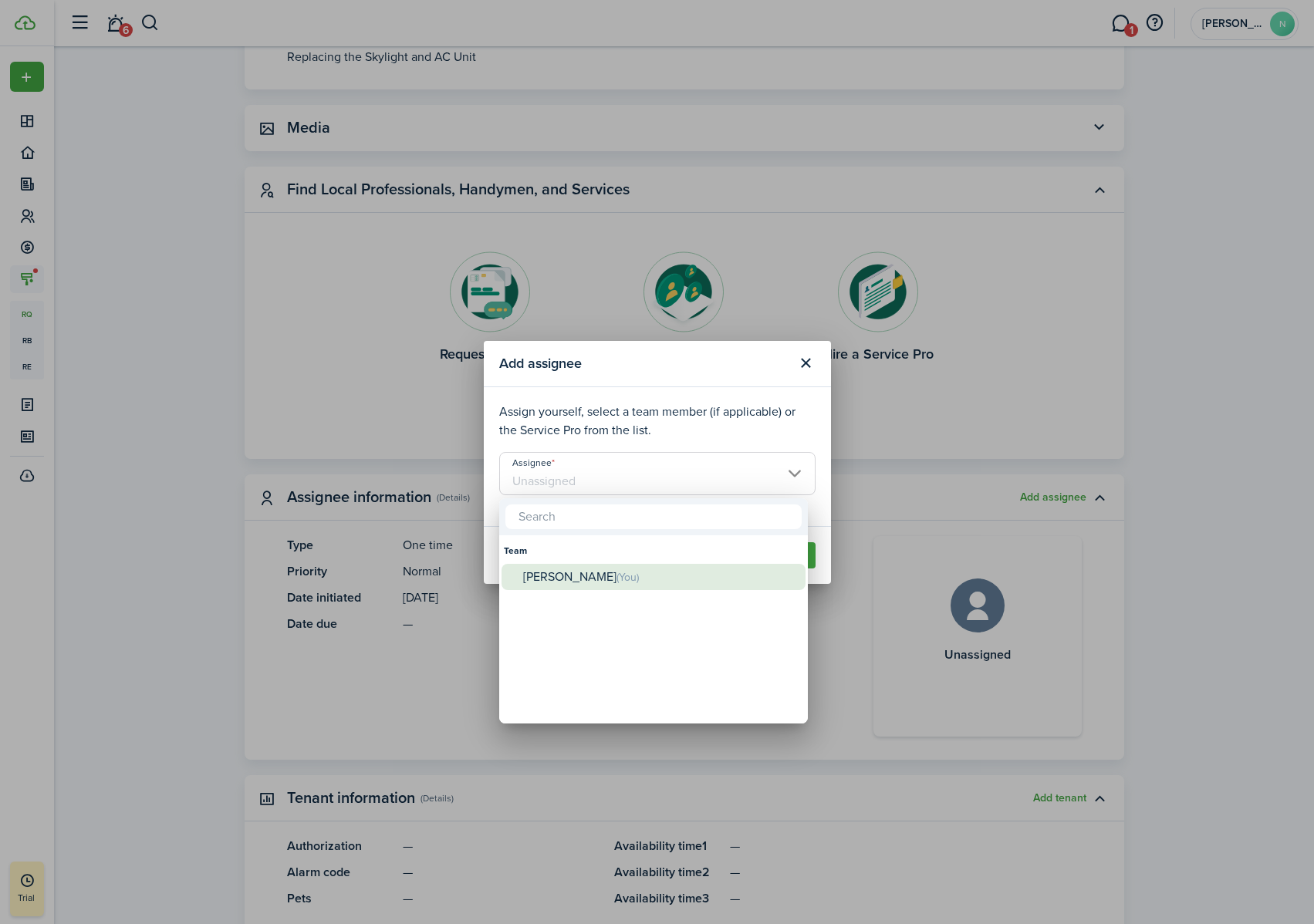
click at [696, 572] on div "[PERSON_NAME] (You)" at bounding box center [660, 577] width 273 height 27
type input "[PERSON_NAME]"
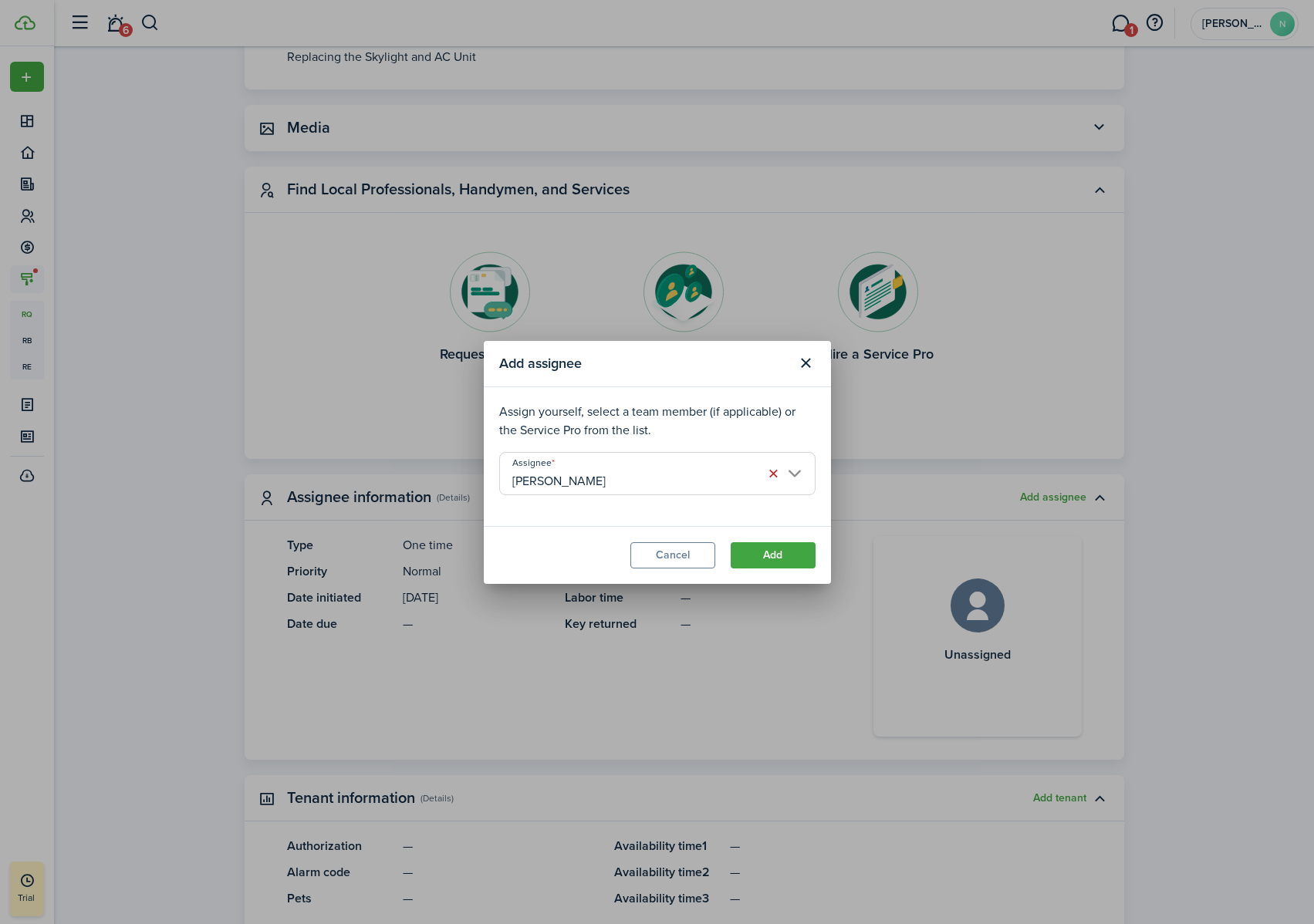
click at [781, 555] on button "Add" at bounding box center [773, 555] width 85 height 26
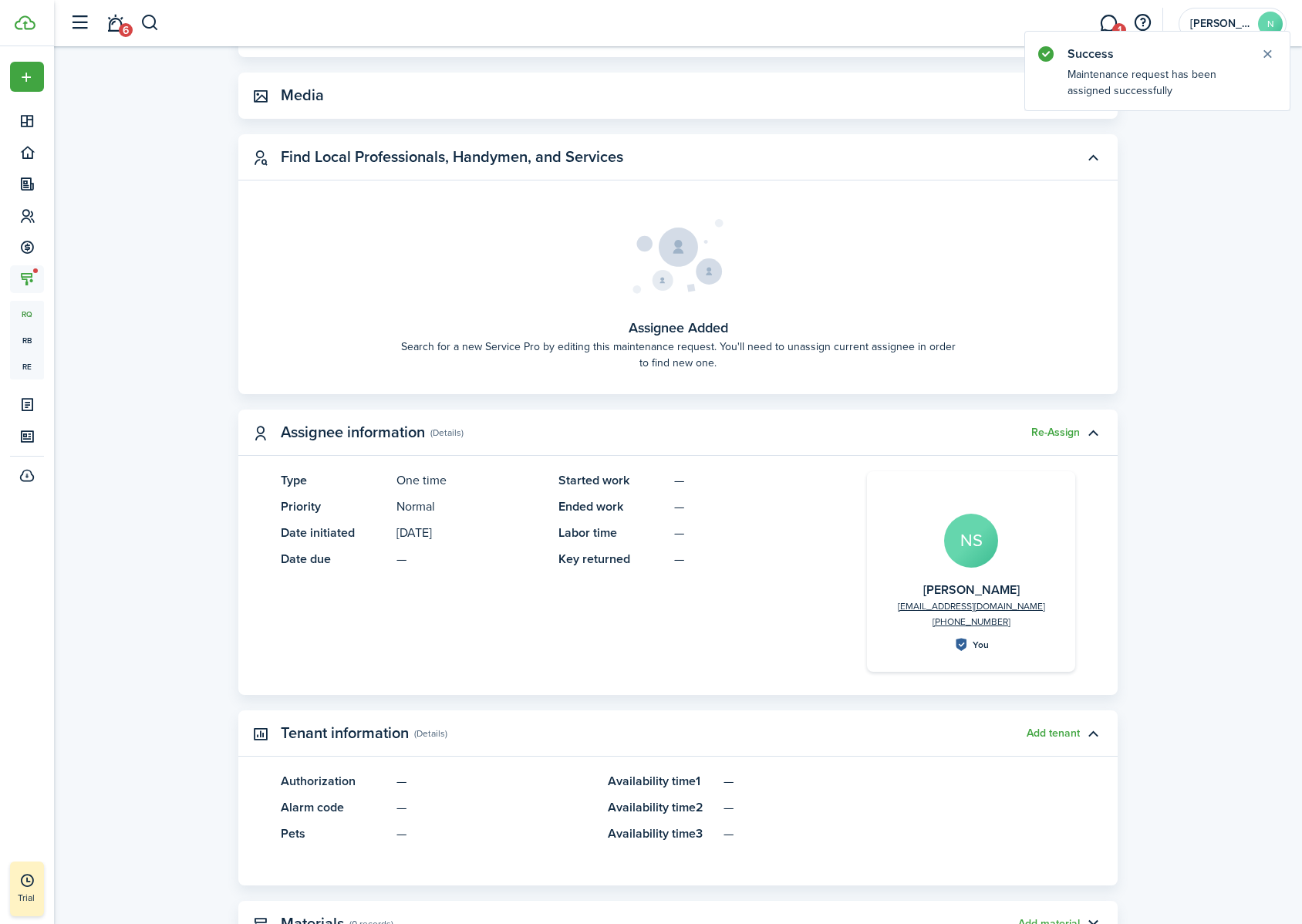
scroll to position [349, 0]
click at [991, 555] on avatar-text "NS" at bounding box center [971, 539] width 54 height 54
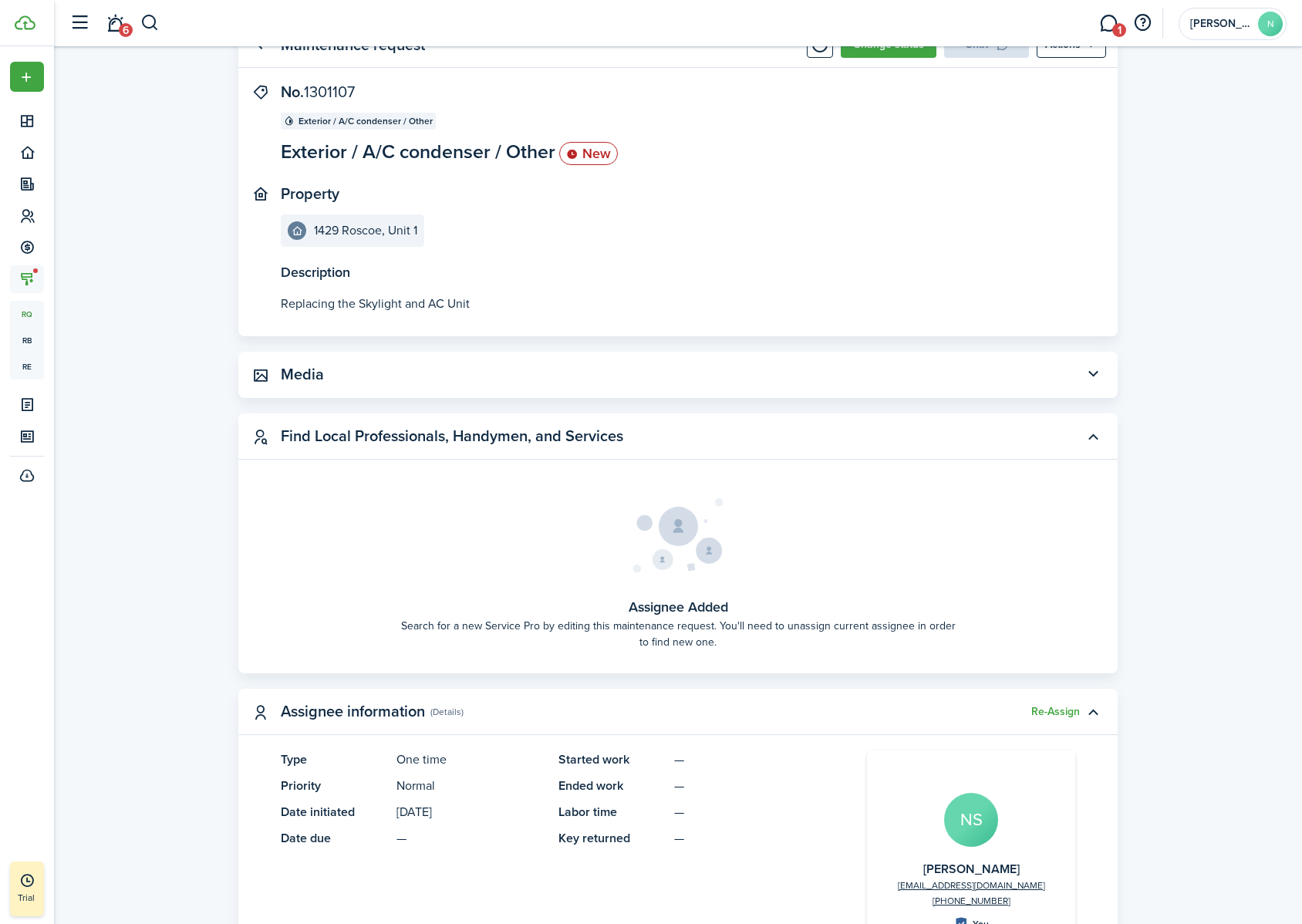
scroll to position [64, 0]
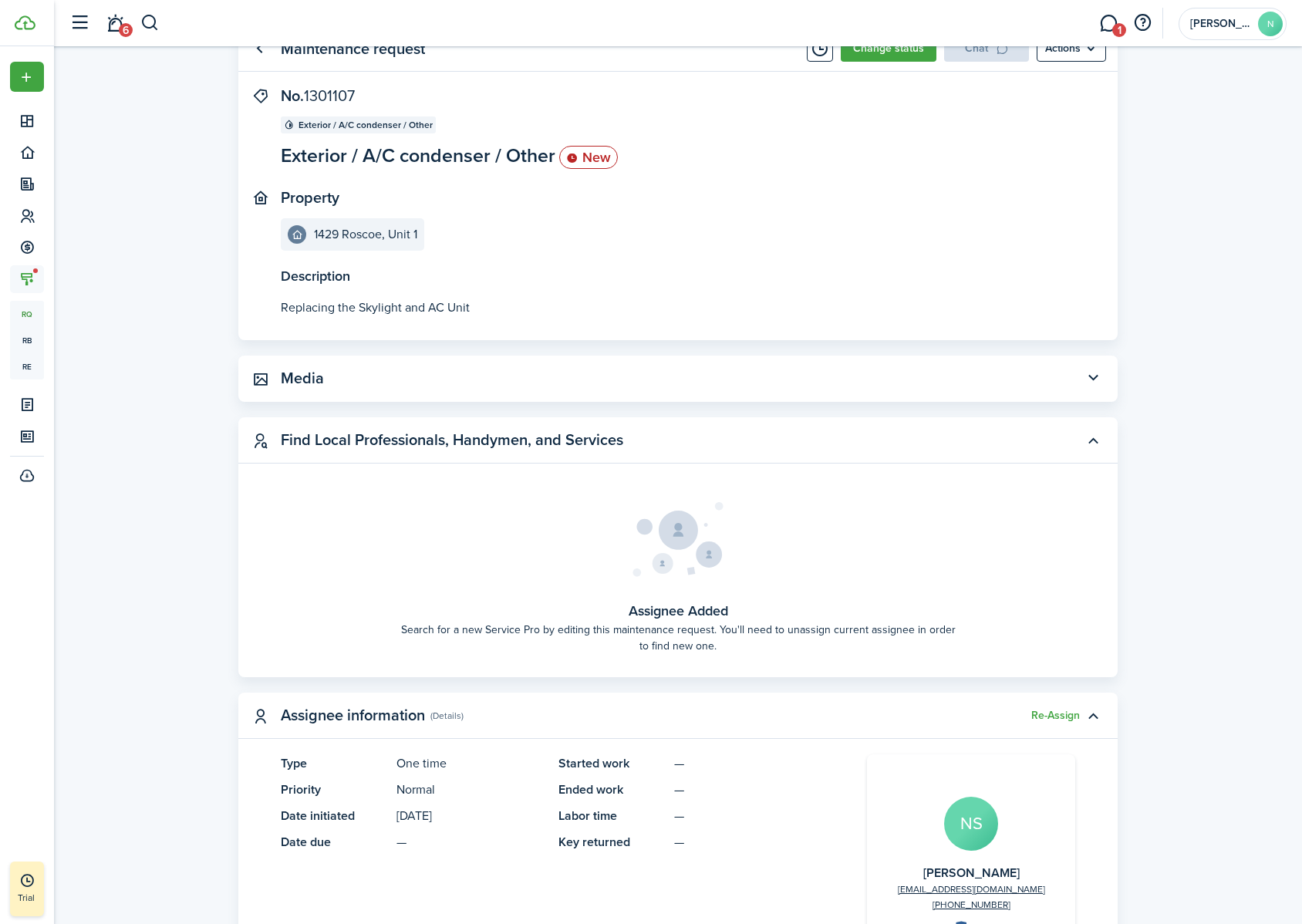
click at [1093, 377] on button "button" at bounding box center [1093, 378] width 26 height 26
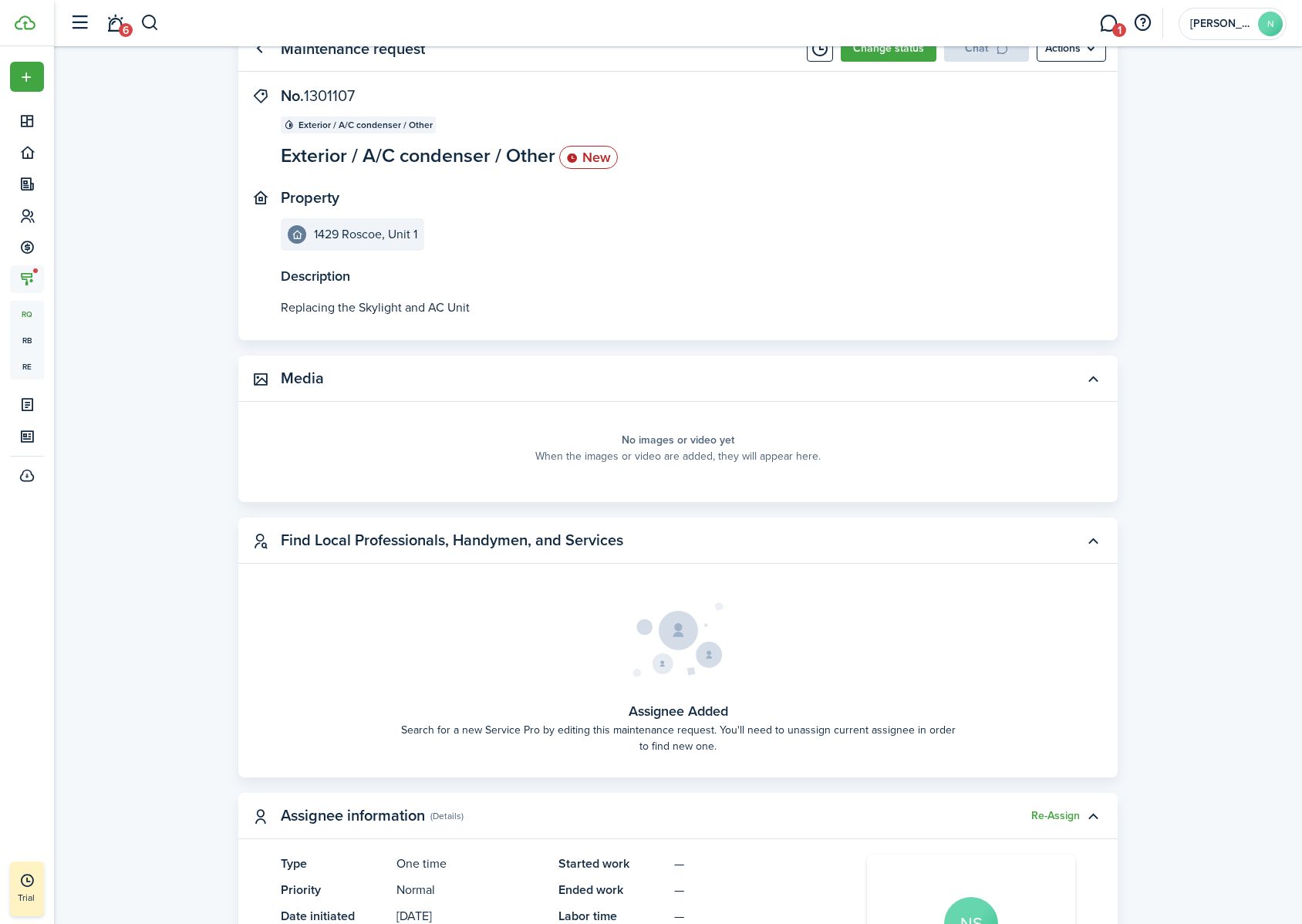
click at [1093, 377] on button "button" at bounding box center [1093, 378] width 26 height 26
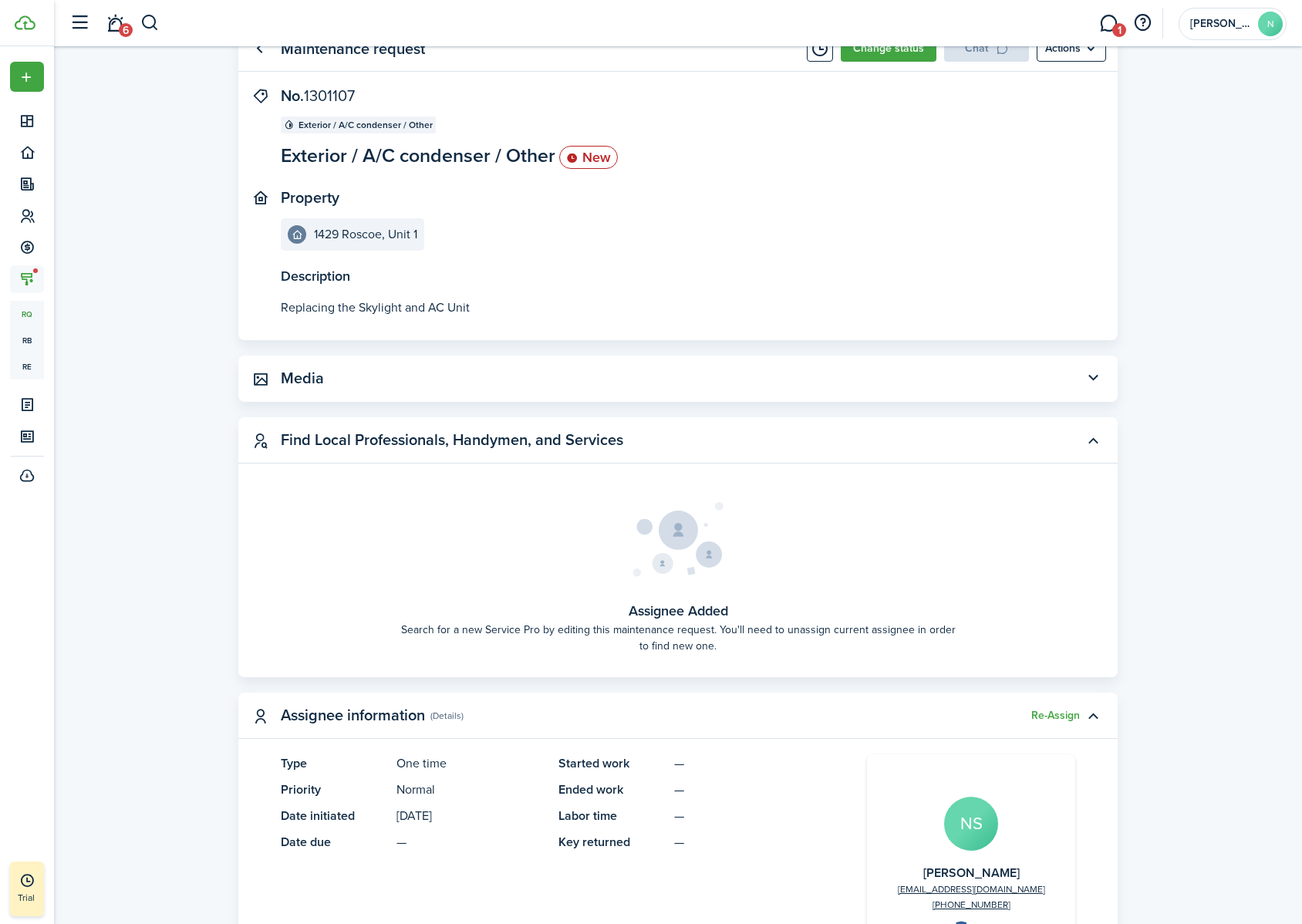
scroll to position [0, 0]
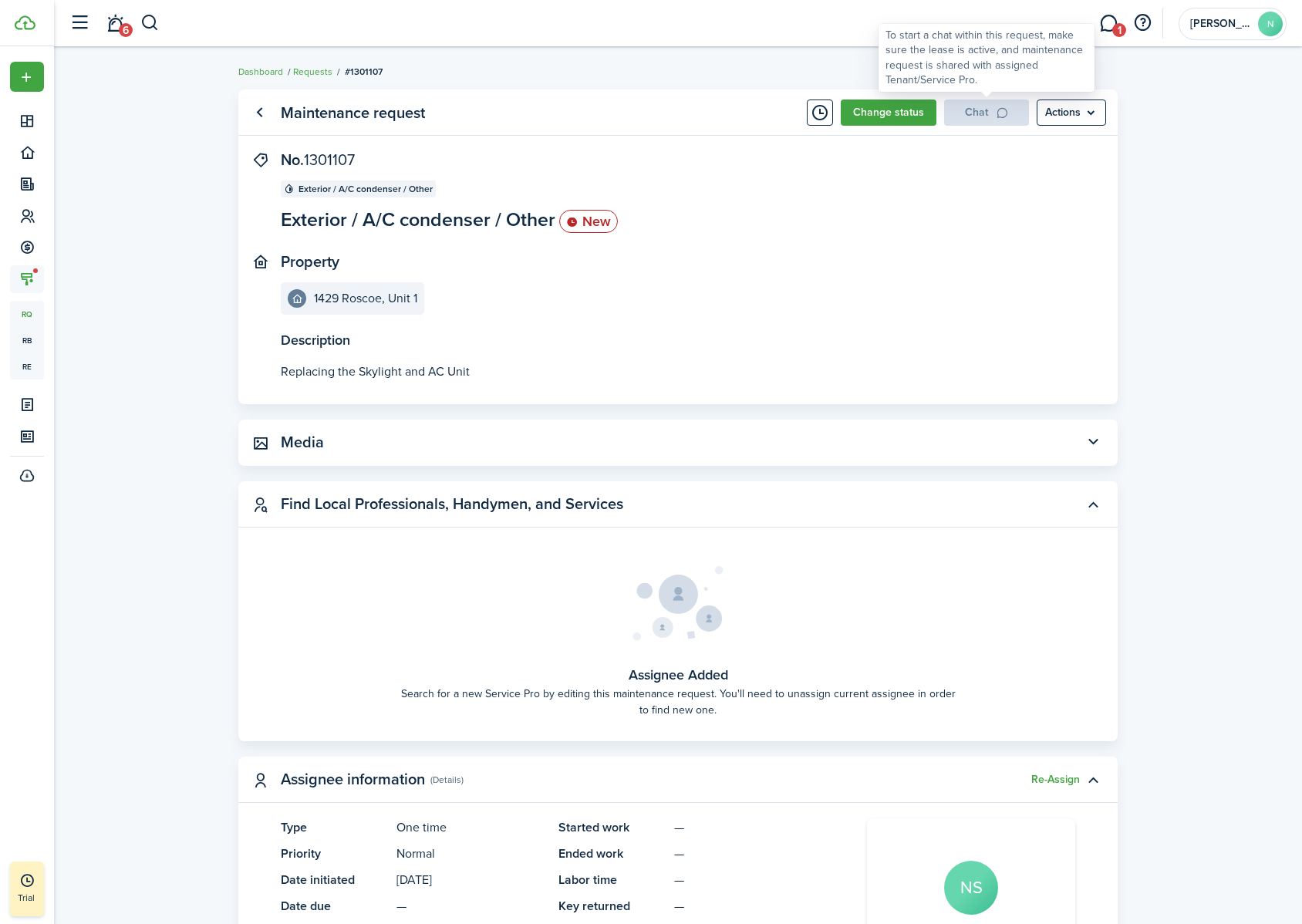
click at [987, 120] on div "Chat" at bounding box center [986, 112] width 85 height 26
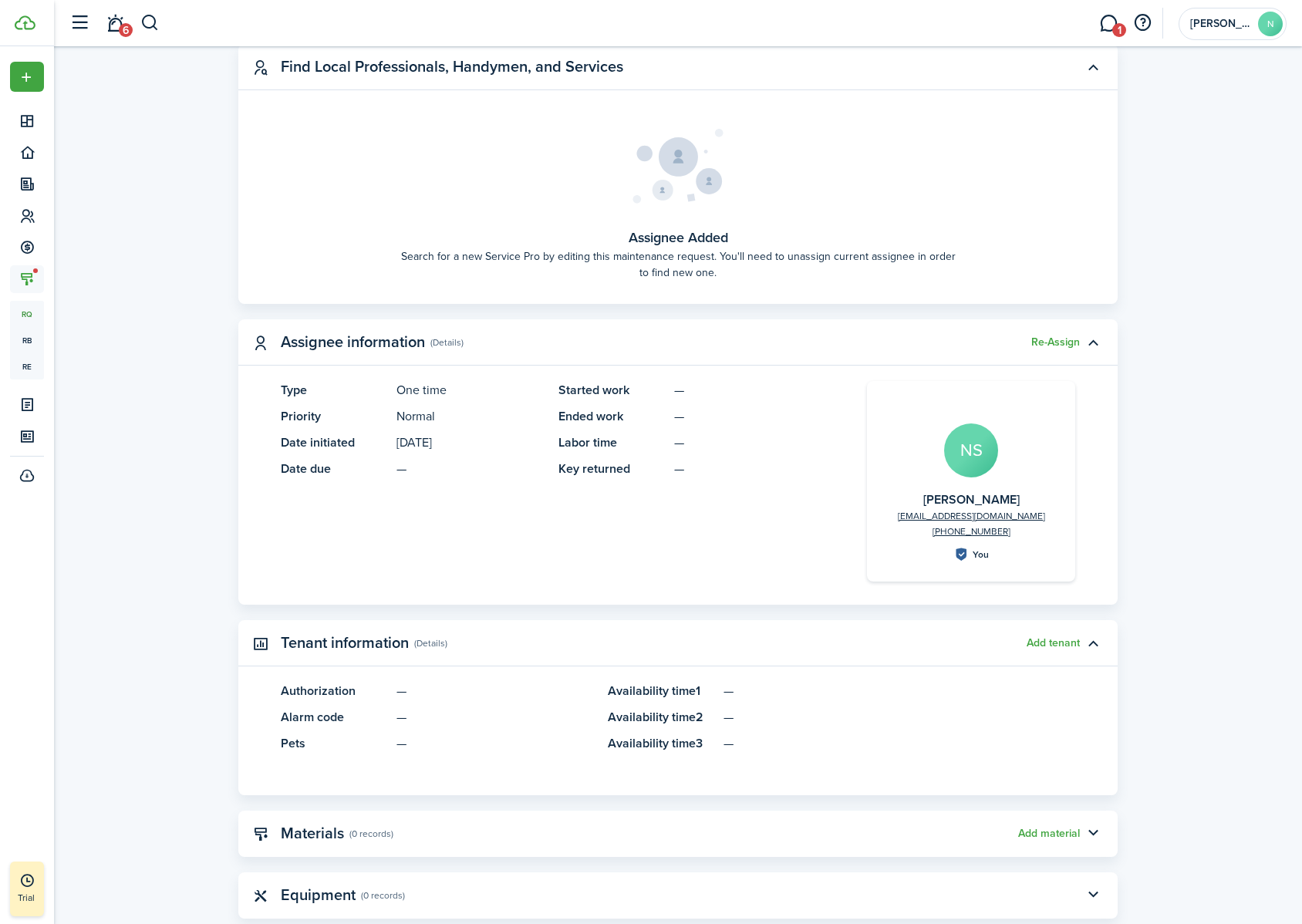
scroll to position [629, 0]
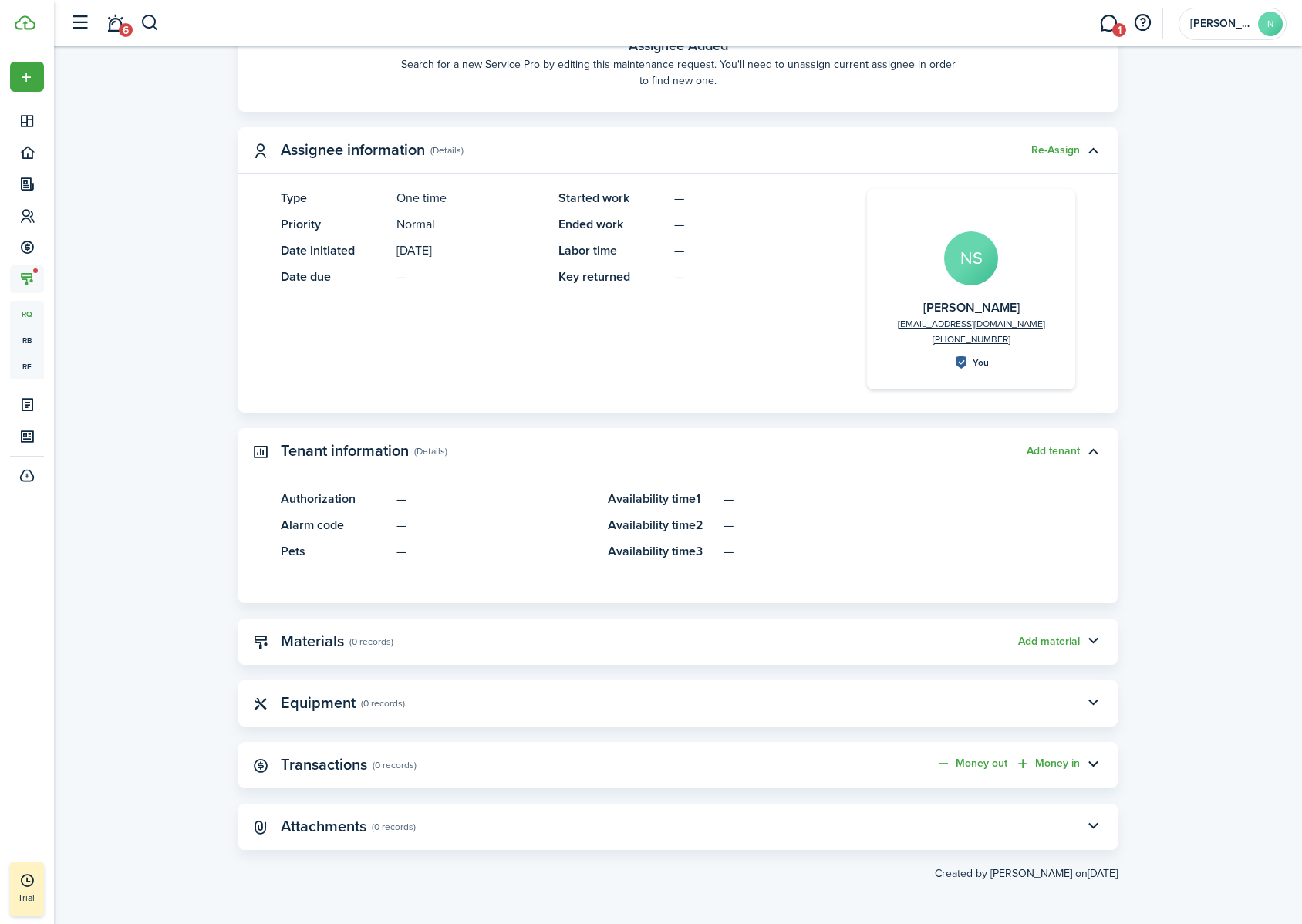
click at [1075, 447] on button "Add tenant" at bounding box center [1053, 451] width 53 height 13
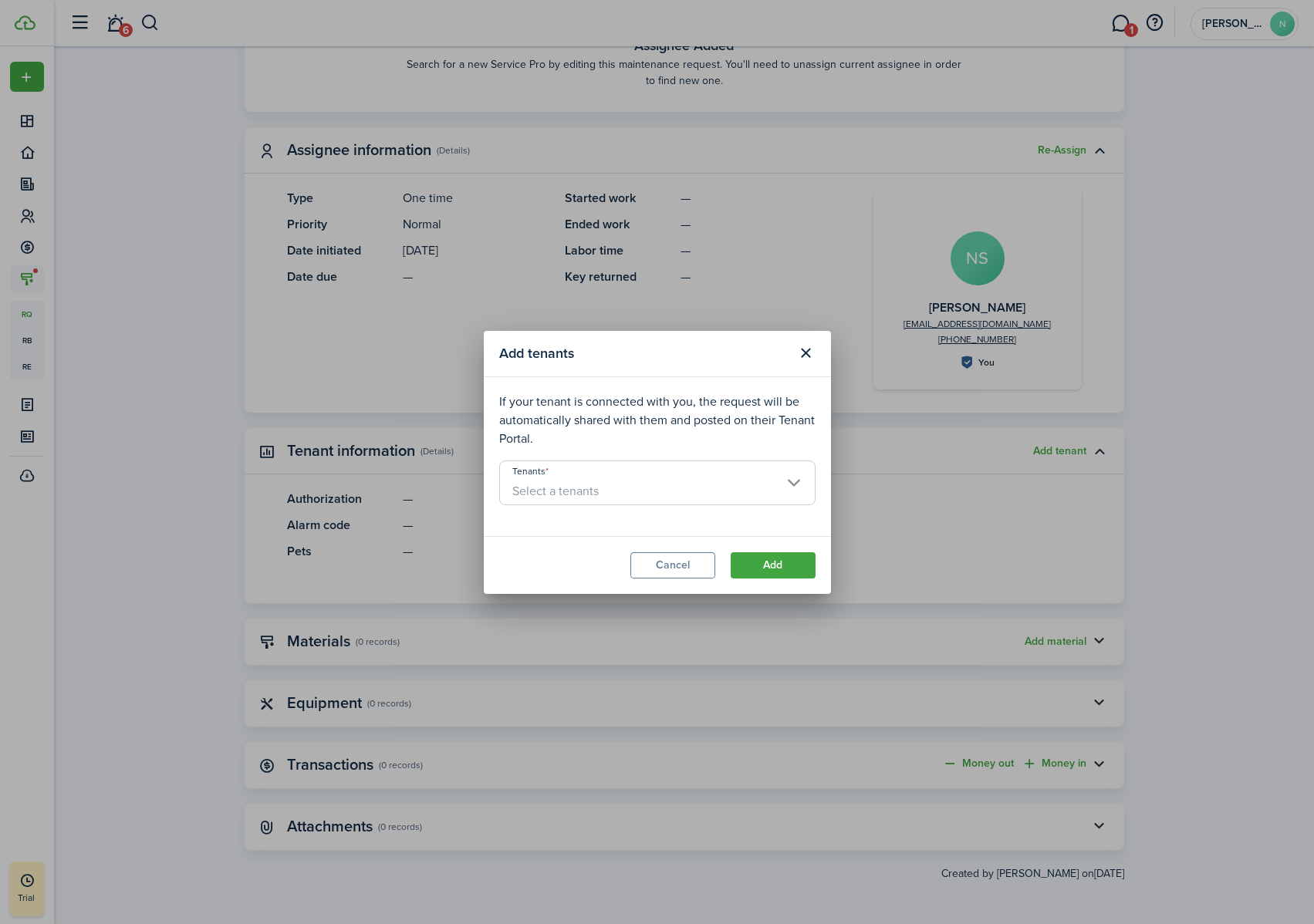
click at [610, 466] on input "Tenants" at bounding box center [657, 470] width 315 height 18
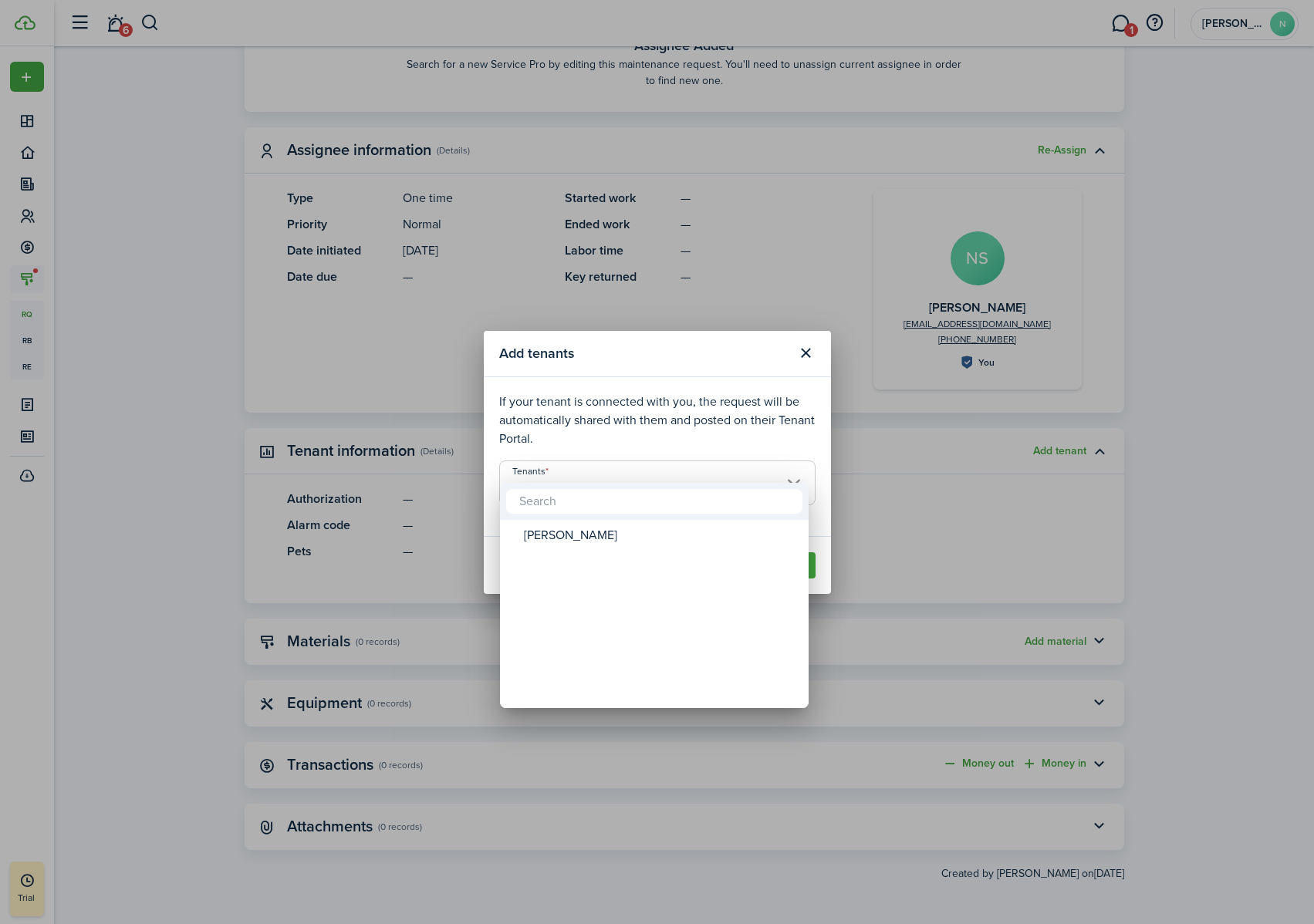
click at [599, 549] on mbsc-wheel-item "Tenants" at bounding box center [654, 561] width 304 height 26
click at [599, 543] on div "[PERSON_NAME]" at bounding box center [661, 535] width 273 height 26
type input "[PERSON_NAME]"
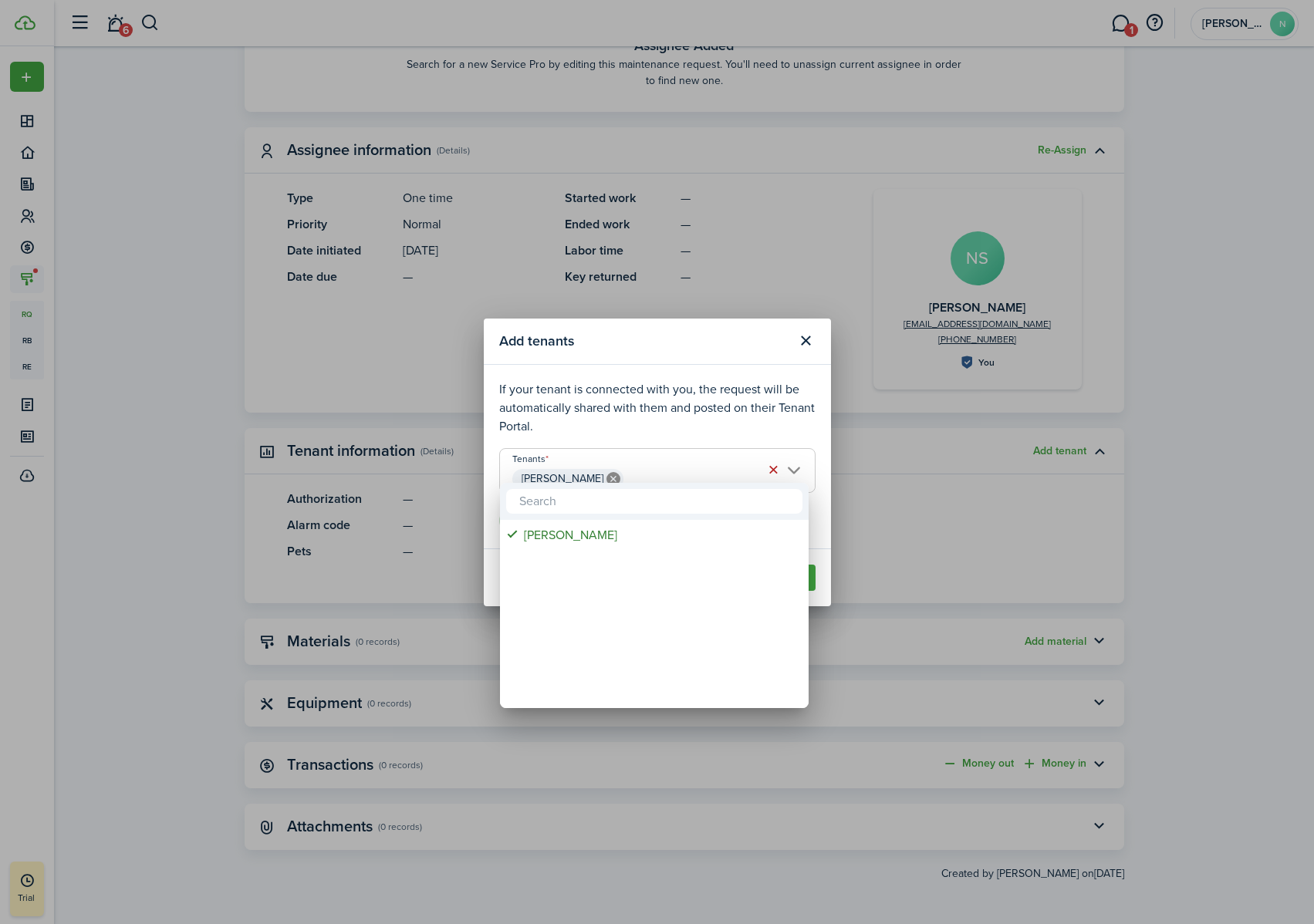
click at [723, 422] on div at bounding box center [657, 462] width 1560 height 1170
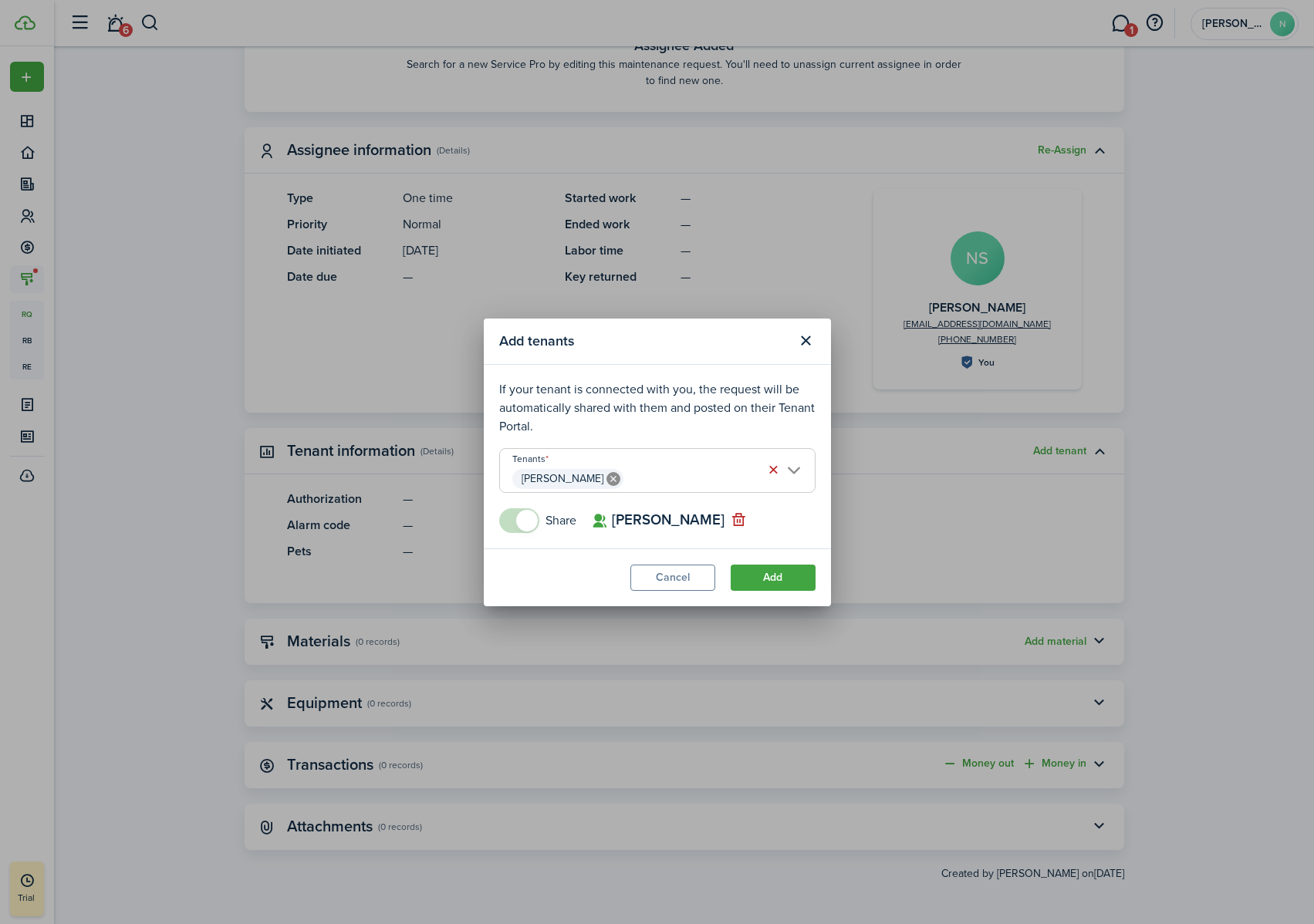
click at [785, 578] on button "Add" at bounding box center [773, 577] width 85 height 26
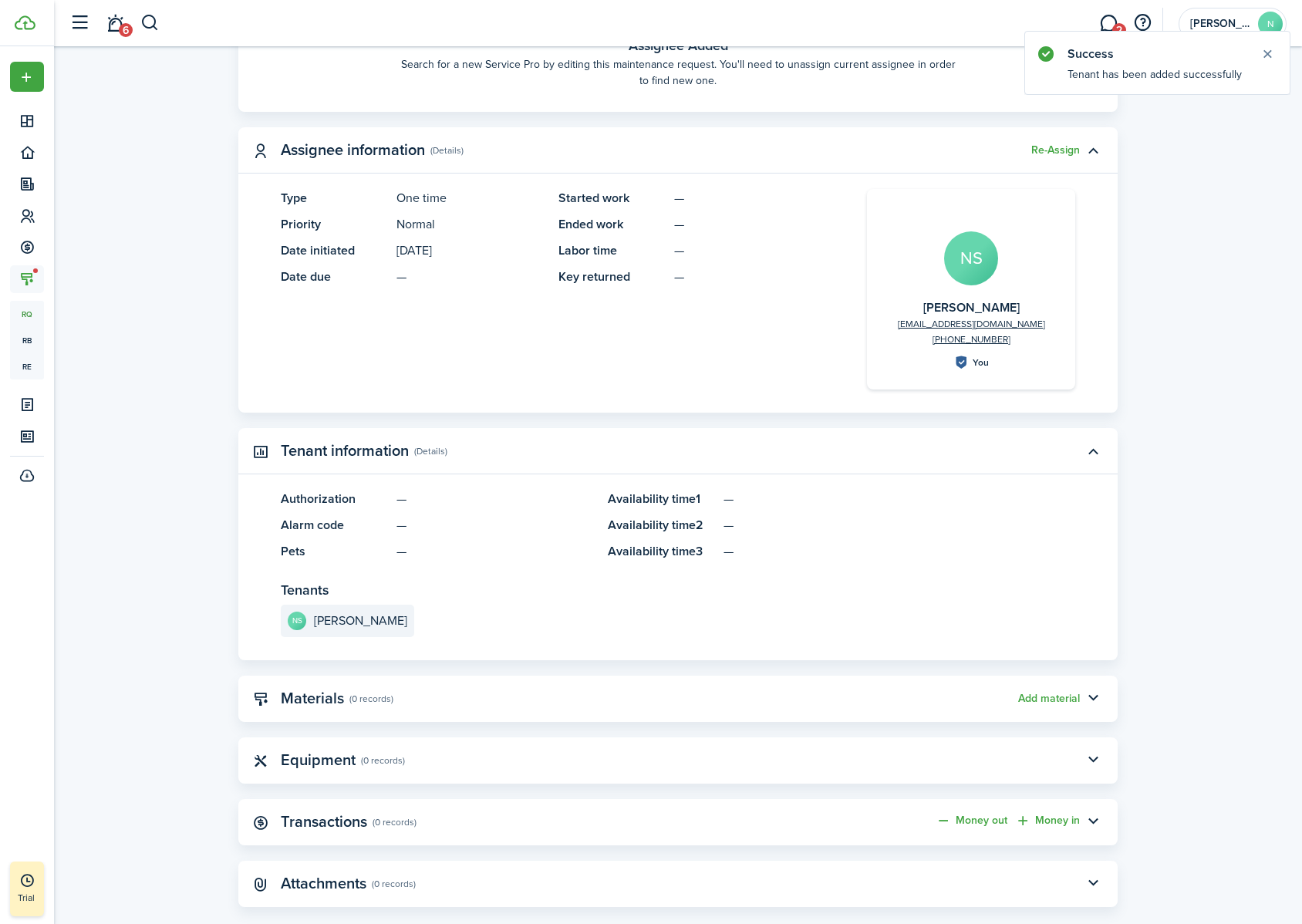
click at [776, 578] on panel-main-title "Tenants" at bounding box center [678, 590] width 795 height 21
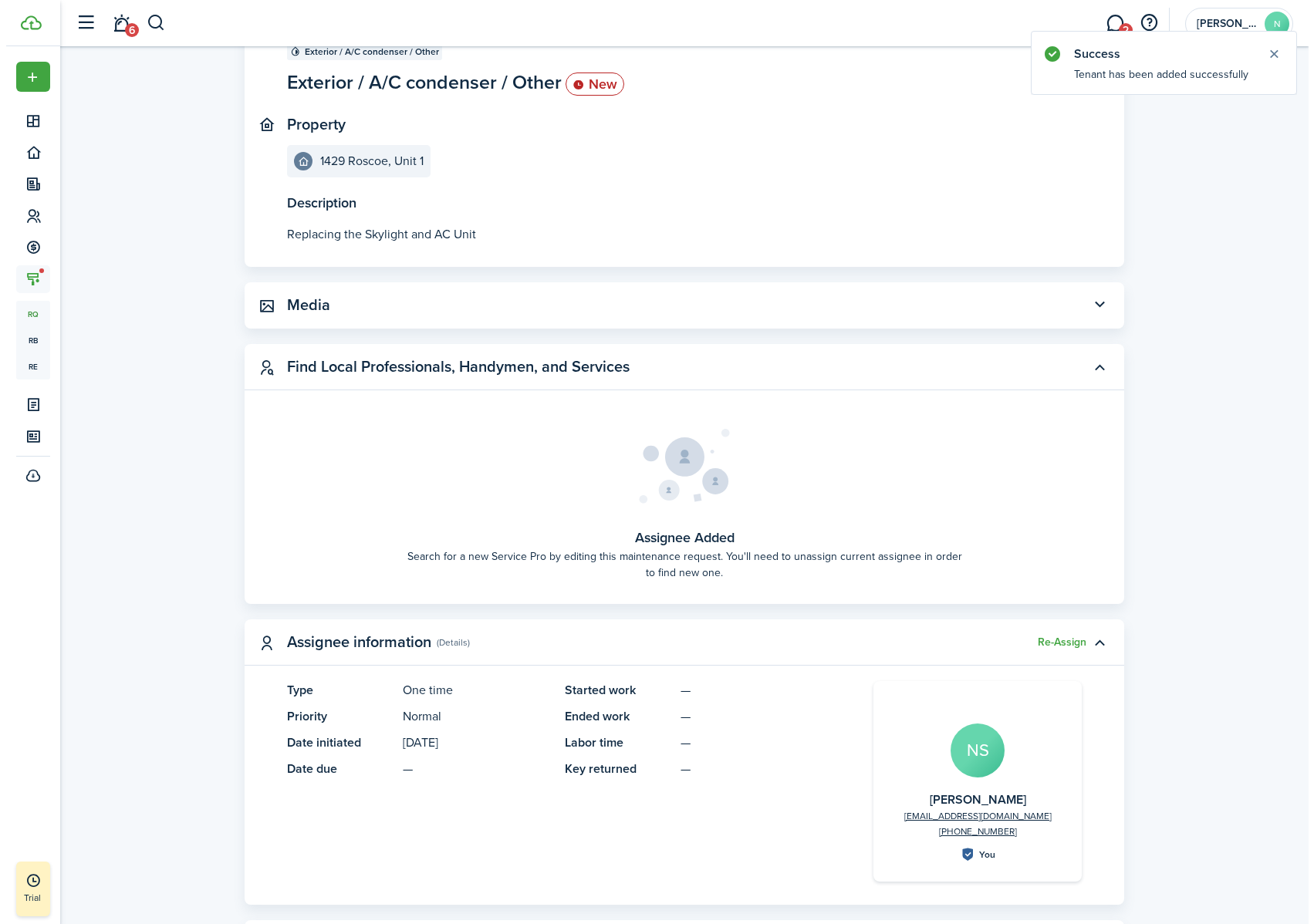
scroll to position [0, 0]
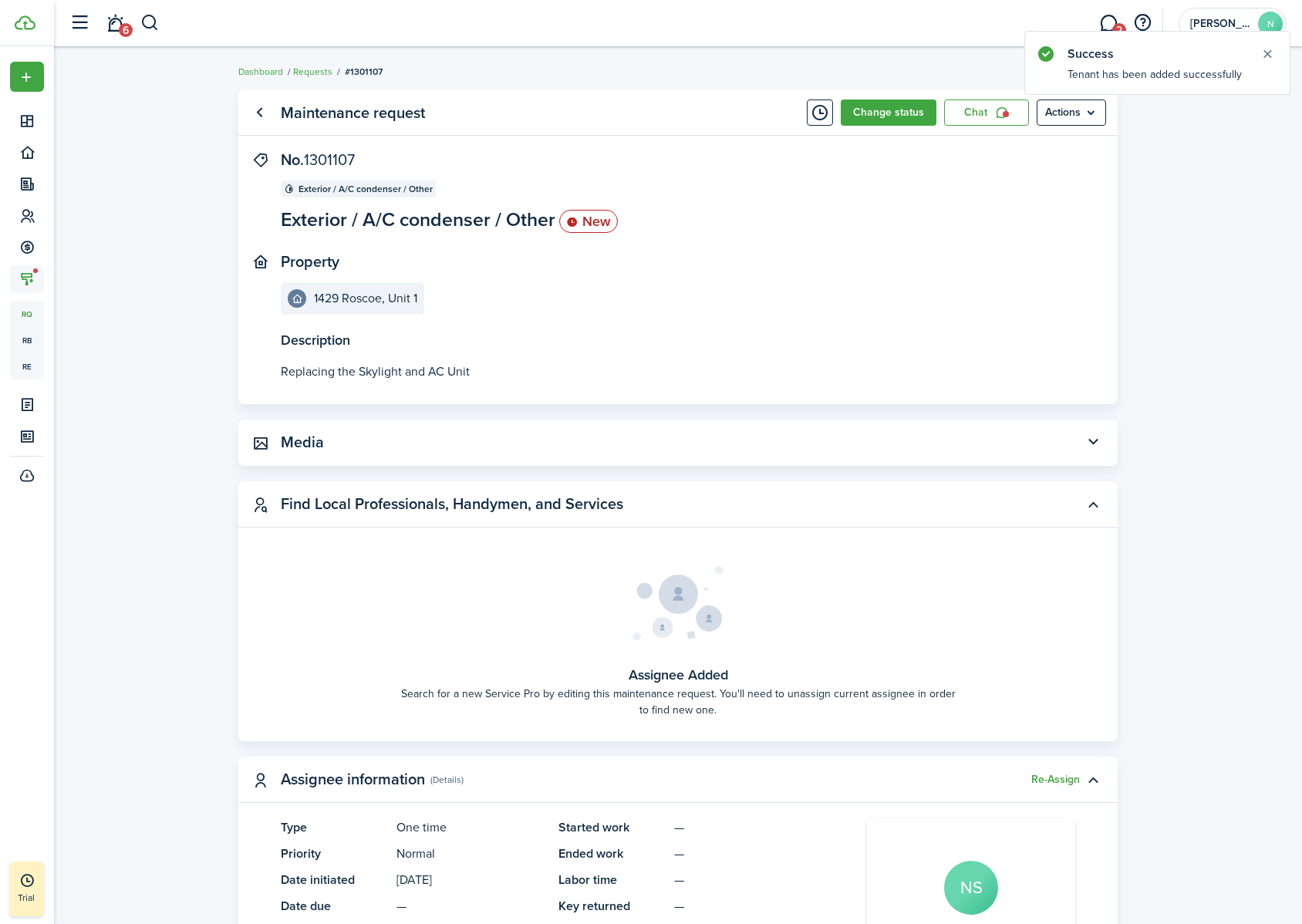
click at [981, 122] on link "Chat" at bounding box center [986, 112] width 85 height 26
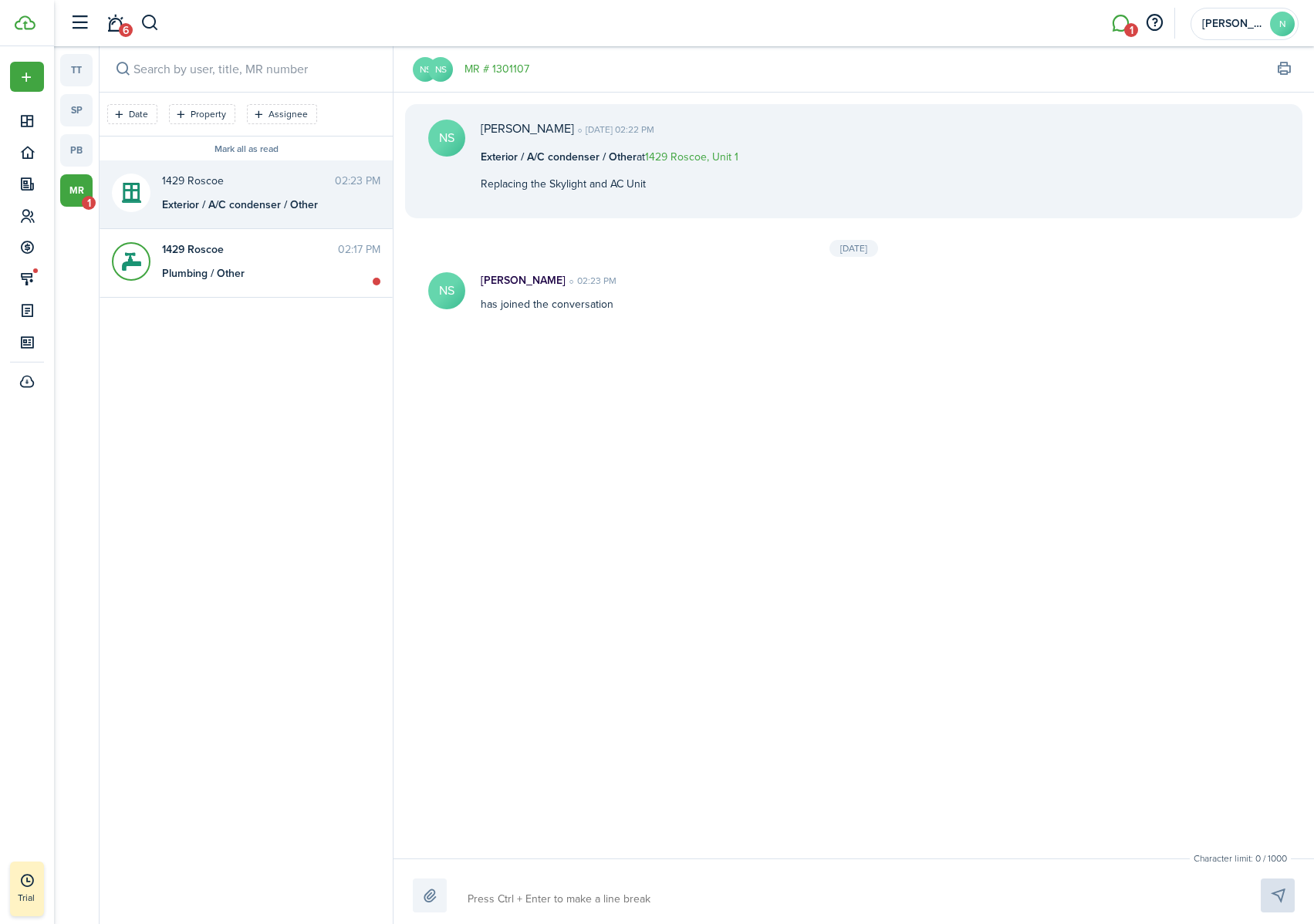
click at [716, 578] on div at bounding box center [853, 895] width 882 height 34
click at [711, 578] on textarea at bounding box center [846, 899] width 768 height 26
type textarea "W"
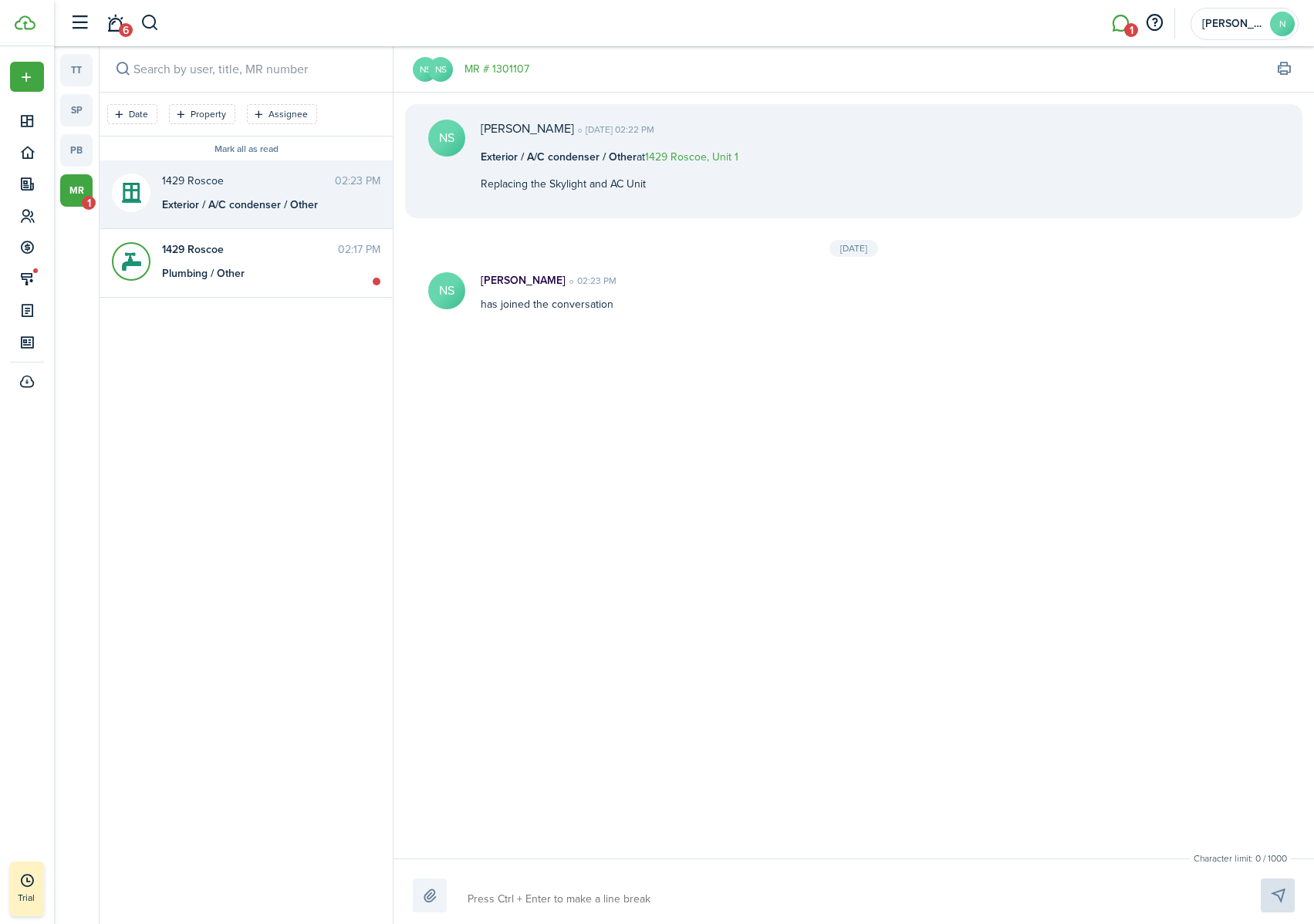
type textarea "W"
type textarea "We"
type textarea "W"
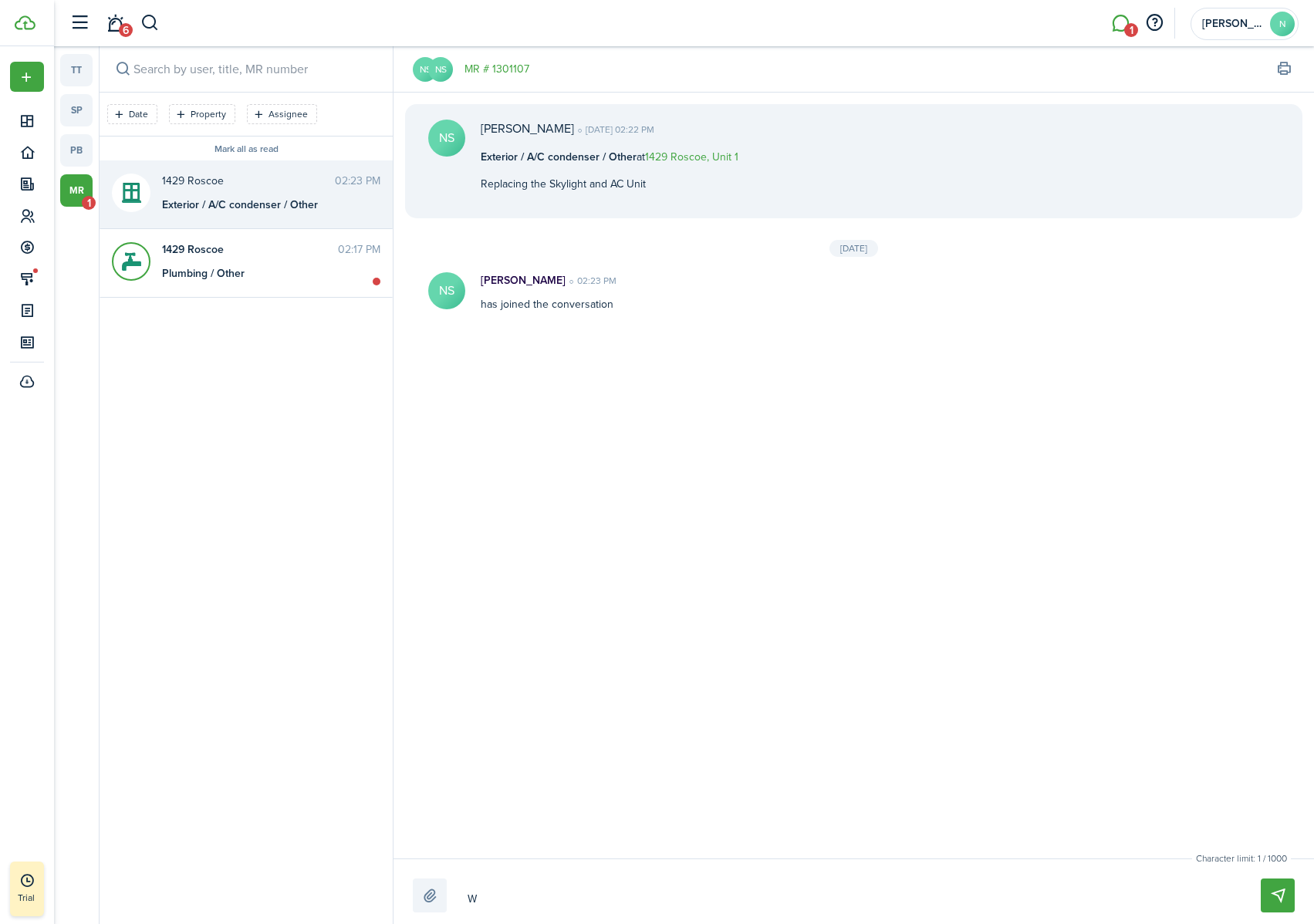
type textarea "We"
type textarea "We'"
type textarea "We'r"
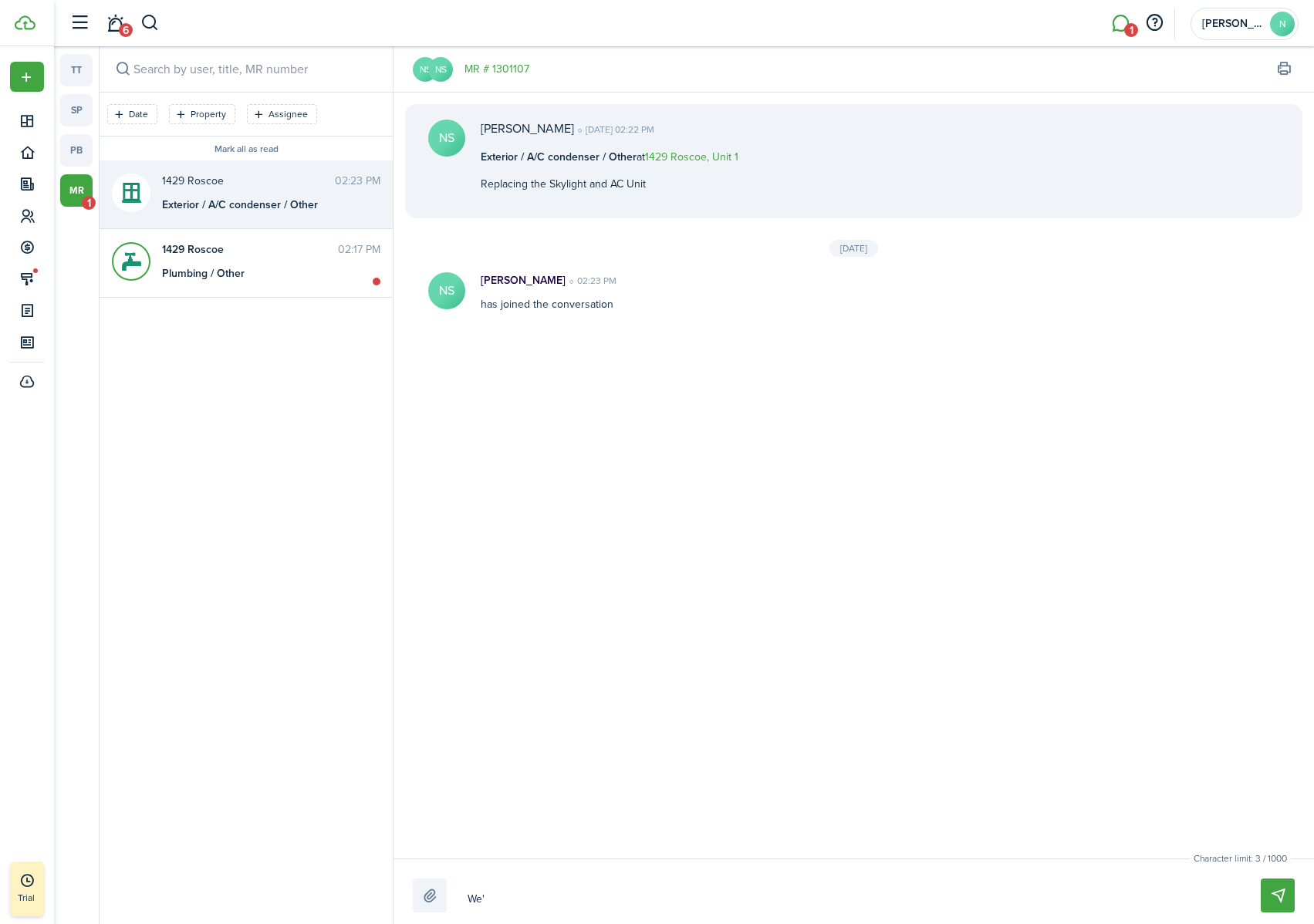
type textarea "We'r"
type textarea "We're"
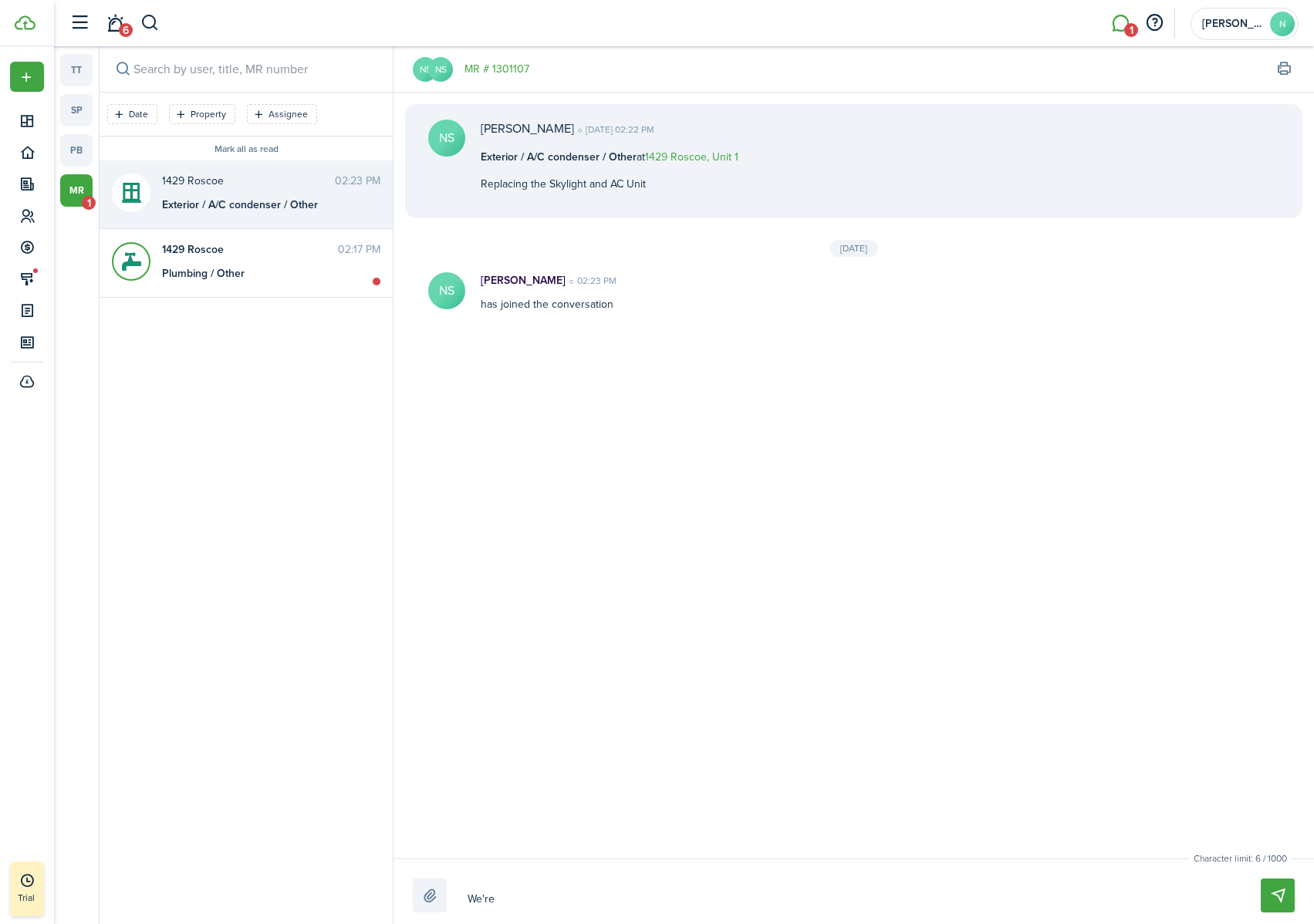
type textarea "We're s"
type textarea "We're sc"
type textarea "We're sch"
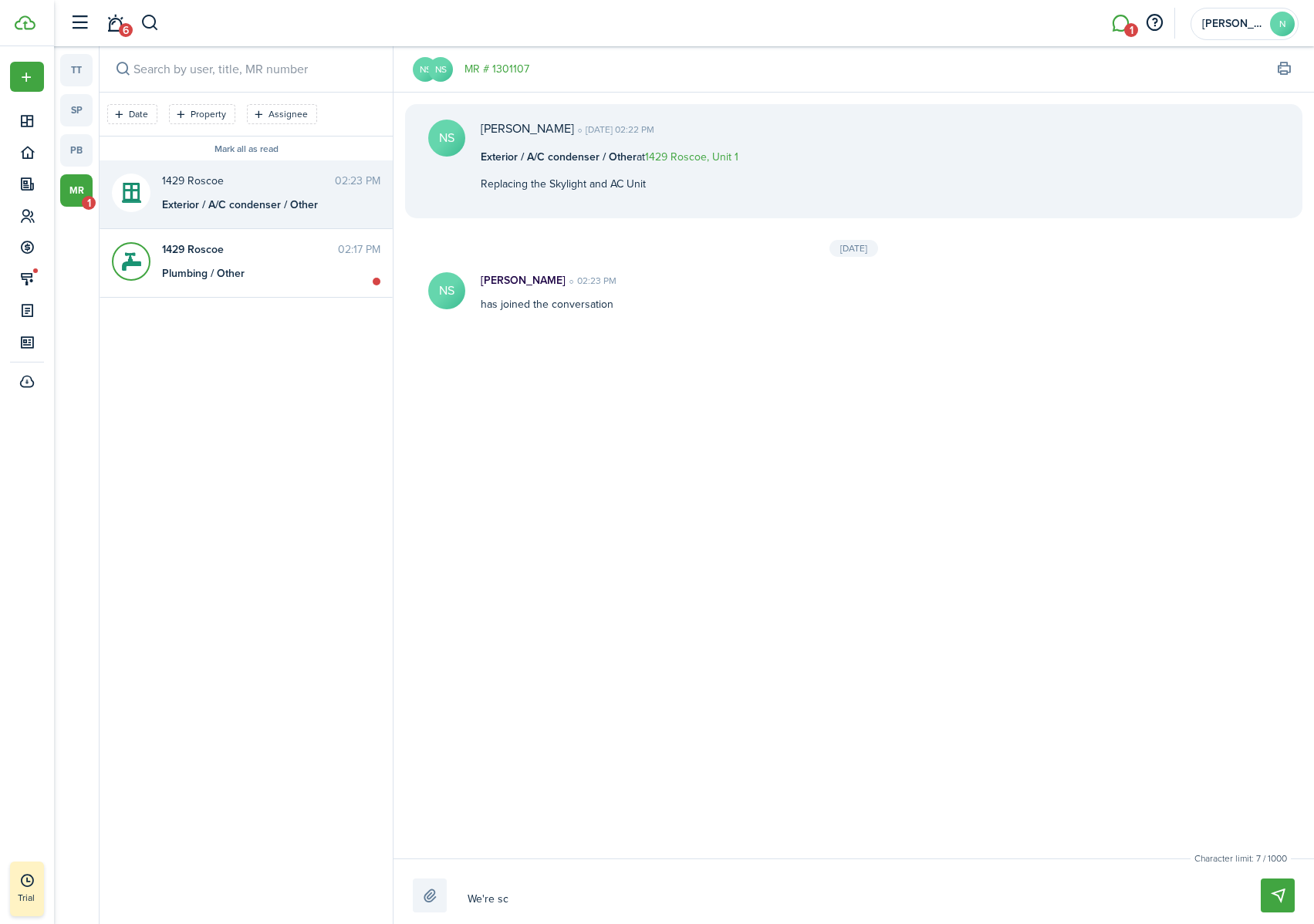
type textarea "We're sch"
type textarea "We're sche"
type textarea "We're sched"
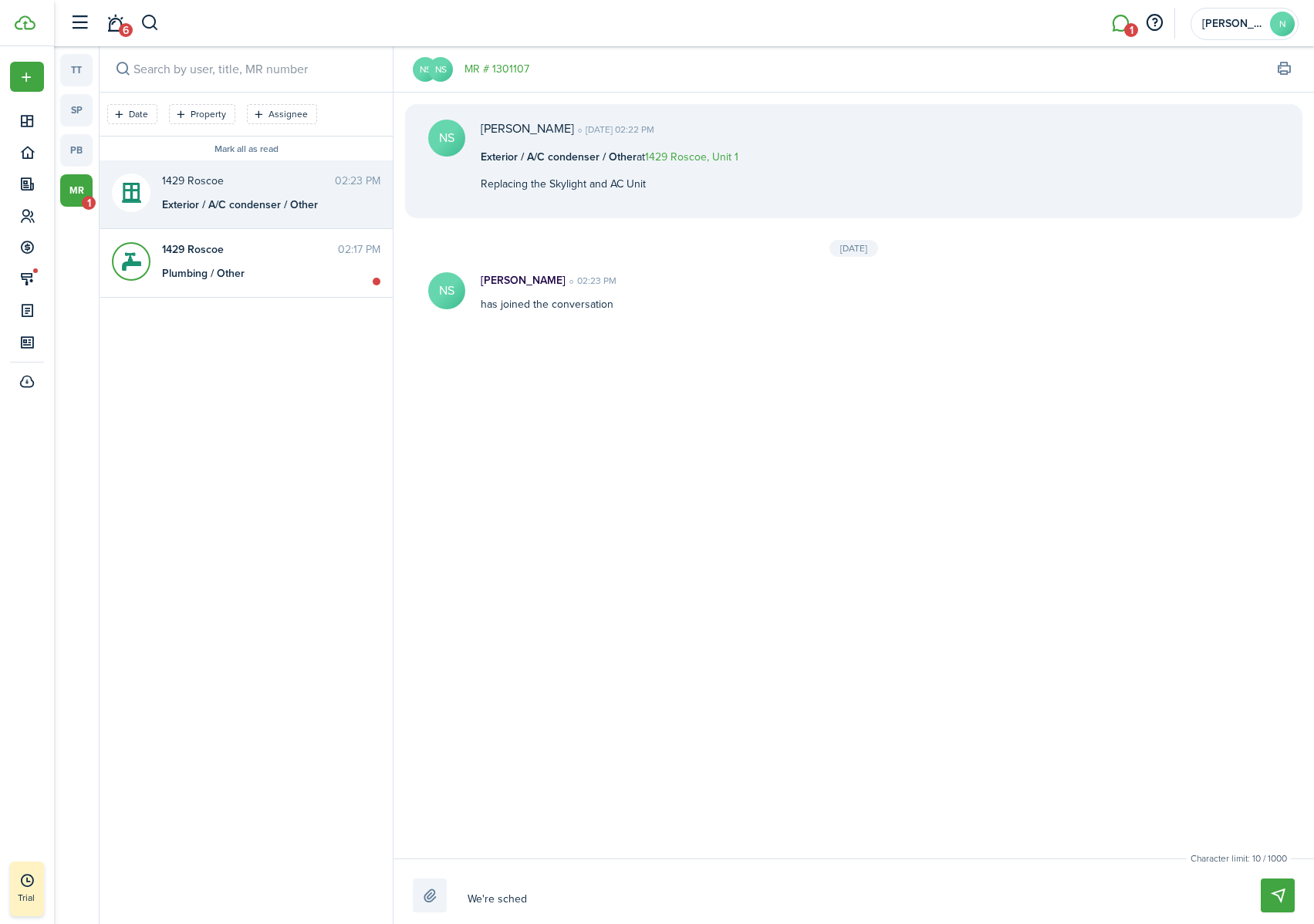
type textarea "We're schedu"
type textarea "We're schedul"
type textarea "We're schedule"
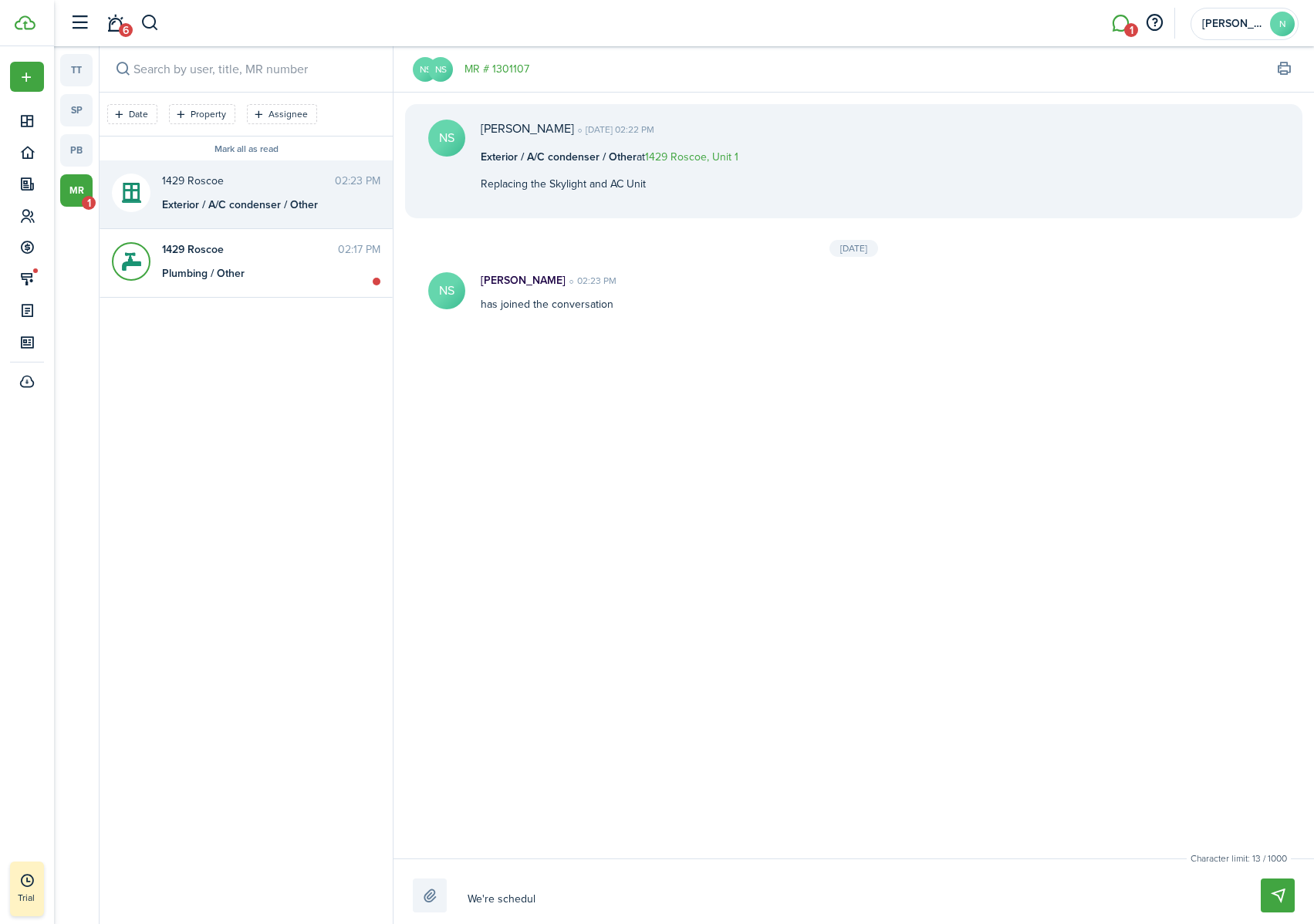
type textarea "We're schedule"
type textarea "We're scheduled"
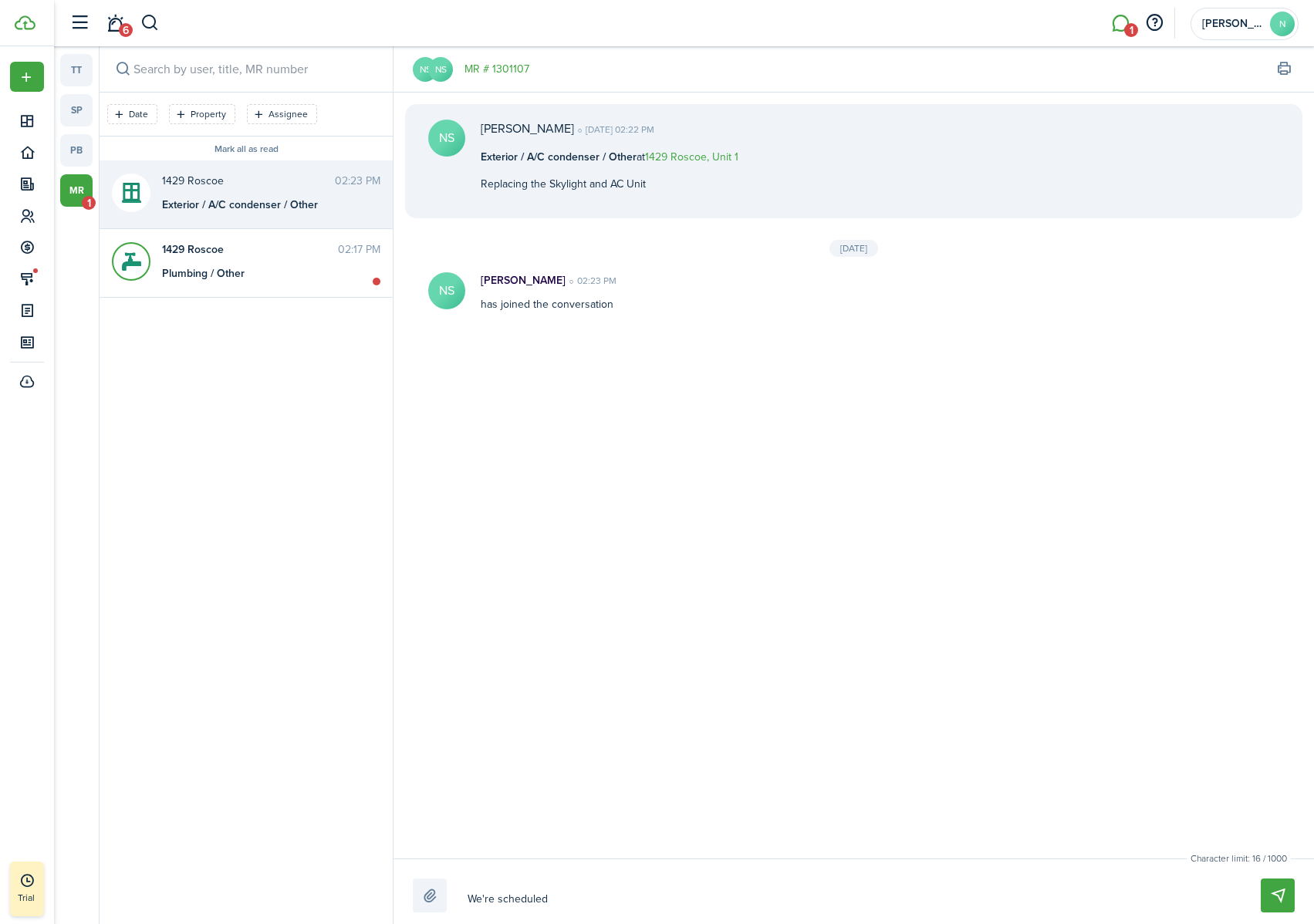
type textarea "We're scheduled f"
type textarea "We're scheduled fo"
type textarea "We're scheduled for"
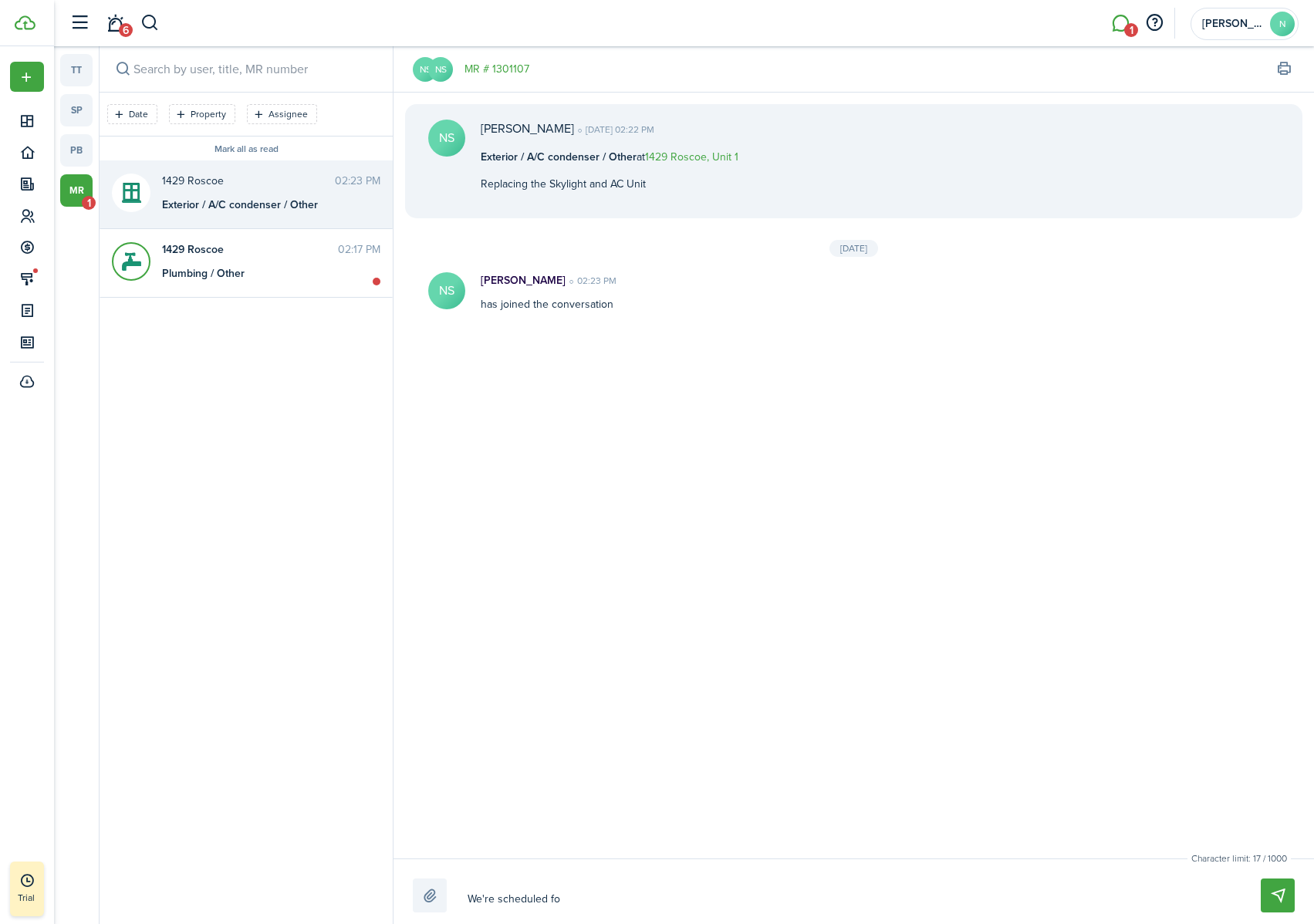
type textarea "We're scheduled for"
type textarea "We're scheduled for A"
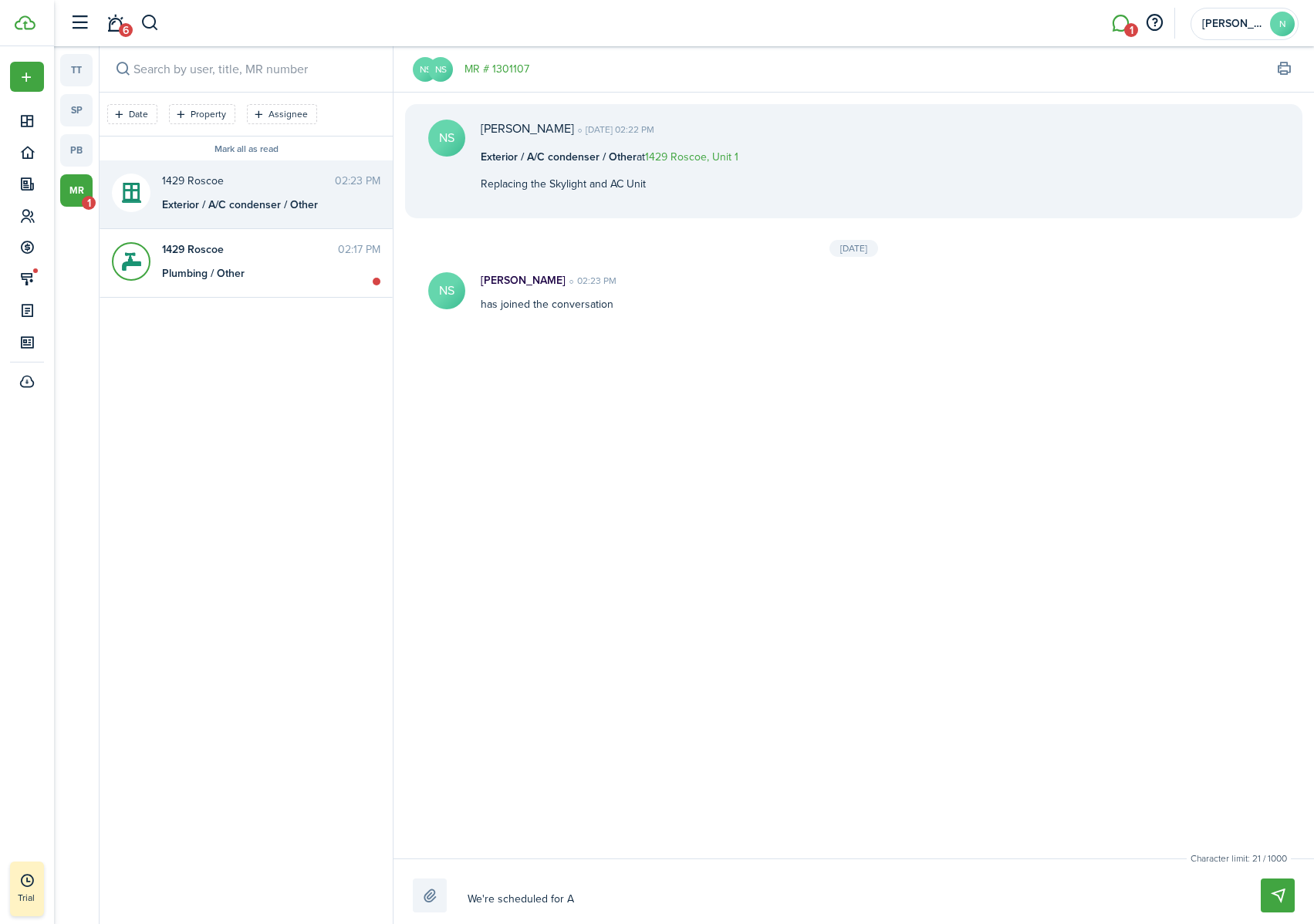
type textarea "We're scheduled for"
type textarea "We're scheduled for t"
type textarea "We're scheduled for to"
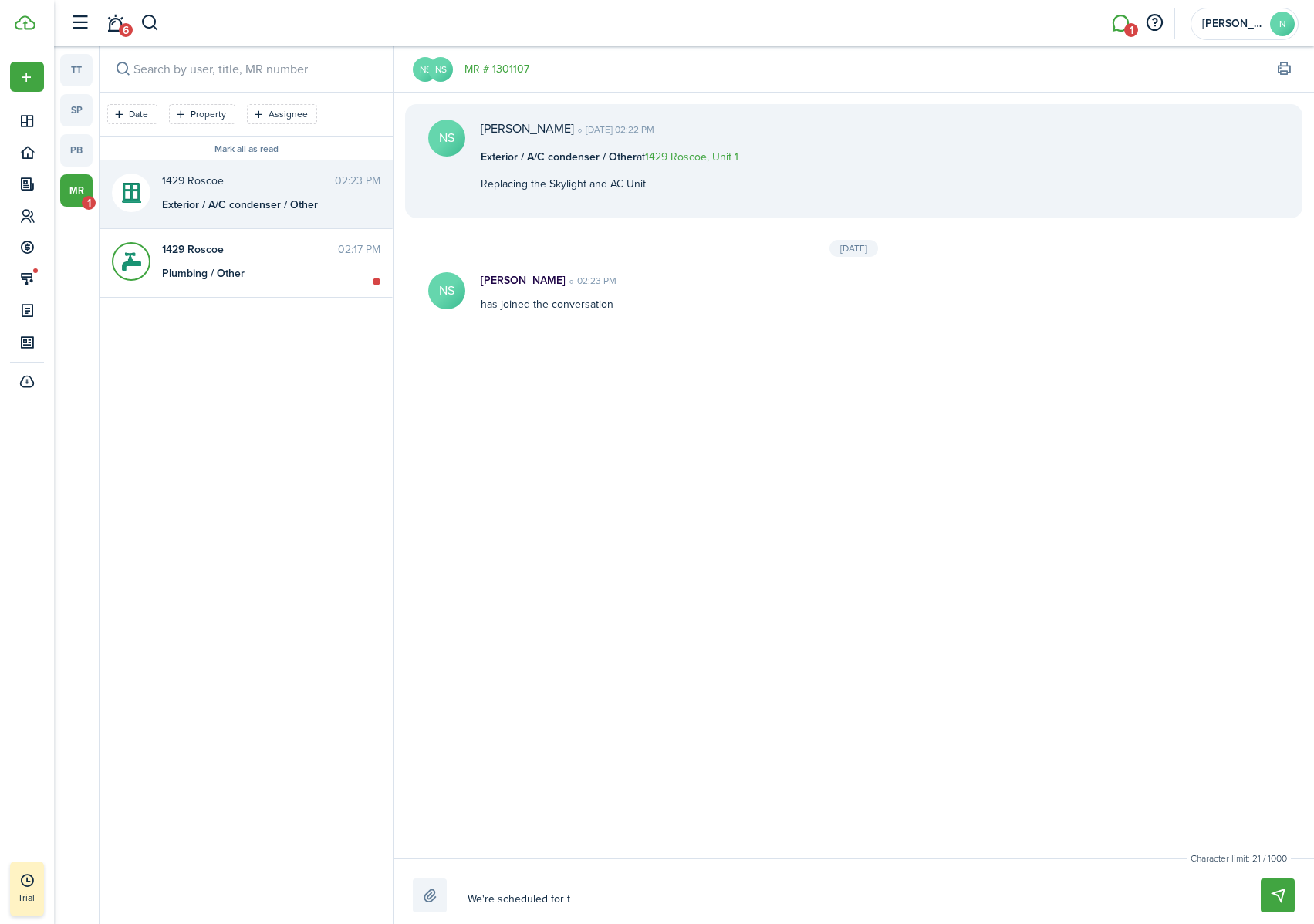
type textarea "We're scheduled for to"
type textarea "We're scheduled for [PERSON_NAME]"
type textarea "We're scheduled for tomo"
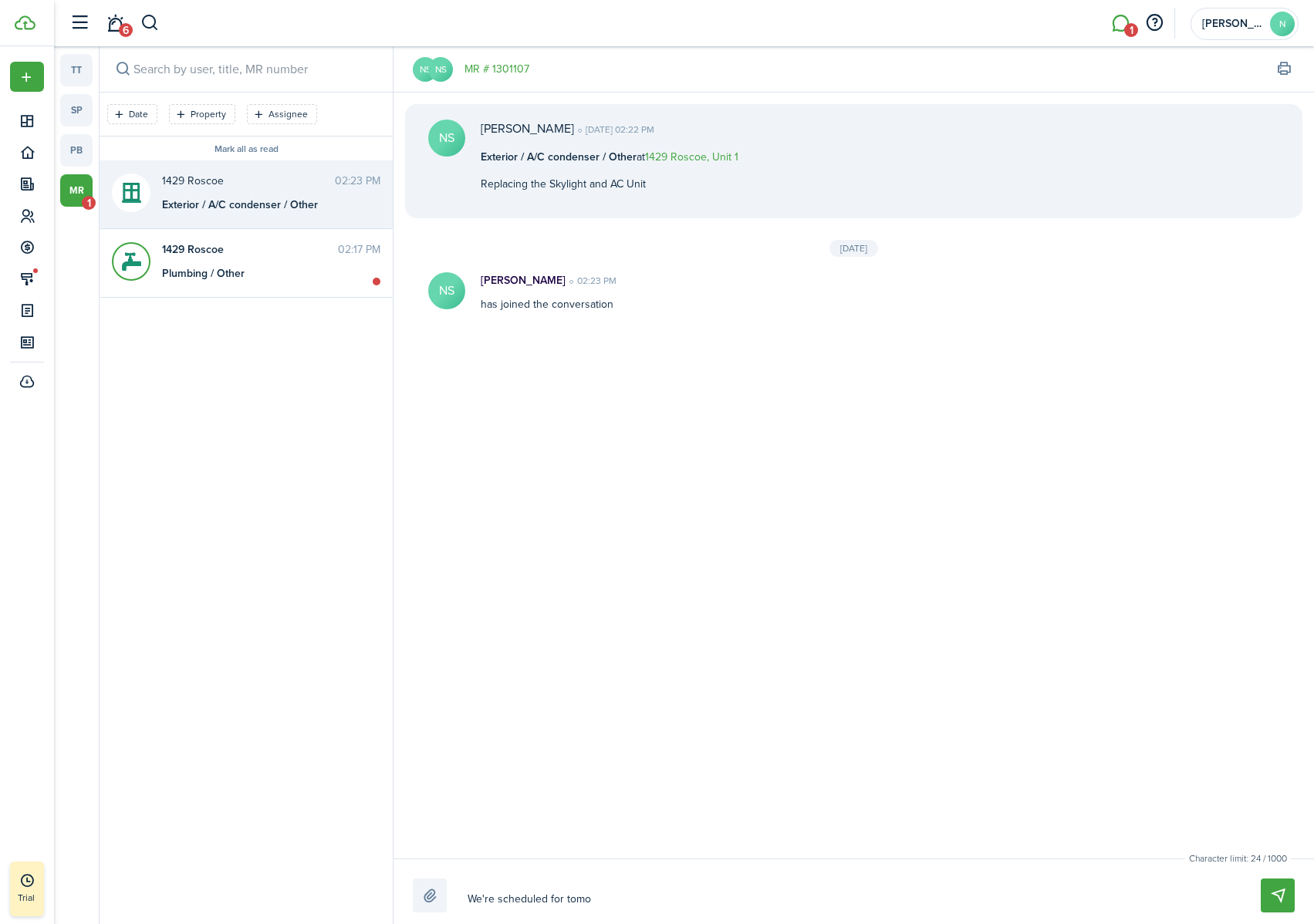
type textarea "We're scheduled for tomor"
type textarea "We're scheduled for tomorr"
type textarea "We're scheduled for tomorro"
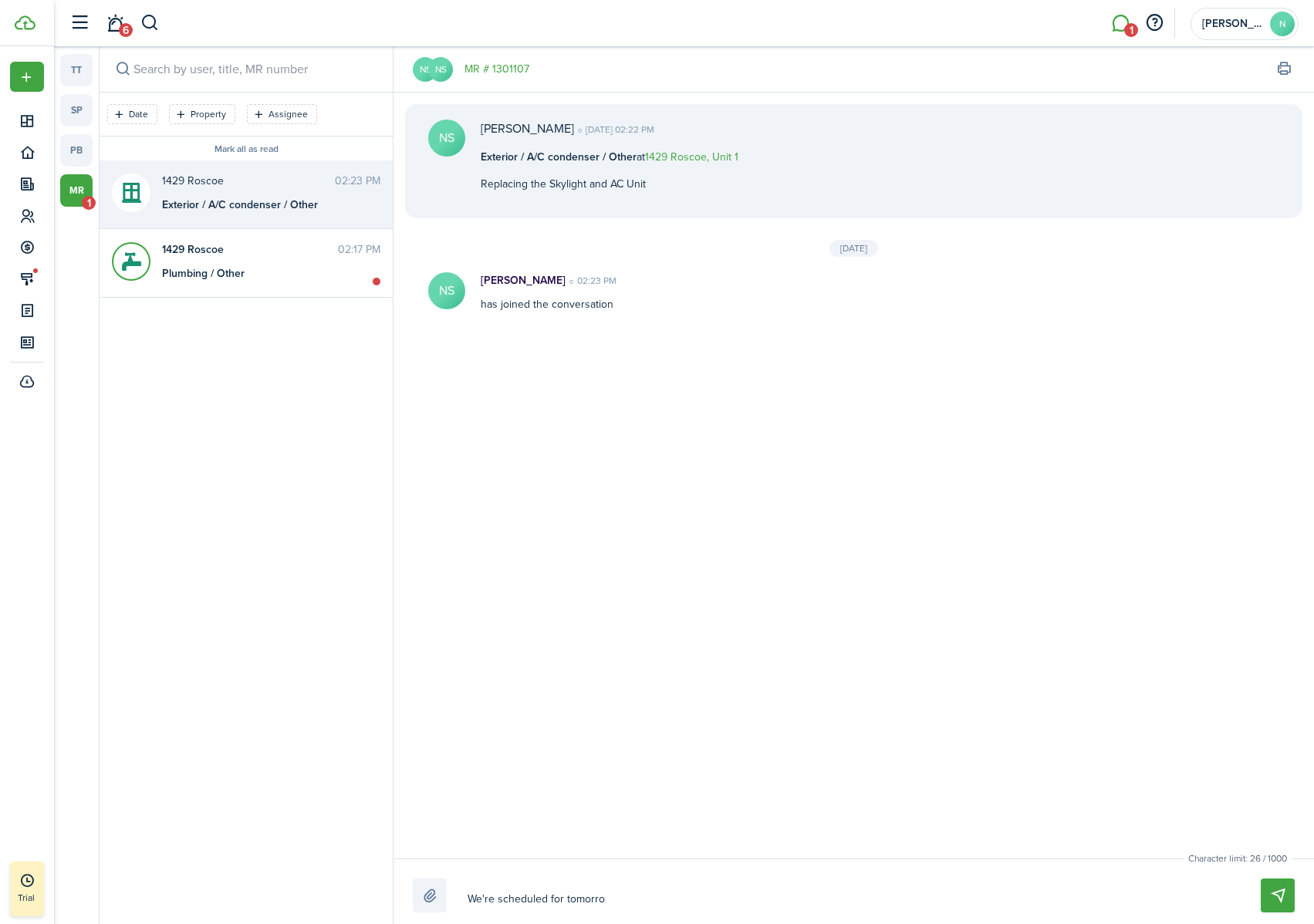
type textarea "We're scheduled for tomorro"
type textarea "We're scheduled for [DATE]"
click at [1154, 578] on button "Send" at bounding box center [1277, 895] width 34 height 34
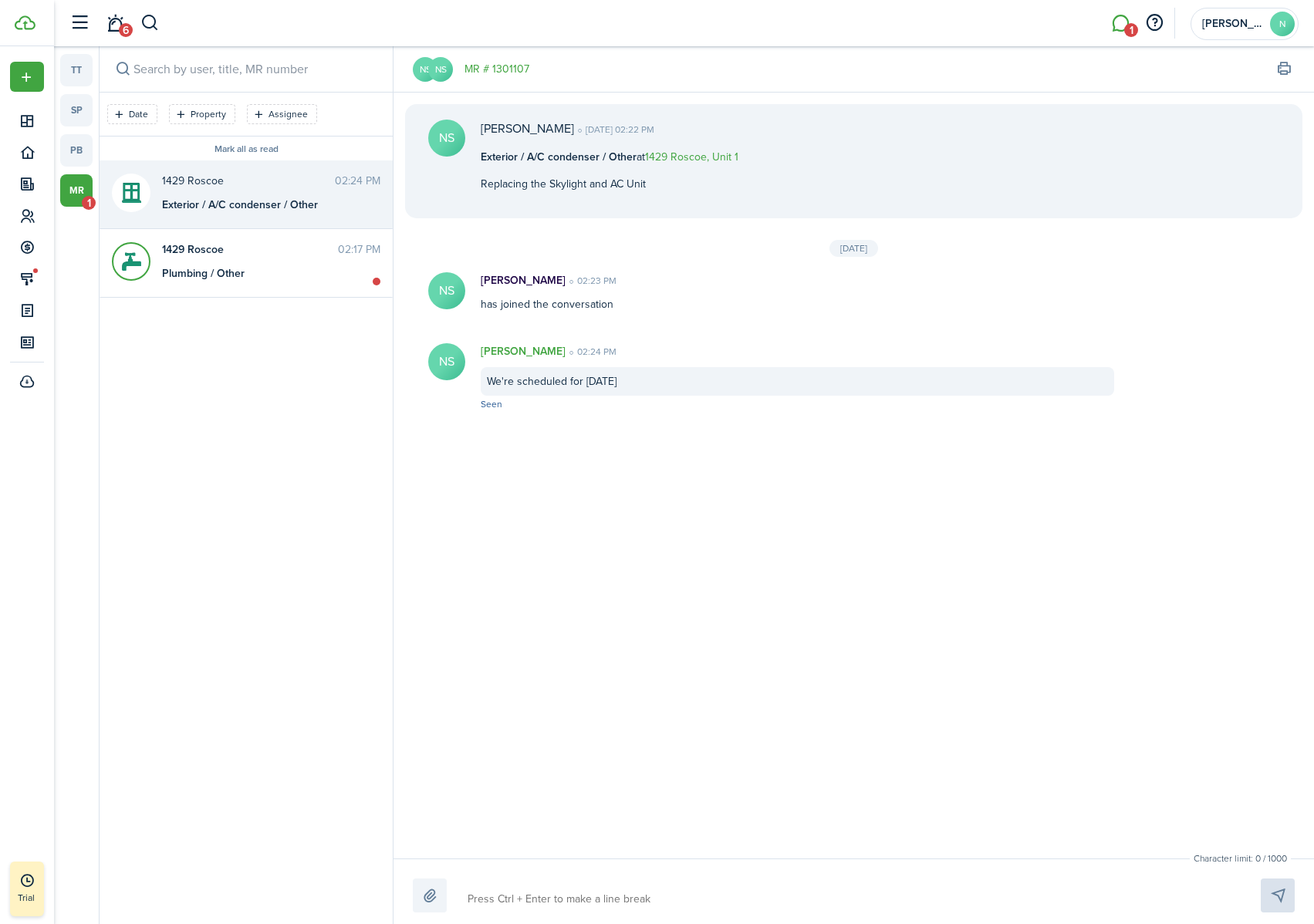
click at [81, 188] on link "mr 1" at bounding box center [76, 190] width 33 height 33
click at [82, 204] on span "1" at bounding box center [88, 202] width 14 height 14
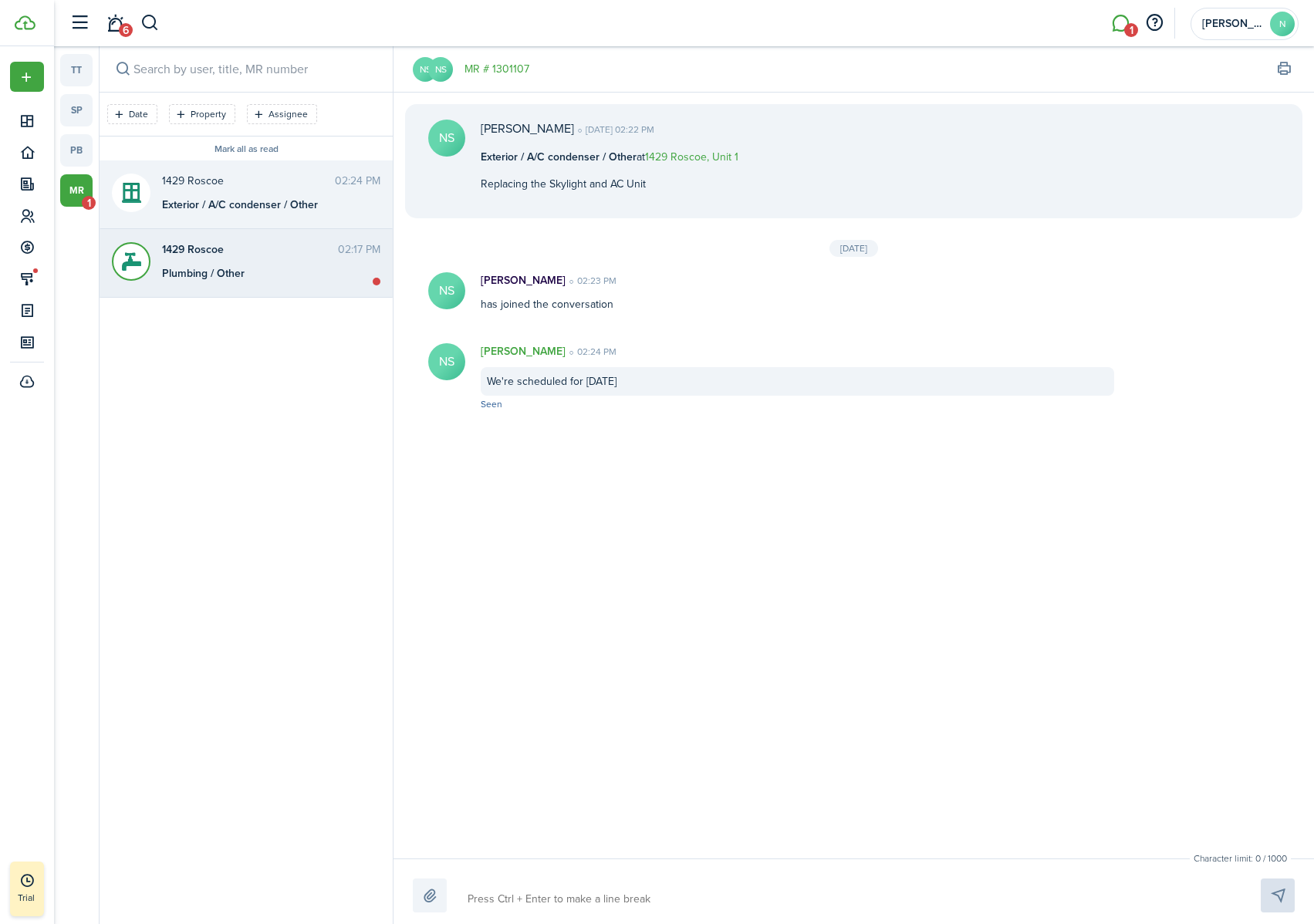
click at [241, 283] on messenger-maintenance-thread-item "1429 Roscoe 02:17 PM Plumbing / Other" at bounding box center [246, 263] width 293 height 68
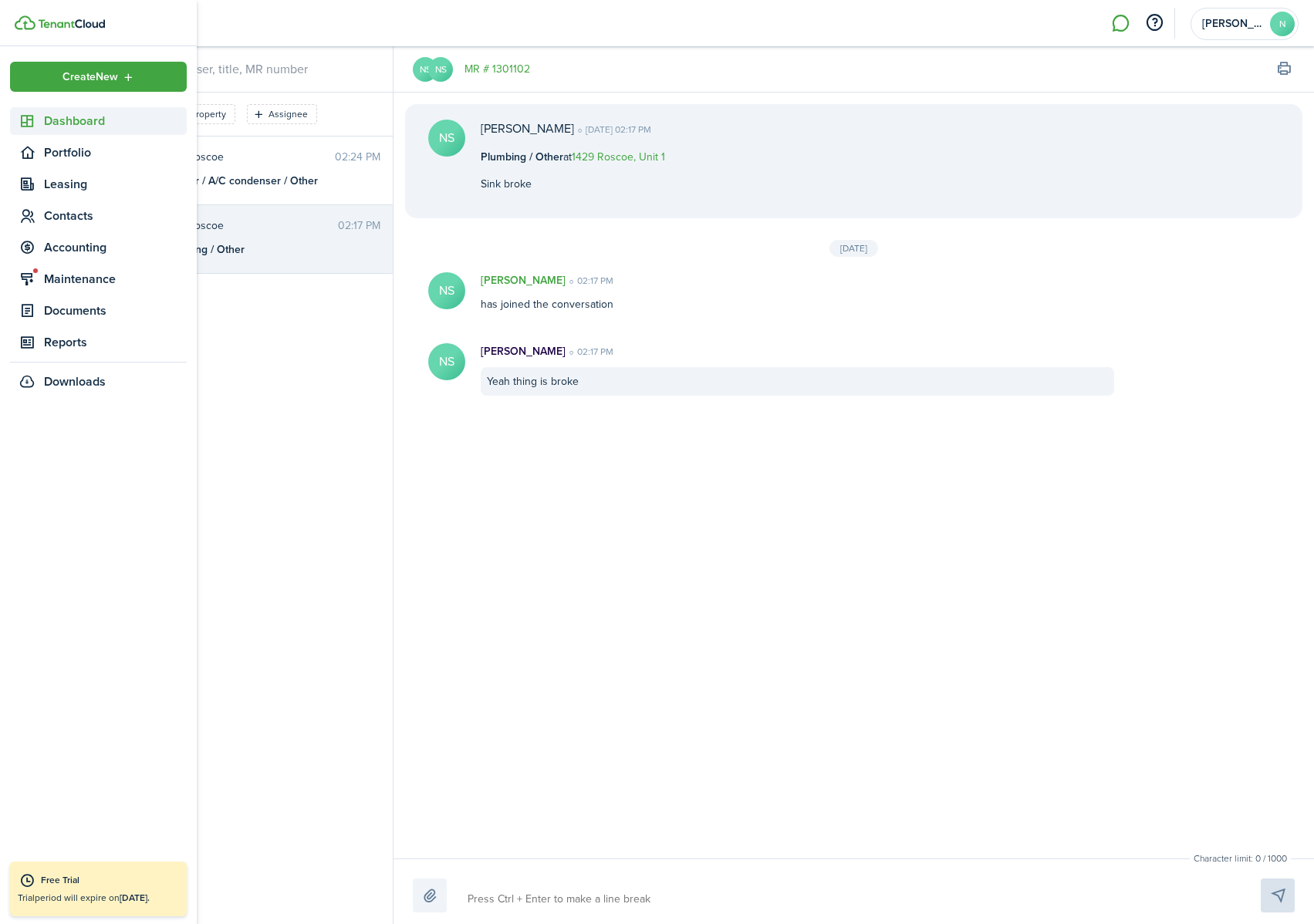
click at [65, 127] on span "Dashboard" at bounding box center [115, 121] width 143 height 18
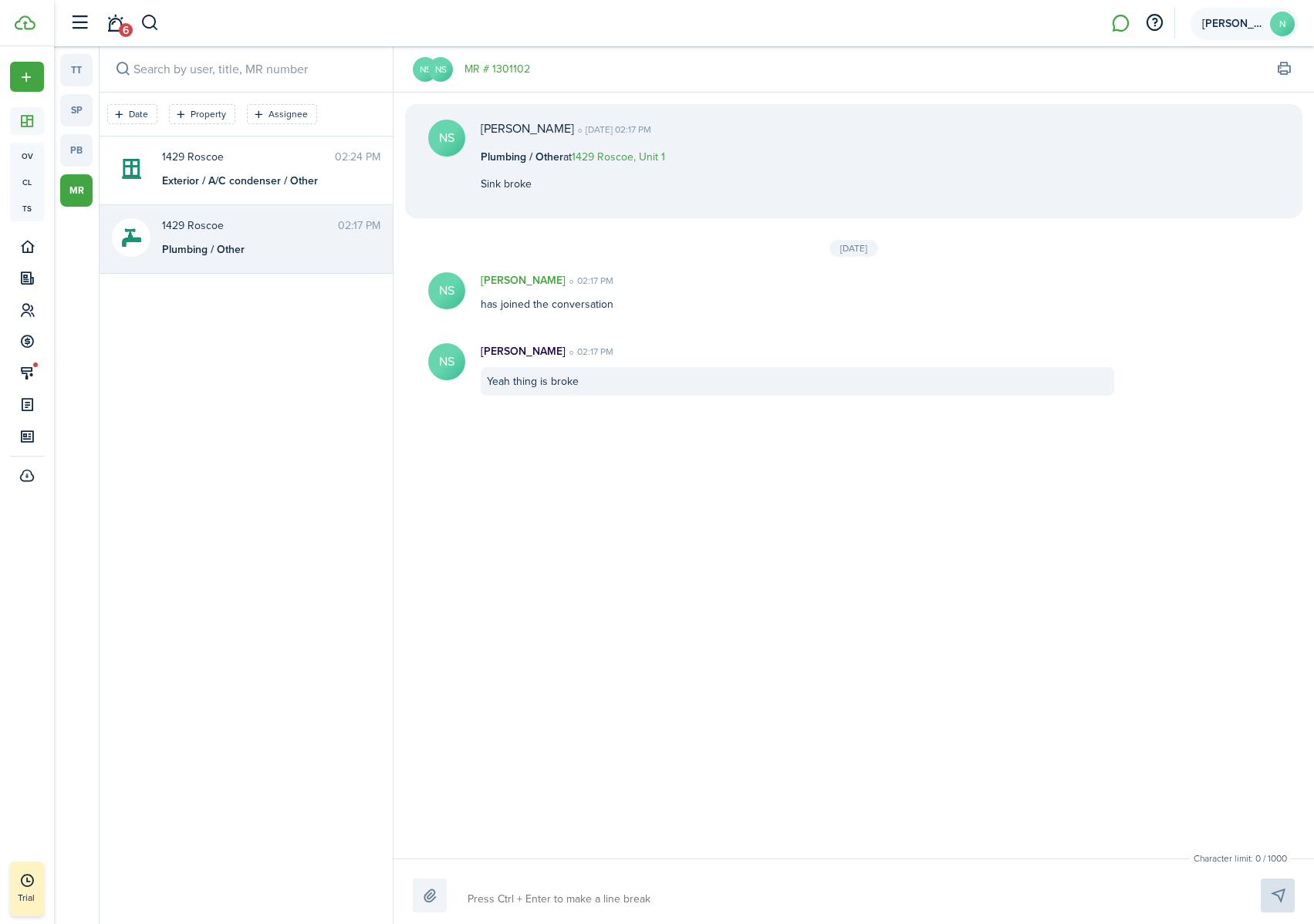
click at [1154, 25] on avatar-text "N" at bounding box center [1281, 24] width 25 height 25
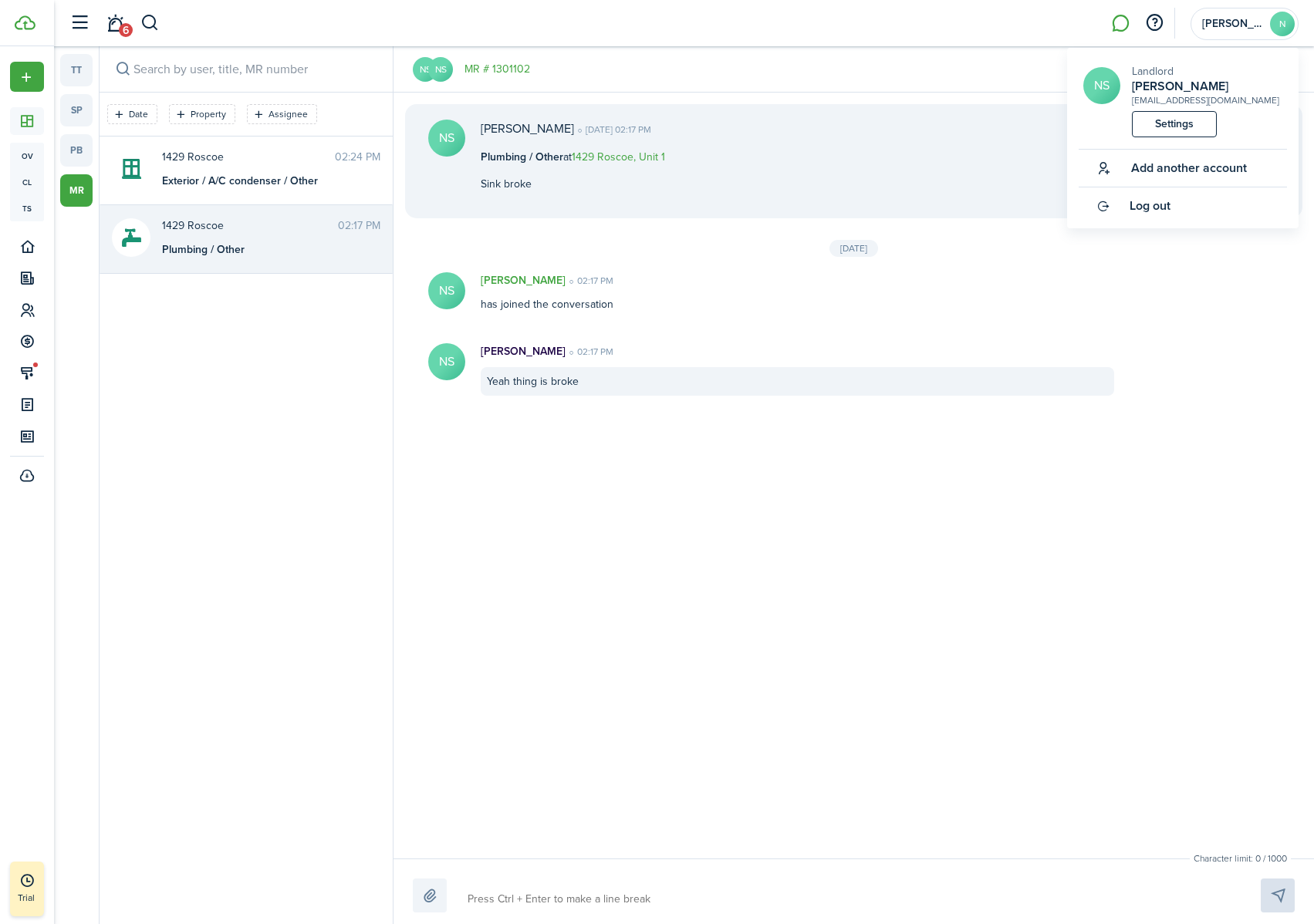
click at [1154, 180] on button "Add another account" at bounding box center [1163, 168] width 169 height 37
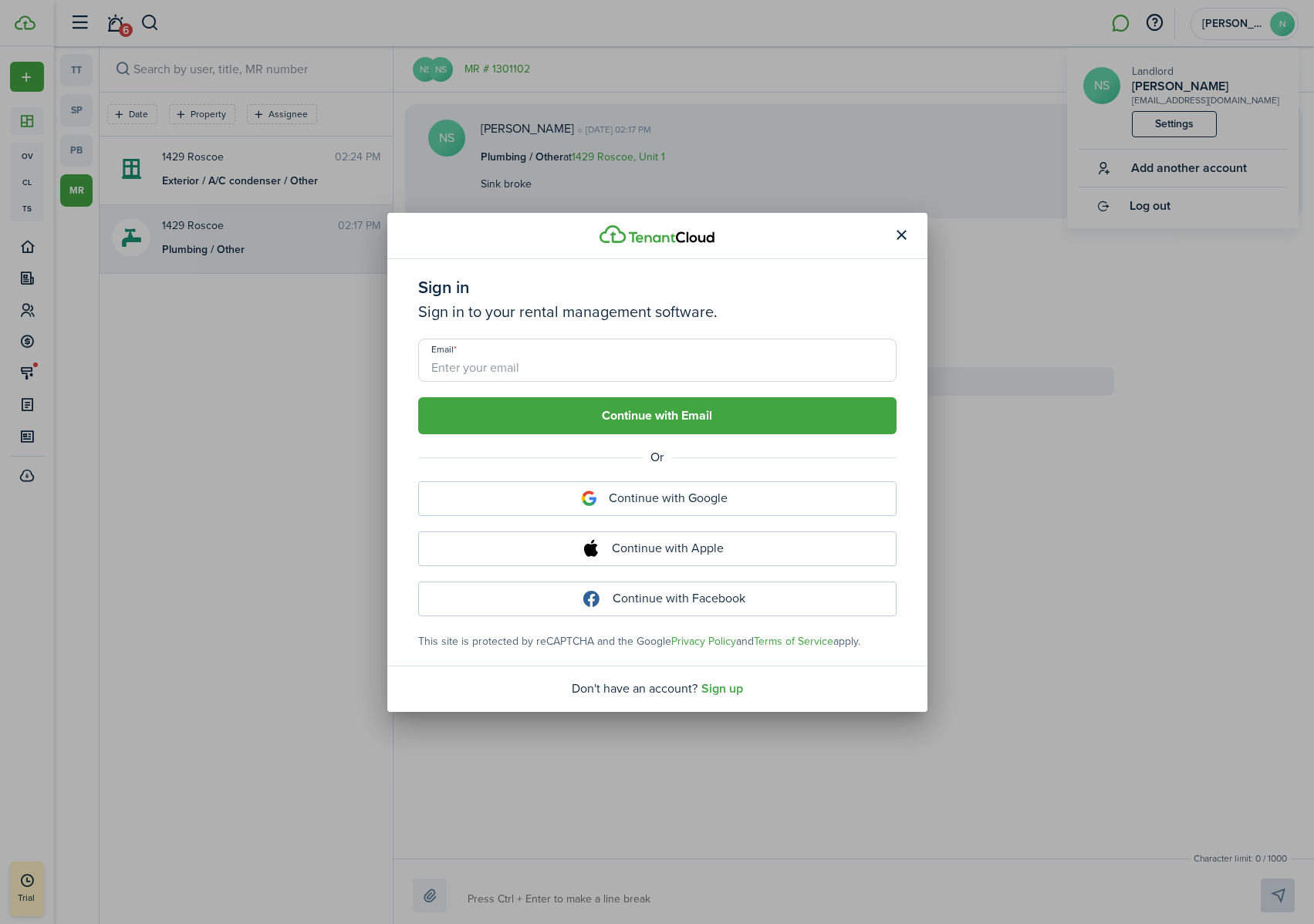
click at [904, 242] on button "button" at bounding box center [901, 234] width 26 height 26
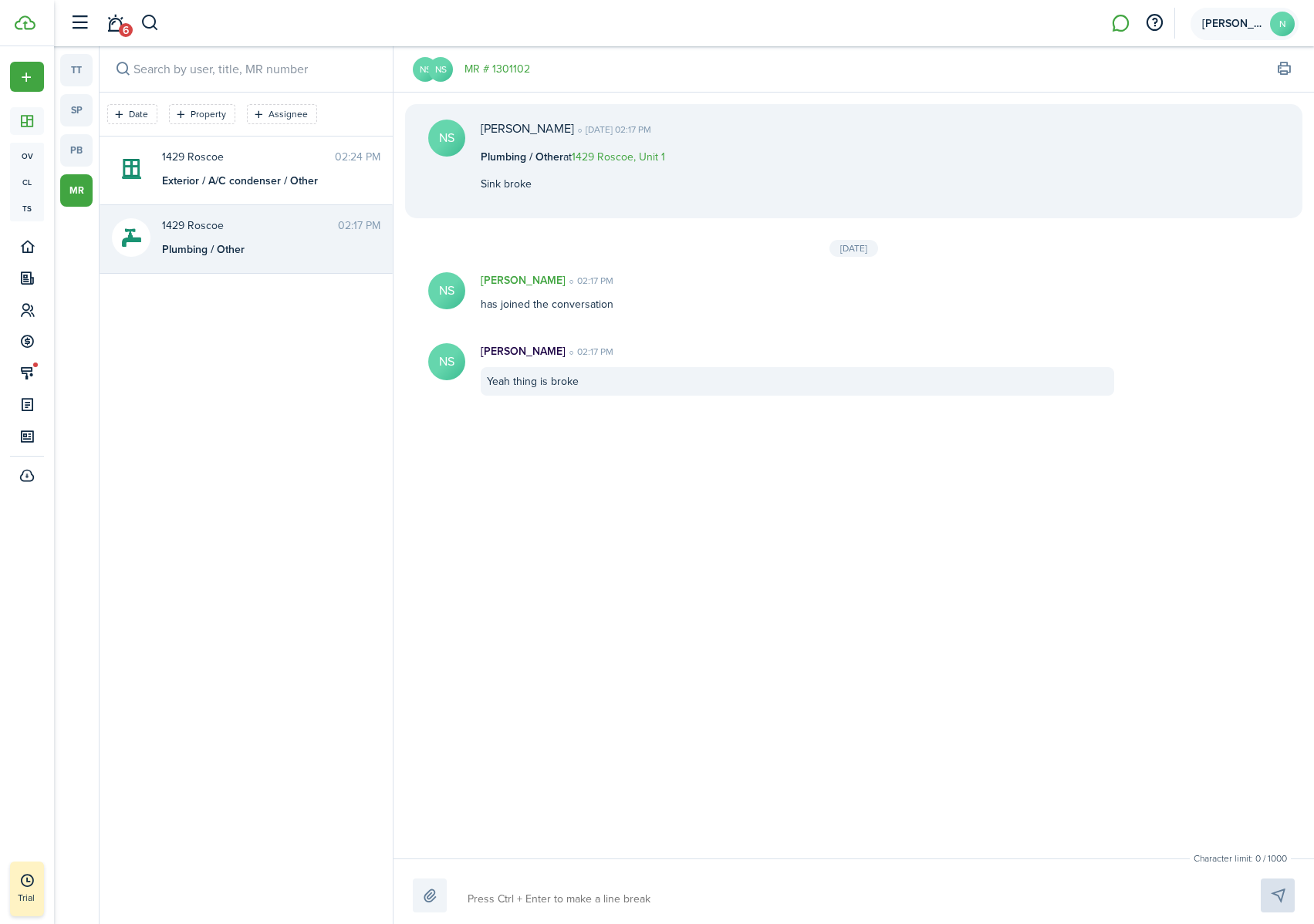
click at [1154, 26] on avatar-text "N" at bounding box center [1281, 24] width 25 height 25
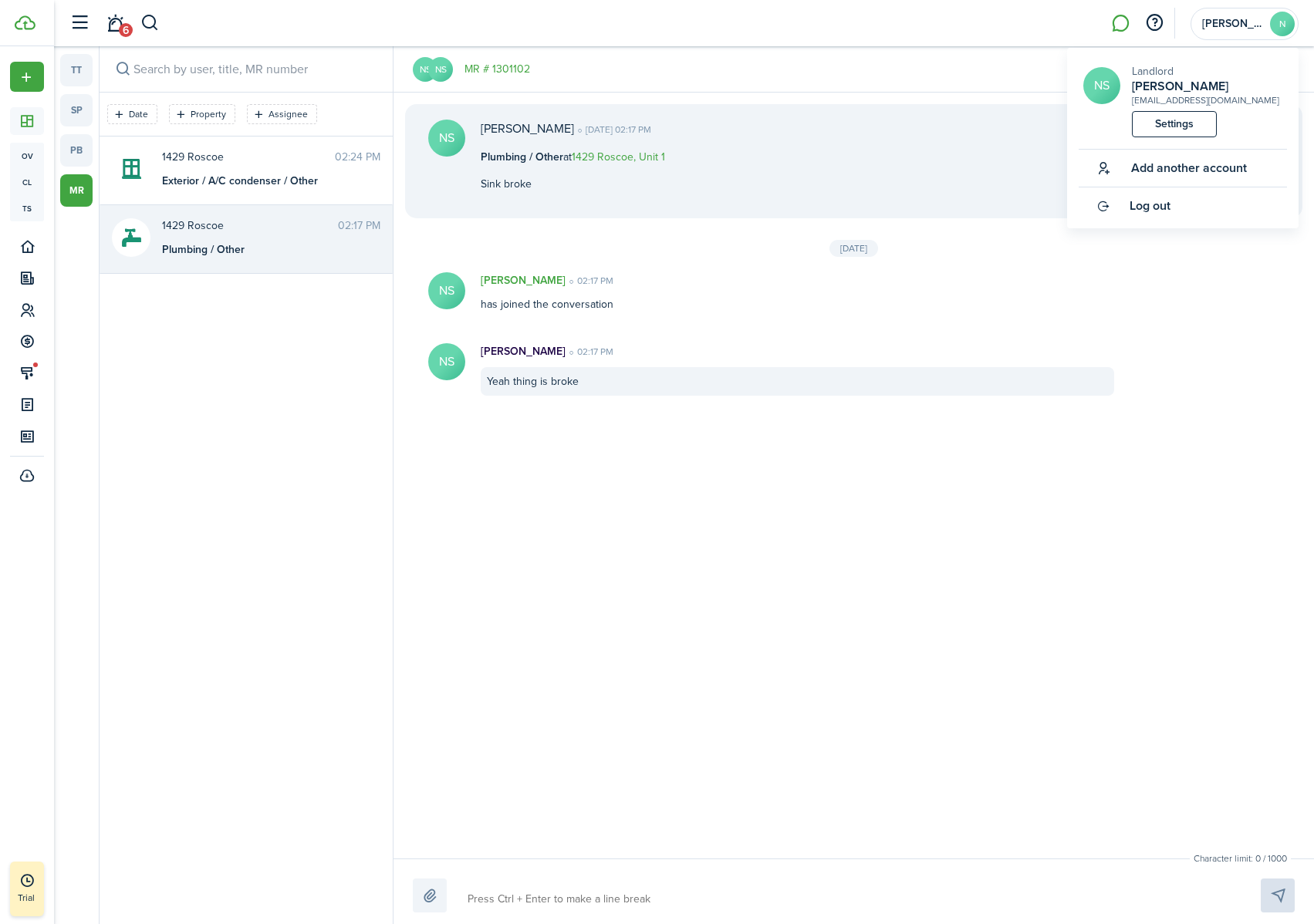
click at [1154, 118] on link "Settings" at bounding box center [1174, 124] width 85 height 26
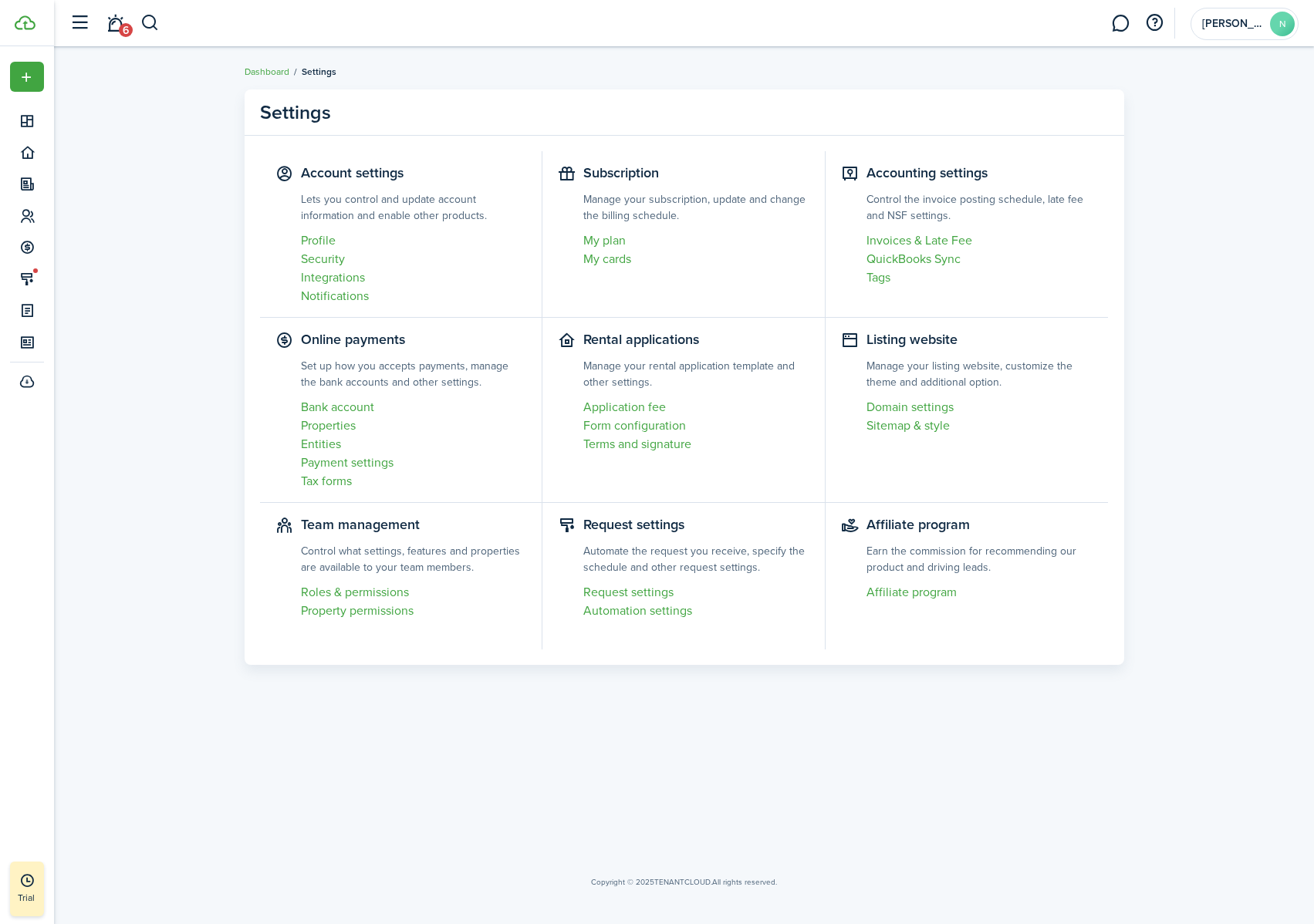
click at [346, 559] on settings-item-description "Control what settings, features and properties are available to your team membe…" at bounding box center [413, 559] width 226 height 33
click at [324, 578] on link "Roles & permissions" at bounding box center [413, 592] width 226 height 18
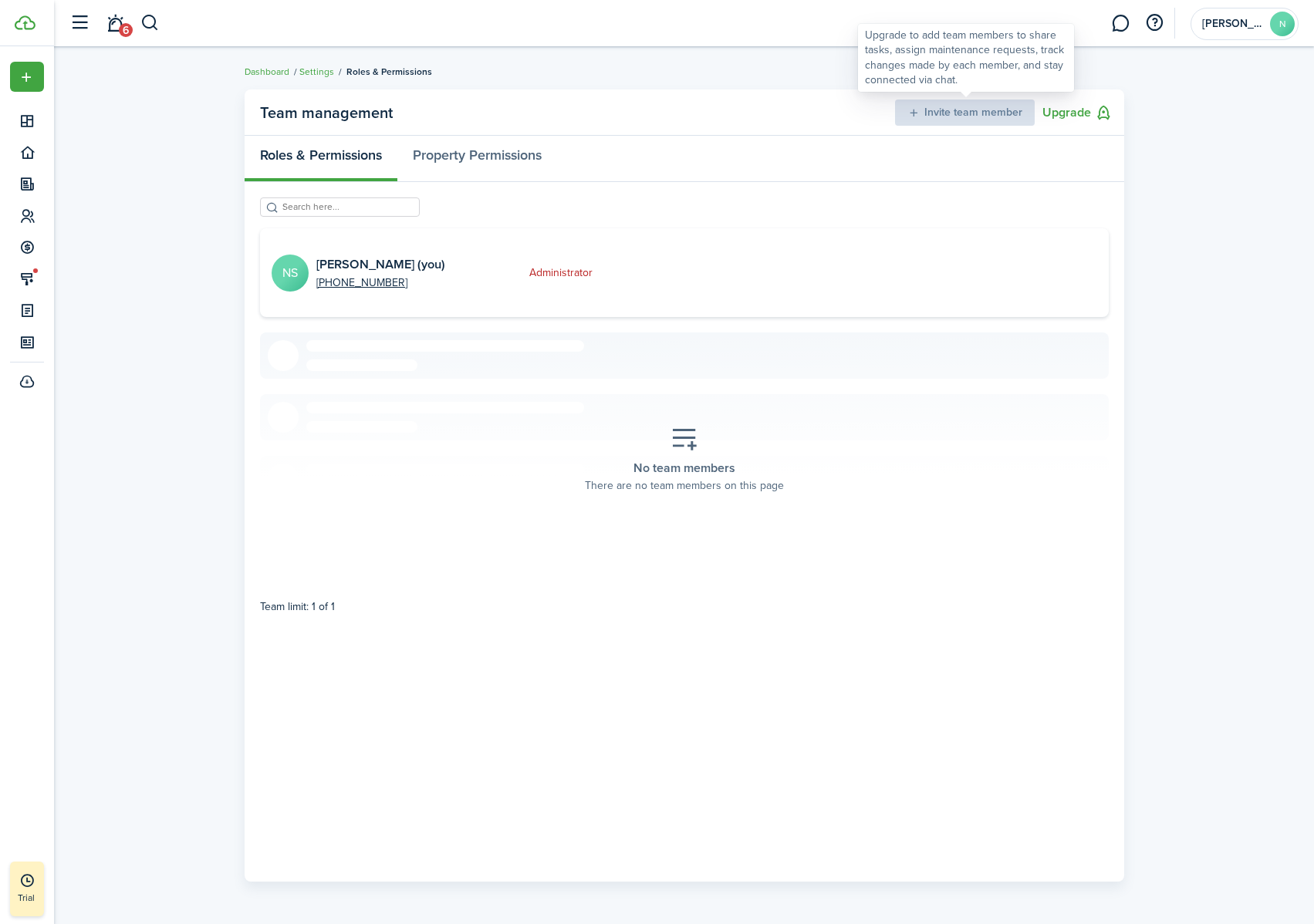
drag, startPoint x: 952, startPoint y: 112, endPoint x: 943, endPoint y: 114, distance: 9.2
click at [943, 114] on div "Invite team member" at bounding box center [965, 112] width 140 height 26
click at [1056, 110] on button "Upgrade" at bounding box center [1077, 113] width 70 height 19
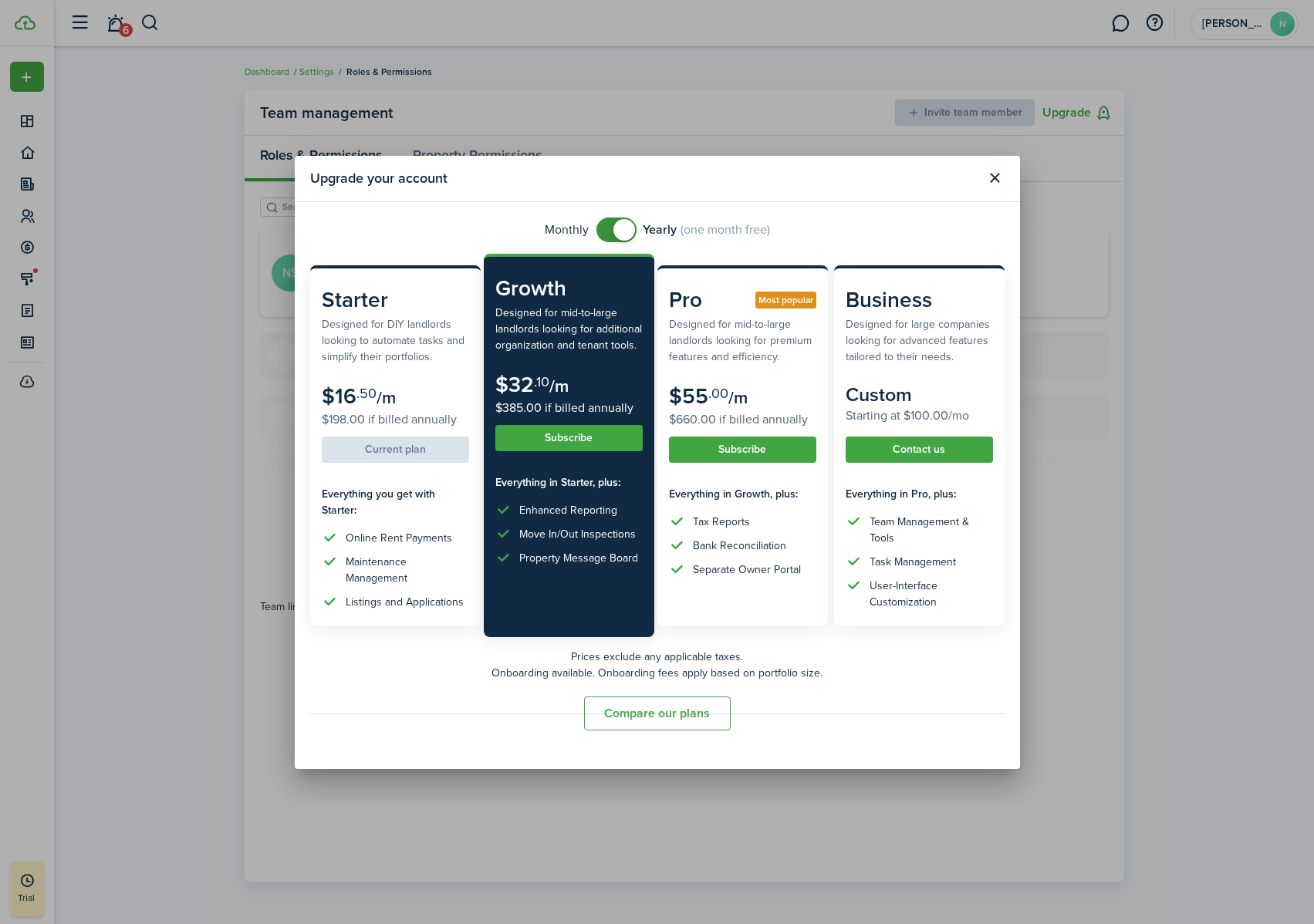
click at [696, 578] on button "Compare our plans" at bounding box center [657, 713] width 146 height 34
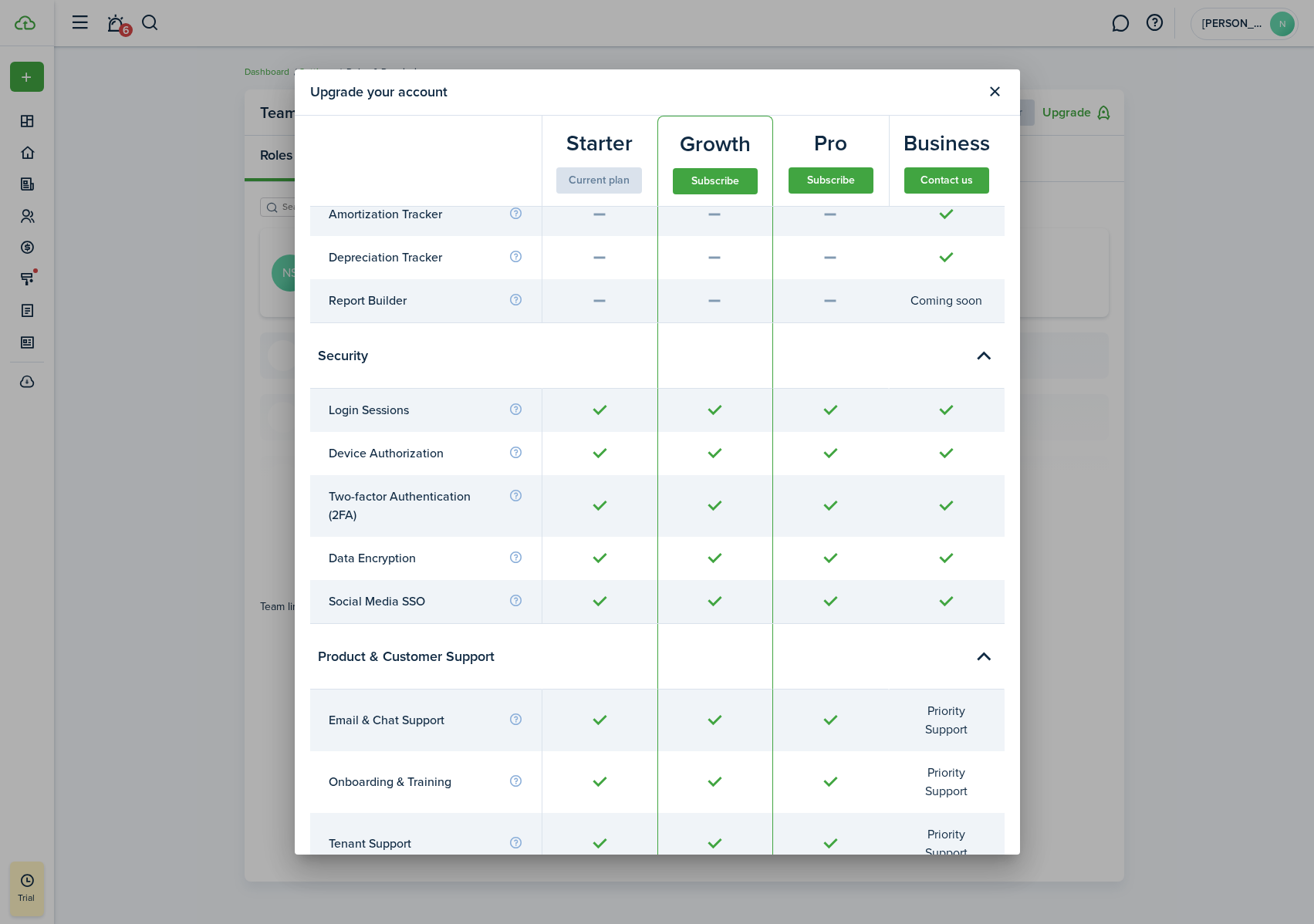
scroll to position [6283, 0]
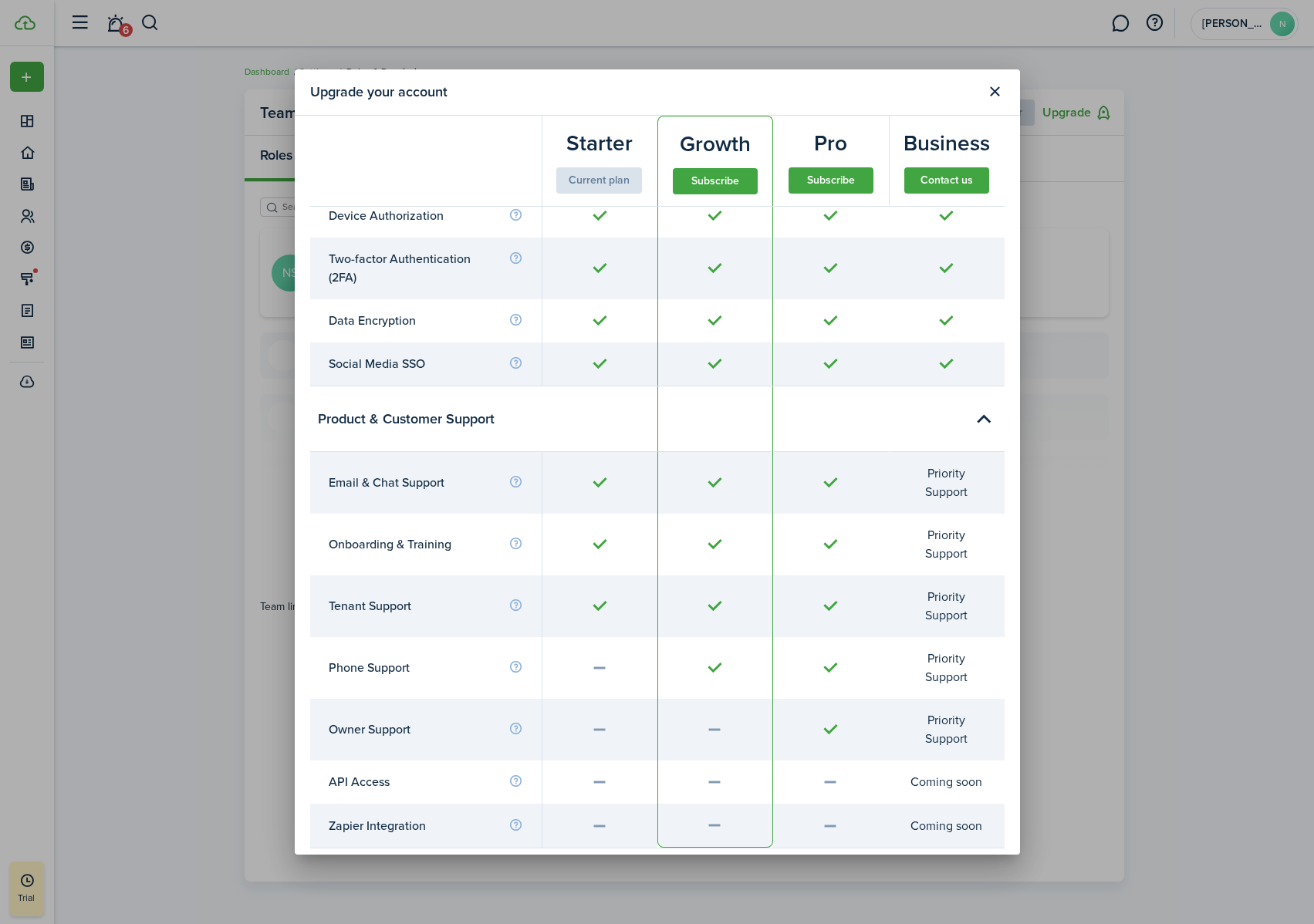
click at [996, 91] on button "Close modal" at bounding box center [994, 91] width 26 height 26
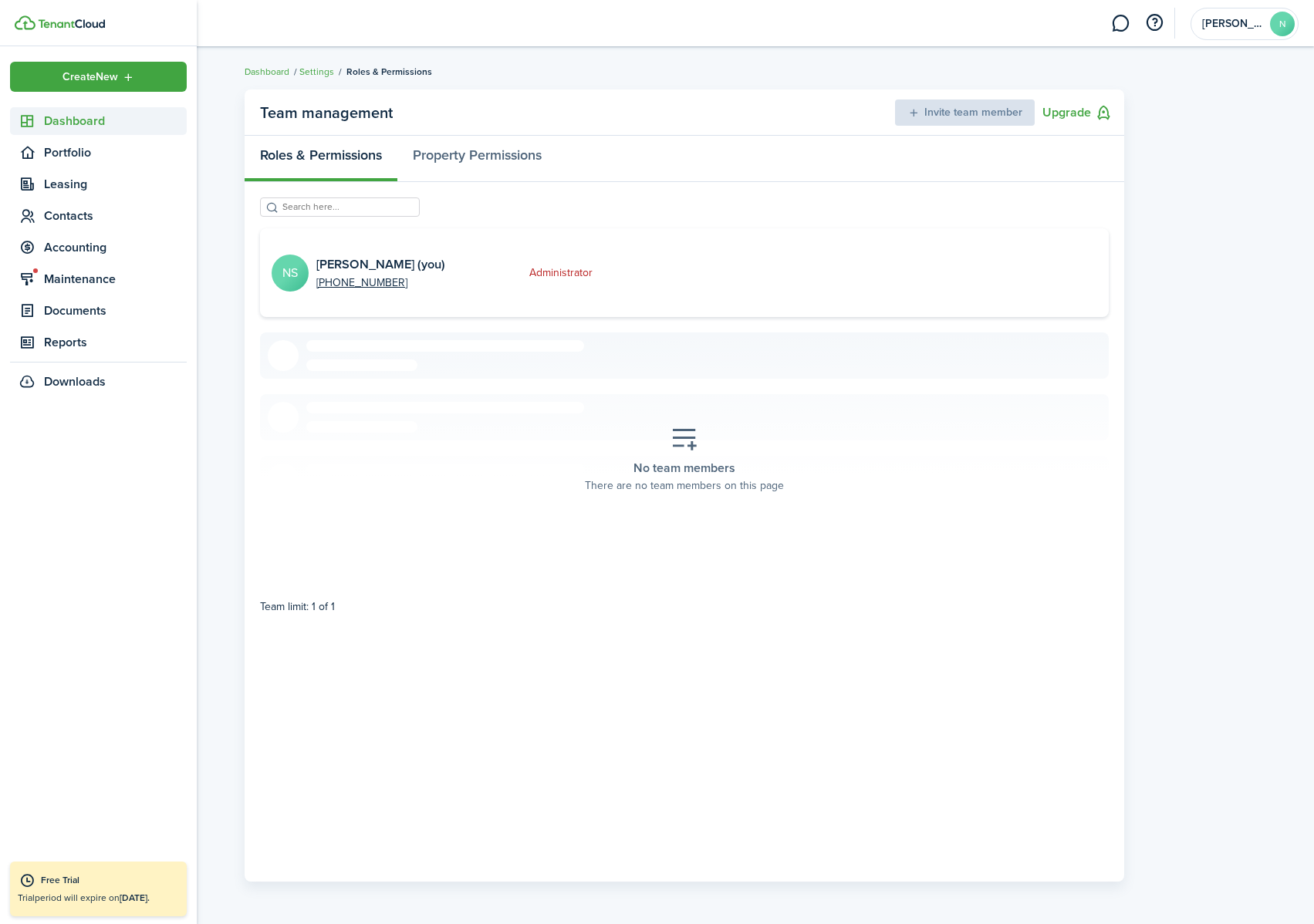
click at [29, 126] on icon at bounding box center [27, 121] width 16 height 15
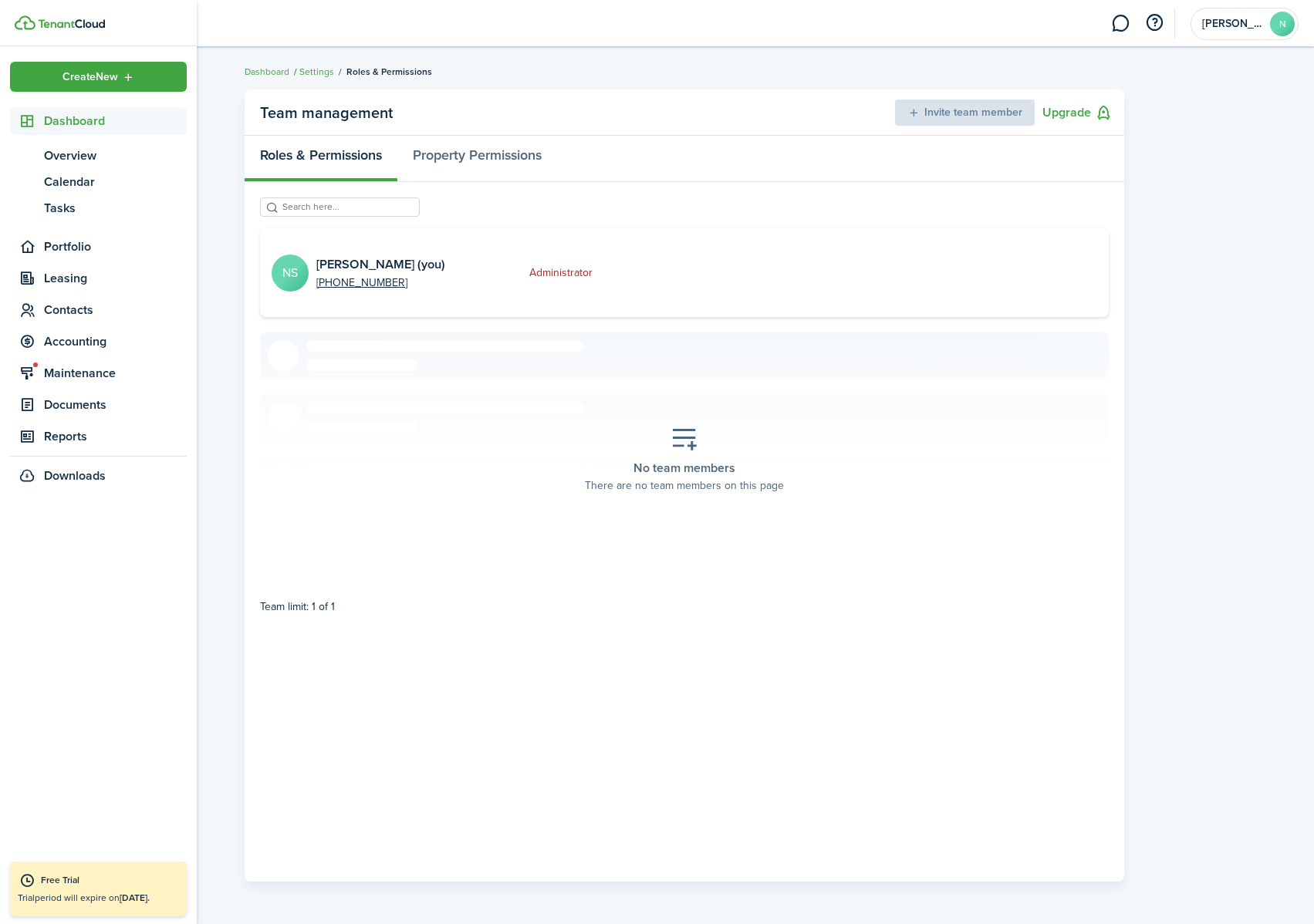
click at [62, 29] on link at bounding box center [105, 22] width 182 height 14
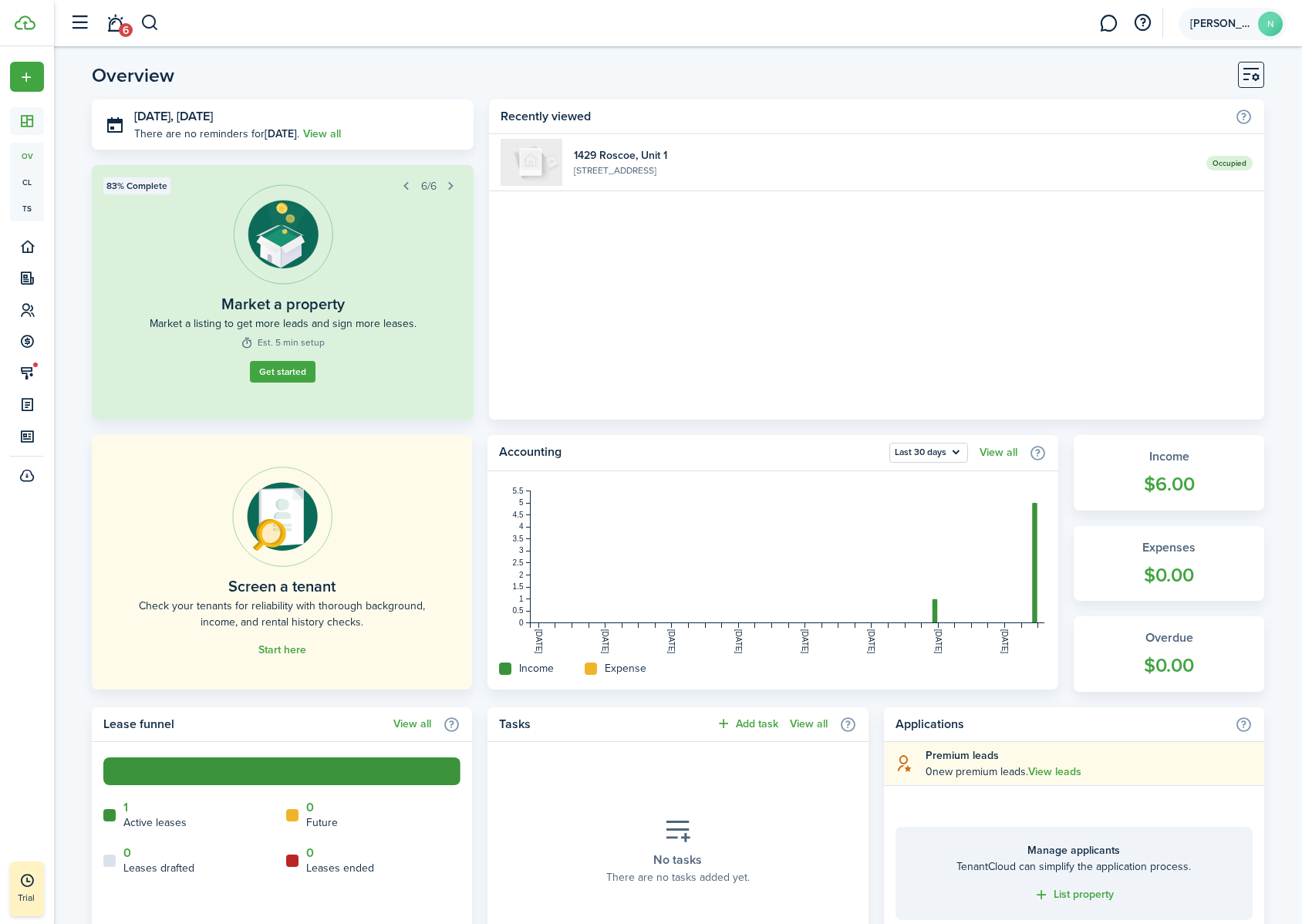
click at [1154, 26] on avatar-text "N" at bounding box center [1270, 24] width 25 height 25
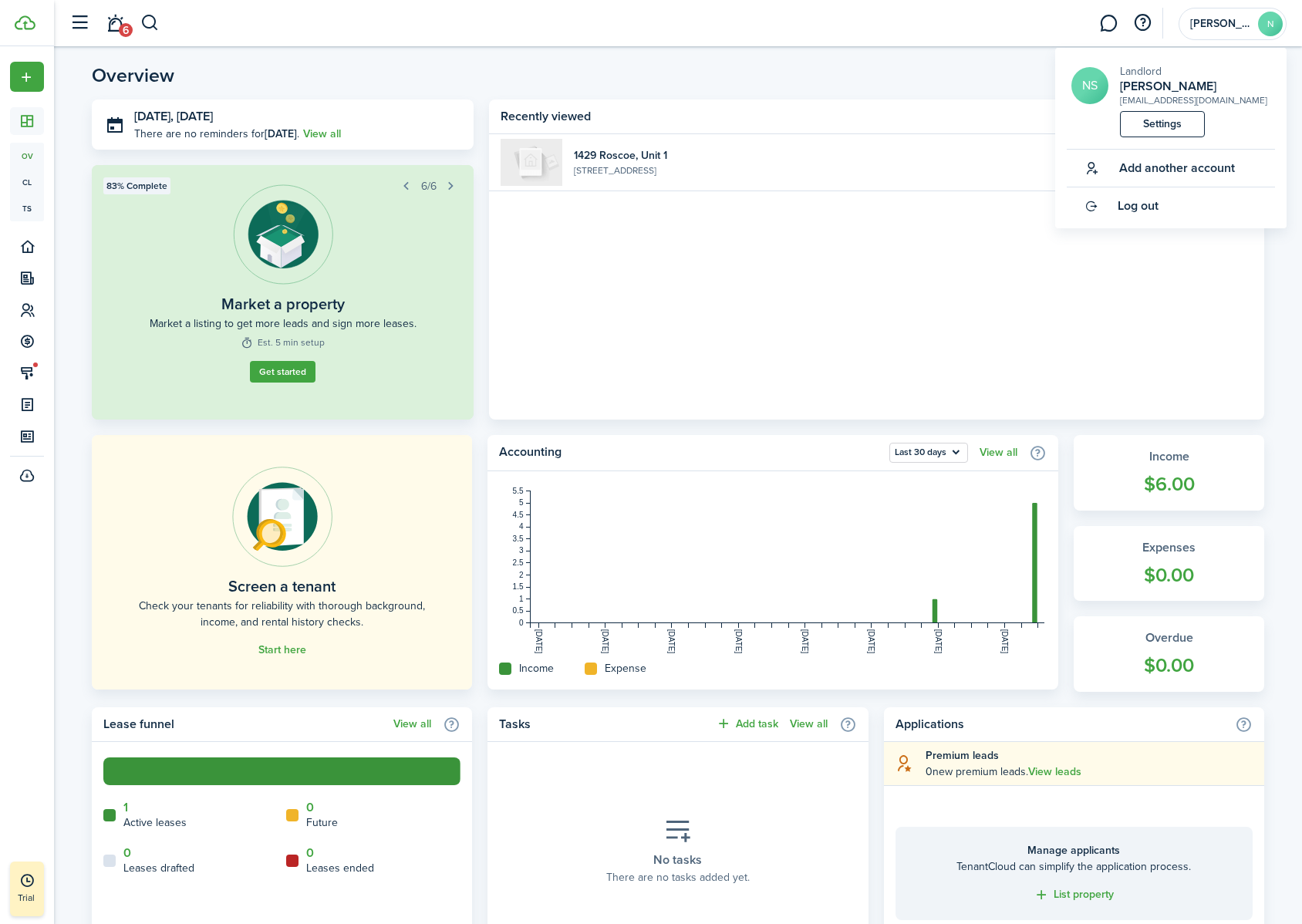
click at [1149, 210] on span "Log out" at bounding box center [1137, 205] width 41 height 14
